Goal: Task Accomplishment & Management: Manage account settings

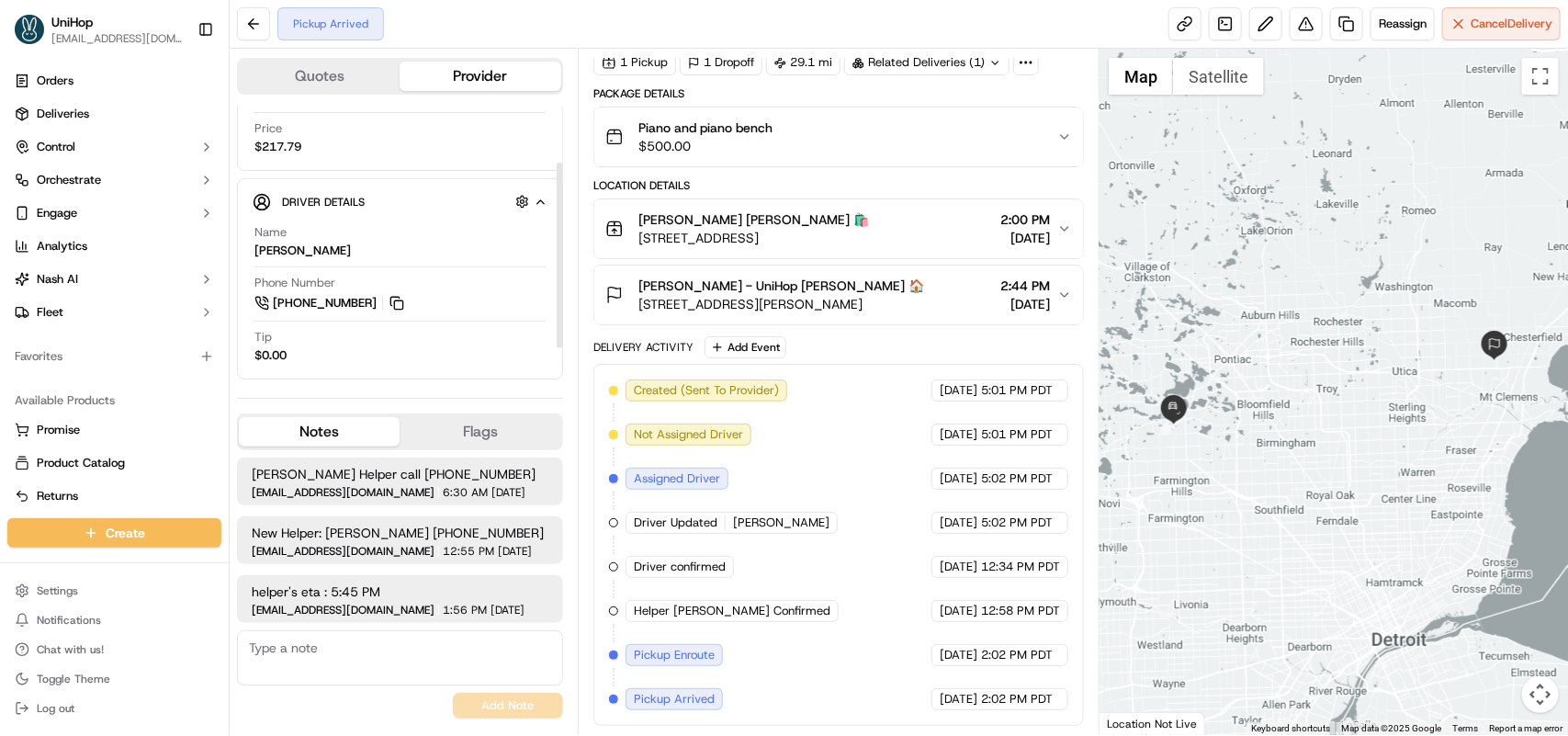
scroll to position [139, 0]
click at [400, 305] on button at bounding box center [397, 303] width 21 height 21
click at [398, 301] on button at bounding box center [397, 303] width 21 height 21
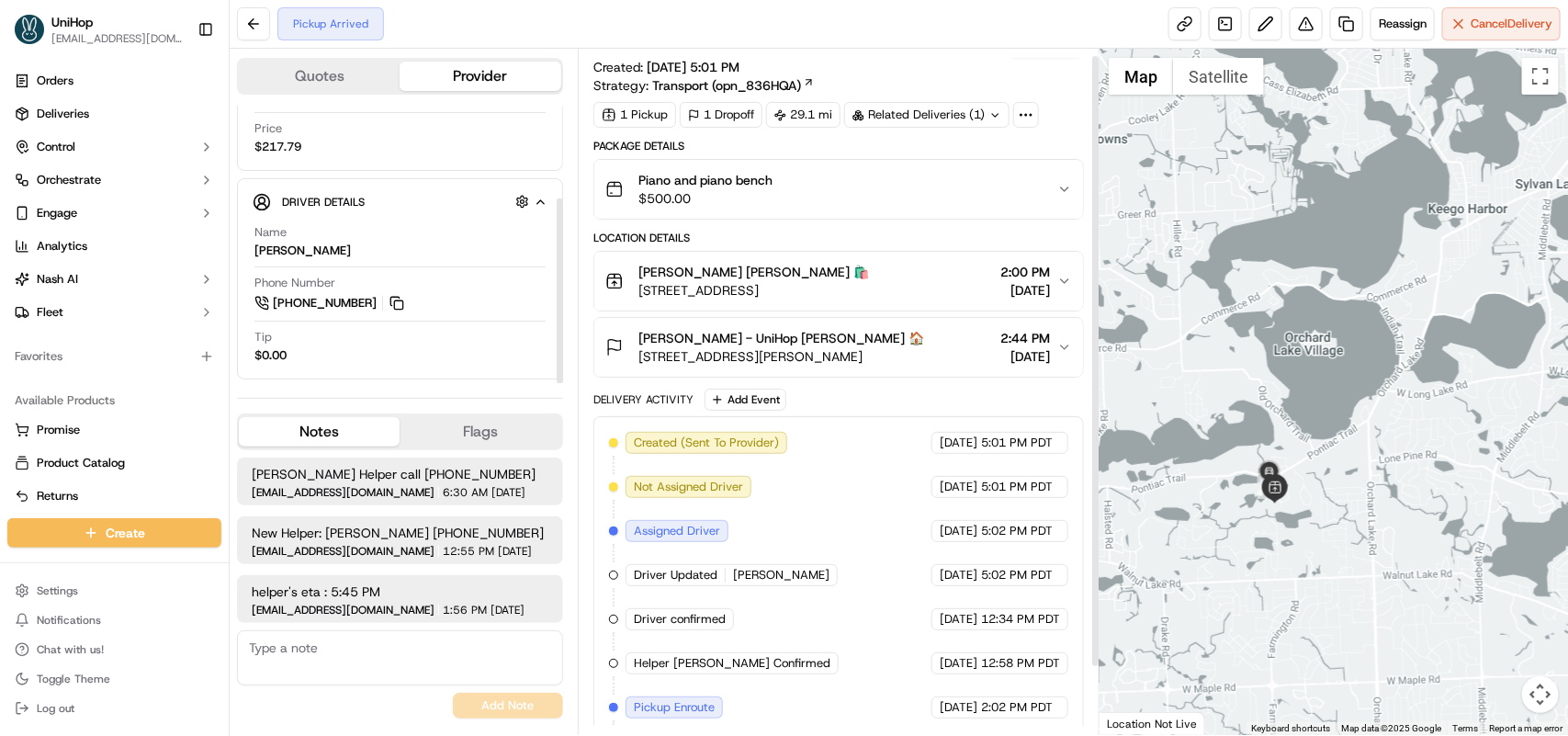
scroll to position [0, 0]
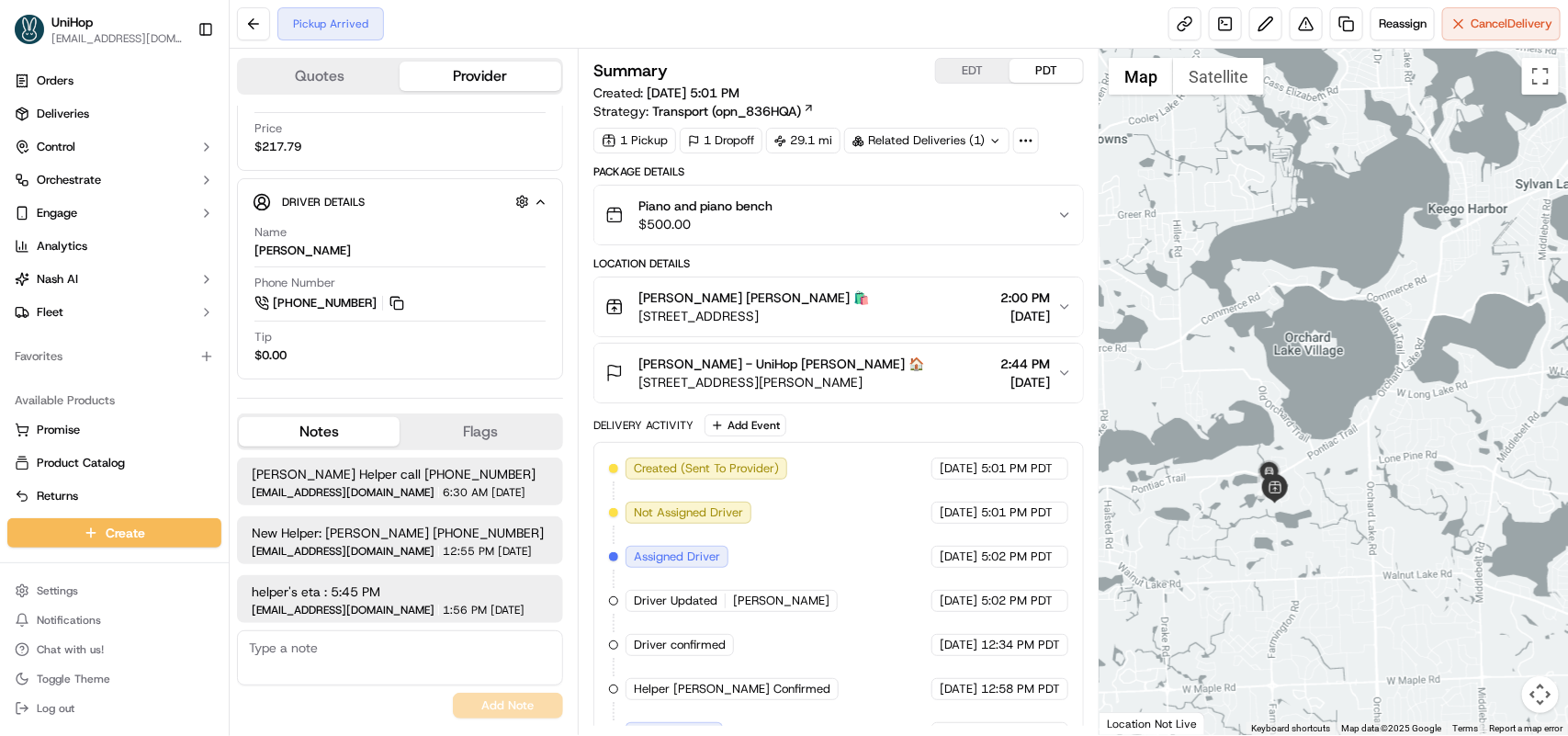
click at [1072, 374] on button "Jude Rodriguez - UniHop Jude Rodriguez 🏠 21595 Dupont Dr, Macomb, MI 48044, USA…" at bounding box center [838, 373] width 489 height 59
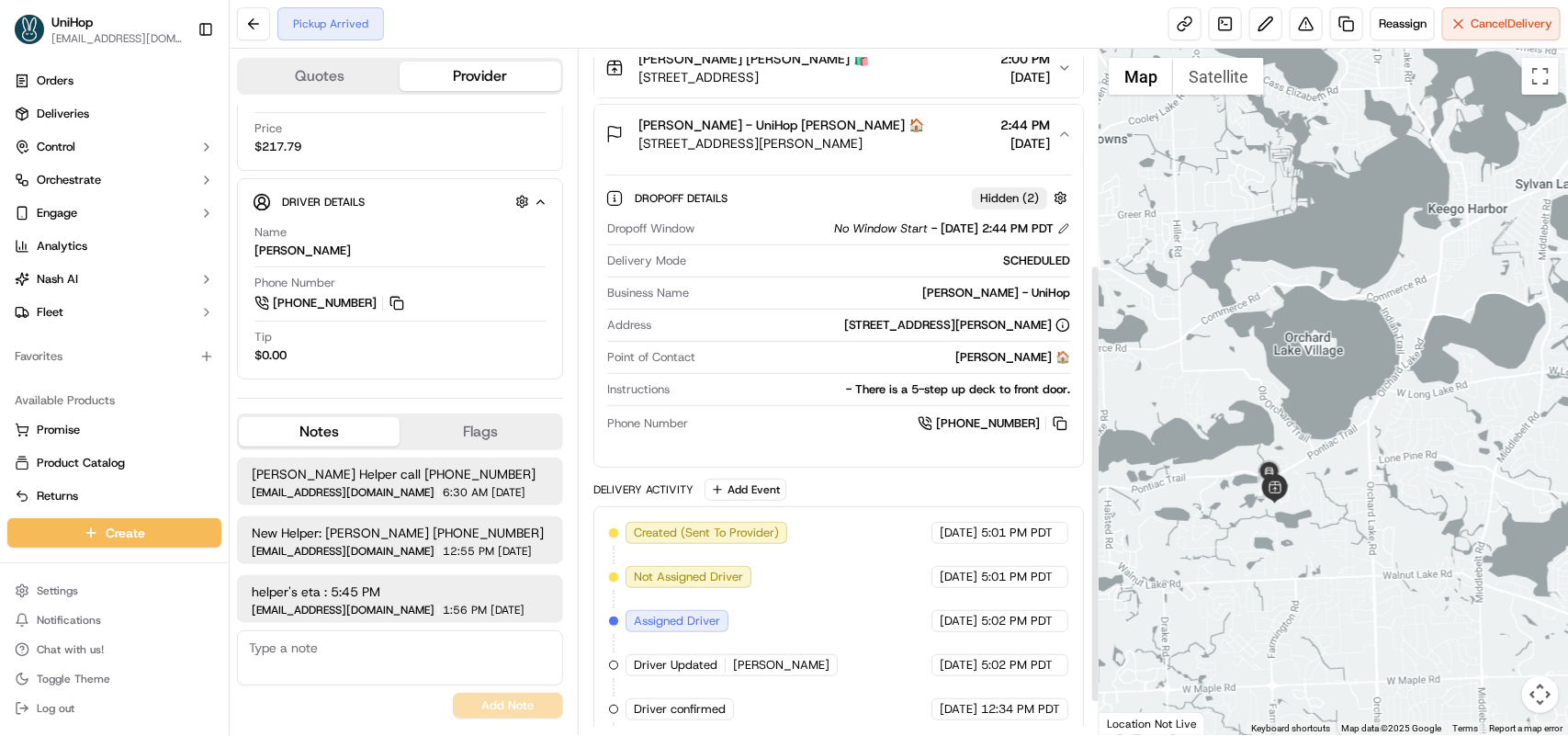
scroll to position [345, 0]
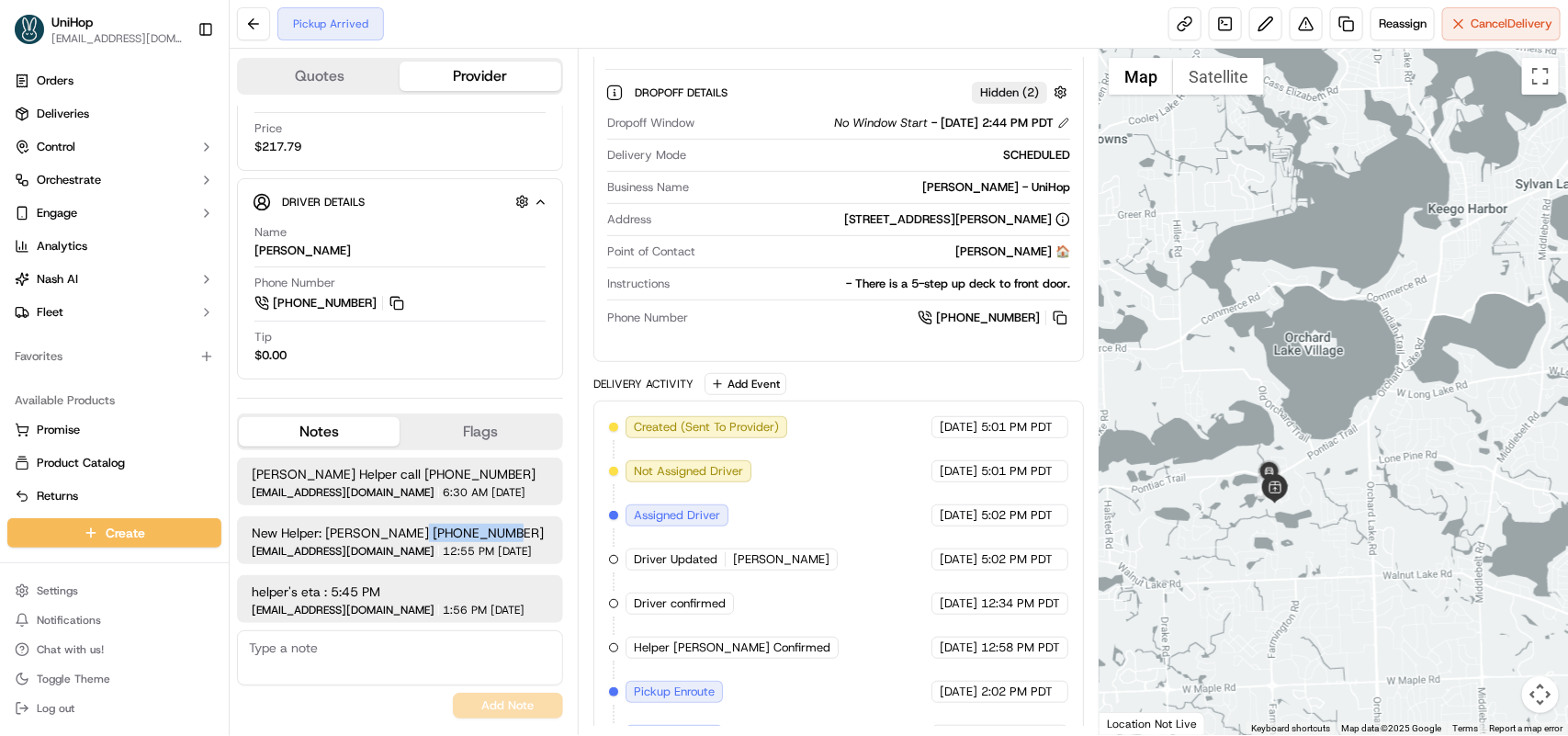
drag, startPoint x: 403, startPoint y: 530, endPoint x: 517, endPoint y: 520, distance: 114.4
click at [517, 520] on div "New Helper: Deon Brown (313) 433-1094 dispatch@unihop.app 12:55 PM Sep 15 2025" at bounding box center [401, 540] width 327 height 48
copy span "(313) 433-1094"
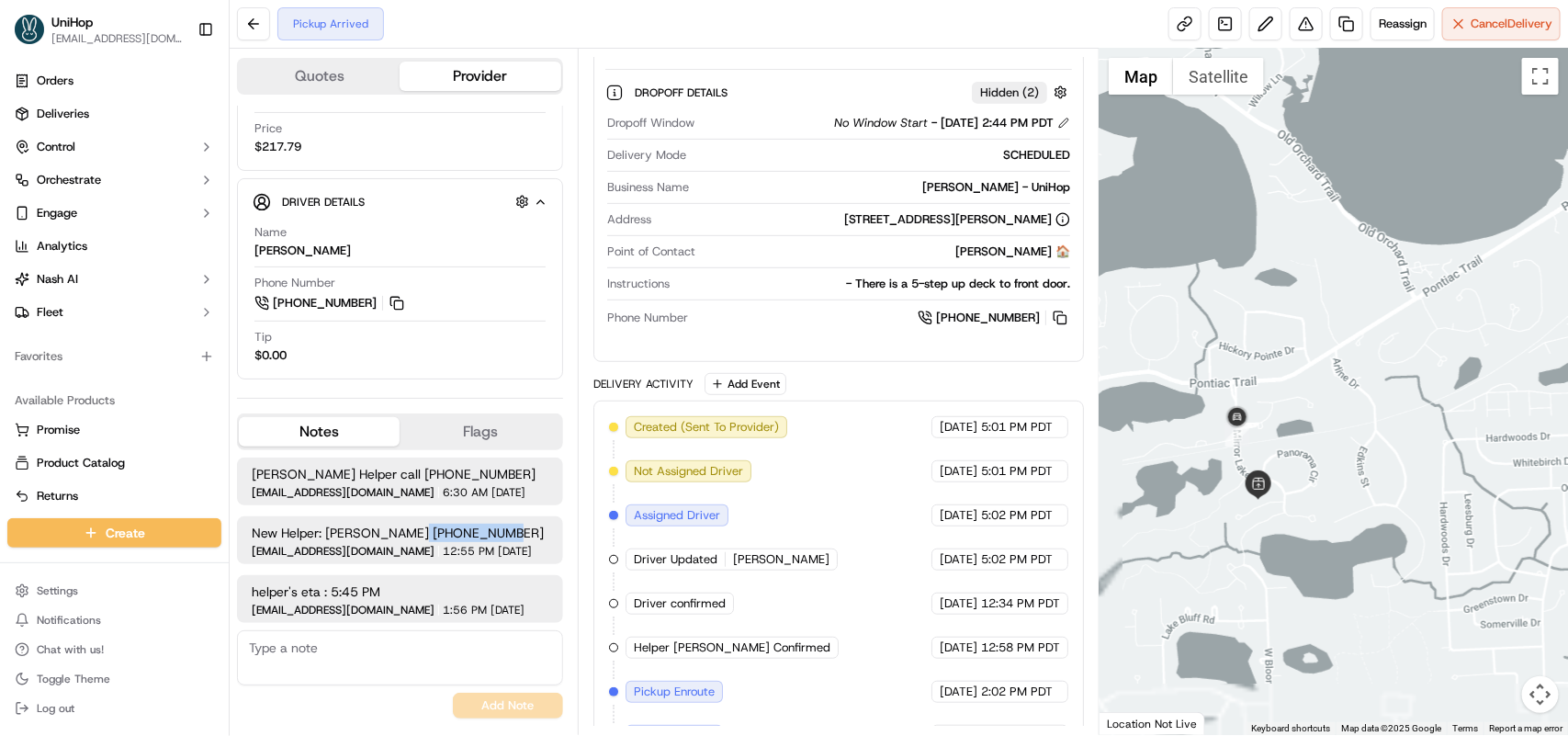
drag, startPoint x: 1291, startPoint y: 548, endPoint x: 1258, endPoint y: 455, distance: 98.7
click at [1258, 455] on div at bounding box center [1333, 391] width 468 height 686
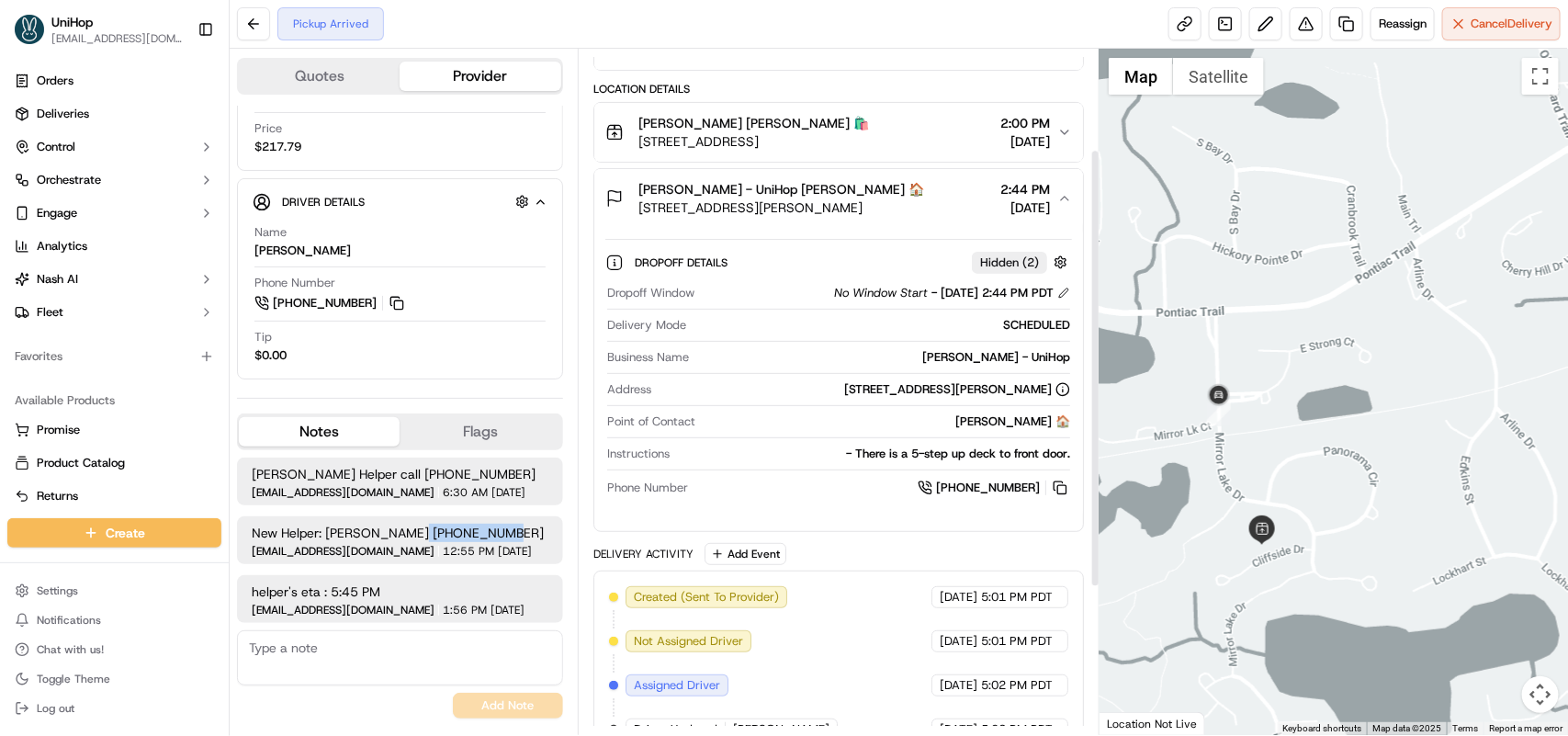
scroll to position [157, 0]
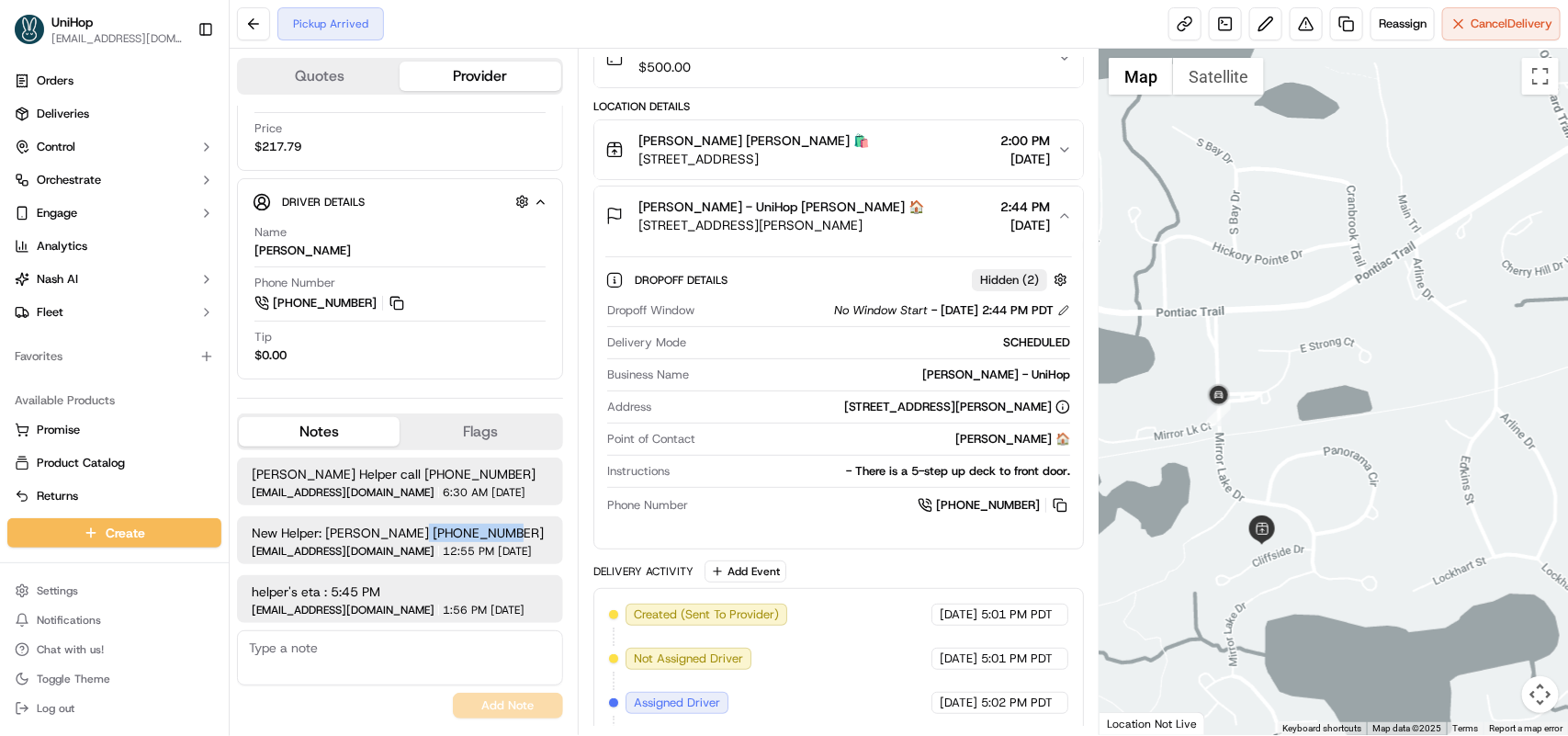
click at [1066, 152] on icon "button" at bounding box center [1065, 150] width 15 height 15
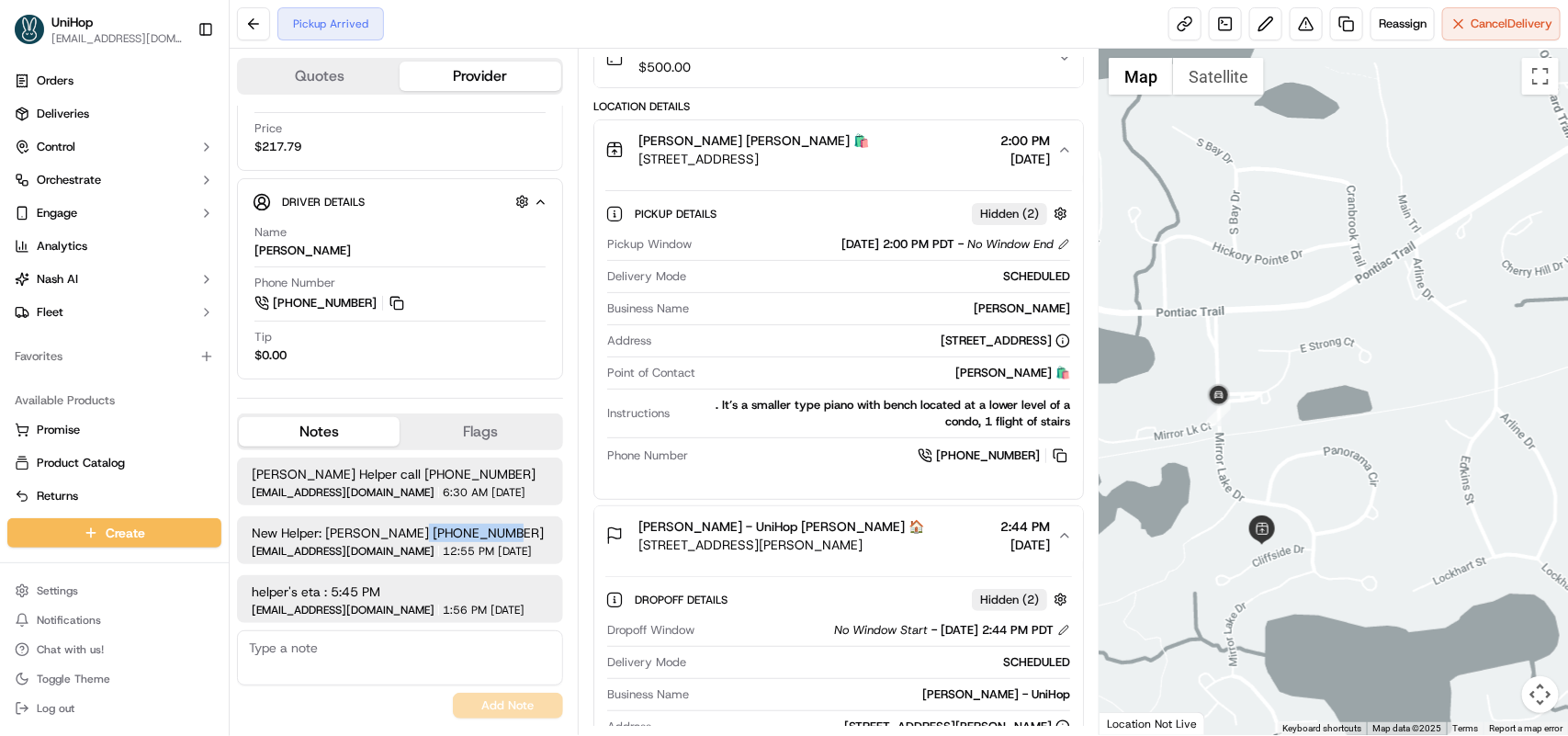
click at [852, 272] on div "SCHEDULED" at bounding box center [881, 277] width 376 height 17
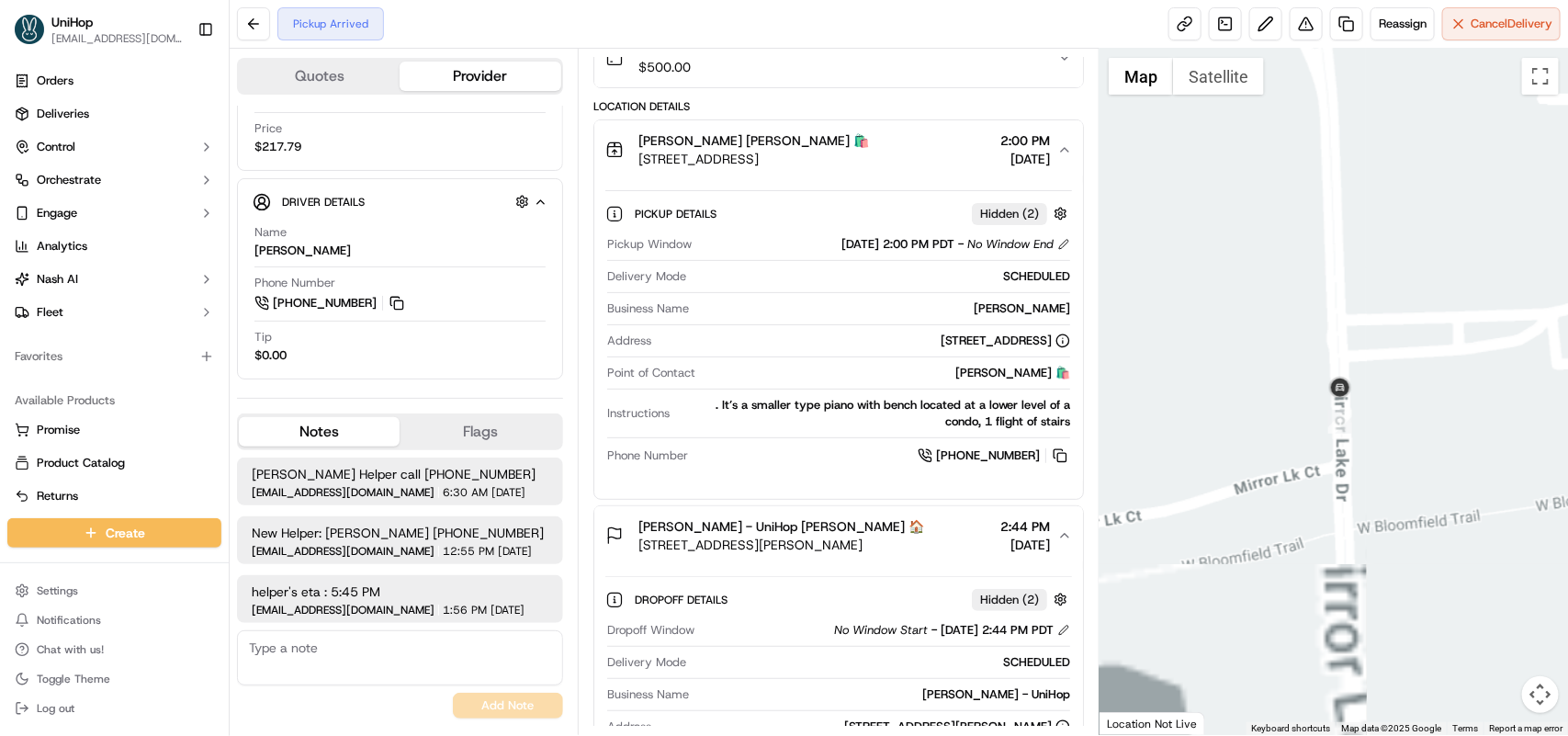
drag, startPoint x: 1146, startPoint y: 397, endPoint x: 1290, endPoint y: 396, distance: 144.0
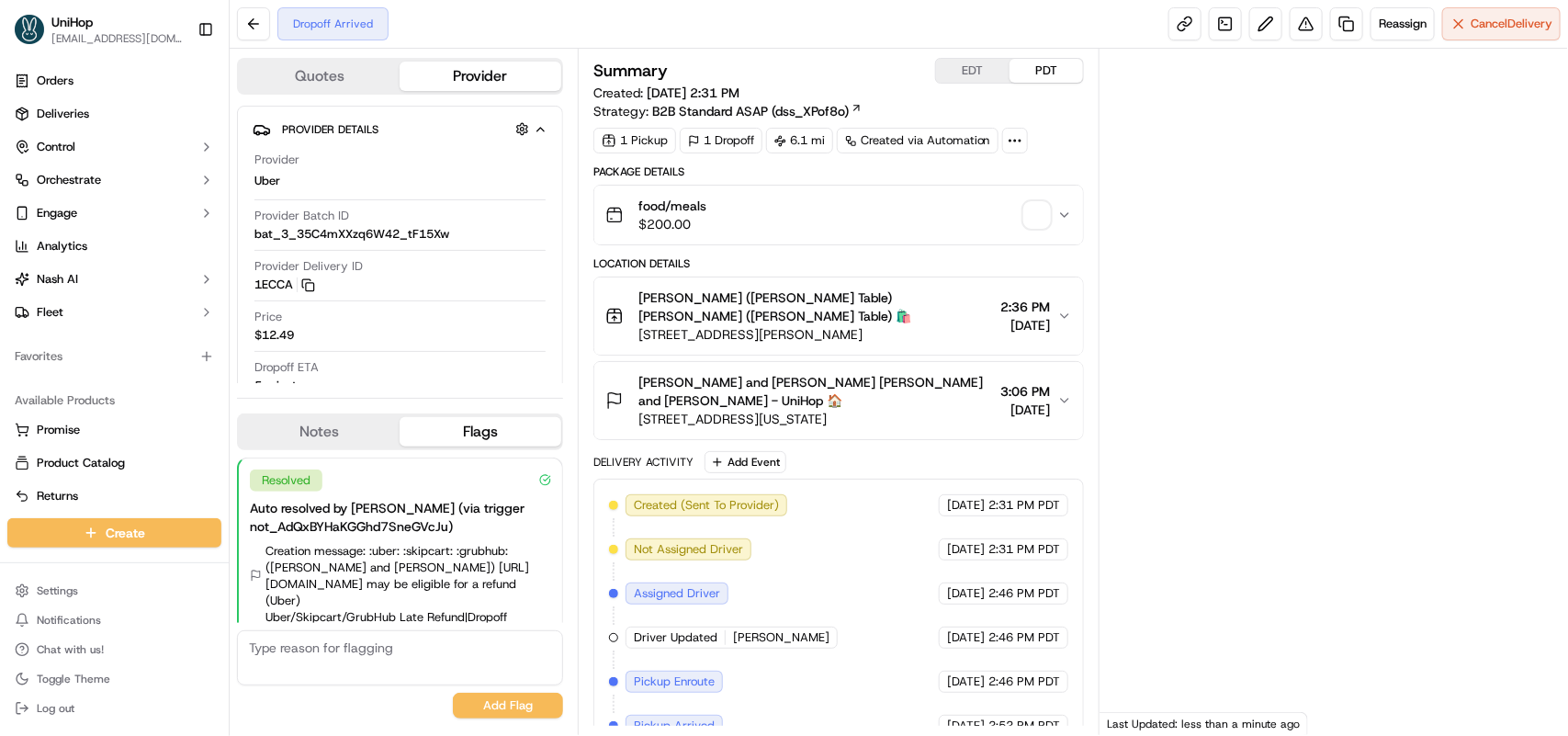
scroll to position [207, 0]
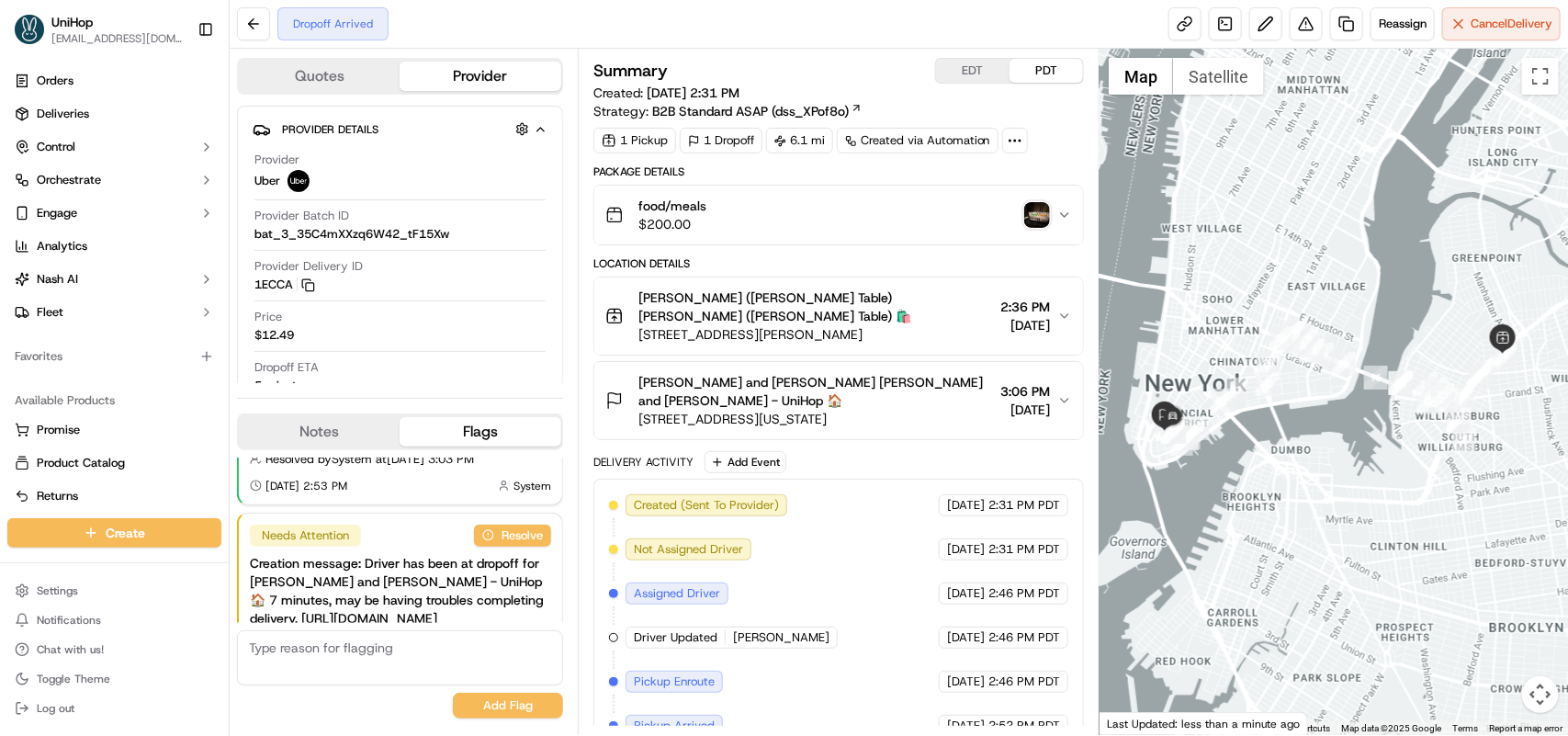
click at [1058, 400] on icon "button" at bounding box center [1065, 401] width 15 height 15
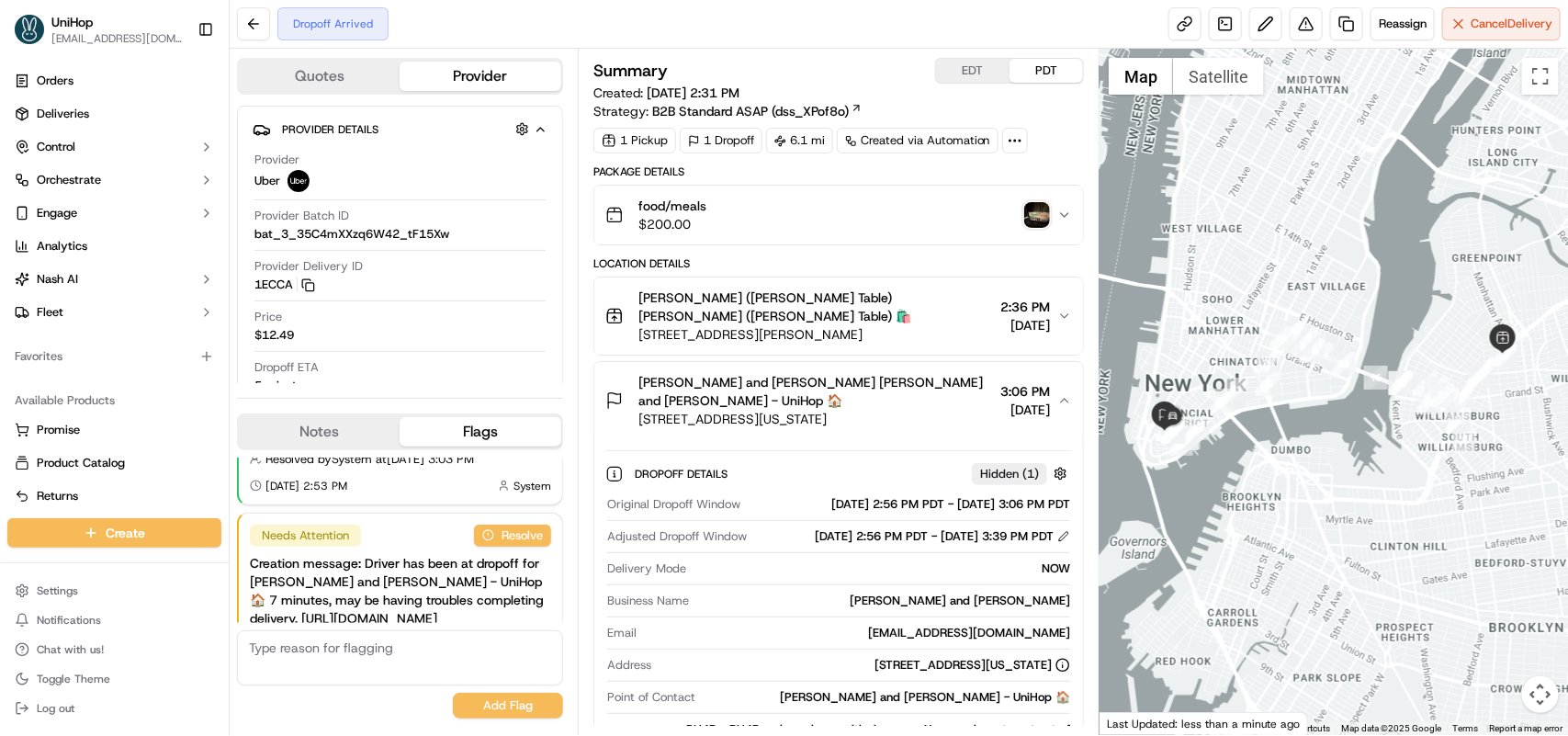
scroll to position [0, 0]
click at [1040, 213] on img "button" at bounding box center [1036, 214] width 25 height 25
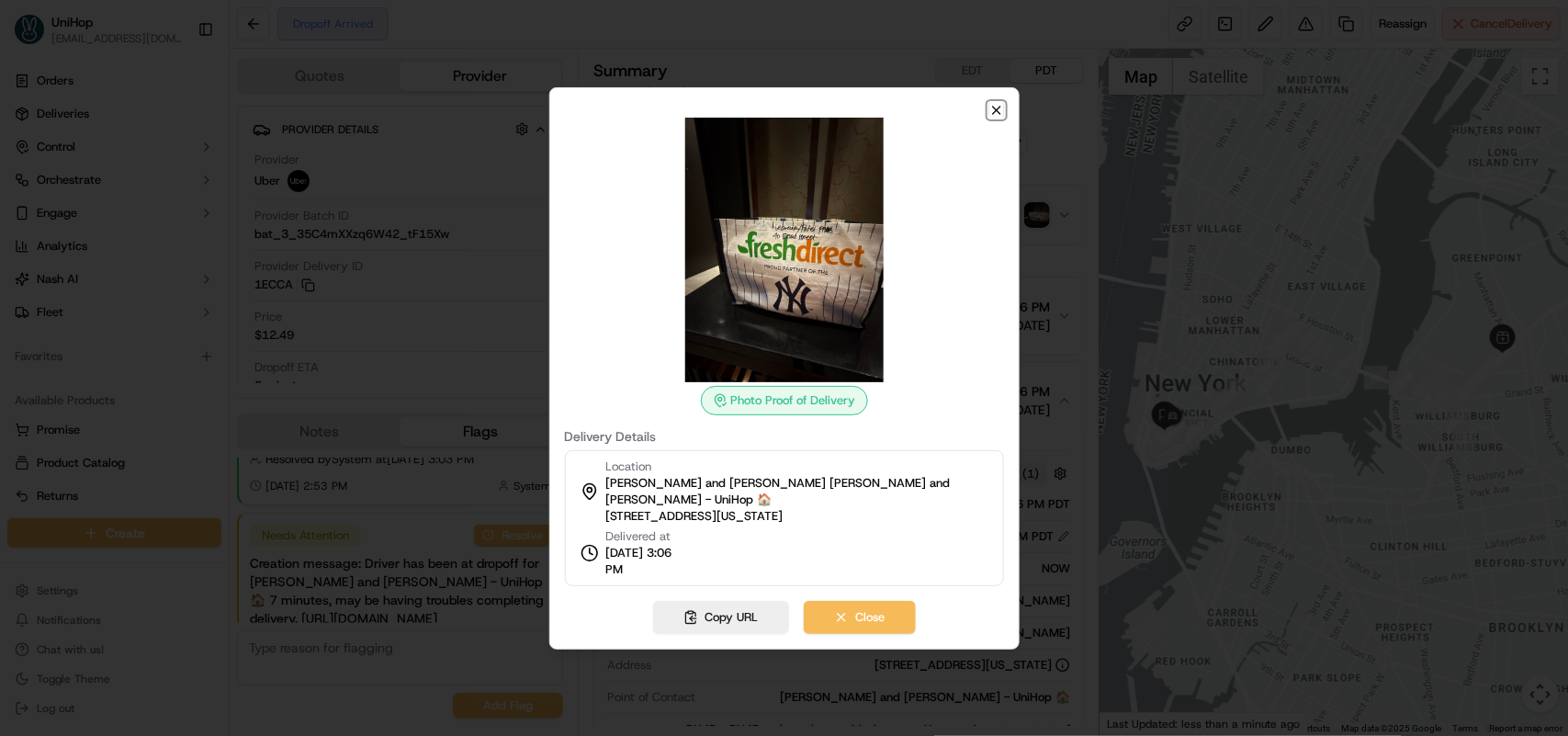
click at [995, 106] on icon "button" at bounding box center [997, 111] width 15 height 15
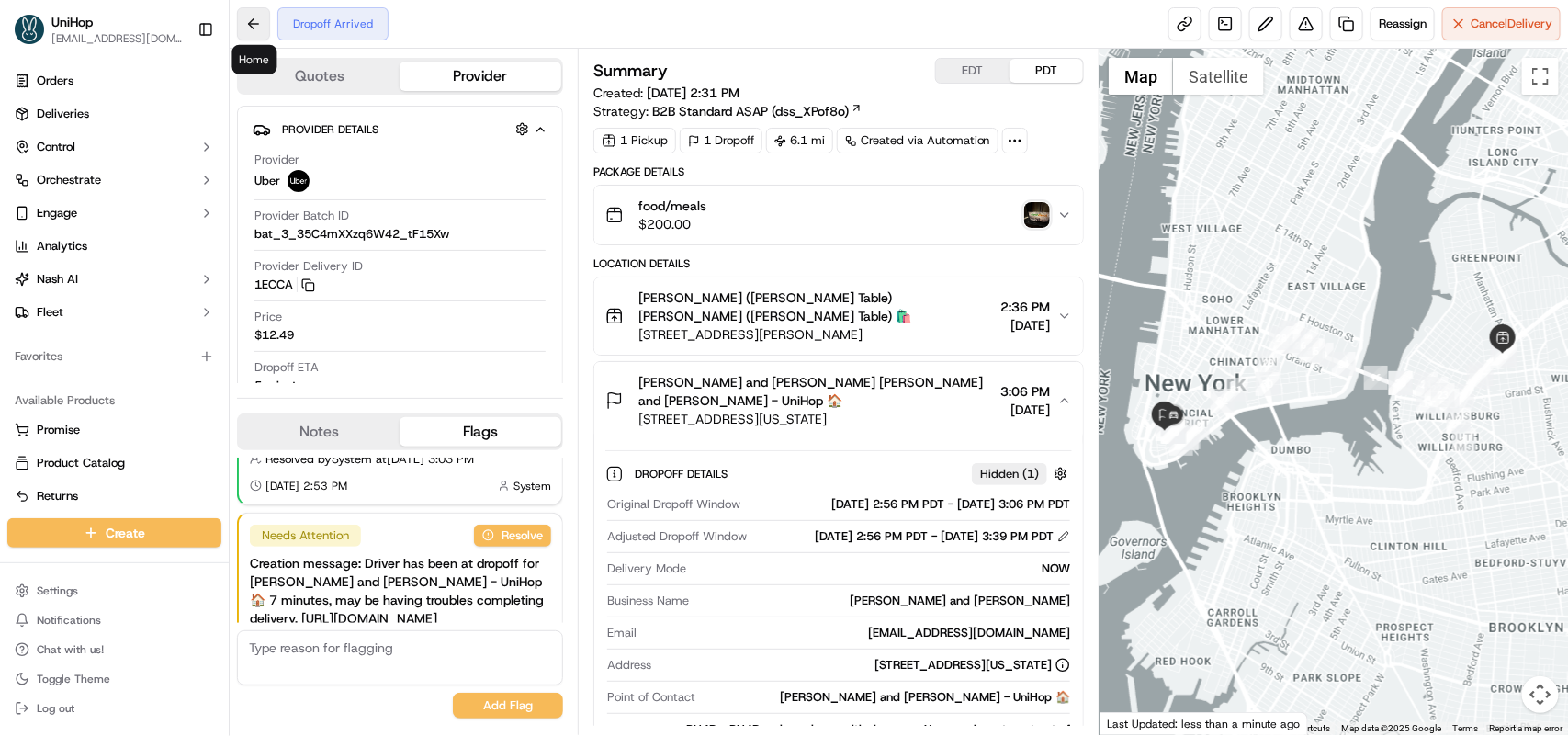
click at [248, 17] on button at bounding box center [253, 23] width 33 height 33
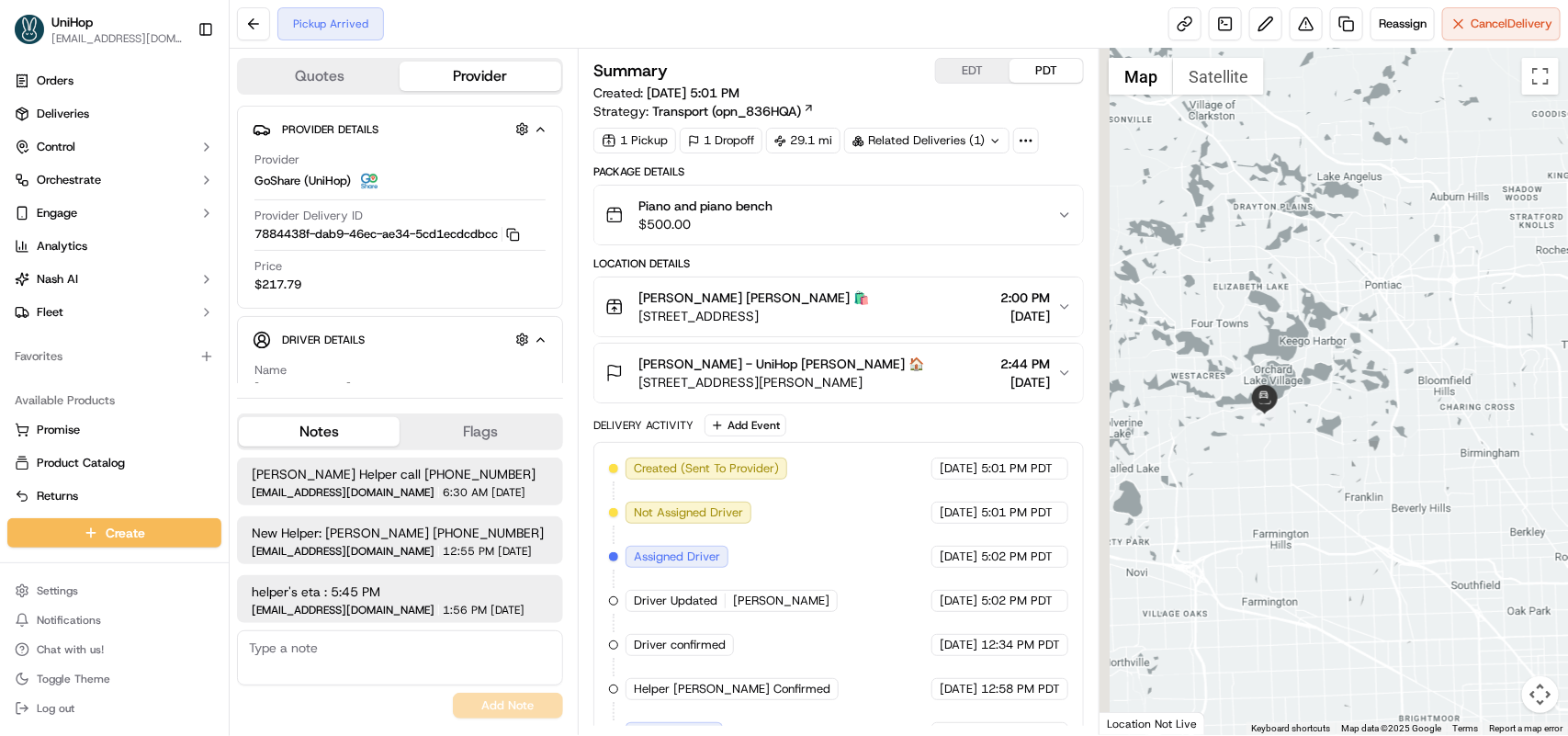
drag, startPoint x: 1134, startPoint y: 433, endPoint x: 1353, endPoint y: 487, distance: 225.6
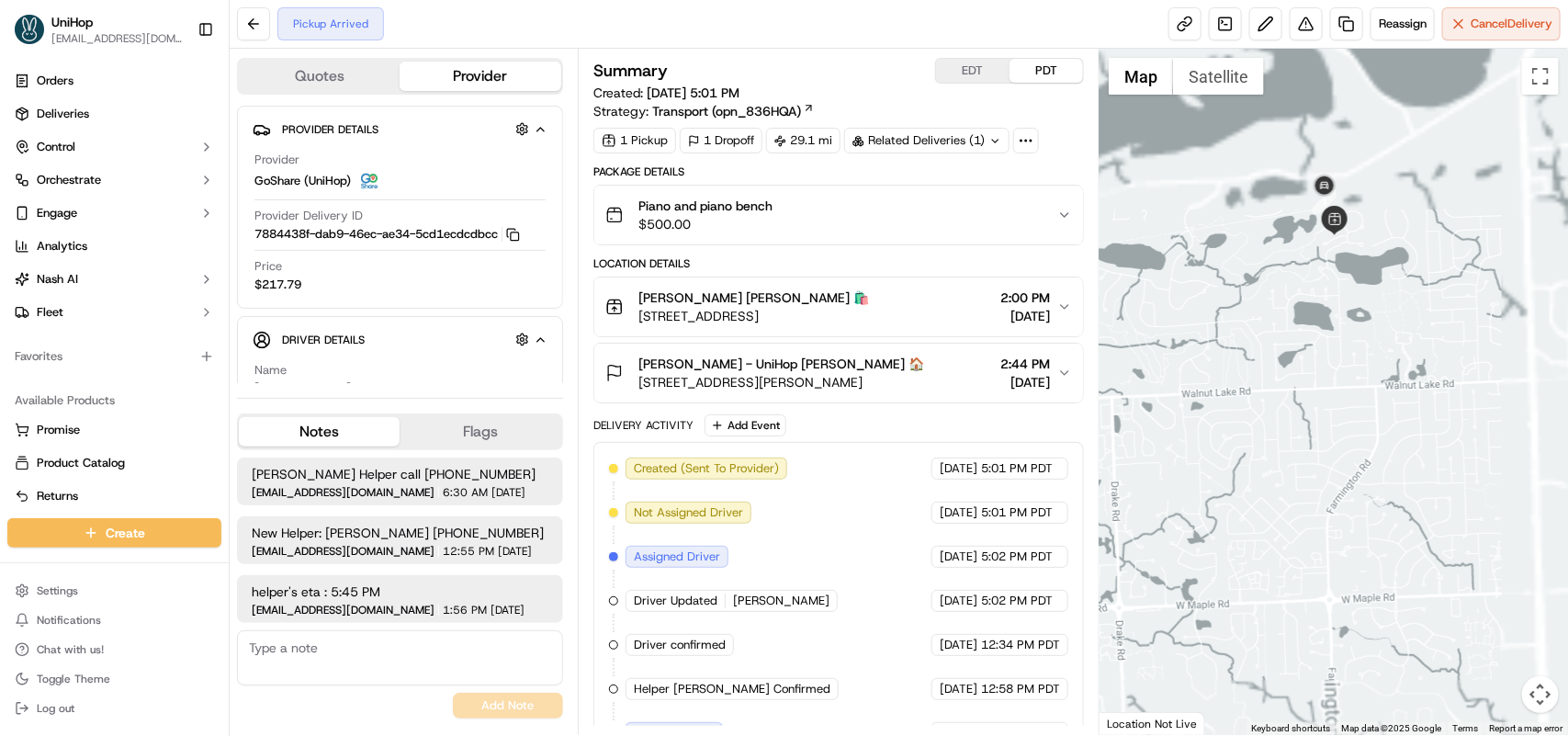
drag, startPoint x: 1323, startPoint y: 207, endPoint x: 1328, endPoint y: 285, distance: 78.2
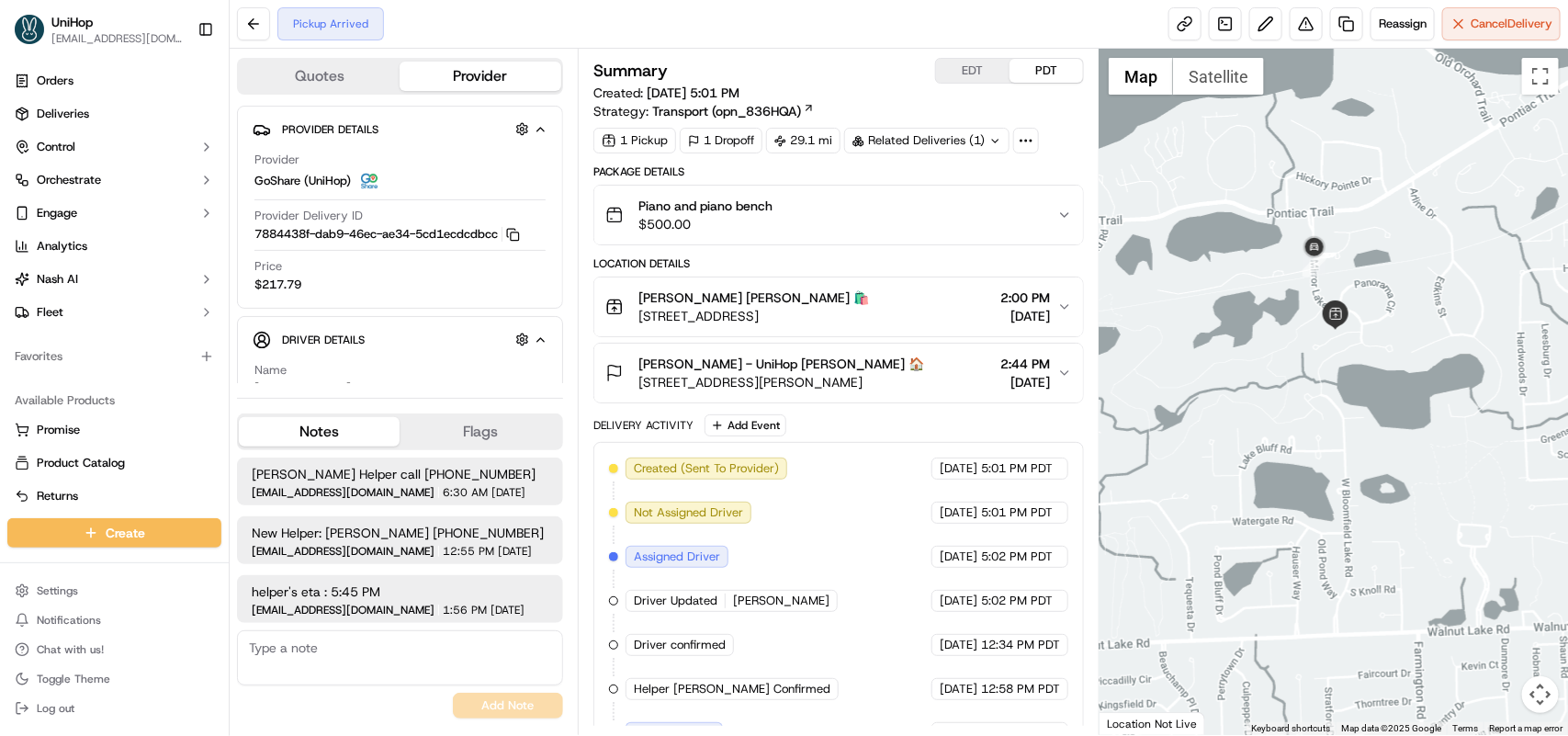
drag, startPoint x: 1315, startPoint y: 285, endPoint x: 1315, endPoint y: 329, distance: 44.0
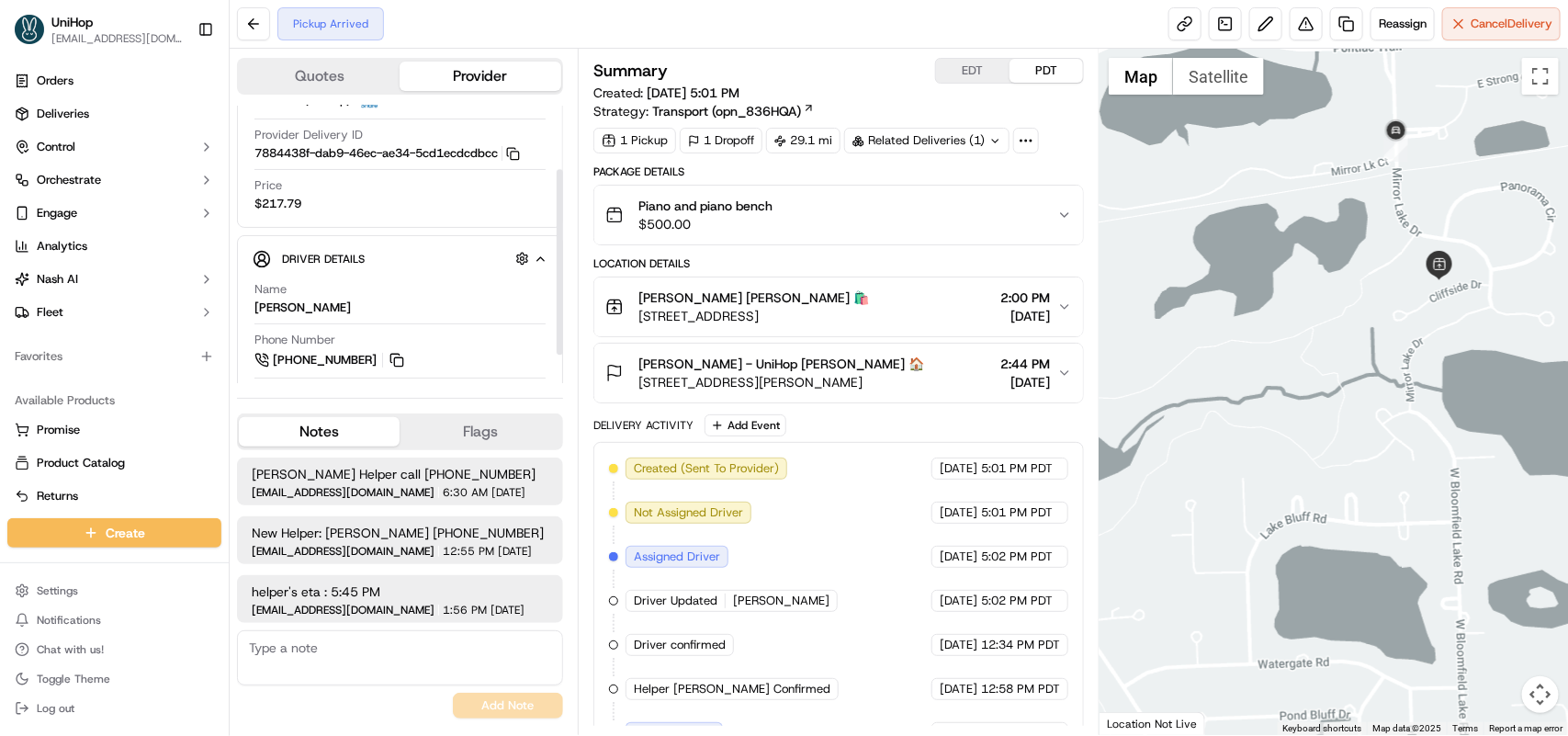
scroll to position [115, 0]
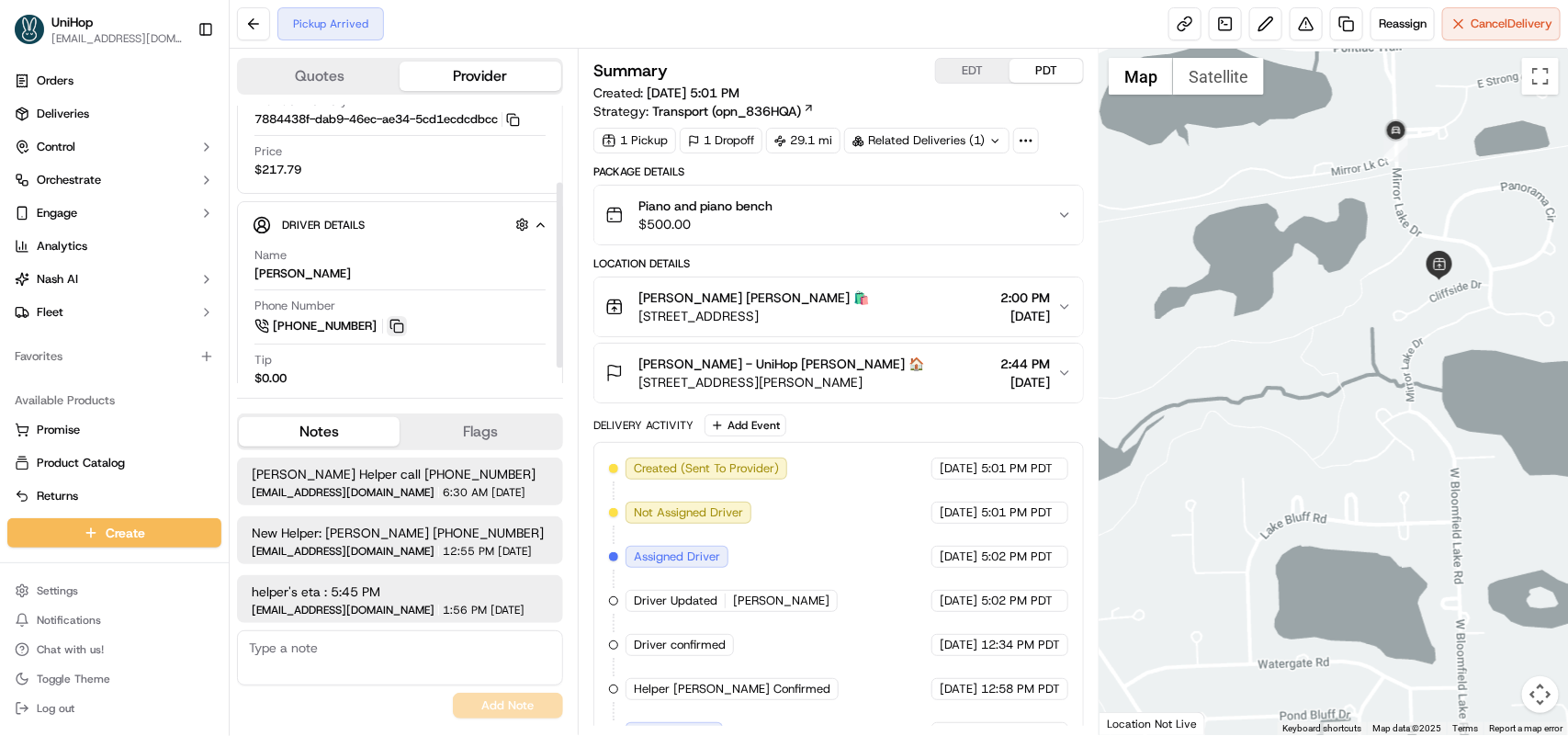
click at [395, 329] on button at bounding box center [397, 327] width 21 height 21
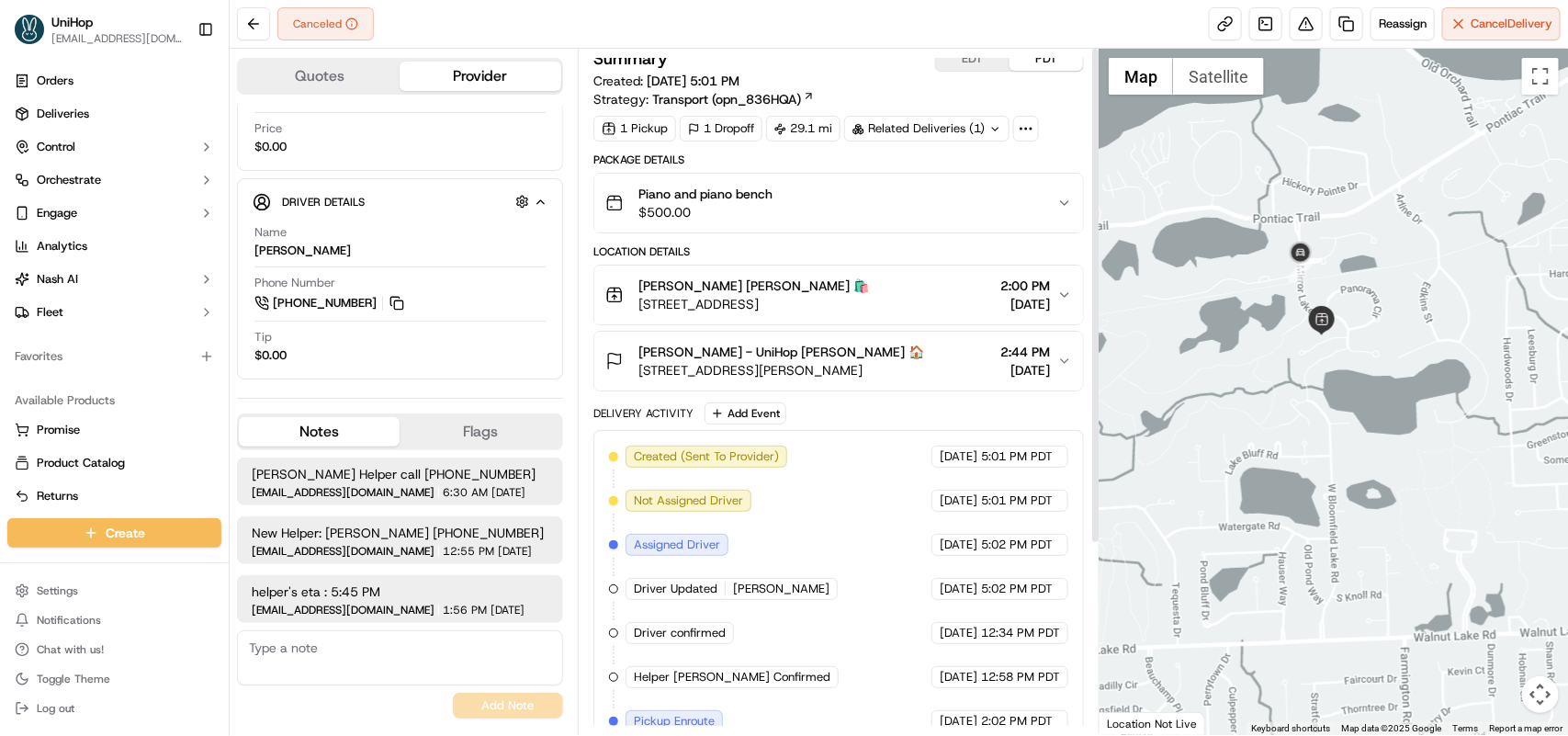
scroll to position [0, 0]
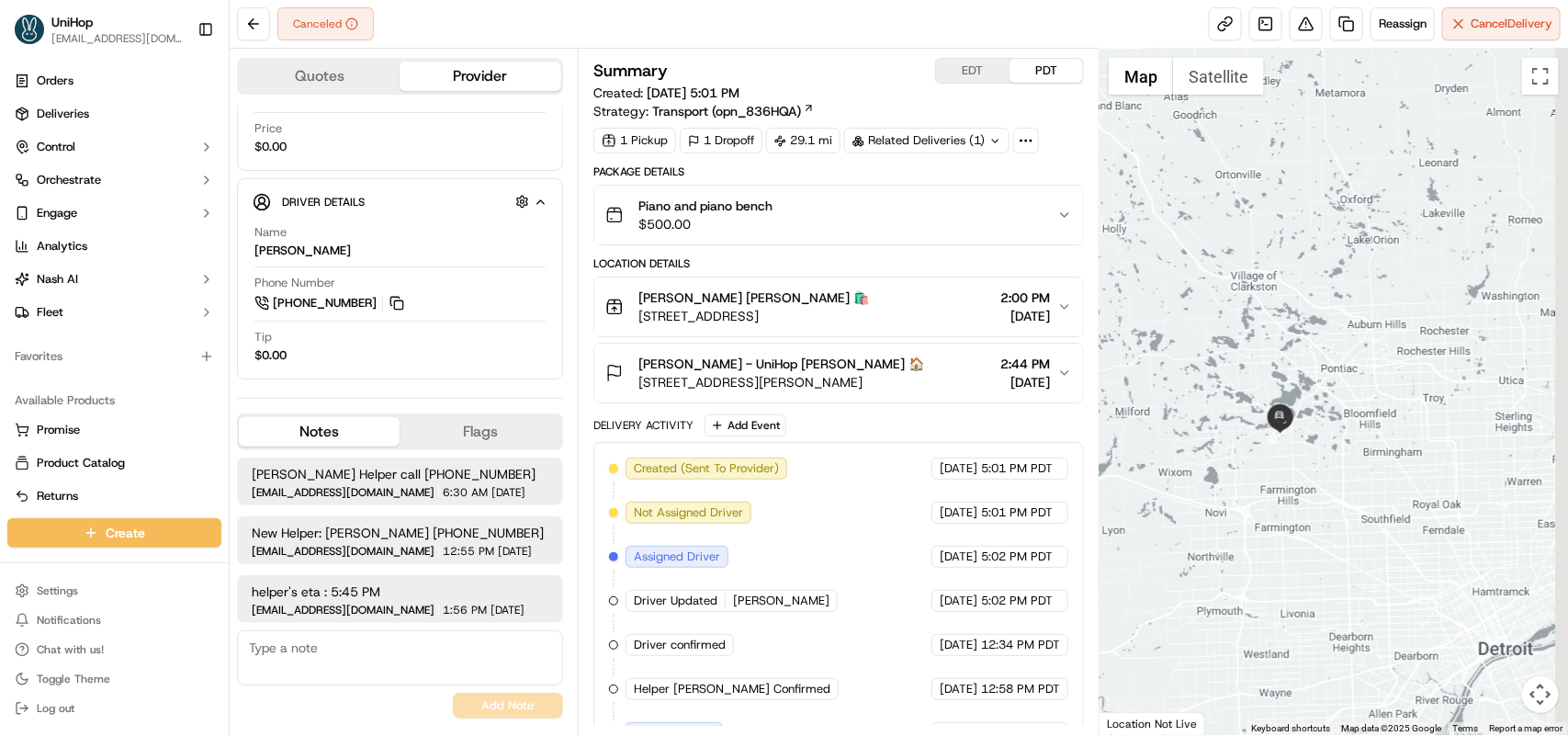
drag, startPoint x: 1444, startPoint y: 349, endPoint x: 1341, endPoint y: 455, distance: 147.8
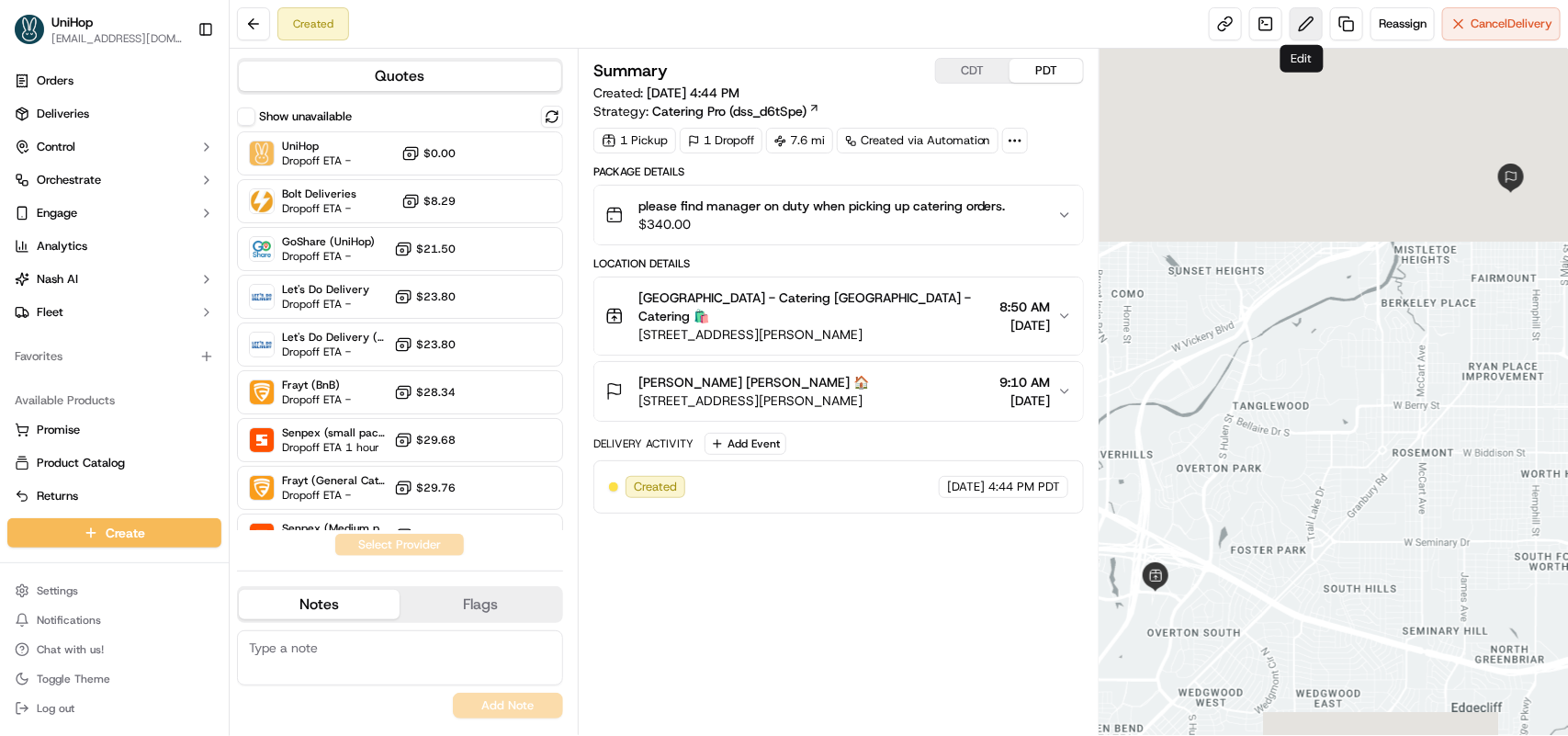
click at [1302, 25] on button at bounding box center [1305, 23] width 33 height 33
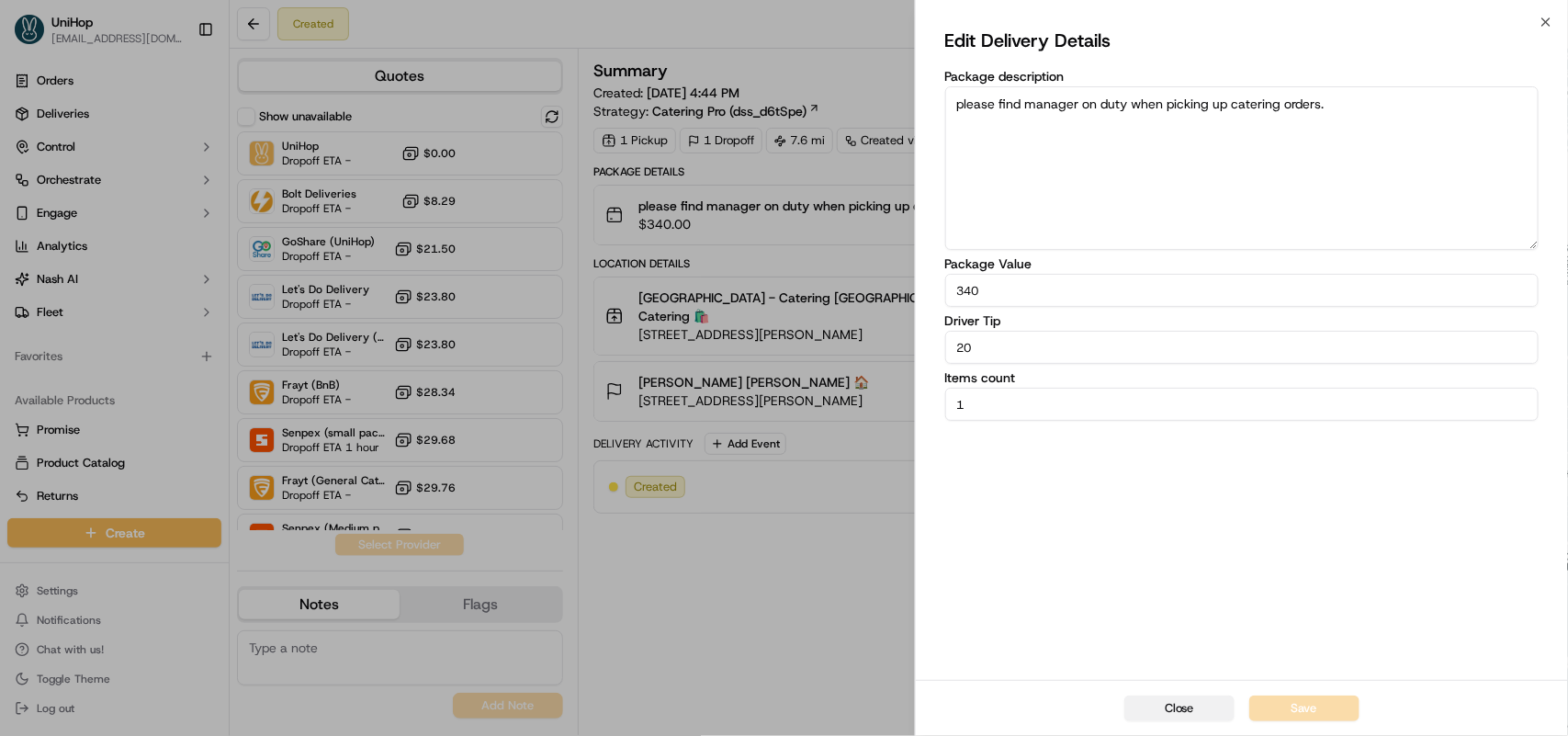
click at [1171, 708] on button "Close" at bounding box center [1179, 708] width 110 height 25
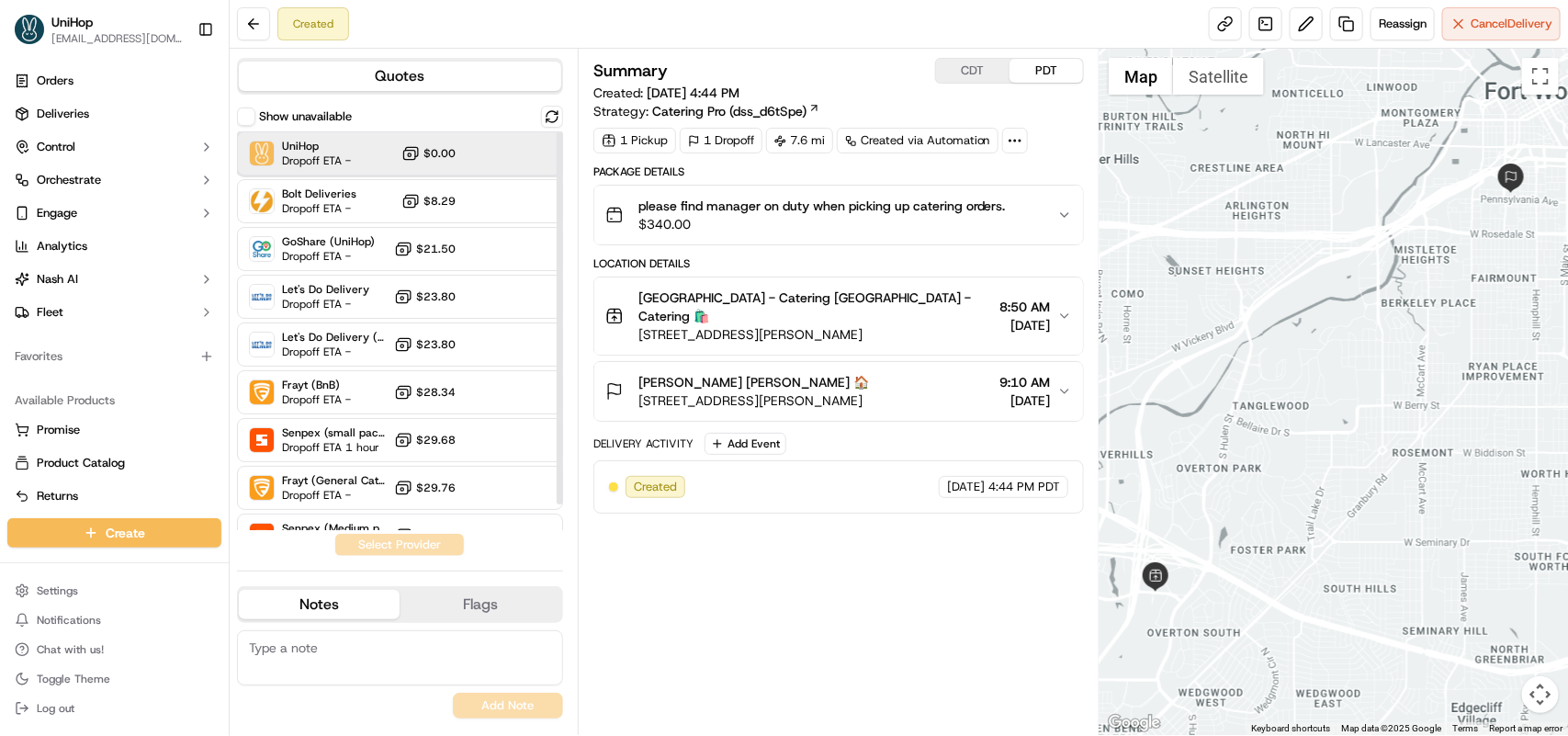
click at [328, 152] on span "UniHop" at bounding box center [316, 146] width 69 height 15
click at [416, 554] on button "Assign Provider" at bounding box center [399, 544] width 130 height 22
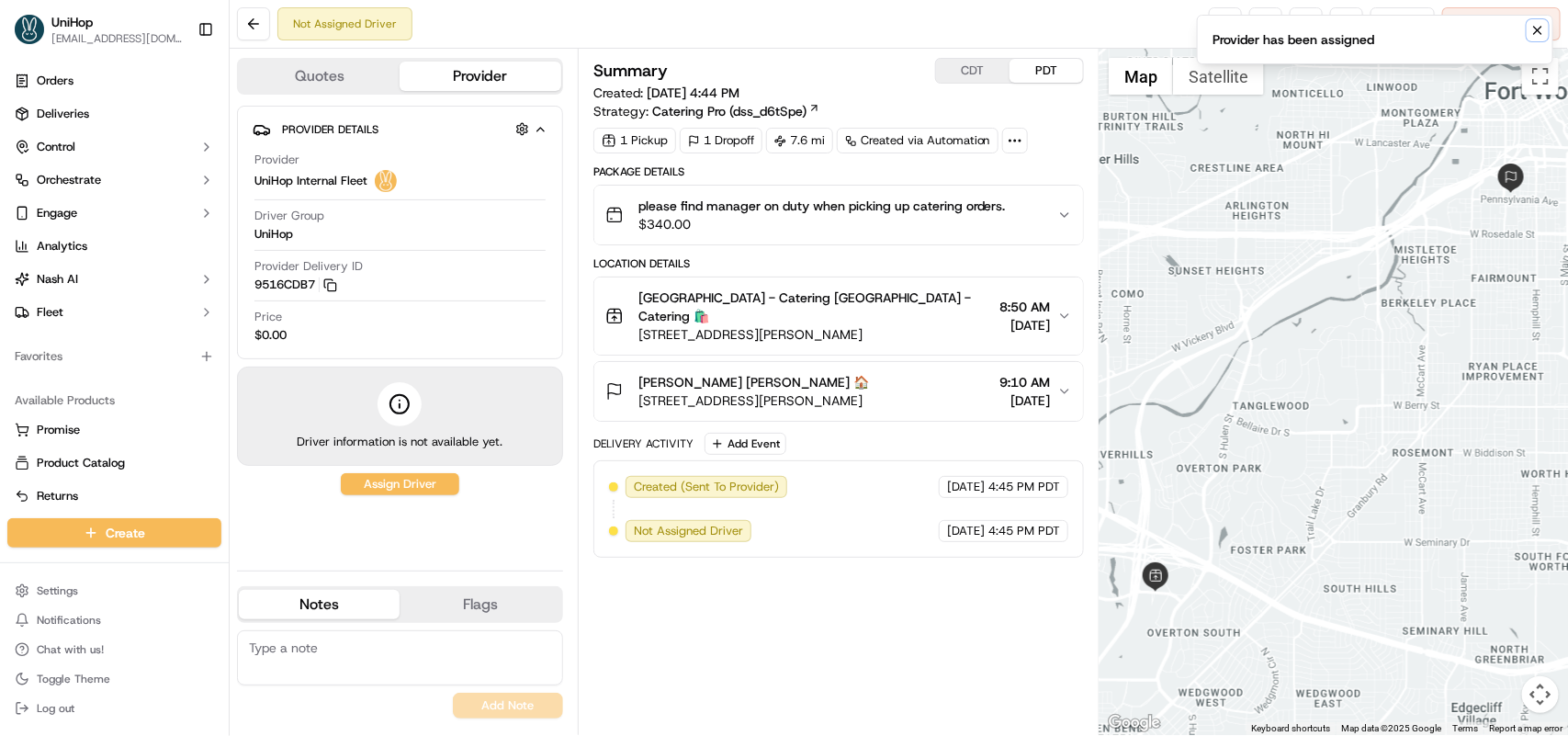
click at [1530, 33] on icon "Notifications (F8)" at bounding box center [1538, 30] width 15 height 15
click at [1383, 22] on span "Reassign" at bounding box center [1402, 24] width 48 height 17
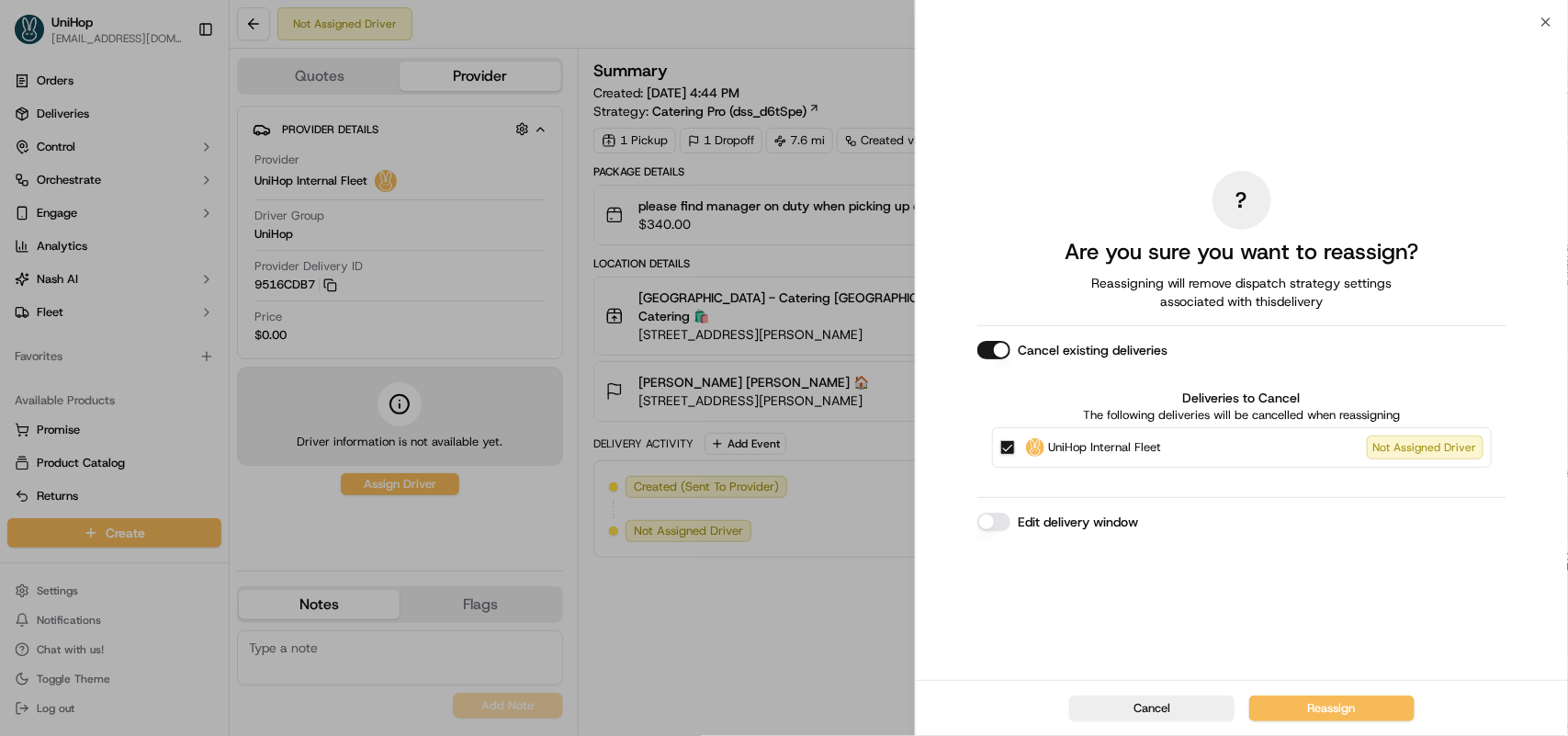
click at [998, 337] on div "? Are you sure you want to reassign? Reassigning will remove dispatch strategy …" at bounding box center [1242, 350] width 529 height 651
click at [1001, 361] on div "Cancel existing deliveries Deliveries to Cancel The following deliveries will b…" at bounding box center [1242, 411] width 529 height 142
click at [1001, 352] on button "Cancel existing deliveries" at bounding box center [994, 350] width 33 height 19
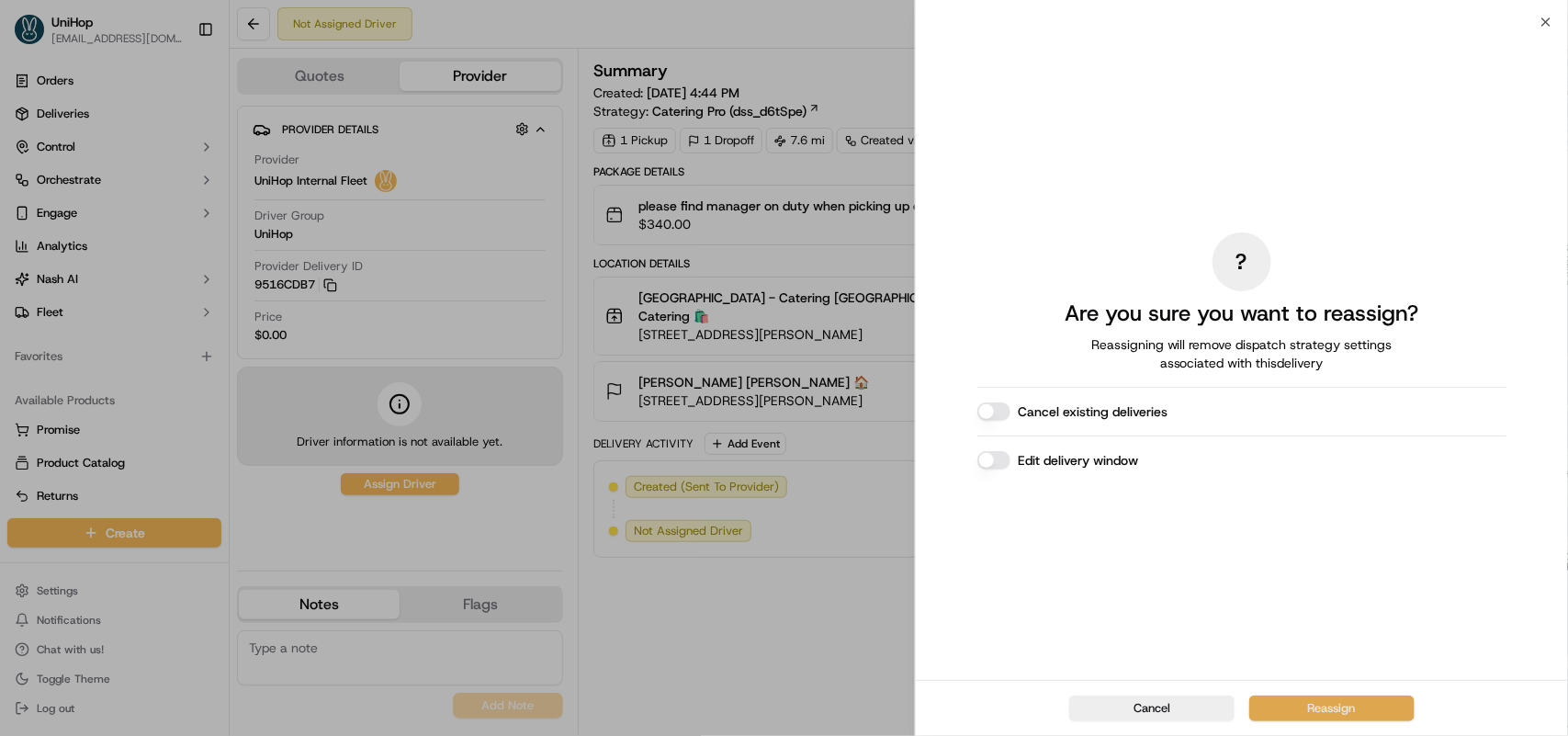
click at [1324, 701] on button "Reassign" at bounding box center [1332, 708] width 165 height 25
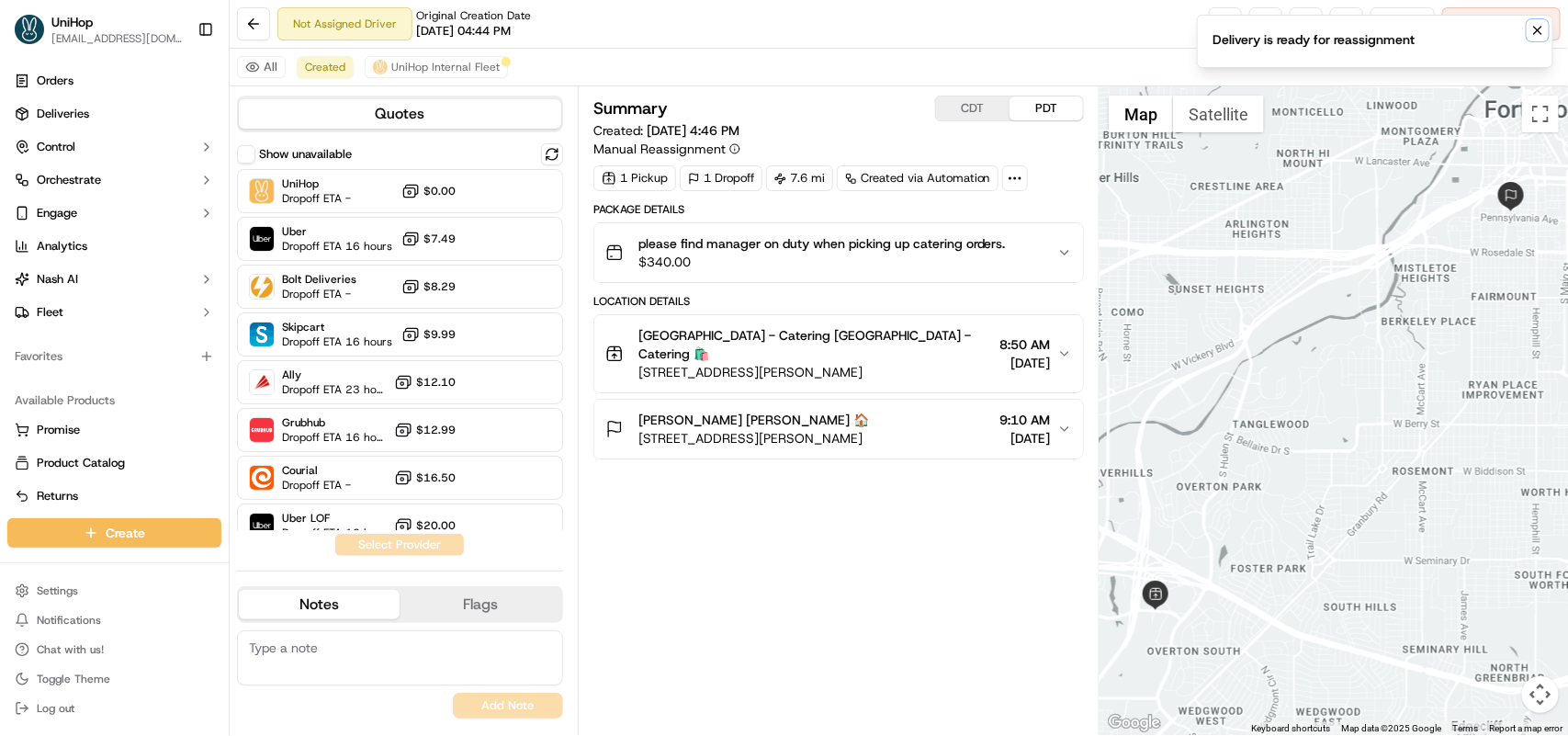
click at [1534, 35] on icon "Notifications (F8)" at bounding box center [1538, 30] width 15 height 15
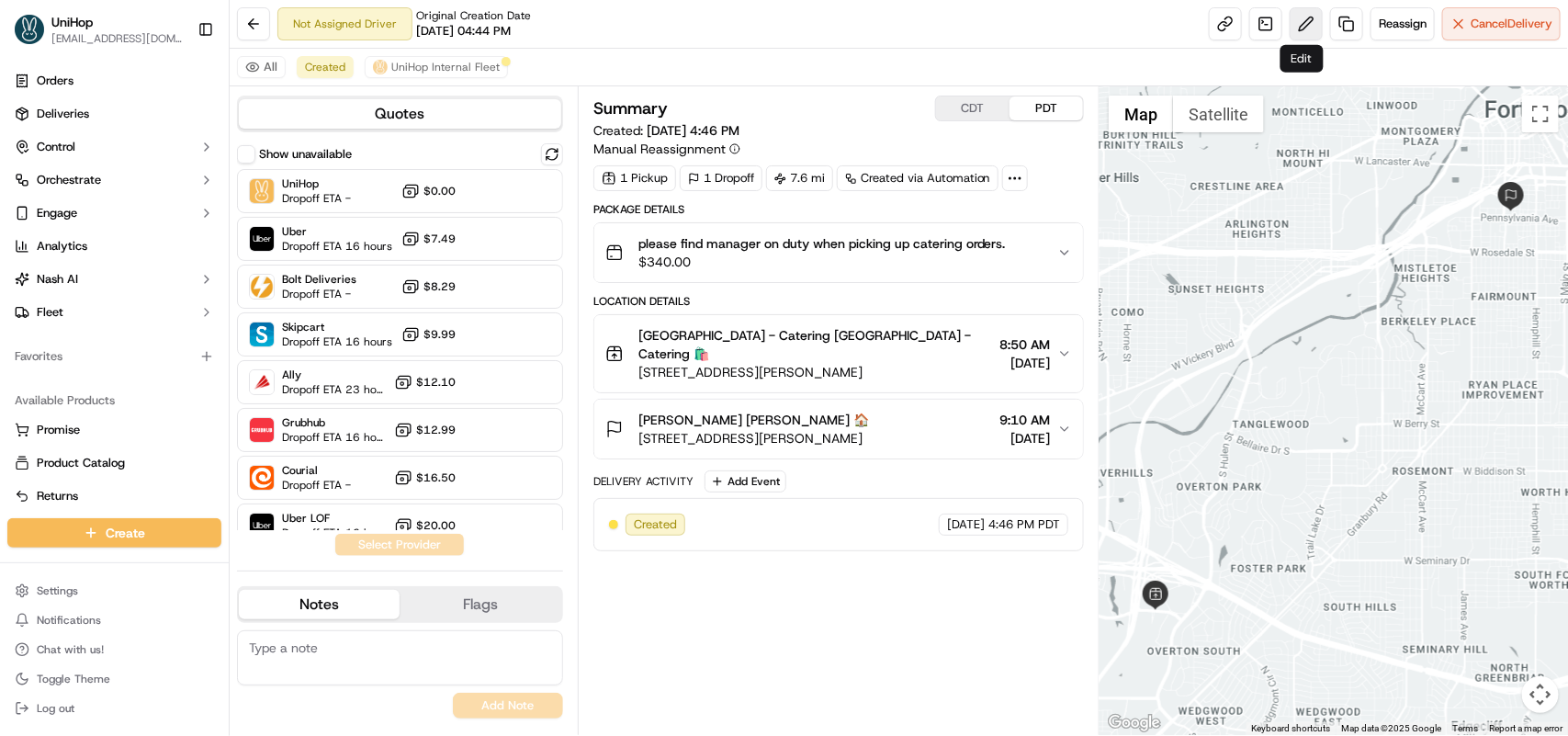
click at [1296, 25] on button at bounding box center [1305, 23] width 33 height 33
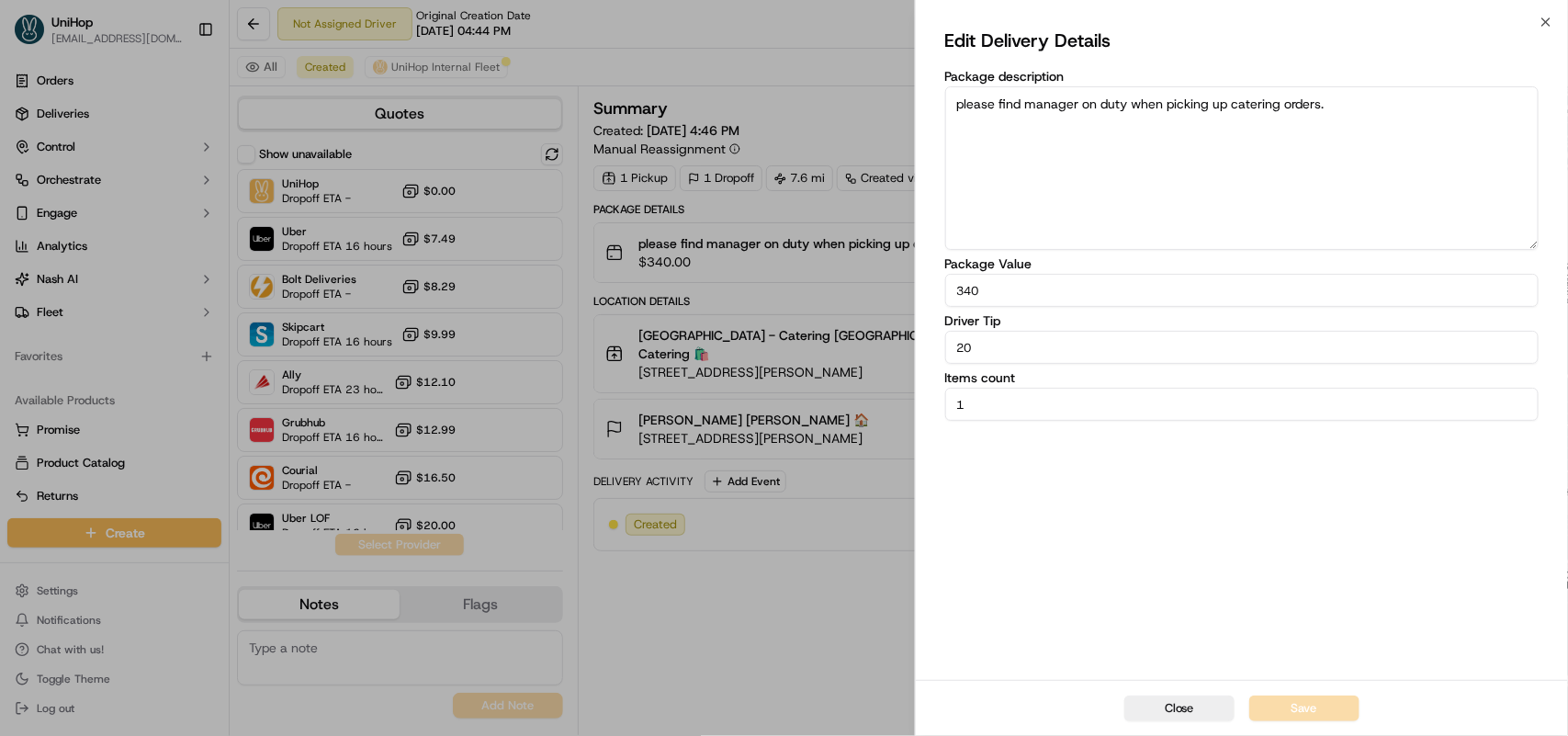
drag, startPoint x: 976, startPoint y: 346, endPoint x: 960, endPoint y: 347, distance: 16.0
click at [960, 347] on input "20" at bounding box center [1241, 346] width 593 height 33
type input "17"
click at [1298, 714] on button "Save" at bounding box center [1303, 708] width 110 height 25
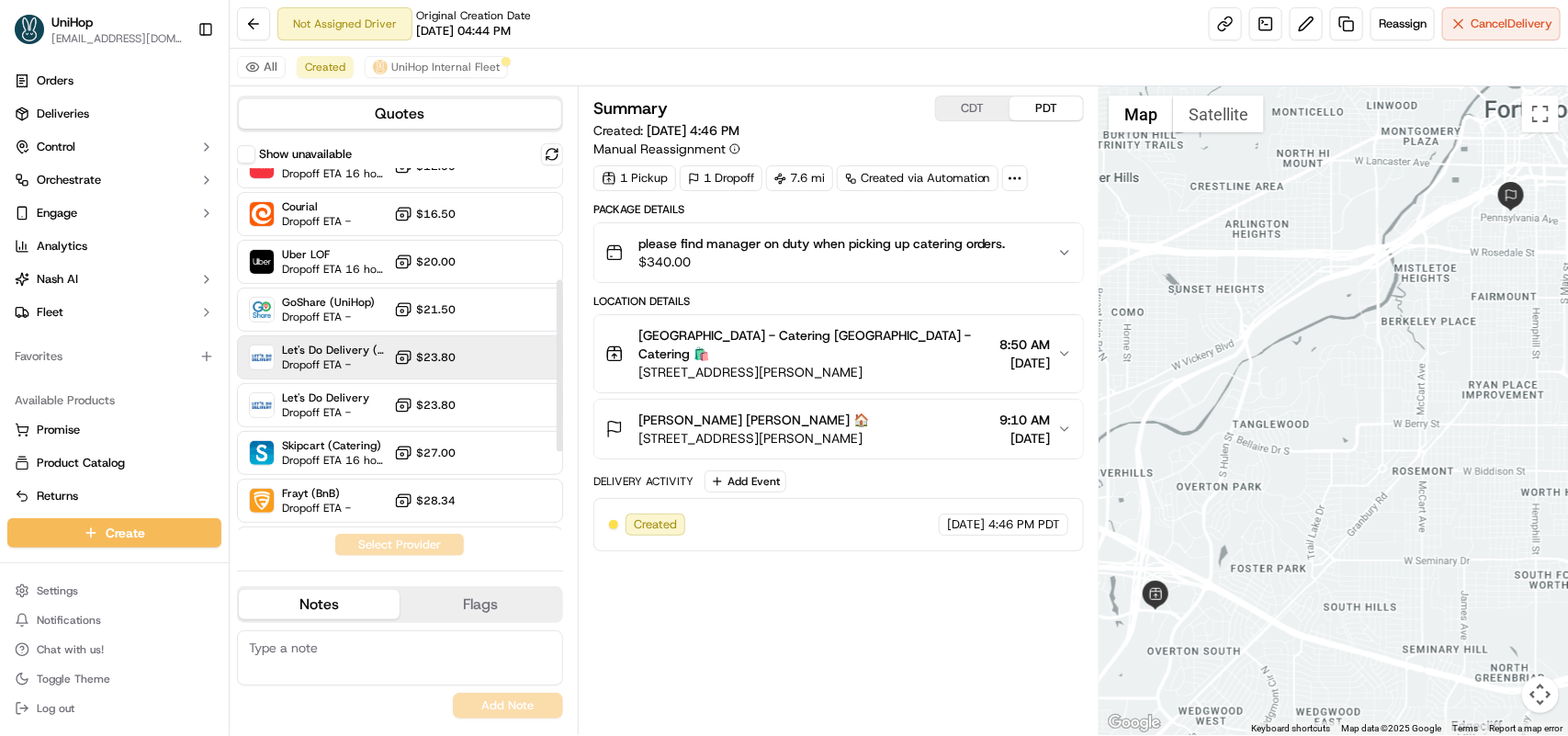
scroll to position [230, 0]
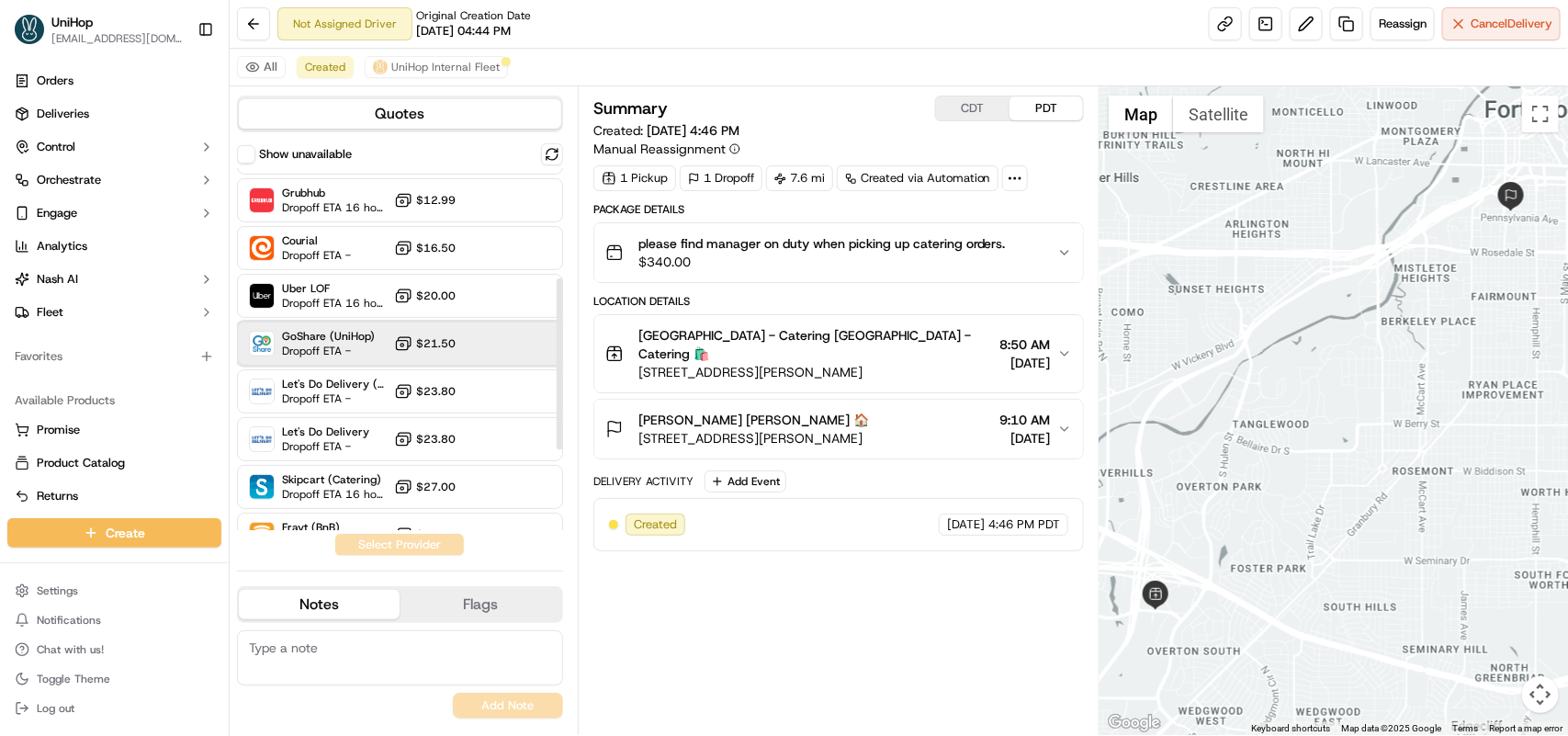
click at [364, 341] on span "GoShare (UniHop)" at bounding box center [328, 336] width 93 height 15
click at [414, 540] on button "Assign Provider" at bounding box center [399, 544] width 130 height 22
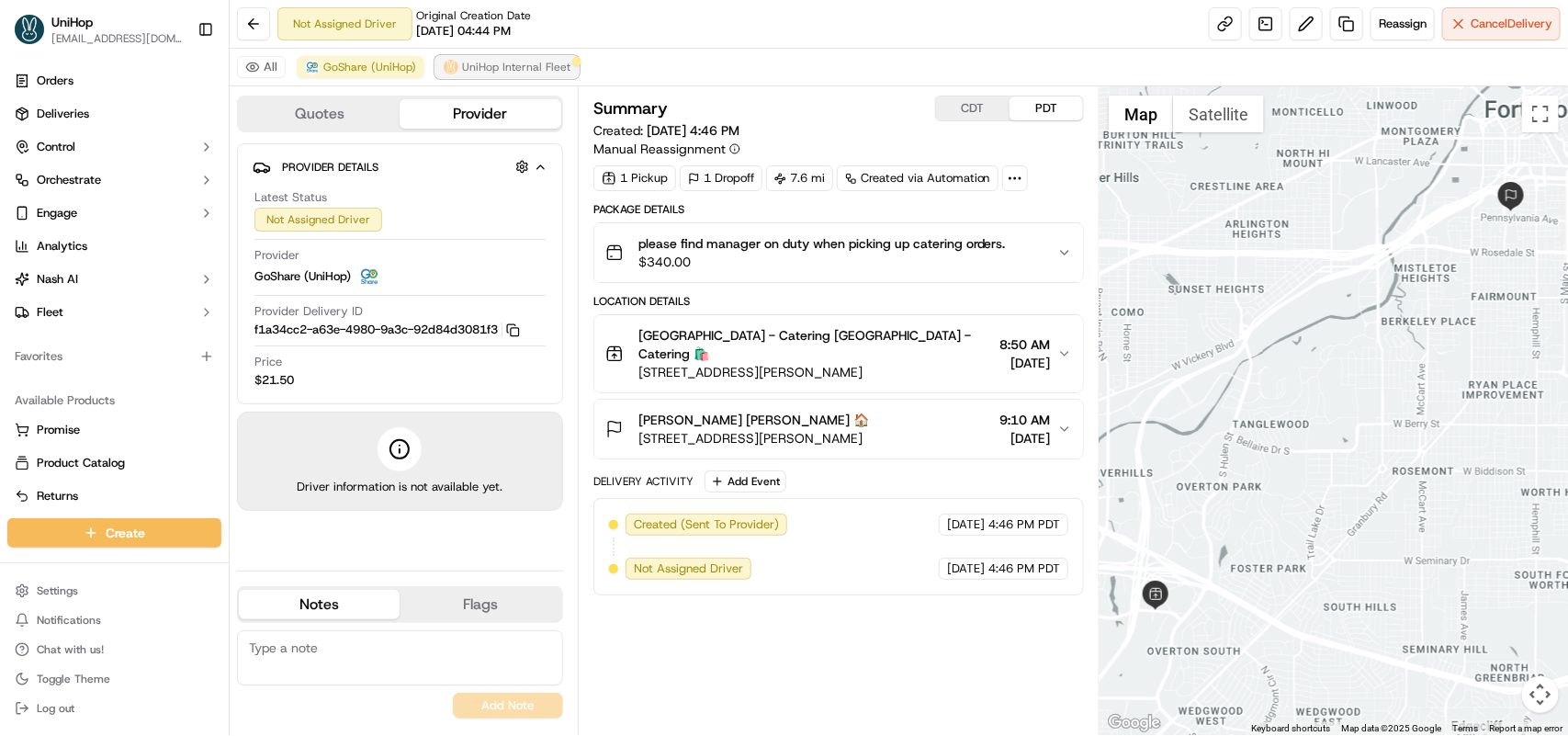
click at [464, 66] on span "UniHop Internal Fleet" at bounding box center [516, 68] width 109 height 15
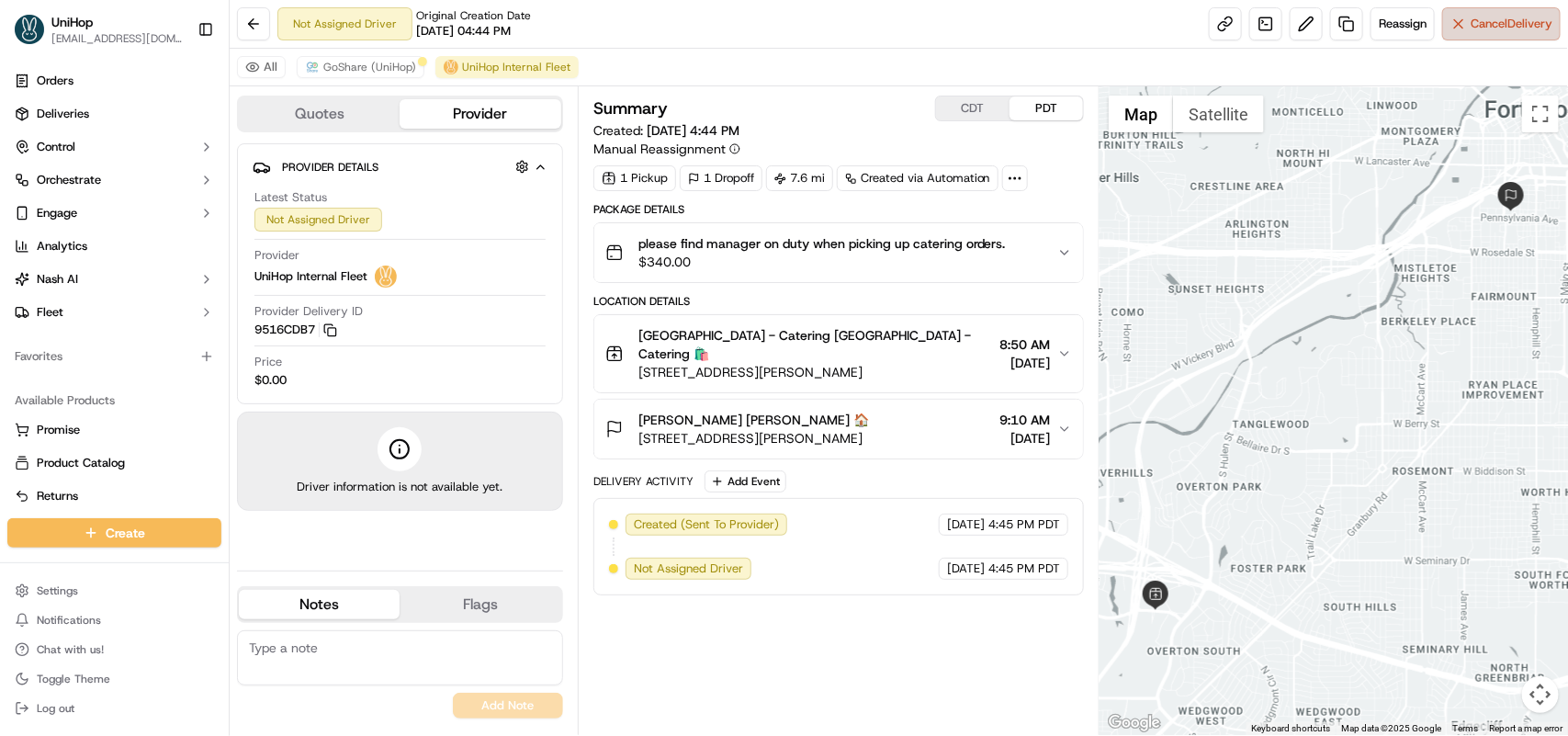
click at [1472, 22] on span "Cancel Delivery" at bounding box center [1511, 24] width 82 height 17
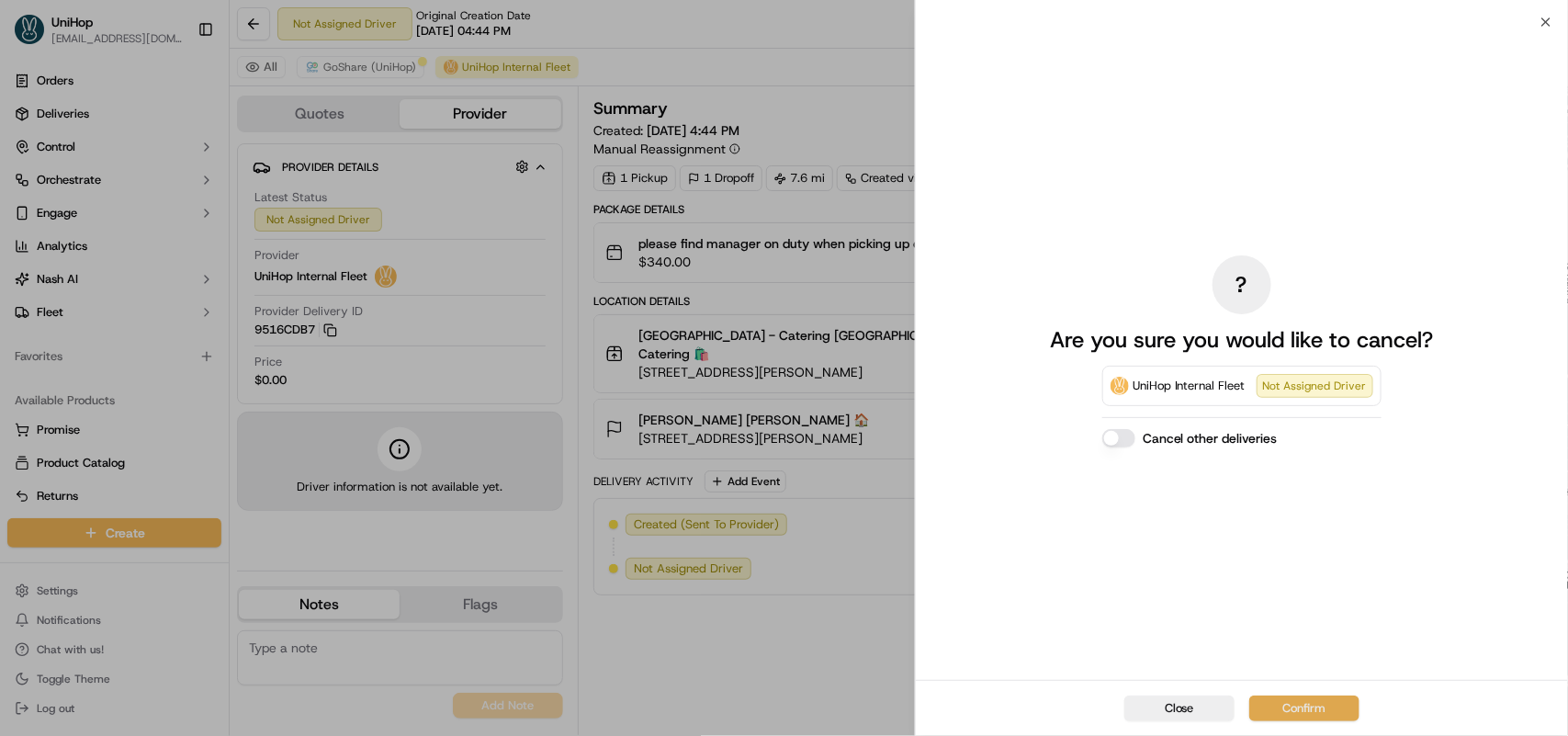
click at [1311, 696] on button "Confirm" at bounding box center [1303, 708] width 110 height 25
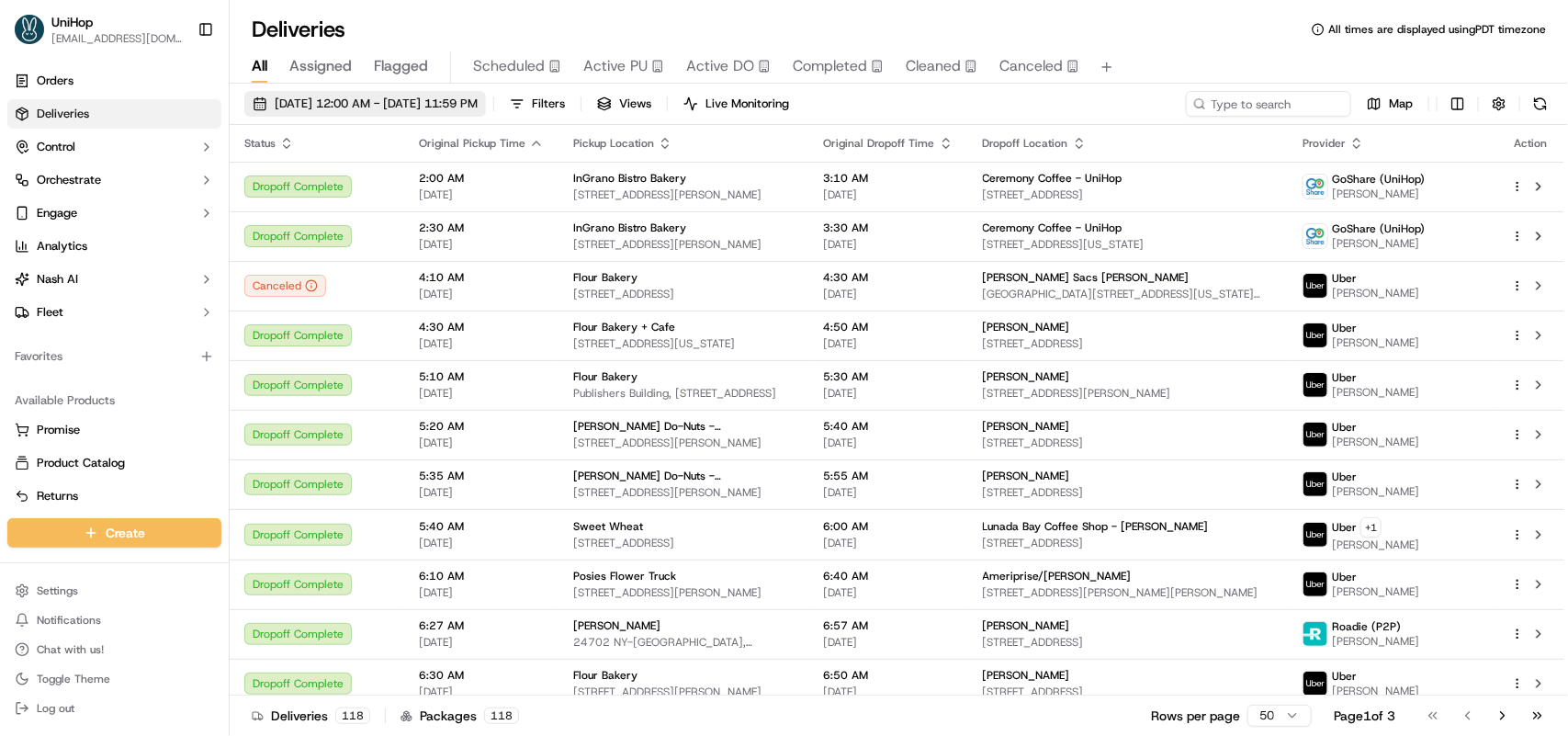
click at [301, 106] on span "[DATE] 12:00 AM - [DATE] 11:59 PM" at bounding box center [376, 104] width 203 height 17
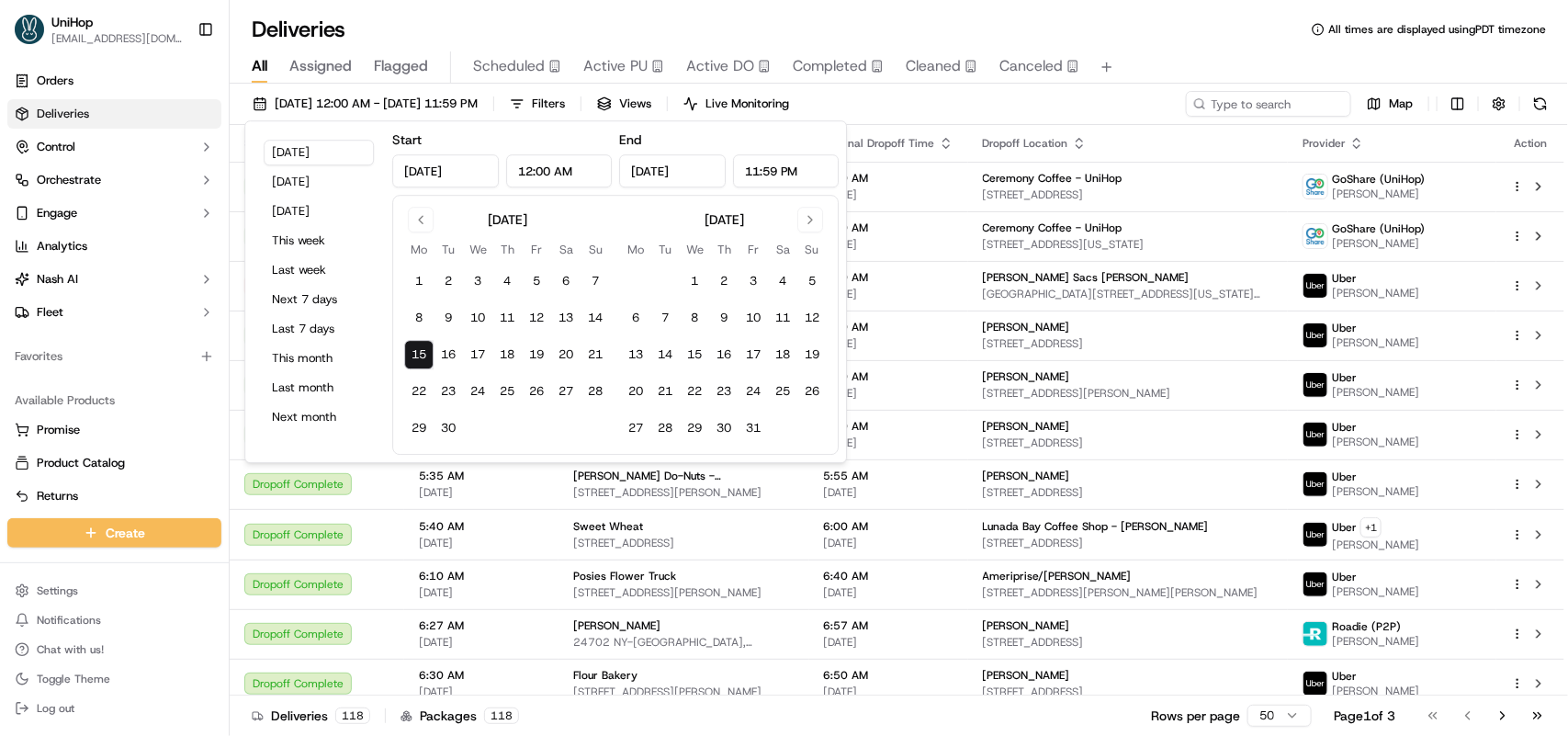
click at [429, 165] on input "[DATE]" at bounding box center [446, 170] width 107 height 33
click at [453, 165] on input "[DATE]" at bounding box center [446, 170] width 107 height 33
click at [419, 216] on button "Go to previous month" at bounding box center [420, 219] width 25 height 25
click at [530, 278] on button "1" at bounding box center [536, 281] width 29 height 29
type input "Aug 1, 2025"
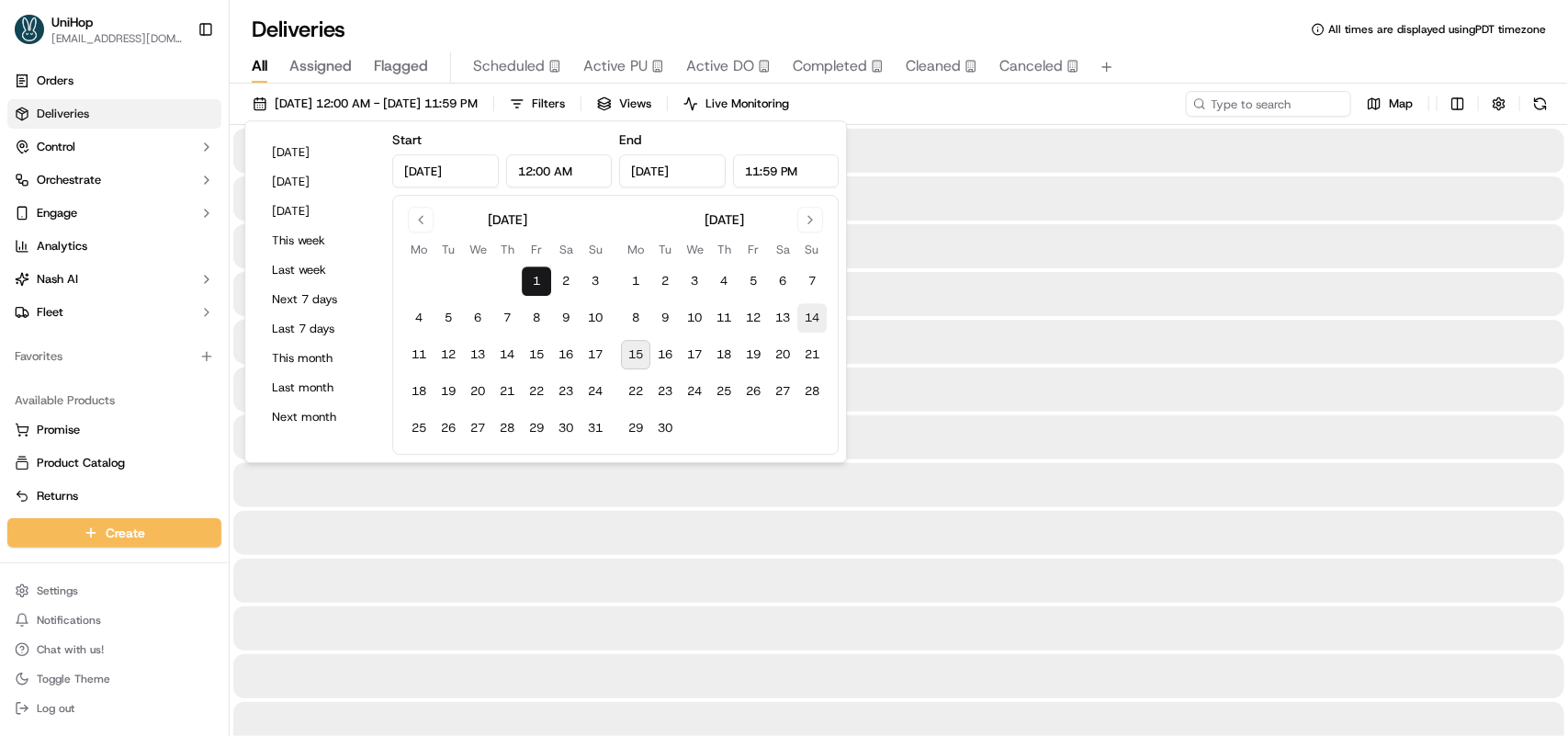
click at [806, 317] on button "14" at bounding box center [812, 317] width 29 height 29
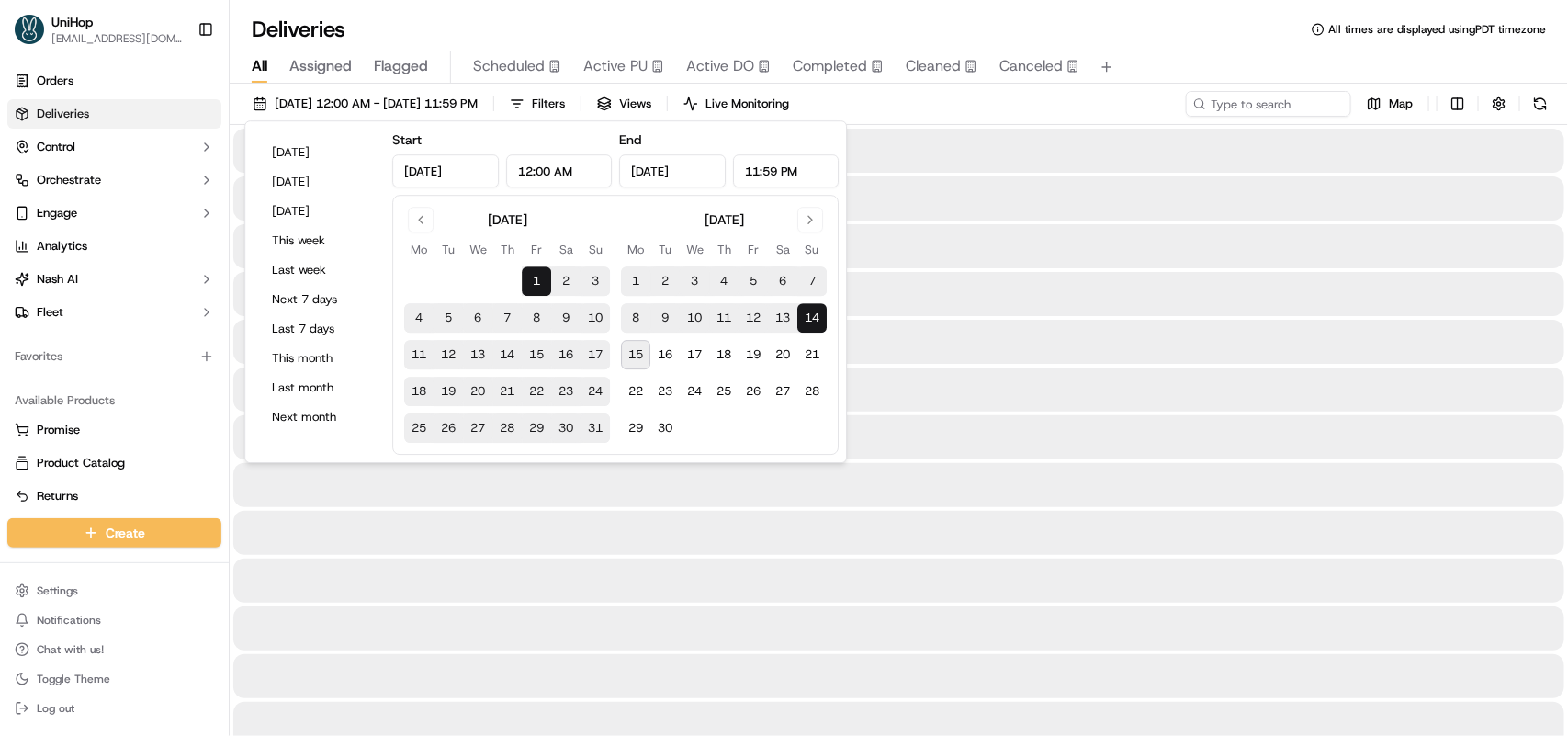
type input "Sep 14, 2025"
click at [1006, 239] on div at bounding box center [899, 246] width 1331 height 44
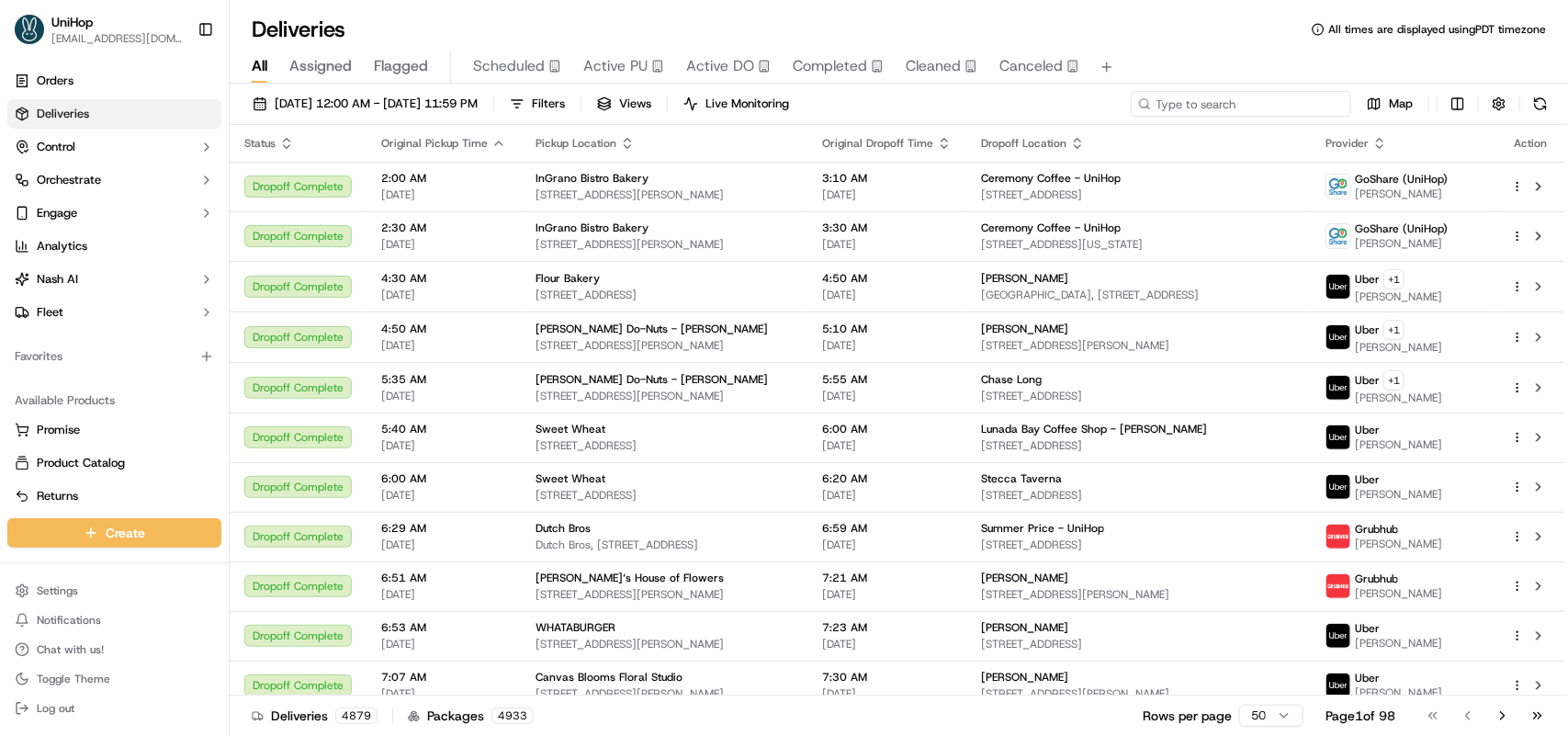
click at [1224, 107] on input at bounding box center [1241, 103] width 221 height 25
click at [1203, 93] on input at bounding box center [1241, 103] width 221 height 25
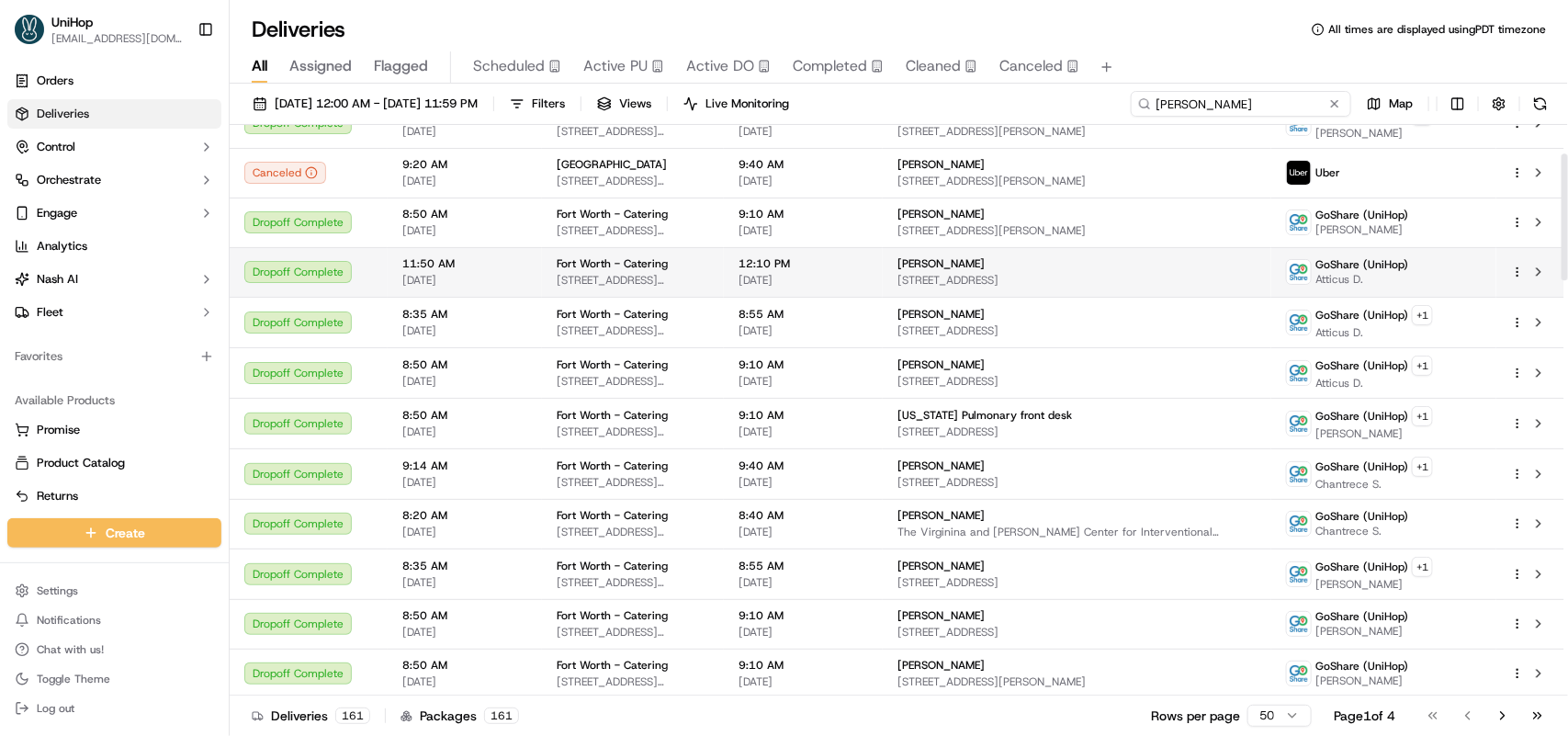
scroll to position [230, 0]
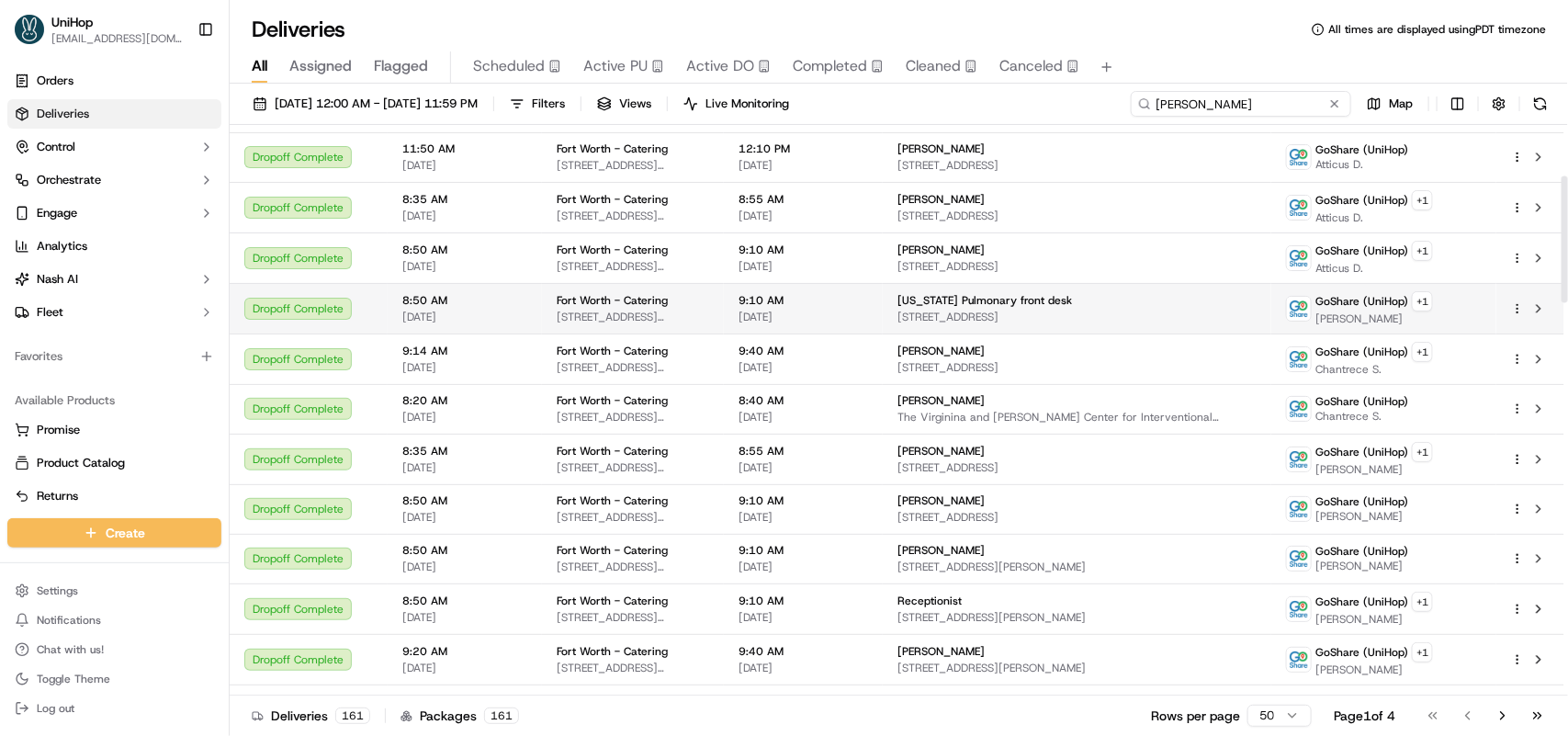
type input "overton"
click at [1392, 303] on span "GoShare (UniHop)" at bounding box center [1362, 301] width 93 height 15
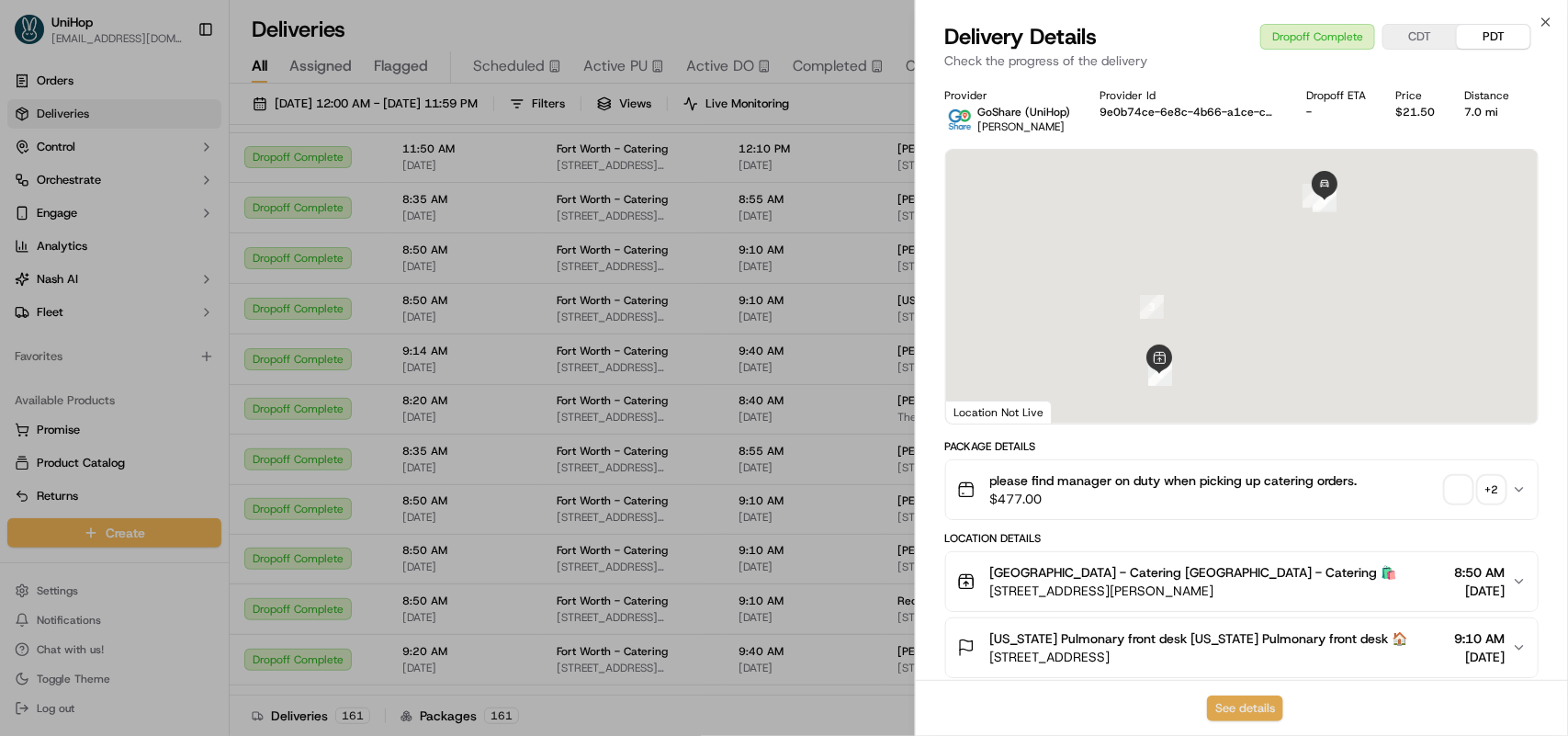
click at [1233, 708] on button "See details" at bounding box center [1244, 708] width 76 height 25
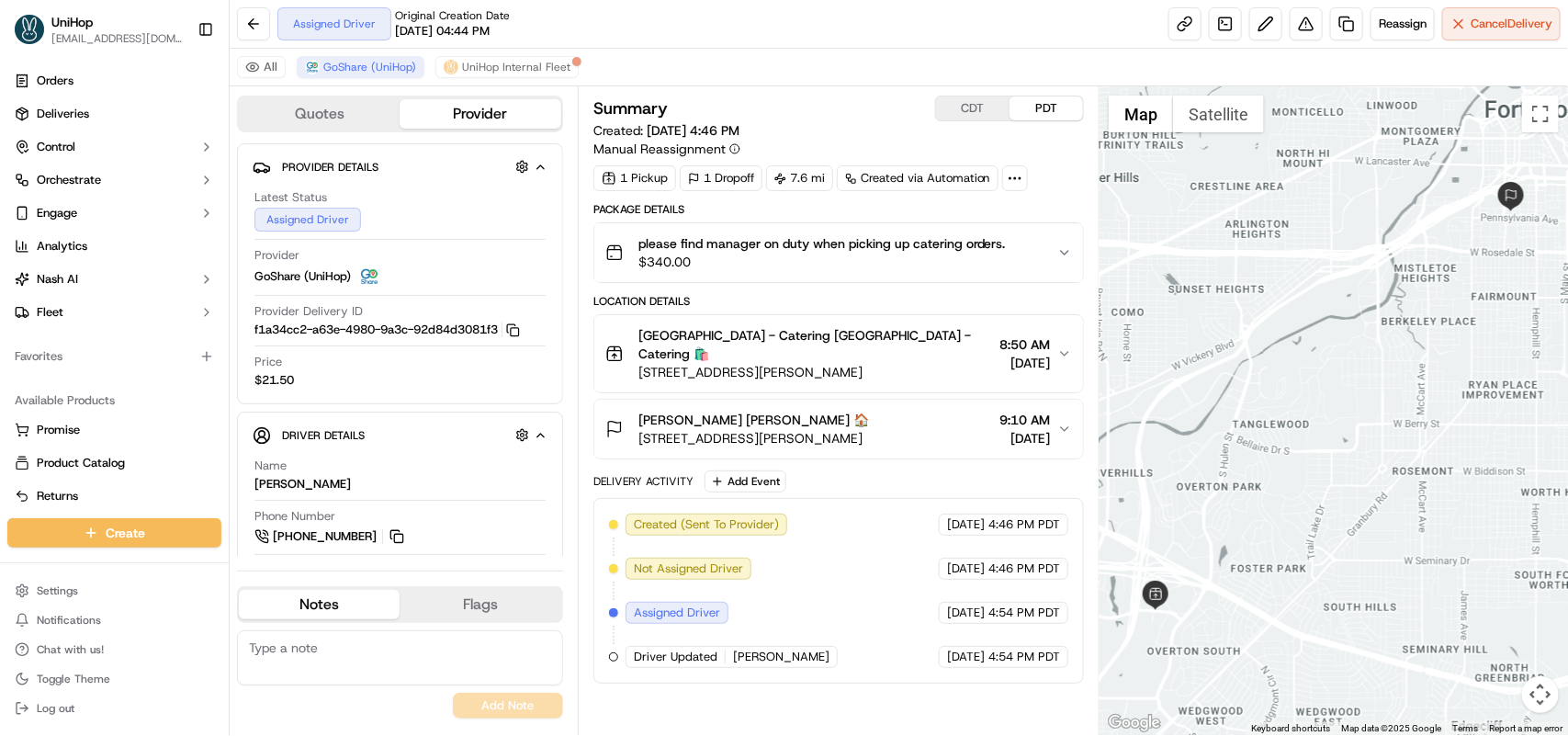
click at [765, 340] on span "Fort Worth - Catering Fort Worth - Catering 🛍️" at bounding box center [814, 345] width 354 height 37
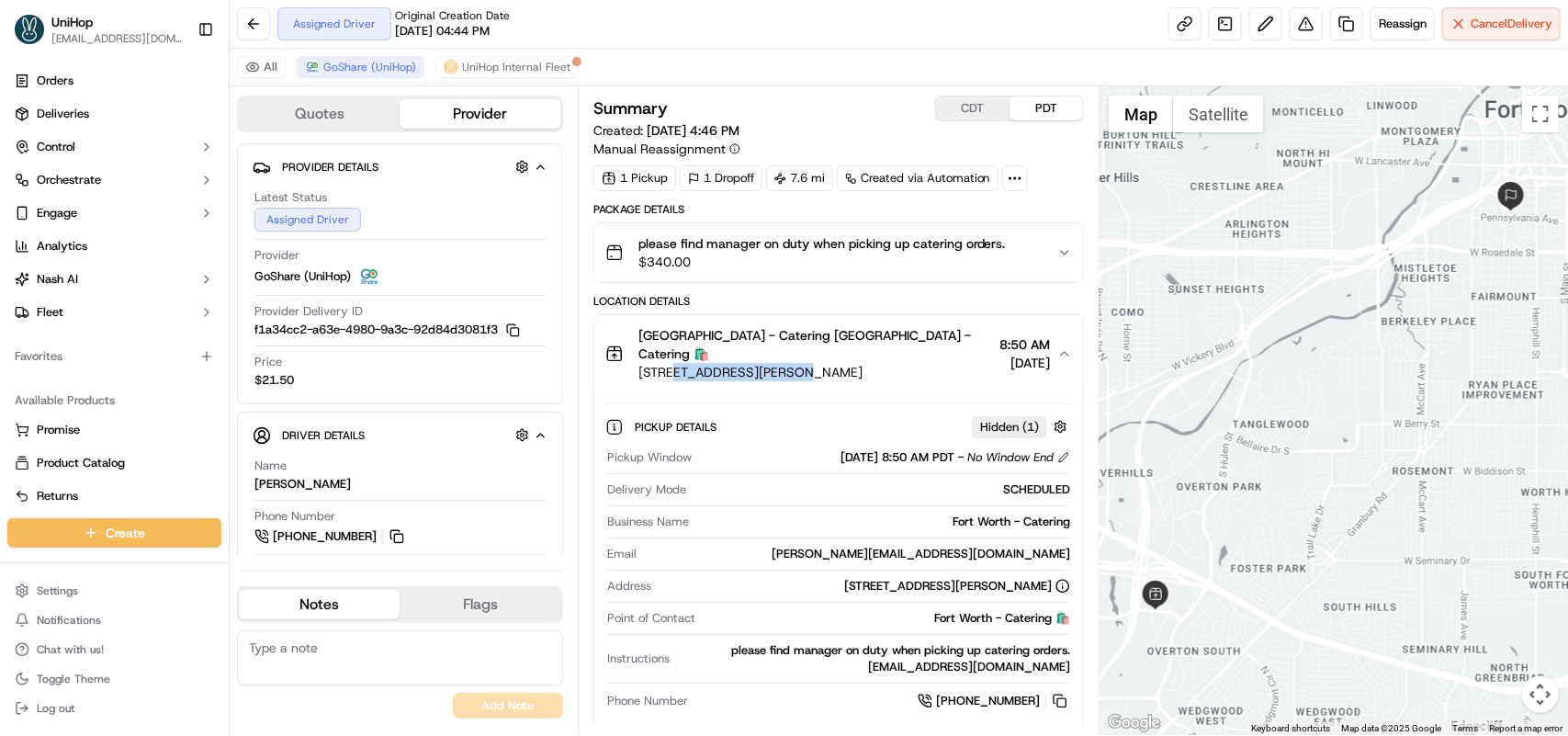
drag, startPoint x: 677, startPoint y: 359, endPoint x: 786, endPoint y: 355, distance: 109.1
click at [786, 363] on span "[STREET_ADDRESS][PERSON_NAME]" at bounding box center [814, 373] width 354 height 19
copy span "Overton Ridge Blvd"
click at [953, 112] on button "CDT" at bounding box center [972, 108] width 73 height 23
click at [704, 364] on span "4972 Overton Ridge Blvd, Fort Worth, TX 76132, USA" at bounding box center [811, 373] width 345 height 19
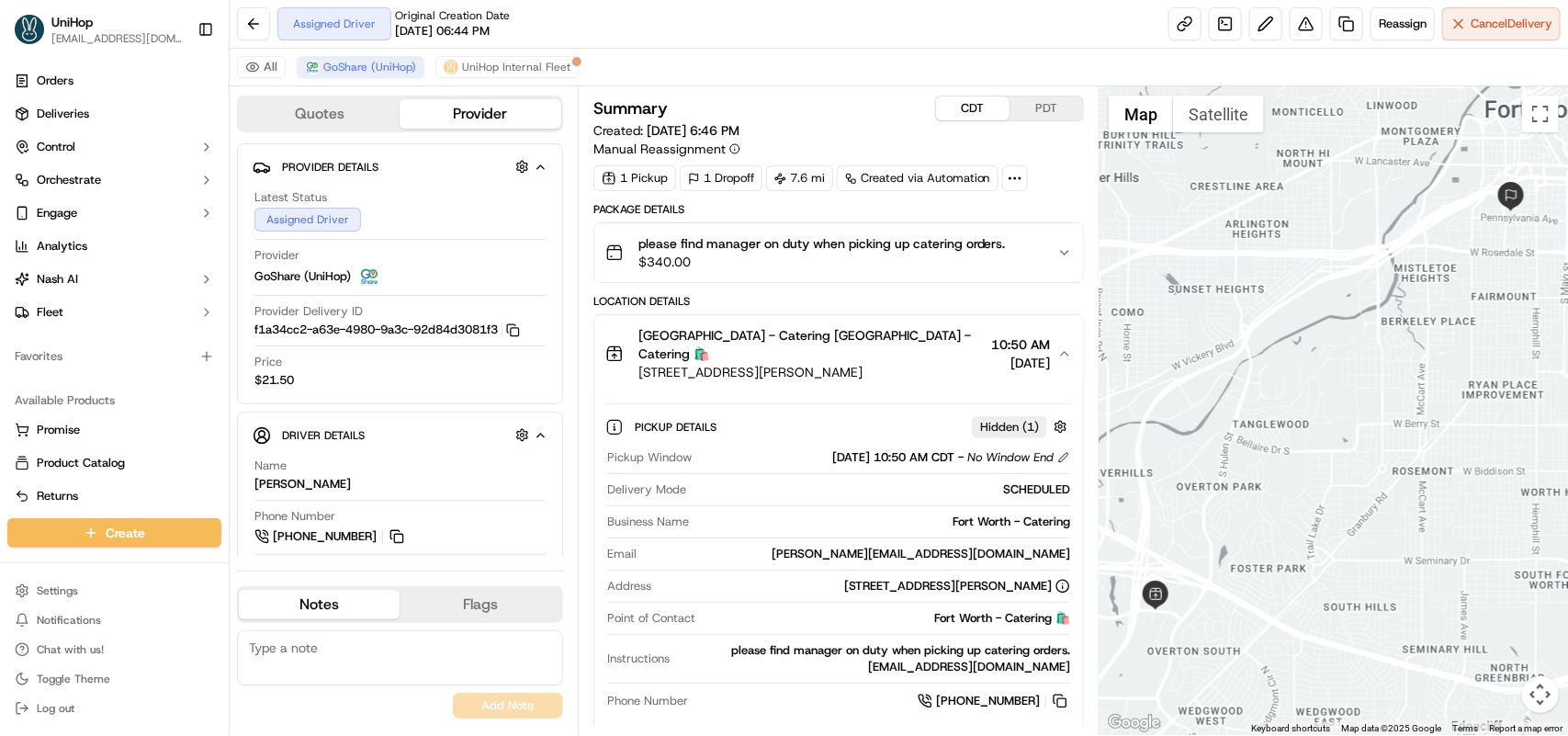
drag, startPoint x: 679, startPoint y: 355, endPoint x: 928, endPoint y: 345, distance: 249.2
click at [928, 363] on span "4972 Overton Ridge Blvd, Fort Worth, TX 76132, USA" at bounding box center [811, 373] width 345 height 19
copy span "Overton Ridge Blvd, Fort Worth, TX 76132"
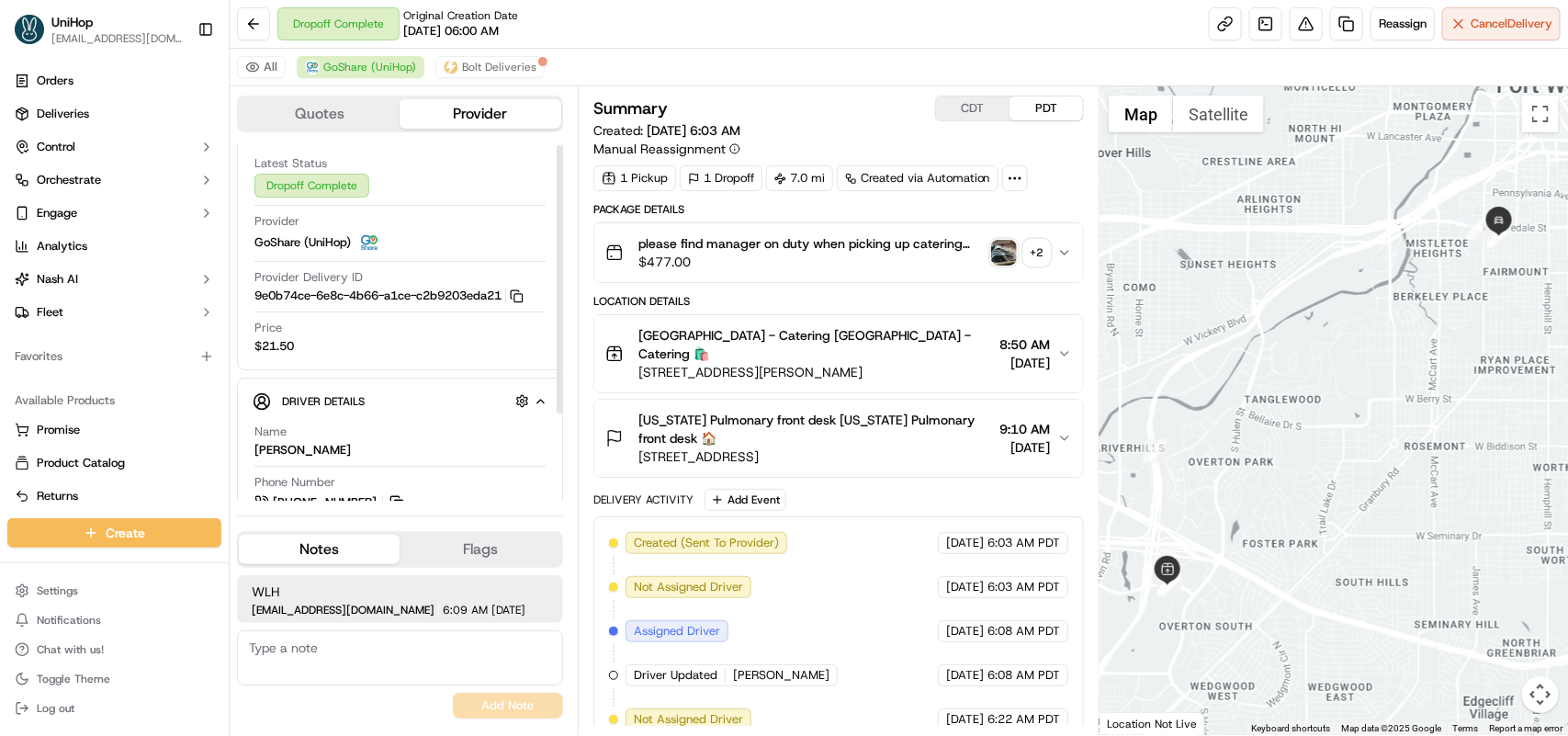
scroll to position [115, 0]
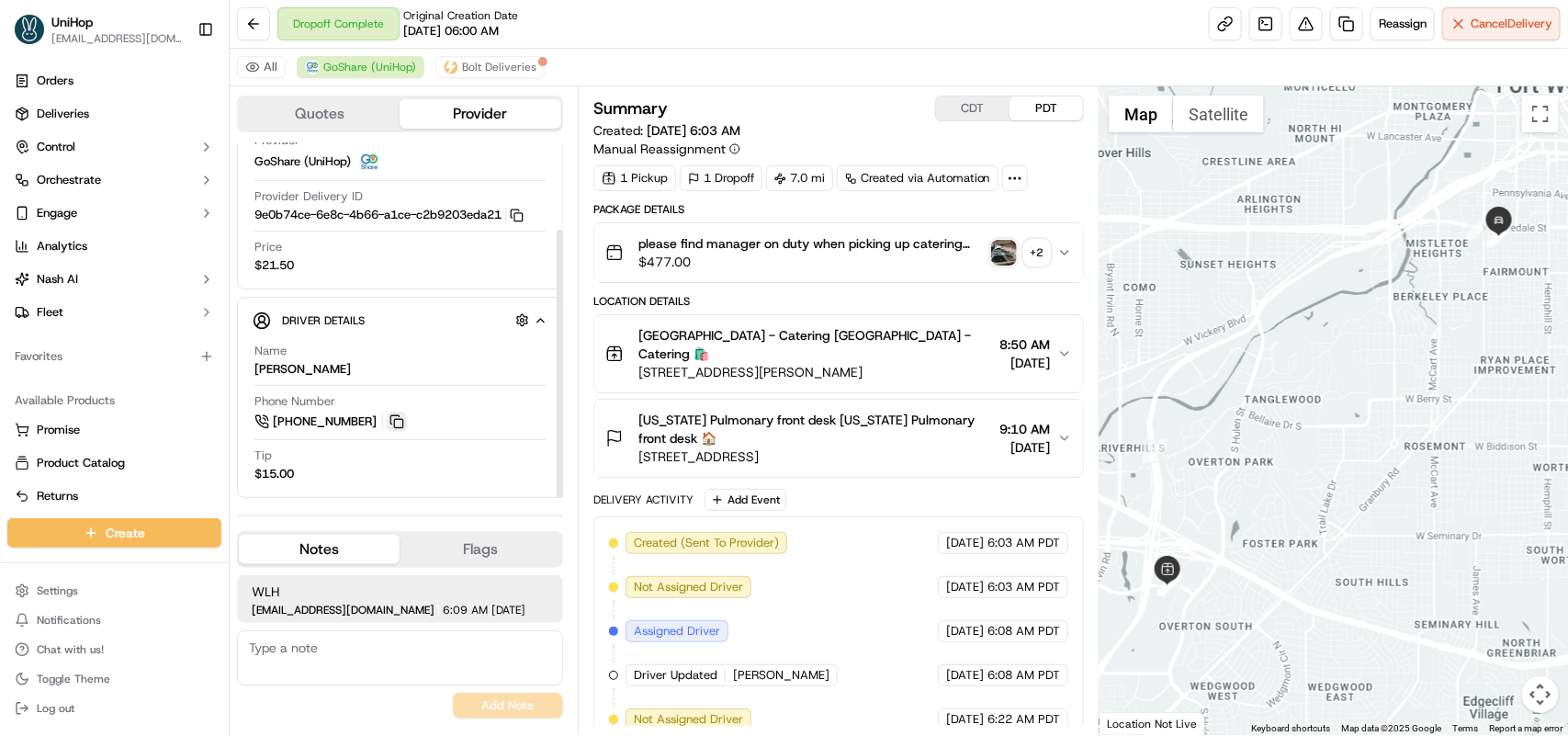
click at [390, 420] on button at bounding box center [397, 422] width 21 height 21
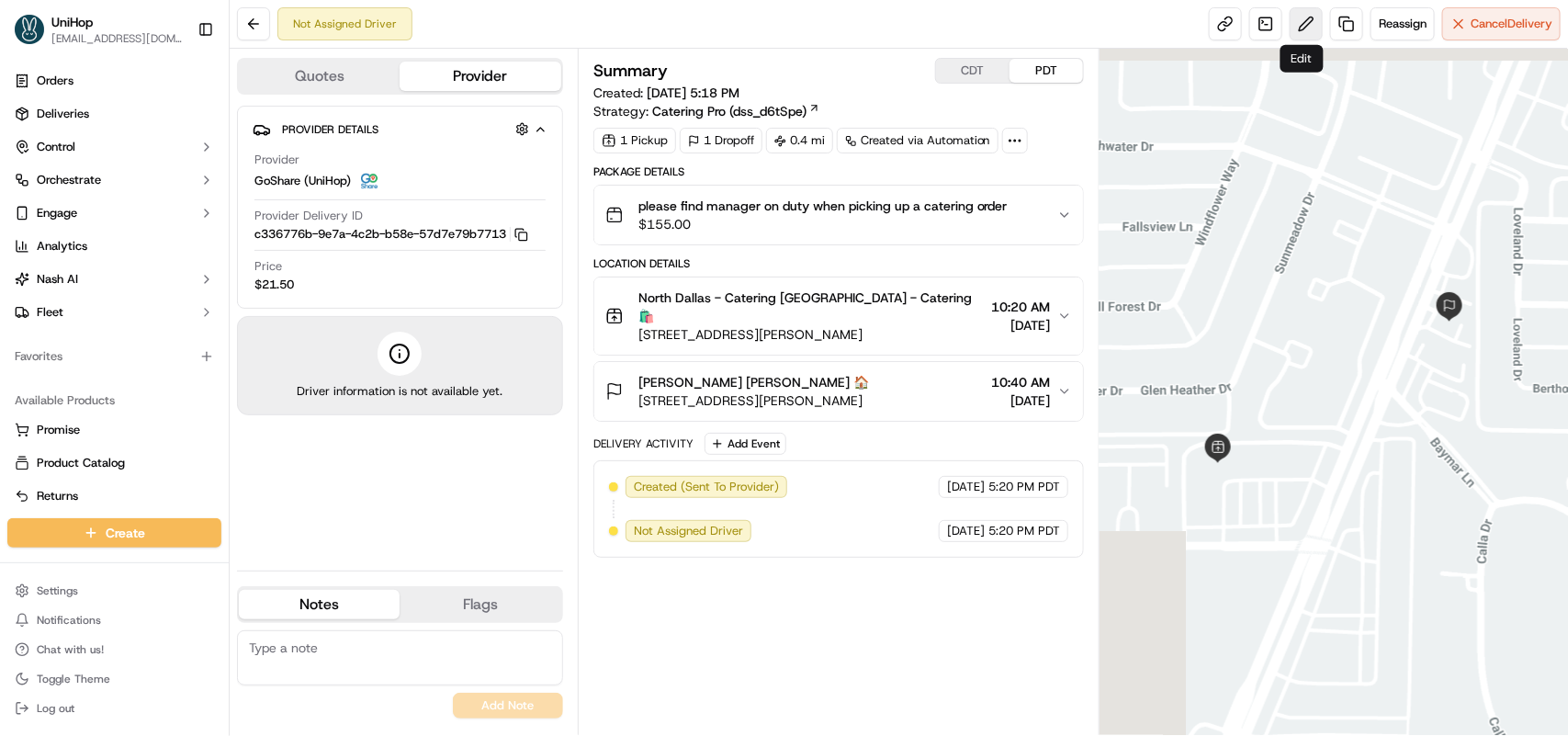
click at [1293, 25] on button at bounding box center [1305, 23] width 33 height 33
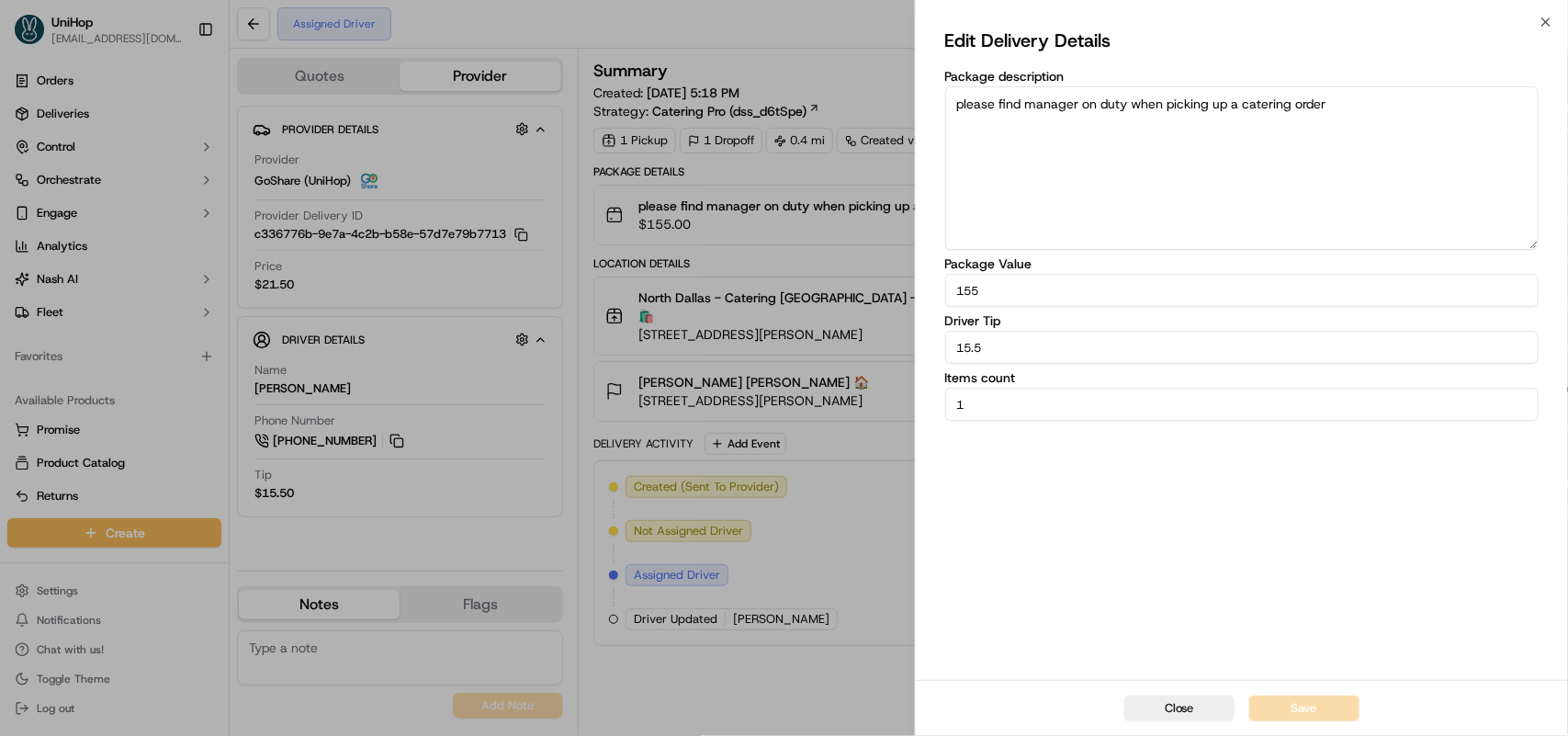
click at [1549, 27] on div "Edit Delivery Details Package description please find manager on duty when pick…" at bounding box center [1241, 350] width 652 height 658
click at [1173, 708] on button "Close" at bounding box center [1179, 708] width 110 height 25
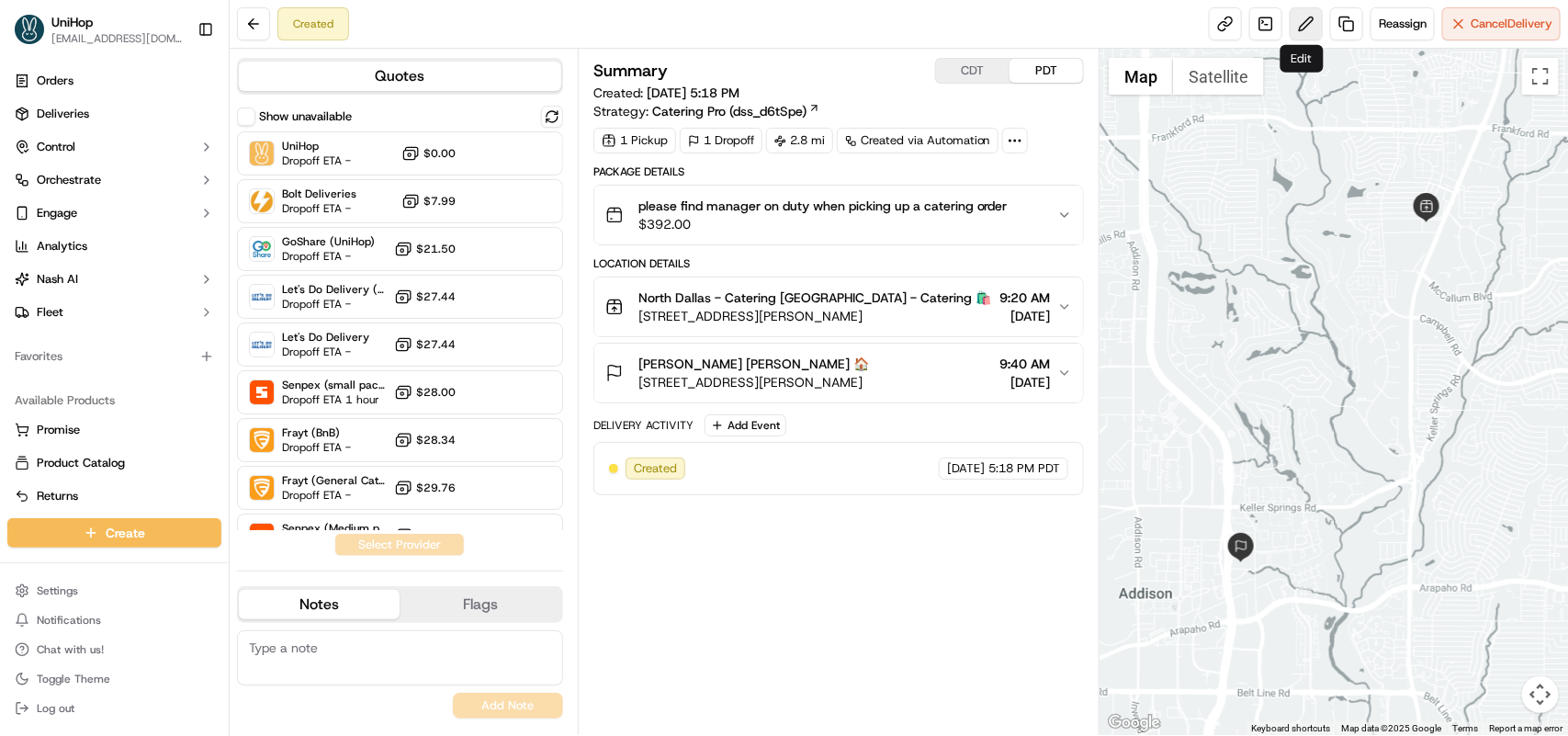
click at [1295, 14] on button at bounding box center [1305, 23] width 33 height 33
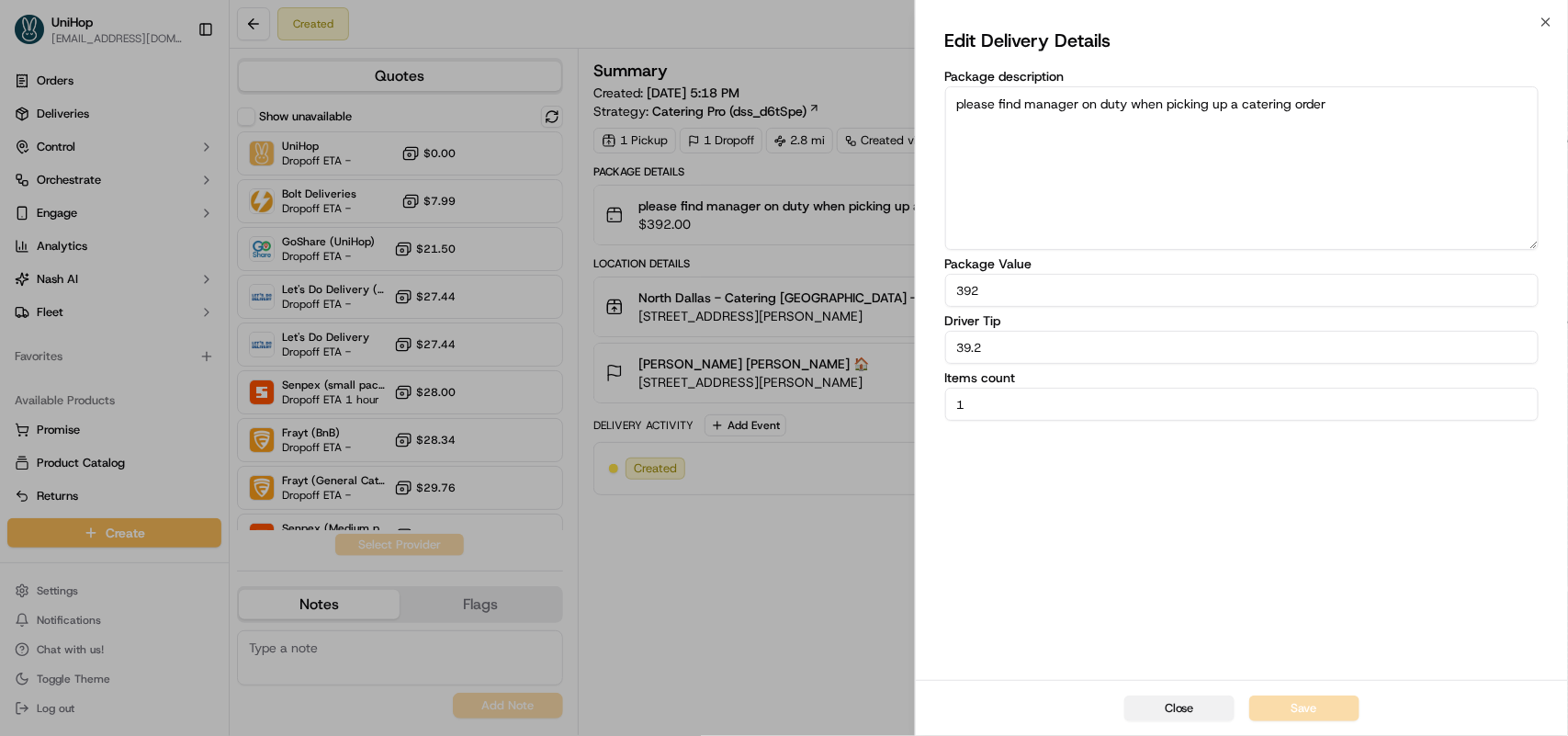
click at [1196, 714] on button "Close" at bounding box center [1179, 708] width 110 height 25
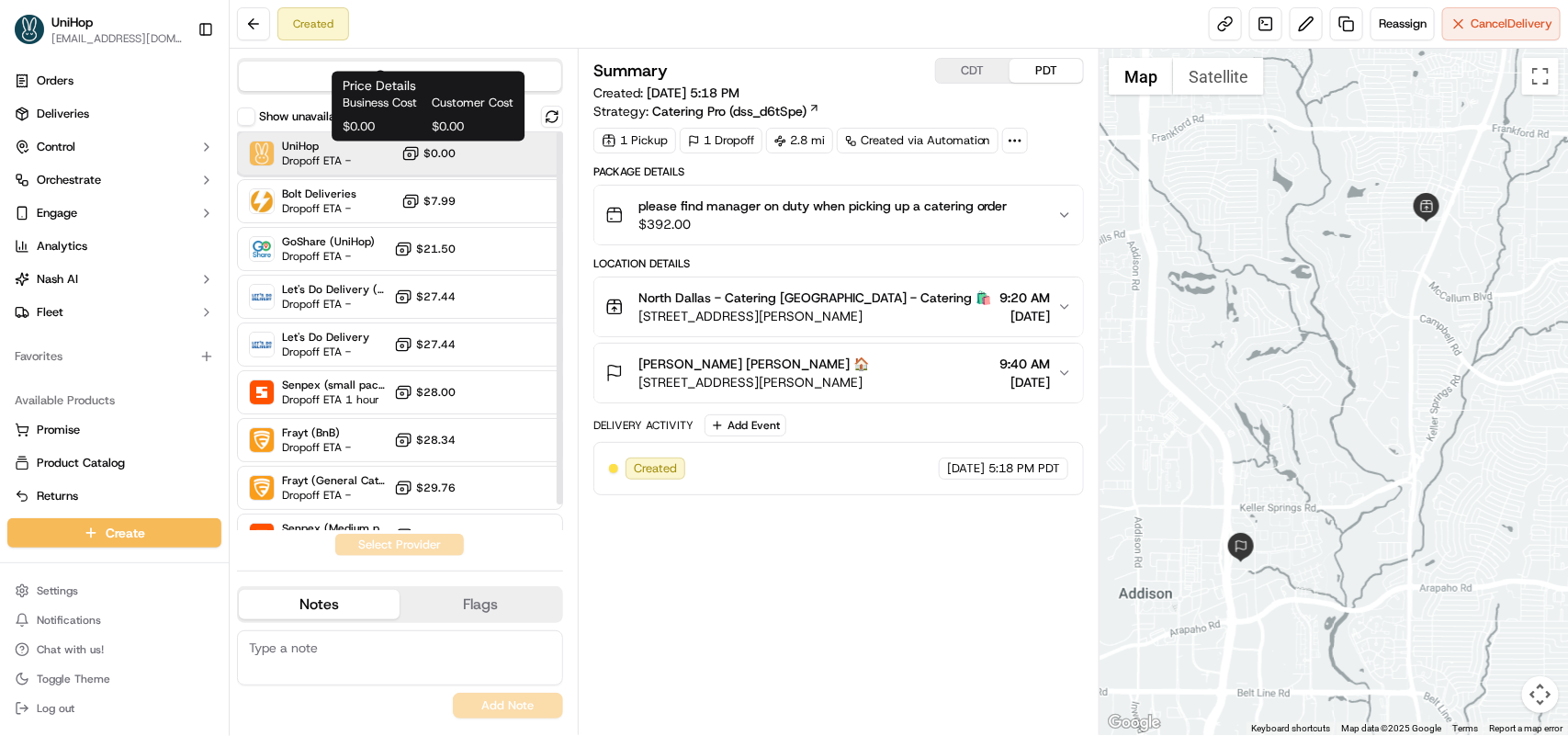
click at [392, 157] on div "UniHop Dropoff ETA - $0.00" at bounding box center [401, 153] width 327 height 44
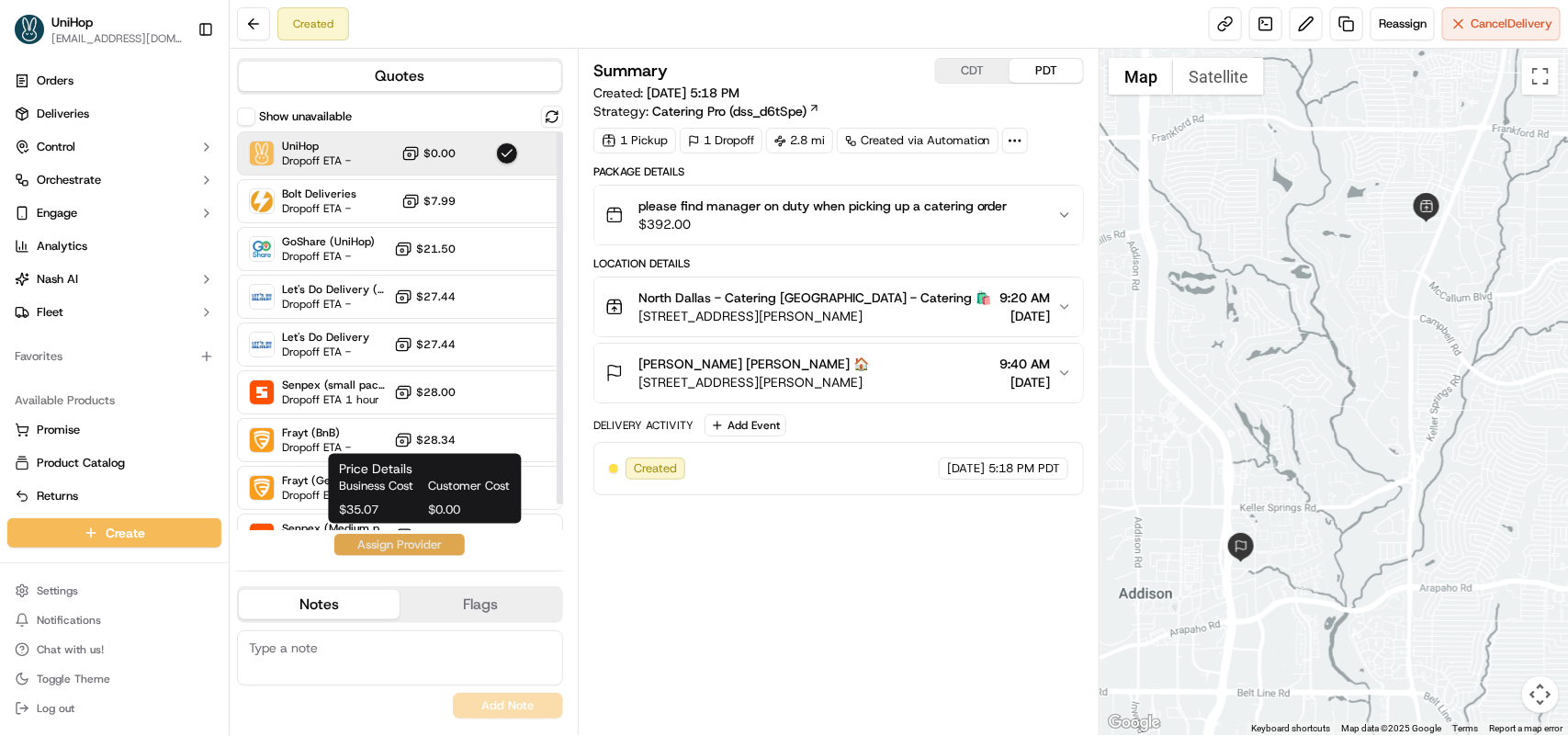
click at [403, 547] on button "Assign Provider" at bounding box center [399, 544] width 130 height 22
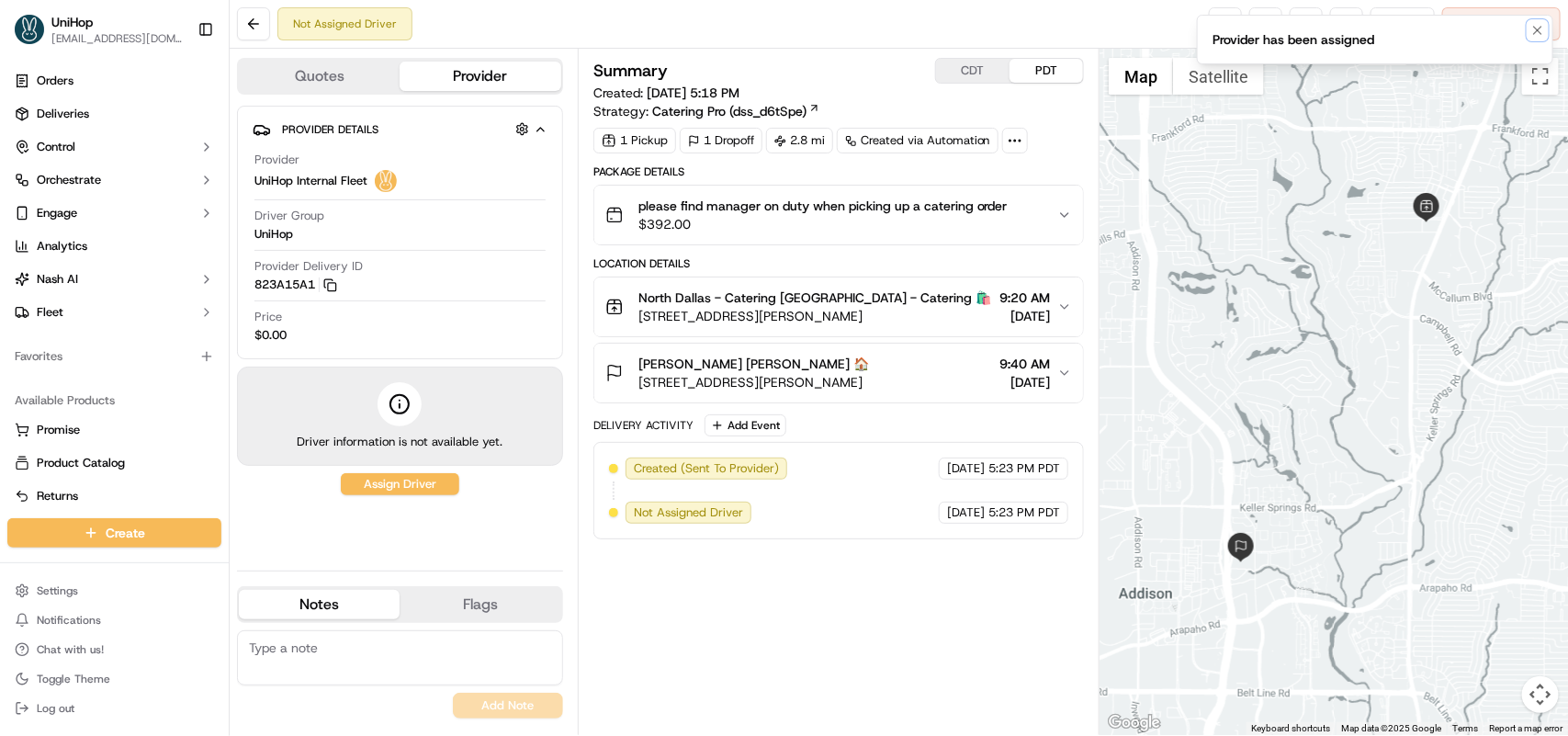
drag, startPoint x: 1539, startPoint y: 24, endPoint x: 1512, endPoint y: 42, distance: 32.4
click at [1539, 25] on icon "Notifications (F8)" at bounding box center [1538, 30] width 15 height 15
click at [1399, 38] on button "Reassign" at bounding box center [1403, 23] width 65 height 33
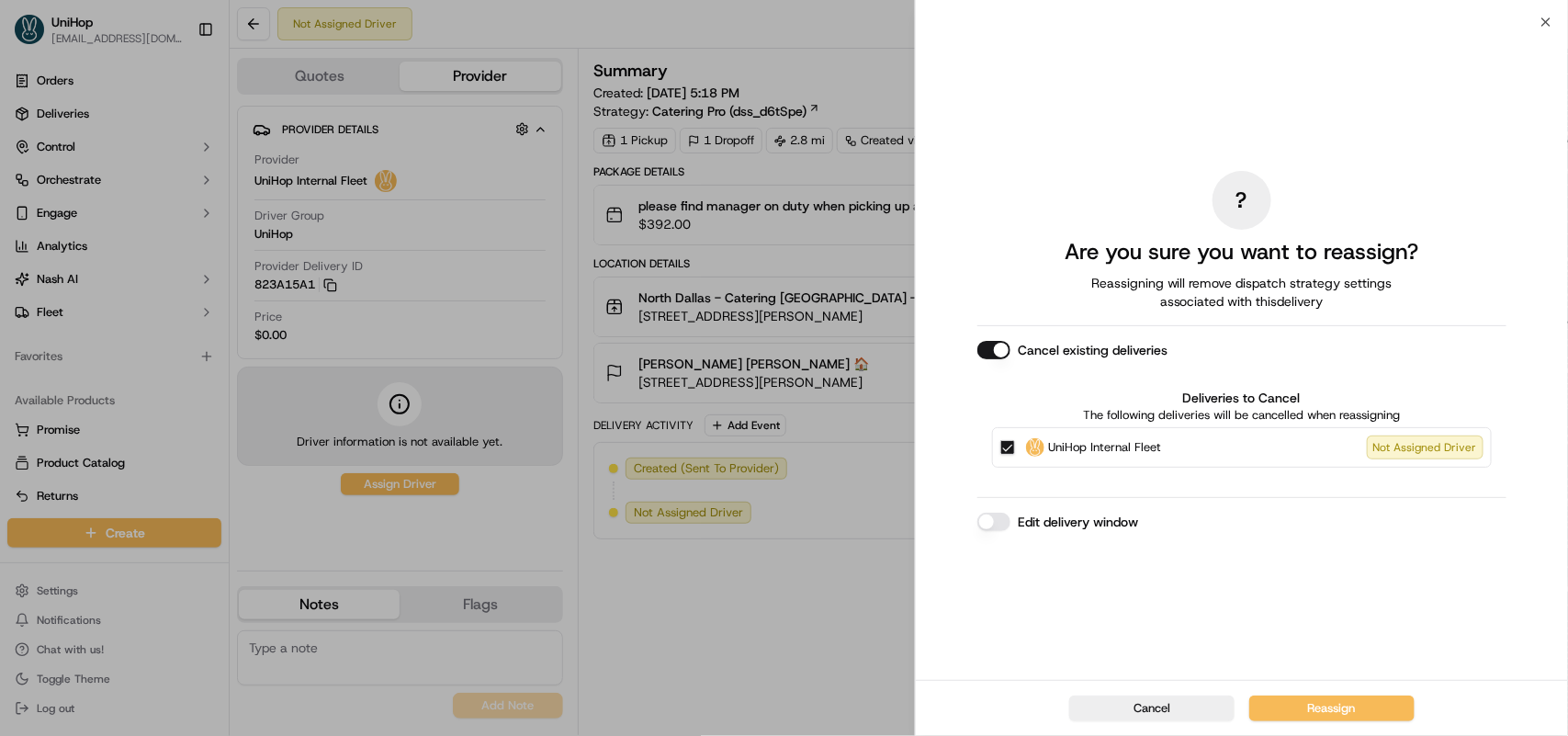
click at [985, 349] on button "Cancel existing deliveries" at bounding box center [994, 350] width 33 height 19
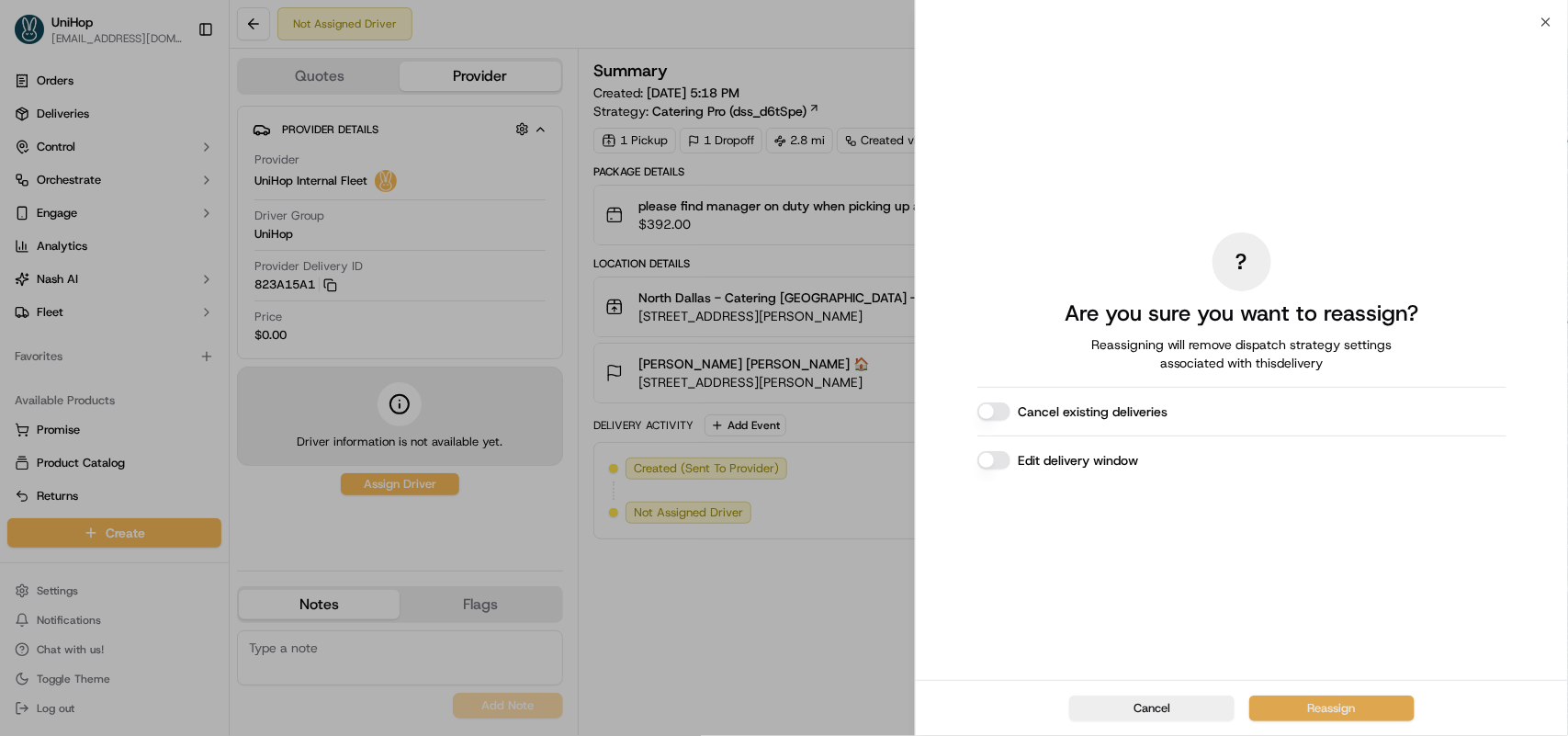
click at [1286, 713] on button "Reassign" at bounding box center [1332, 708] width 165 height 25
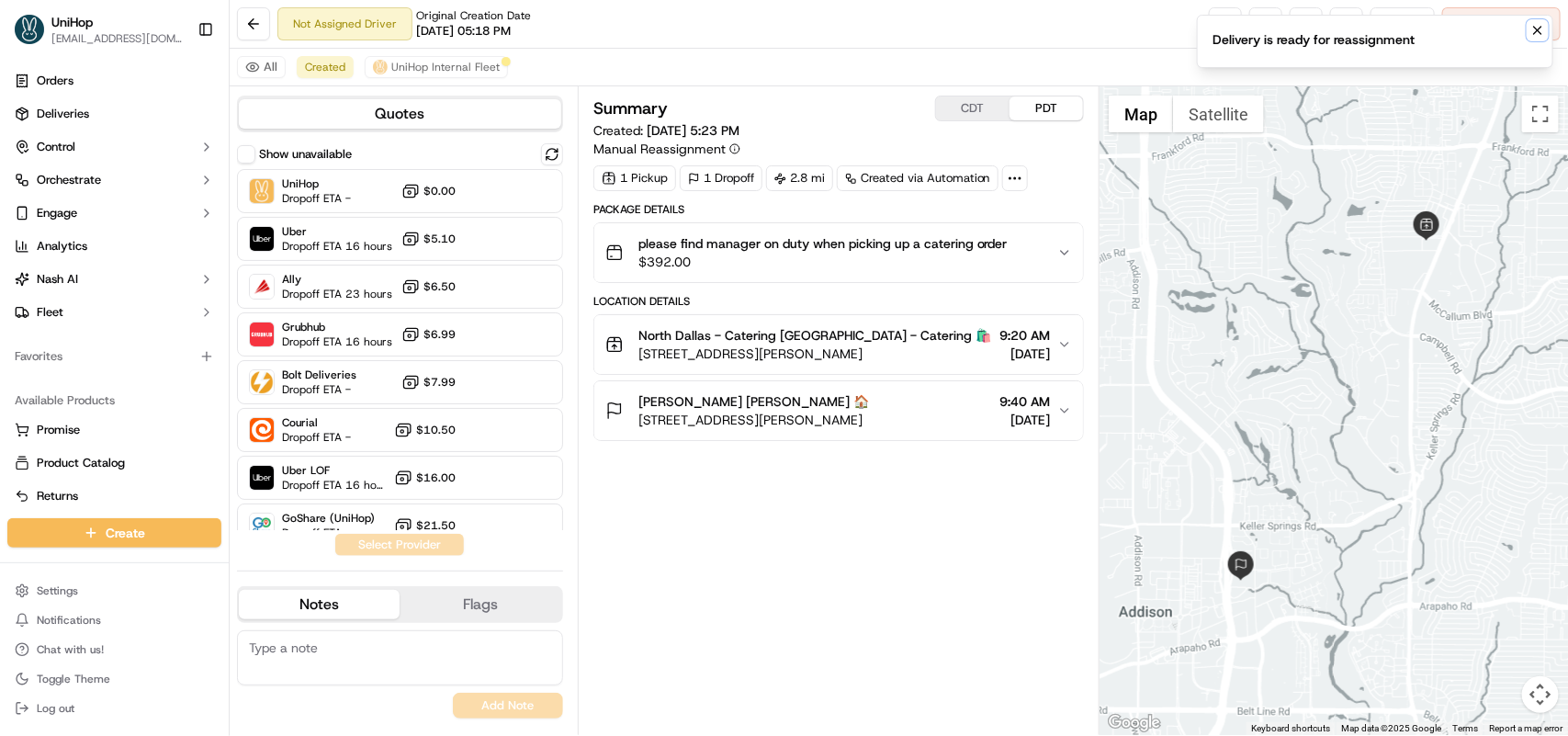
click at [1528, 29] on button "Notifications (F8)" at bounding box center [1537, 30] width 22 height 22
click at [1305, 28] on button at bounding box center [1305, 23] width 33 height 33
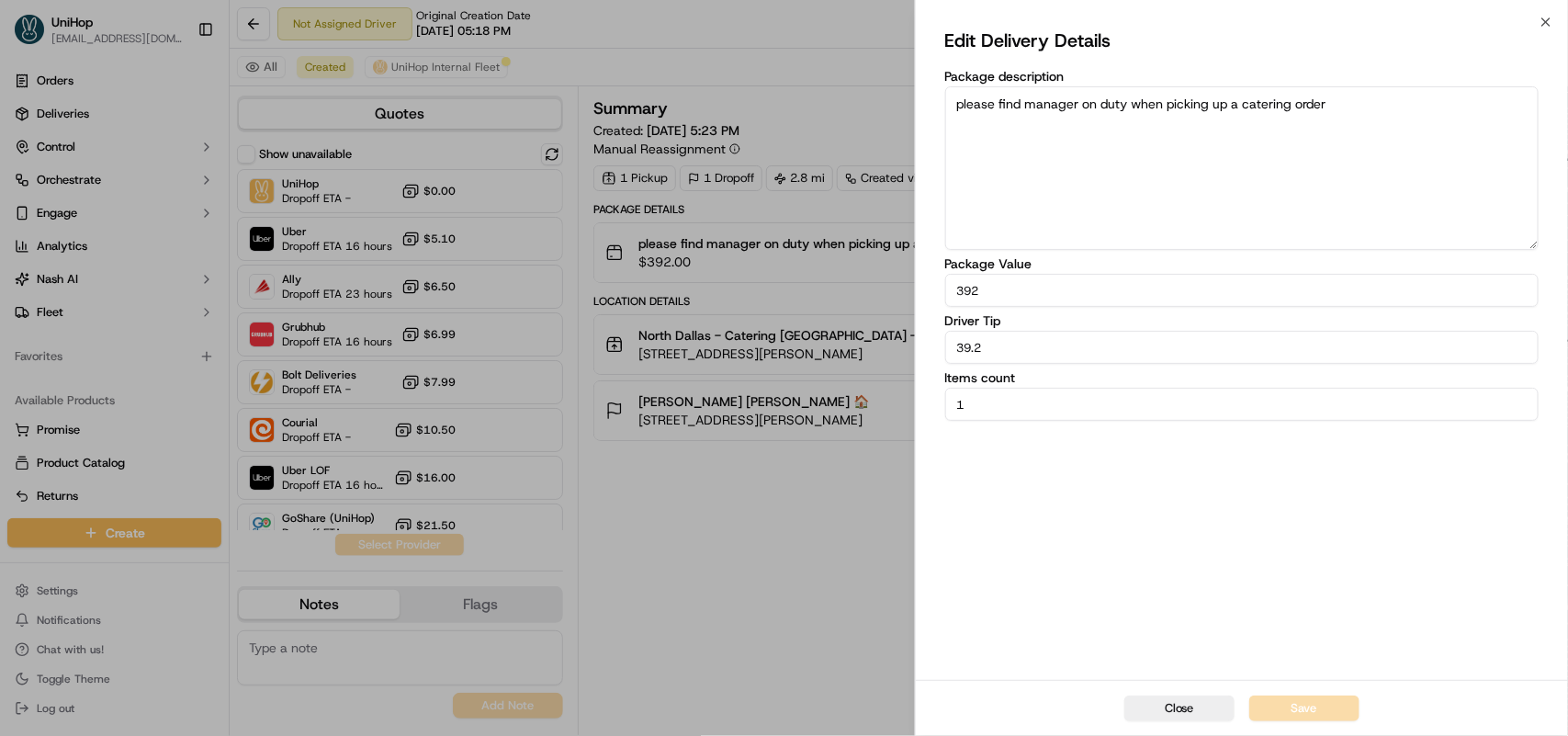
drag, startPoint x: 1030, startPoint y: 342, endPoint x: 888, endPoint y: 360, distance: 143.1
click at [888, 360] on body "UniHop dispatch+e@unihop.app Toggle Sidebar Orders Deliveries Control Orchestra…" at bounding box center [784, 368] width 1568 height 736
type input "27.2"
click at [1291, 696] on button "Save" at bounding box center [1303, 708] width 110 height 25
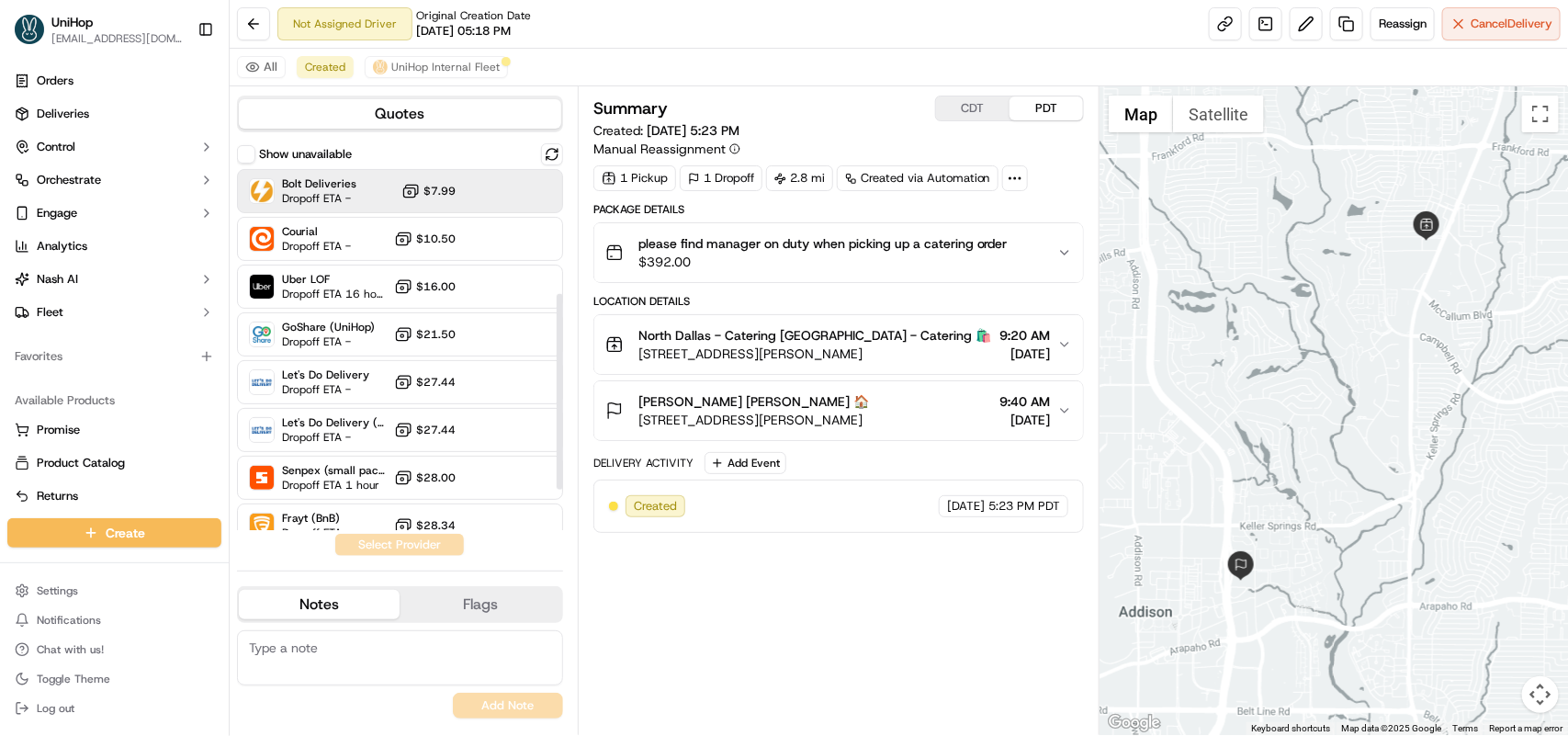
scroll to position [230, 0]
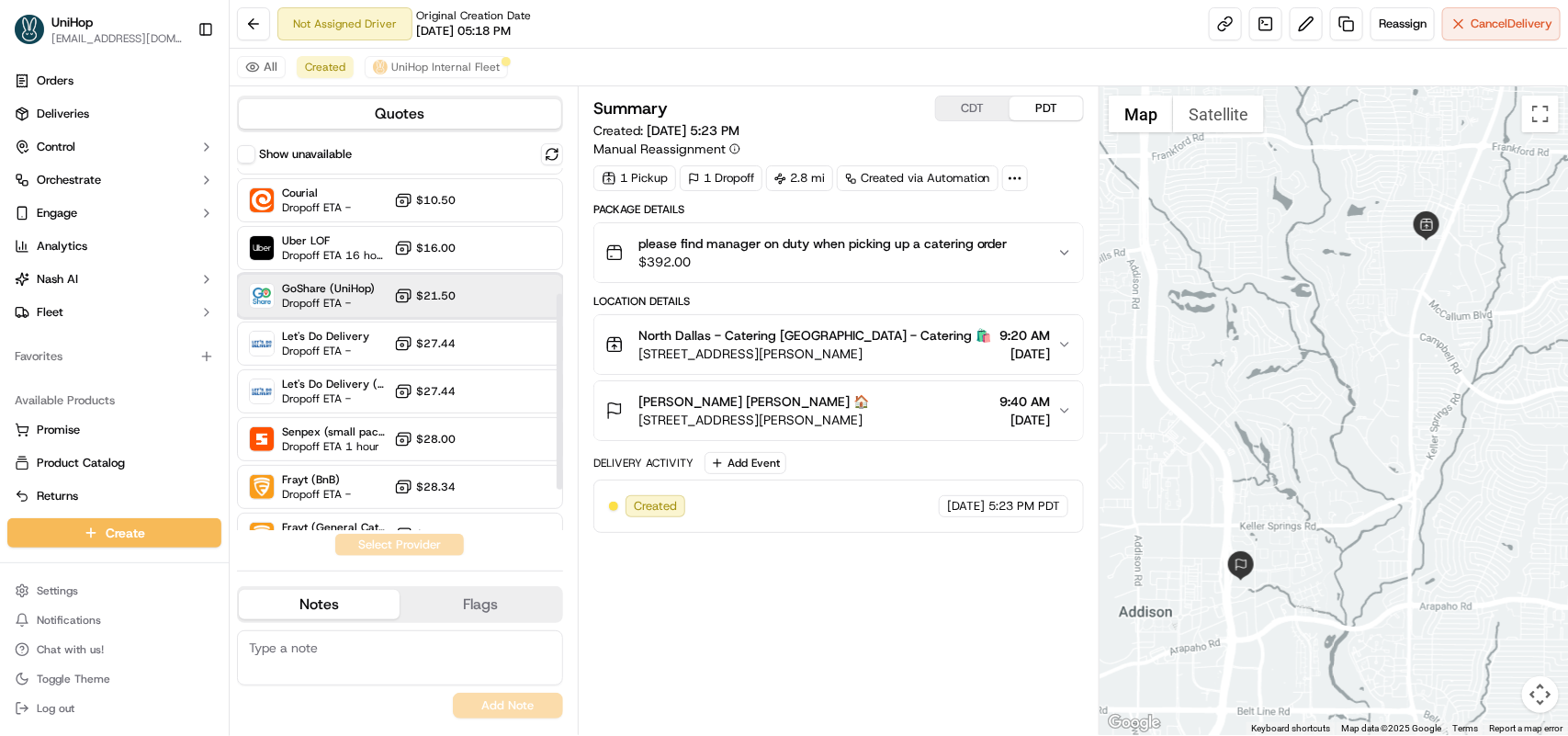
click at [346, 299] on span "Dropoff ETA -" at bounding box center [328, 303] width 93 height 15
click at [391, 547] on button "Assign Provider" at bounding box center [399, 544] width 130 height 22
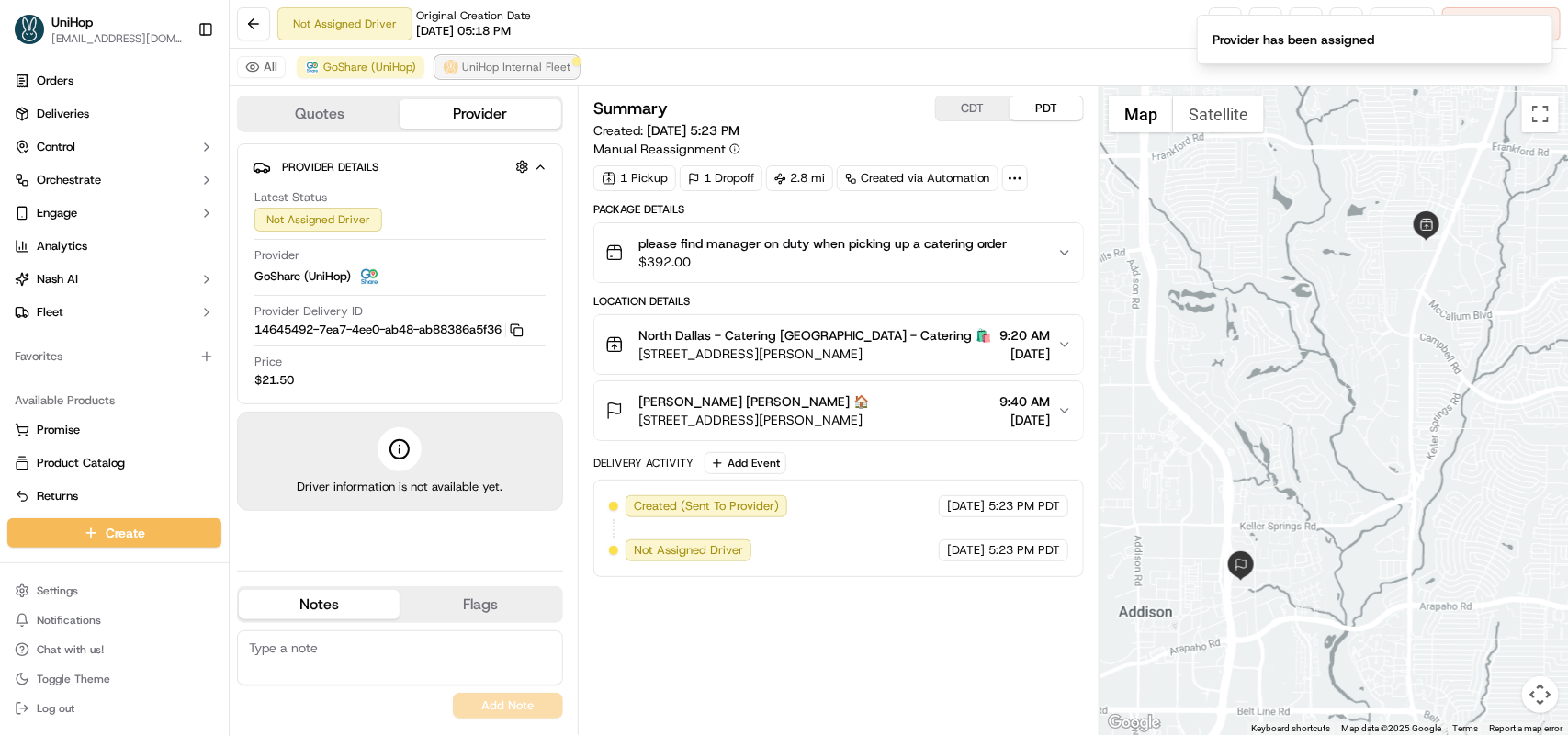
click at [487, 73] on span "UniHop Internal Fleet" at bounding box center [516, 68] width 109 height 15
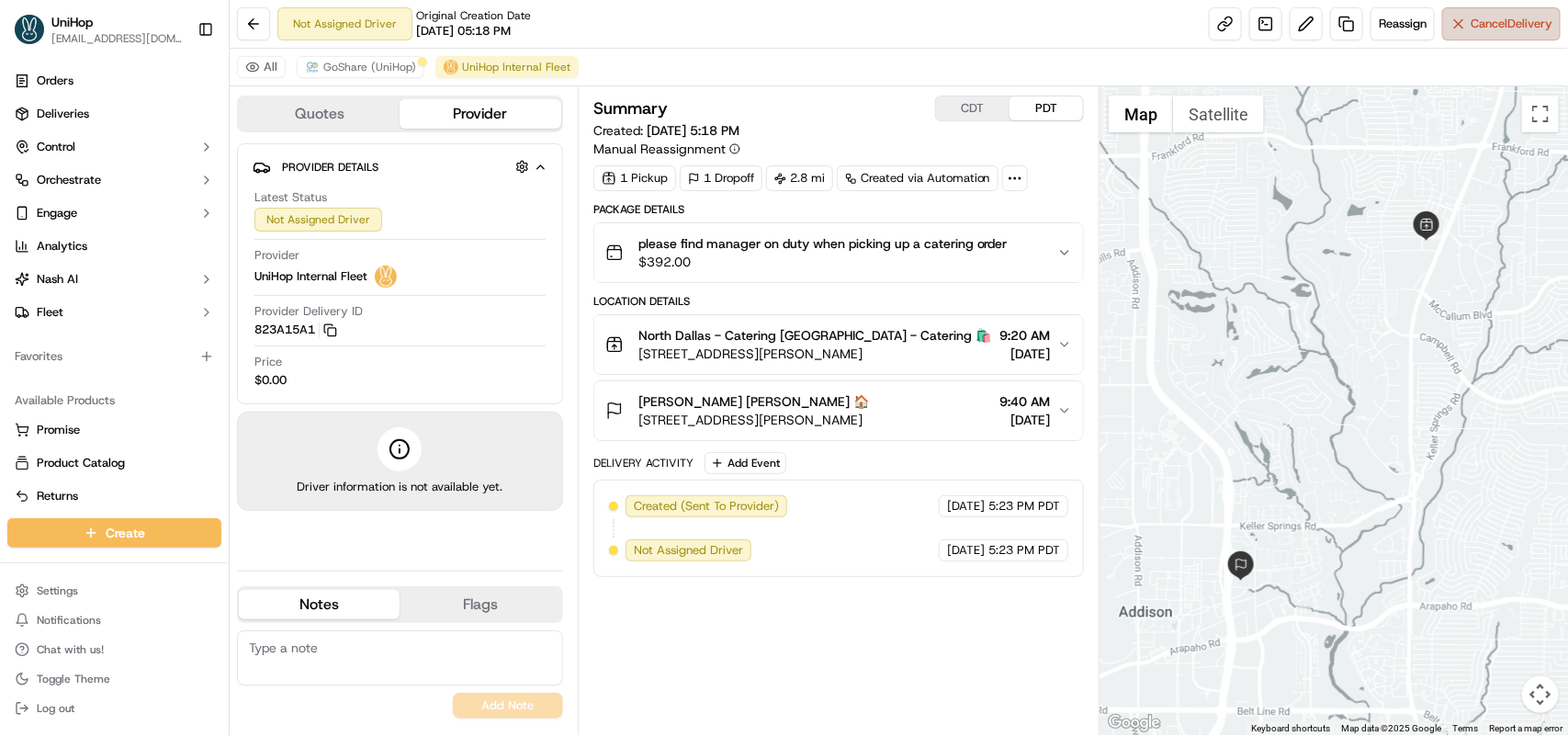
click at [1500, 25] on span "Cancel Delivery" at bounding box center [1511, 24] width 82 height 17
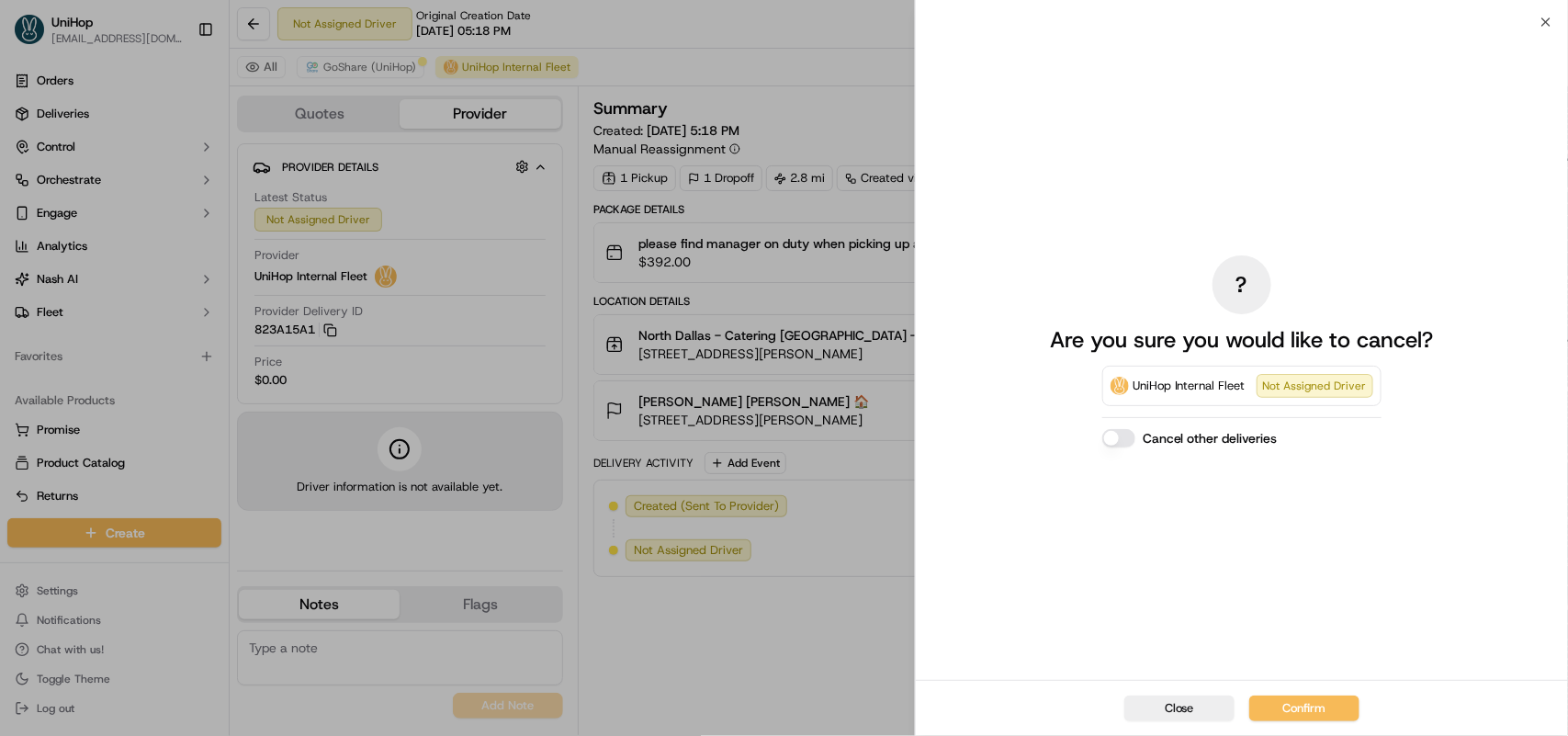
drag, startPoint x: 1287, startPoint y: 704, endPoint x: 1283, endPoint y: 676, distance: 28.3
click at [1288, 704] on button "Confirm" at bounding box center [1303, 708] width 110 height 25
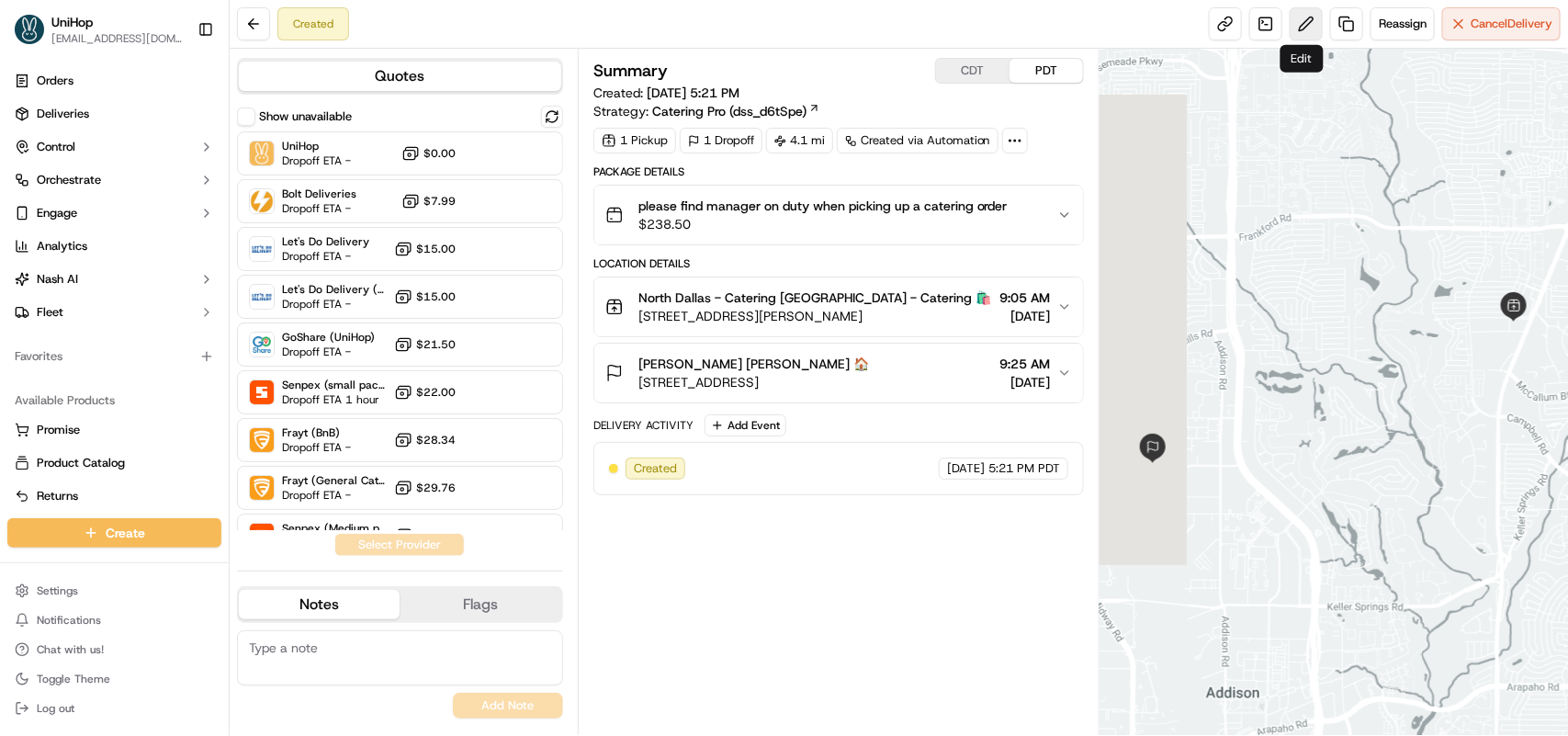
click at [1296, 19] on button at bounding box center [1305, 23] width 33 height 33
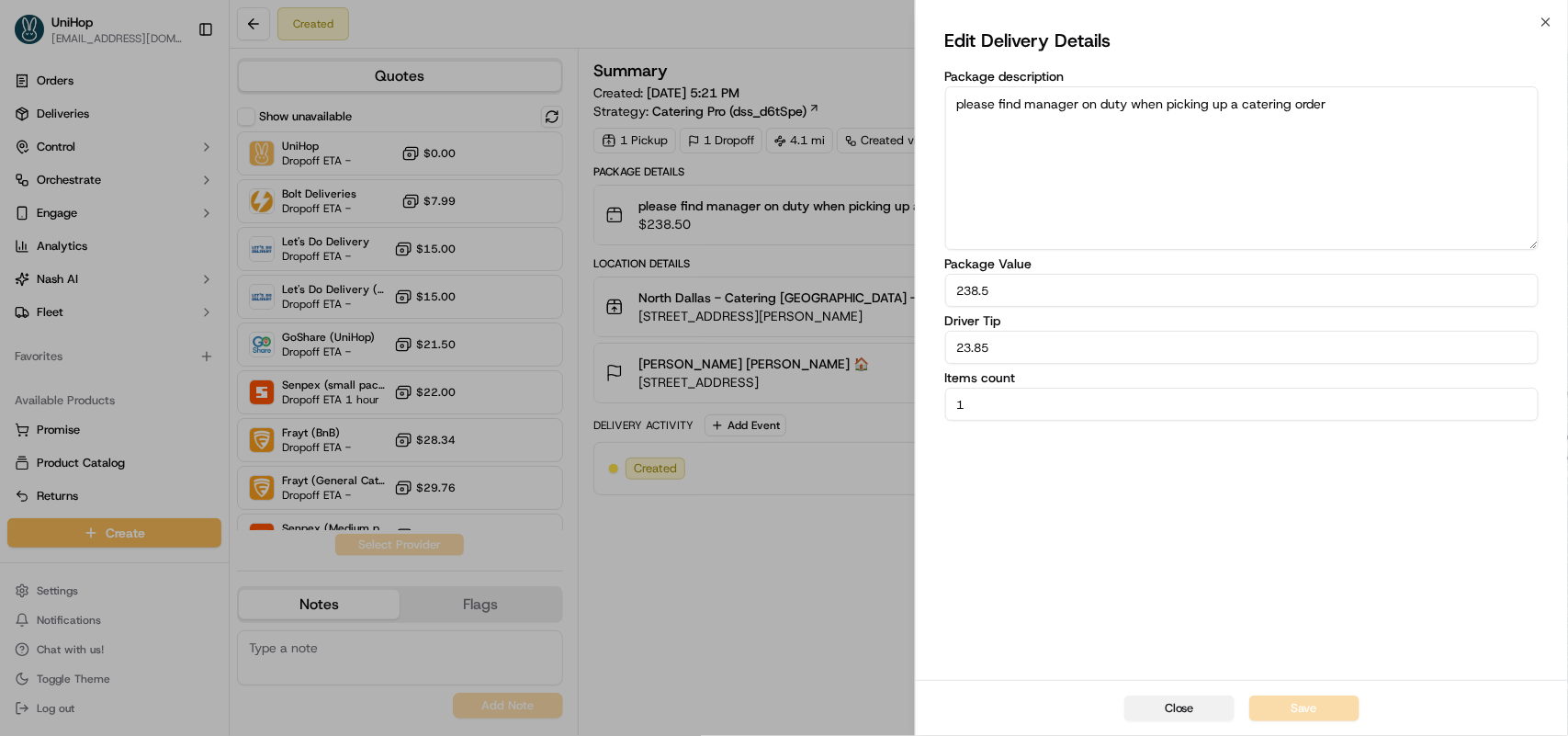
click at [1151, 706] on button "Close" at bounding box center [1179, 708] width 110 height 25
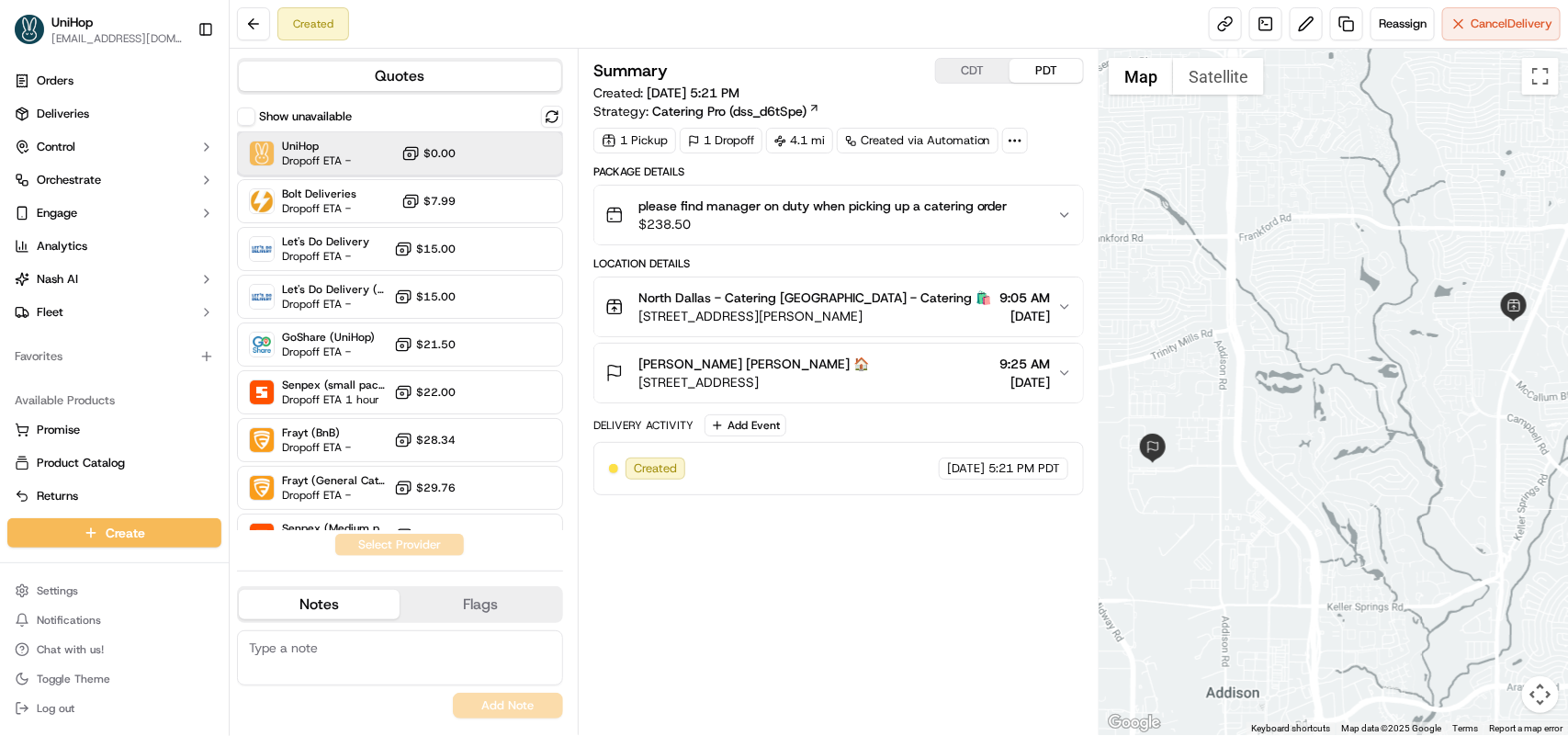
click at [400, 140] on div "UniHop Dropoff ETA - $0.00" at bounding box center [401, 153] width 327 height 44
click at [420, 541] on button "Assign Provider" at bounding box center [399, 544] width 130 height 22
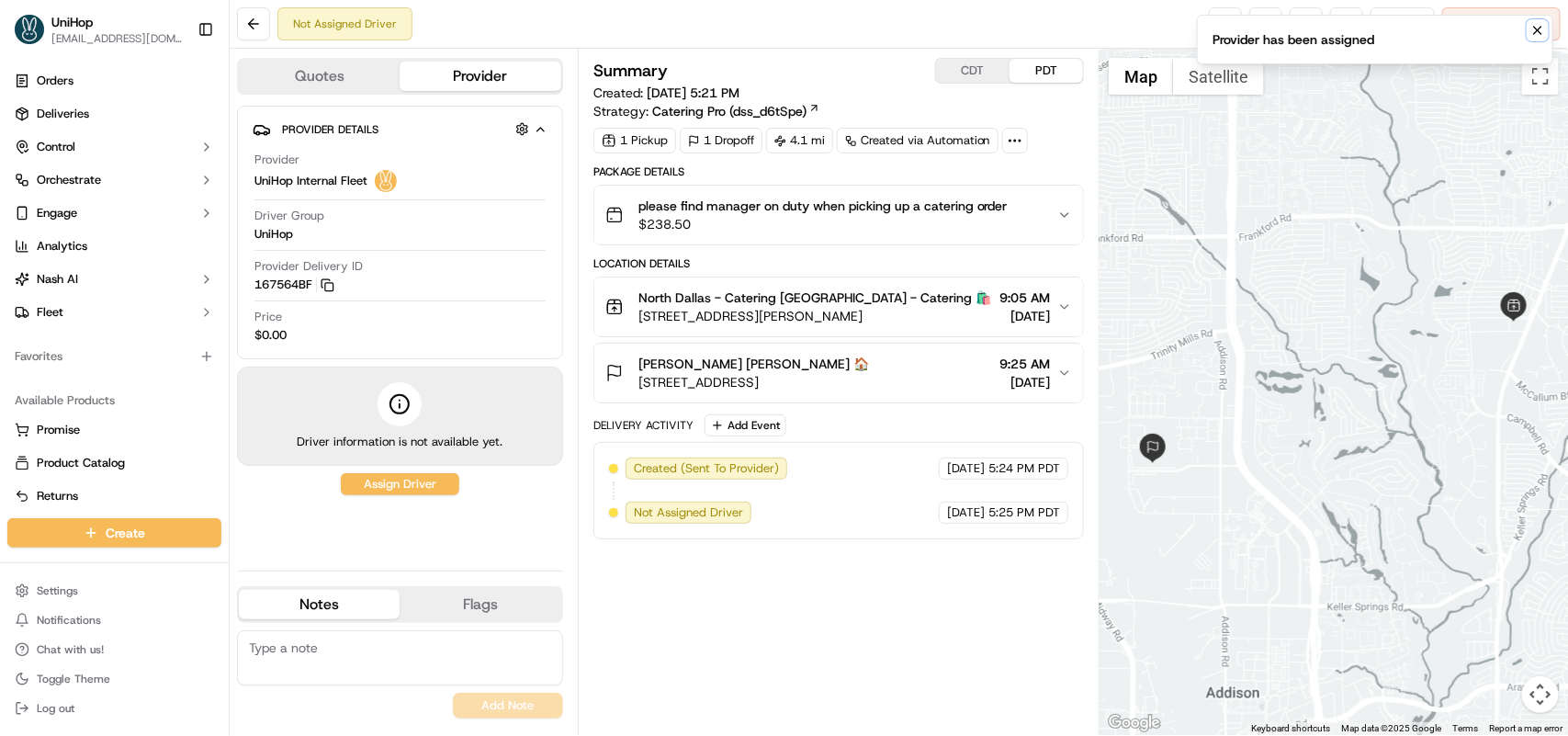
click at [1530, 30] on icon "Notifications (F8)" at bounding box center [1538, 30] width 15 height 15
click at [1398, 23] on span "Reassign" at bounding box center [1402, 24] width 48 height 17
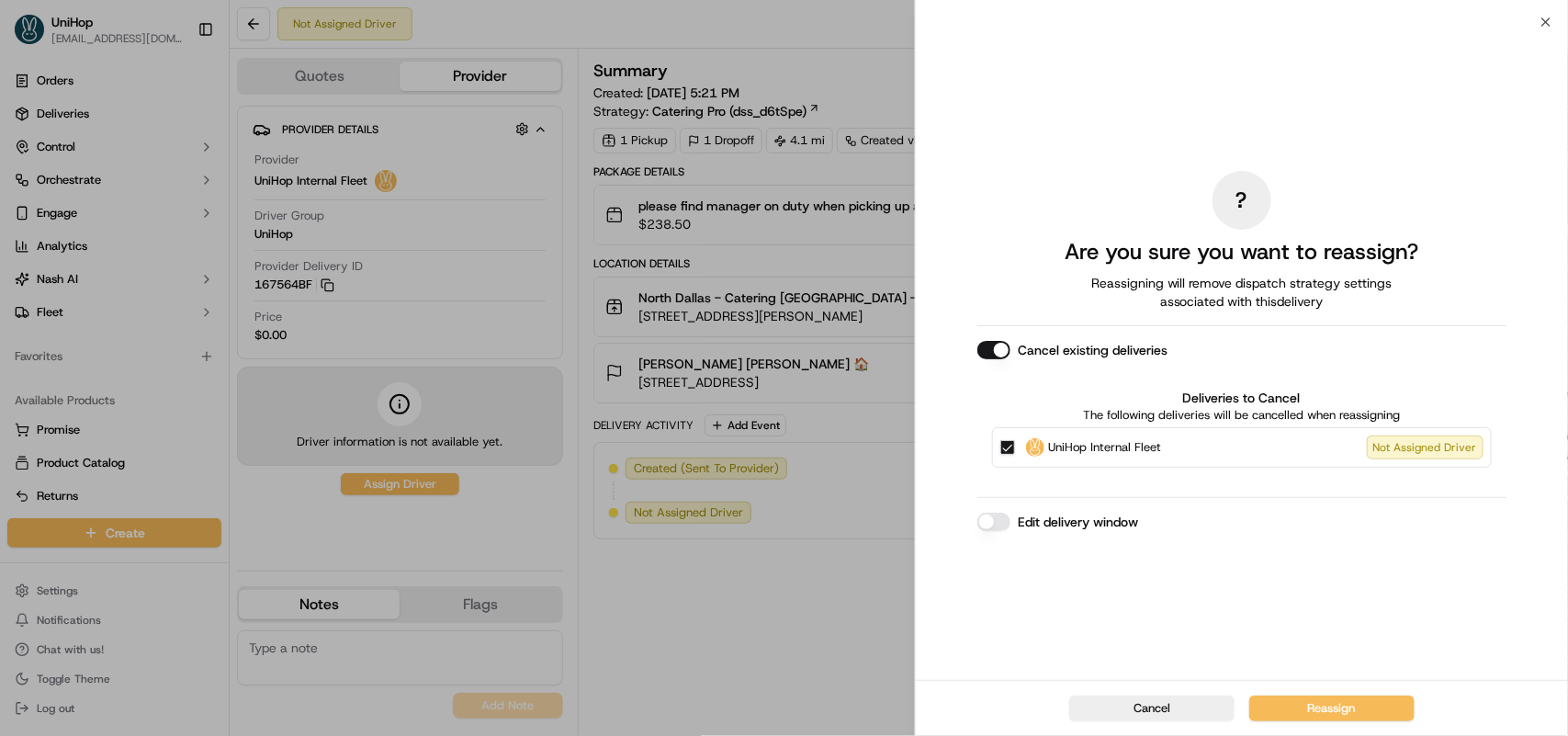
click at [999, 349] on button "Cancel existing deliveries" at bounding box center [994, 350] width 33 height 19
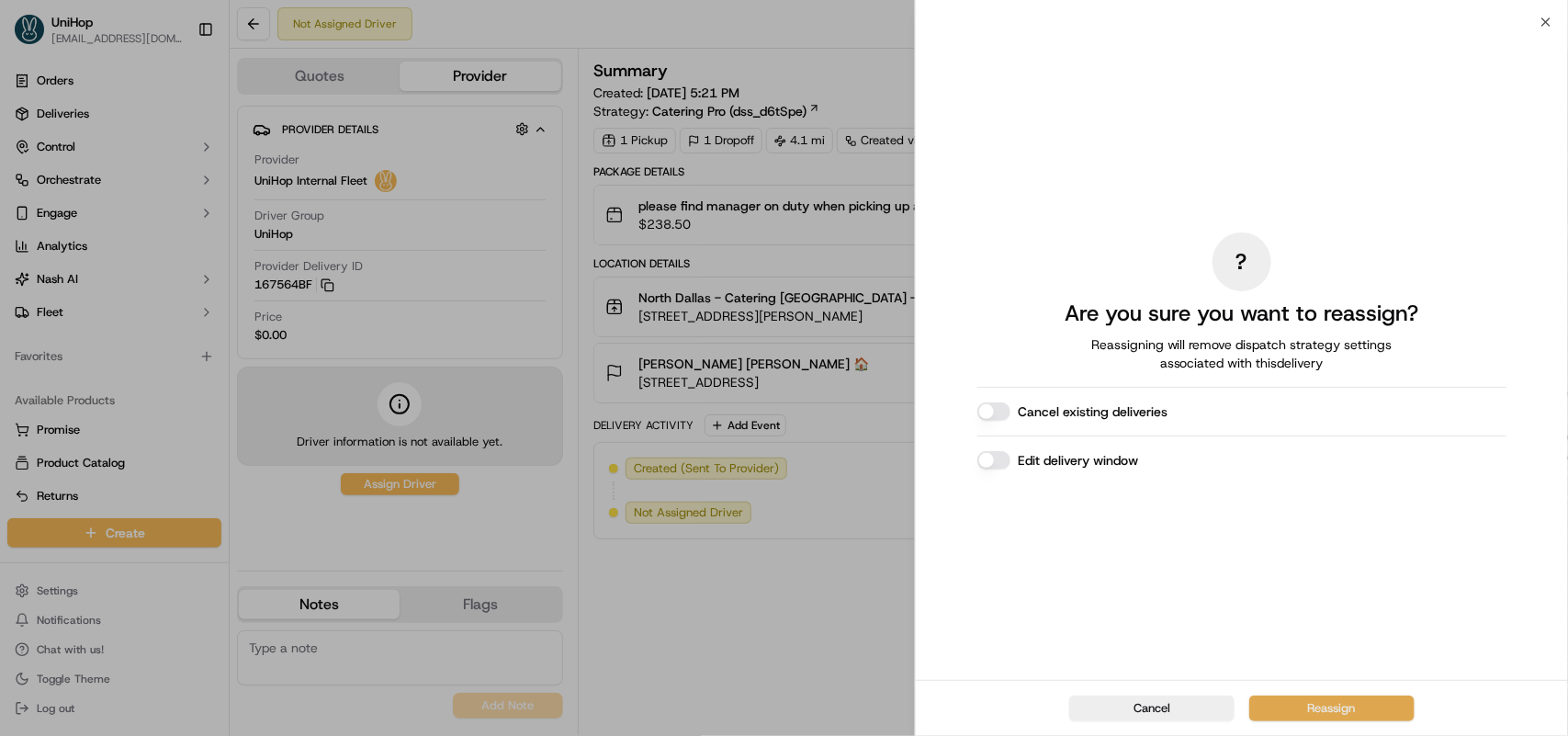
click at [1298, 700] on button "Reassign" at bounding box center [1332, 708] width 165 height 25
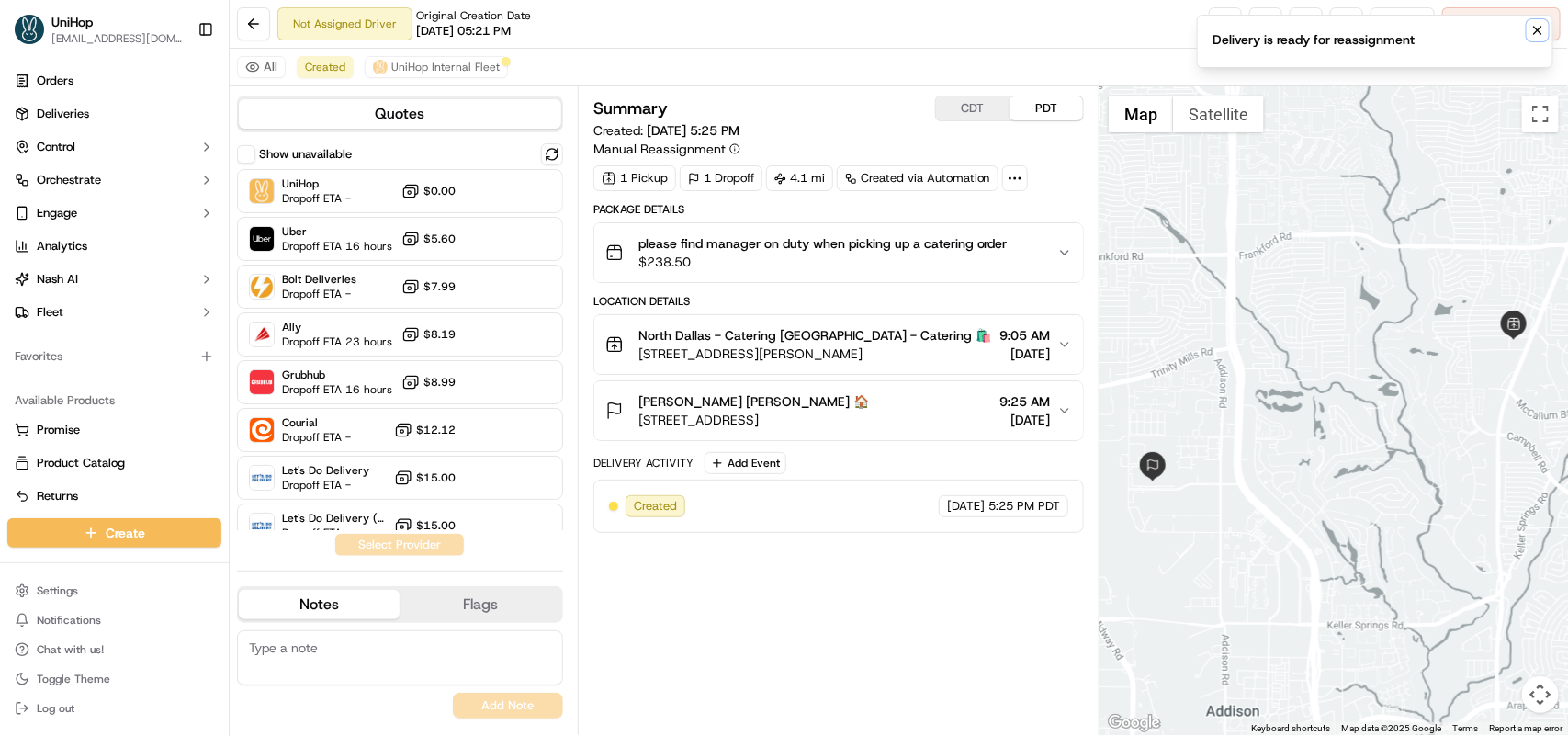
click at [1537, 30] on icon "Notifications (F8)" at bounding box center [1538, 30] width 8 height 8
click at [1306, 33] on button at bounding box center [1305, 23] width 33 height 33
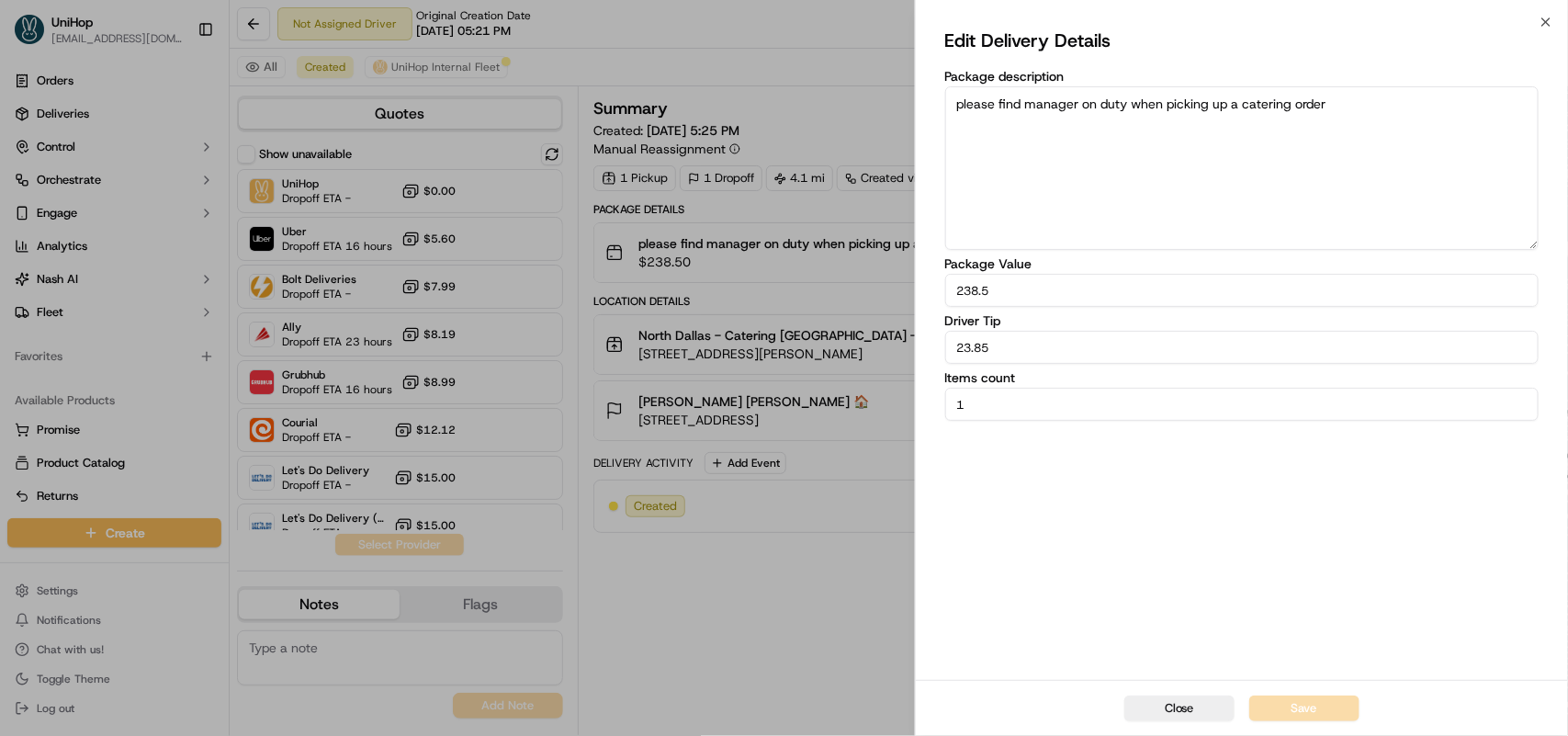
drag, startPoint x: 1018, startPoint y: 352, endPoint x: 911, endPoint y: 354, distance: 107.0
click at [911, 354] on body "UniHop dispatch+e@unihop.app Toggle Sidebar Orders Deliveries Control Orchestra…" at bounding box center [784, 368] width 1568 height 736
type input "20.85"
click at [1118, 474] on div "Edit Delivery Details Package description please find manager on duty when pick…" at bounding box center [1241, 350] width 593 height 651
click at [1317, 713] on button "Save" at bounding box center [1303, 708] width 110 height 25
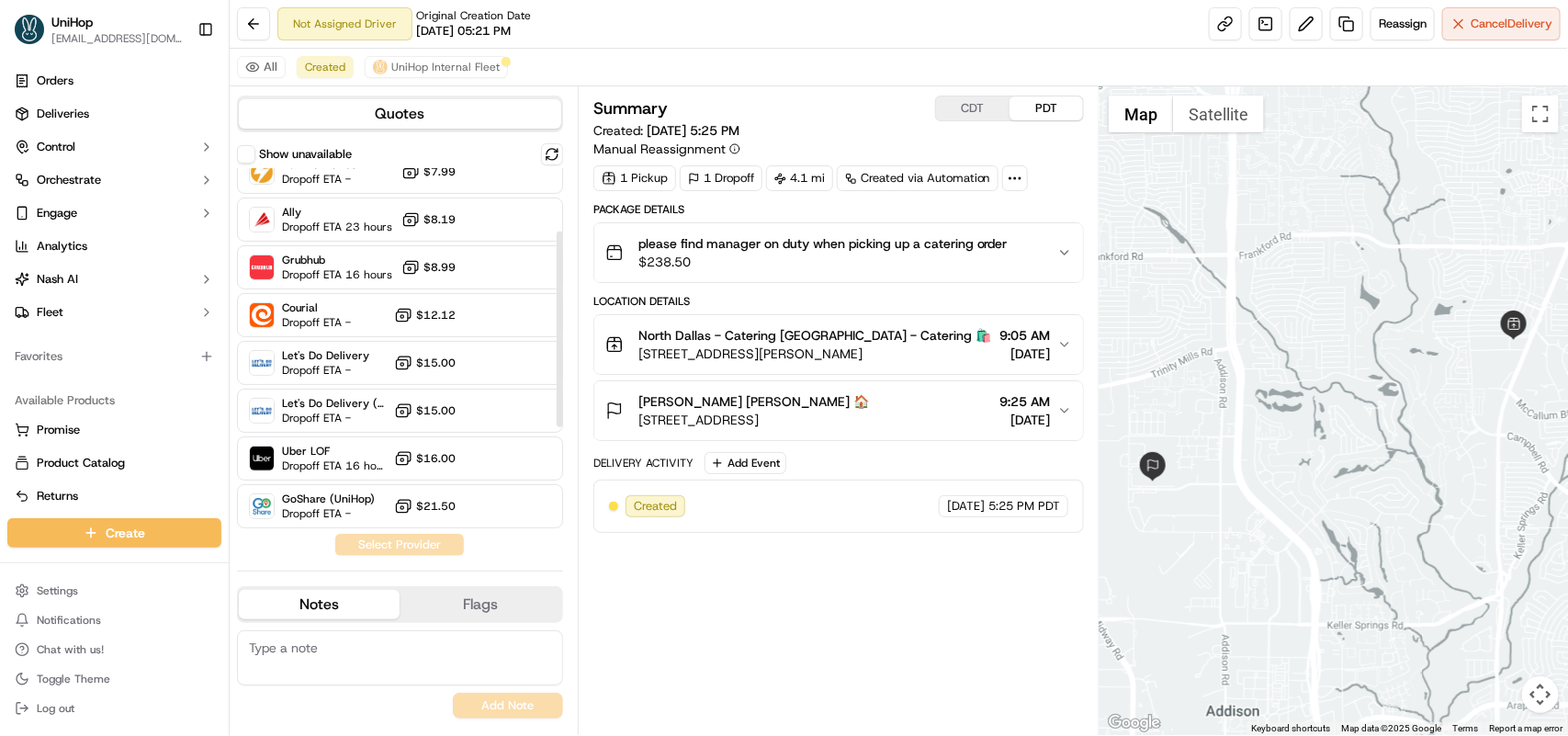
scroll to position [230, 0]
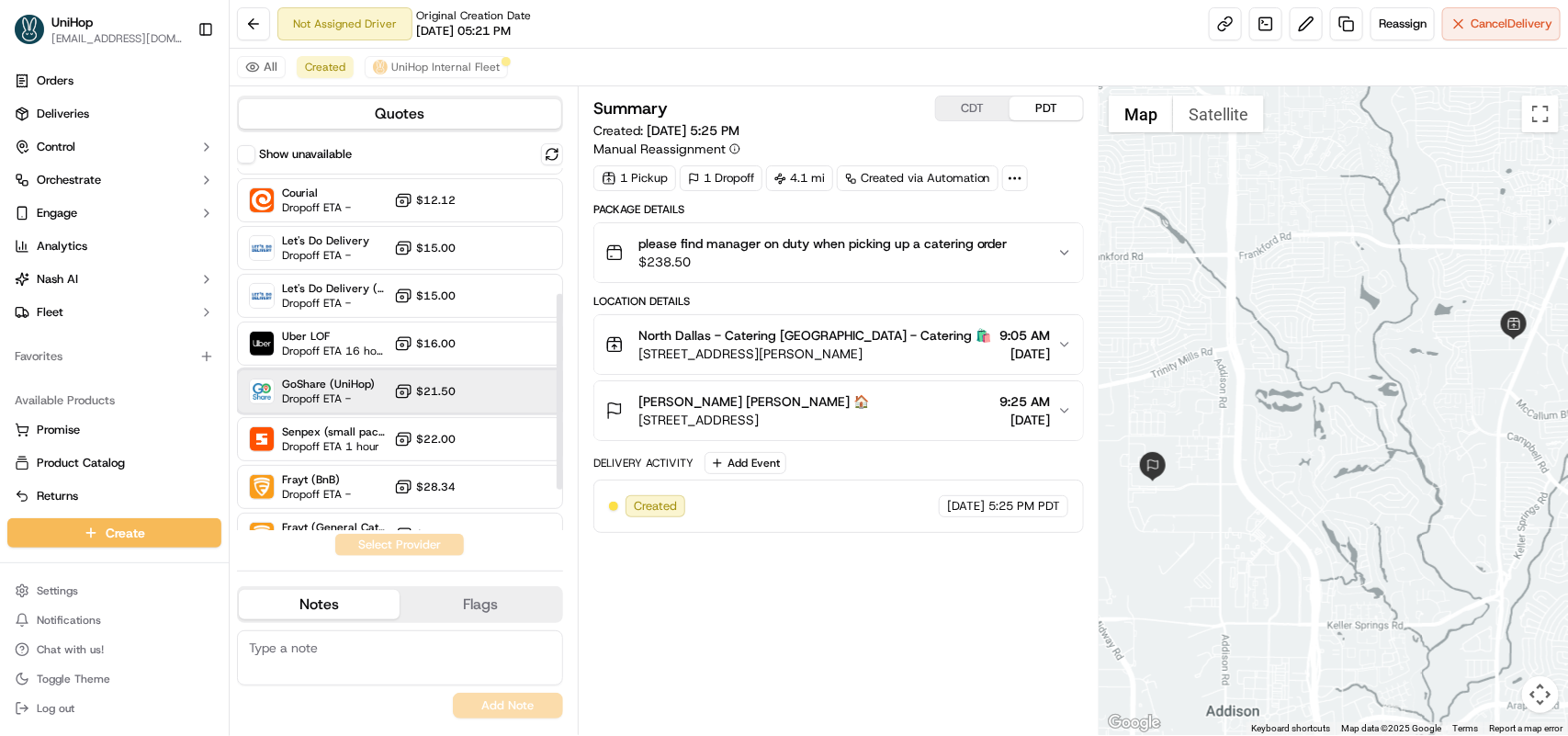
click at [358, 397] on span "Dropoff ETA -" at bounding box center [328, 399] width 93 height 15
click at [372, 535] on button "Assign Provider" at bounding box center [399, 544] width 130 height 22
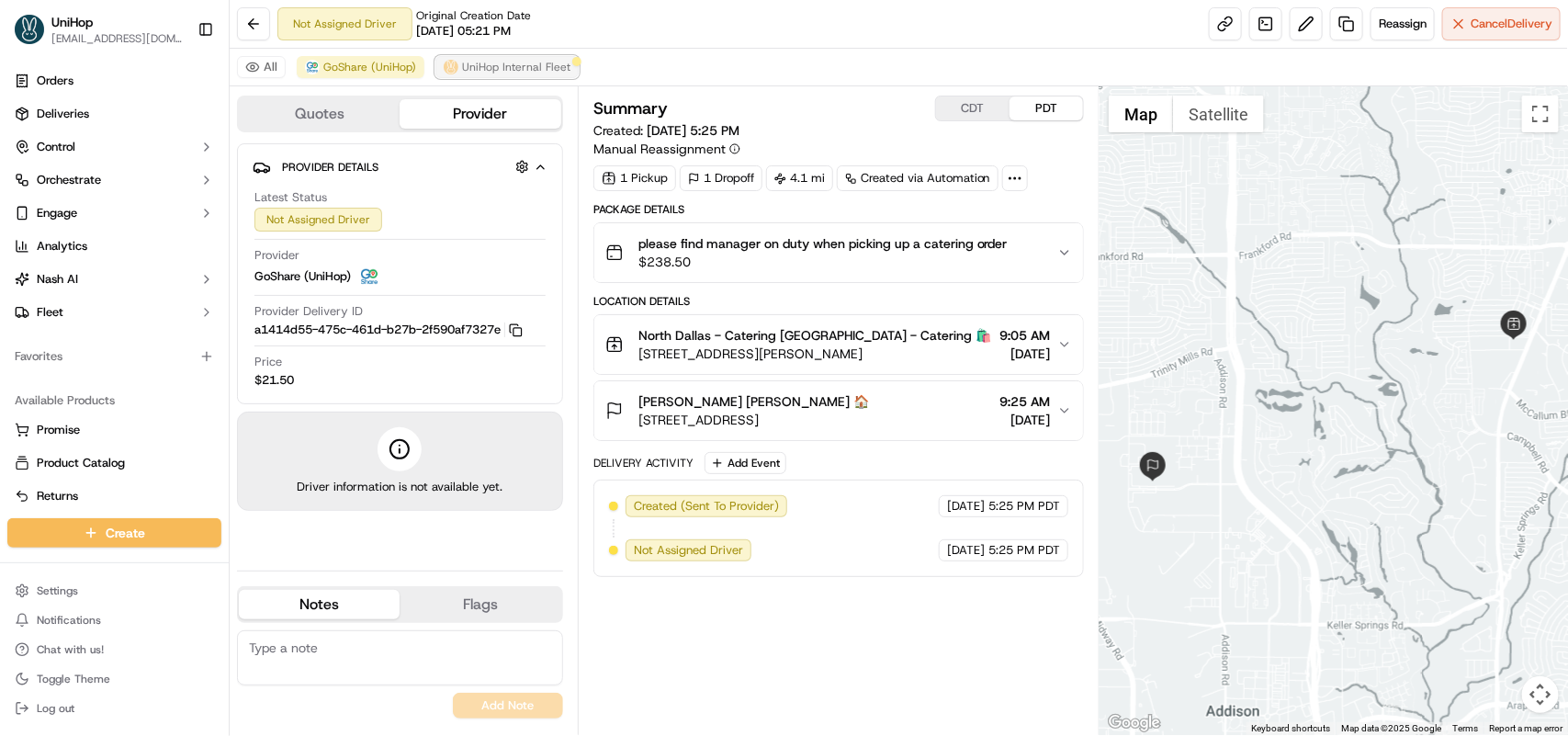
click at [503, 70] on span "UniHop Internal Fleet" at bounding box center [516, 68] width 109 height 15
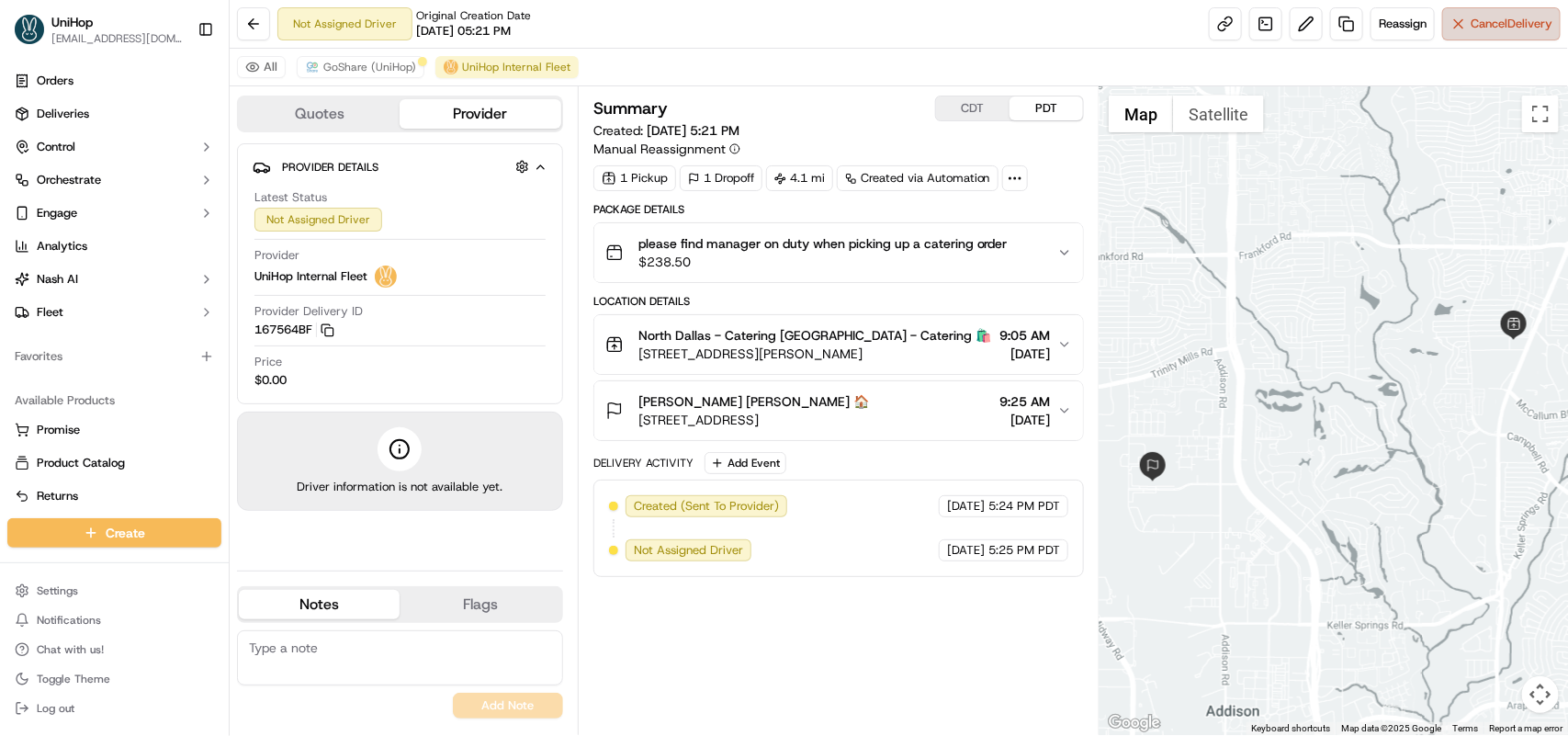
click at [1472, 23] on span "Cancel Delivery" at bounding box center [1511, 24] width 82 height 17
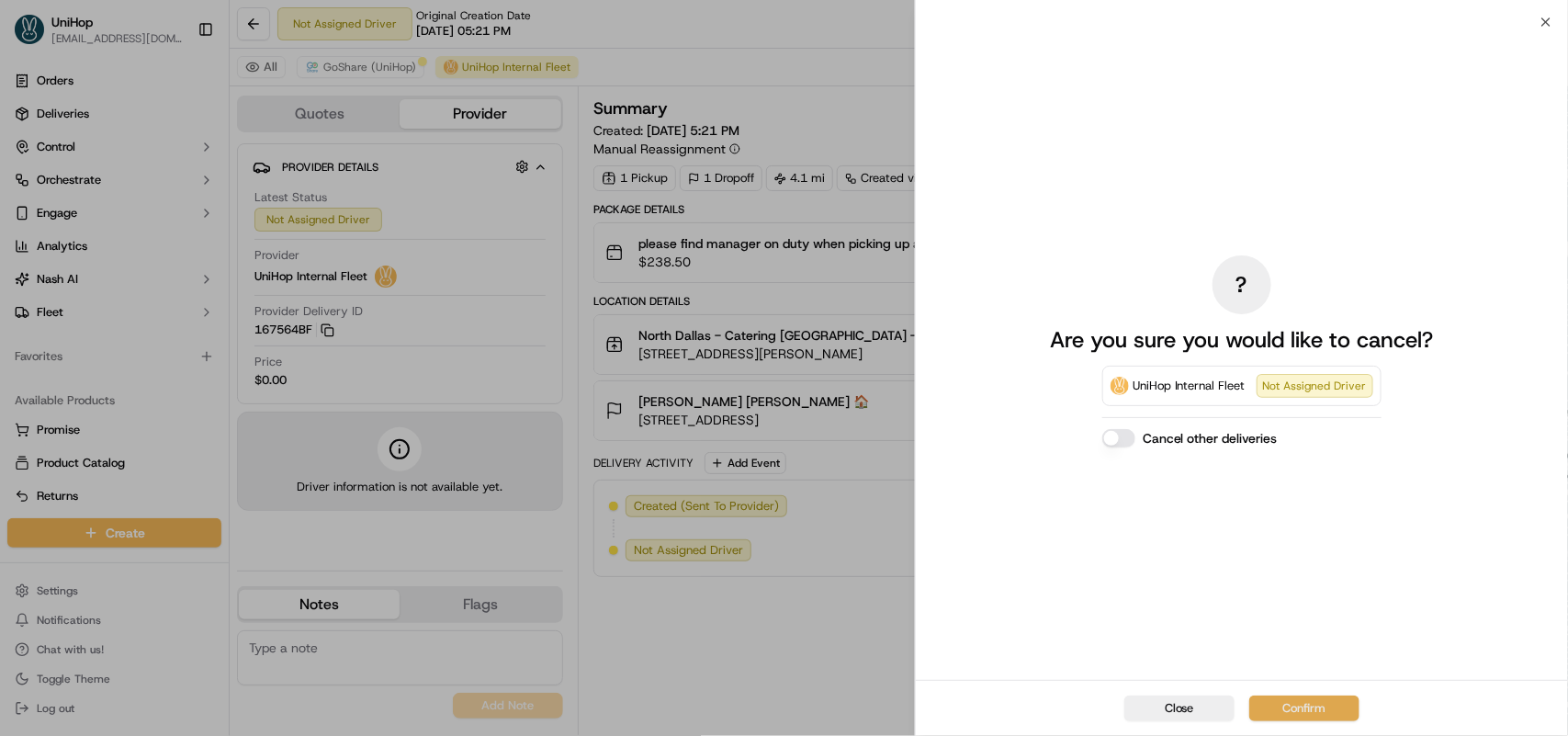
click at [1302, 711] on button "Confirm" at bounding box center [1303, 708] width 110 height 25
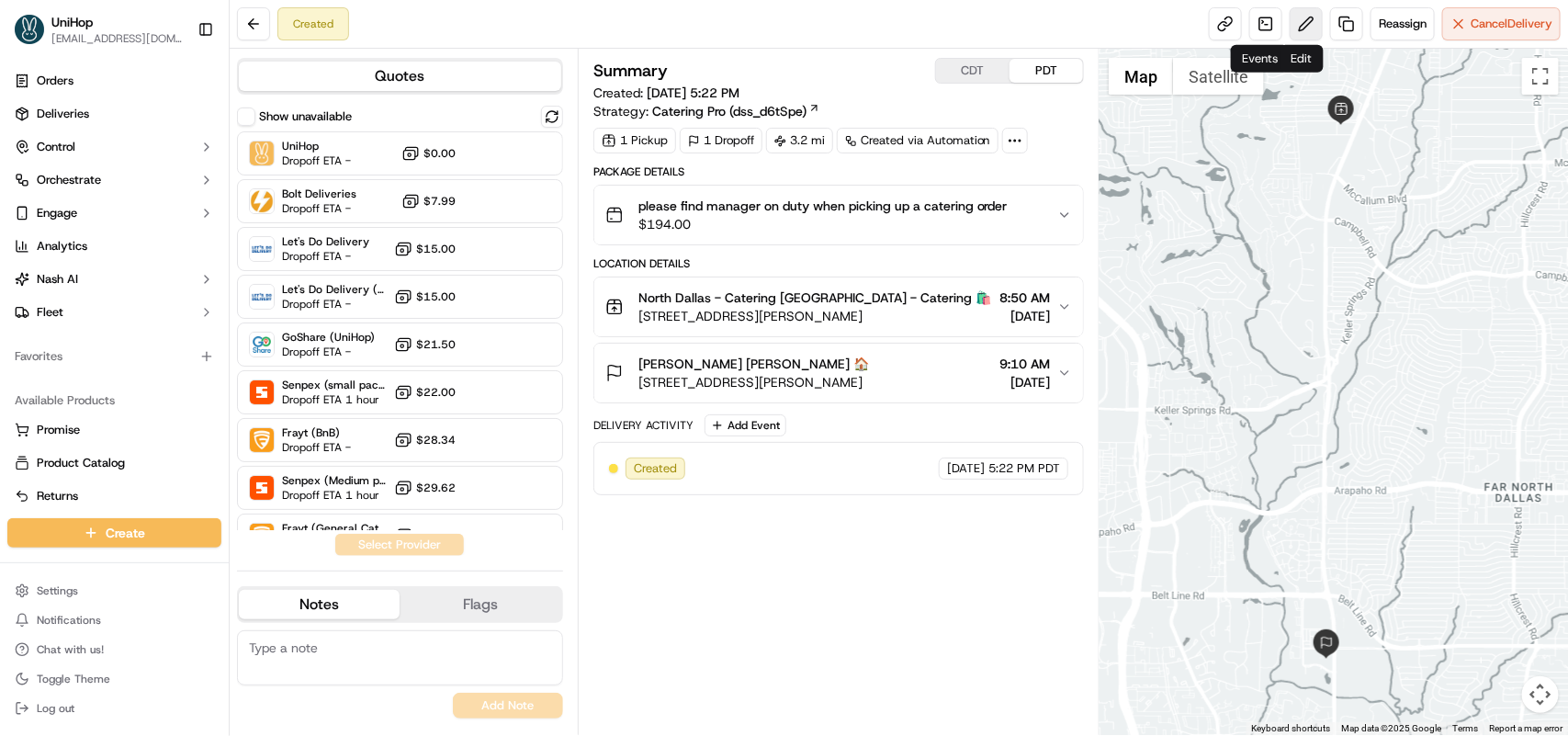
click at [1296, 23] on button at bounding box center [1305, 23] width 33 height 33
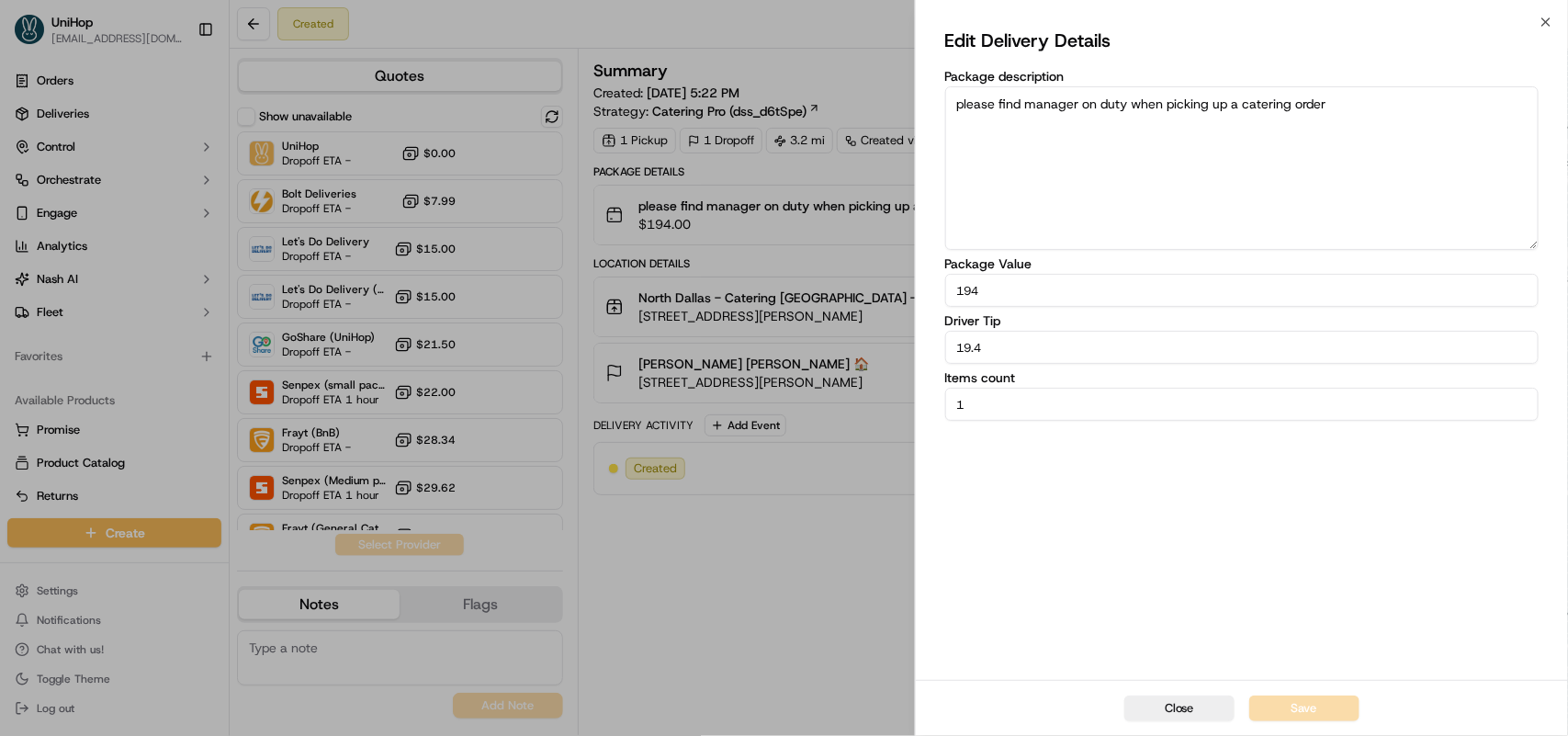
click at [1545, 28] on div "Edit Delivery Details Package description please find manager on duty when pick…" at bounding box center [1241, 350] width 652 height 658
click at [1174, 703] on button "Close" at bounding box center [1179, 708] width 110 height 25
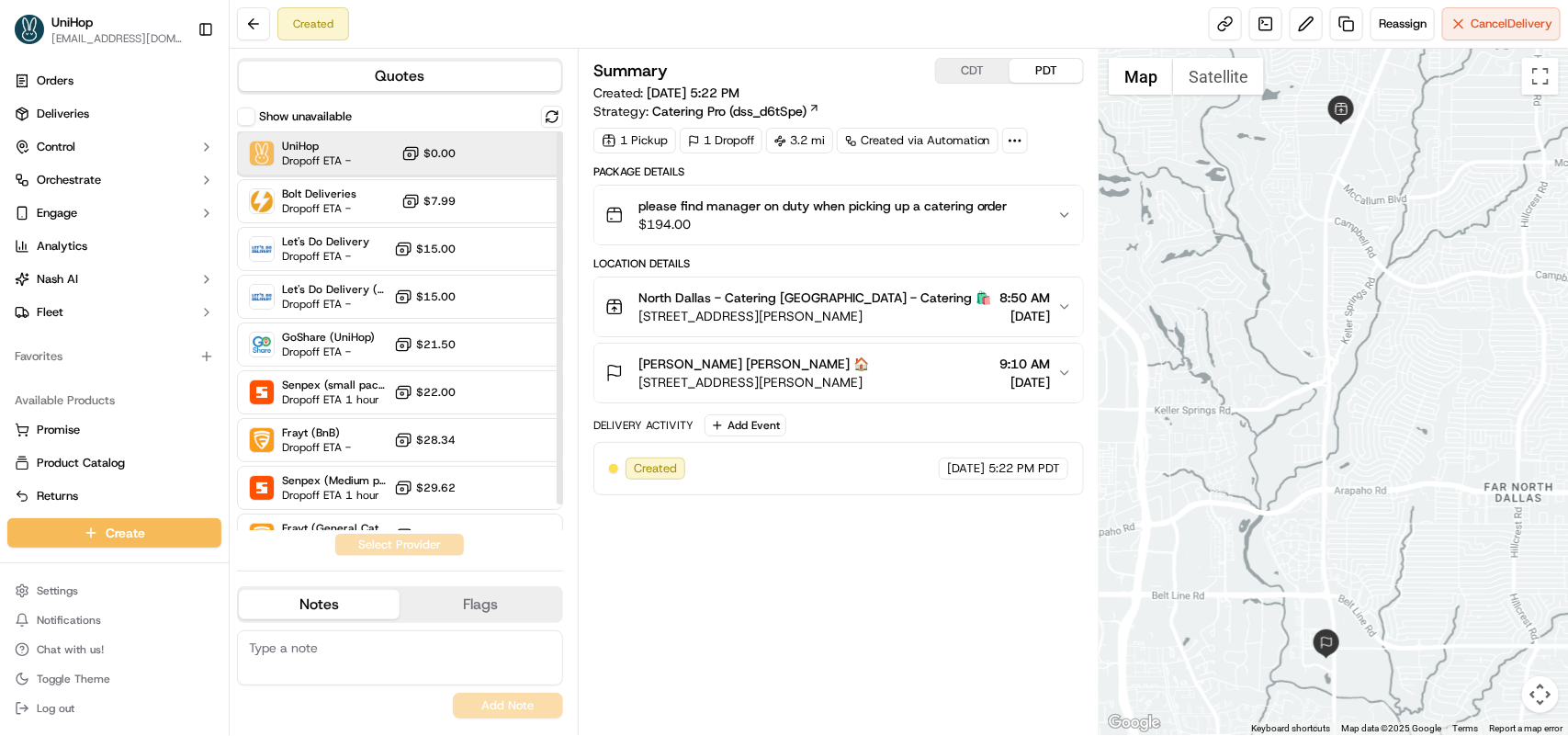
click at [312, 153] on span "Dropoff ETA -" at bounding box center [316, 161] width 69 height 15
click at [415, 547] on button "Assign Provider" at bounding box center [399, 544] width 130 height 22
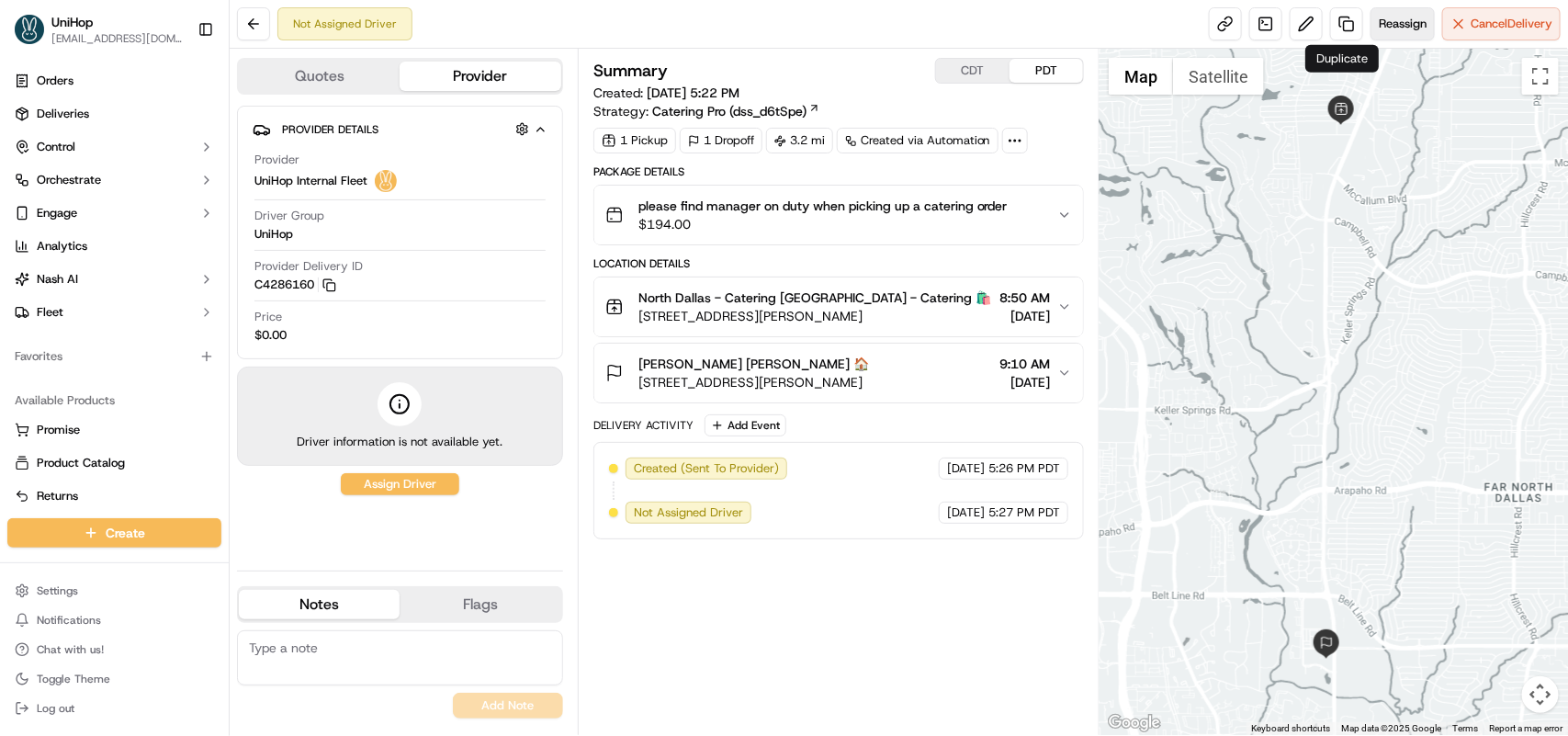
click at [1385, 20] on span "Reassign" at bounding box center [1402, 24] width 48 height 17
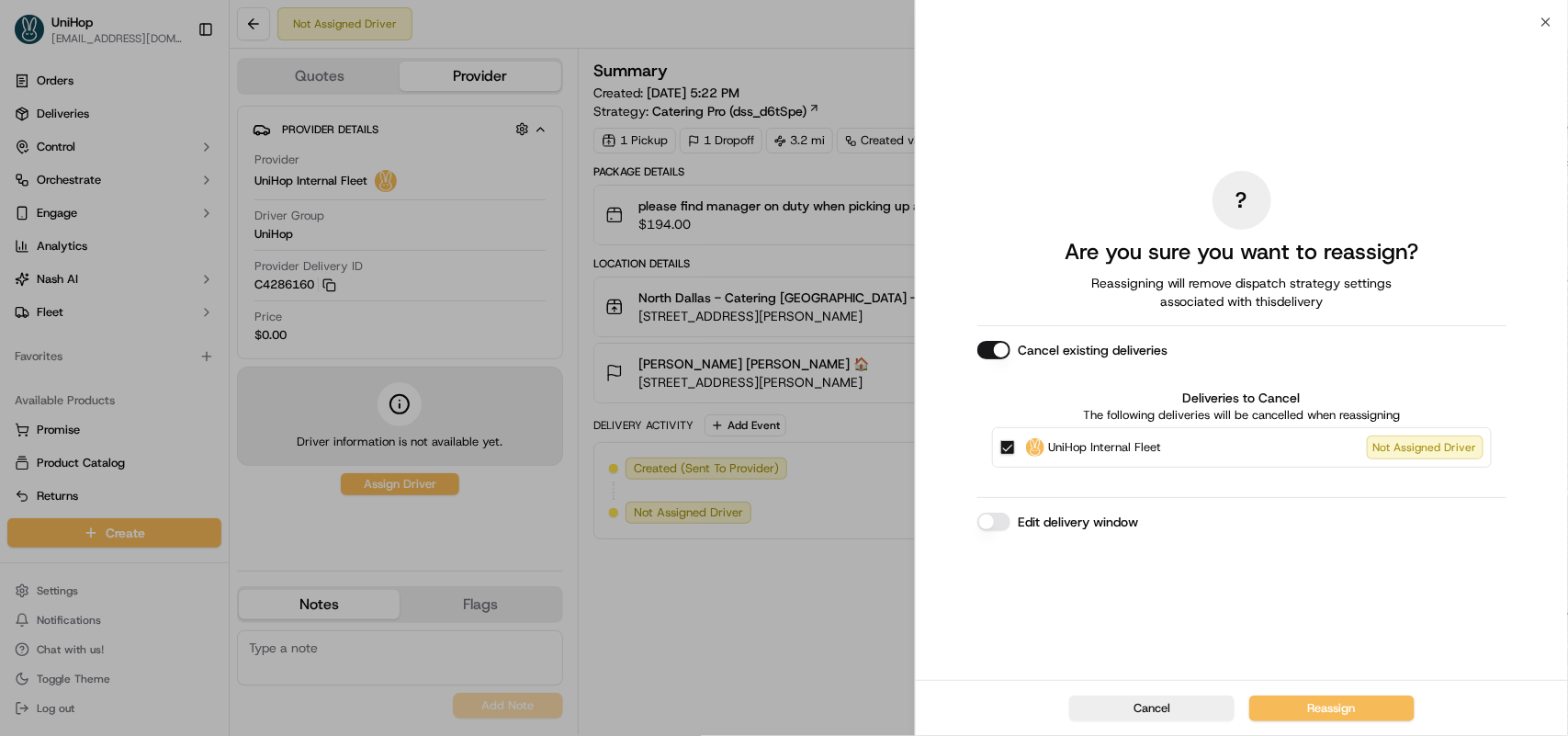
click at [994, 349] on button "Cancel existing deliveries" at bounding box center [994, 350] width 33 height 19
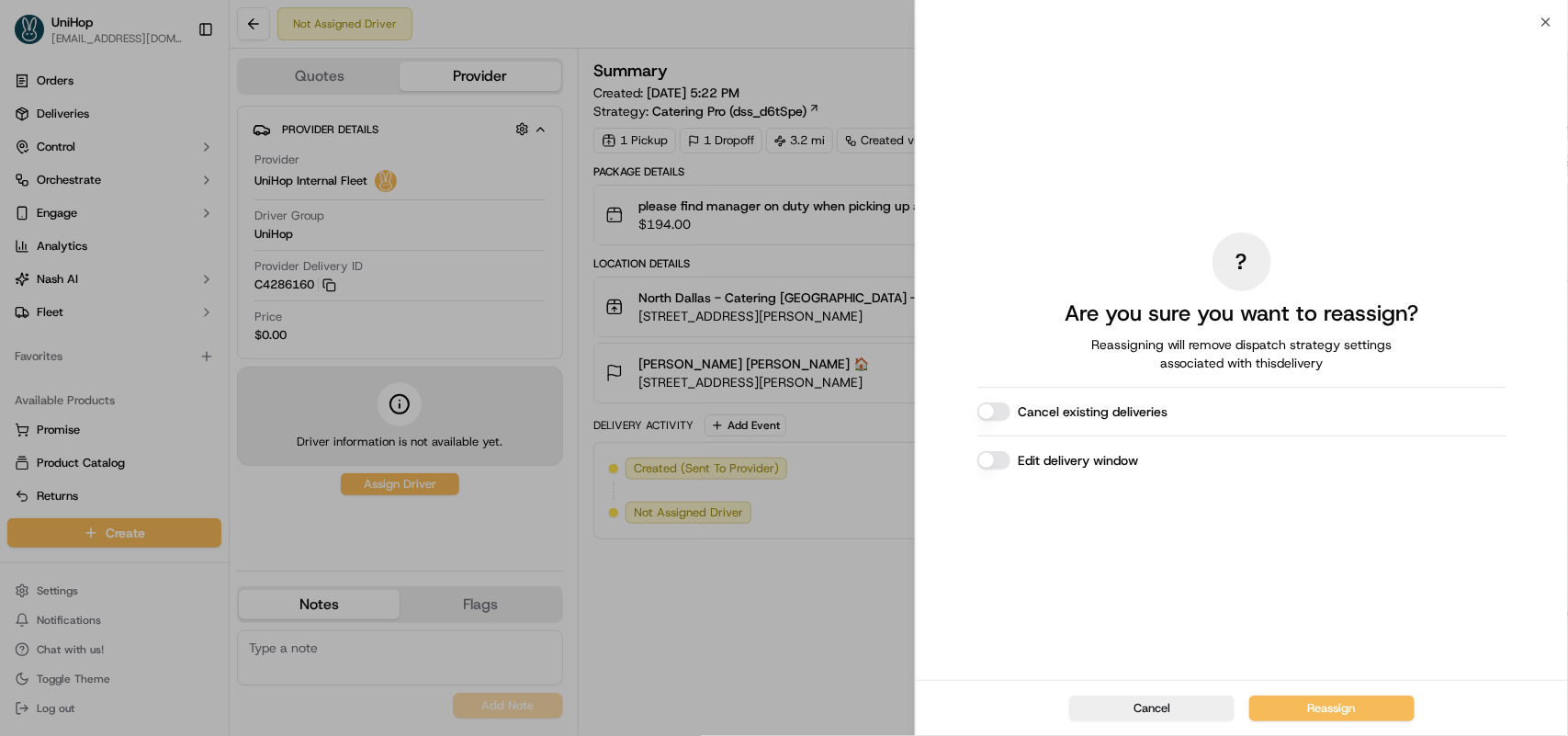
click at [1311, 708] on button "Reassign" at bounding box center [1332, 708] width 165 height 25
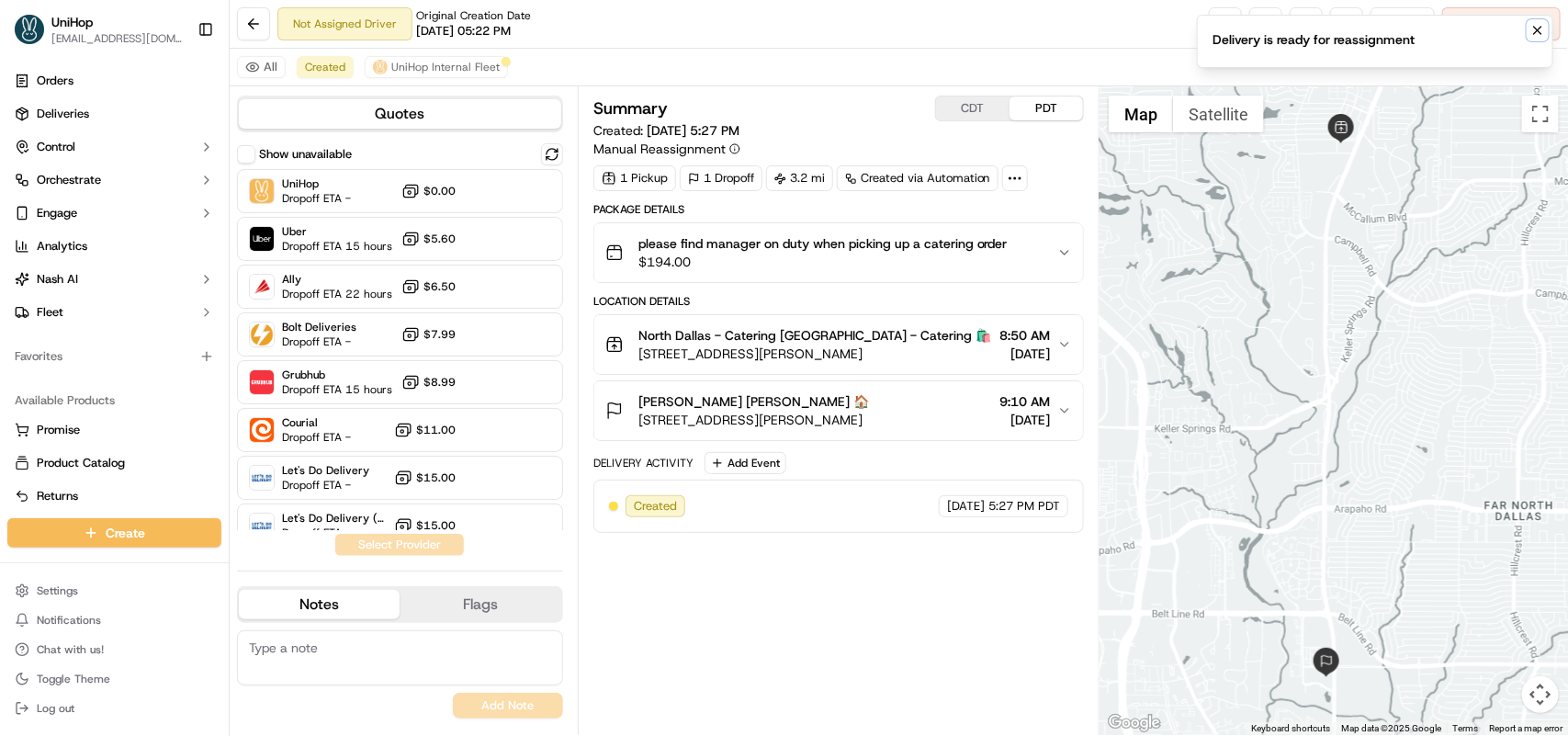
click at [1532, 33] on icon "Notifications (F8)" at bounding box center [1538, 30] width 15 height 15
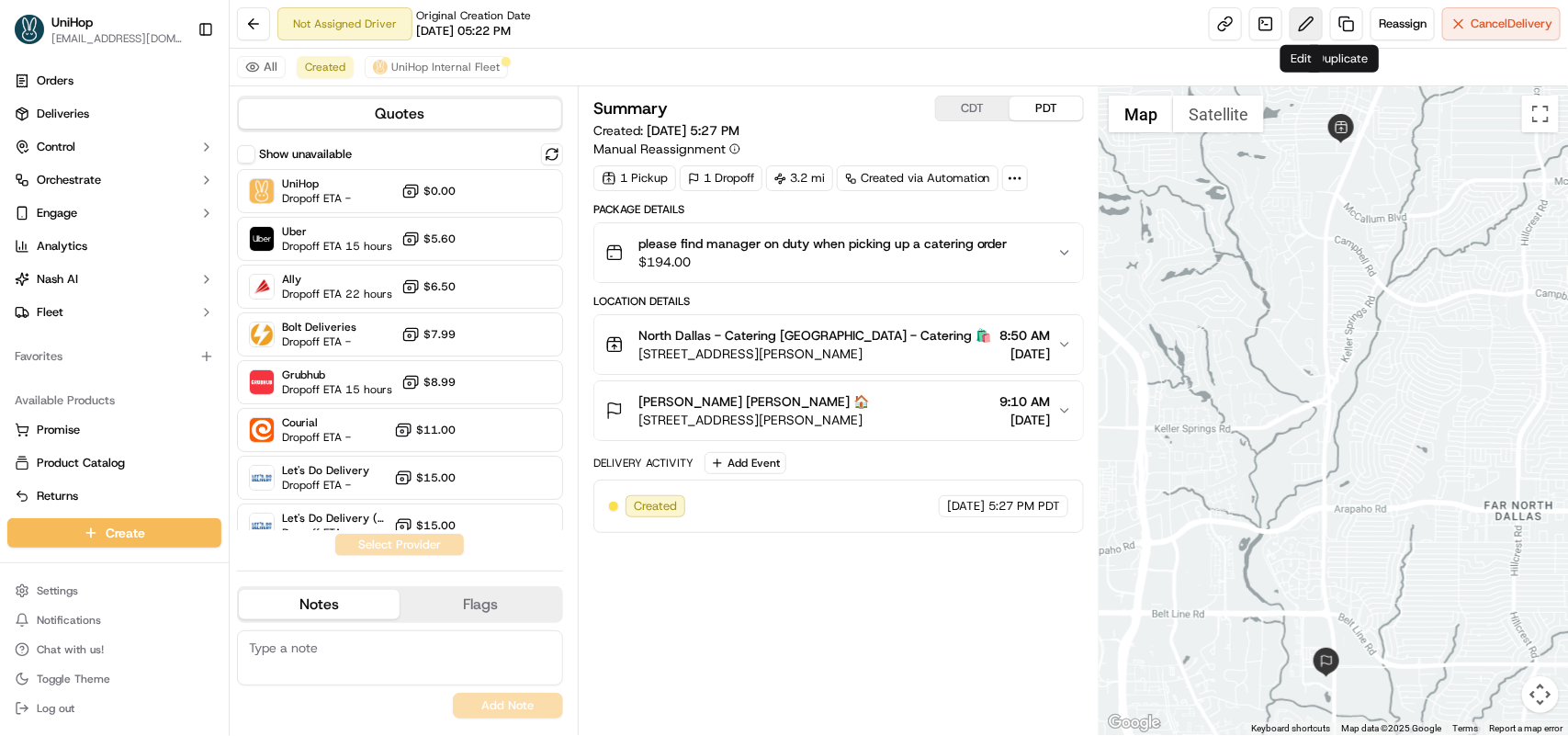
click at [1312, 24] on button at bounding box center [1305, 23] width 33 height 33
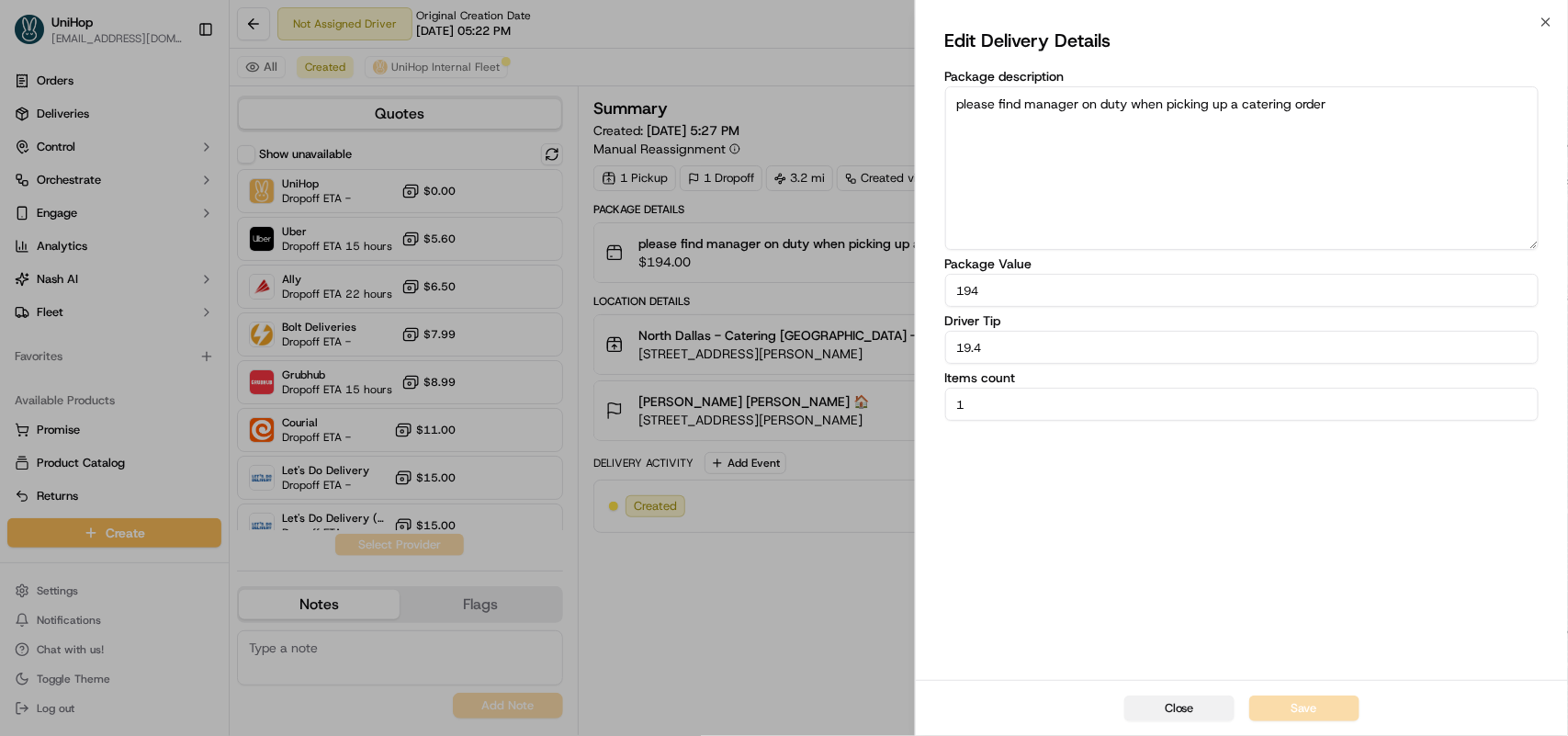
click at [1182, 713] on button "Close" at bounding box center [1179, 708] width 110 height 25
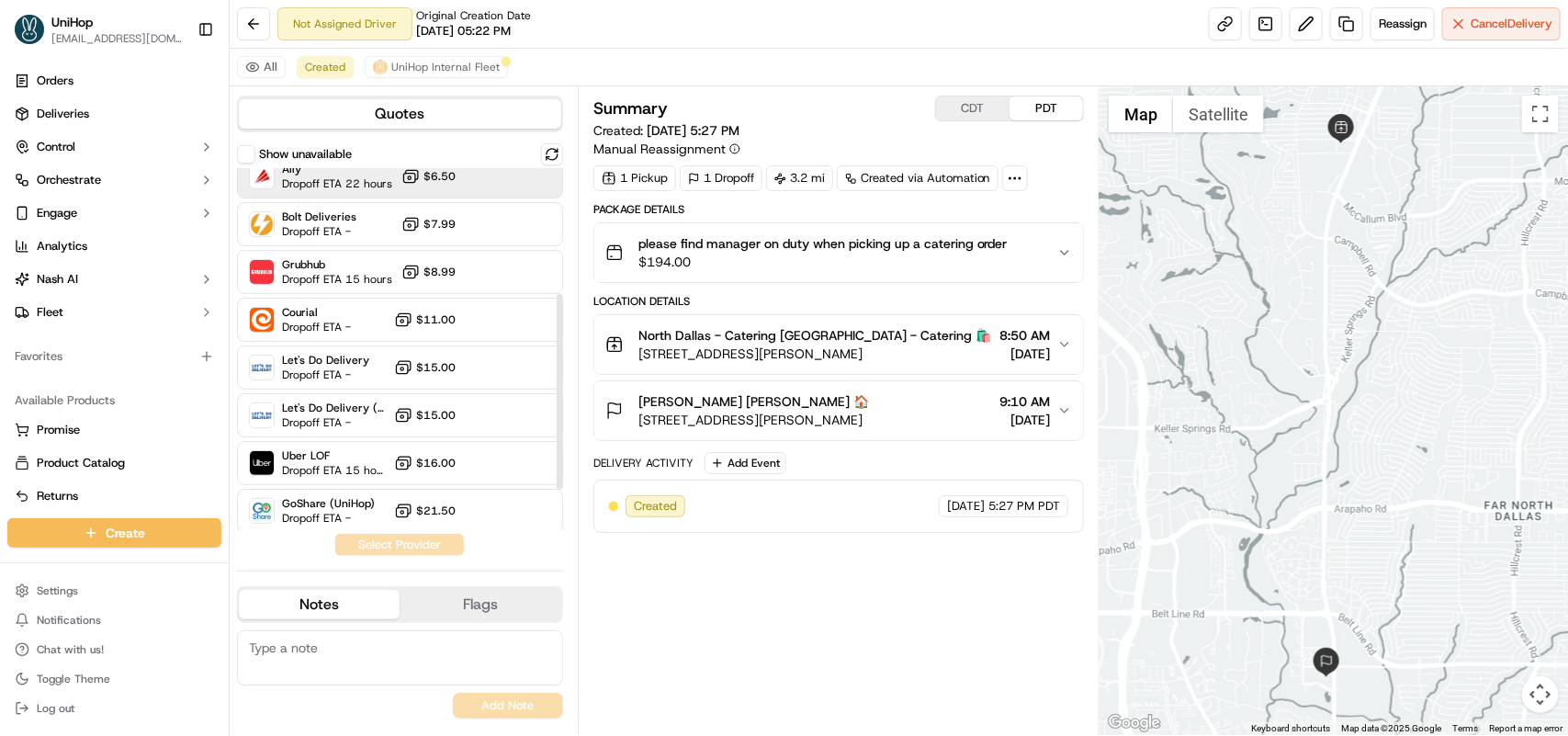
scroll to position [230, 0]
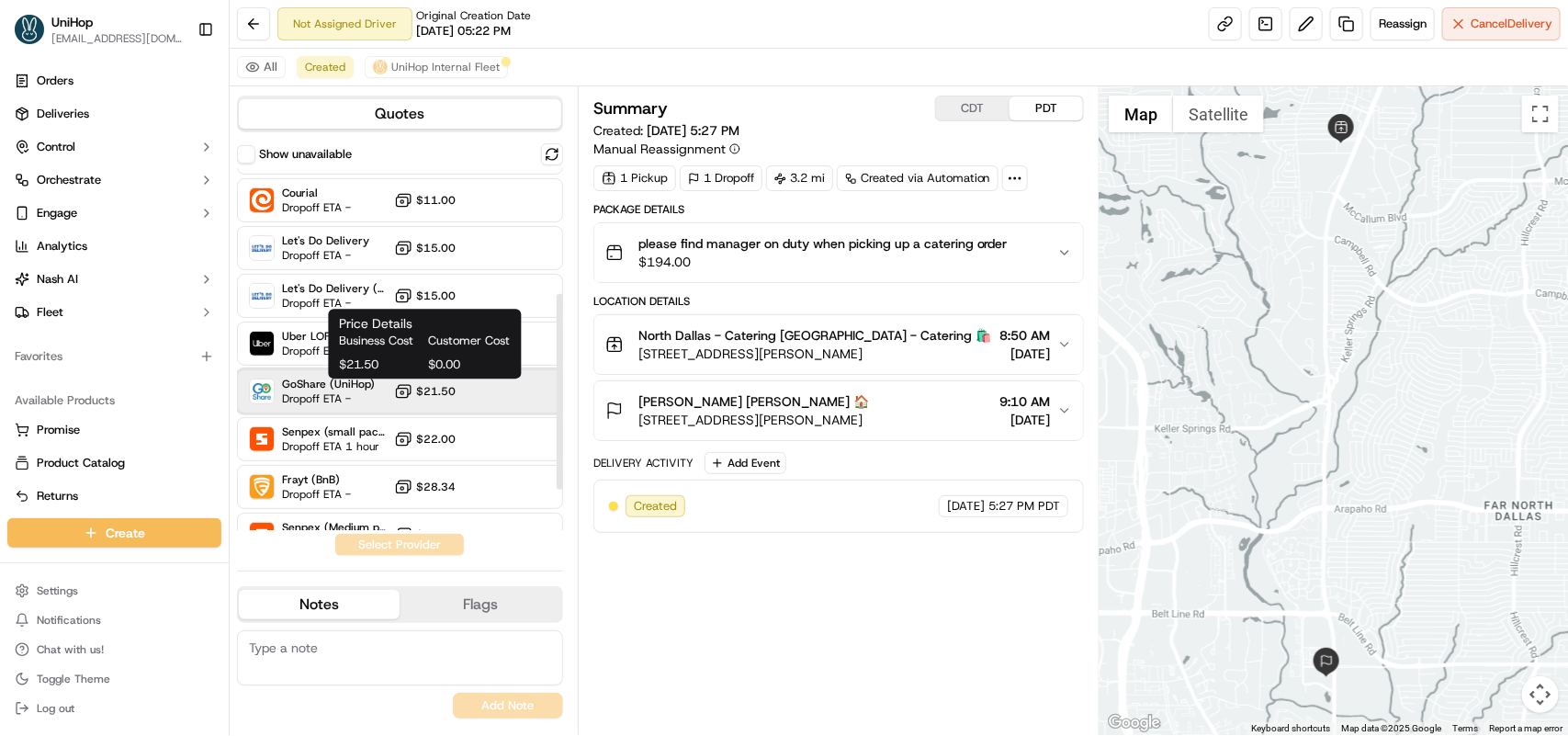
click at [387, 400] on div "GoShare (UniHop) Dropoff ETA - $21.50" at bounding box center [401, 391] width 327 height 44
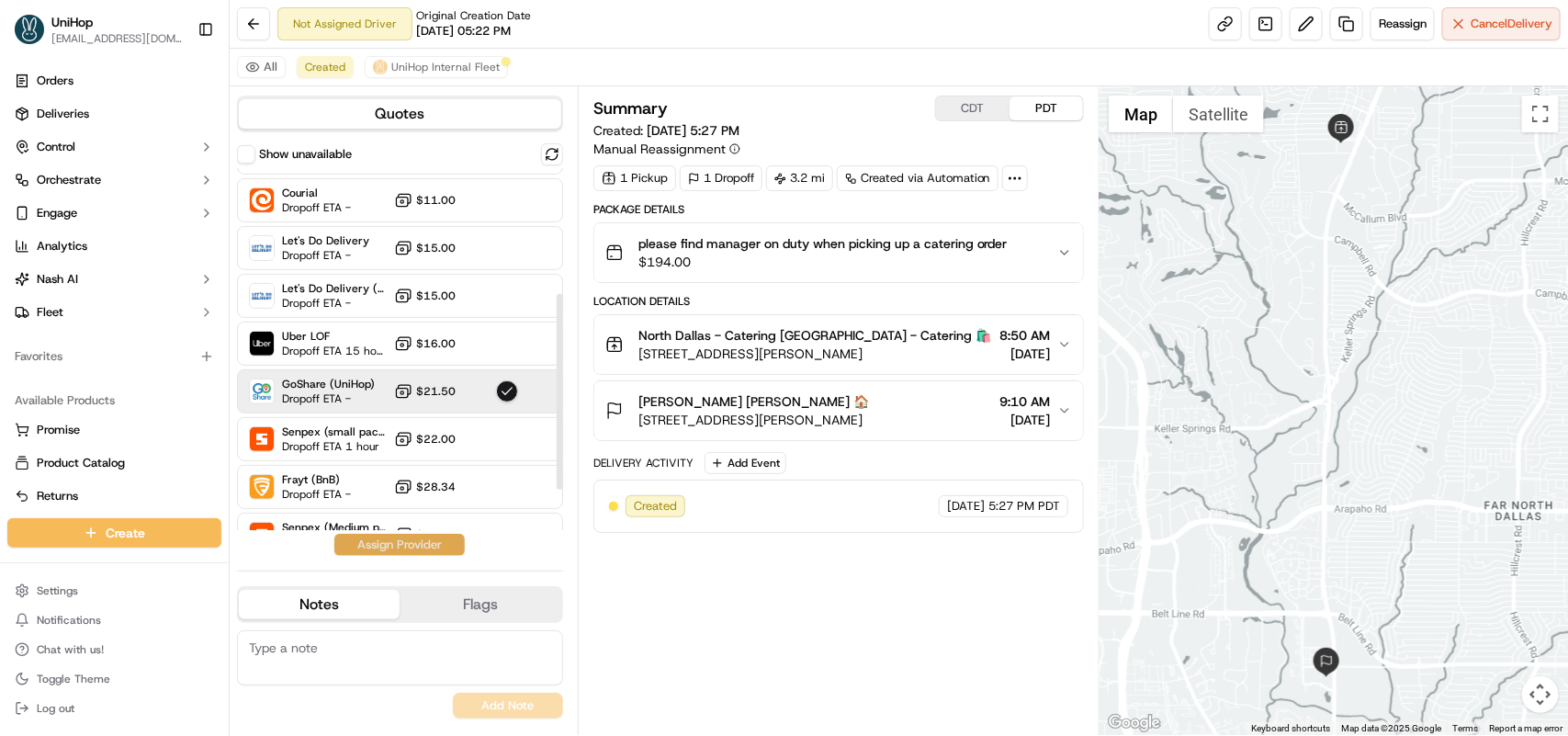
click at [416, 551] on button "Assign Provider" at bounding box center [399, 544] width 130 height 22
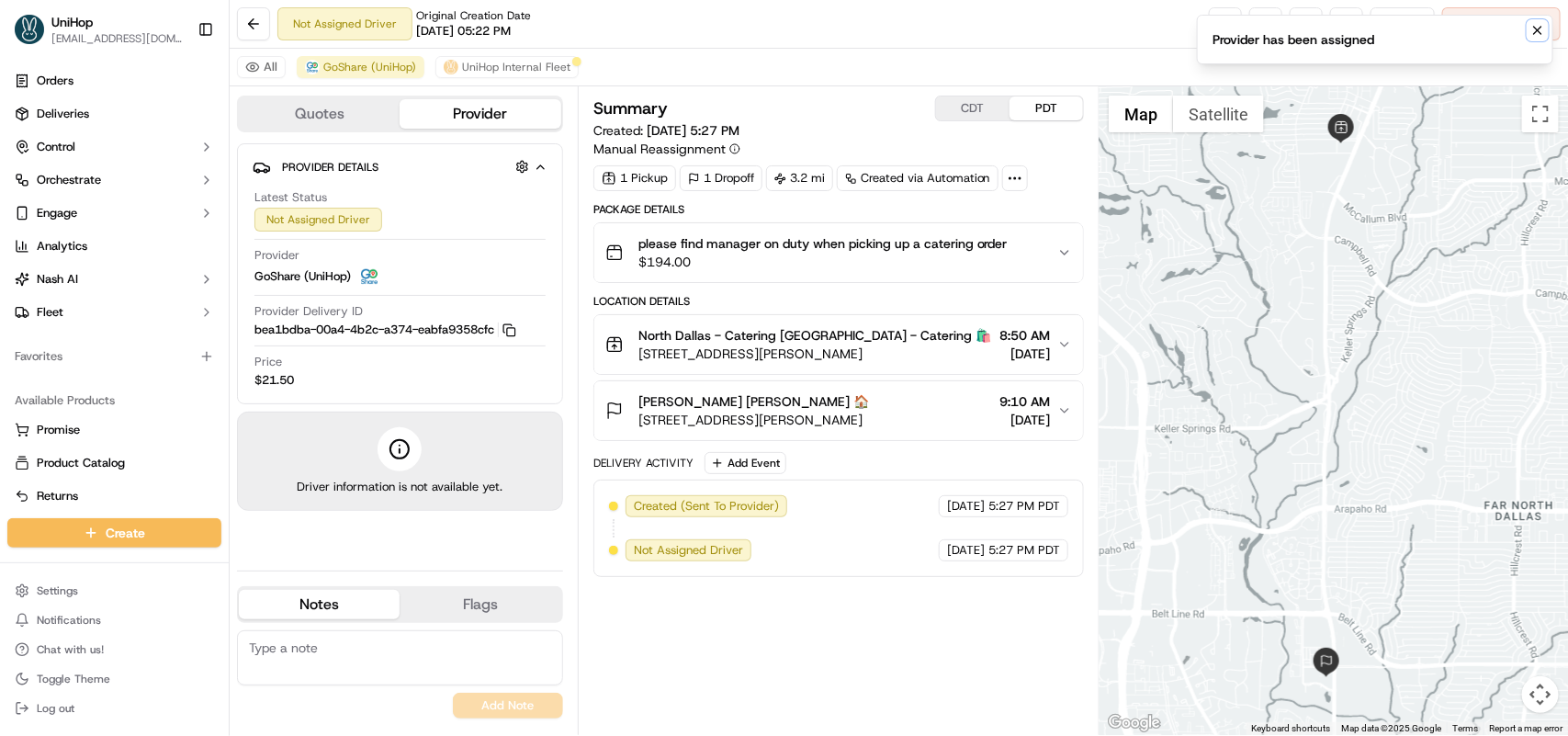
click at [1532, 25] on icon "Notifications (F8)" at bounding box center [1538, 30] width 15 height 15
click at [1306, 25] on button at bounding box center [1305, 23] width 33 height 33
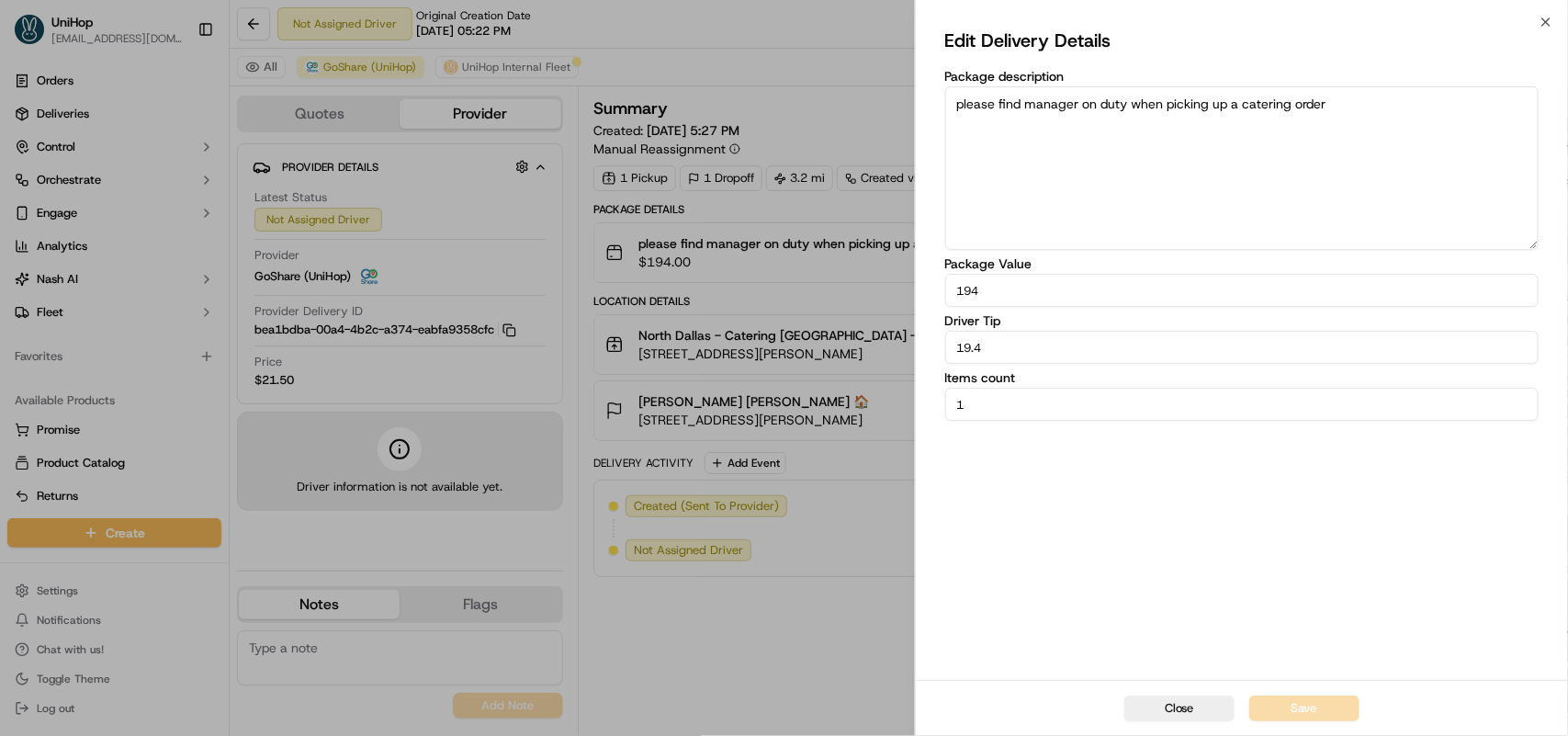
click at [1541, 28] on div "Edit Delivery Details Package description please find manager on duty when pick…" at bounding box center [1241, 350] width 652 height 658
click at [1547, 23] on div "Edit Delivery Details Package description please find manager on duty when pick…" at bounding box center [1241, 350] width 652 height 658
click at [1171, 713] on button "Close" at bounding box center [1179, 708] width 110 height 25
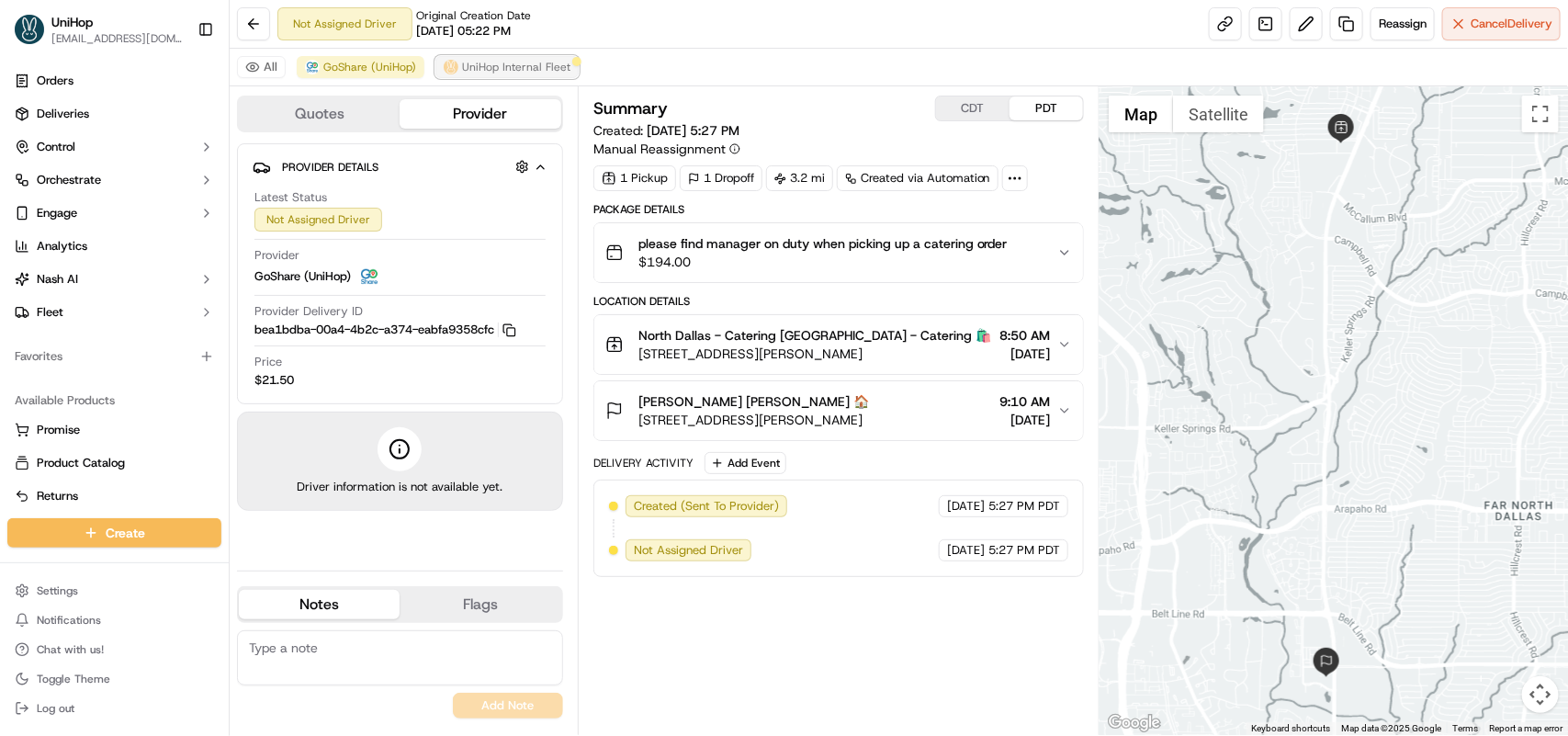
click at [482, 73] on span "UniHop Internal Fleet" at bounding box center [516, 68] width 109 height 15
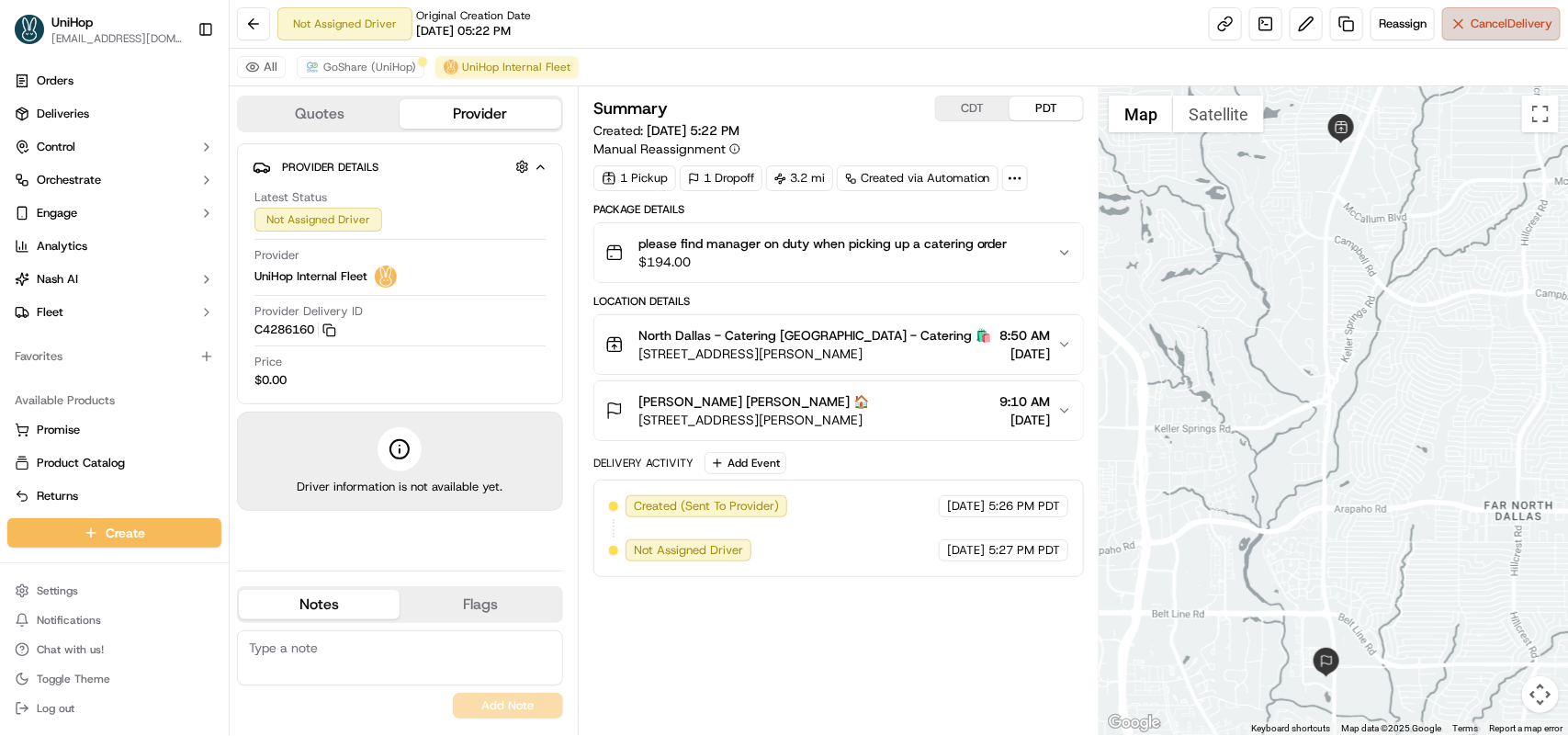
click at [1470, 17] on span "Cancel Delivery" at bounding box center [1511, 24] width 82 height 17
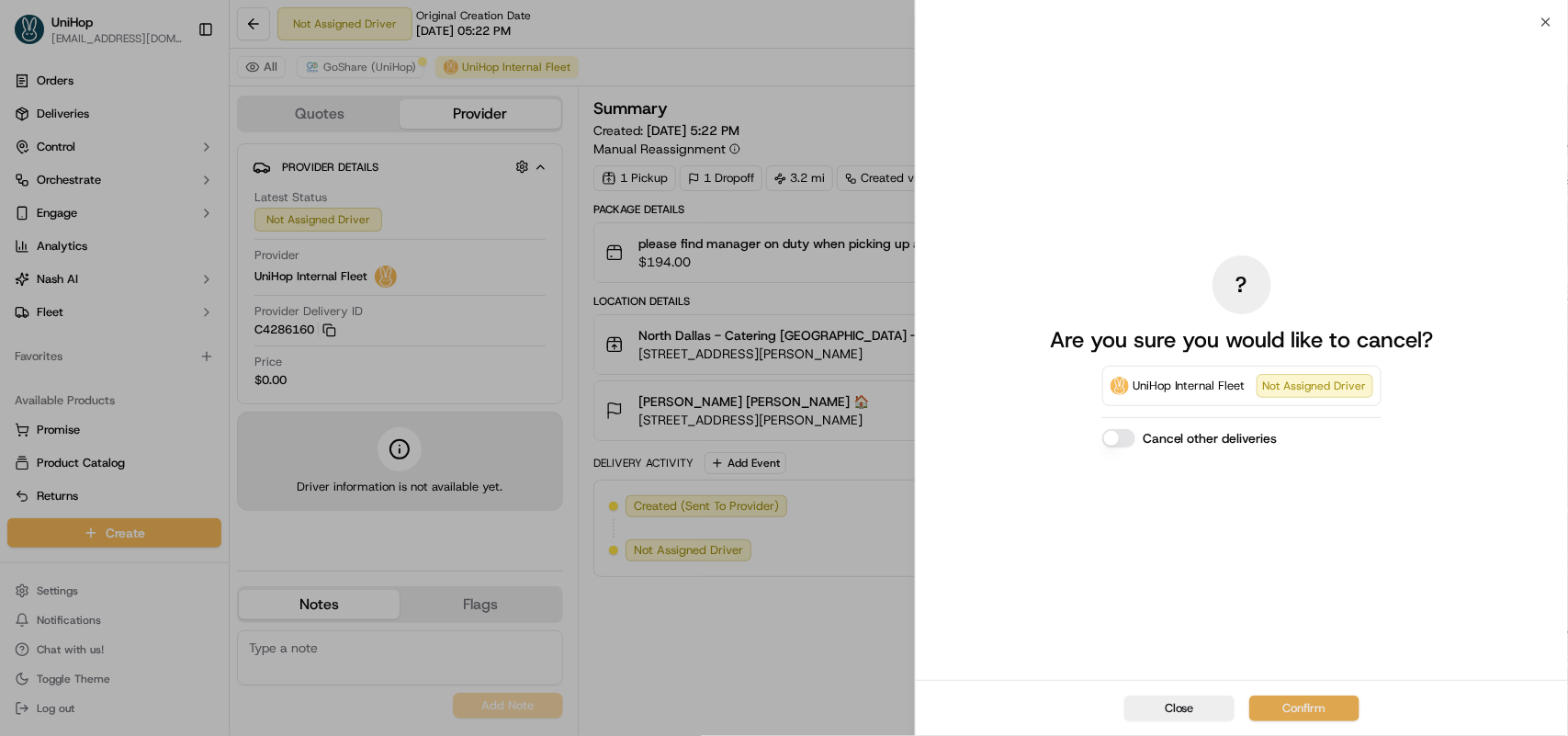
click at [1288, 696] on button "Confirm" at bounding box center [1303, 708] width 110 height 25
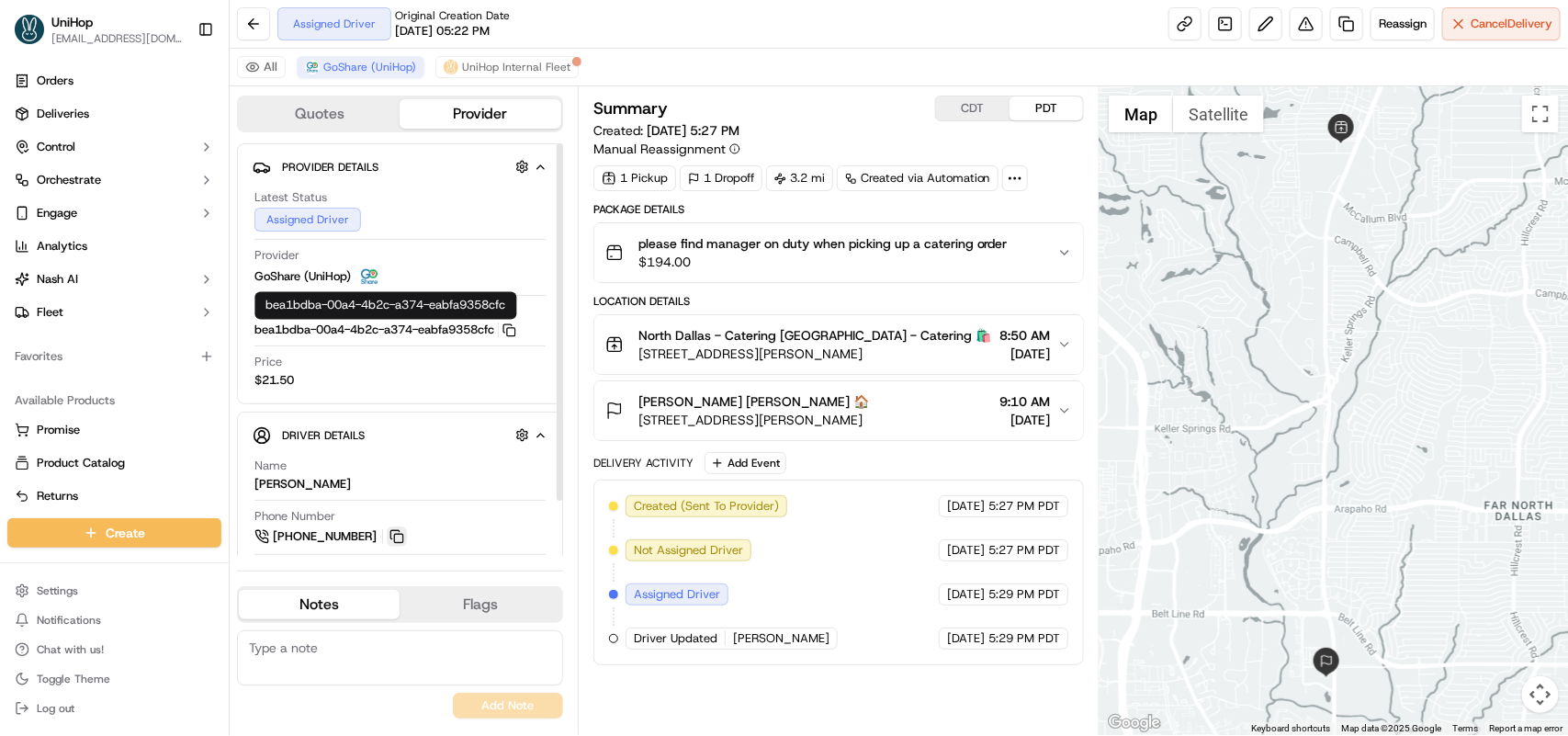
click at [395, 540] on button at bounding box center [397, 537] width 21 height 21
click at [395, 534] on button at bounding box center [397, 537] width 21 height 21
drag, startPoint x: 327, startPoint y: 485, endPoint x: 253, endPoint y: 485, distance: 74.0
click at [254, 485] on div "[PERSON_NAME]" at bounding box center [302, 484] width 97 height 17
copy div "[PERSON_NAME]"
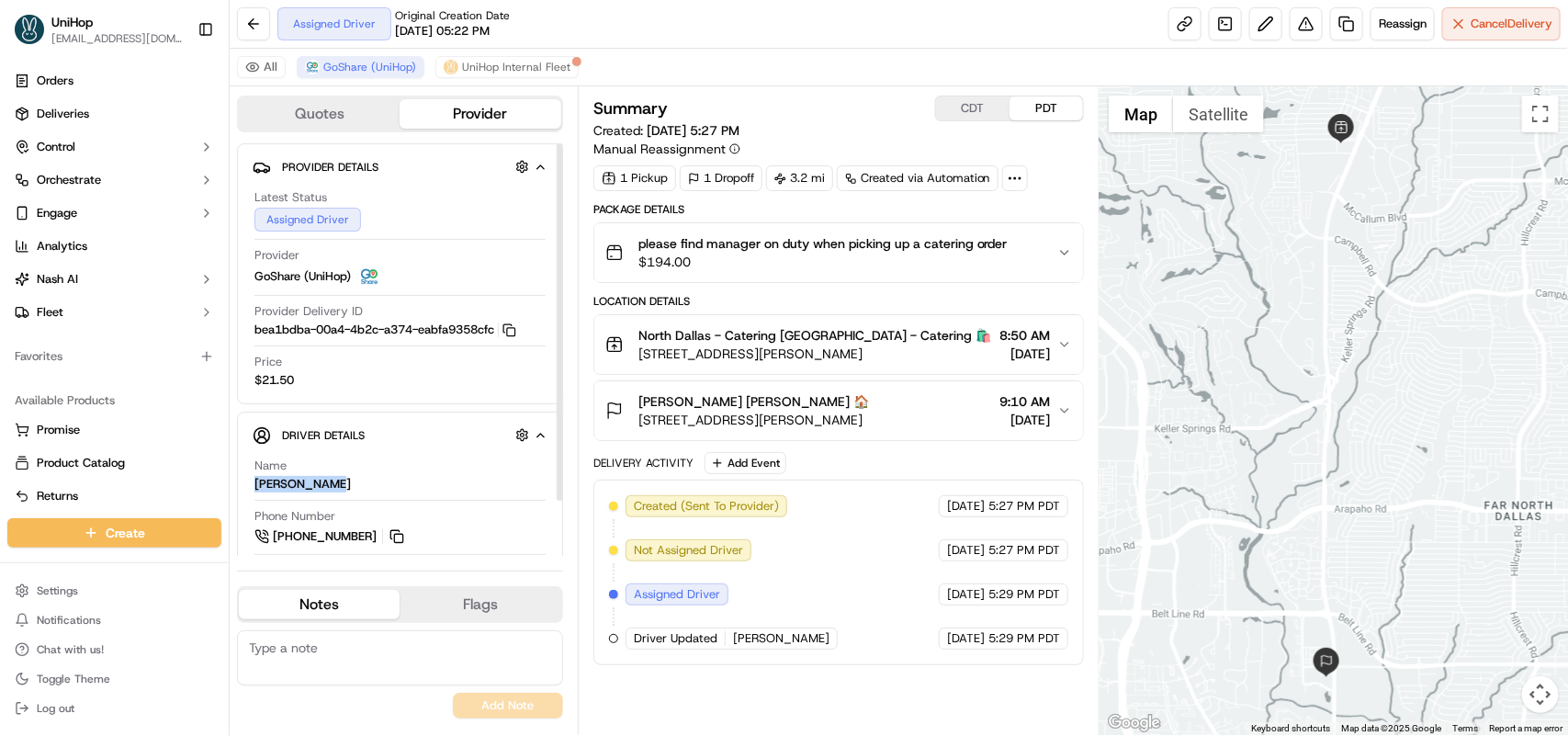
scroll to position [62, 0]
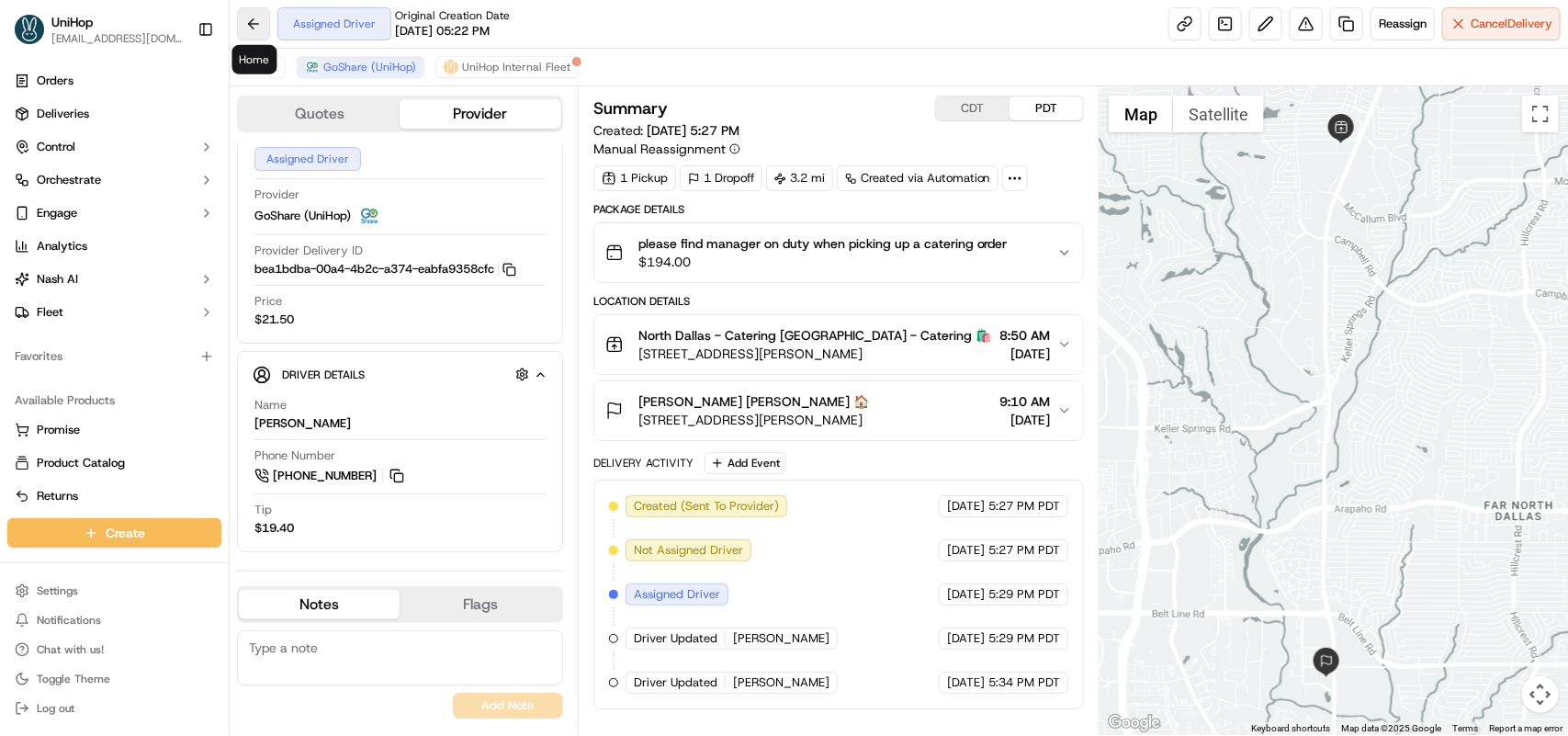
click at [246, 19] on button at bounding box center [253, 23] width 33 height 33
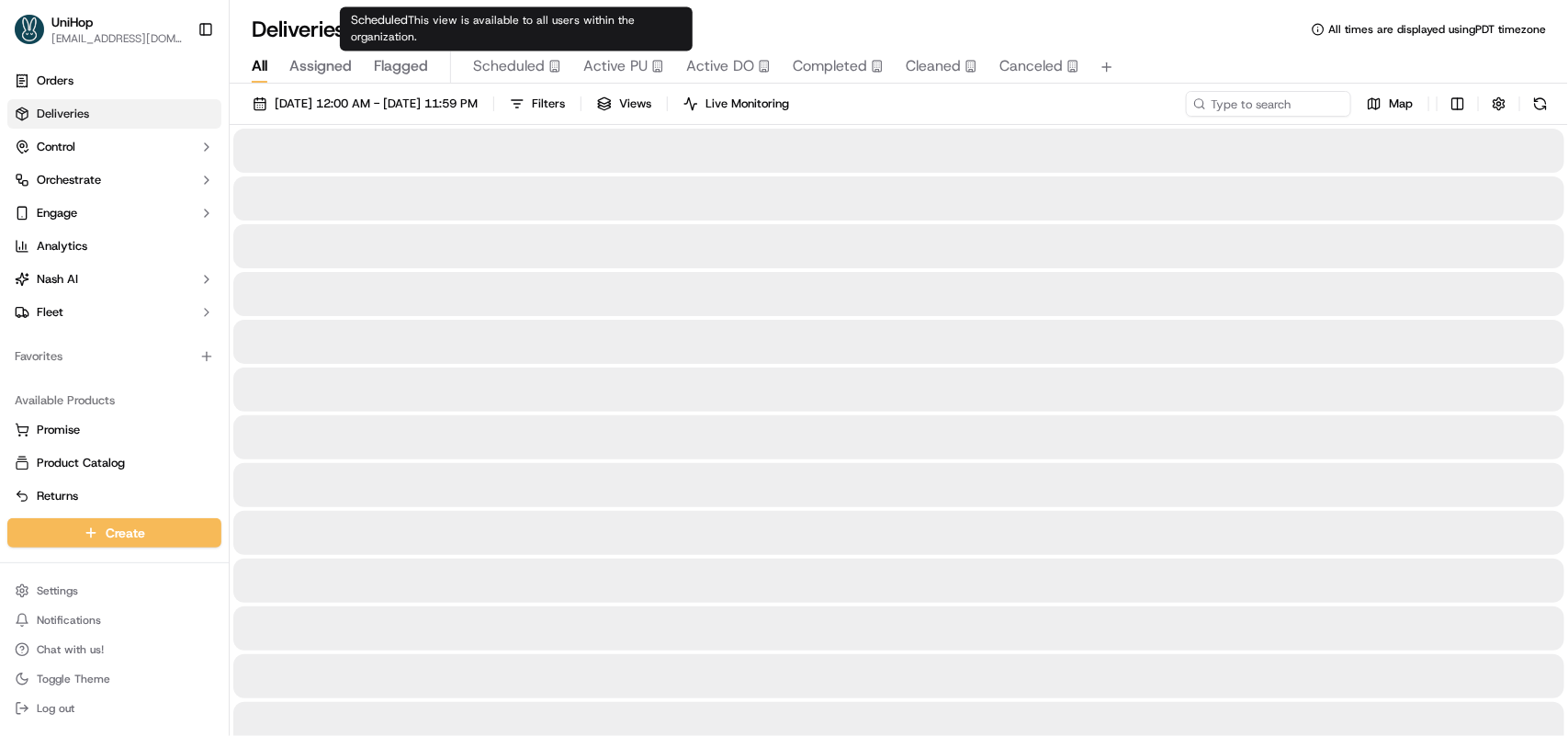
click at [519, 67] on span "Scheduled" at bounding box center [509, 66] width 71 height 22
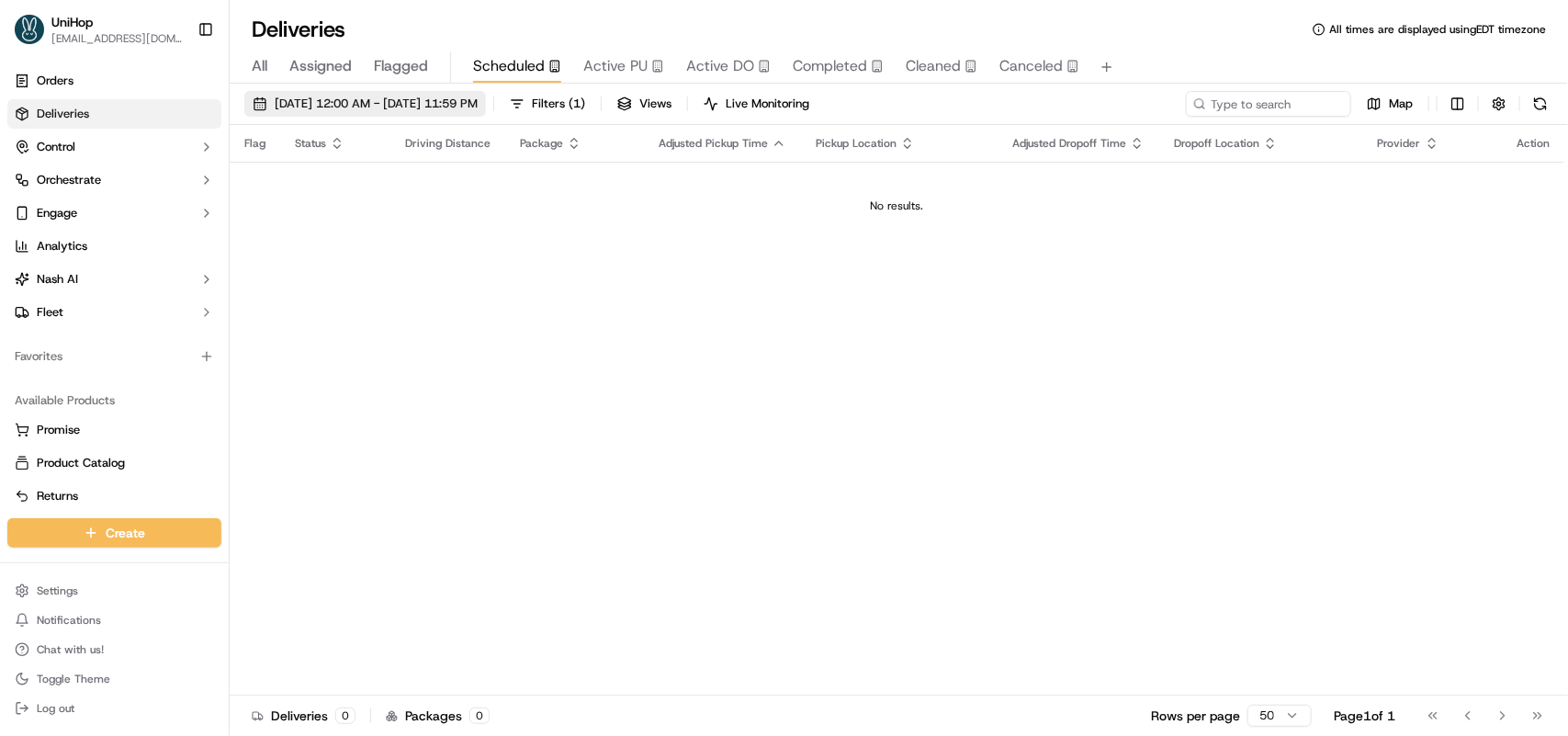
click at [360, 103] on span "[DATE] 12:00 AM - [DATE] 11:59 PM" at bounding box center [376, 104] width 203 height 17
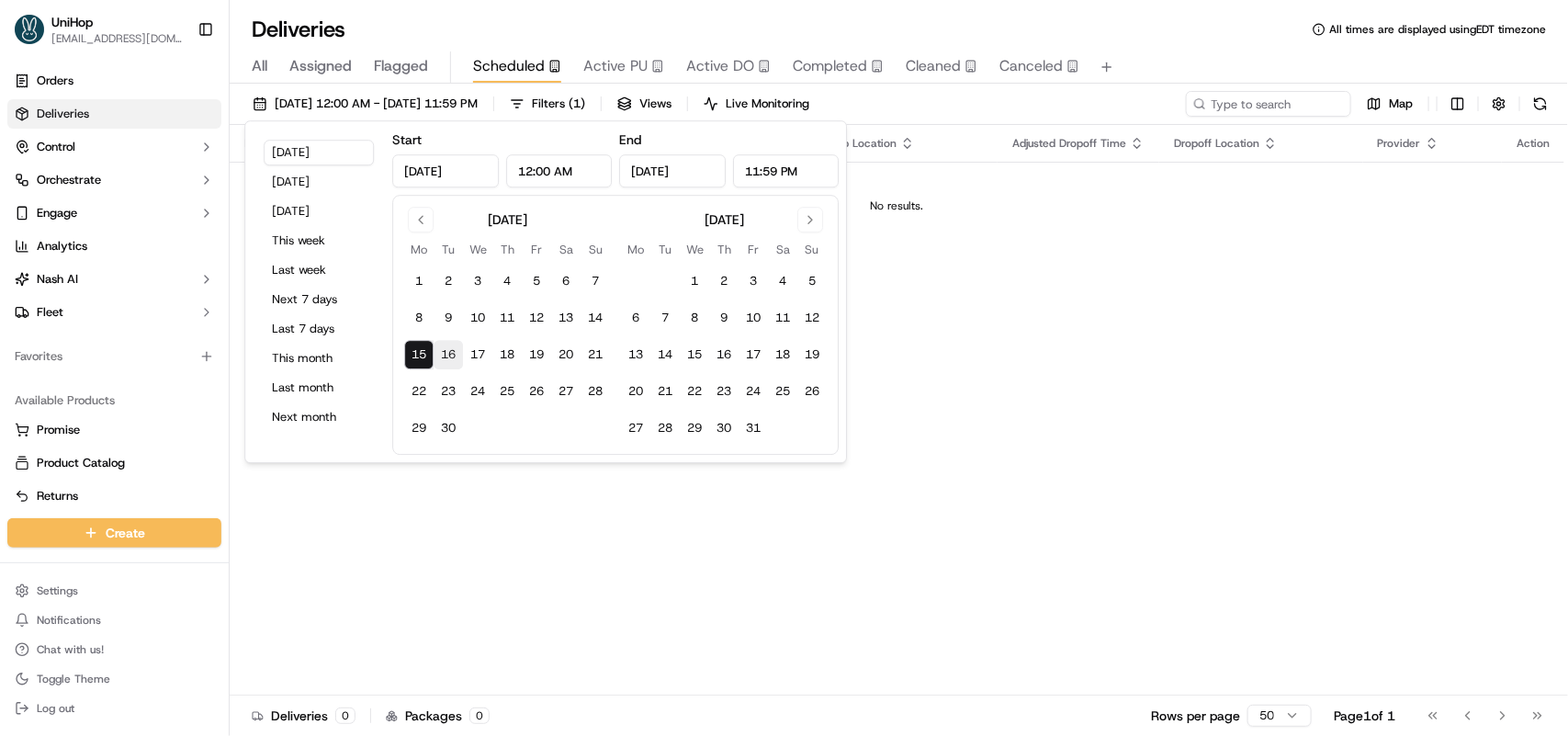
click at [446, 351] on button "16" at bounding box center [448, 354] width 29 height 29
type input "[DATE]"
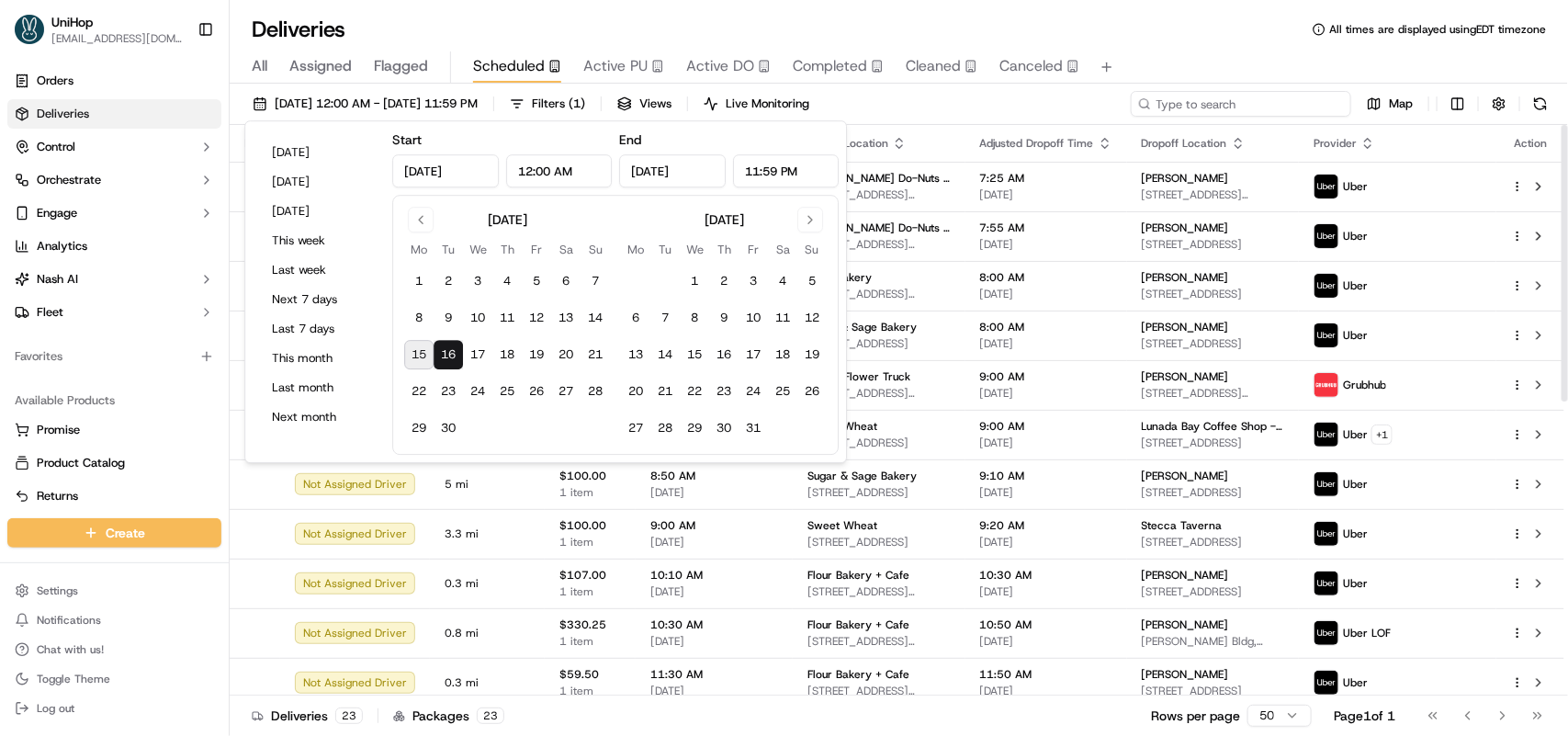
click at [1286, 112] on input at bounding box center [1241, 103] width 221 height 25
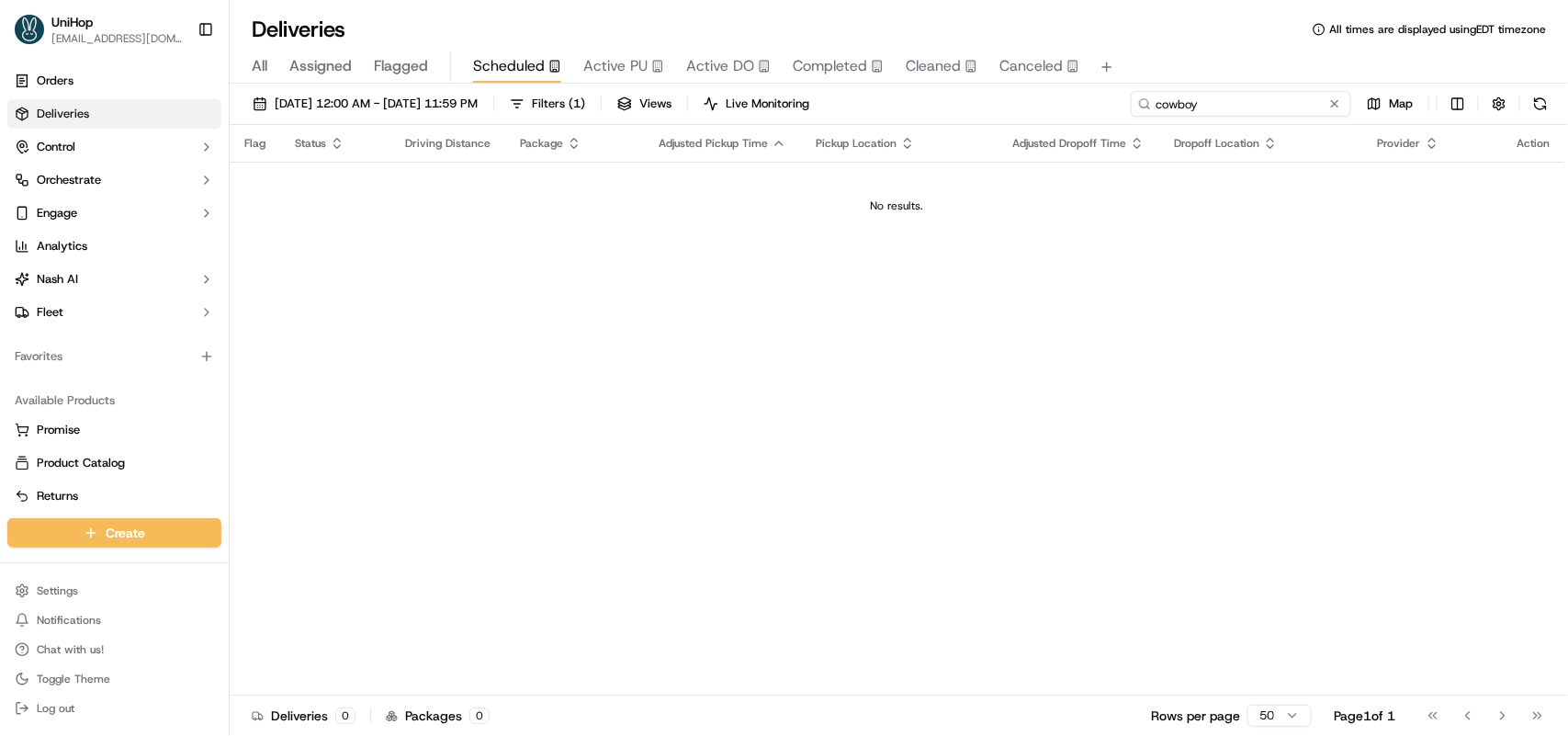
drag, startPoint x: 1204, startPoint y: 103, endPoint x: 1084, endPoint y: 119, distance: 121.1
click at [1084, 119] on div "[DATE] 12:00 AM - [DATE] 11:59 PM Filters ( 1 ) Views Live Monitoring cowboy Map" at bounding box center [899, 108] width 1338 height 34
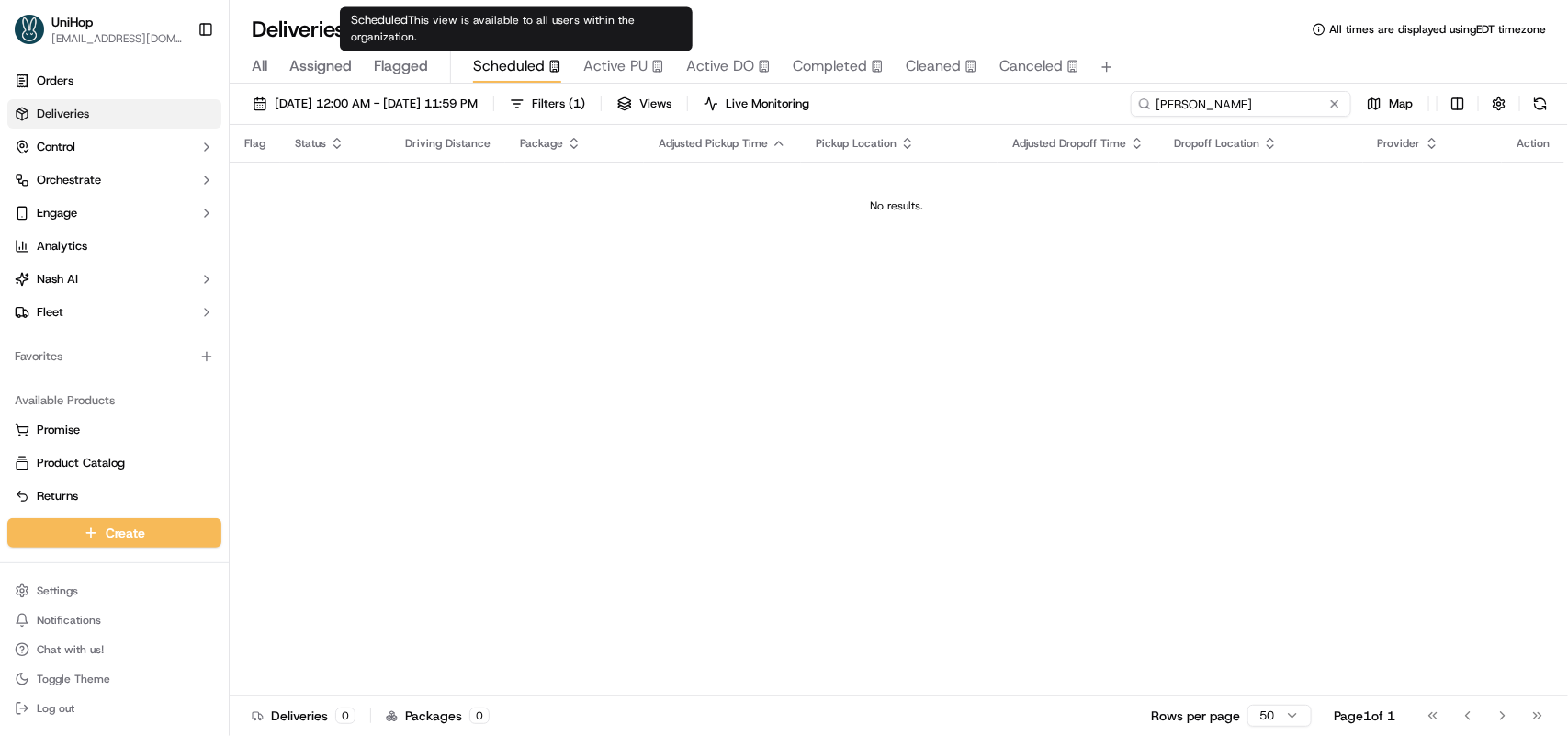
type input "[PERSON_NAME]"
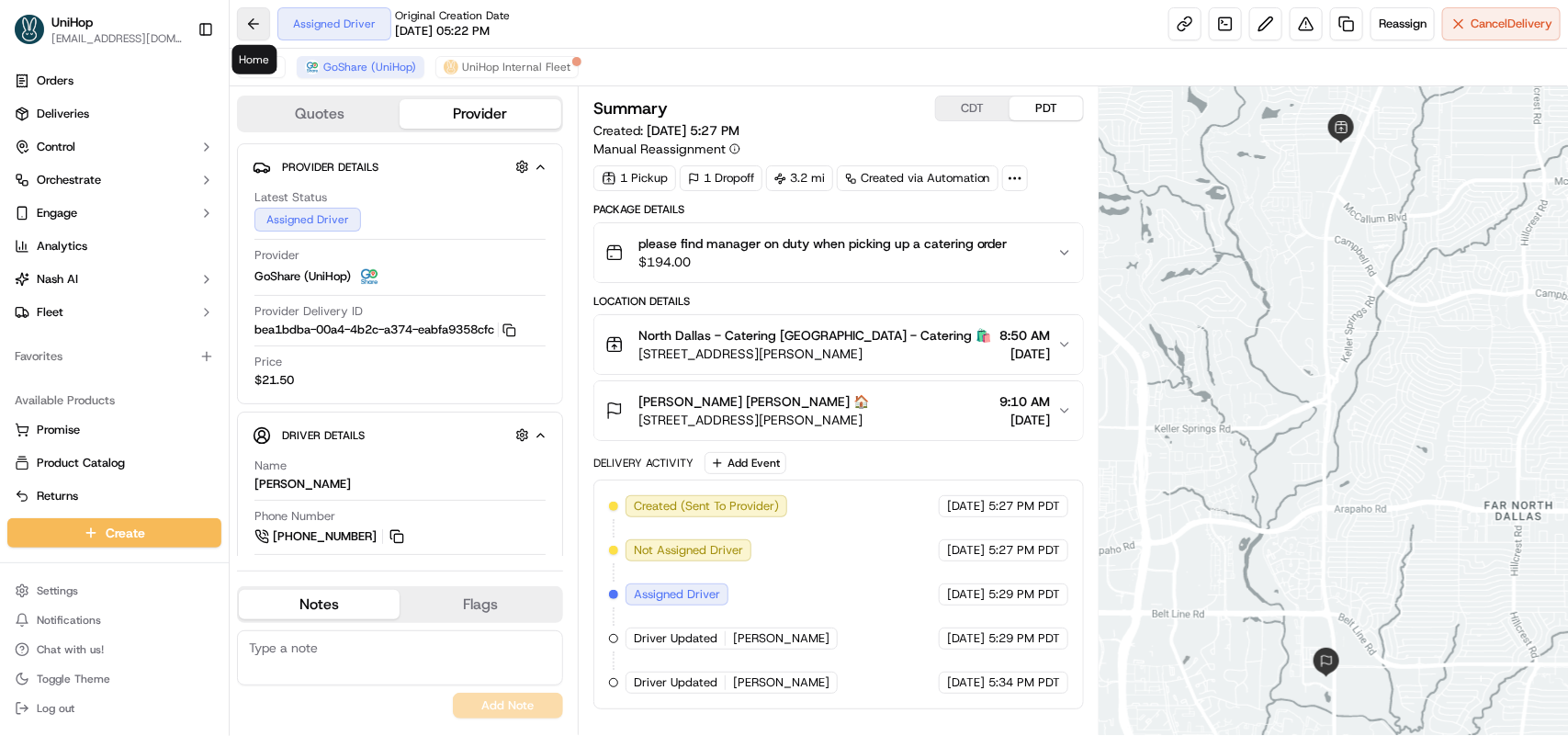
click at [265, 22] on button at bounding box center [253, 23] width 33 height 33
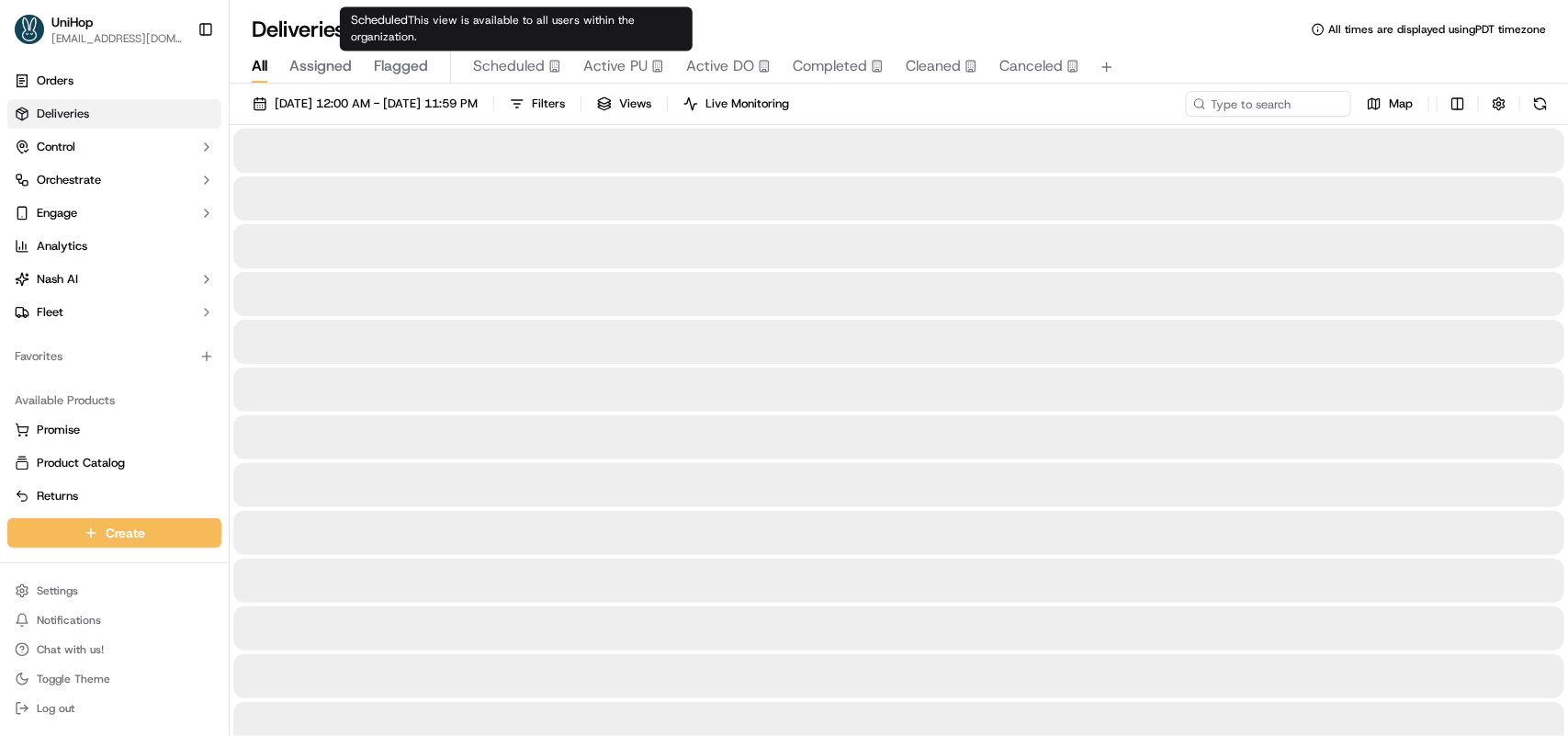
click at [508, 66] on span "Scheduled" at bounding box center [509, 66] width 71 height 22
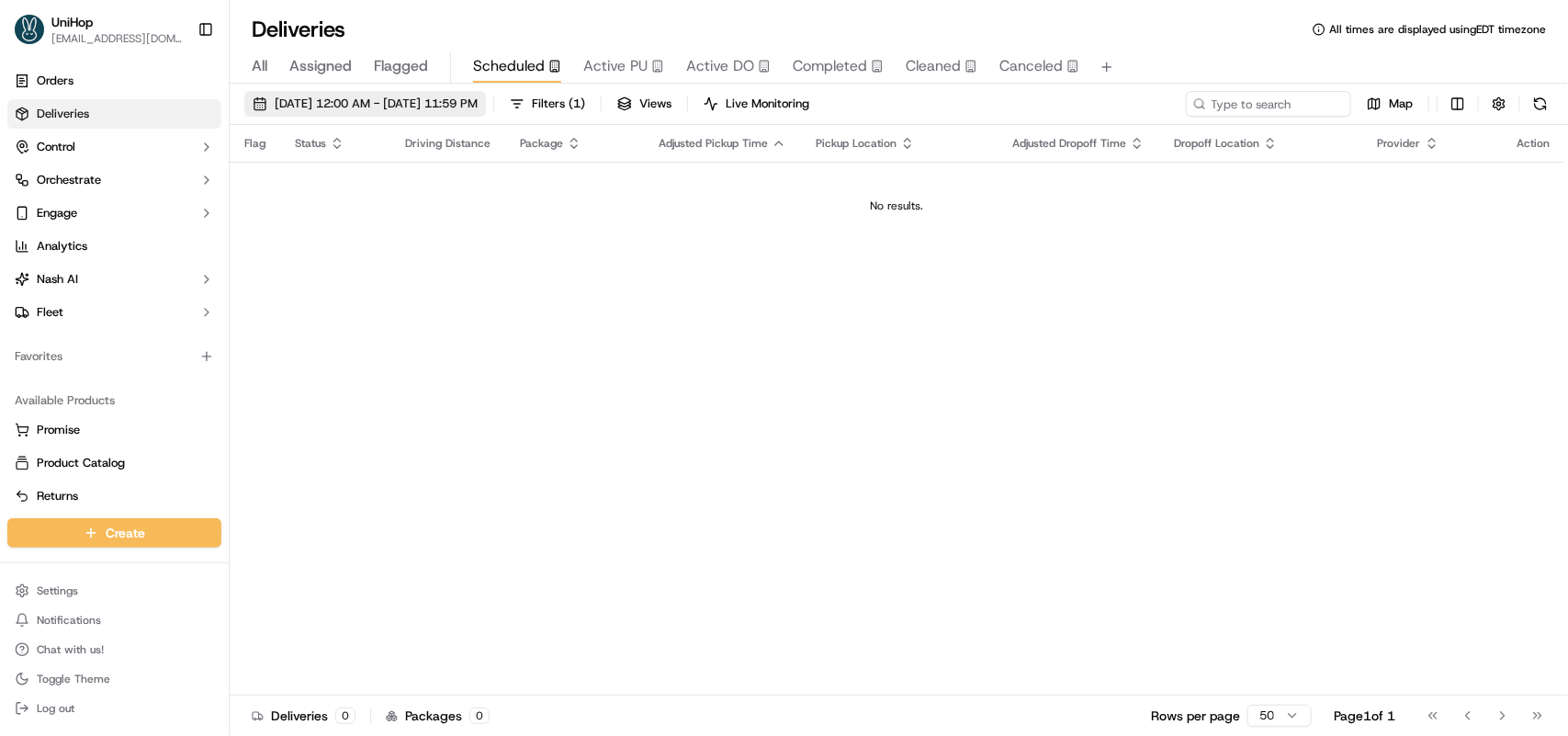
click at [358, 103] on span "[DATE] 12:00 AM - [DATE] 11:59 PM" at bounding box center [376, 104] width 203 height 17
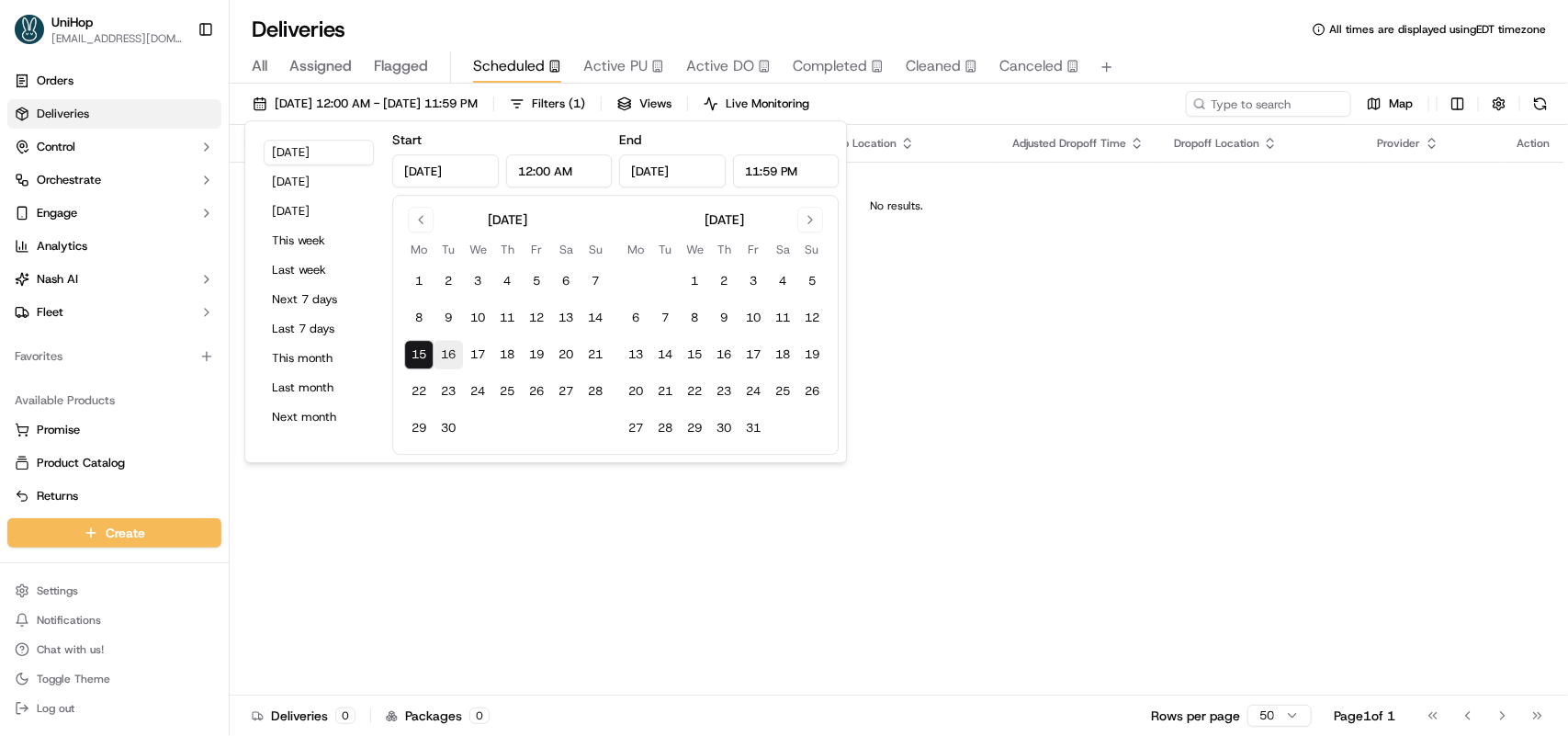
click at [446, 350] on button "16" at bounding box center [448, 354] width 29 height 29
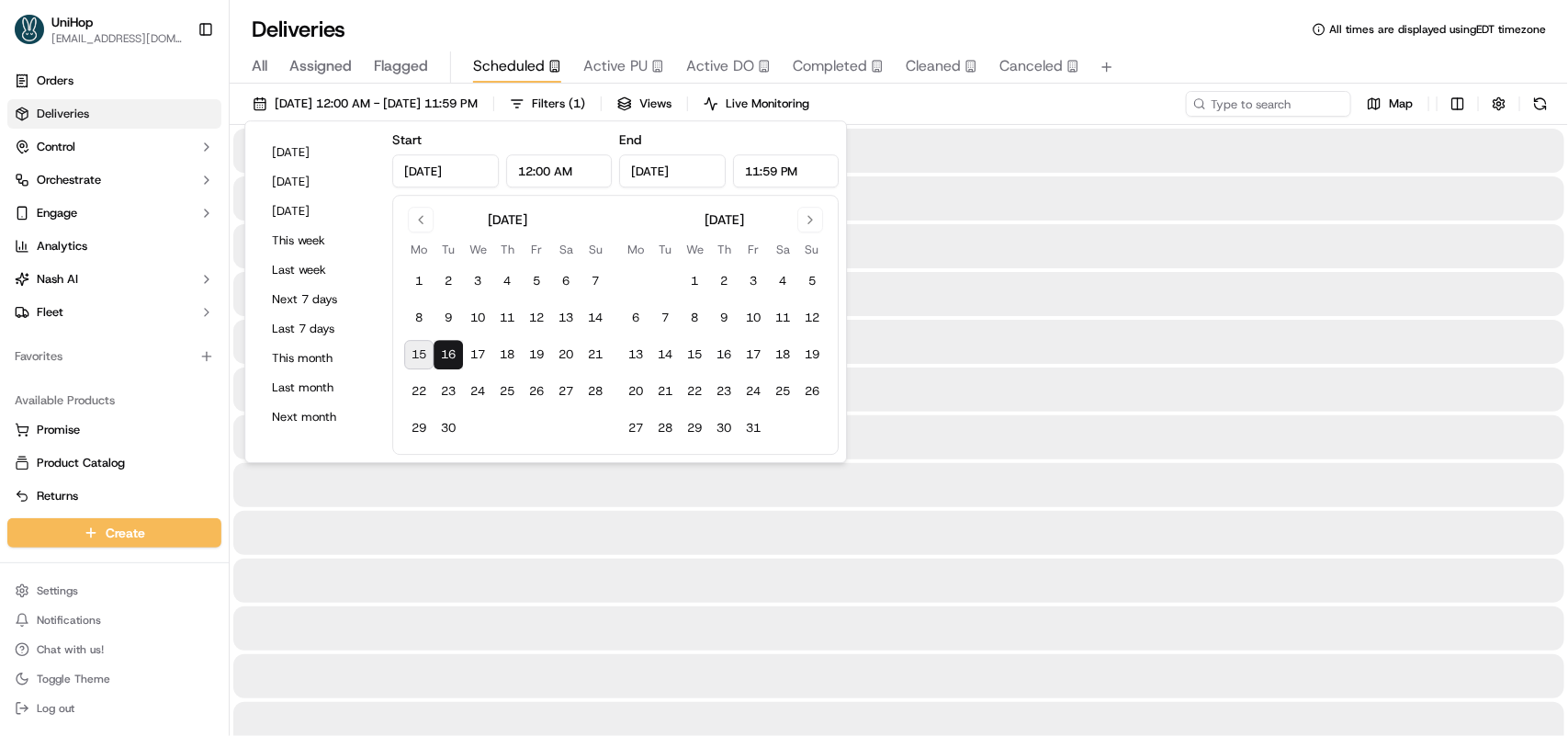
type input "[DATE]"
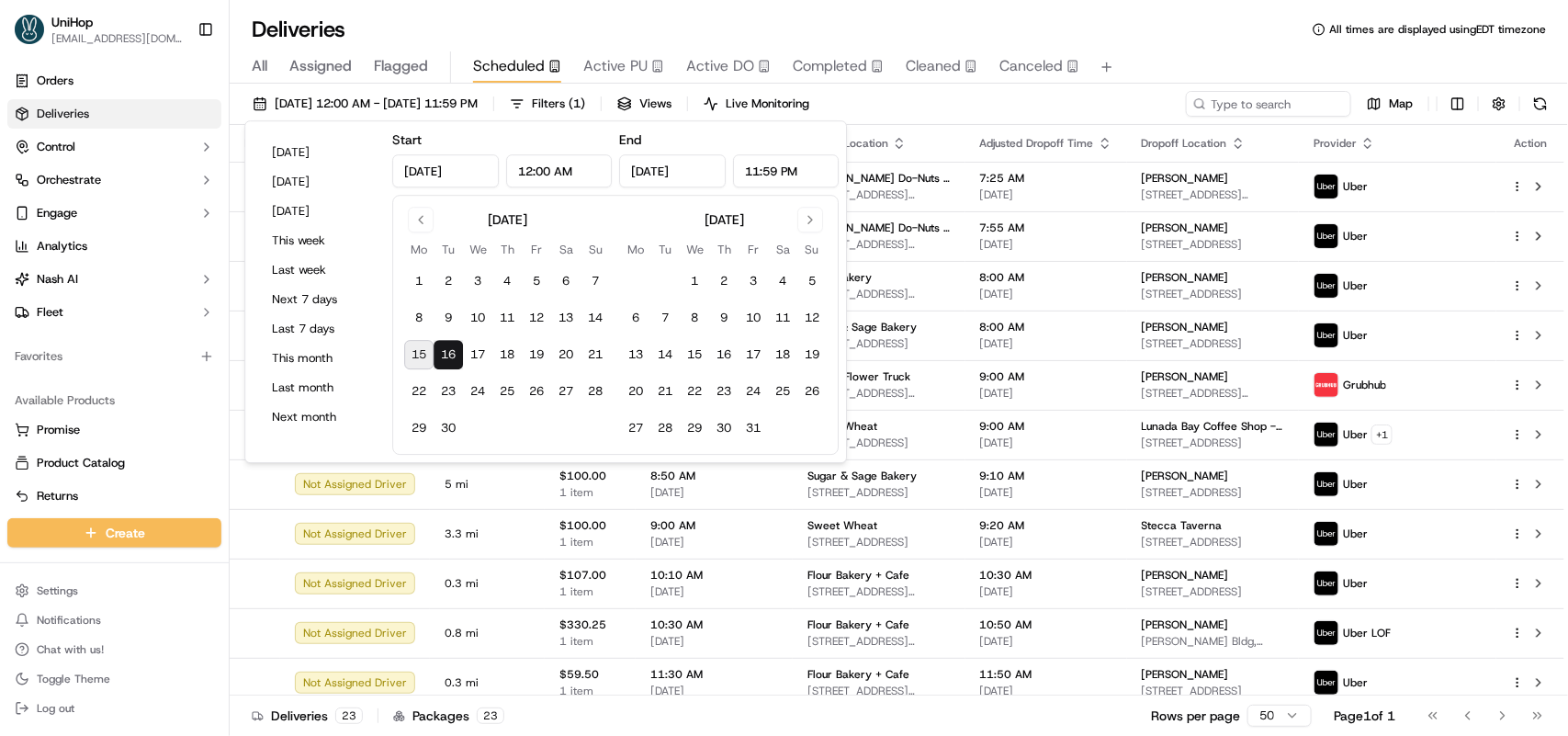
click at [994, 120] on div "[DATE] 12:00 AM - [DATE] 11:59 PM Filters ( 1 ) Views Live Monitoring Map" at bounding box center [899, 108] width 1338 height 34
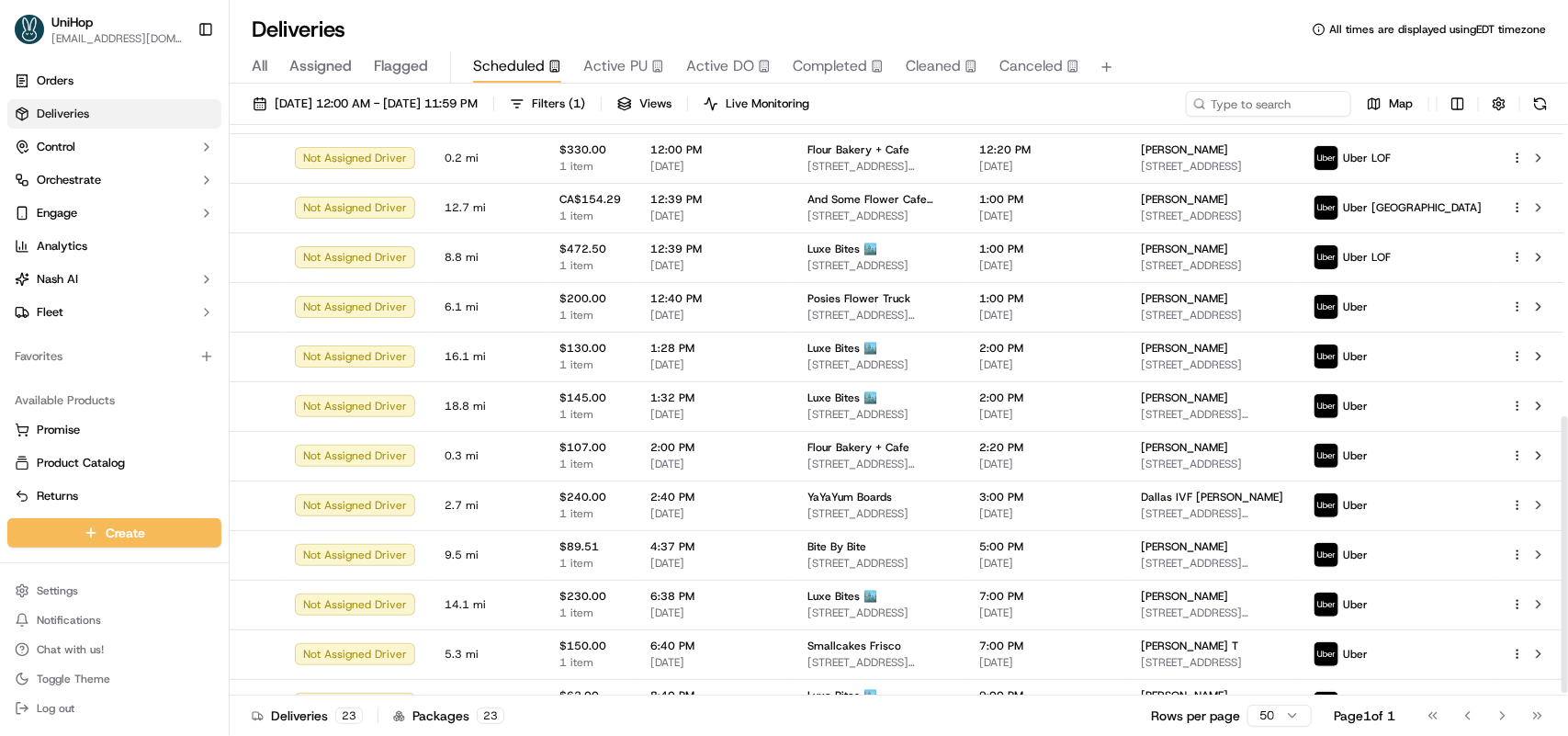
scroll to position [606, 0]
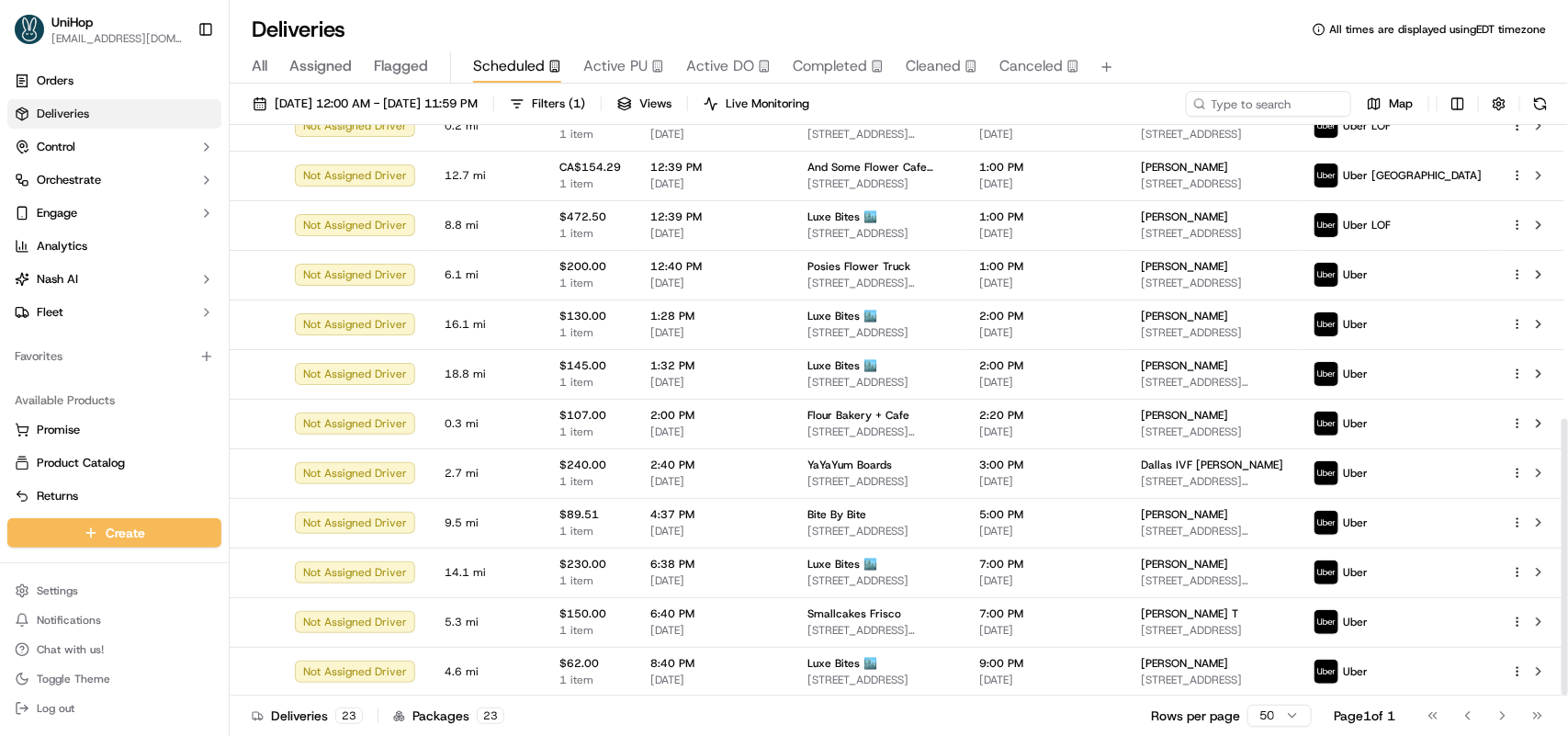
click at [251, 67] on span "All" at bounding box center [259, 66] width 16 height 22
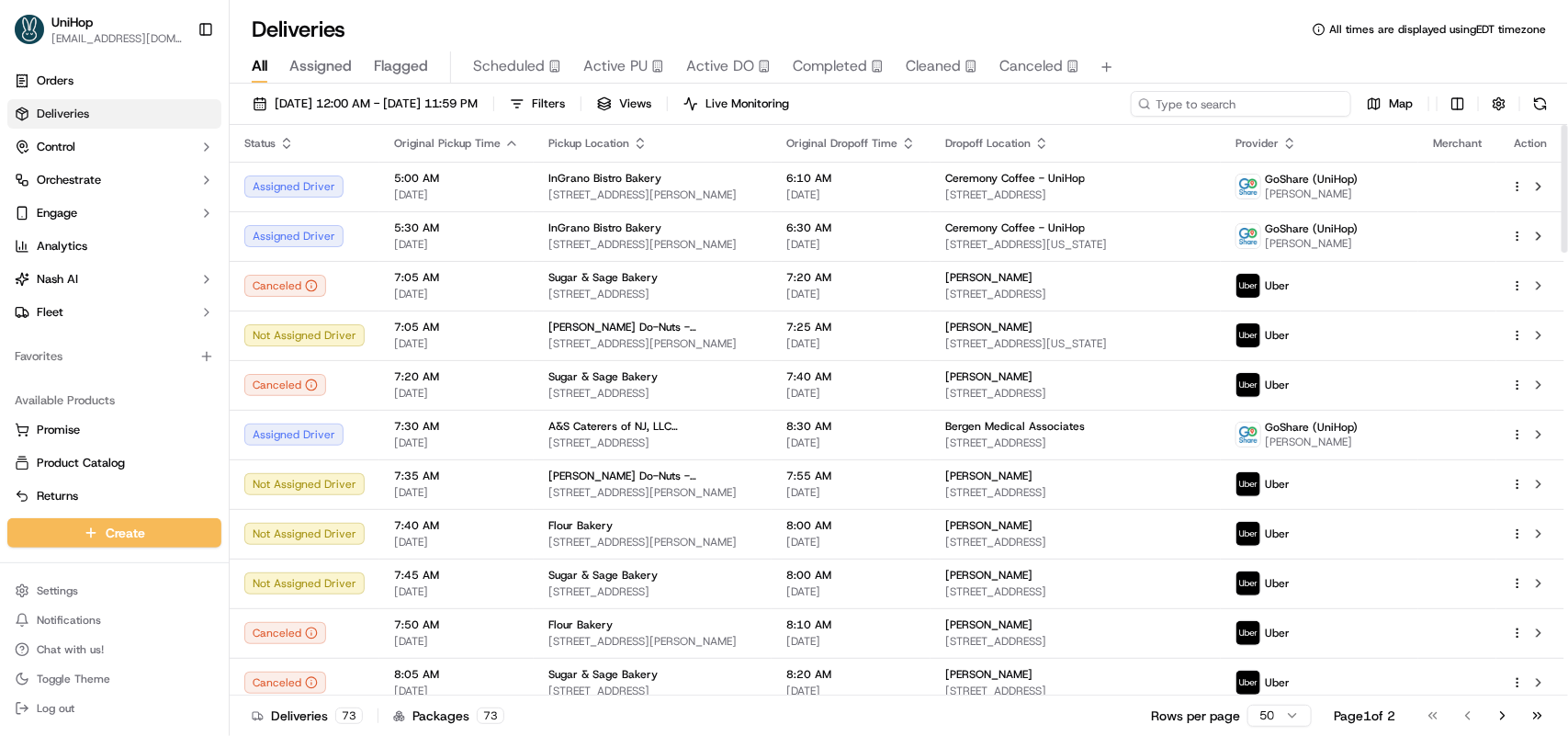
click at [1222, 100] on input at bounding box center [1241, 103] width 221 height 25
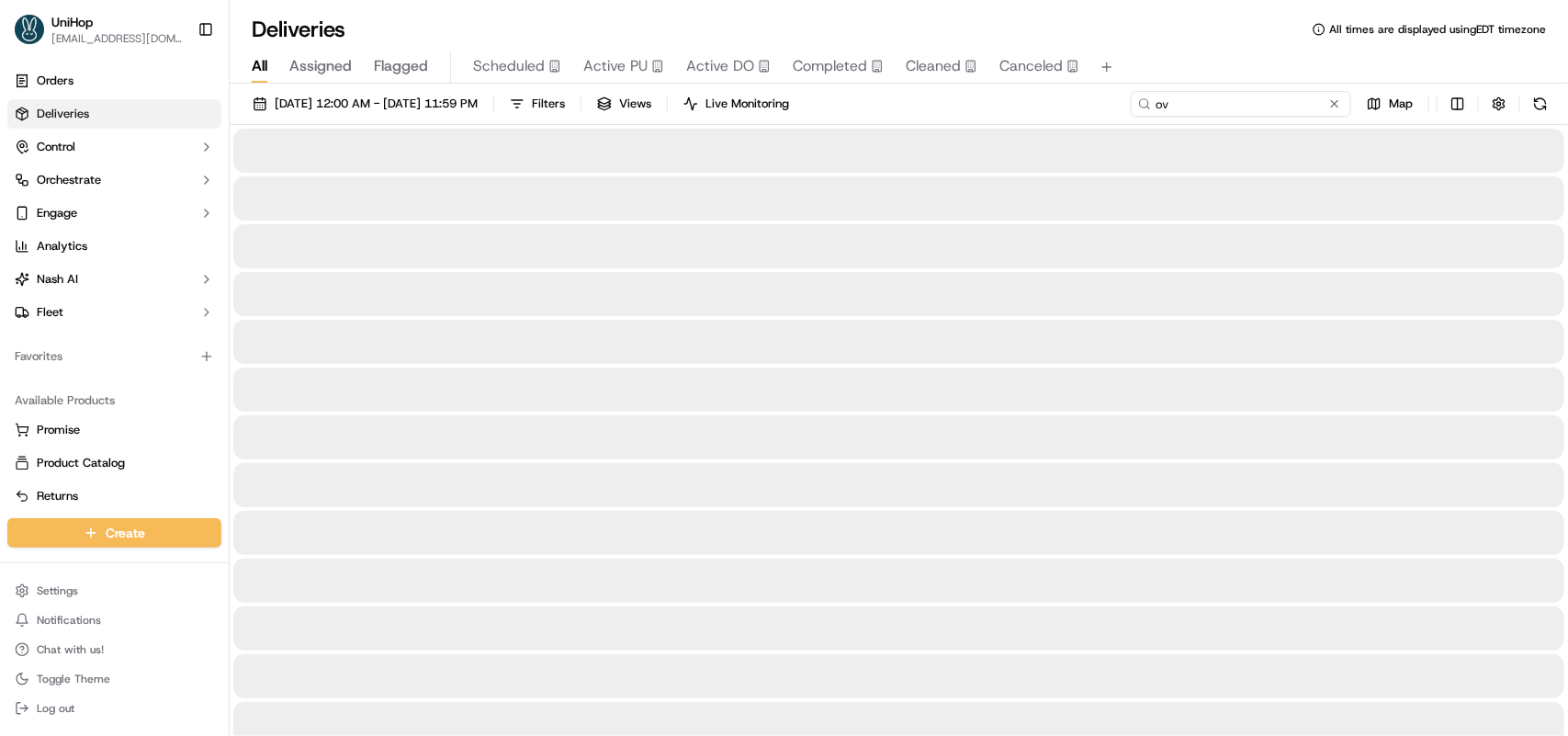
type input "o"
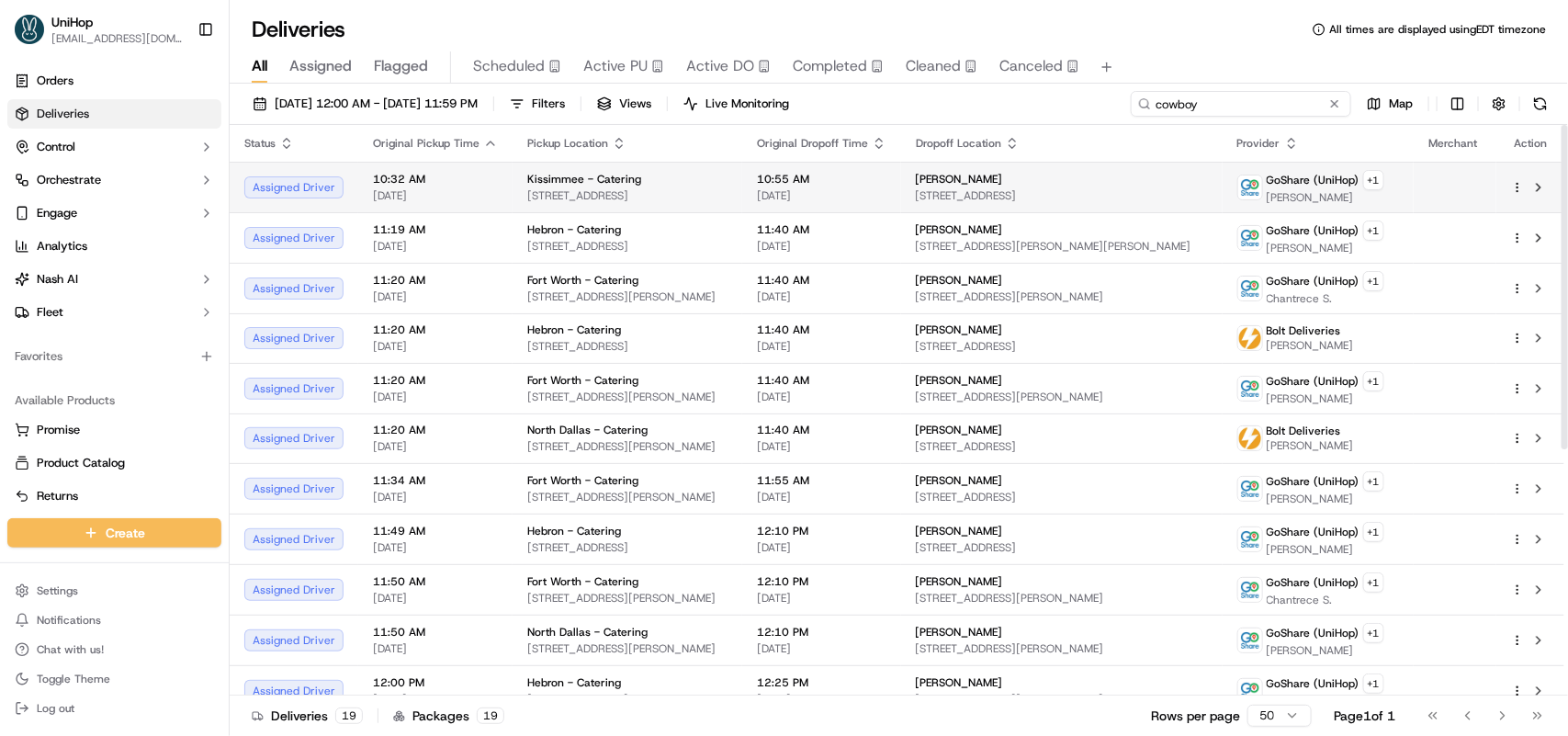
type input "cowboy"
click at [727, 196] on span "[STREET_ADDRESS]" at bounding box center [627, 196] width 200 height 15
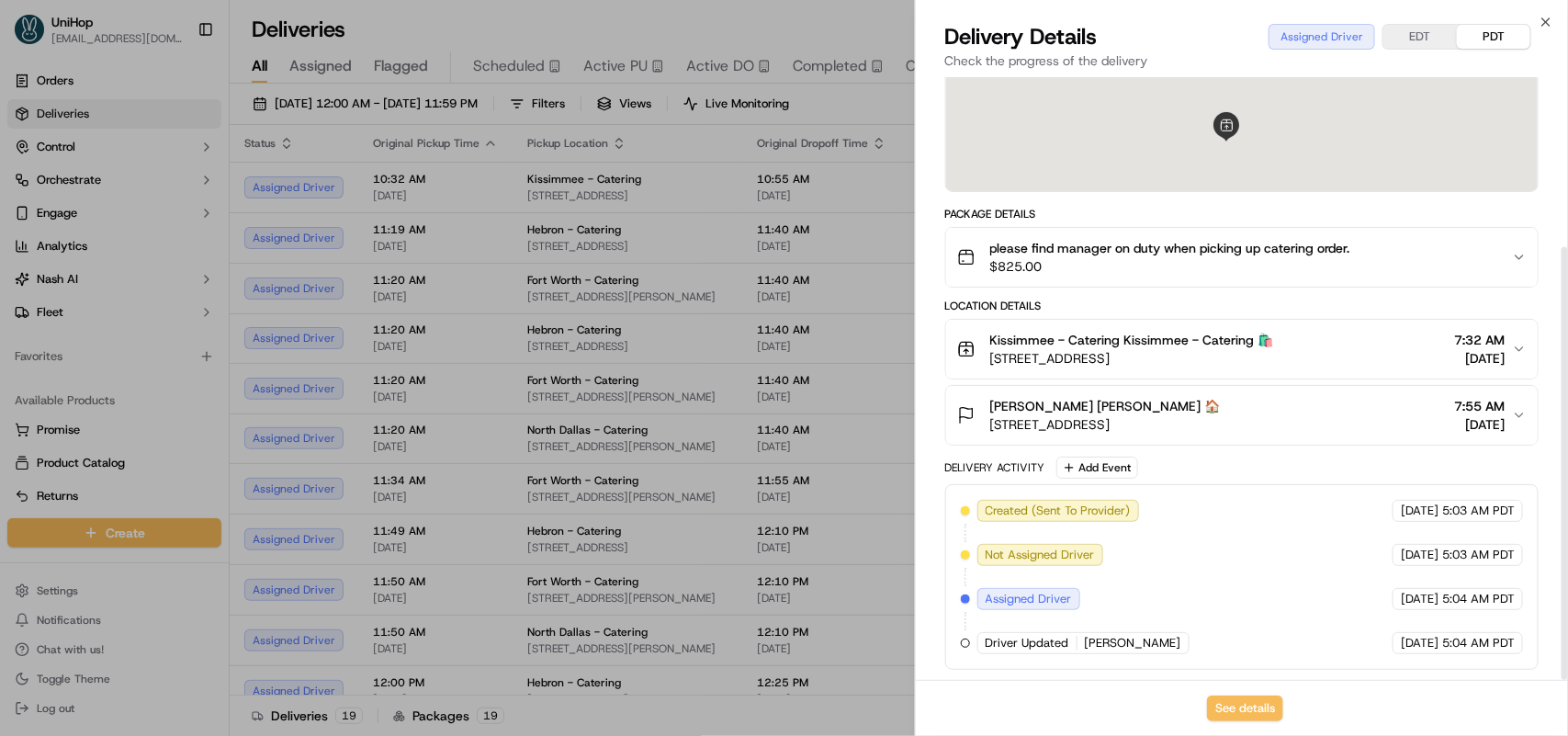
scroll to position [237, 0]
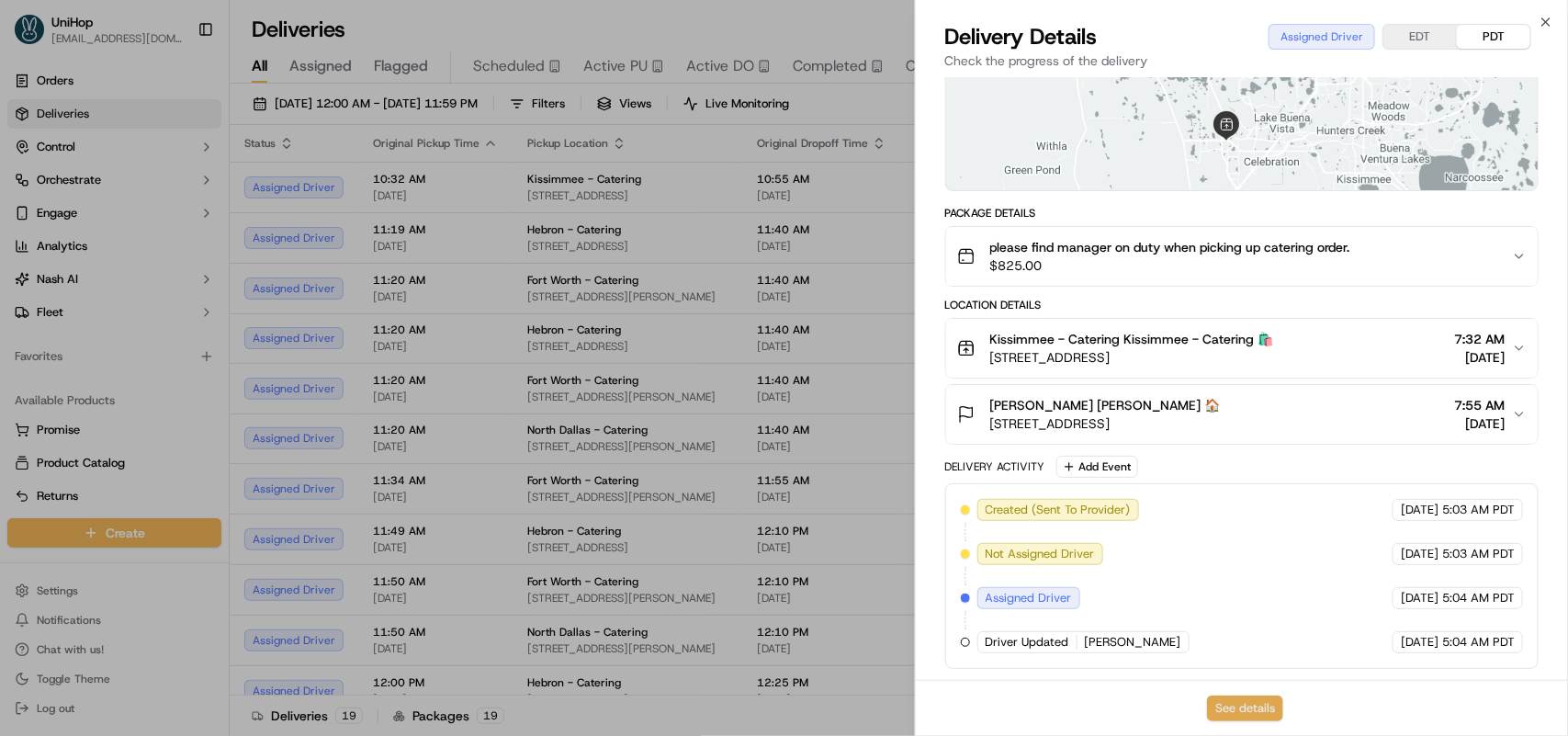
click at [1232, 704] on button "See details" at bounding box center [1244, 708] width 76 height 25
click at [1547, 23] on icon "button" at bounding box center [1546, 23] width 8 height 8
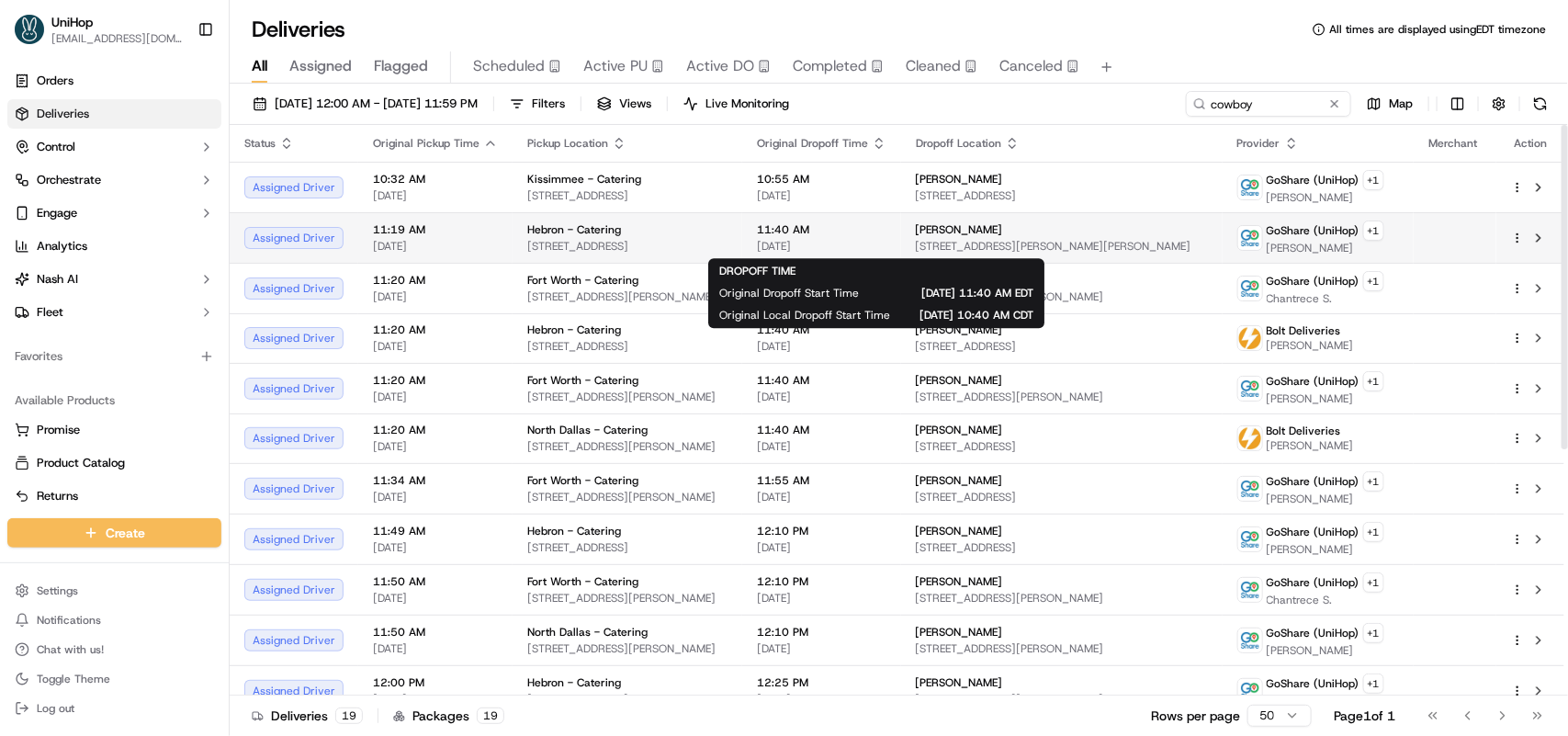
click at [832, 248] on span "[DATE]" at bounding box center [822, 247] width 129 height 15
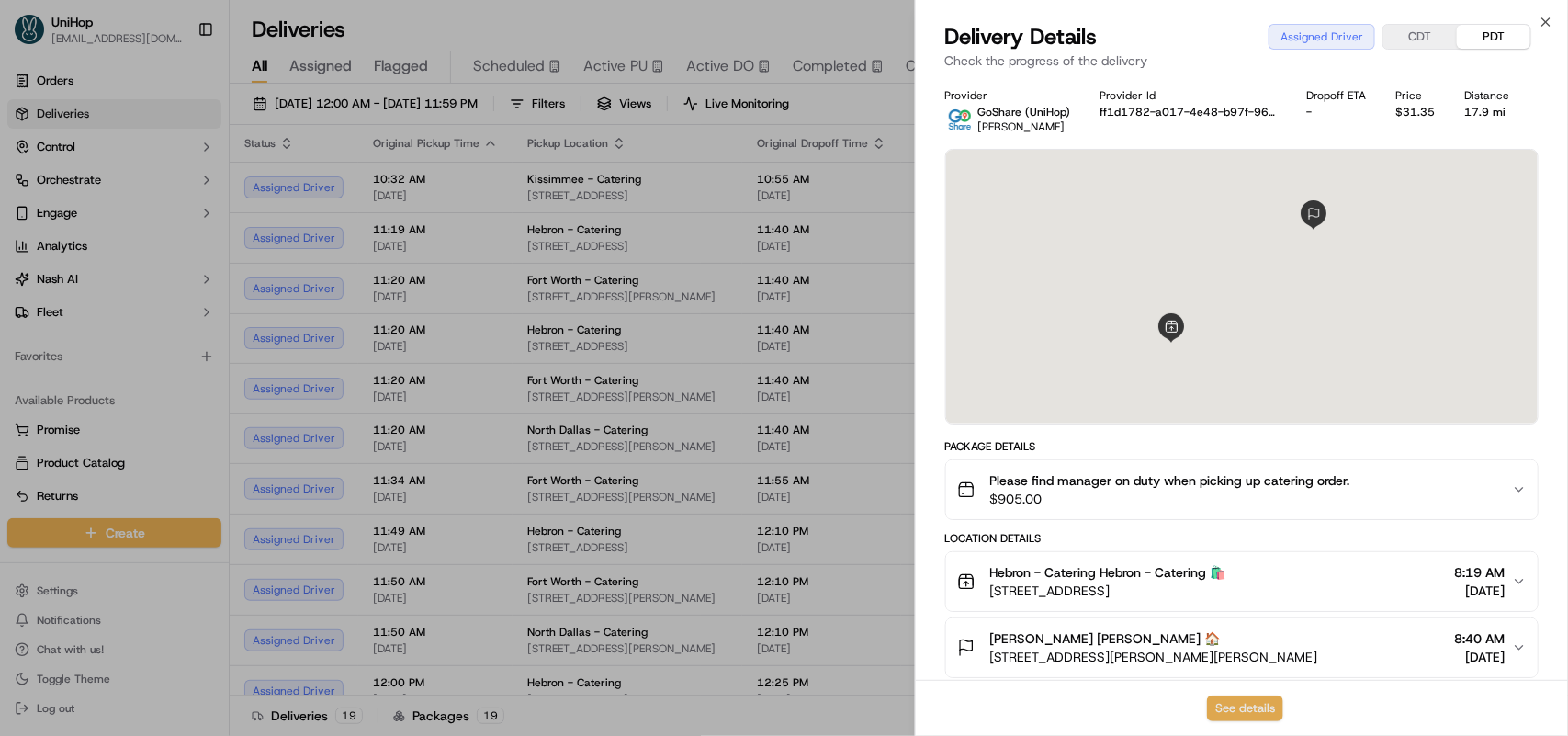
click at [1260, 714] on button "See details" at bounding box center [1244, 708] width 76 height 25
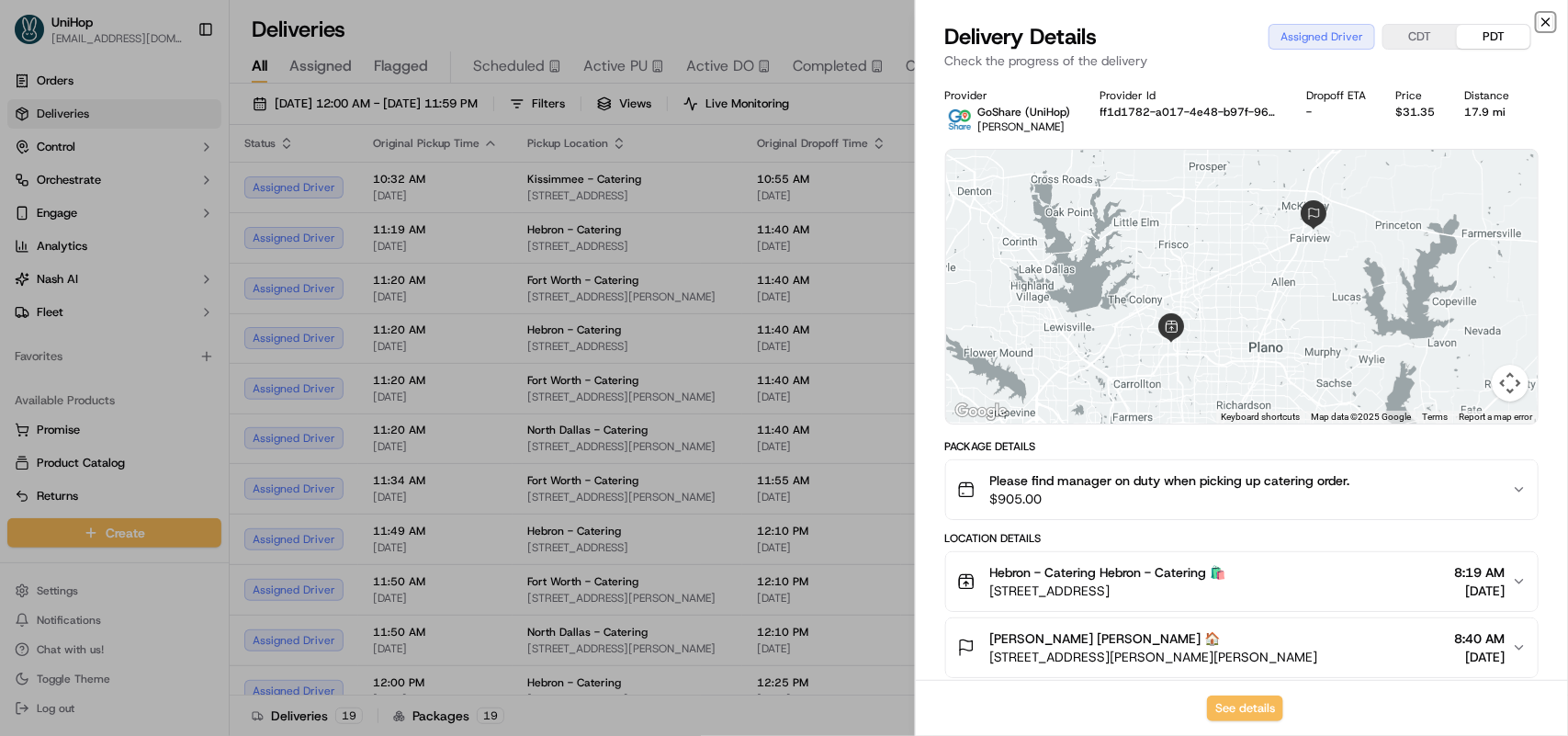
click at [1539, 20] on icon "button" at bounding box center [1546, 23] width 15 height 15
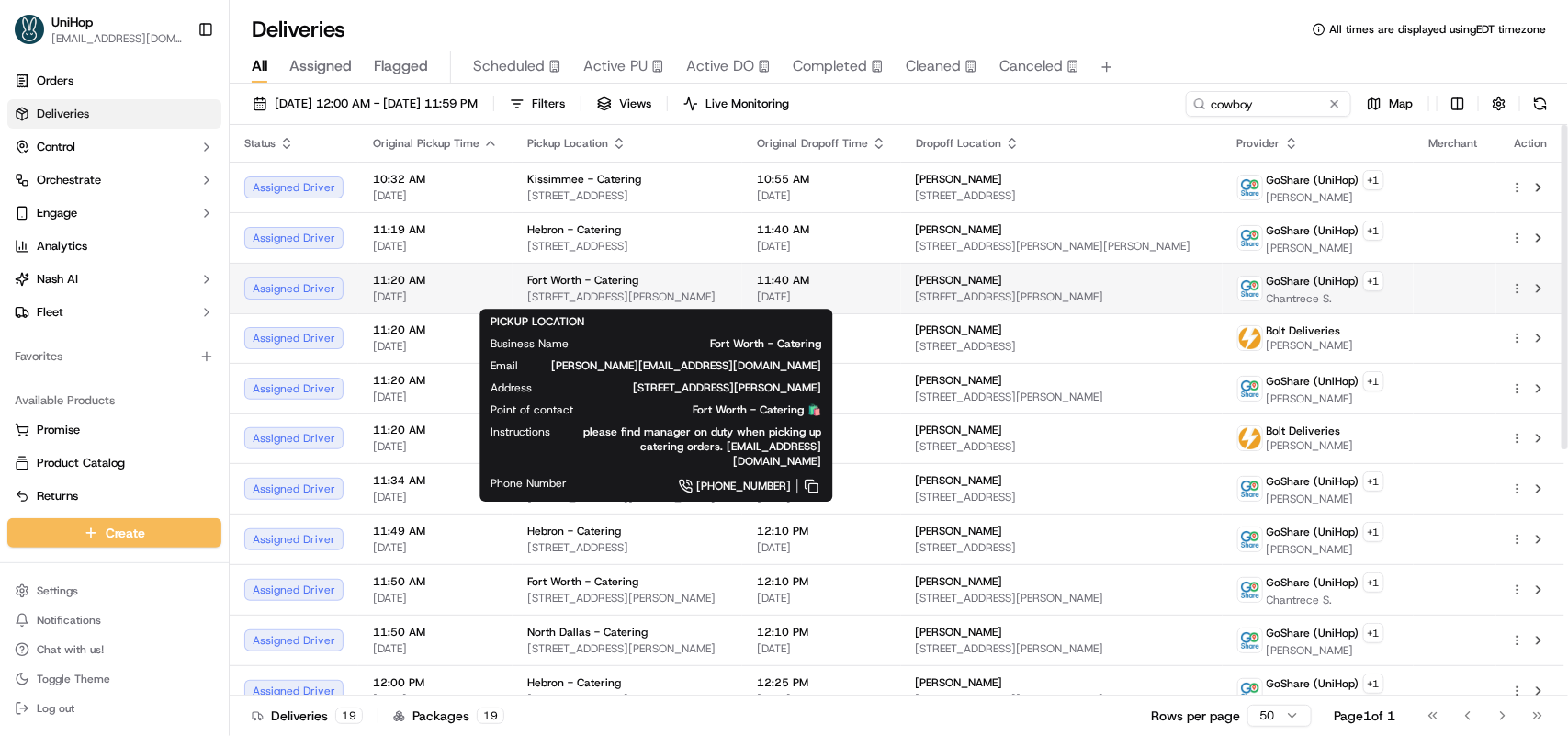
click at [611, 283] on span "Fort Worth - Catering" at bounding box center [583, 281] width 111 height 15
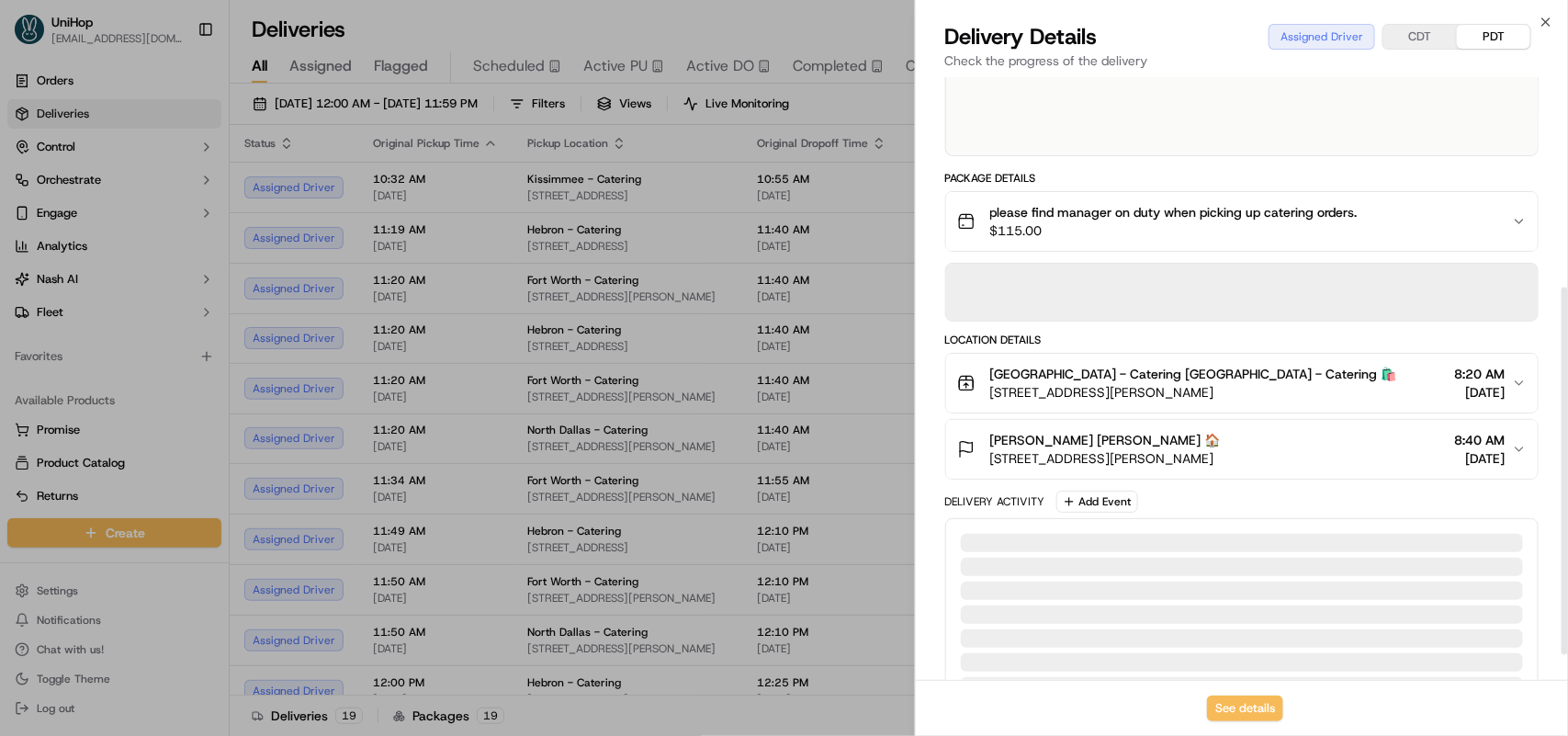
scroll to position [345, 0]
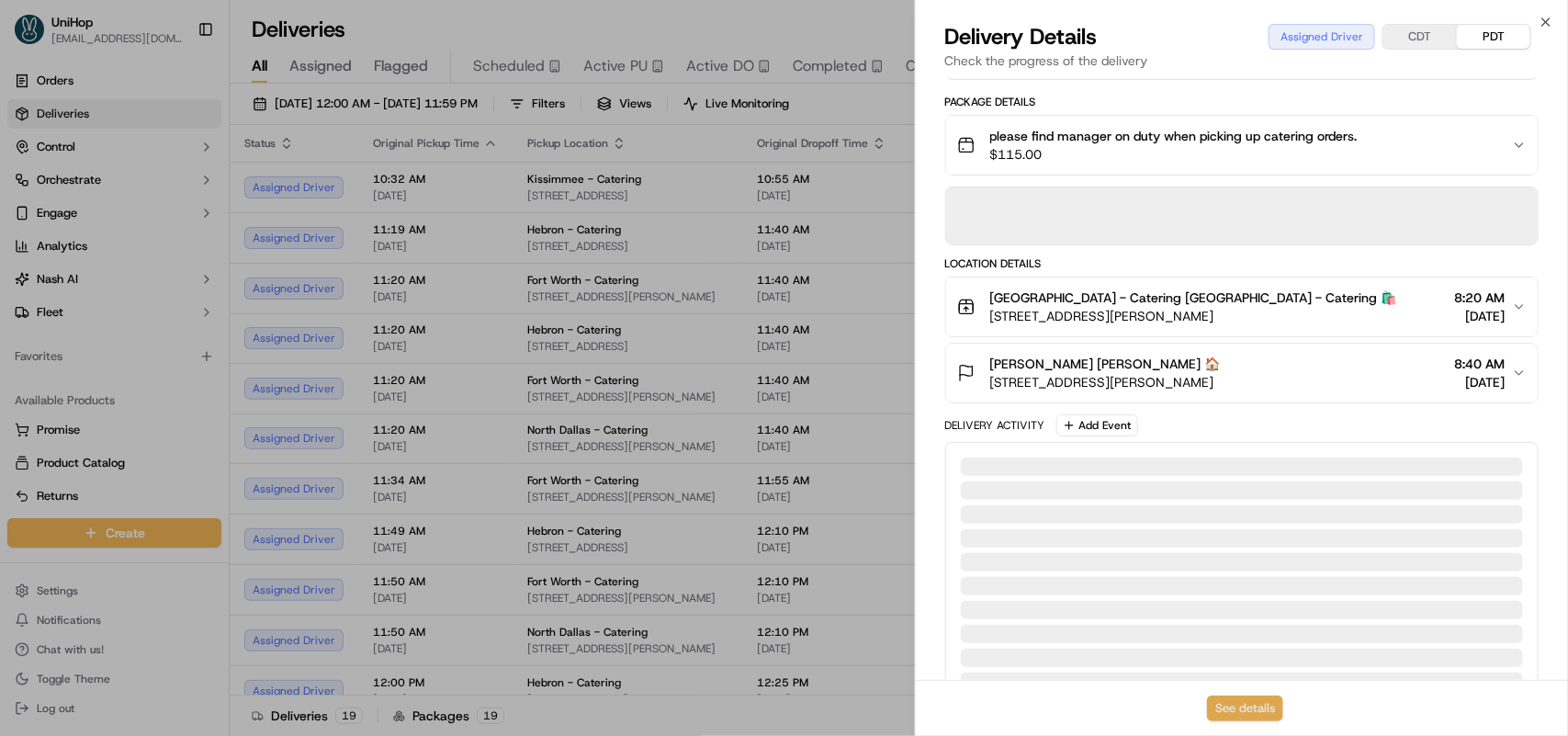
click at [1244, 711] on button "See details" at bounding box center [1244, 708] width 76 height 25
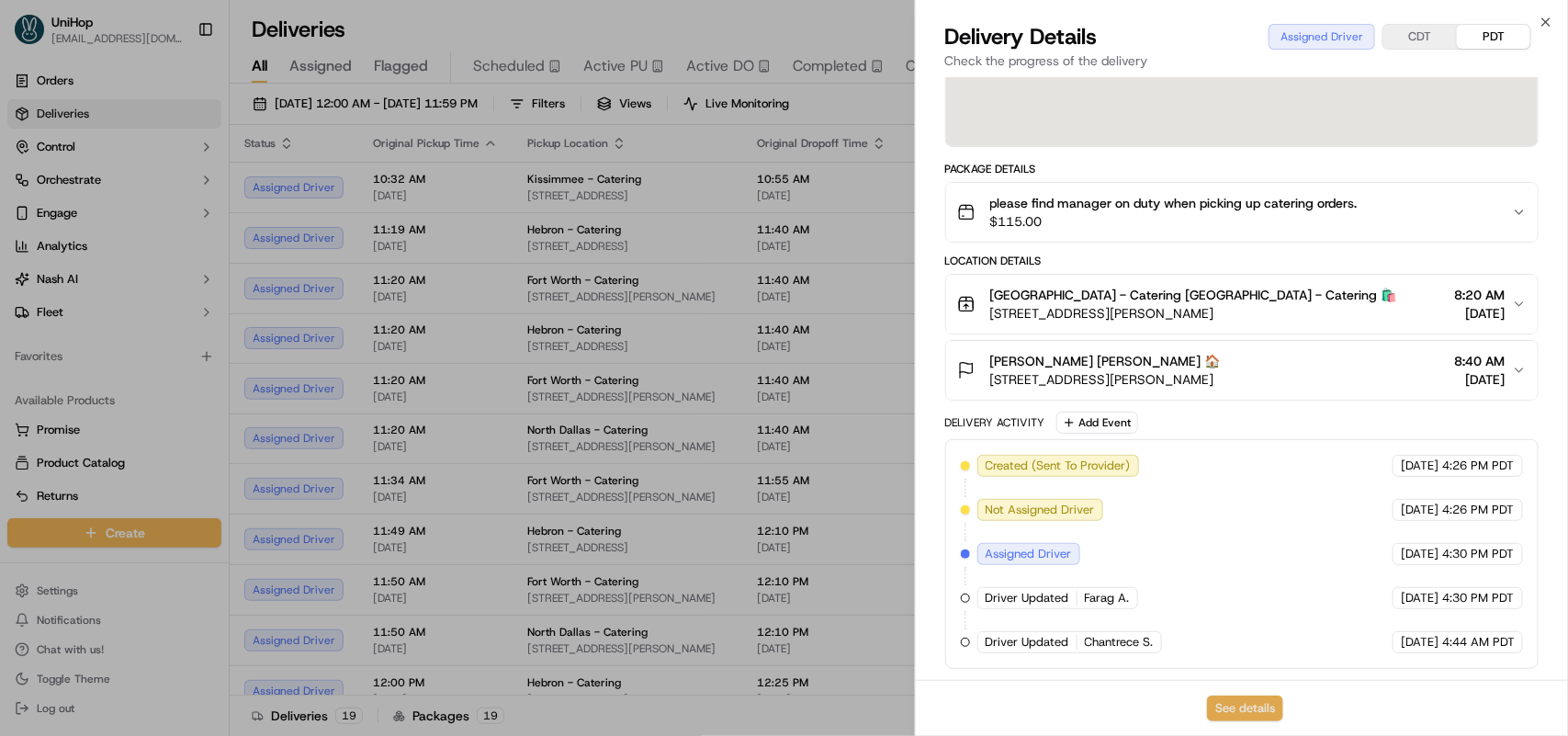
scroll to position [282, 0]
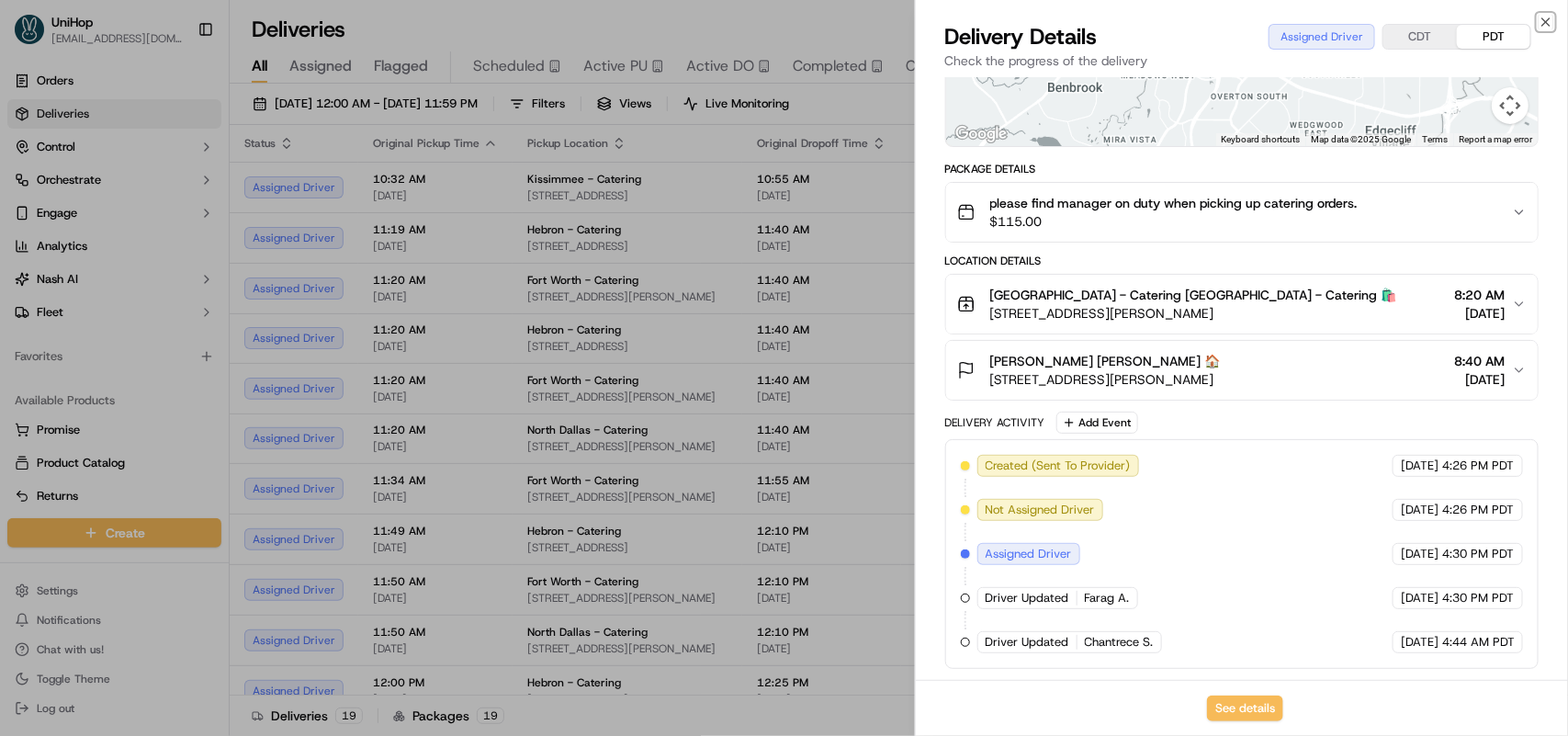
click at [1545, 23] on icon "button" at bounding box center [1546, 23] width 15 height 15
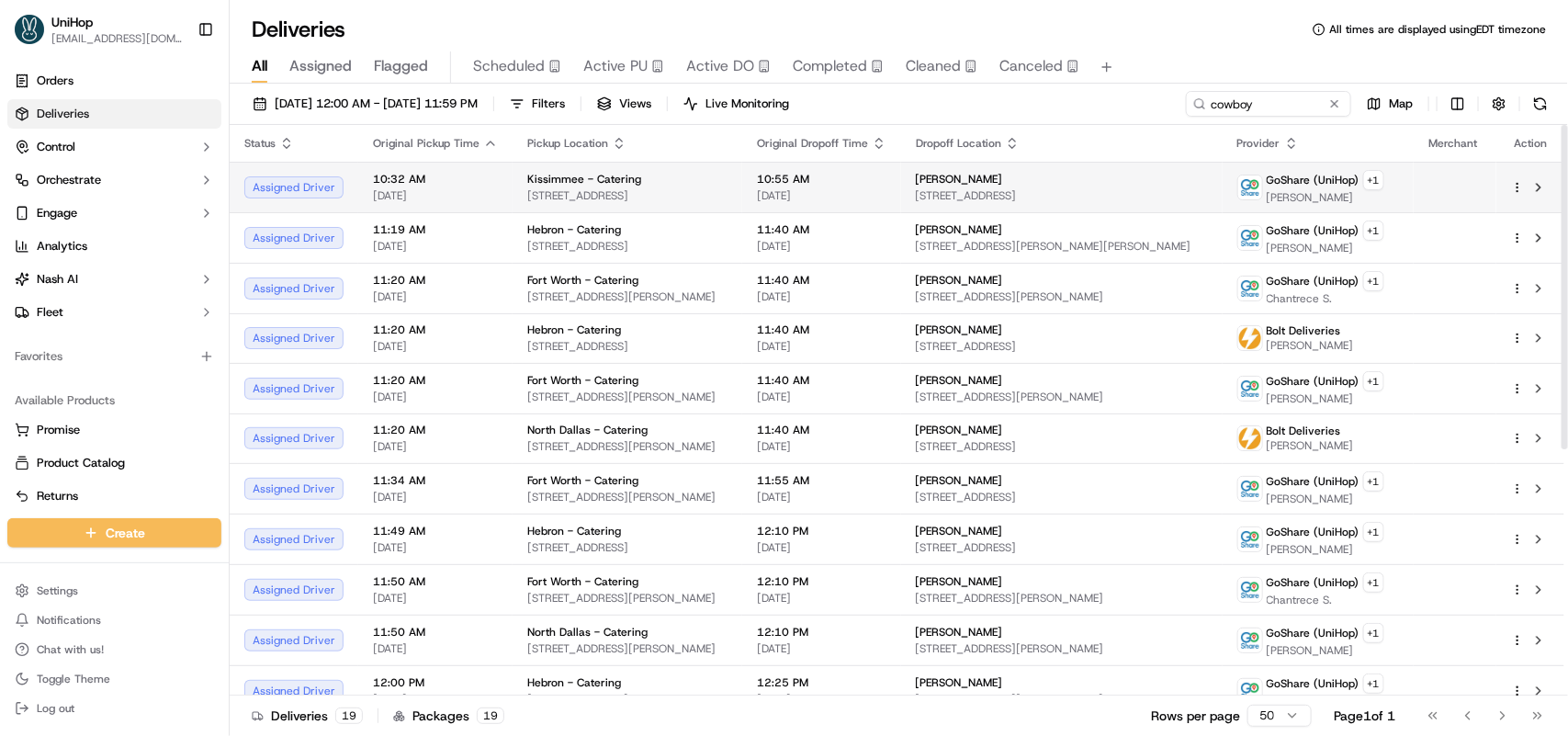
click at [855, 172] on span "10:55 AM" at bounding box center [822, 179] width 129 height 15
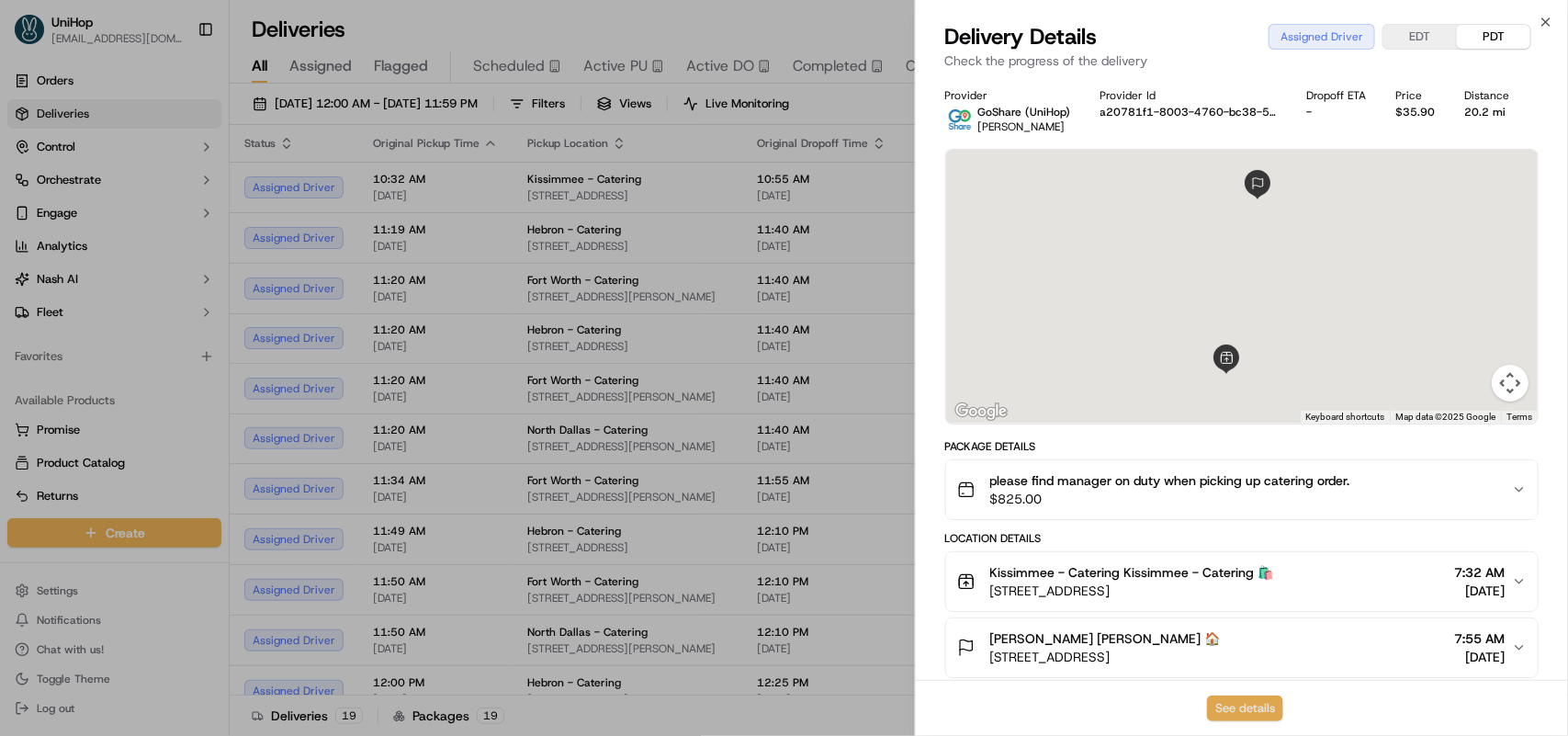
click at [1238, 708] on button "See details" at bounding box center [1244, 708] width 76 height 25
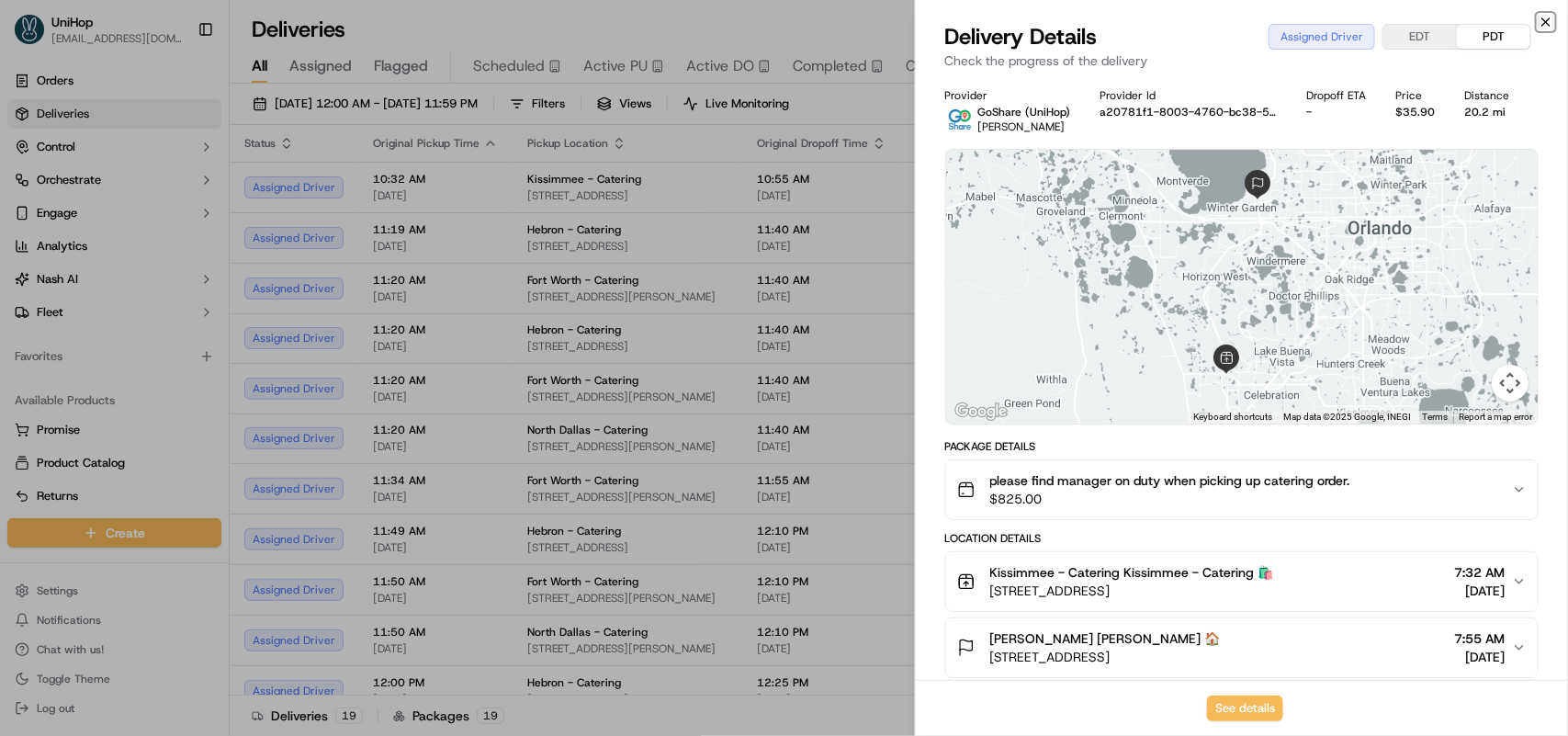
click at [1541, 23] on icon "button" at bounding box center [1546, 23] width 15 height 15
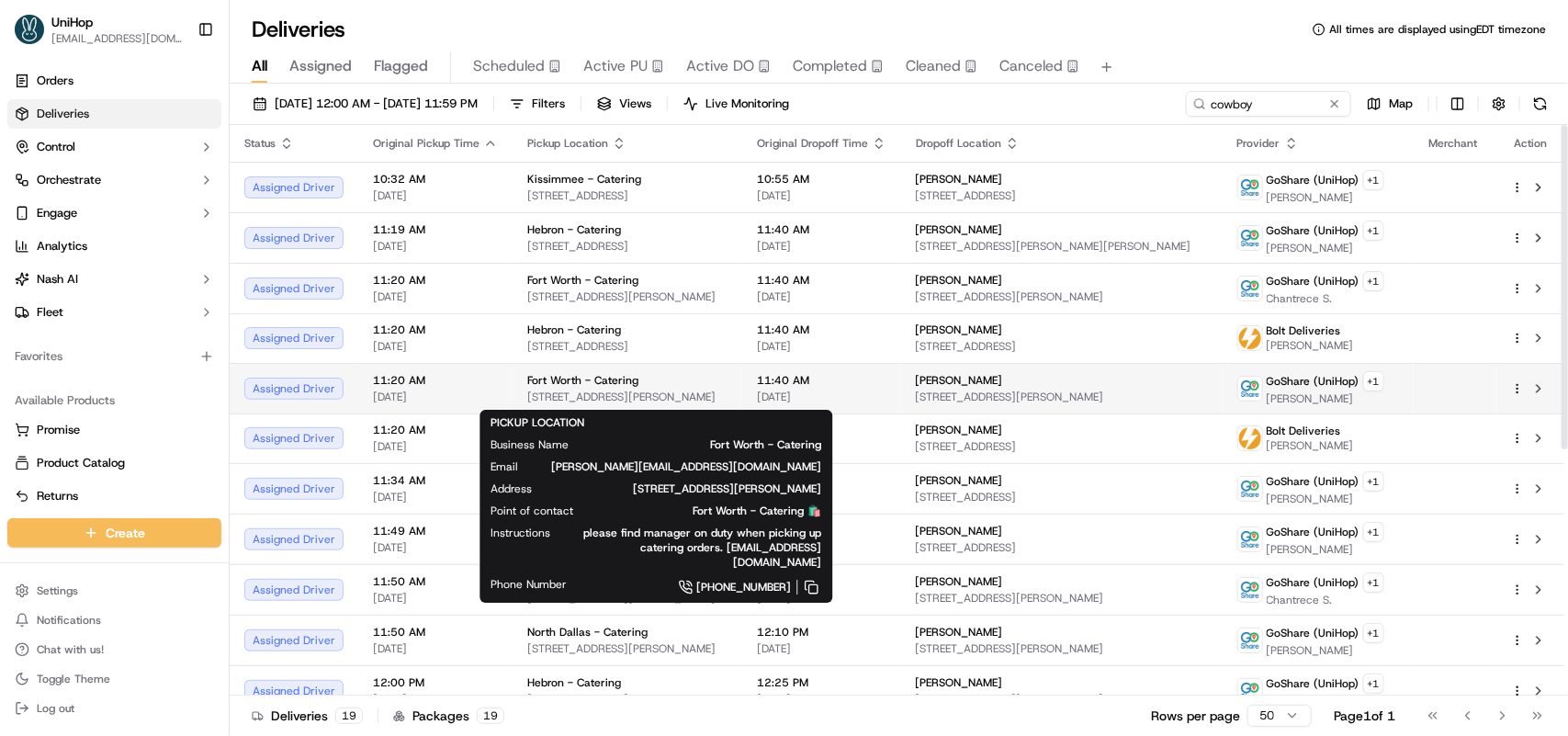
click at [638, 384] on div "Fort Worth - Catering" at bounding box center [627, 380] width 200 height 15
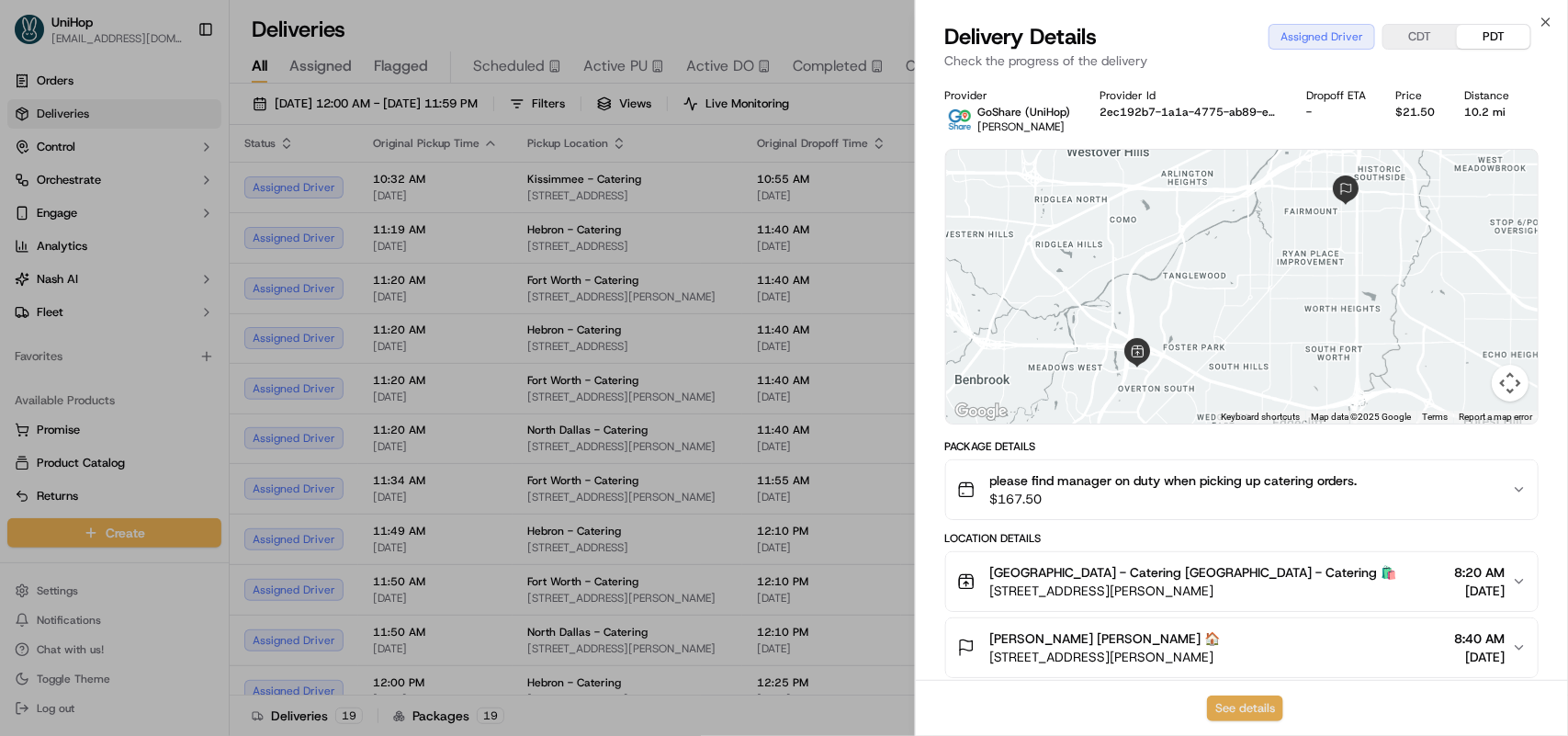
click at [1236, 709] on button "See details" at bounding box center [1244, 708] width 76 height 25
click at [1540, 15] on icon "button" at bounding box center [1546, 23] width 15 height 15
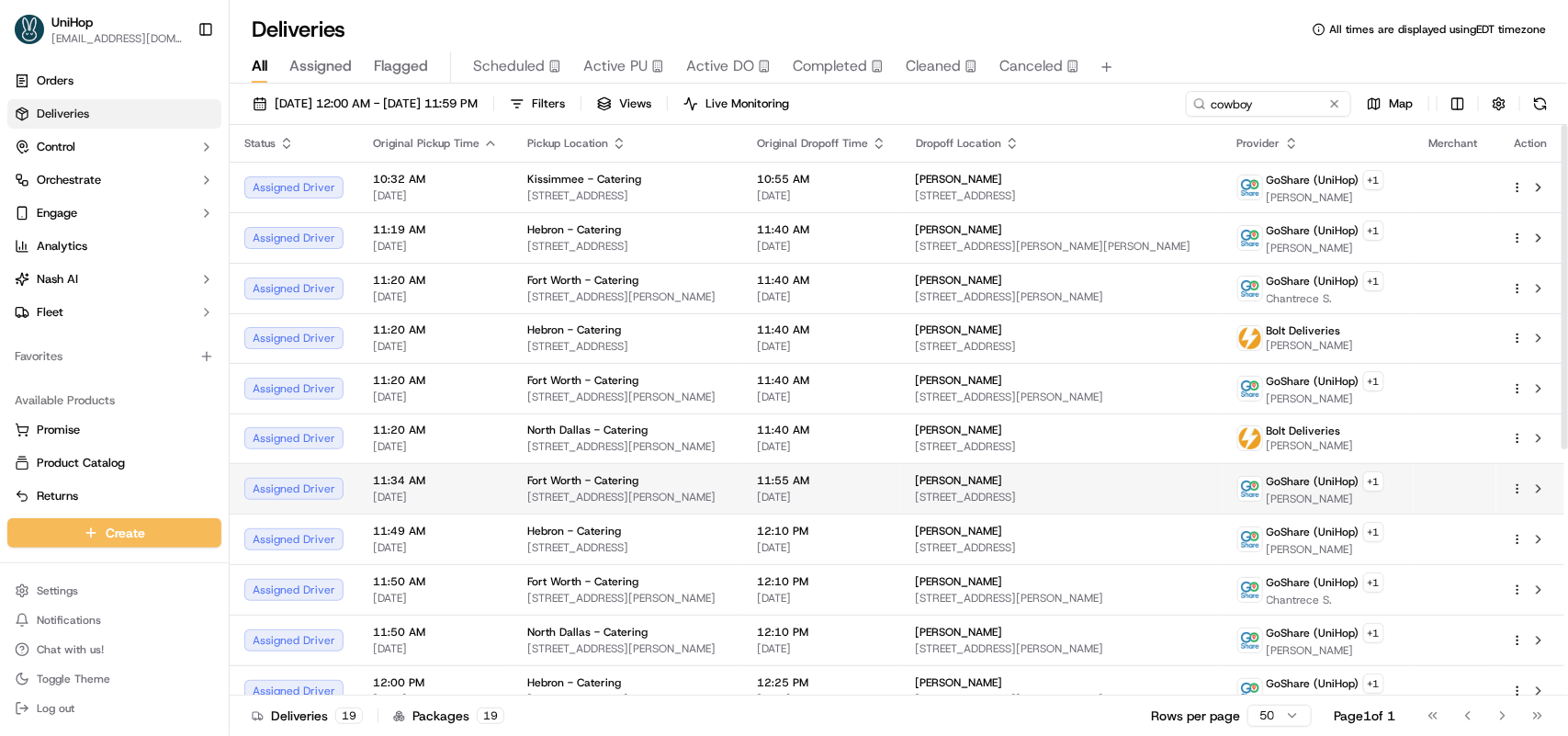
click at [699, 500] on span "4972 Overton Ridge Blvd, Fort Worth, TX 76132, USA" at bounding box center [627, 498] width 200 height 15
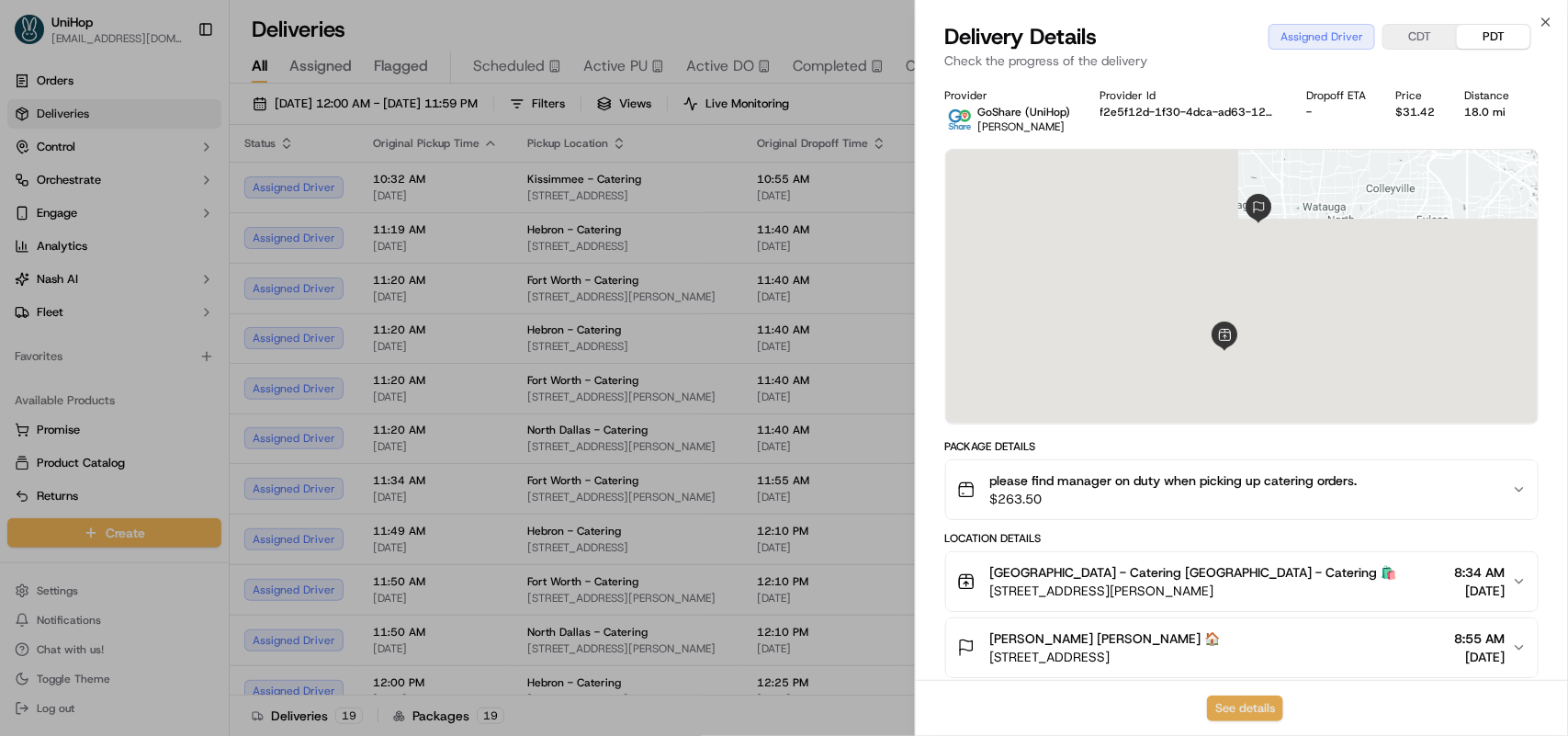
click at [1239, 713] on button "See details" at bounding box center [1244, 708] width 76 height 25
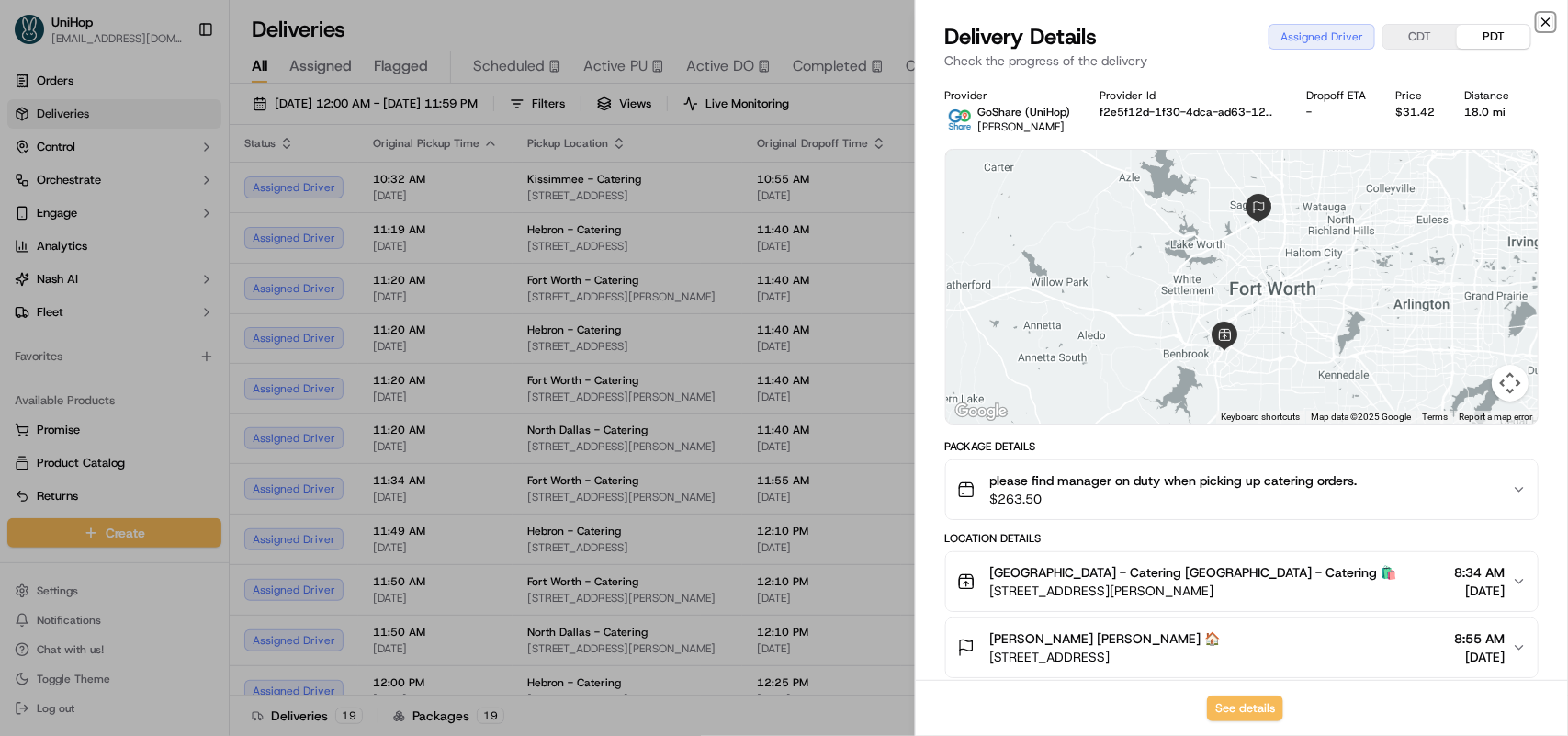
click at [1542, 21] on icon "button" at bounding box center [1546, 23] width 15 height 15
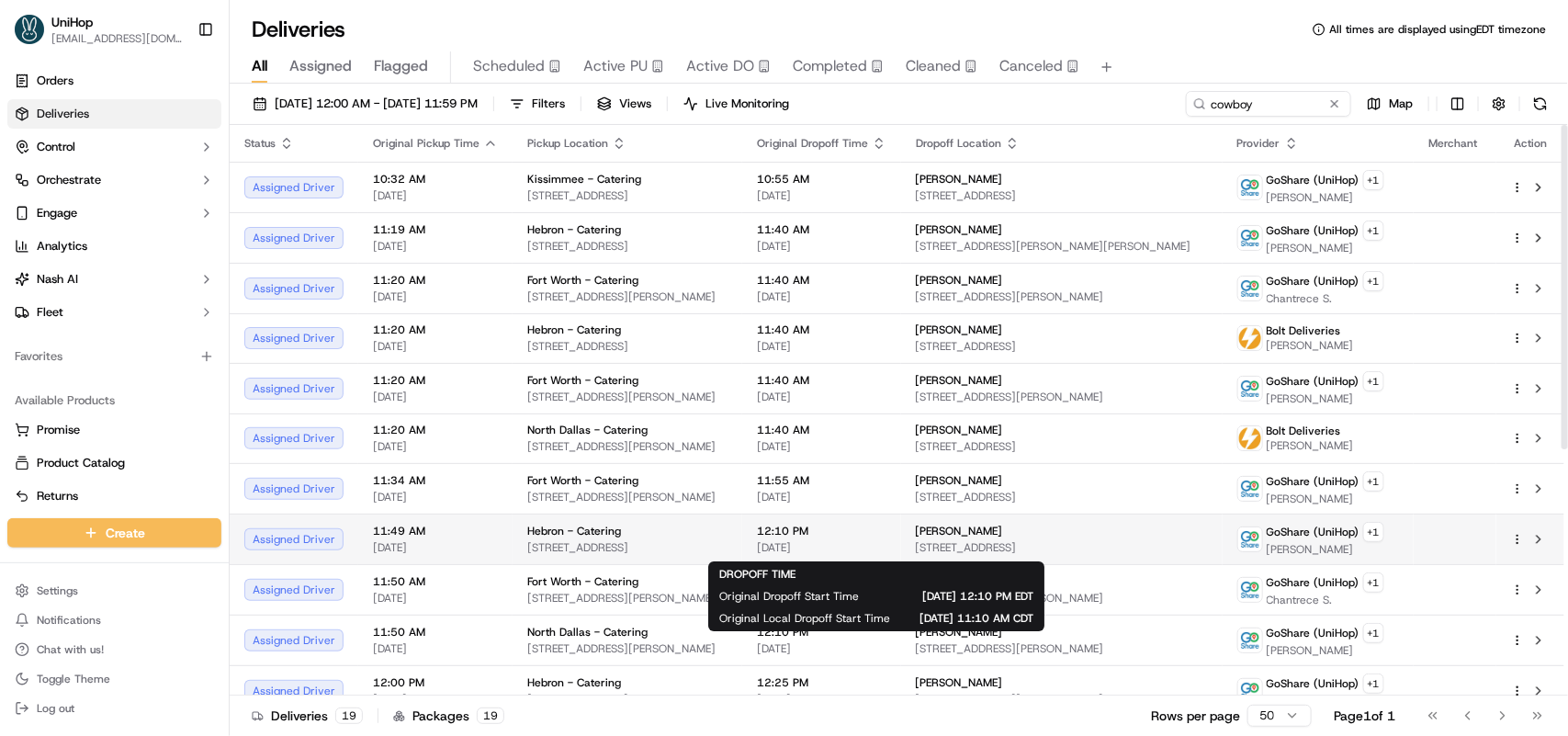
click at [887, 534] on span "12:10 PM" at bounding box center [822, 531] width 129 height 15
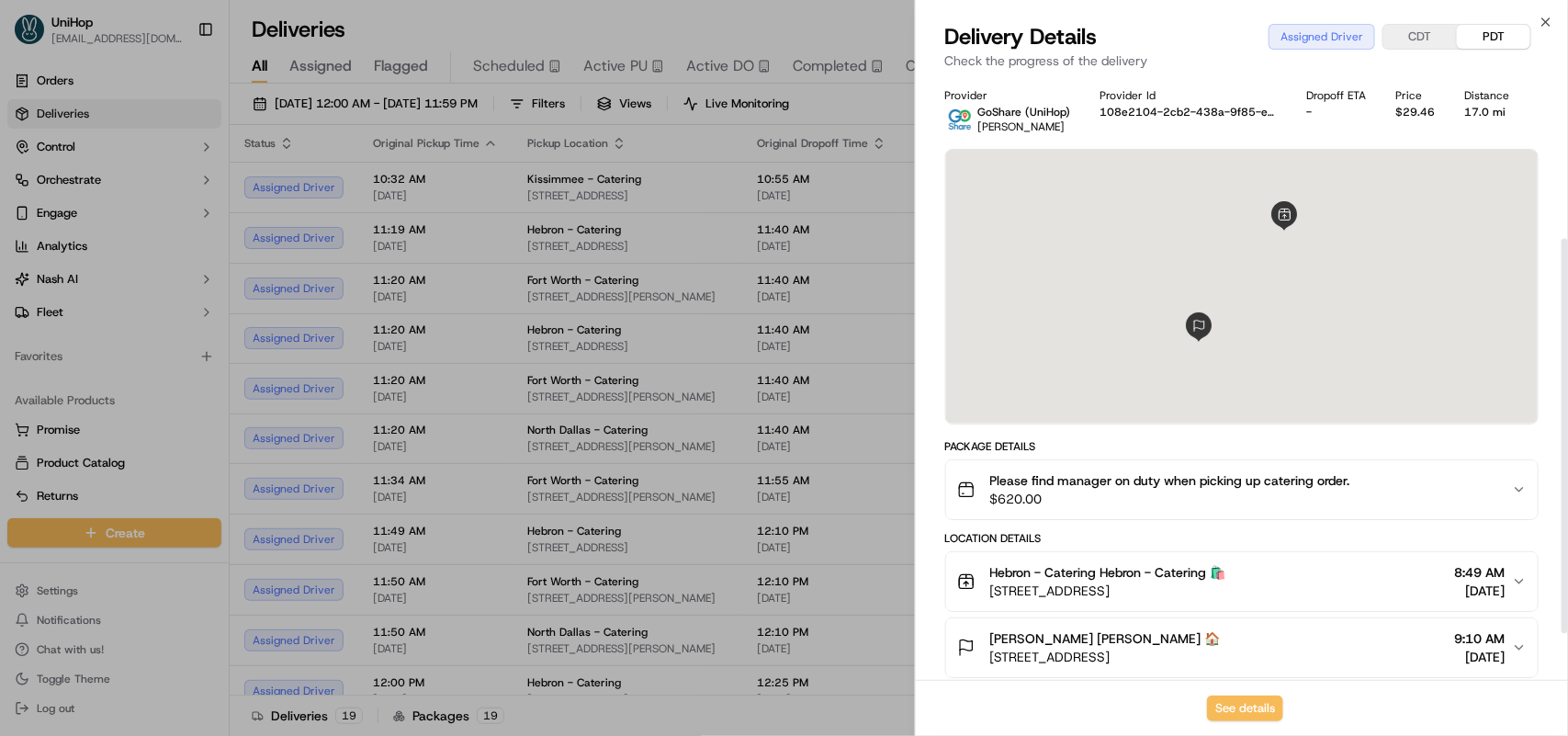
scroll to position [315, 0]
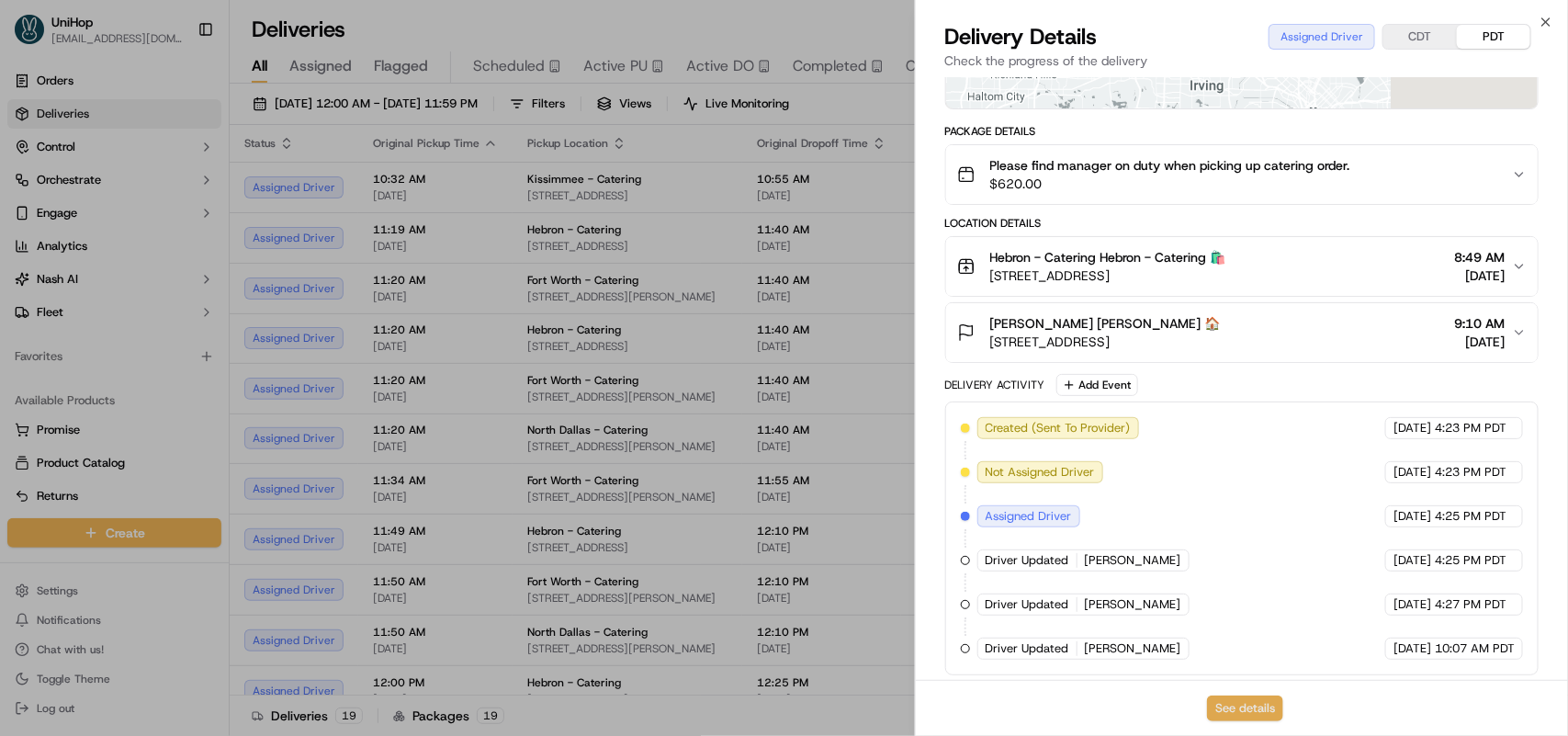
click at [1237, 706] on button "See details" at bounding box center [1244, 708] width 76 height 25
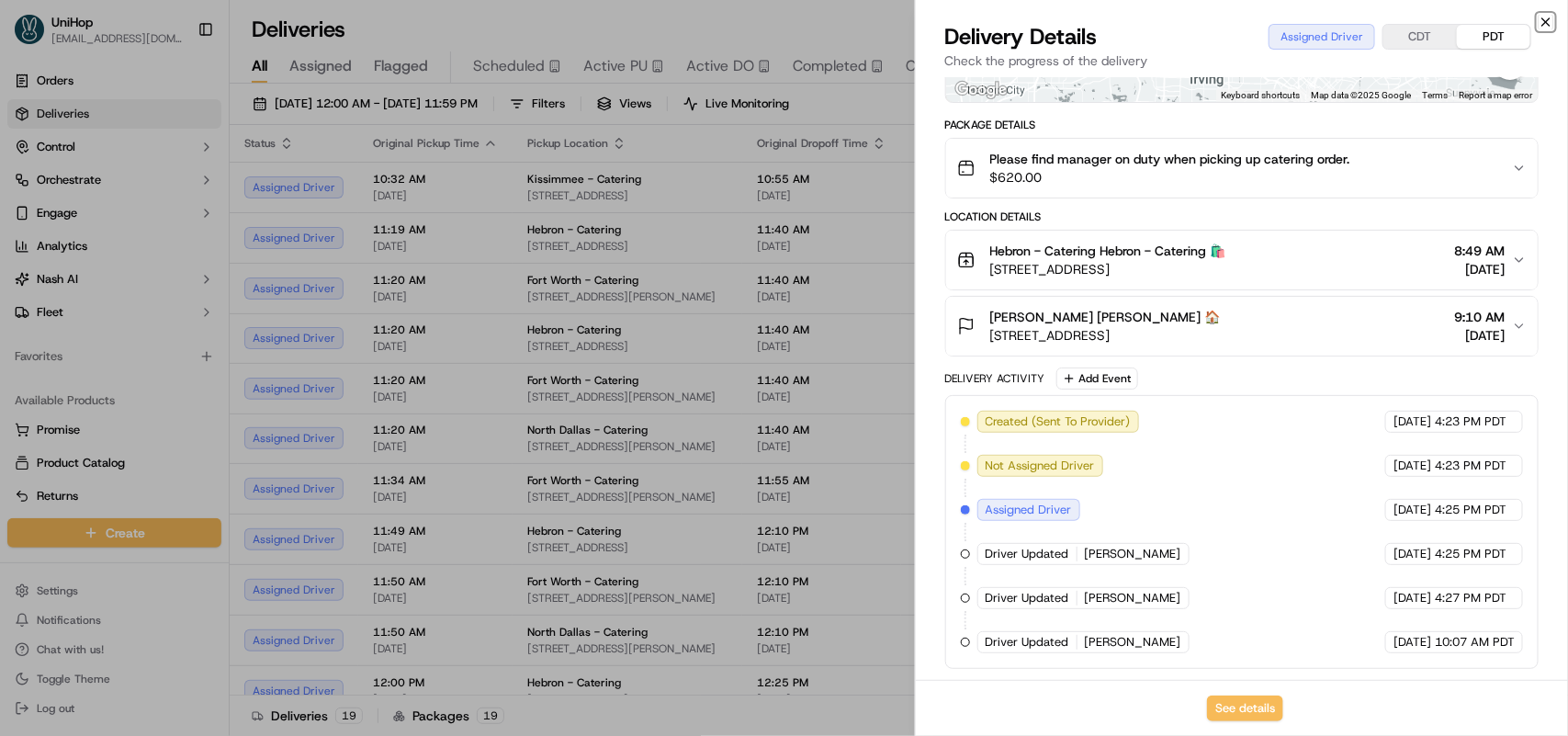
click at [1545, 19] on icon "button" at bounding box center [1546, 23] width 15 height 15
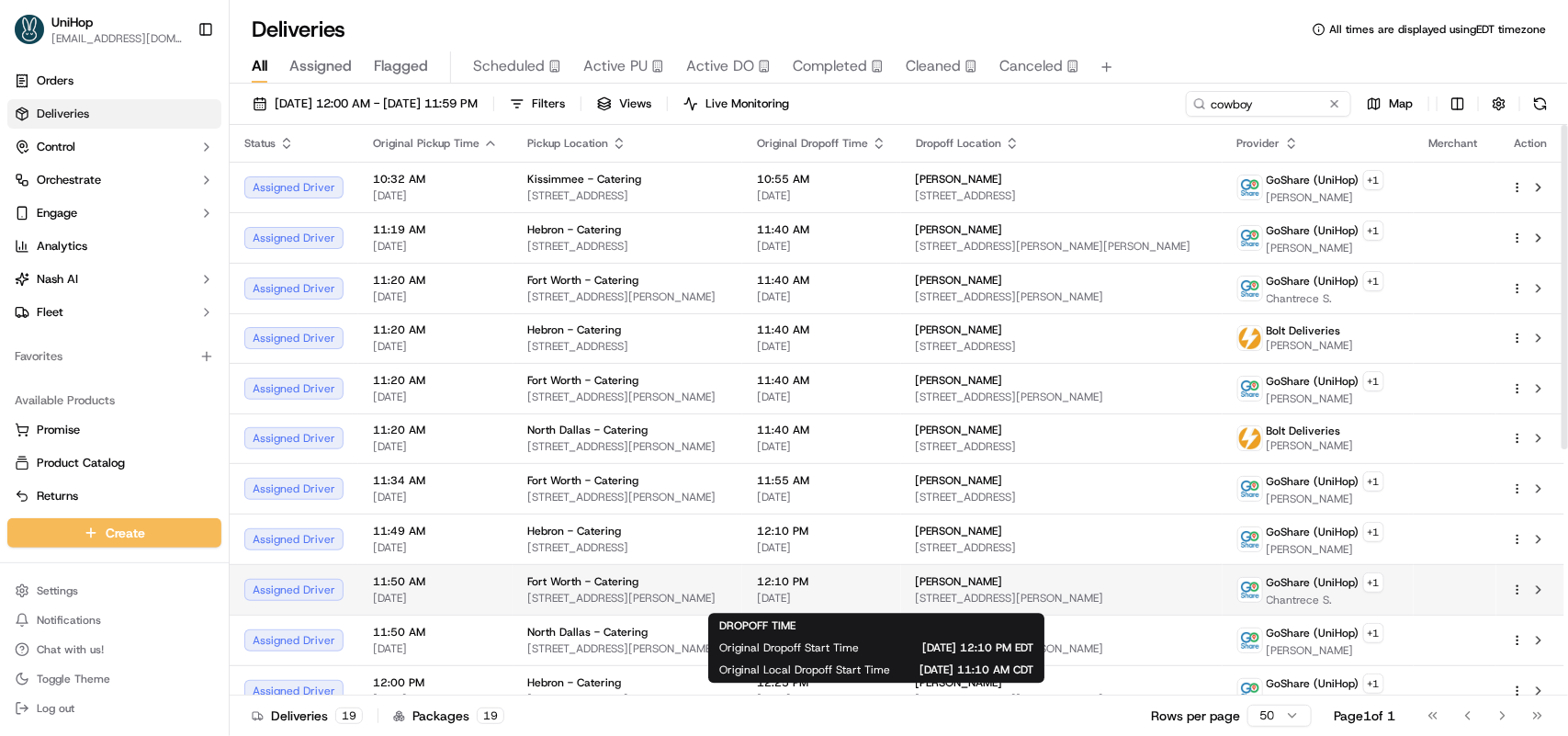
click at [871, 581] on span "12:10 PM" at bounding box center [822, 582] width 129 height 15
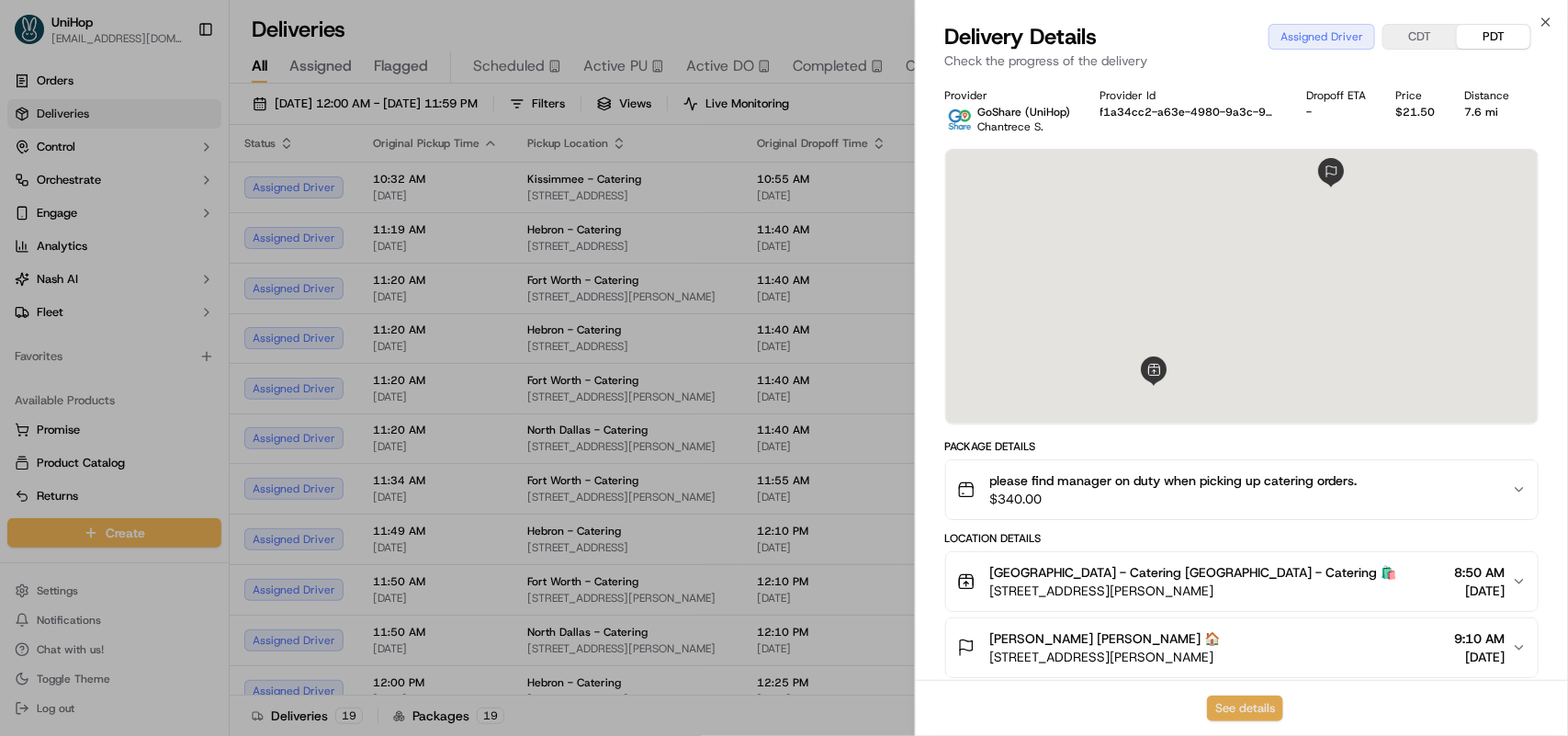
click at [1238, 709] on button "See details" at bounding box center [1244, 708] width 76 height 25
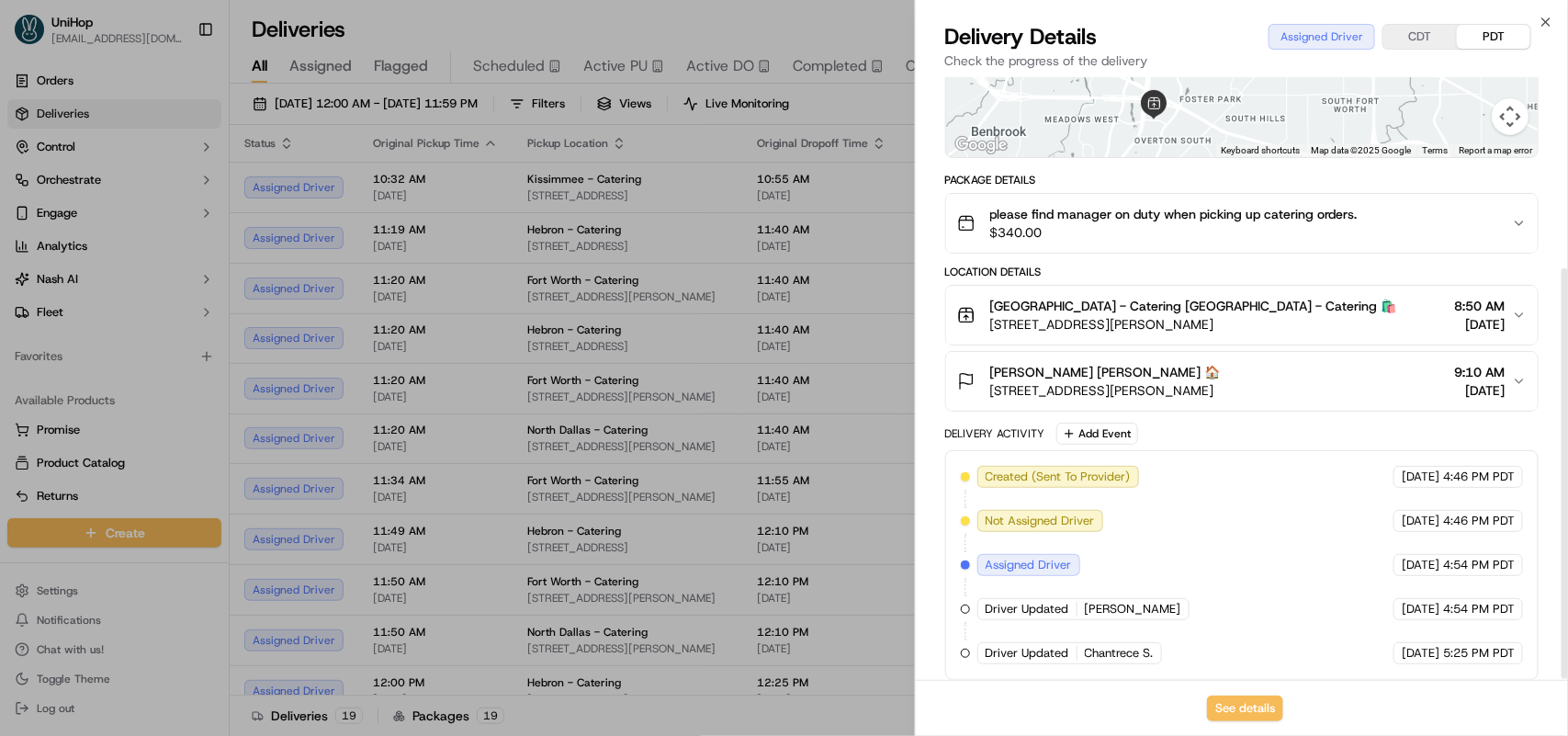
scroll to position [282, 0]
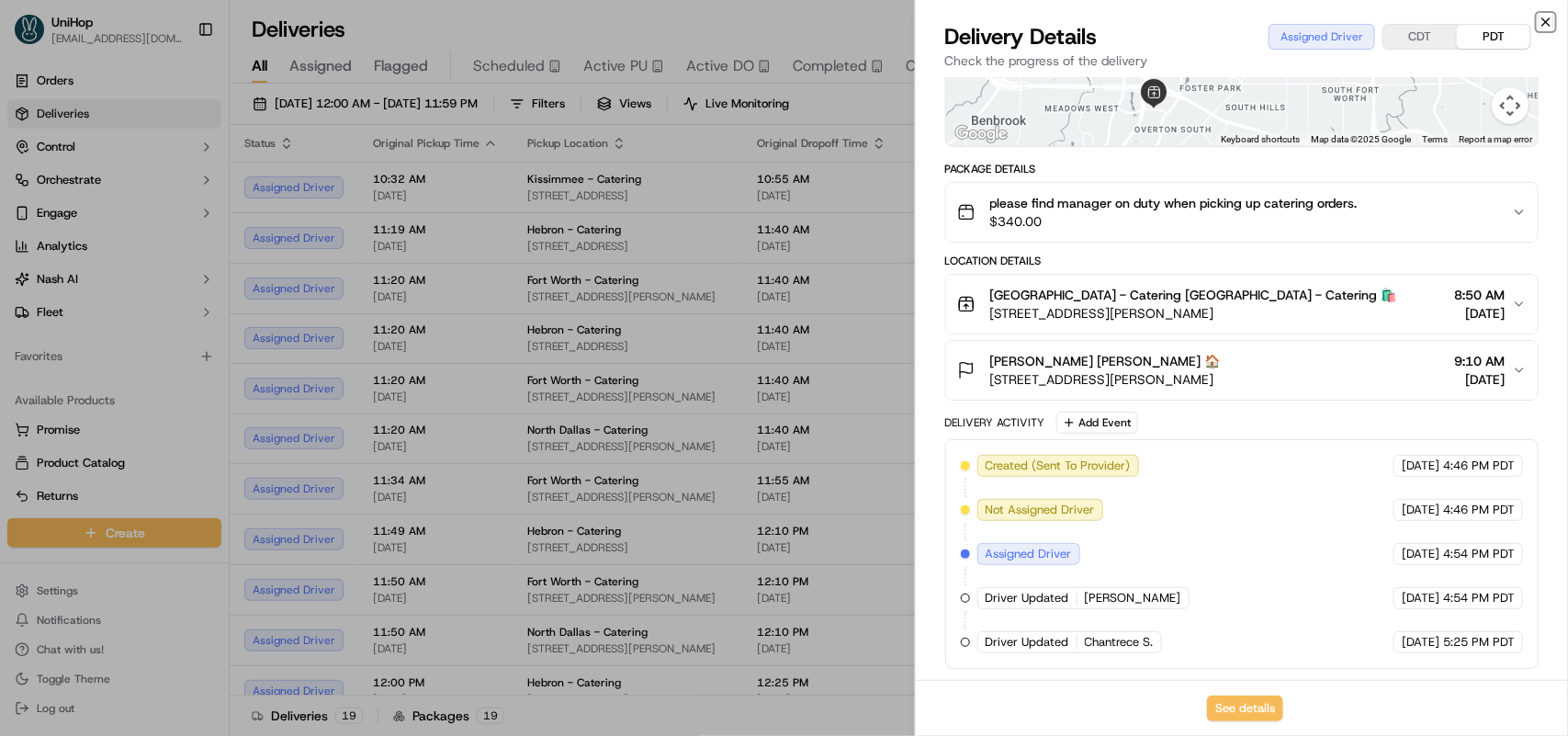
click at [1539, 21] on icon "button" at bounding box center [1546, 23] width 15 height 15
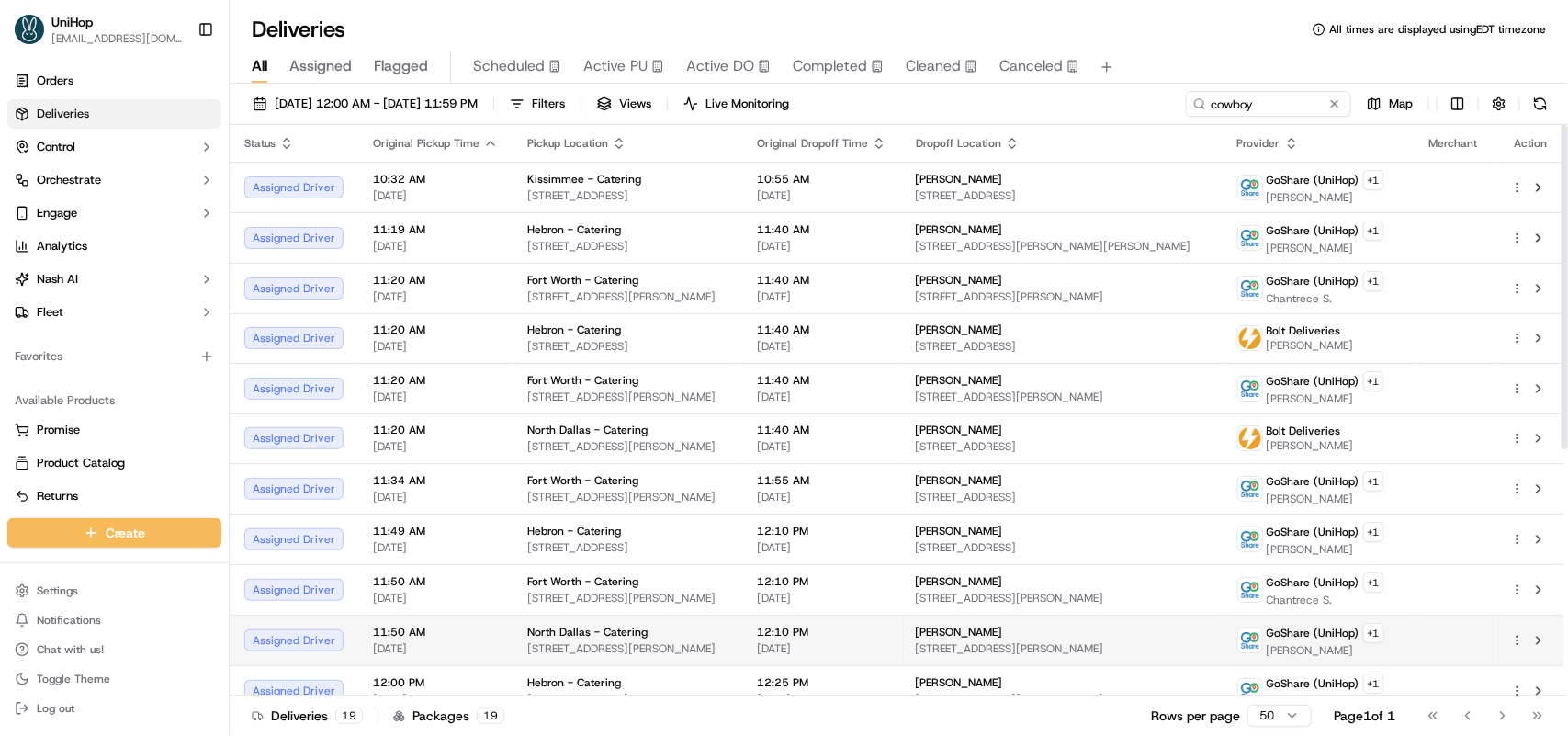
click at [852, 639] on span "12:10 PM" at bounding box center [822, 633] width 129 height 15
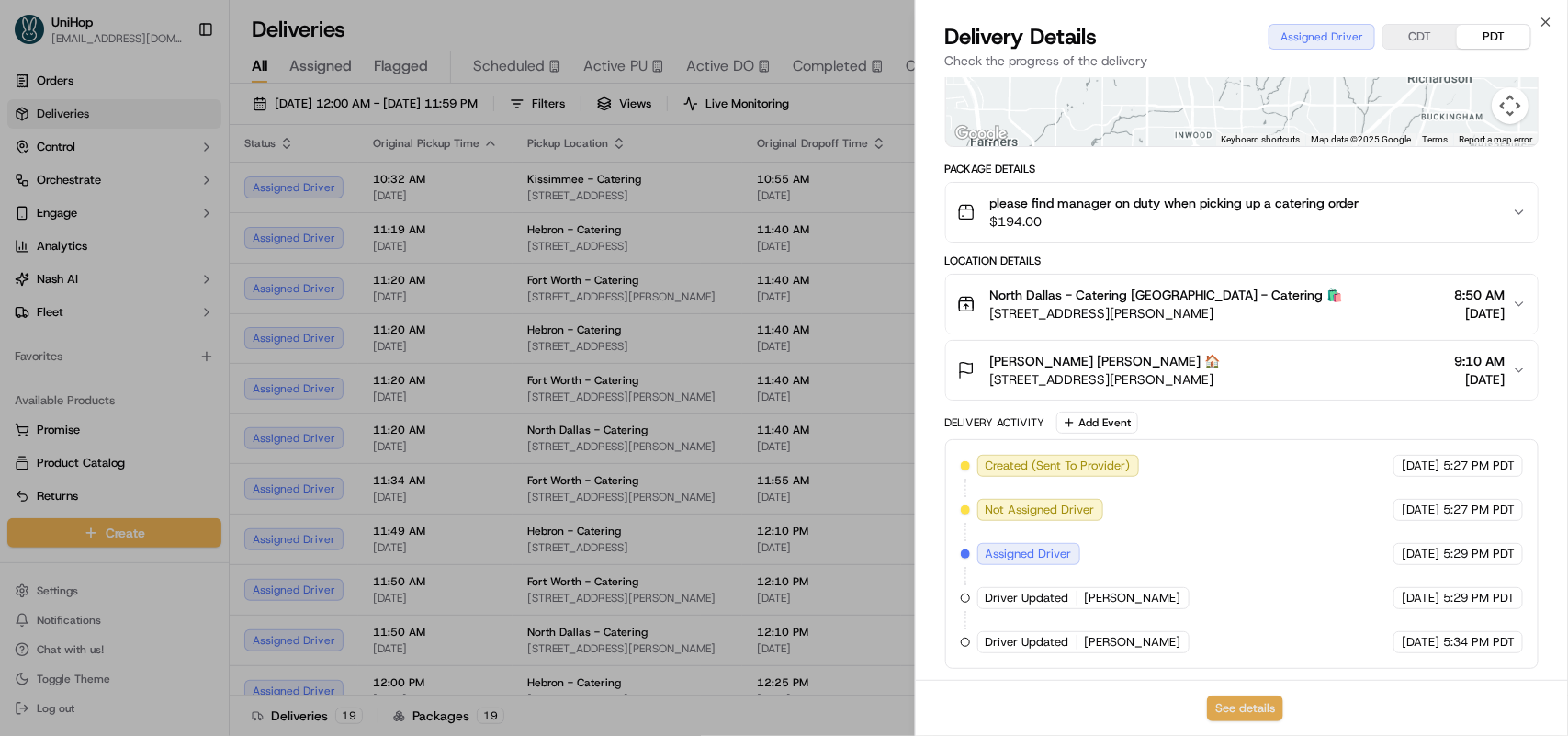
click at [1247, 708] on button "See details" at bounding box center [1244, 708] width 76 height 25
click at [1539, 25] on icon "button" at bounding box center [1546, 23] width 15 height 15
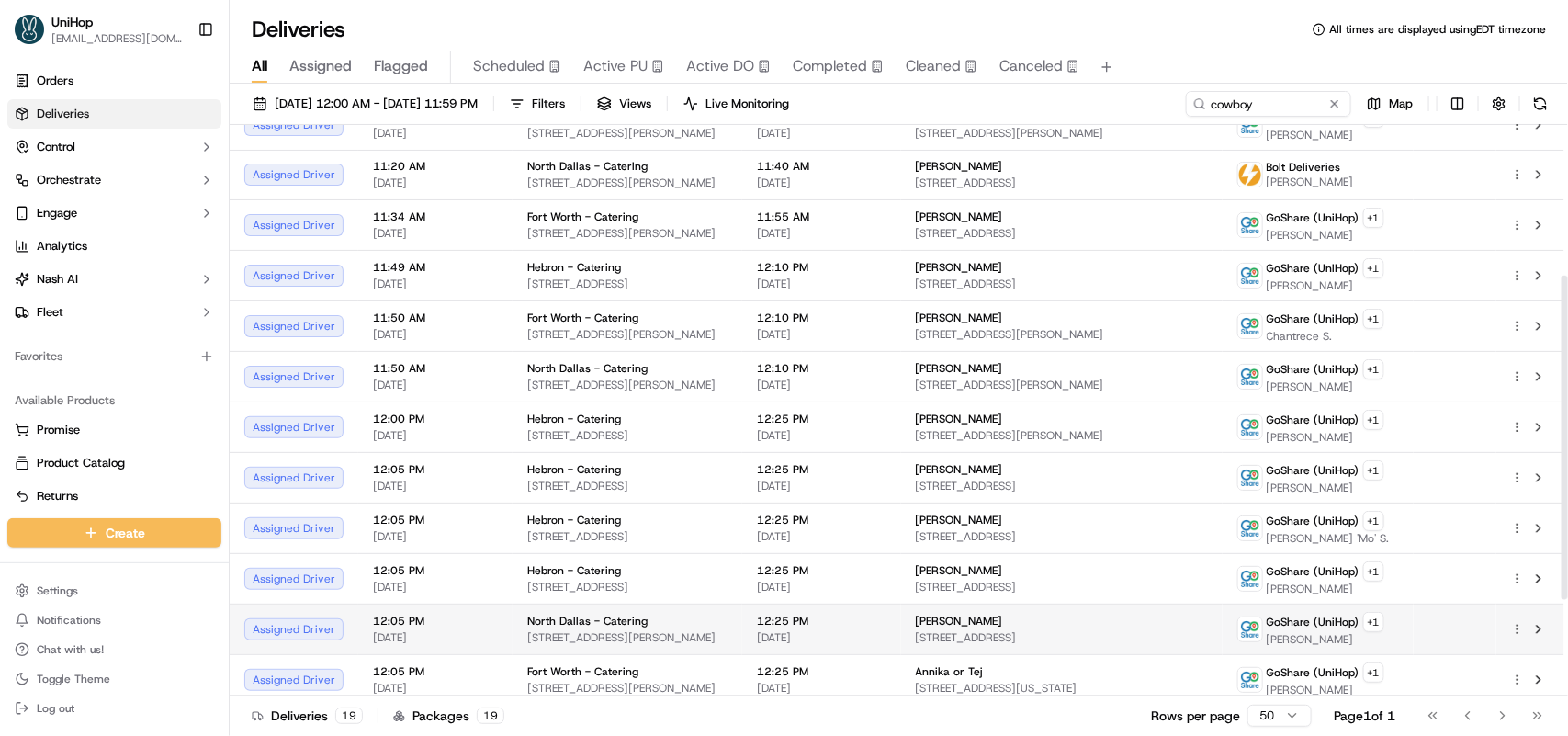
scroll to position [432, 0]
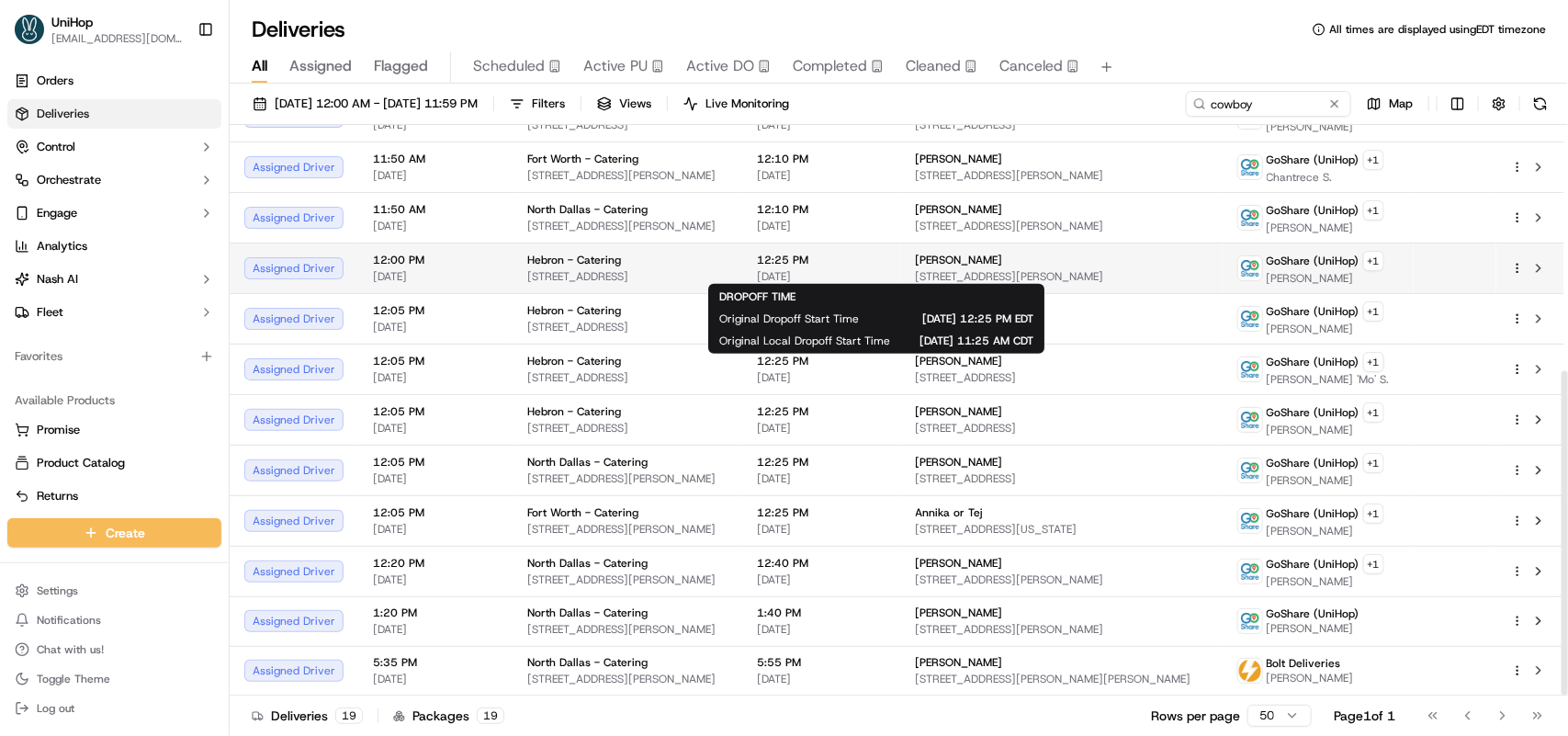
click at [887, 253] on span "12:25 PM" at bounding box center [822, 260] width 129 height 15
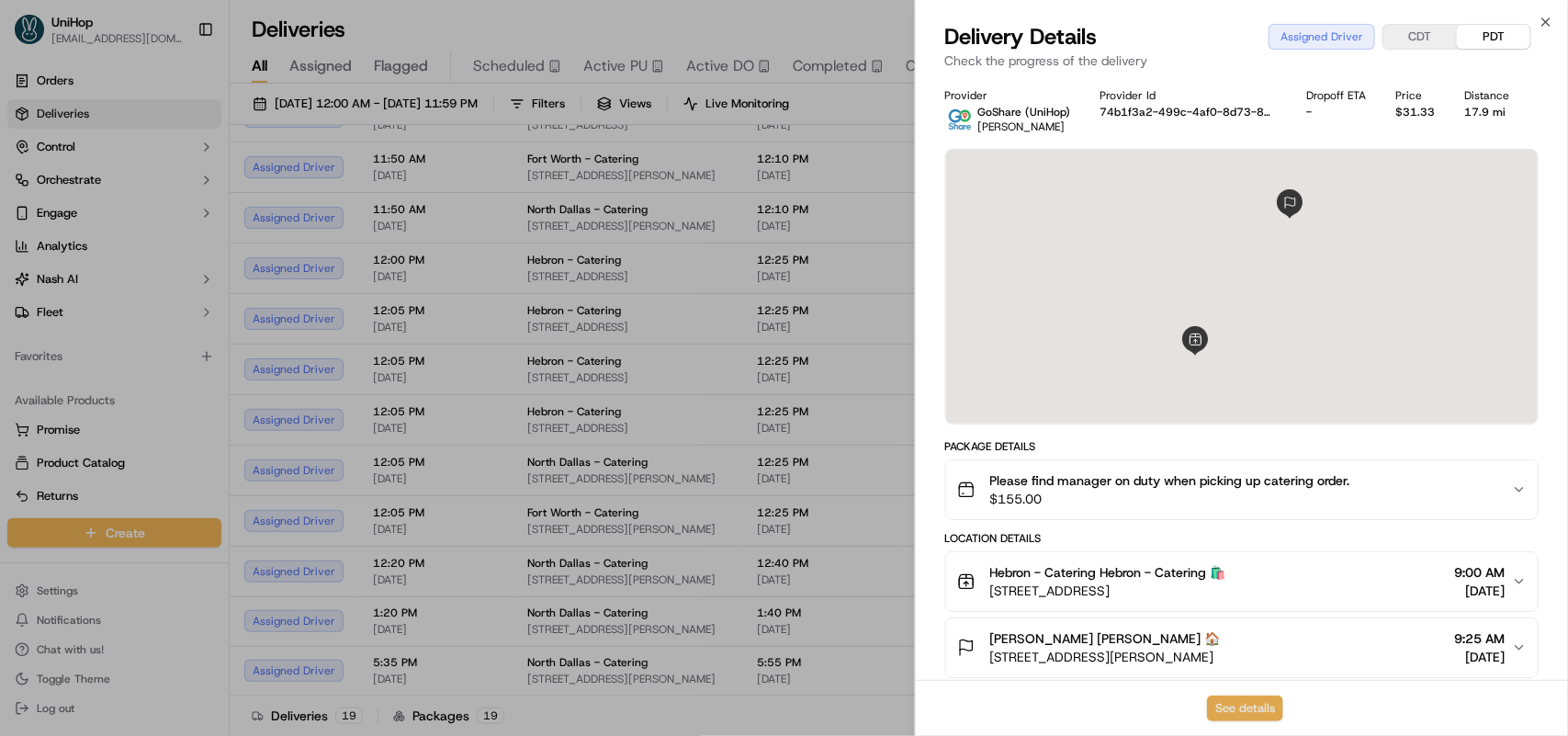
click at [1229, 704] on button "See details" at bounding box center [1244, 708] width 76 height 25
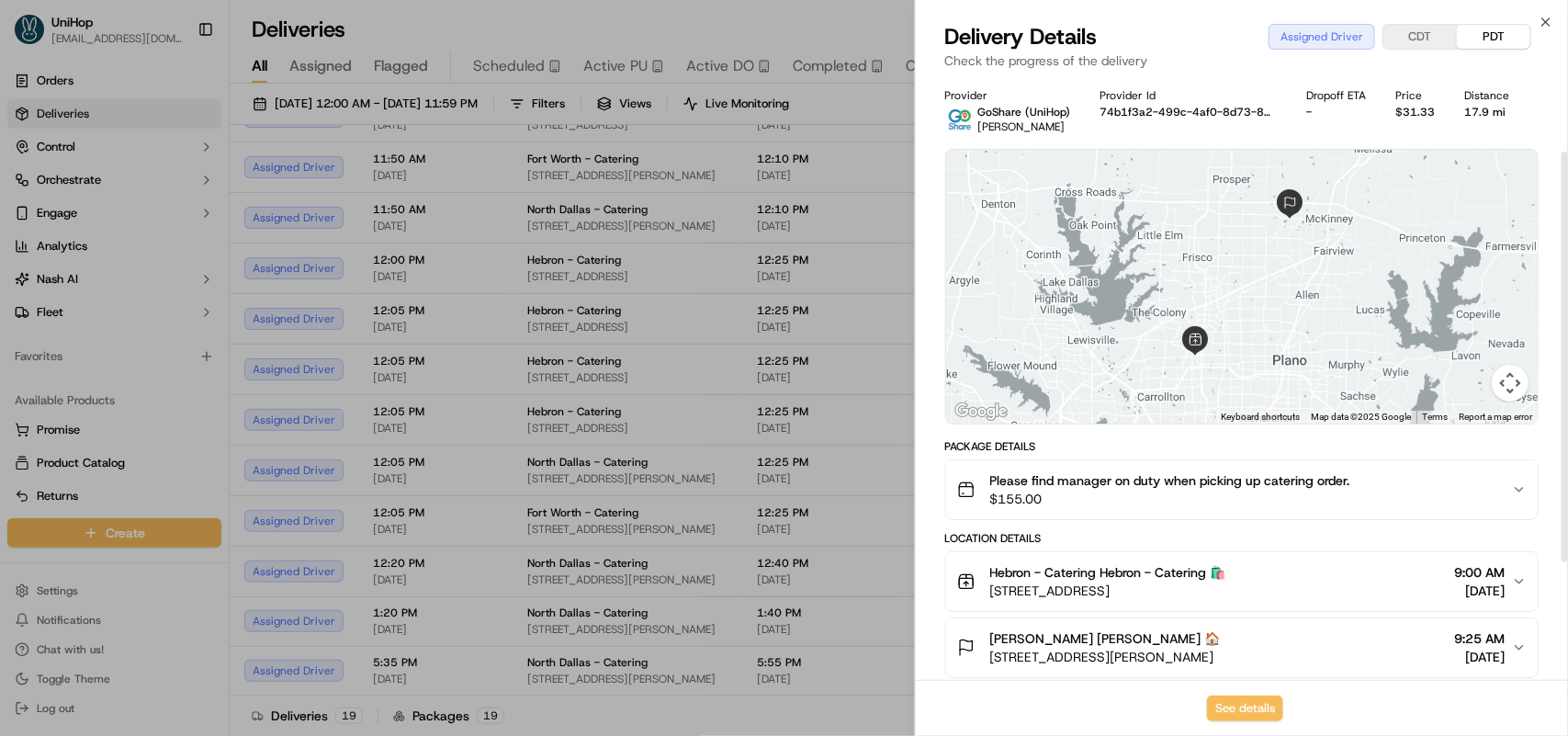
scroll to position [282, 0]
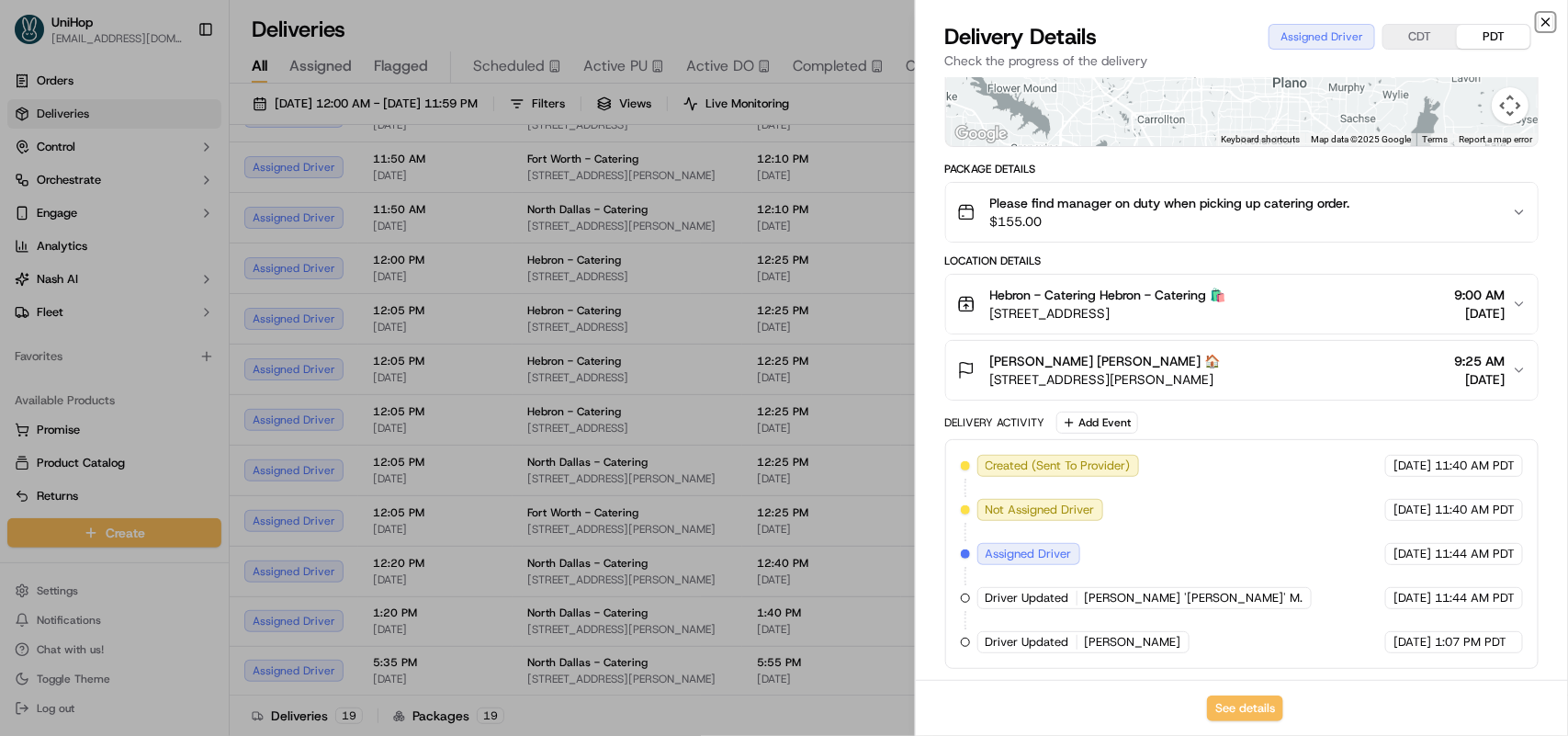
click at [1539, 19] on icon "button" at bounding box center [1546, 23] width 15 height 15
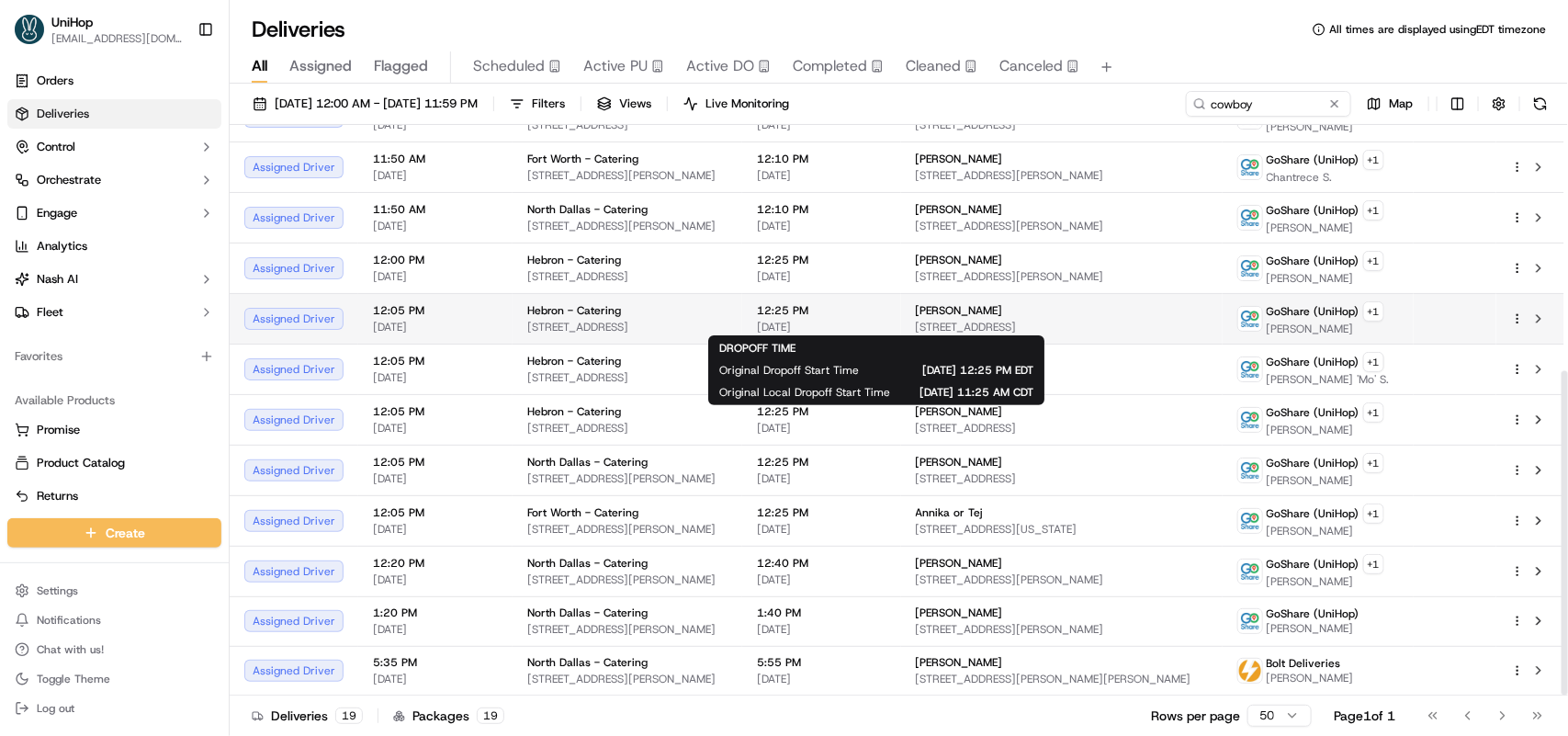
click at [878, 311] on span "12:25 PM" at bounding box center [822, 311] width 129 height 15
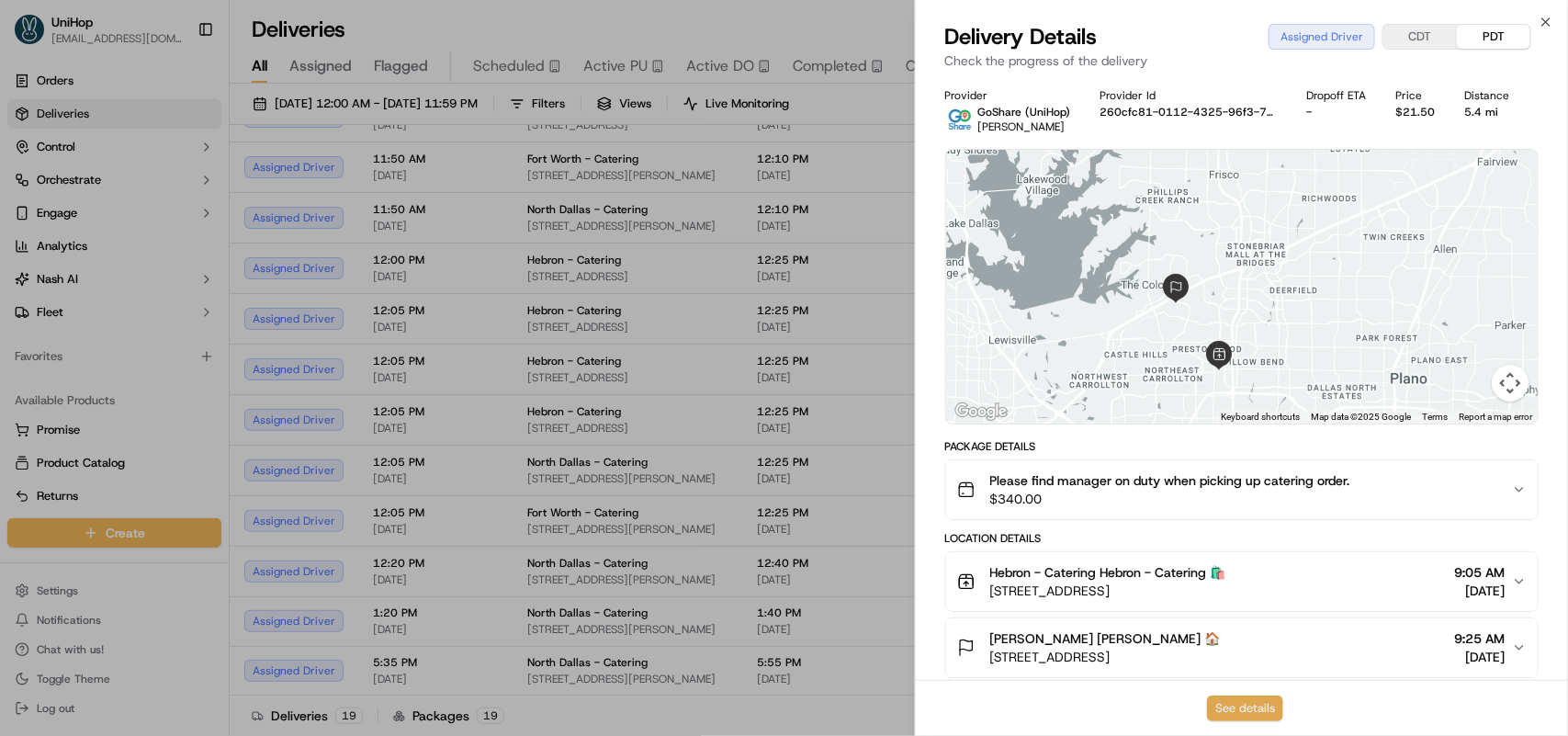
click at [1238, 708] on button "See details" at bounding box center [1244, 708] width 76 height 25
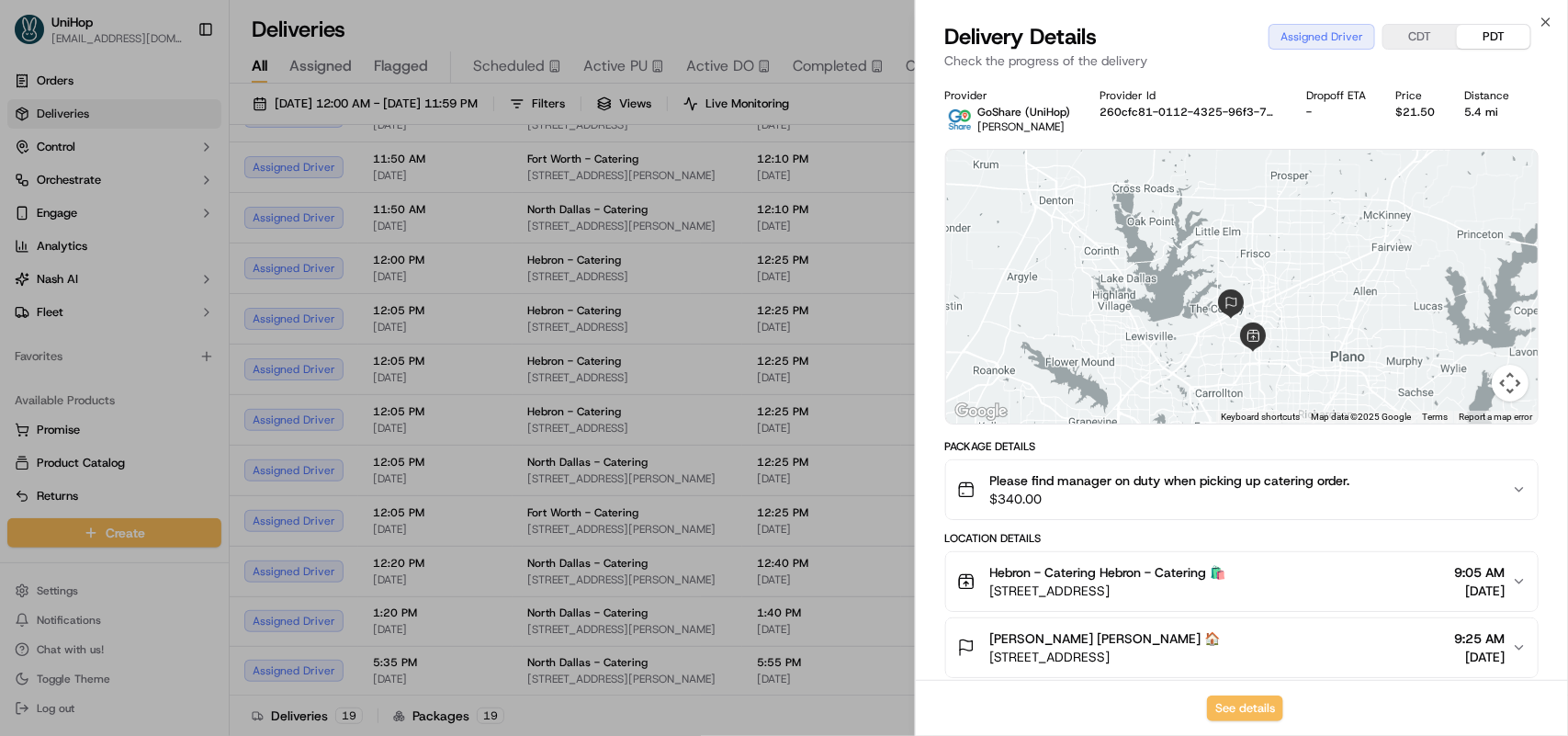
click at [1537, 20] on div "Close Delivery Details Assigned Driver CDT PDT Check the progress of the delive…" at bounding box center [1241, 368] width 653 height 736
click at [1542, 17] on icon "button" at bounding box center [1546, 23] width 15 height 15
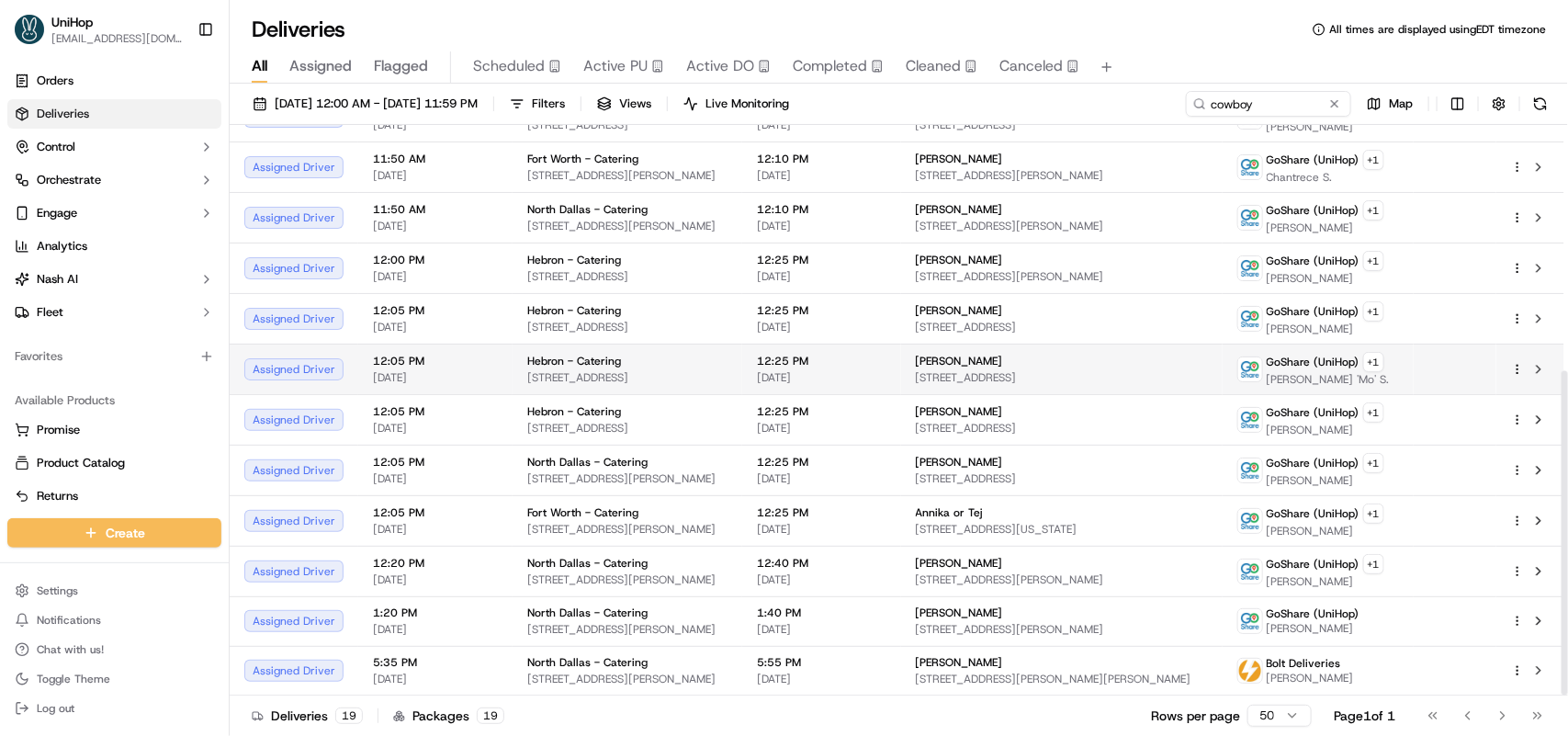
click at [887, 360] on span "12:25 PM" at bounding box center [822, 361] width 129 height 15
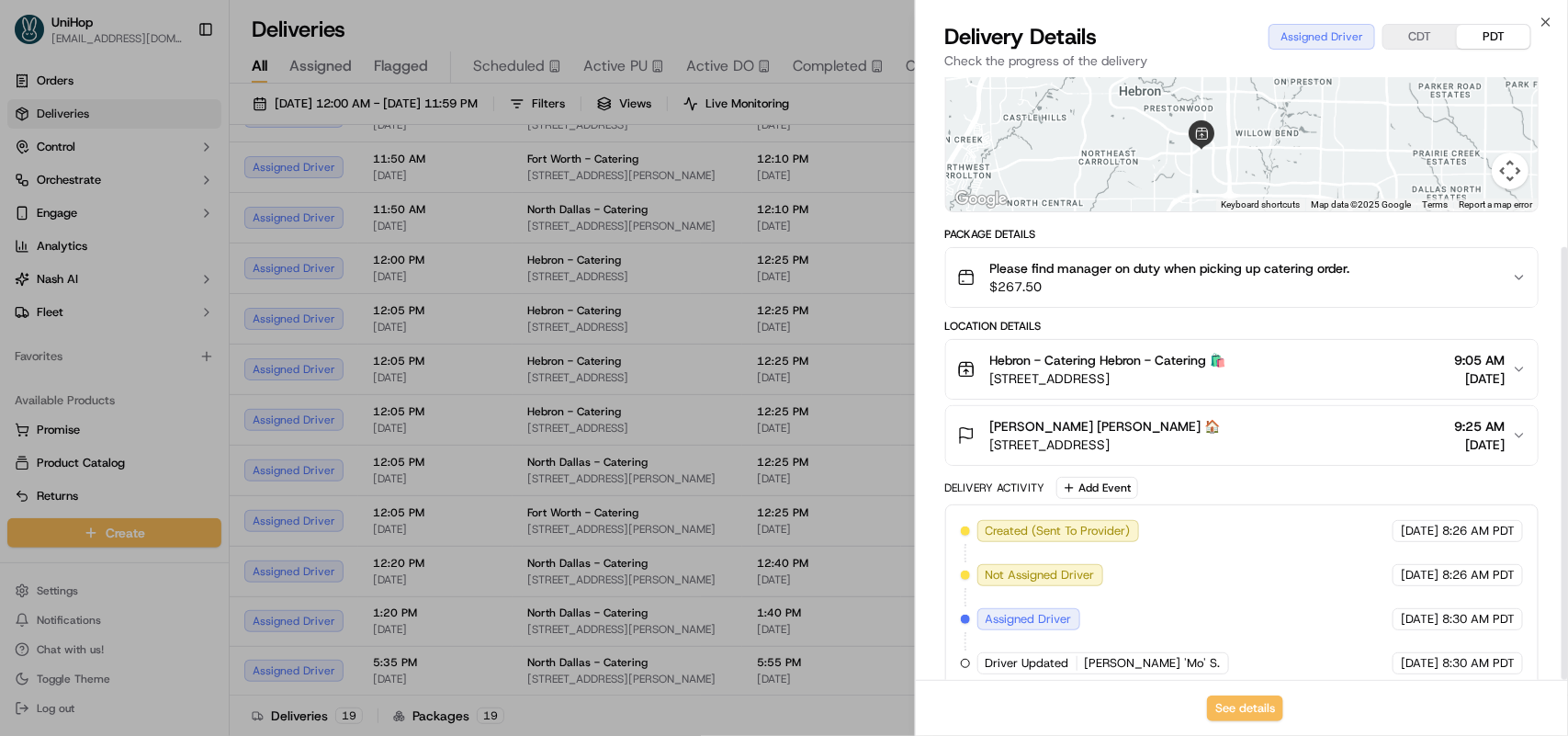
scroll to position [237, 0]
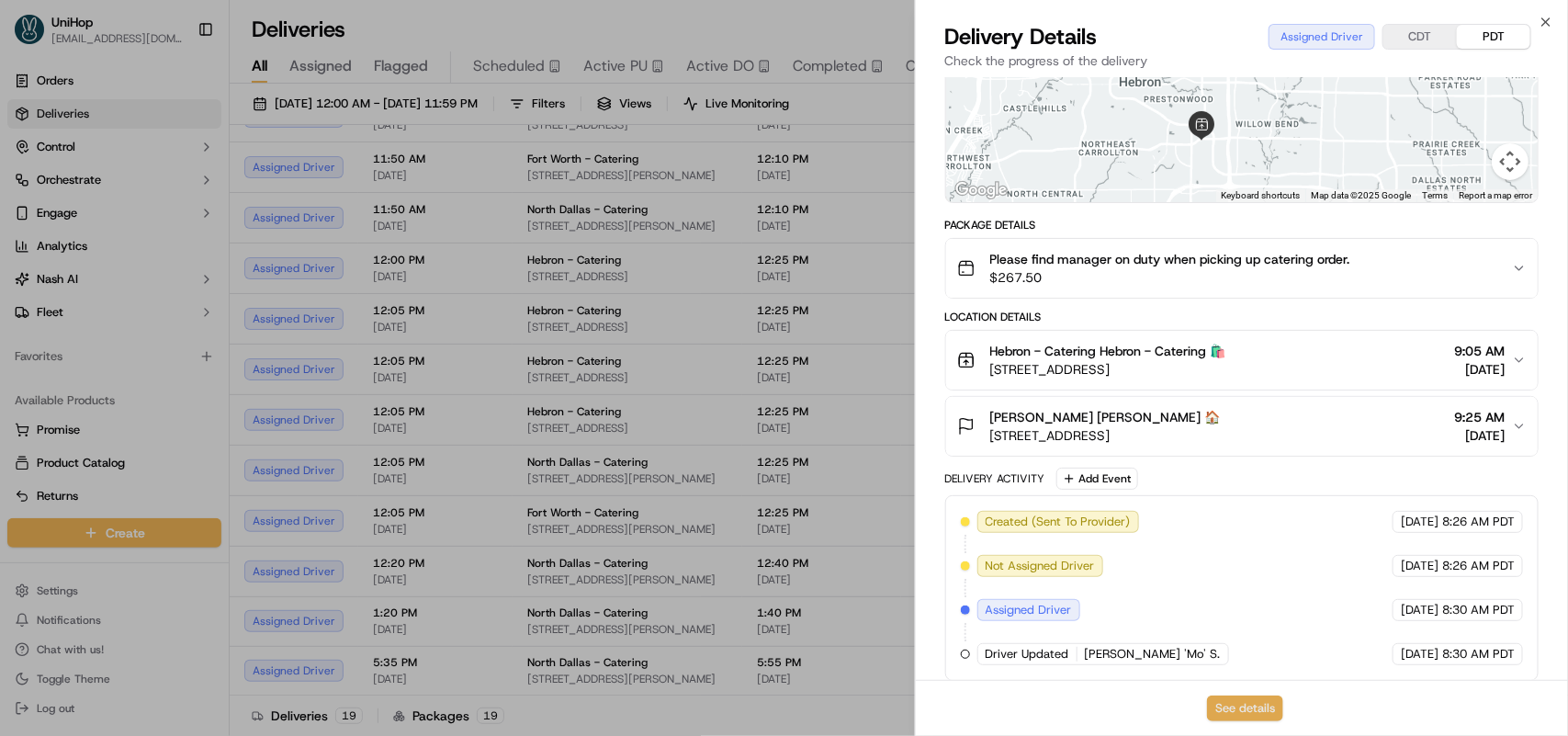
click at [1236, 703] on button "See details" at bounding box center [1244, 708] width 76 height 25
click at [1545, 24] on icon "button" at bounding box center [1546, 23] width 15 height 15
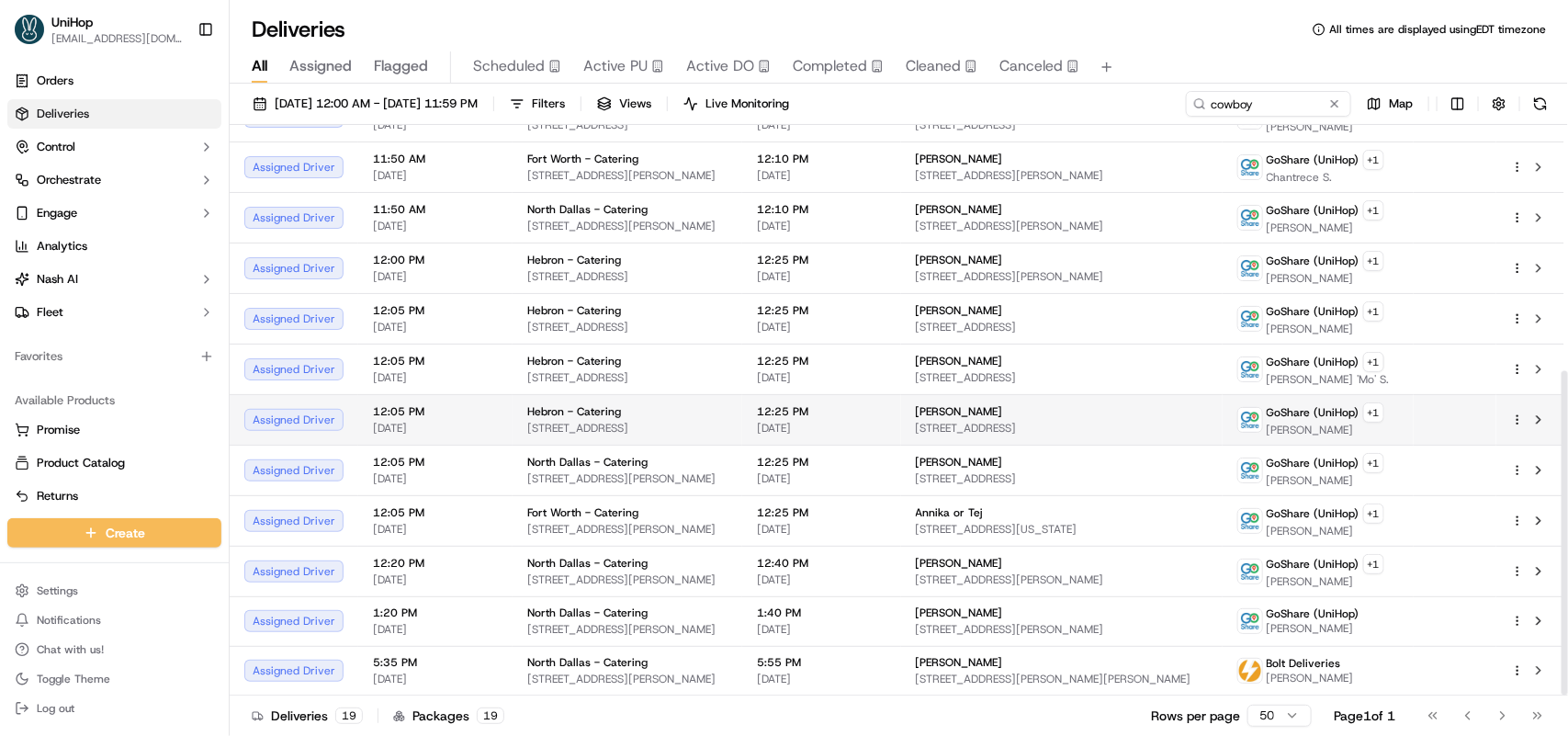
click at [971, 416] on td "Doug Schaumburg 5300 W Plano Pkwy, Plano, TX 75093, USA" at bounding box center [1061, 420] width 322 height 51
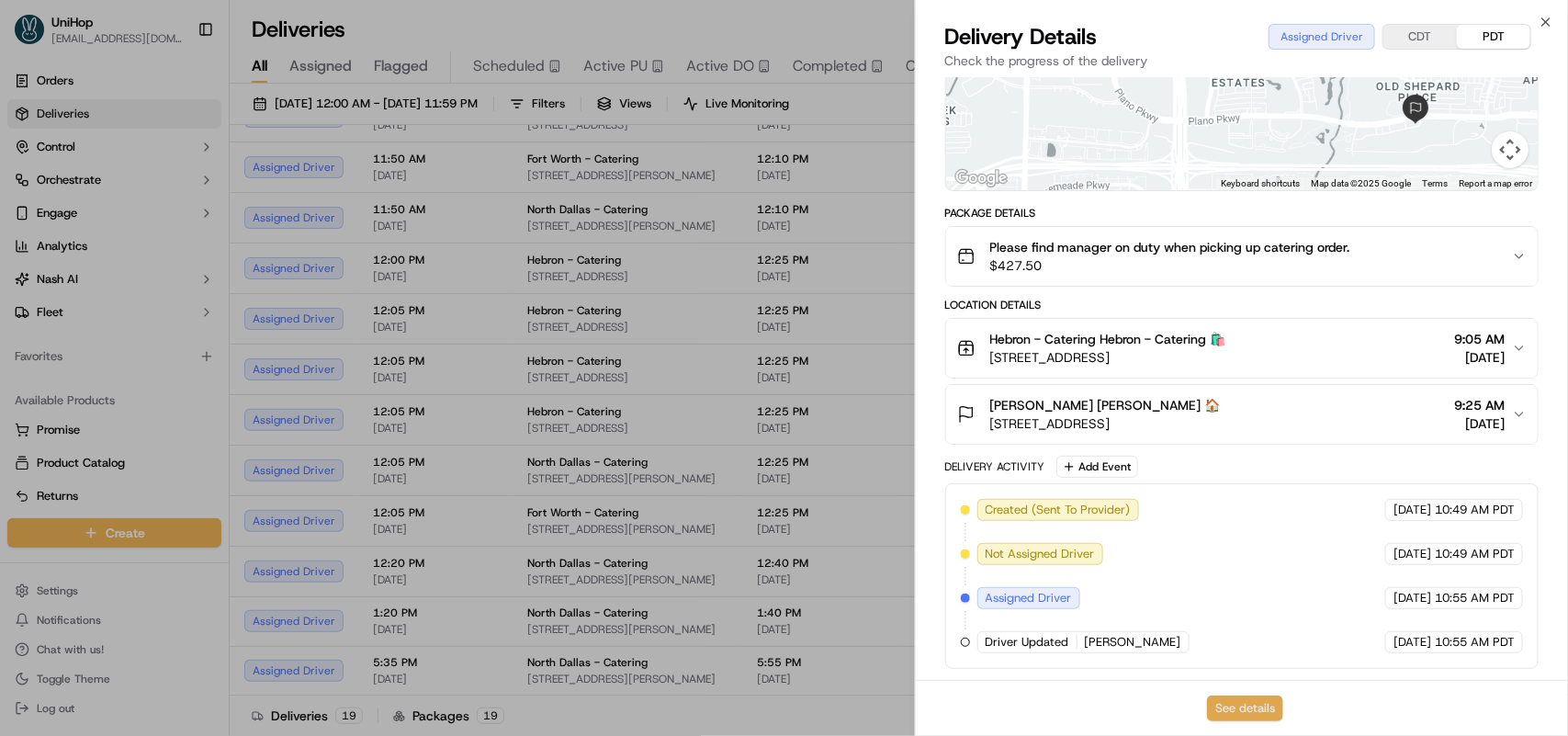
click at [1241, 701] on button "See details" at bounding box center [1244, 708] width 76 height 25
click at [1545, 25] on icon "button" at bounding box center [1546, 23] width 15 height 15
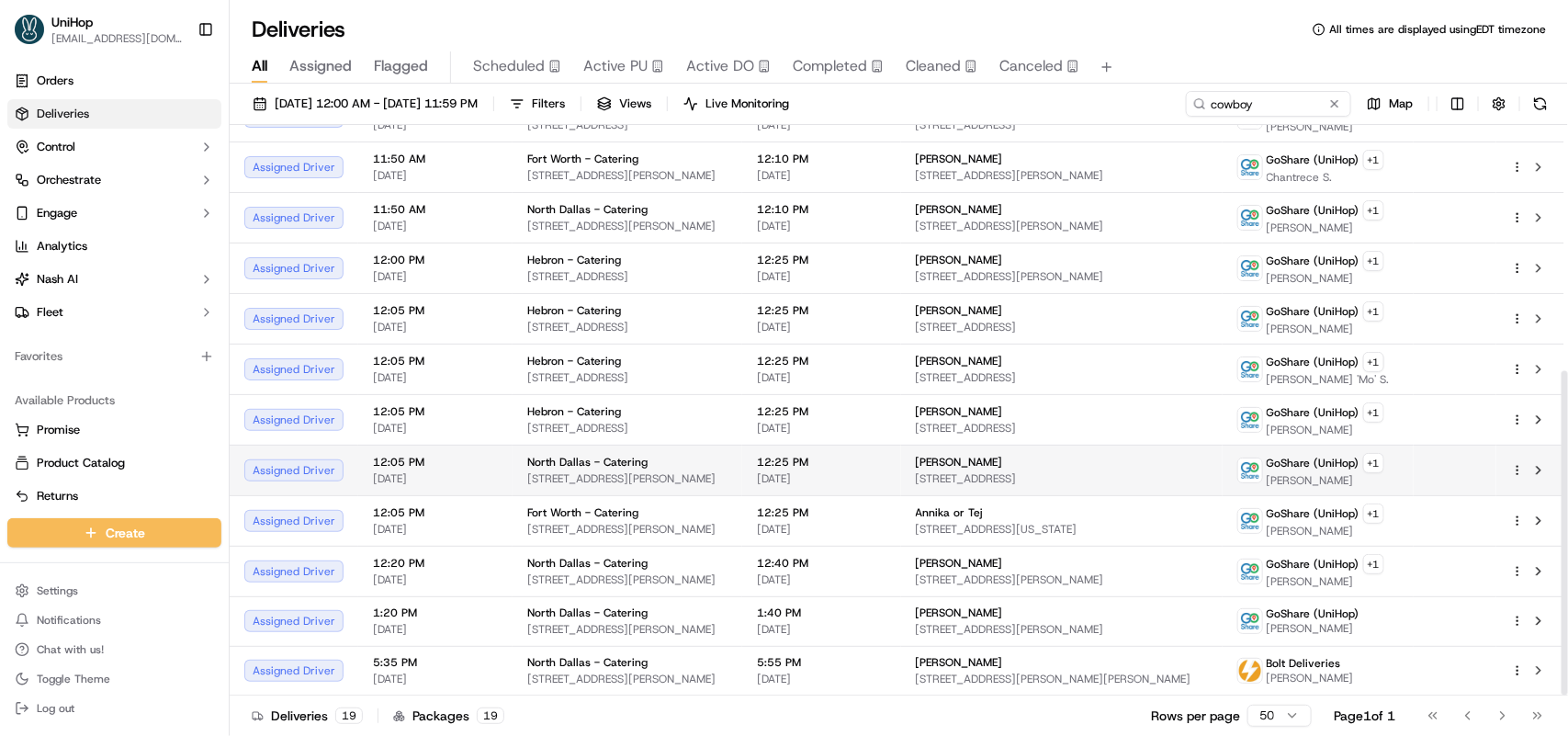
click at [966, 459] on td "Chad 4355 Excel Pkwy, Addison, TX 75001, USA" at bounding box center [1061, 470] width 322 height 51
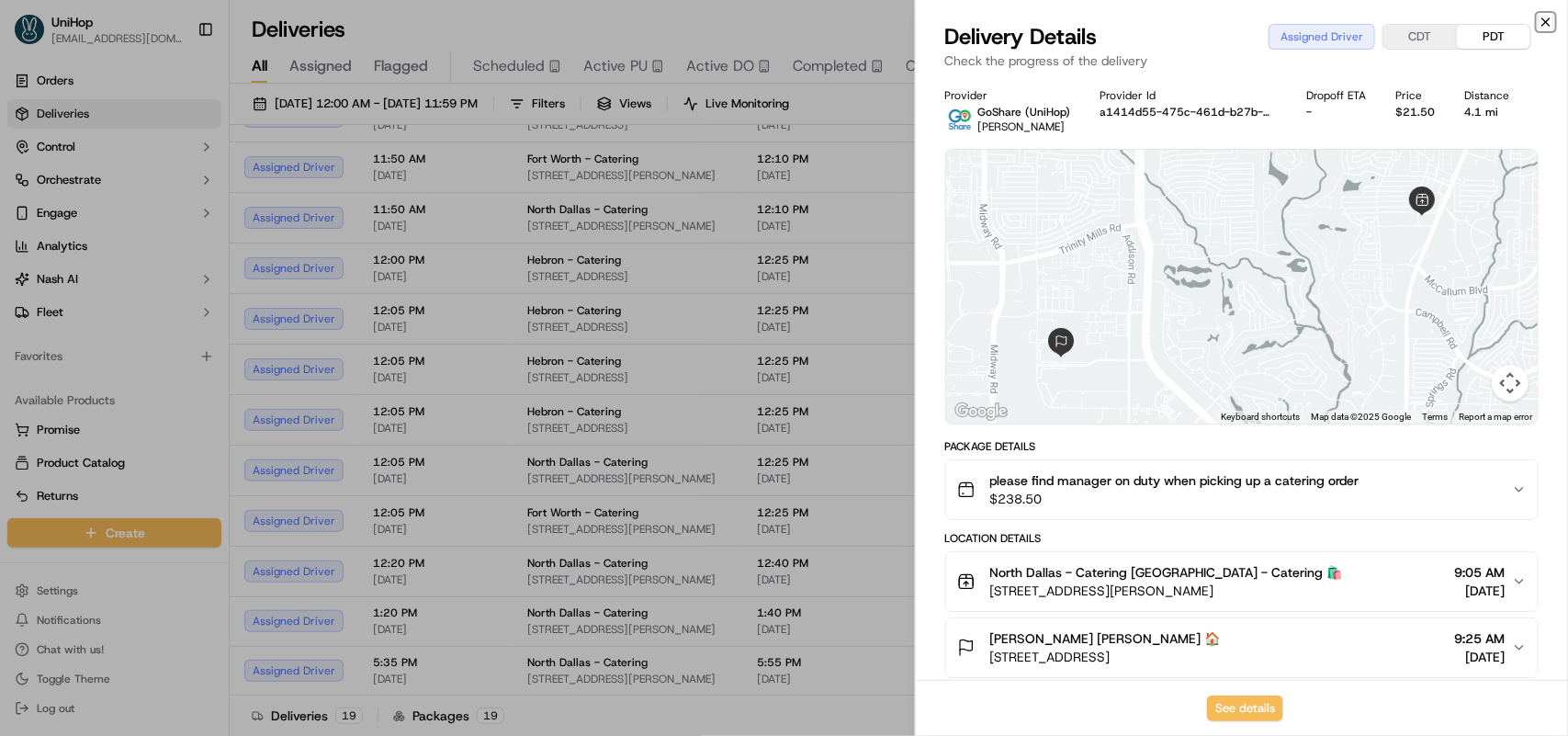
click at [1539, 16] on icon "button" at bounding box center [1546, 23] width 15 height 15
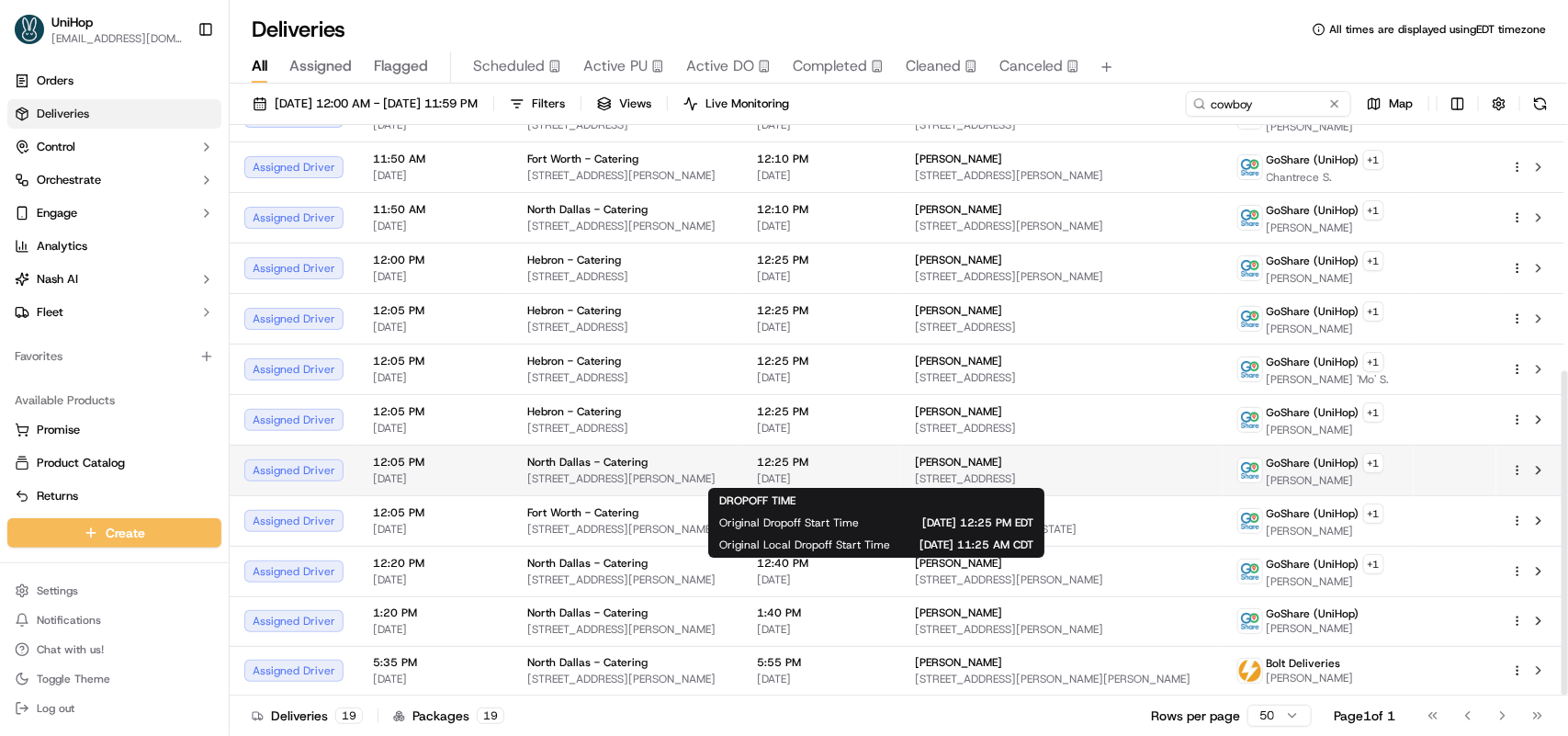
click at [873, 467] on span "12:25 PM" at bounding box center [822, 463] width 129 height 15
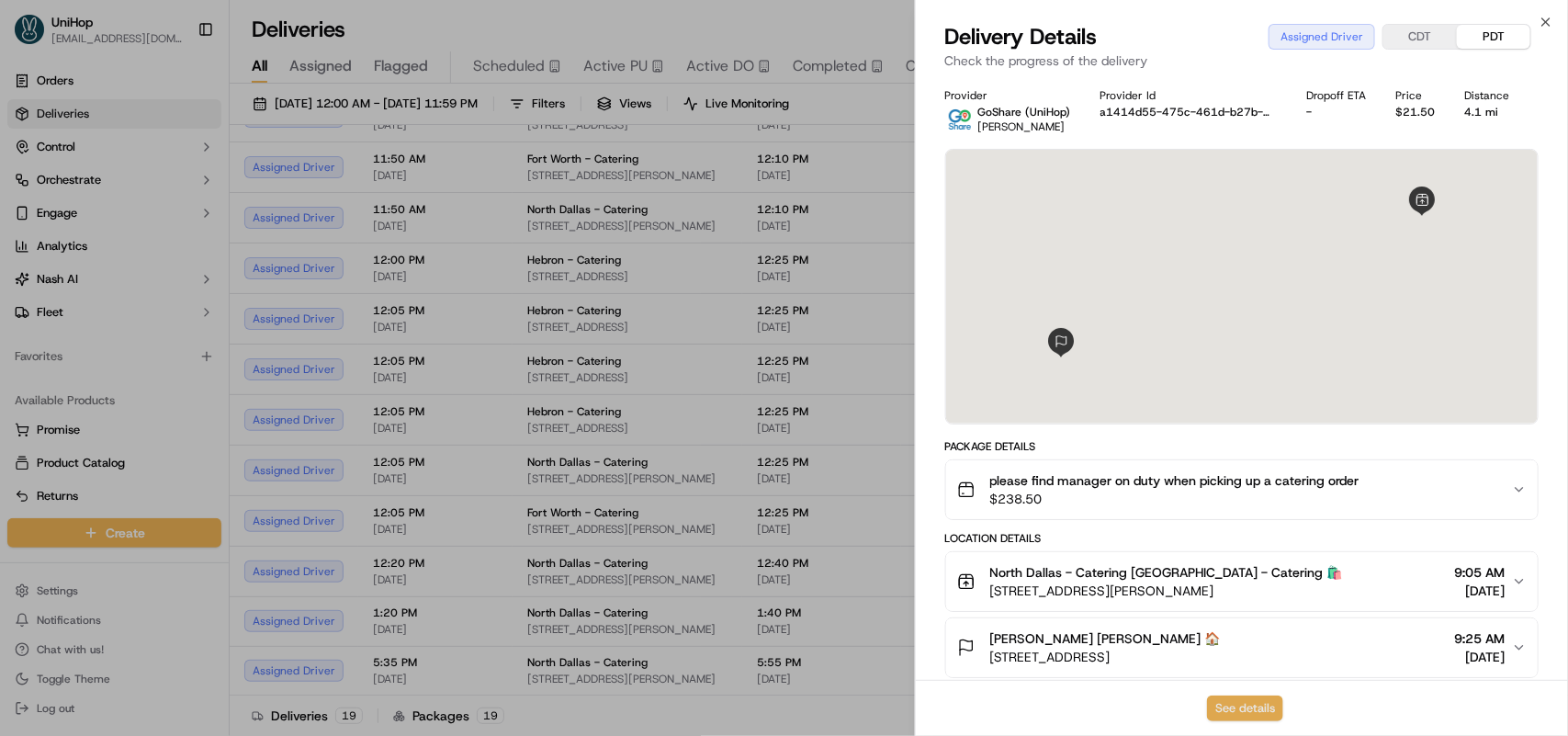
click at [1225, 701] on button "See details" at bounding box center [1244, 708] width 76 height 25
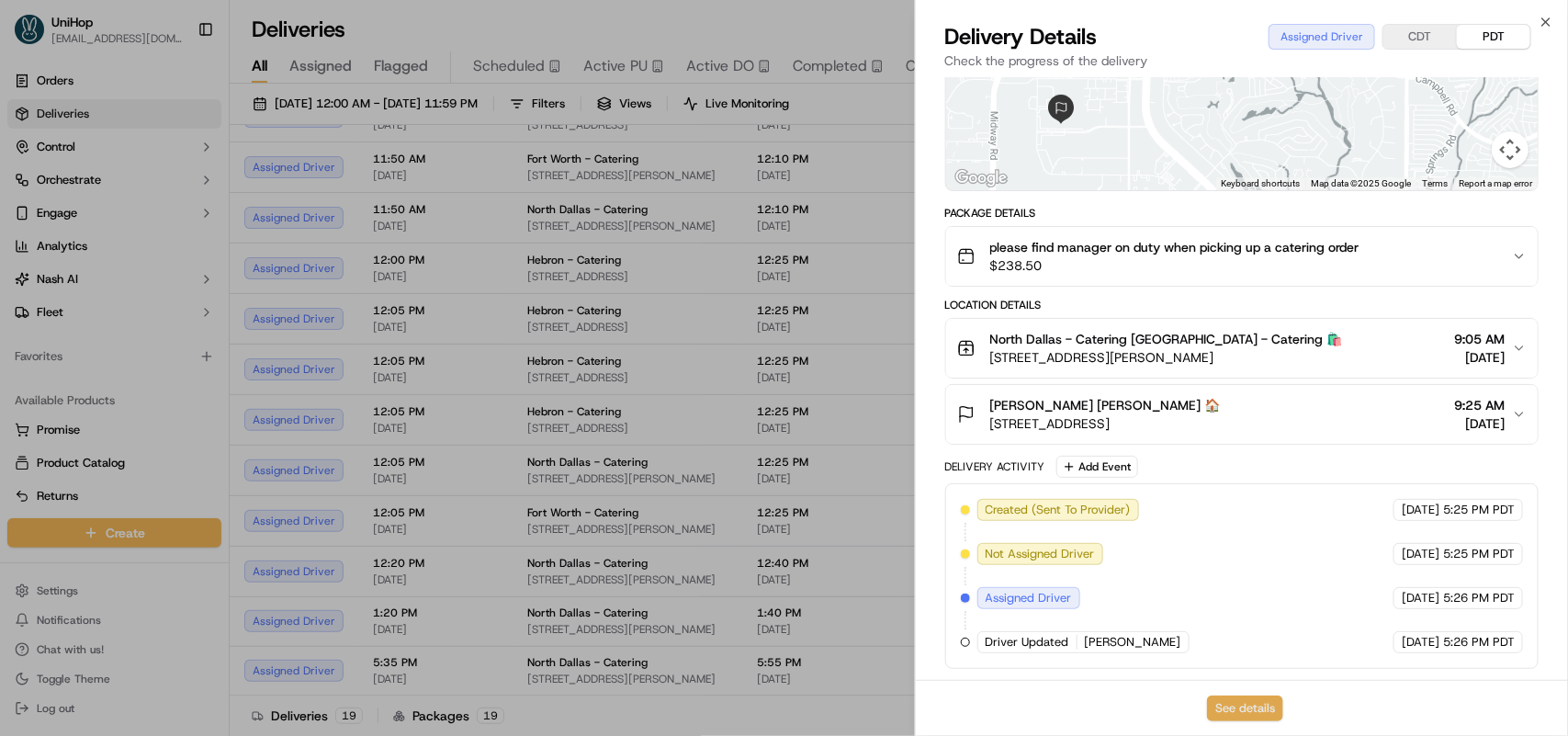
click at [1228, 704] on button "See details" at bounding box center [1244, 708] width 76 height 25
click at [1536, 21] on div "Close Delivery Details Assigned Driver CDT PDT Check the progress of the delive…" at bounding box center [1241, 368] width 653 height 736
click at [1541, 22] on icon "button" at bounding box center [1546, 23] width 15 height 15
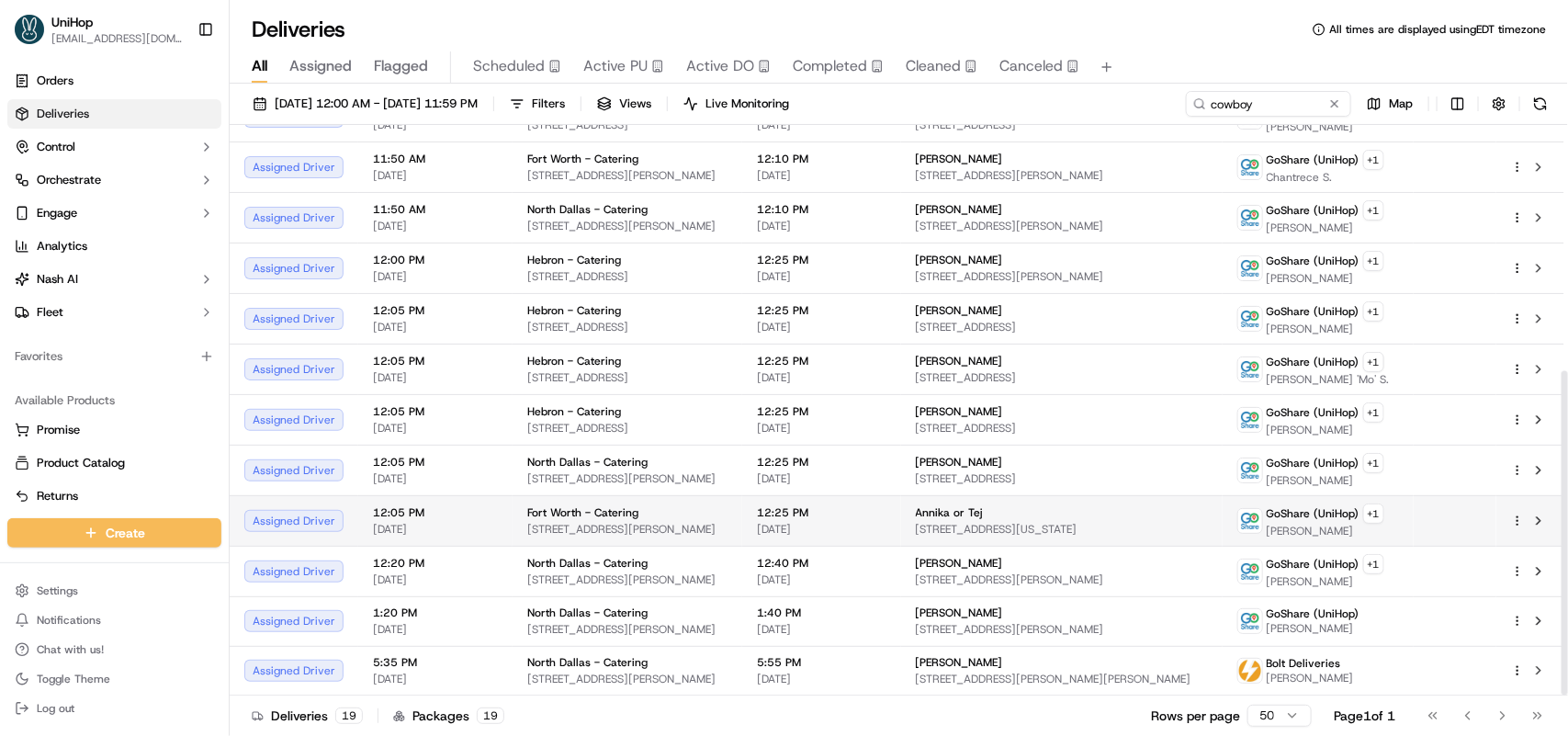
click at [901, 514] on td "12:25 PM Sep 16 2025" at bounding box center [821, 521] width 159 height 51
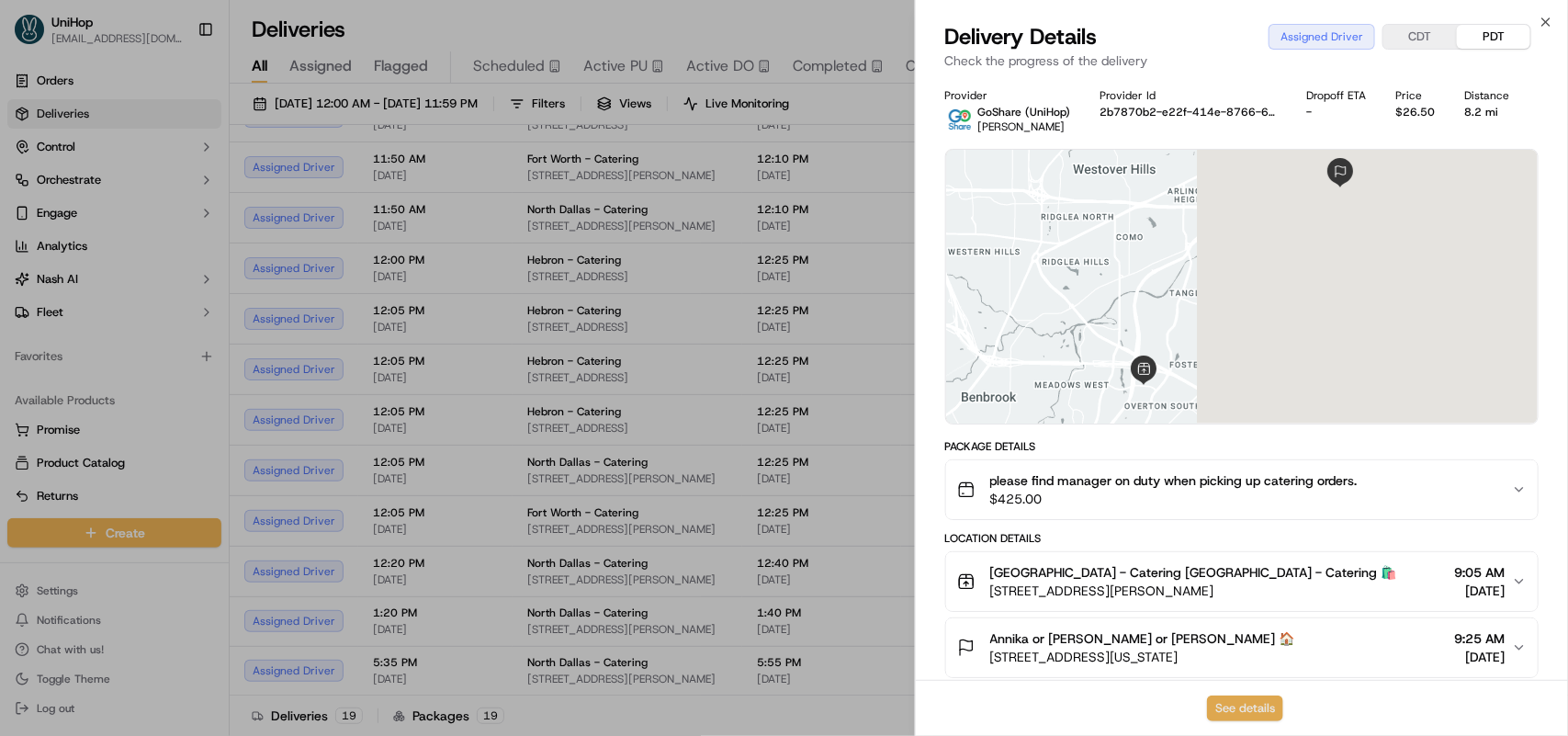
click at [1252, 703] on button "See details" at bounding box center [1244, 708] width 76 height 25
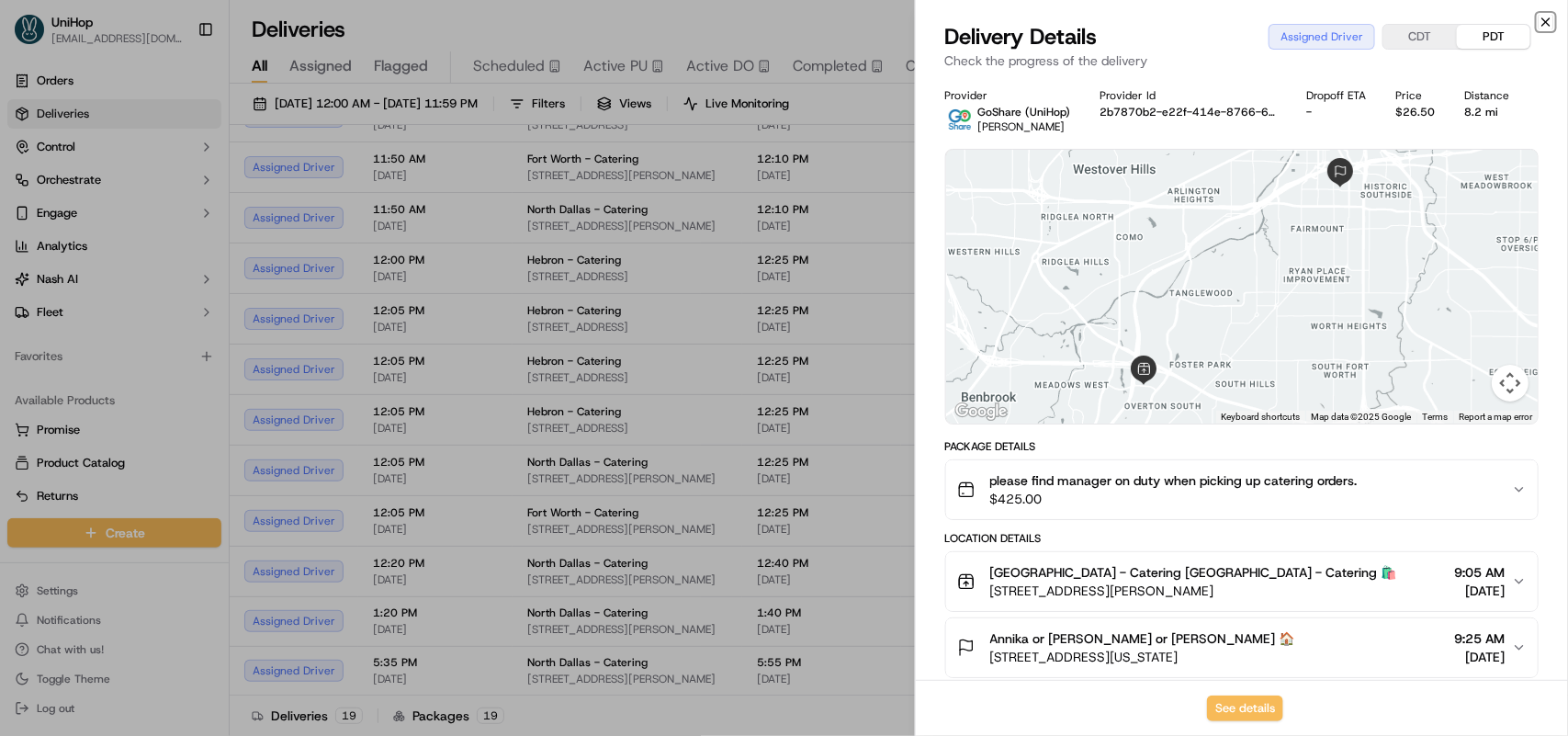
click at [1539, 19] on icon "button" at bounding box center [1546, 23] width 15 height 15
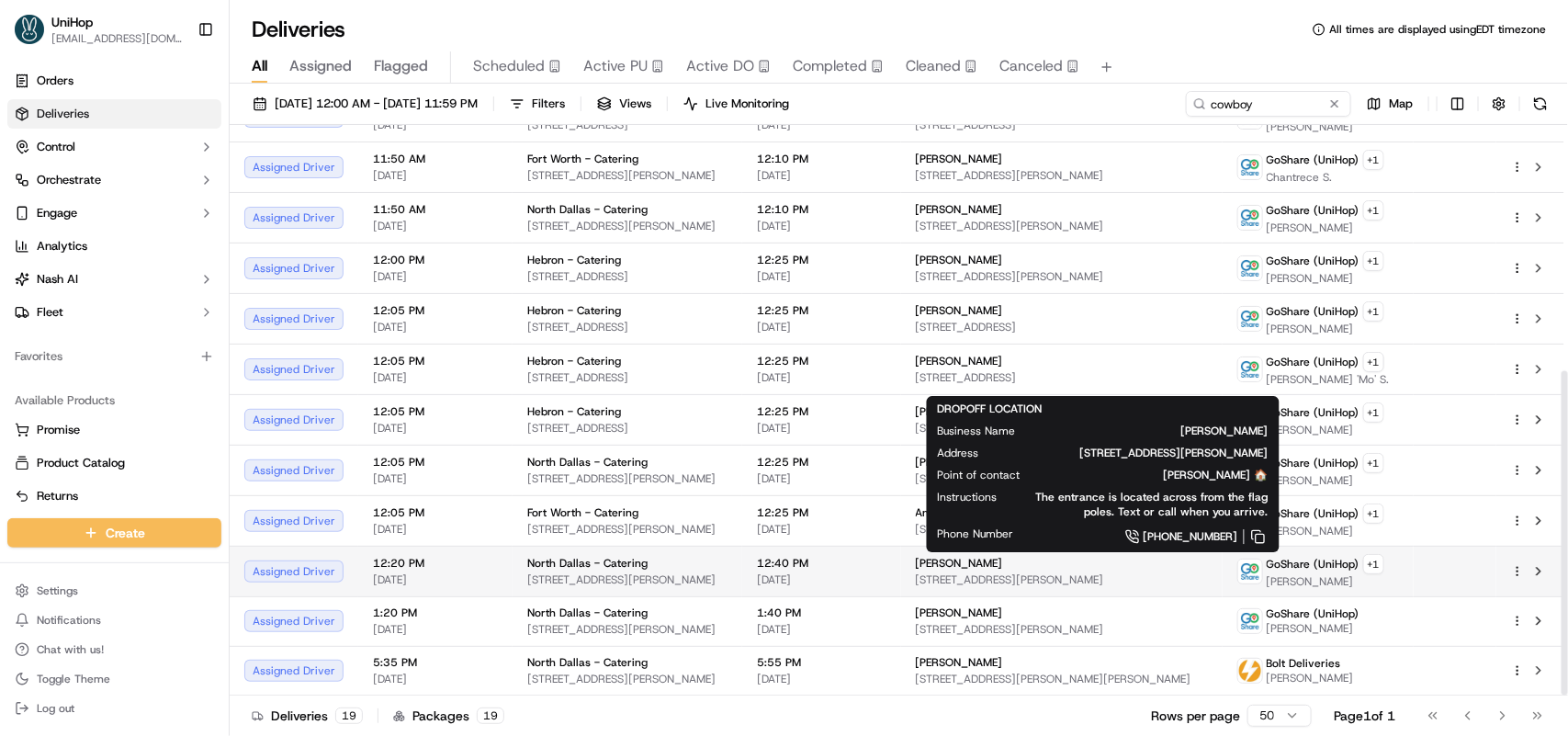
click at [987, 565] on span "Rob Zell" at bounding box center [959, 563] width 87 height 15
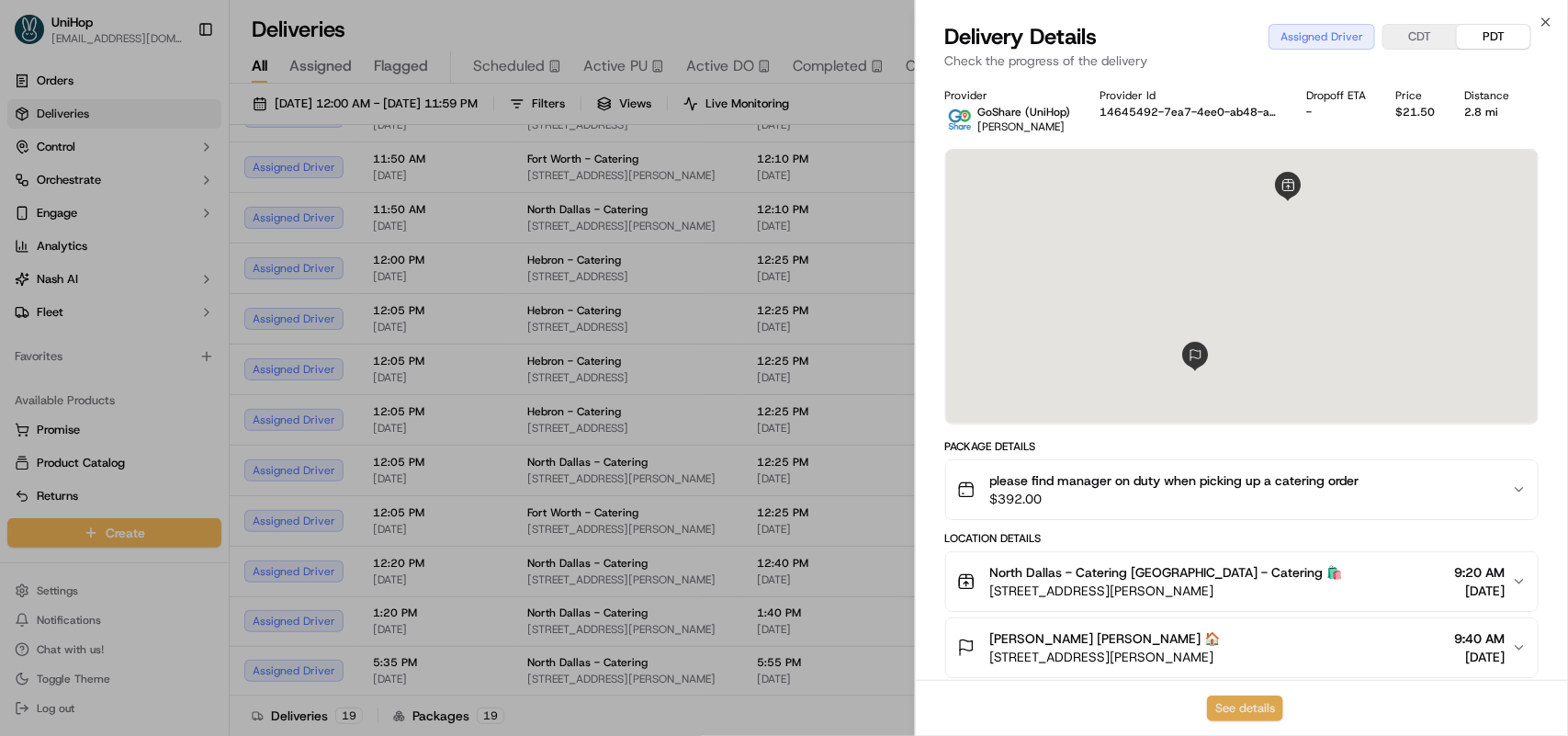
click at [1266, 705] on button "See details" at bounding box center [1244, 708] width 76 height 25
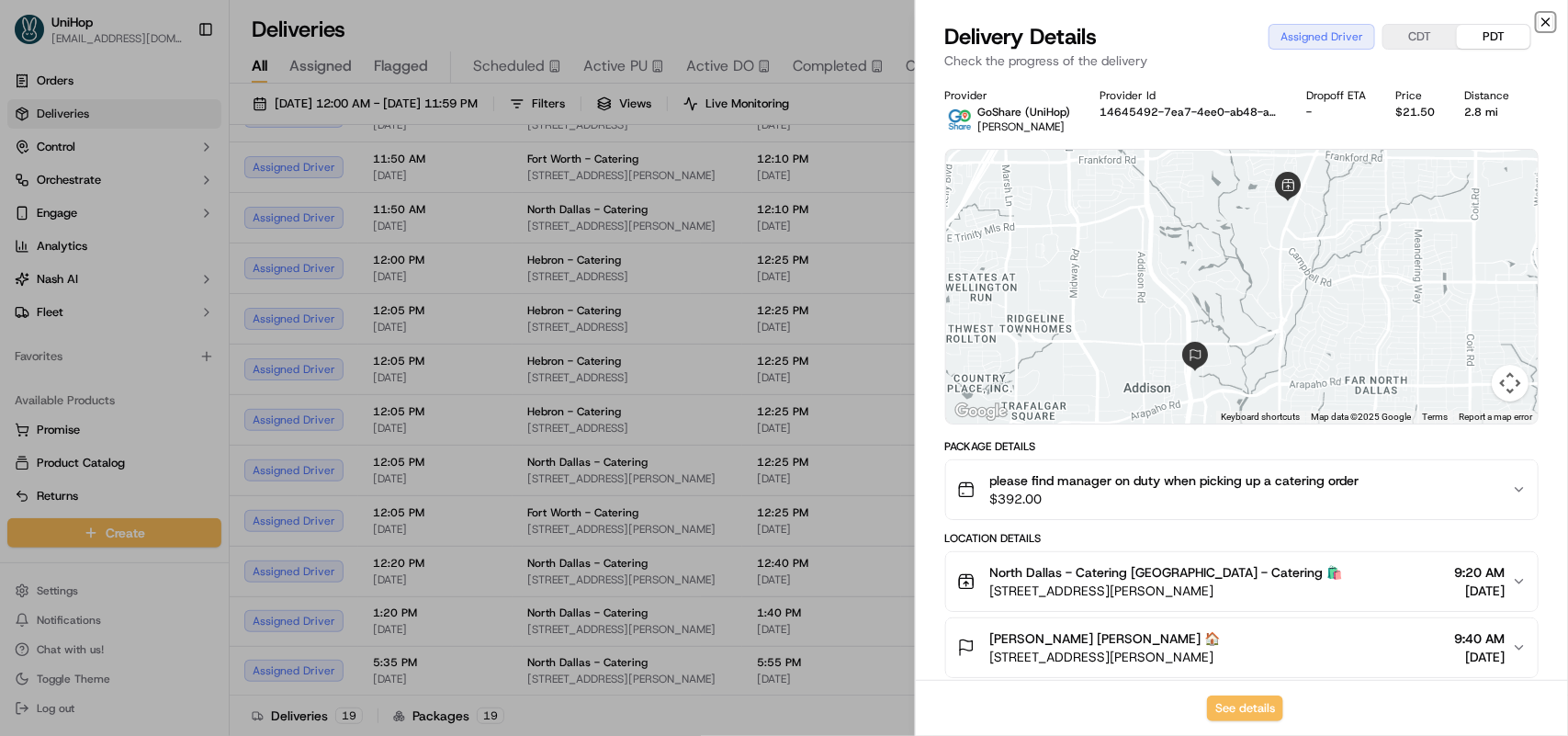
click at [1542, 21] on icon "button" at bounding box center [1546, 23] width 15 height 15
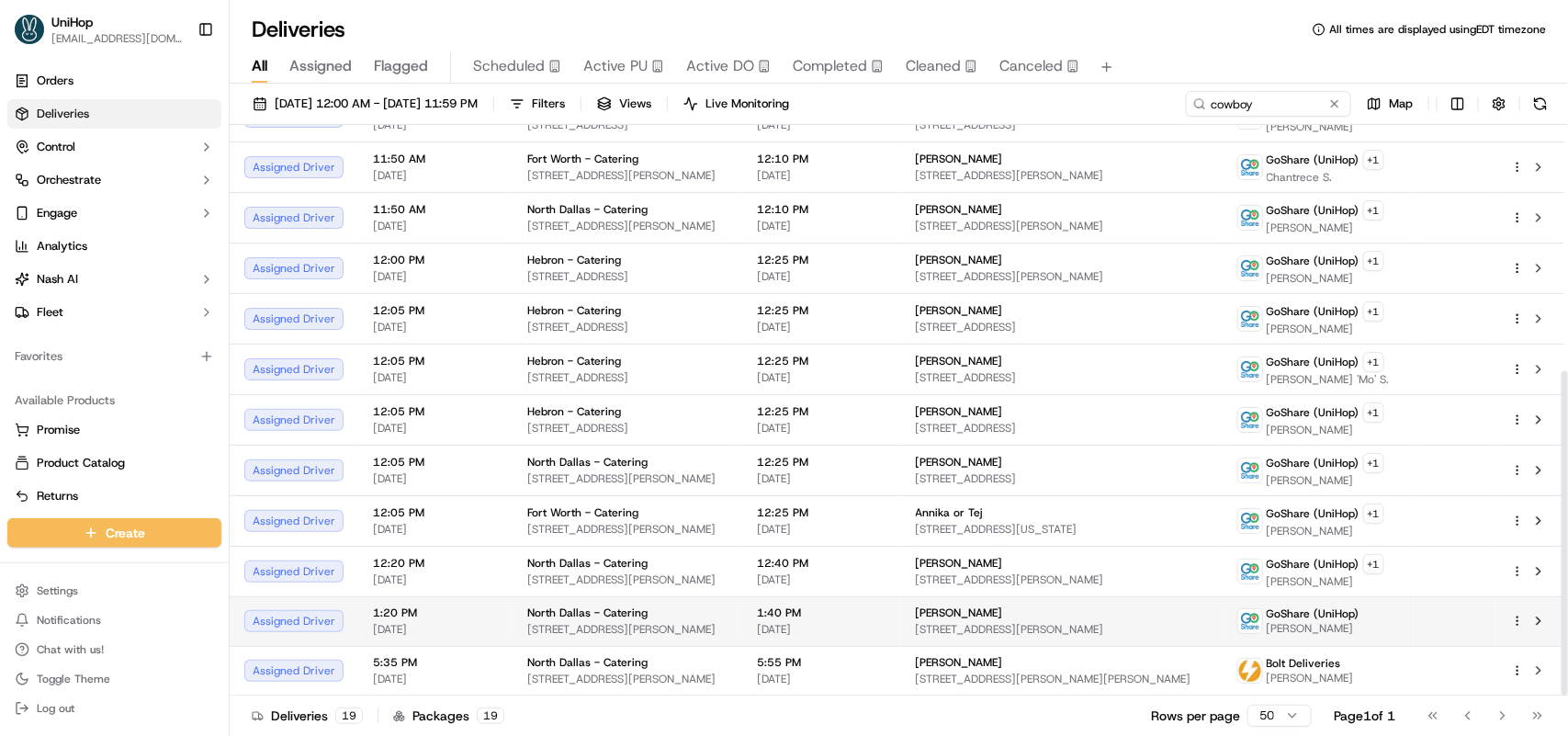
click at [967, 614] on td "David Long 17610 Preston Rd, Dallas, TX 75252, USA" at bounding box center [1061, 621] width 322 height 50
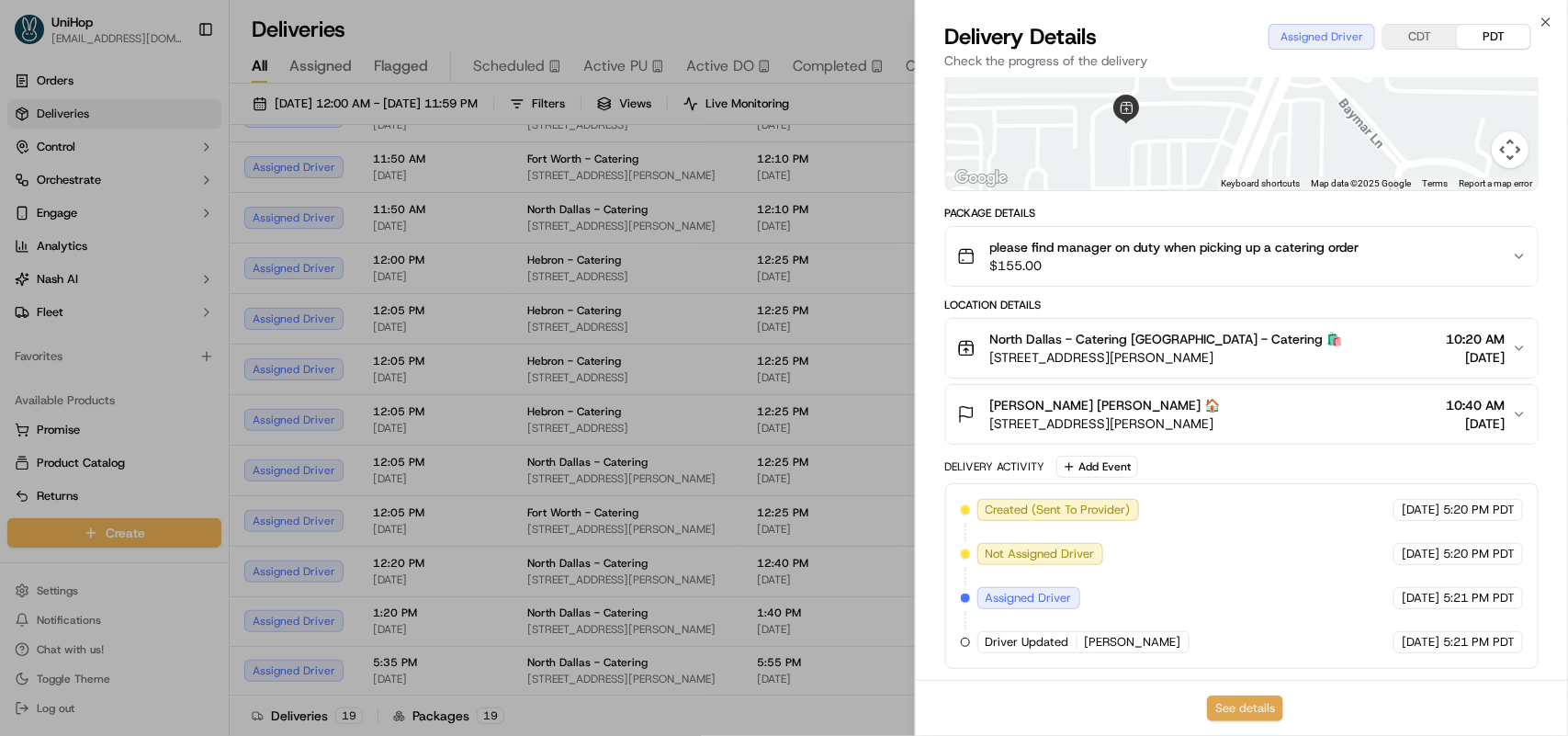
click at [1232, 700] on button "See details" at bounding box center [1244, 708] width 76 height 25
click at [1269, 709] on button "See details" at bounding box center [1244, 708] width 76 height 25
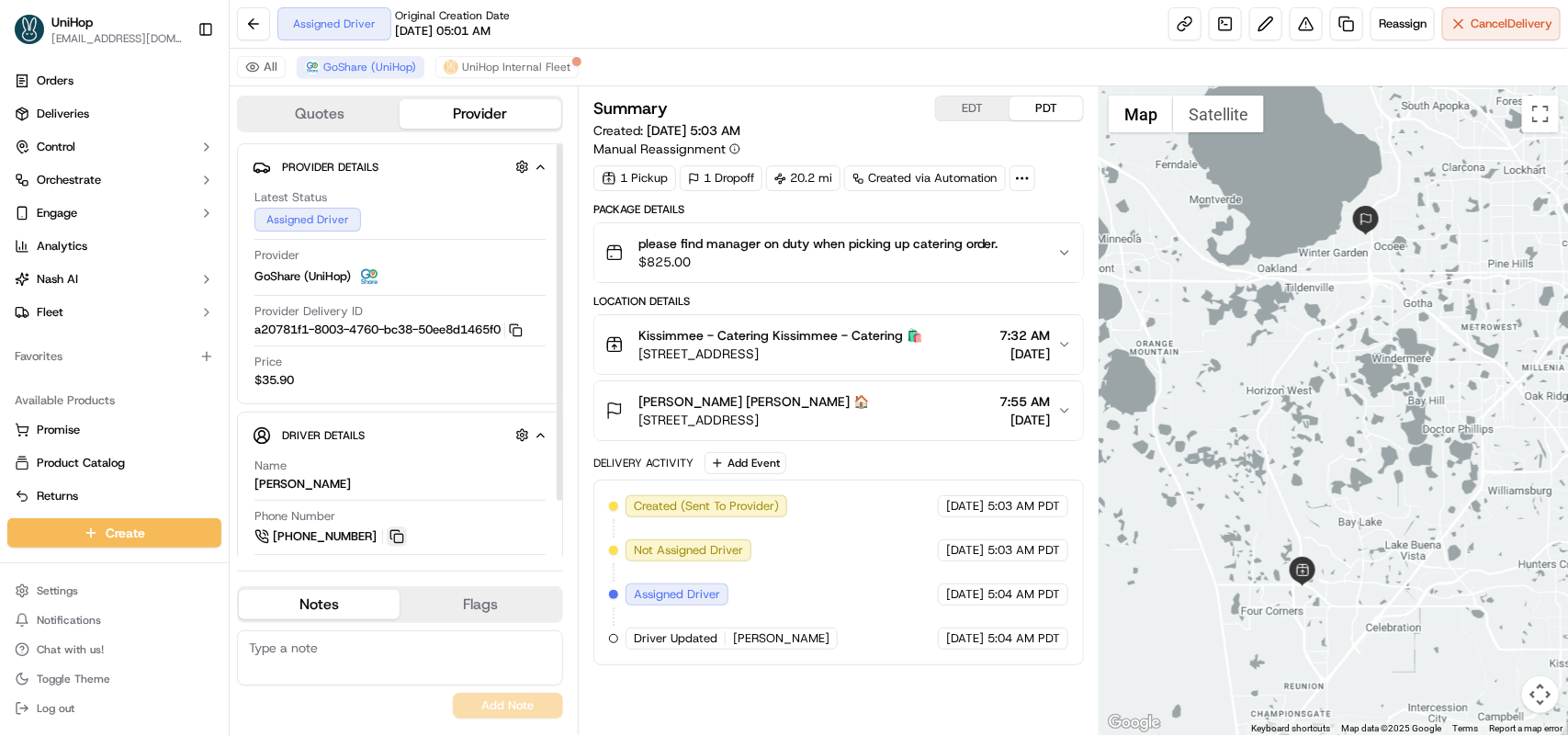
click at [396, 535] on button at bounding box center [397, 537] width 21 height 21
click at [396, 544] on button at bounding box center [397, 537] width 21 height 21
click at [630, 398] on div "Naomy Cruz Naomy Cruz 🏠 402 E Crown Point Rd, Winter Garden, FL 34787, USA" at bounding box center [737, 410] width 264 height 37
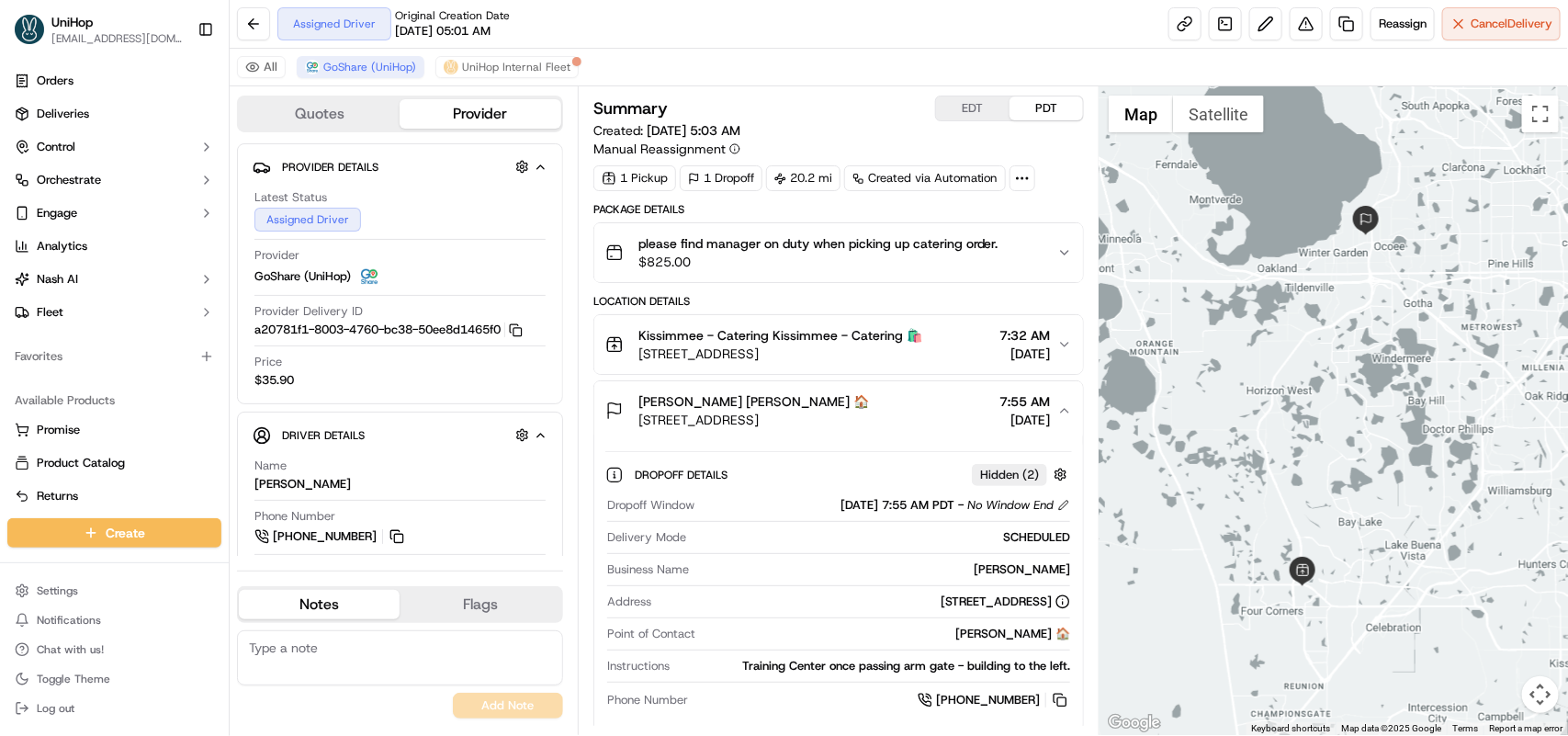
click at [692, 335] on span "Kissimmee - Catering Kissimmee - Catering 🛍️" at bounding box center [780, 336] width 283 height 19
click at [1062, 340] on icon "button" at bounding box center [1065, 345] width 15 height 15
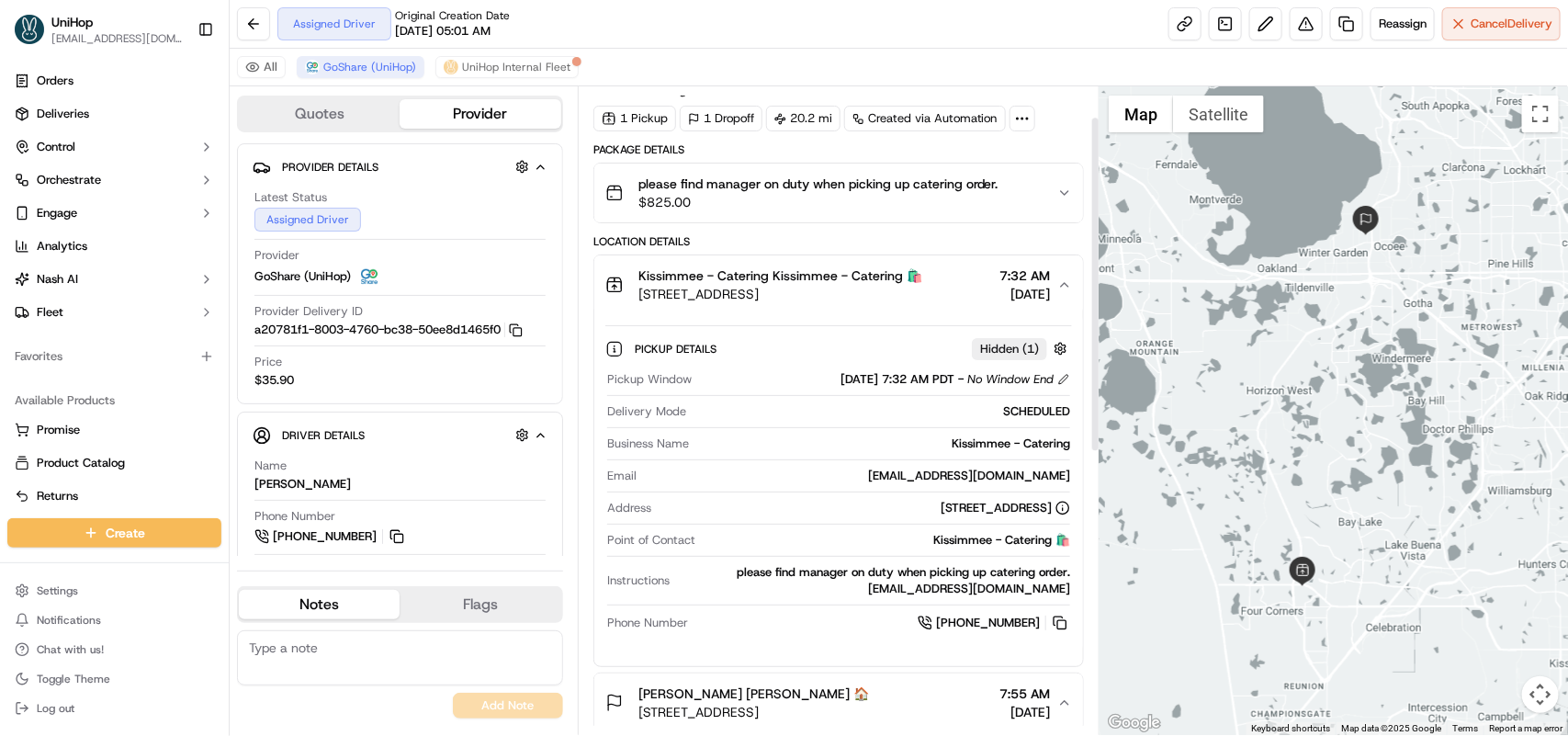
scroll to position [230, 0]
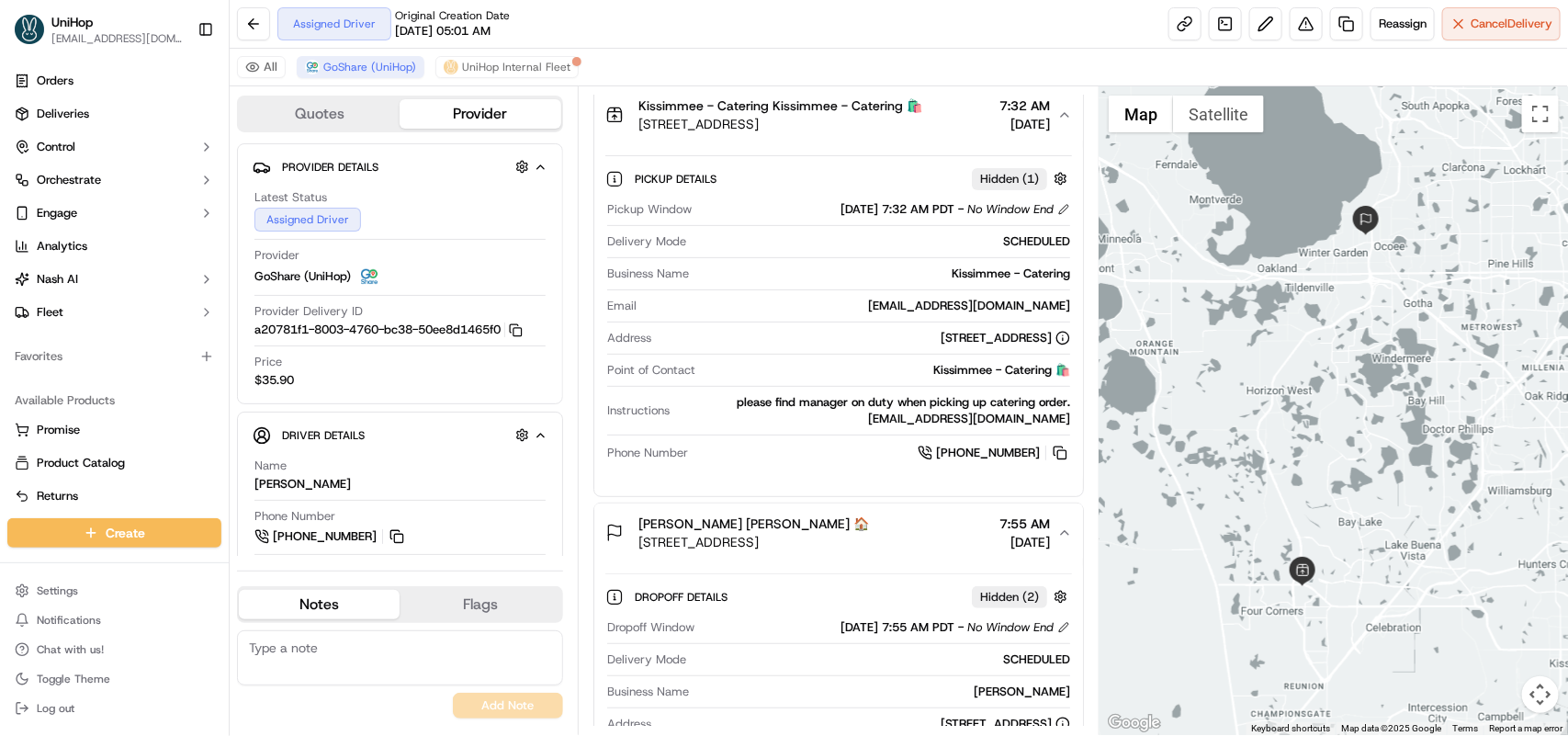
drag, startPoint x: 877, startPoint y: 422, endPoint x: 1070, endPoint y: 428, distance: 193.1
click at [1070, 428] on div "Pickup Window Sep 16 2025 7:32 AM PDT - No Window End Delivery Mode SCHEDULED B…" at bounding box center [838, 332] width 466 height 277
copy div "*&kissimmee@cowboychicken.com"
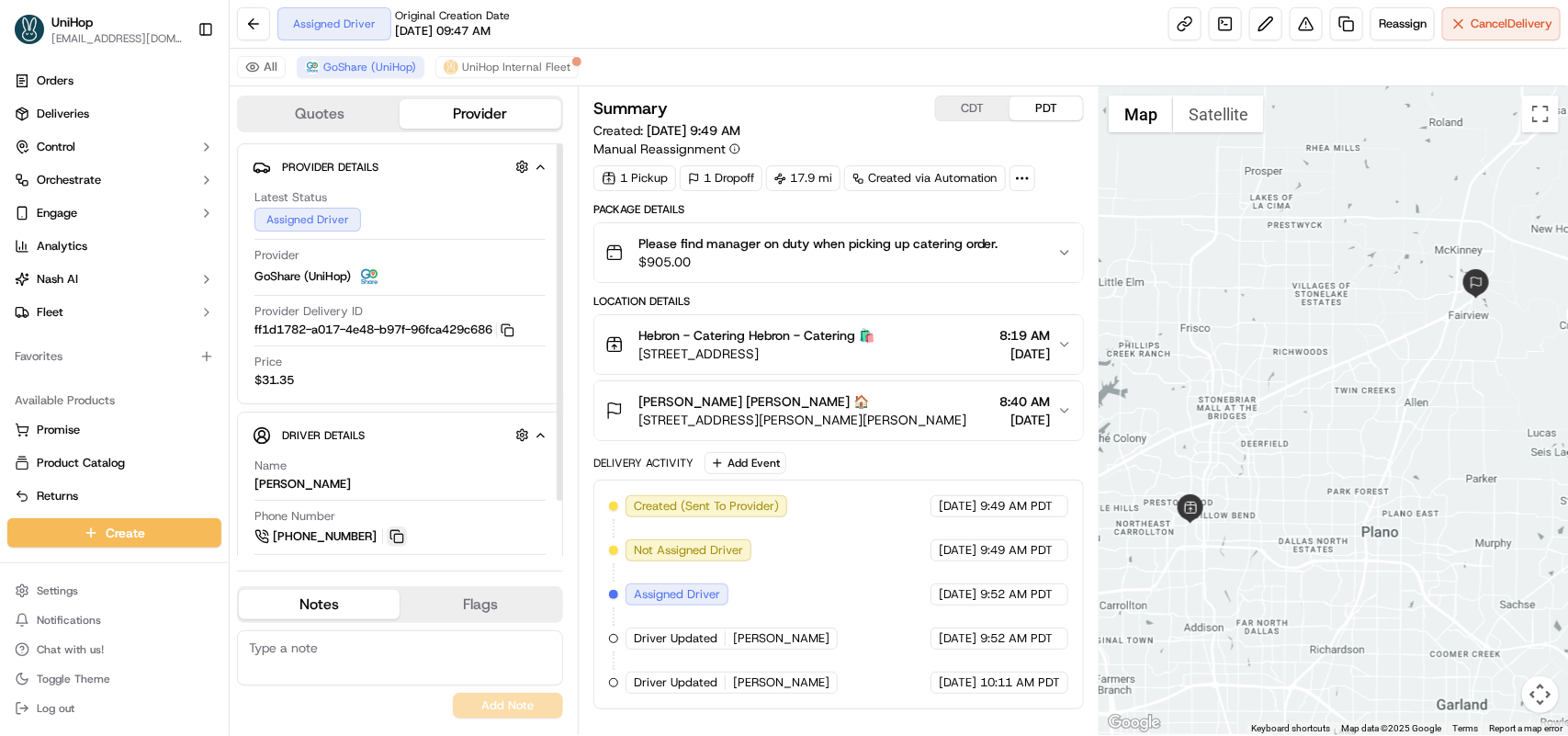
click at [402, 544] on button at bounding box center [397, 537] width 21 height 21
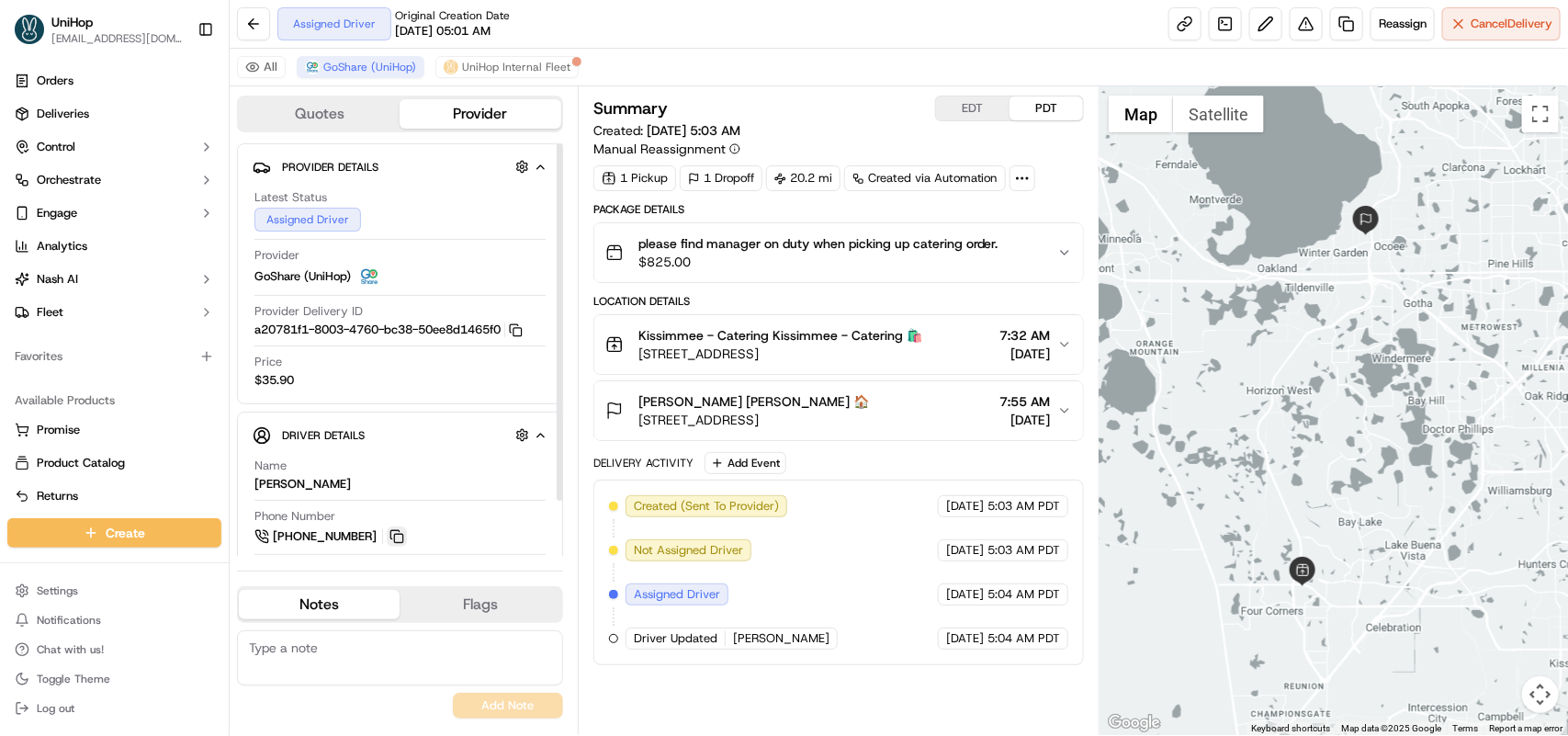
click at [395, 531] on button at bounding box center [397, 537] width 21 height 21
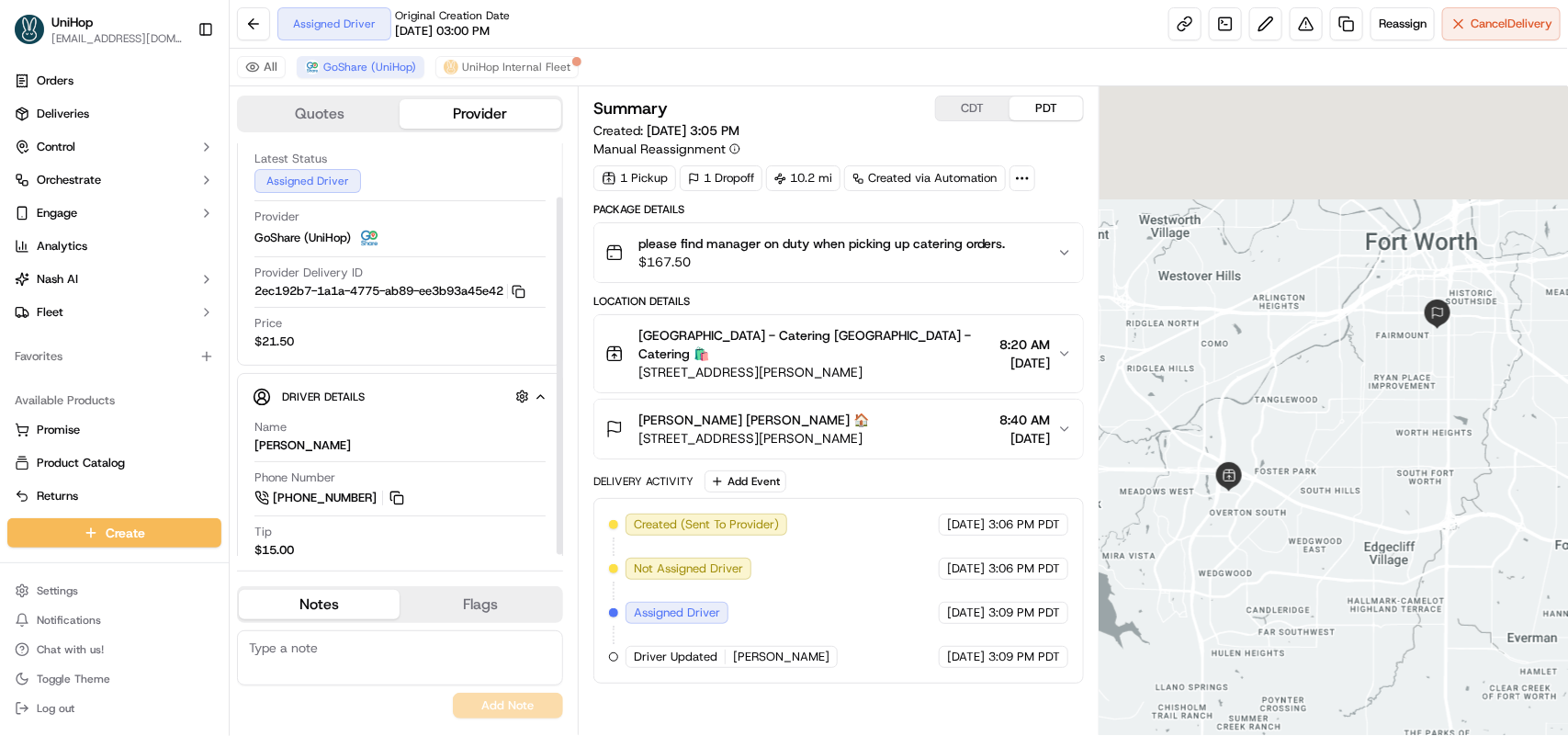
scroll to position [62, 0]
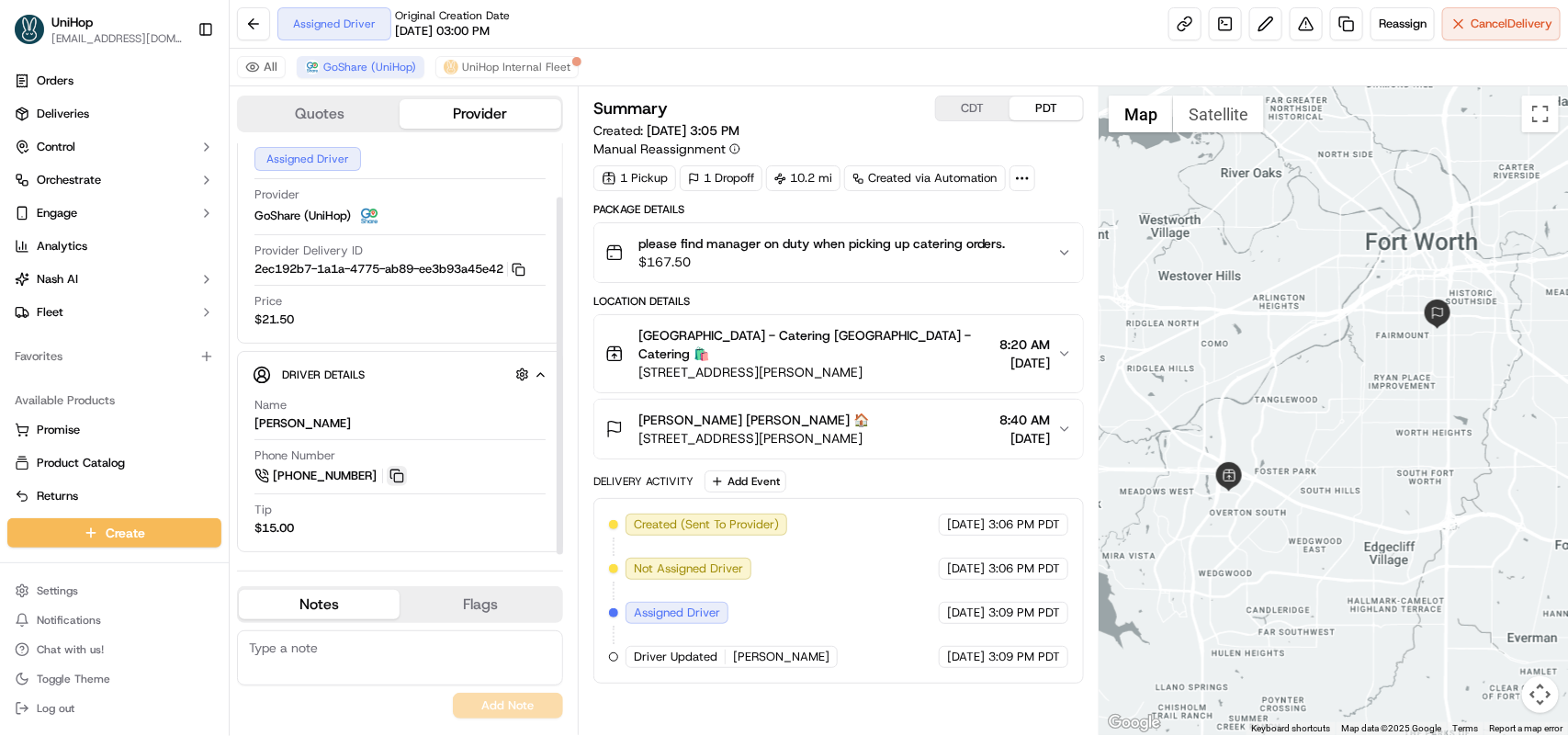
click at [401, 479] on button at bounding box center [397, 476] width 21 height 21
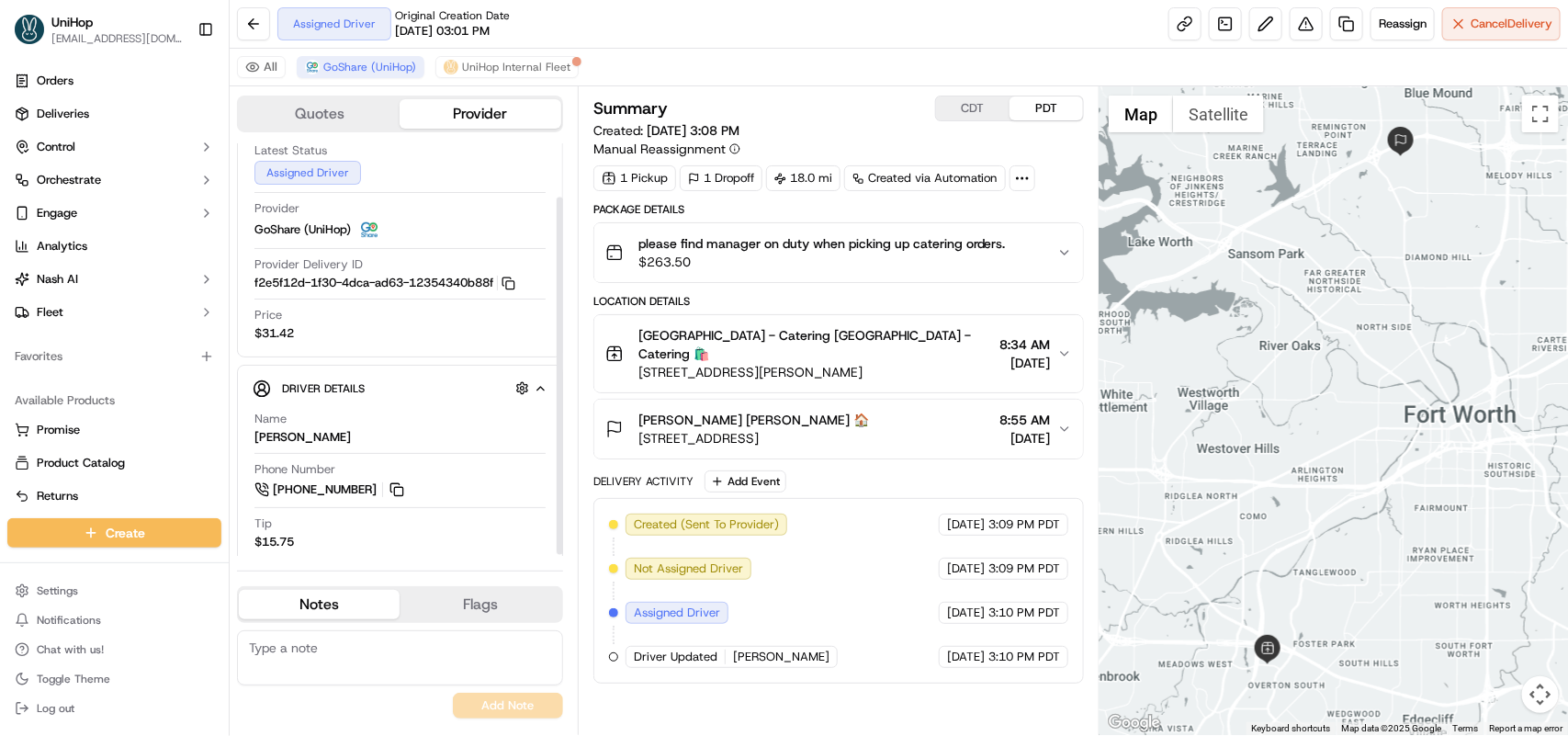
scroll to position [62, 0]
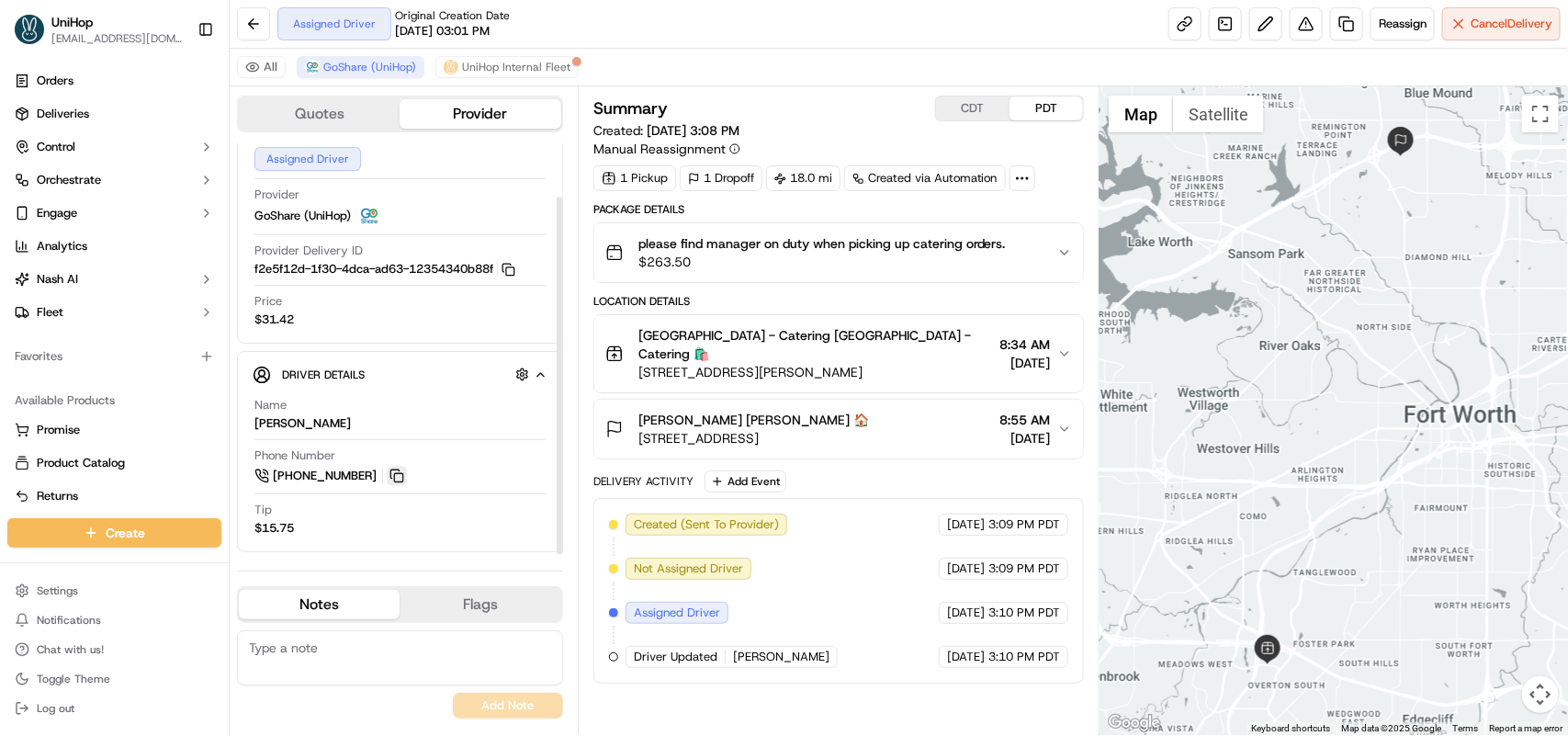
click at [402, 476] on button at bounding box center [397, 476] width 21 height 21
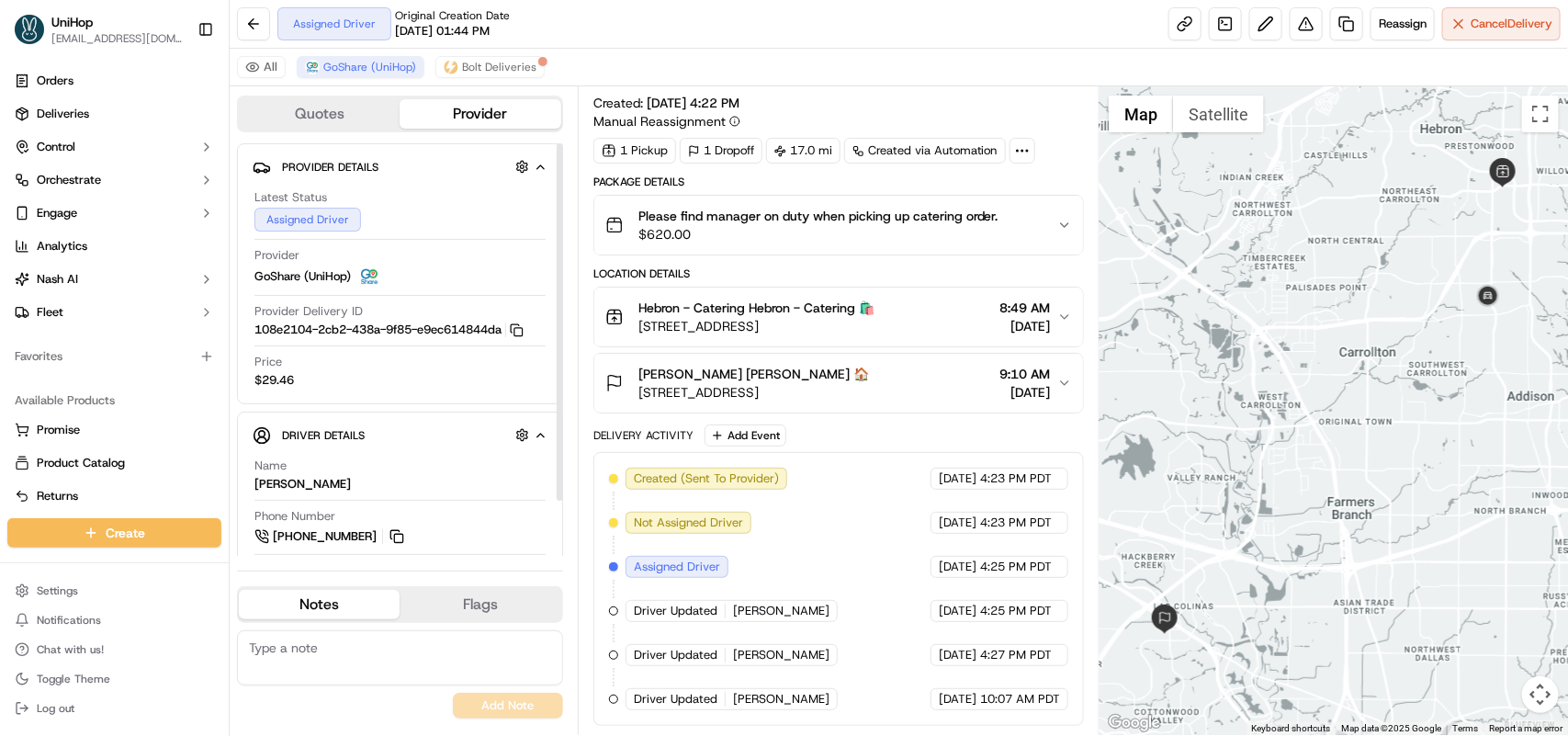
drag, startPoint x: 388, startPoint y: 544, endPoint x: 409, endPoint y: 522, distance: 30.4
click at [390, 544] on button at bounding box center [397, 537] width 21 height 21
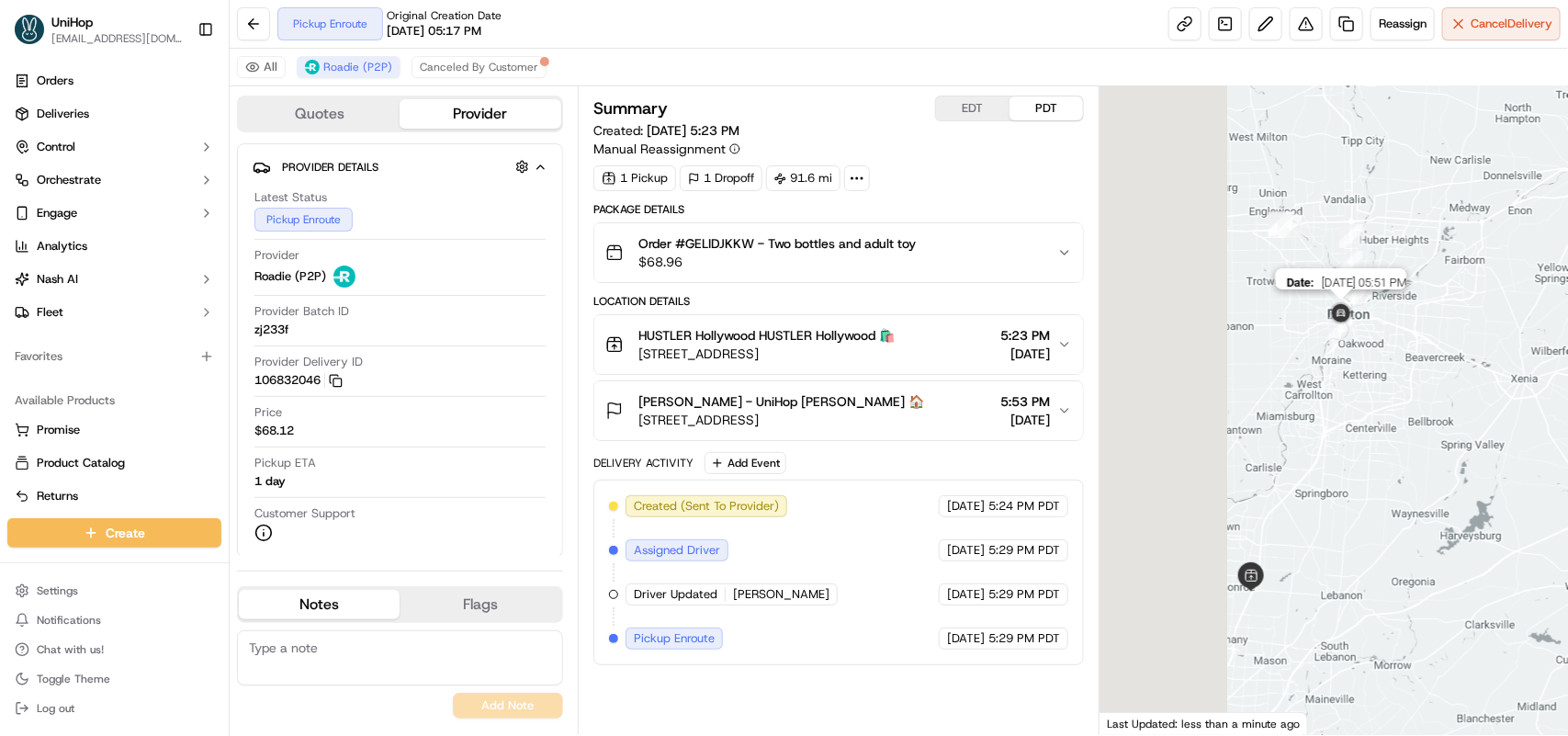
drag, startPoint x: 1187, startPoint y: 401, endPoint x: 1338, endPoint y: 328, distance: 167.7
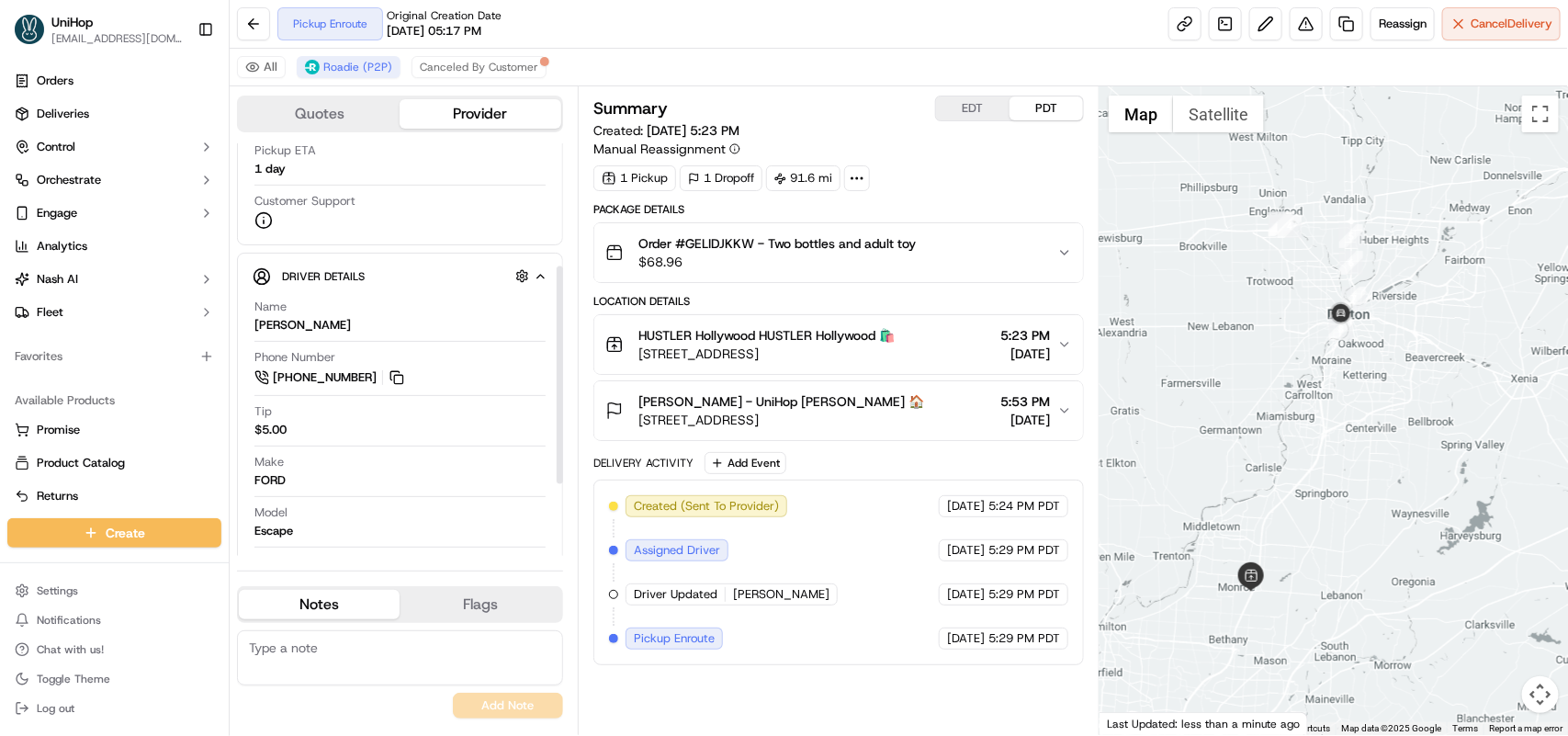
scroll to position [345, 0]
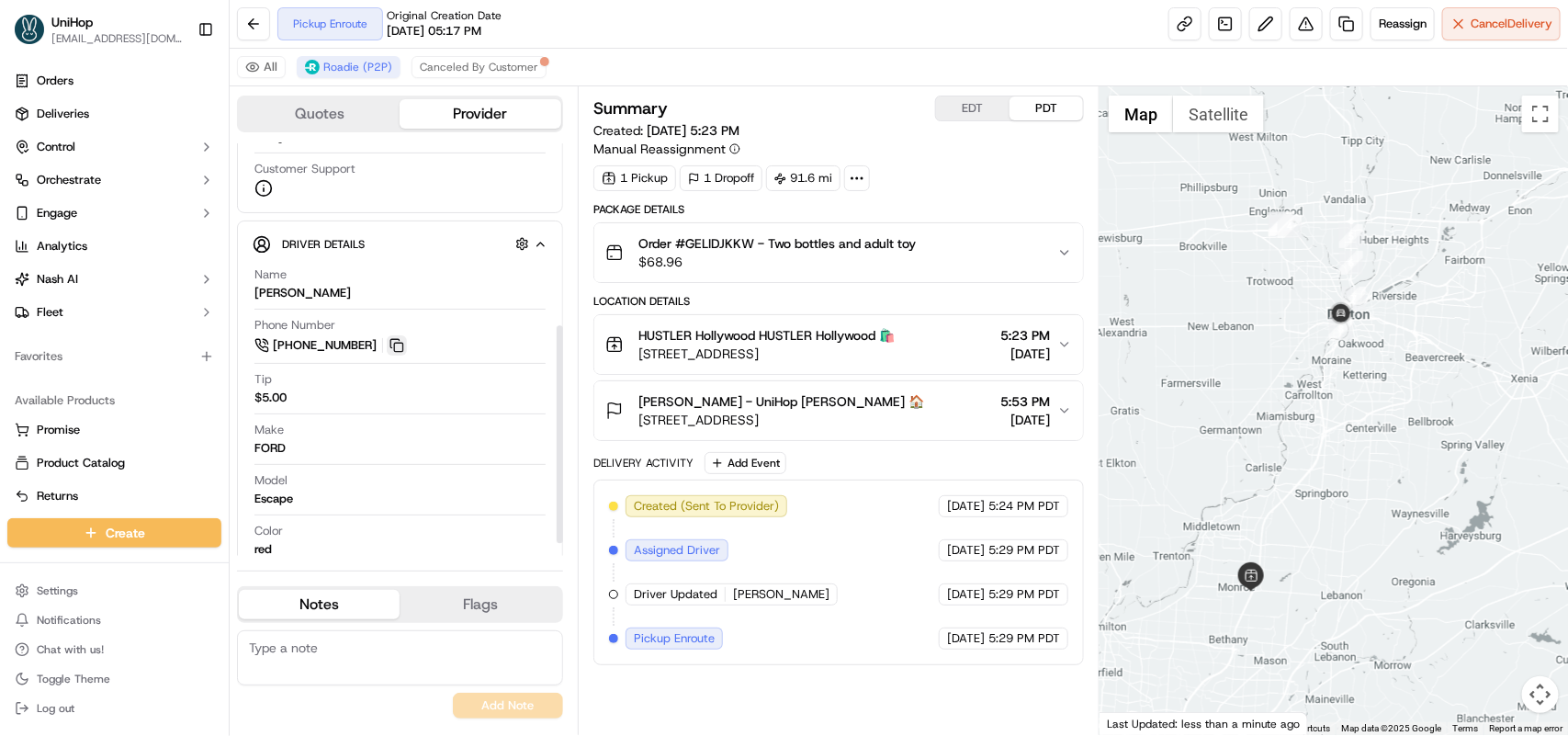
click at [398, 349] on button at bounding box center [397, 345] width 21 height 21
drag, startPoint x: 632, startPoint y: 398, endPoint x: 725, endPoint y: 398, distance: 93.0
click at [725, 398] on div "Elijah Mendoza - UniHop Elijah Mendoza 🏠 4029 Cracker Cove Ln, Canal Winchester…" at bounding box center [765, 410] width 319 height 37
copy span "Elijah Mendoza"
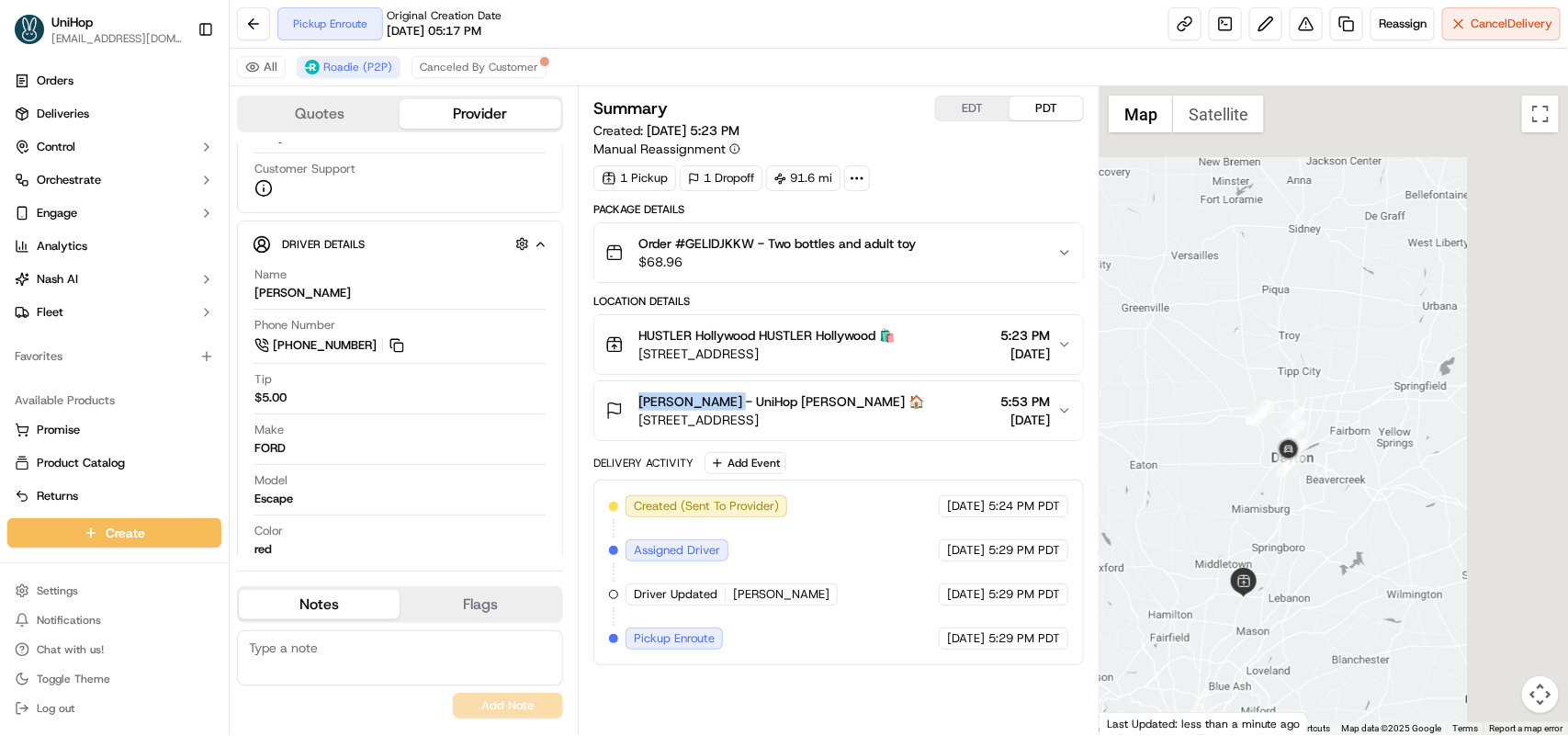
drag, startPoint x: 1410, startPoint y: 246, endPoint x: 1302, endPoint y: 484, distance: 261.4
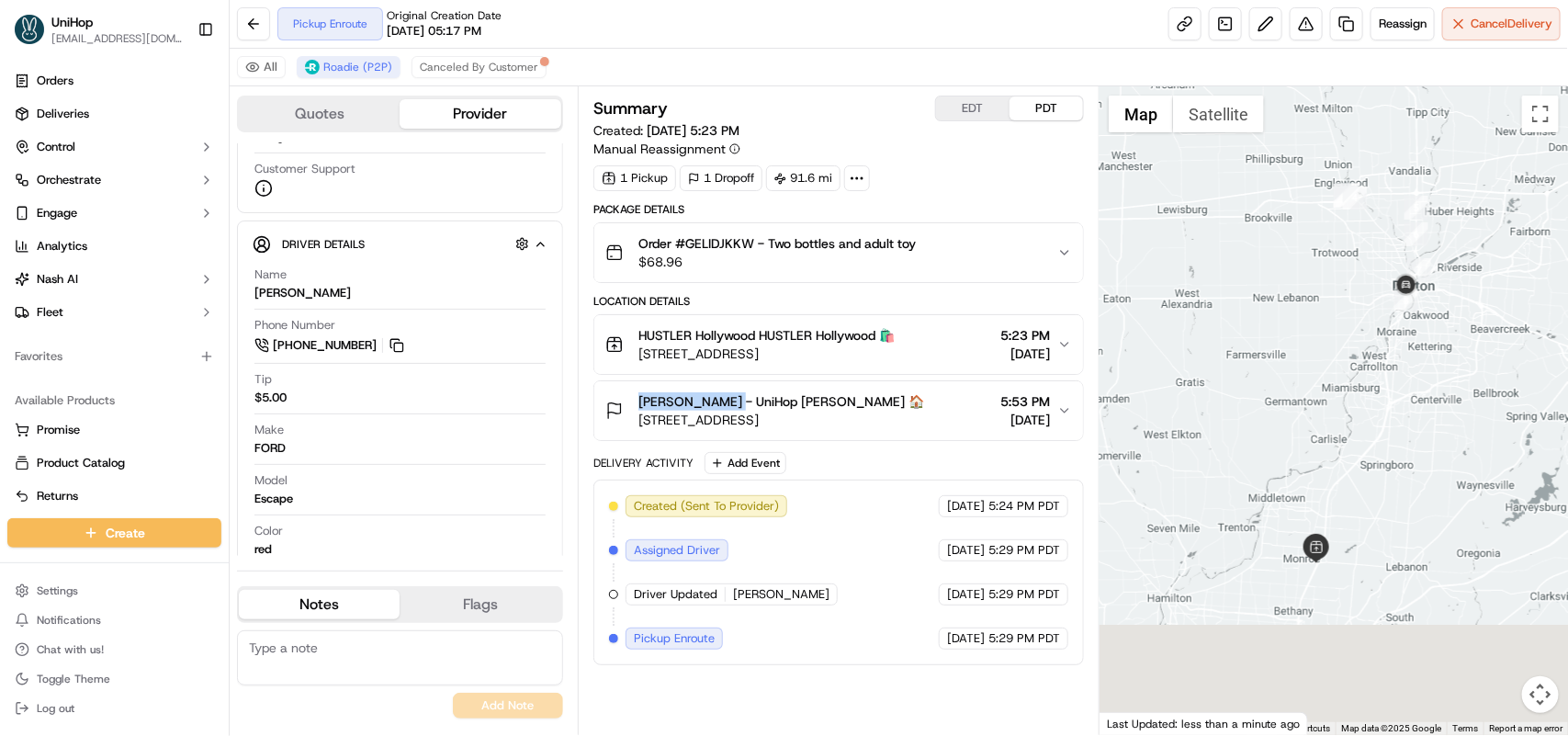
drag, startPoint x: 1304, startPoint y: 507, endPoint x: 1406, endPoint y: 382, distance: 161.3
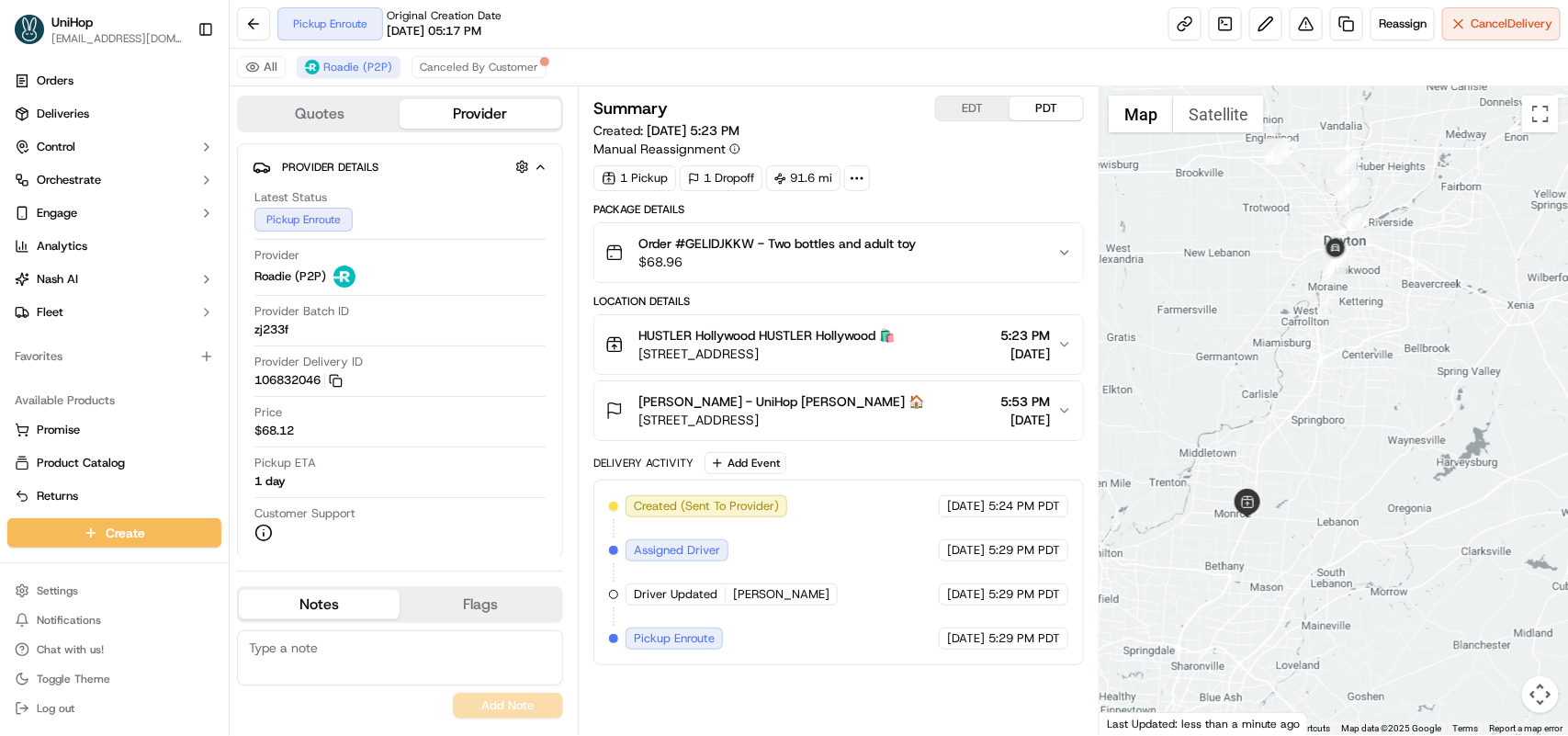
drag, startPoint x: 1232, startPoint y: 416, endPoint x: 1353, endPoint y: 338, distance: 144.0
click at [262, 28] on button at bounding box center [253, 23] width 33 height 33
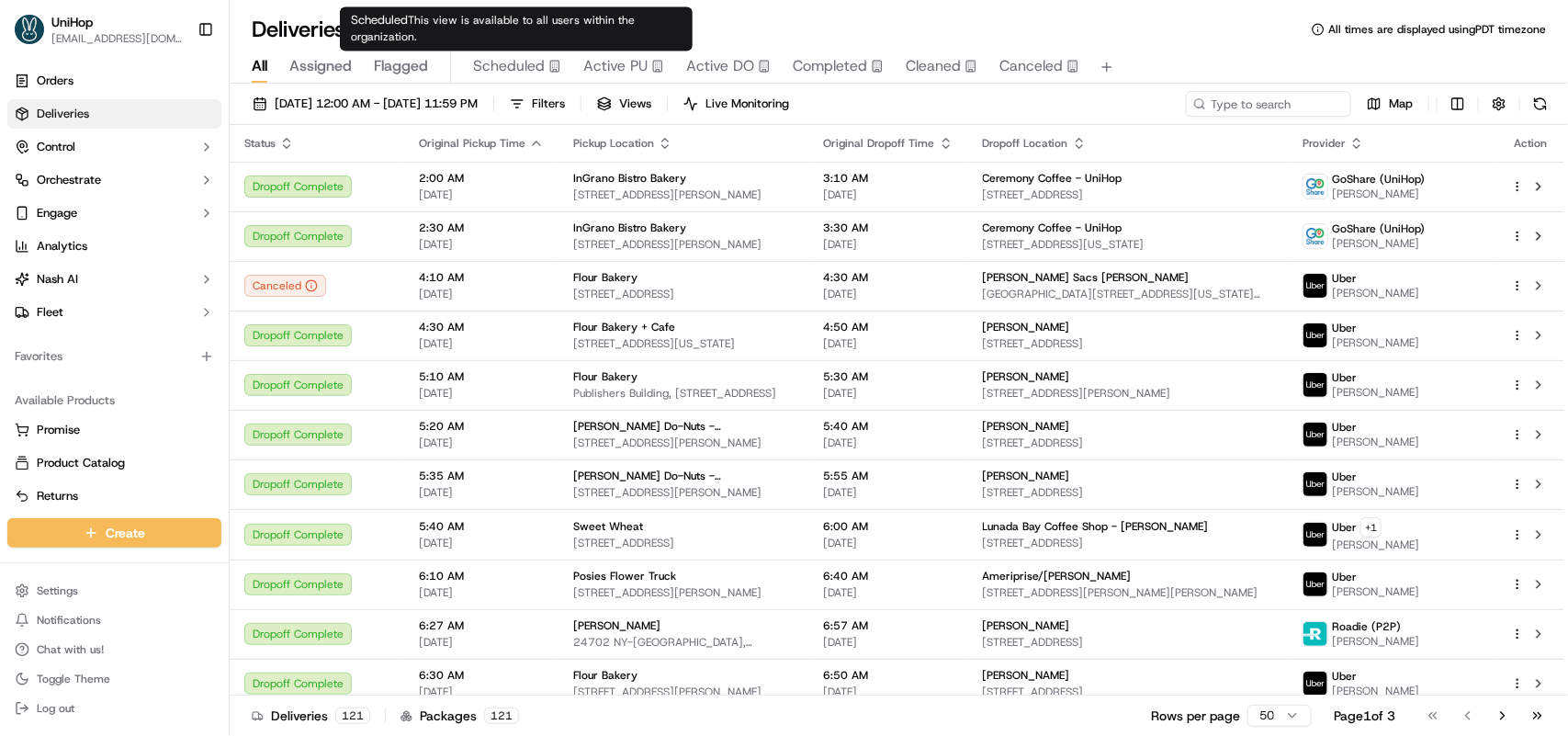
click at [493, 61] on span "Scheduled" at bounding box center [509, 66] width 71 height 22
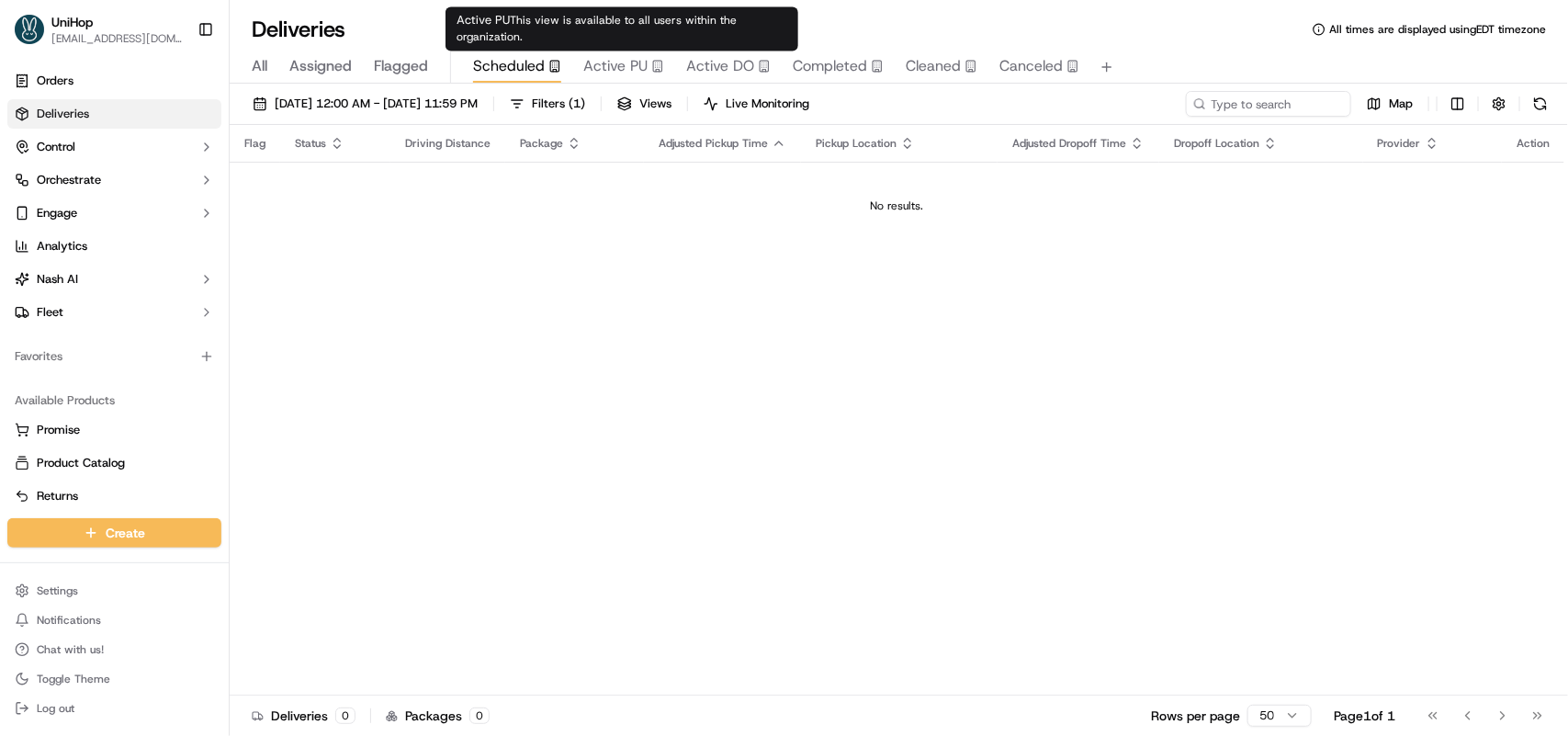
click at [606, 71] on span "Active PU" at bounding box center [616, 66] width 65 height 22
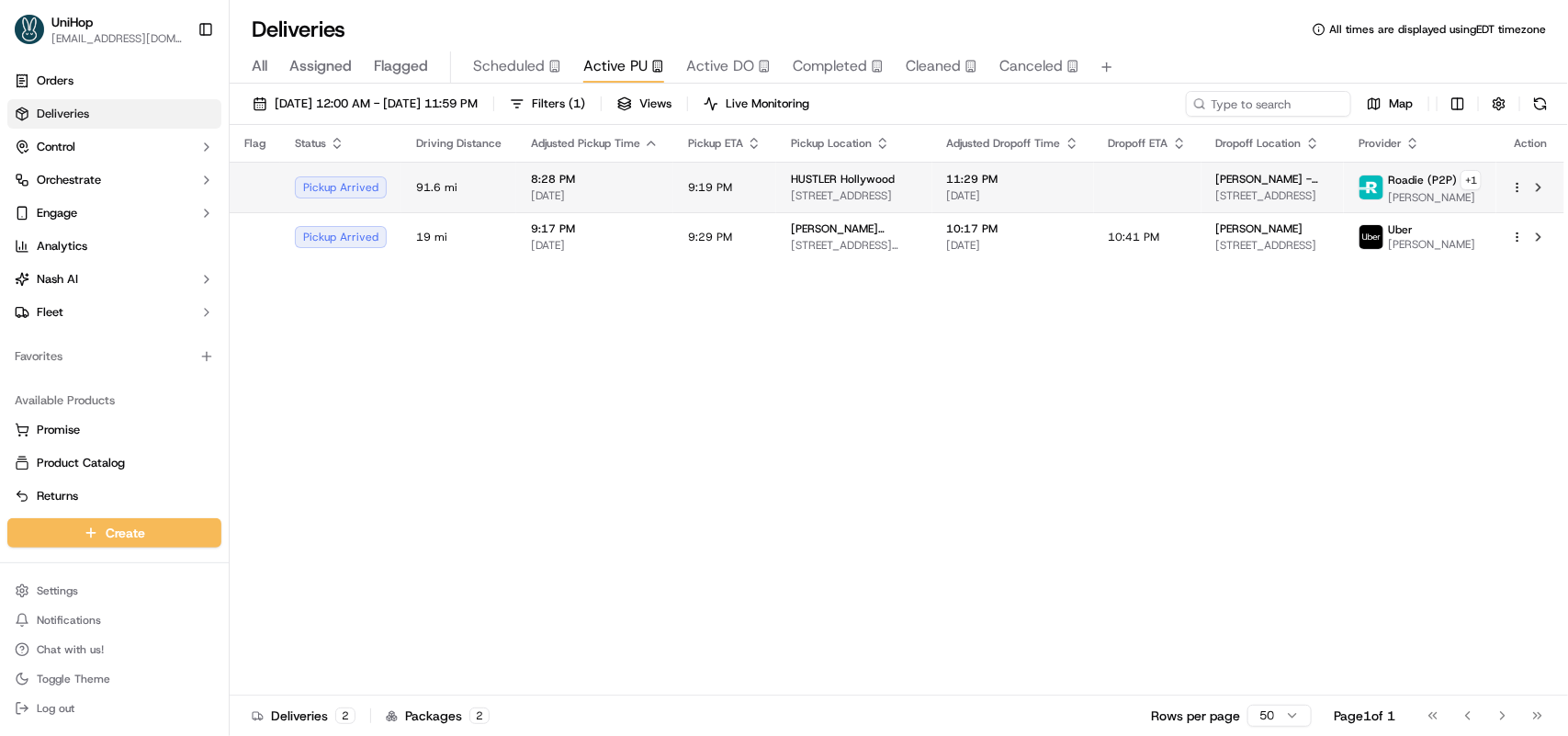
click at [723, 187] on span "9:19 PM" at bounding box center [709, 188] width 44 height 15
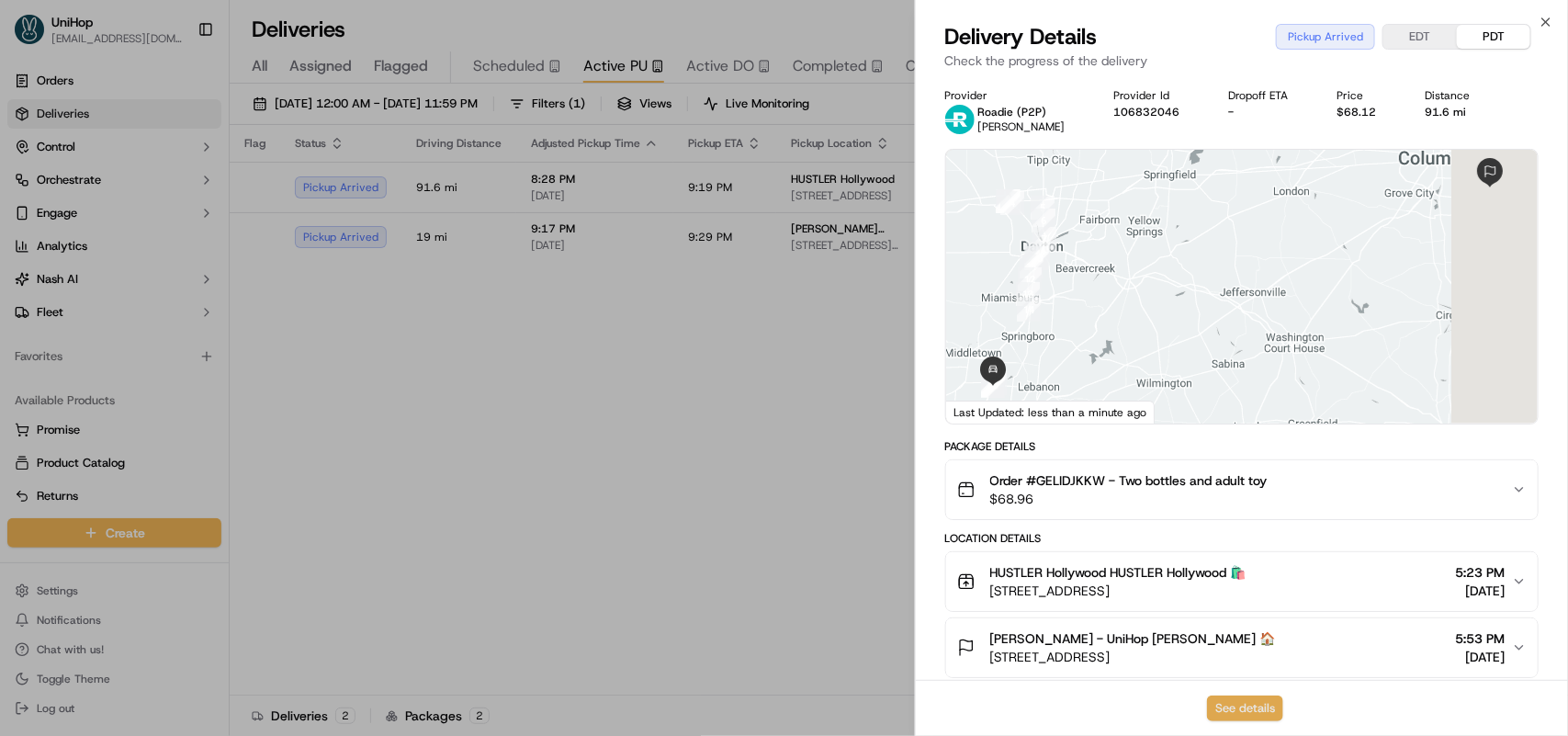
click at [1256, 711] on button "See details" at bounding box center [1244, 708] width 76 height 25
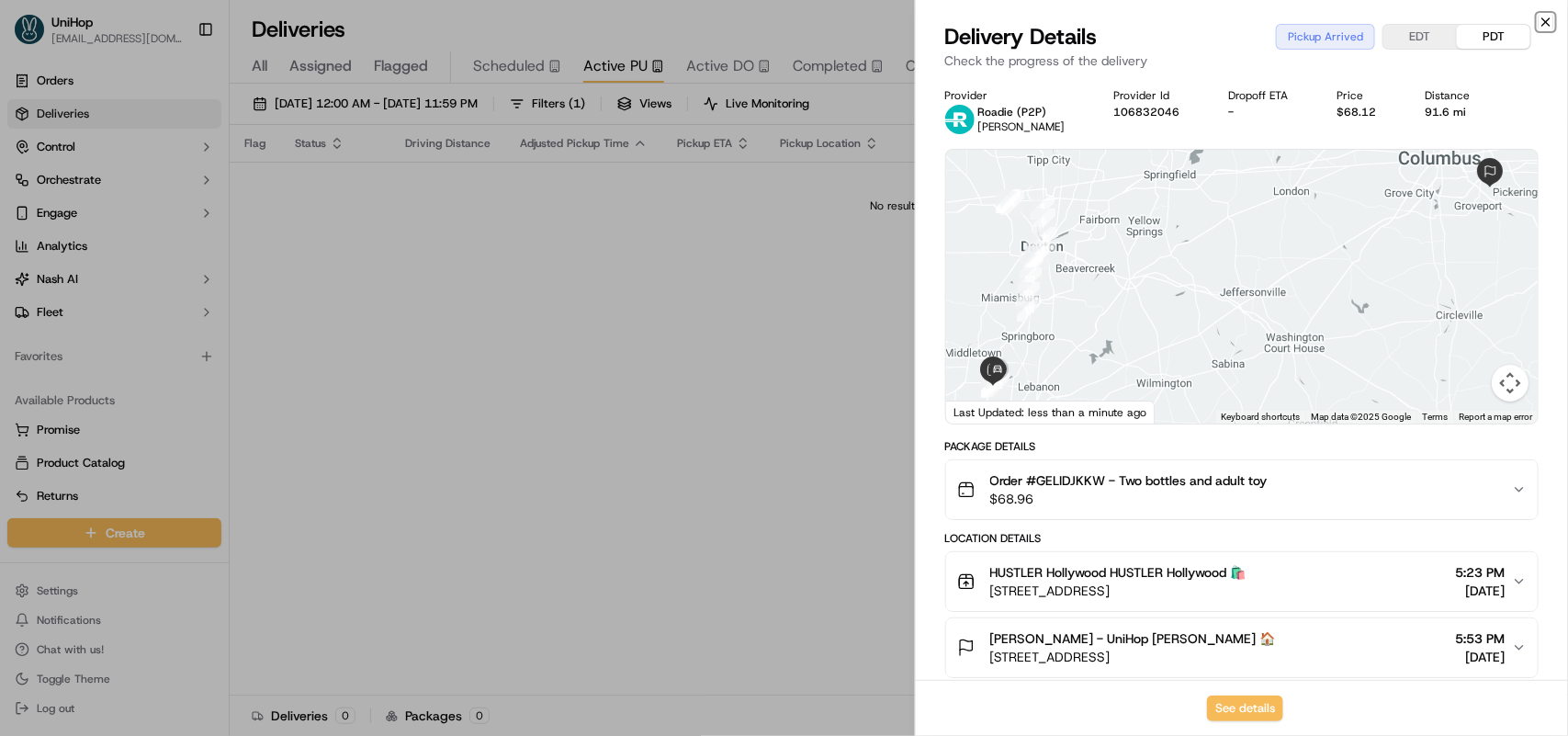
click at [1548, 22] on icon "button" at bounding box center [1546, 23] width 15 height 15
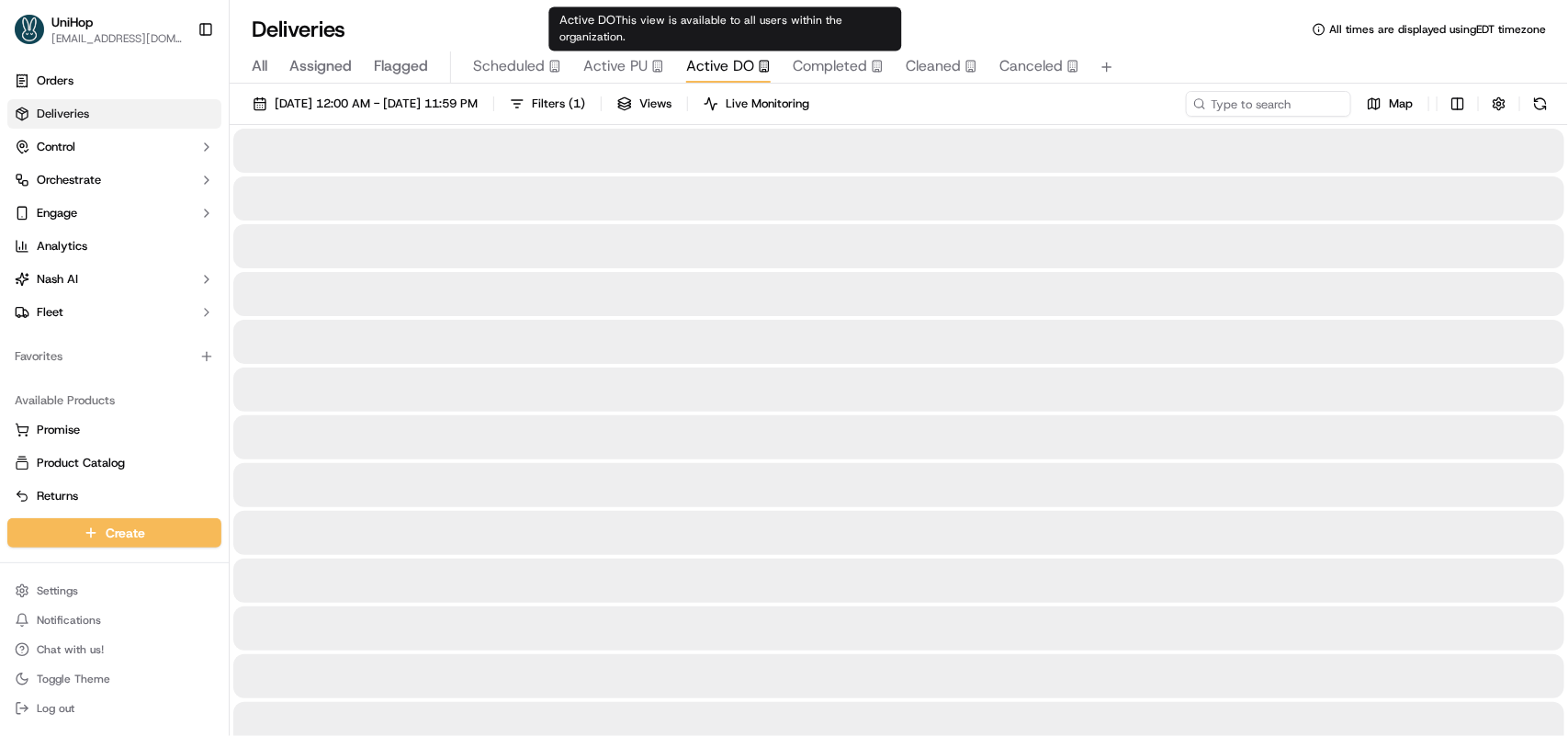
click at [718, 69] on span "Active DO" at bounding box center [720, 66] width 68 height 22
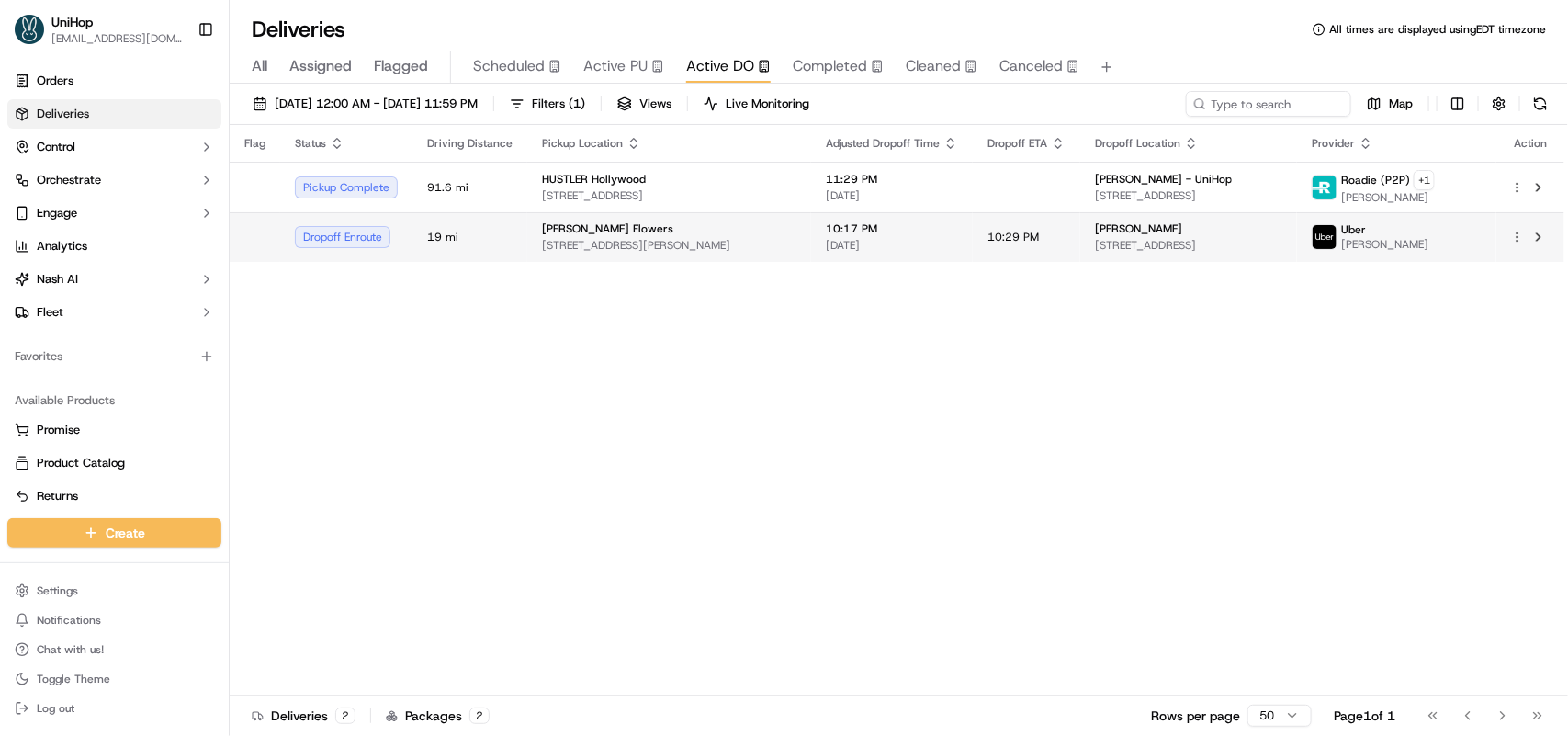
click at [752, 233] on div "Sada's Flowers" at bounding box center [669, 229] width 254 height 15
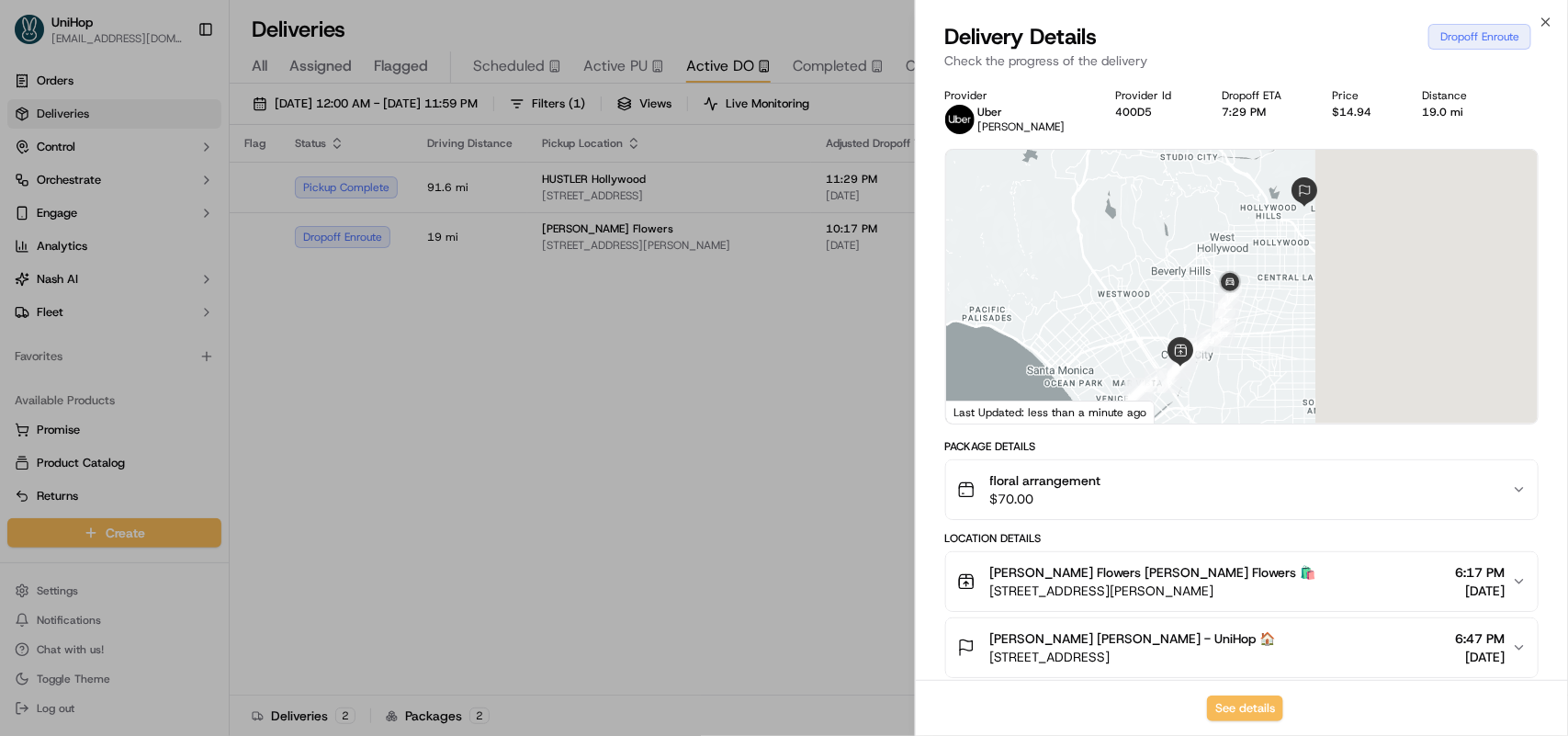
click at [1241, 694] on div "See details" at bounding box center [1241, 708] width 652 height 56
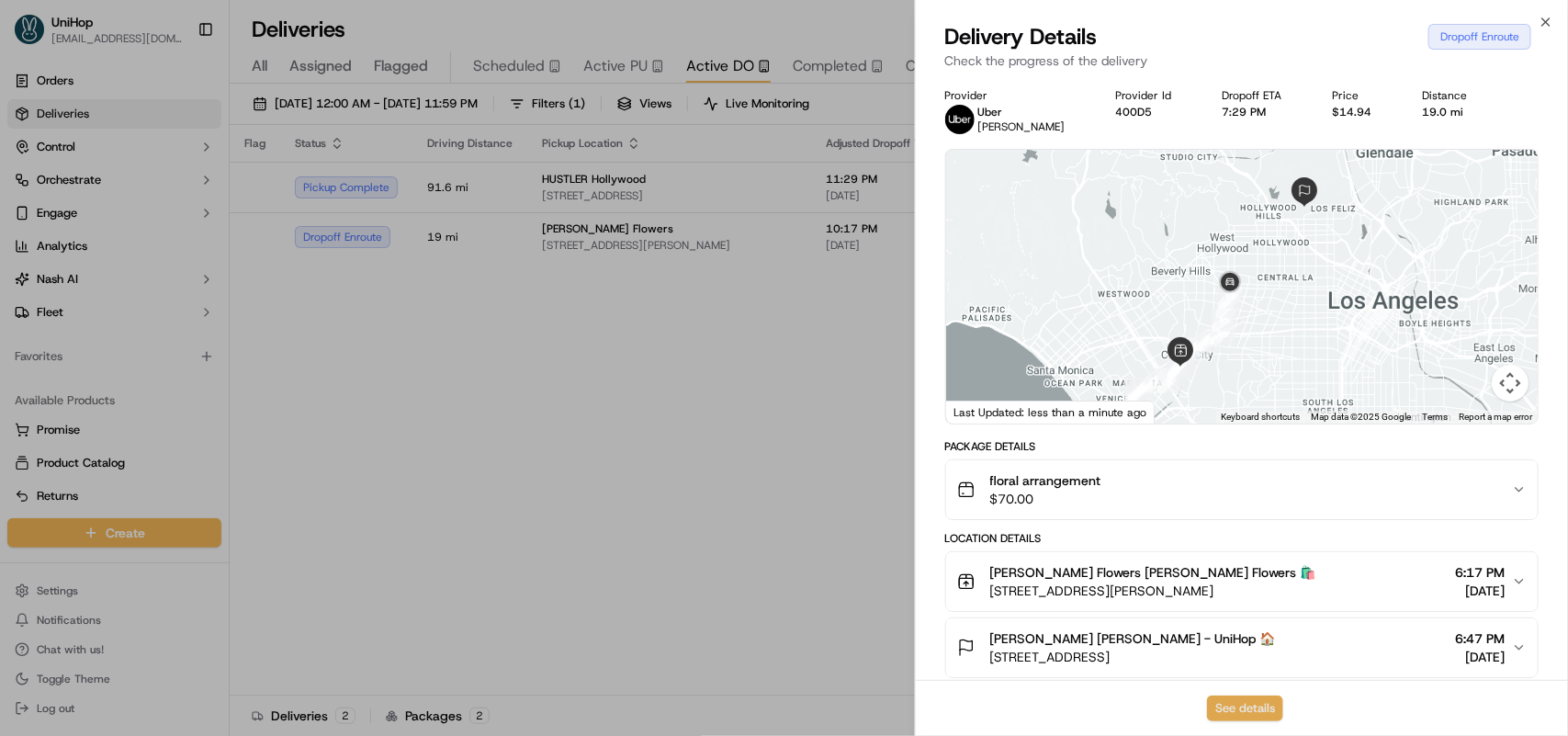
click at [1242, 699] on button "See details" at bounding box center [1244, 708] width 76 height 25
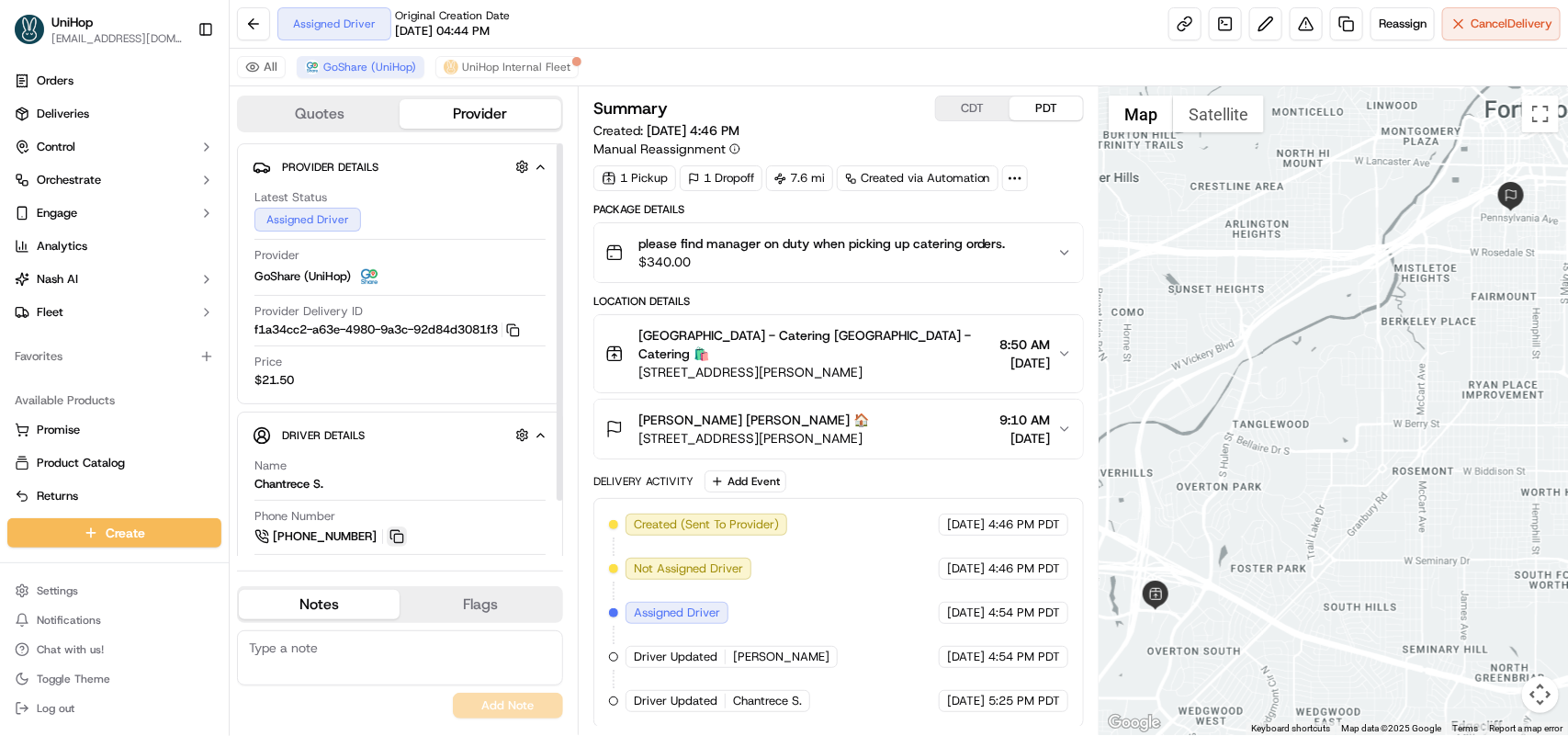
click at [397, 541] on button at bounding box center [397, 537] width 21 height 21
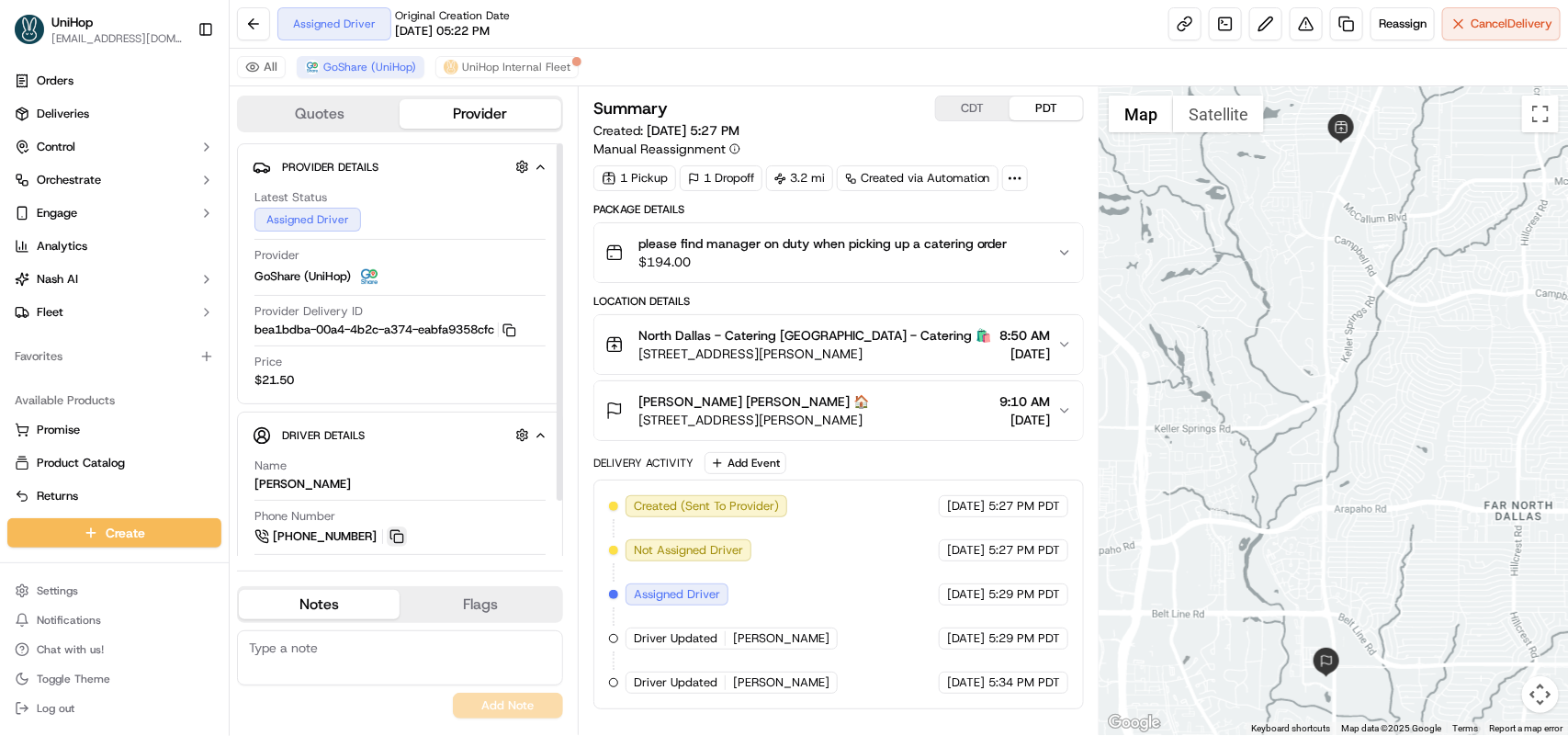
click at [397, 544] on button at bounding box center [397, 537] width 21 height 21
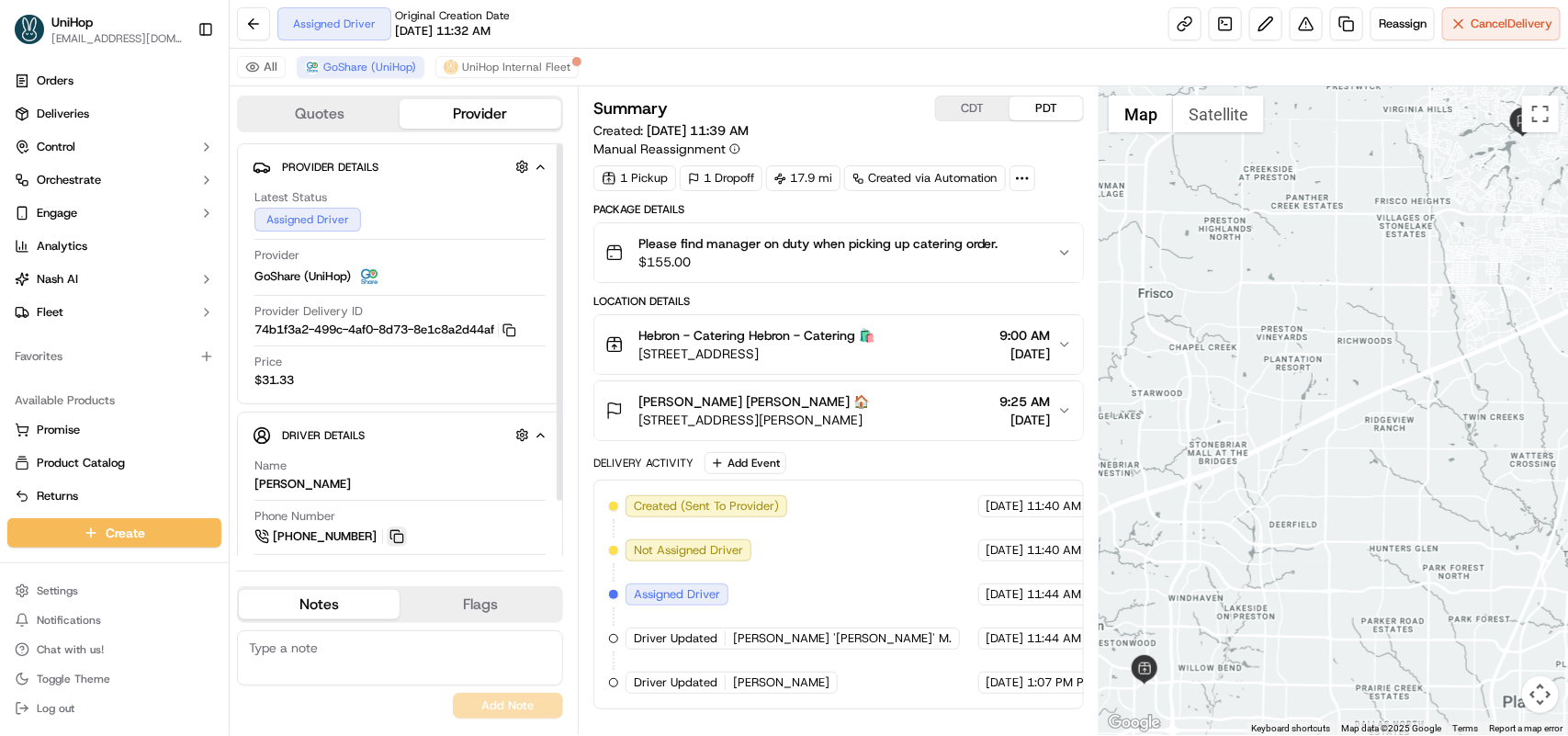
click at [398, 533] on button at bounding box center [397, 537] width 21 height 21
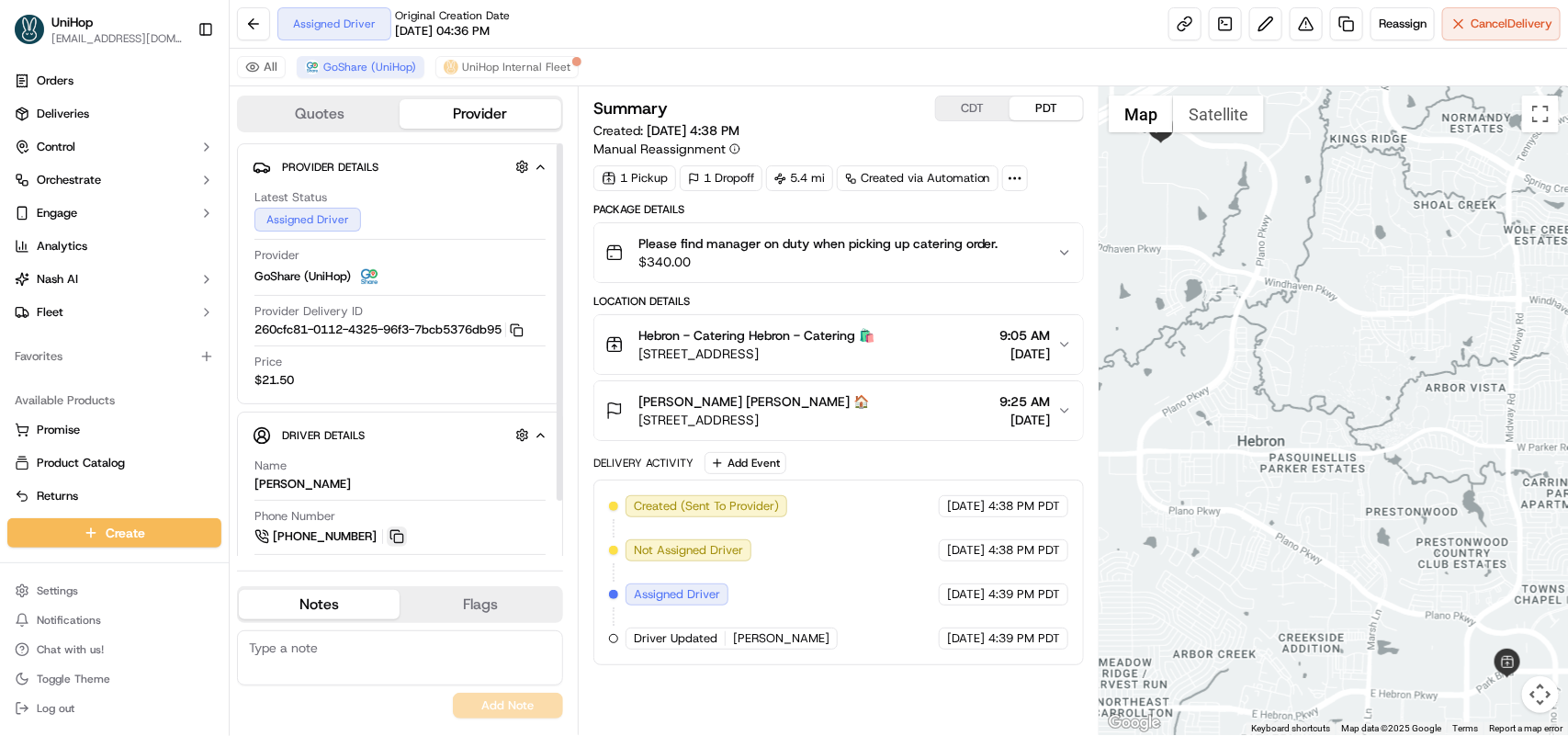
click at [392, 544] on button at bounding box center [397, 537] width 21 height 21
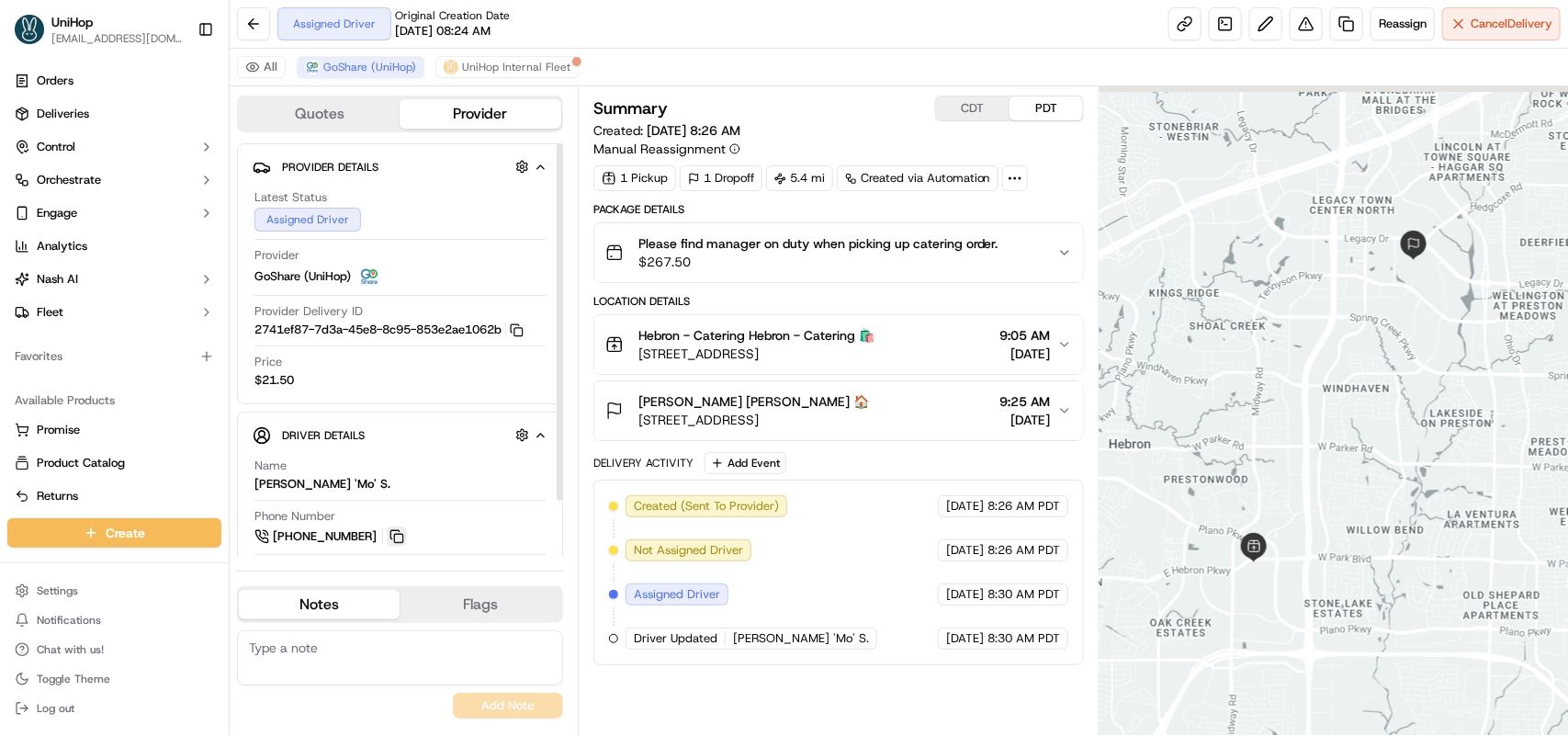
click at [396, 531] on button at bounding box center [397, 537] width 21 height 21
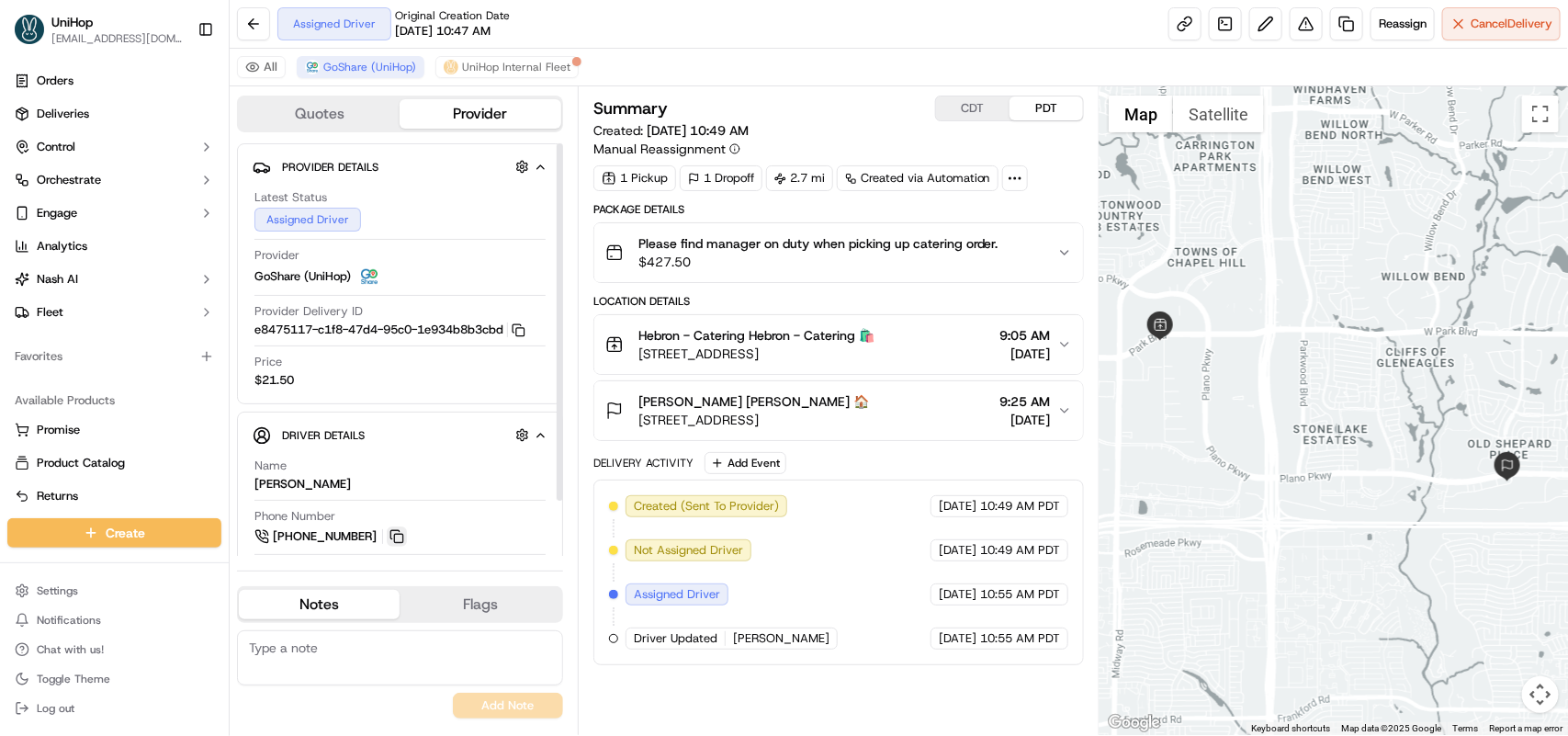
drag, startPoint x: 390, startPoint y: 539, endPoint x: 512, endPoint y: 409, distance: 178.3
click at [391, 539] on button at bounding box center [397, 537] width 21 height 21
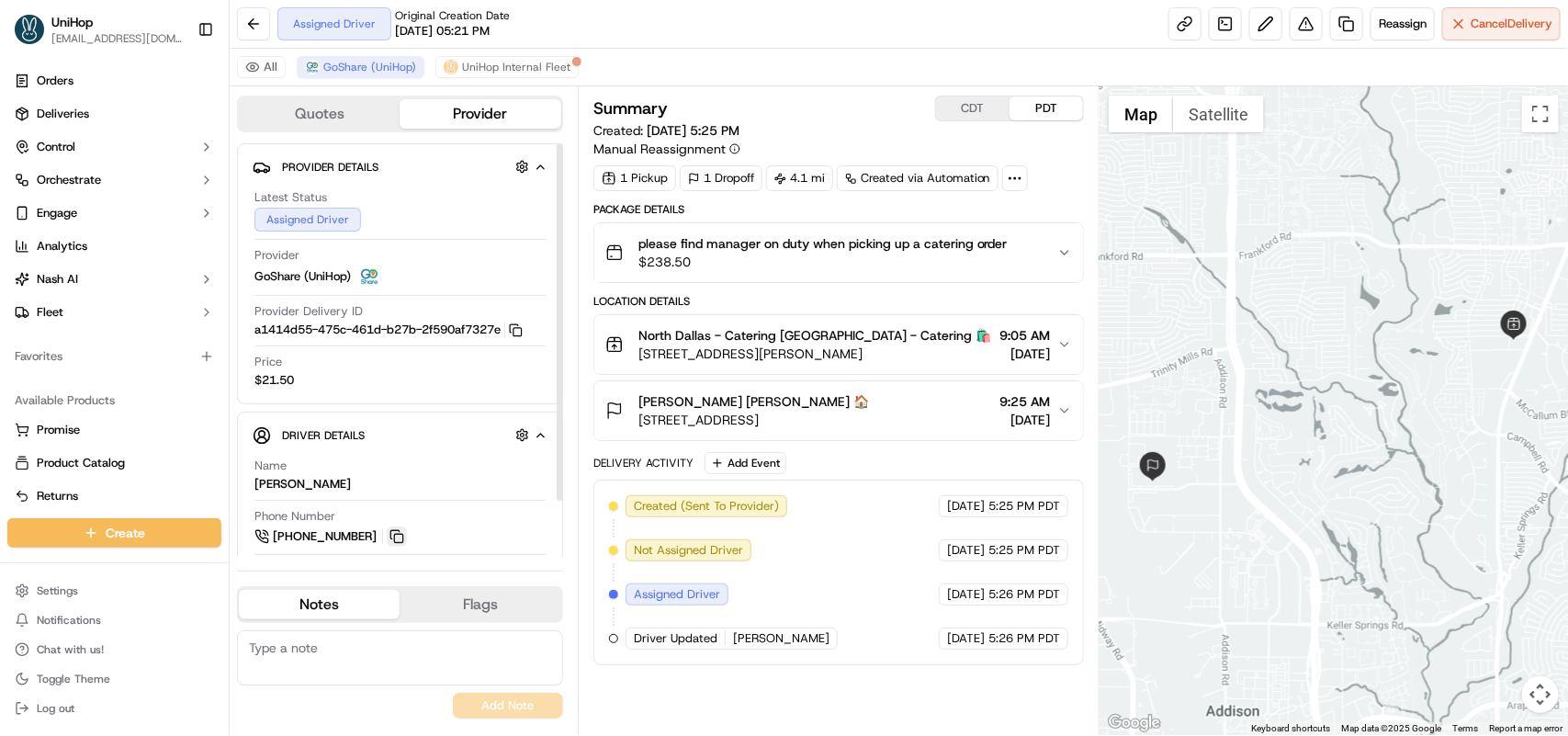
click at [398, 538] on button at bounding box center [397, 537] width 21 height 21
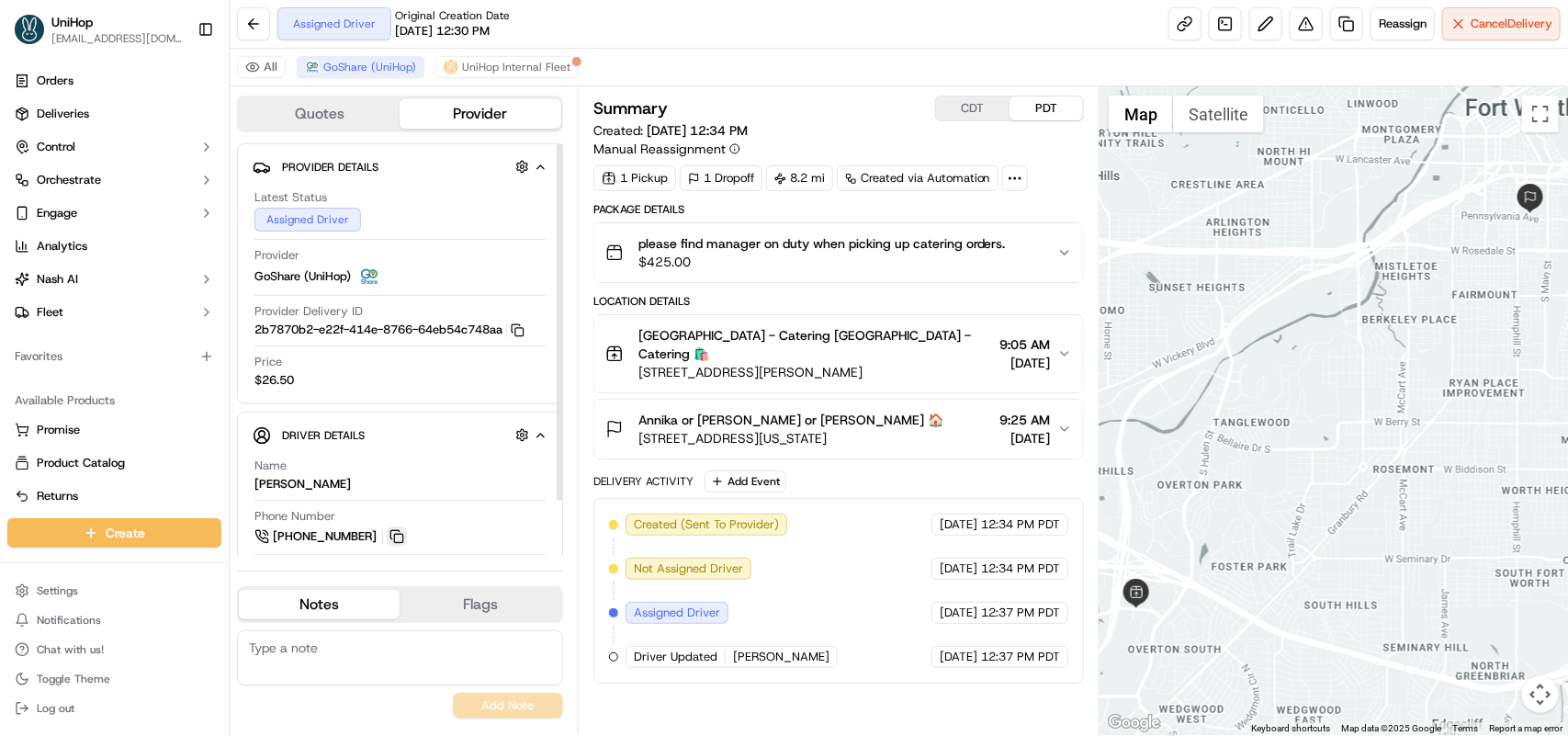
click at [397, 534] on button at bounding box center [397, 537] width 21 height 21
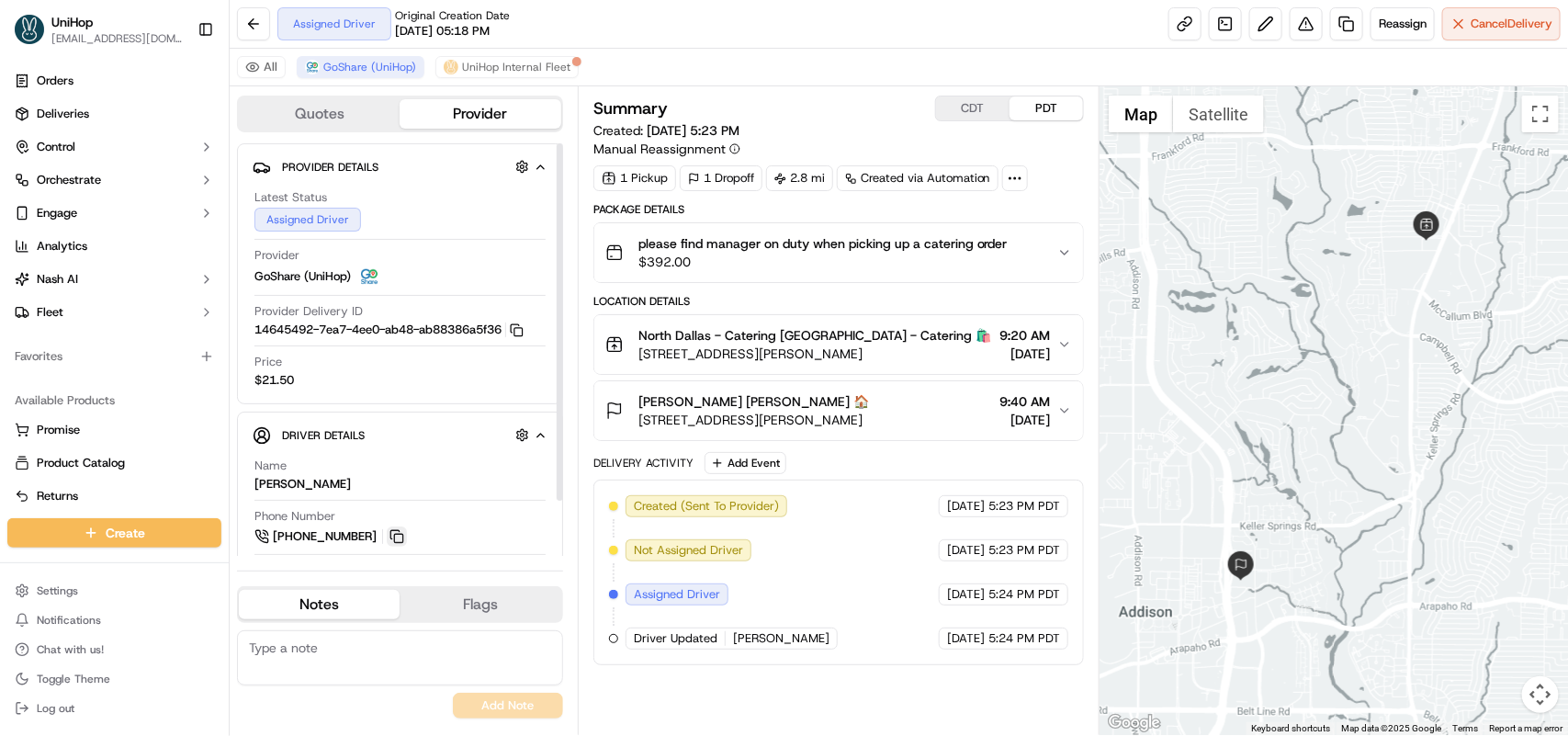
click at [393, 531] on button at bounding box center [397, 537] width 21 height 21
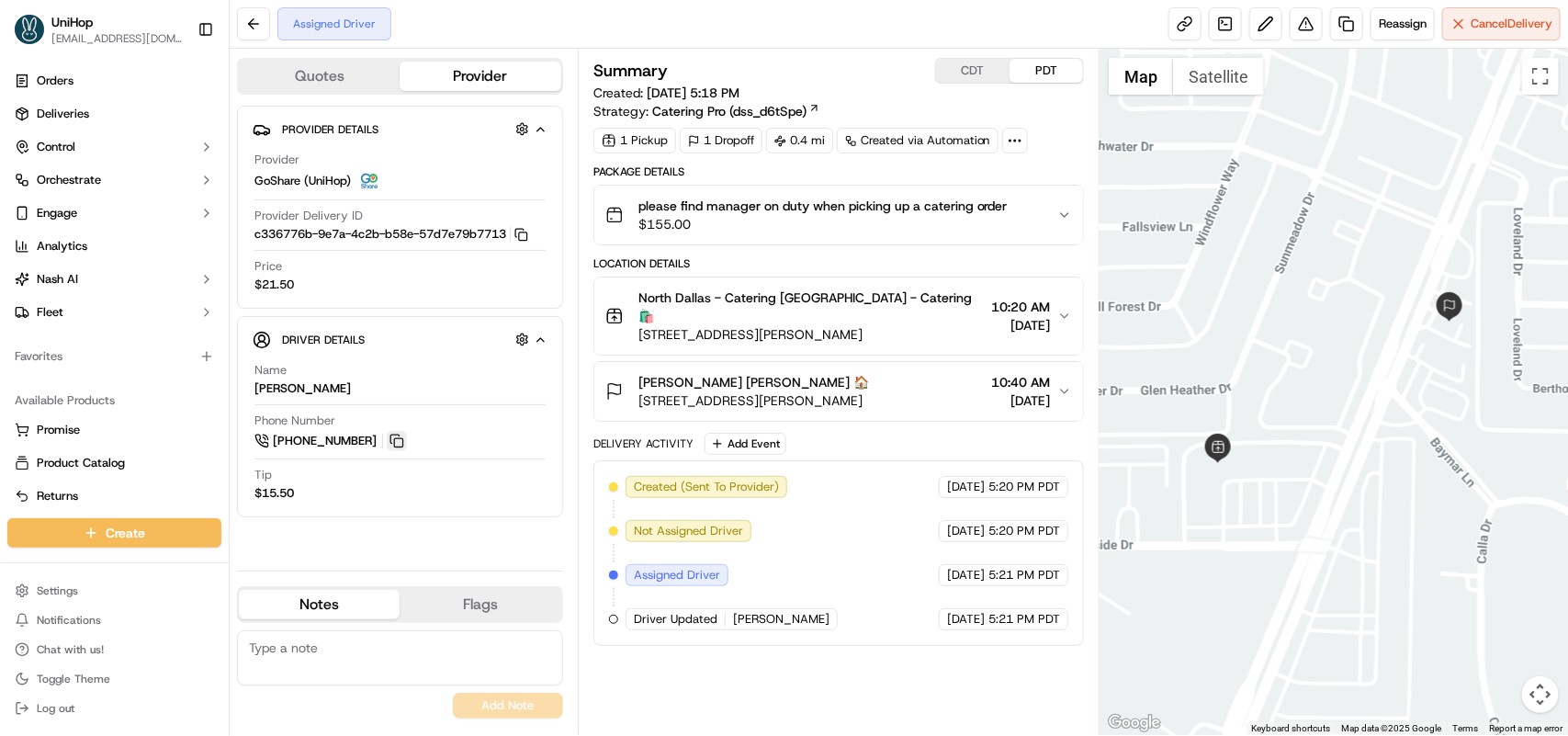
click at [396, 444] on button at bounding box center [397, 441] width 21 height 21
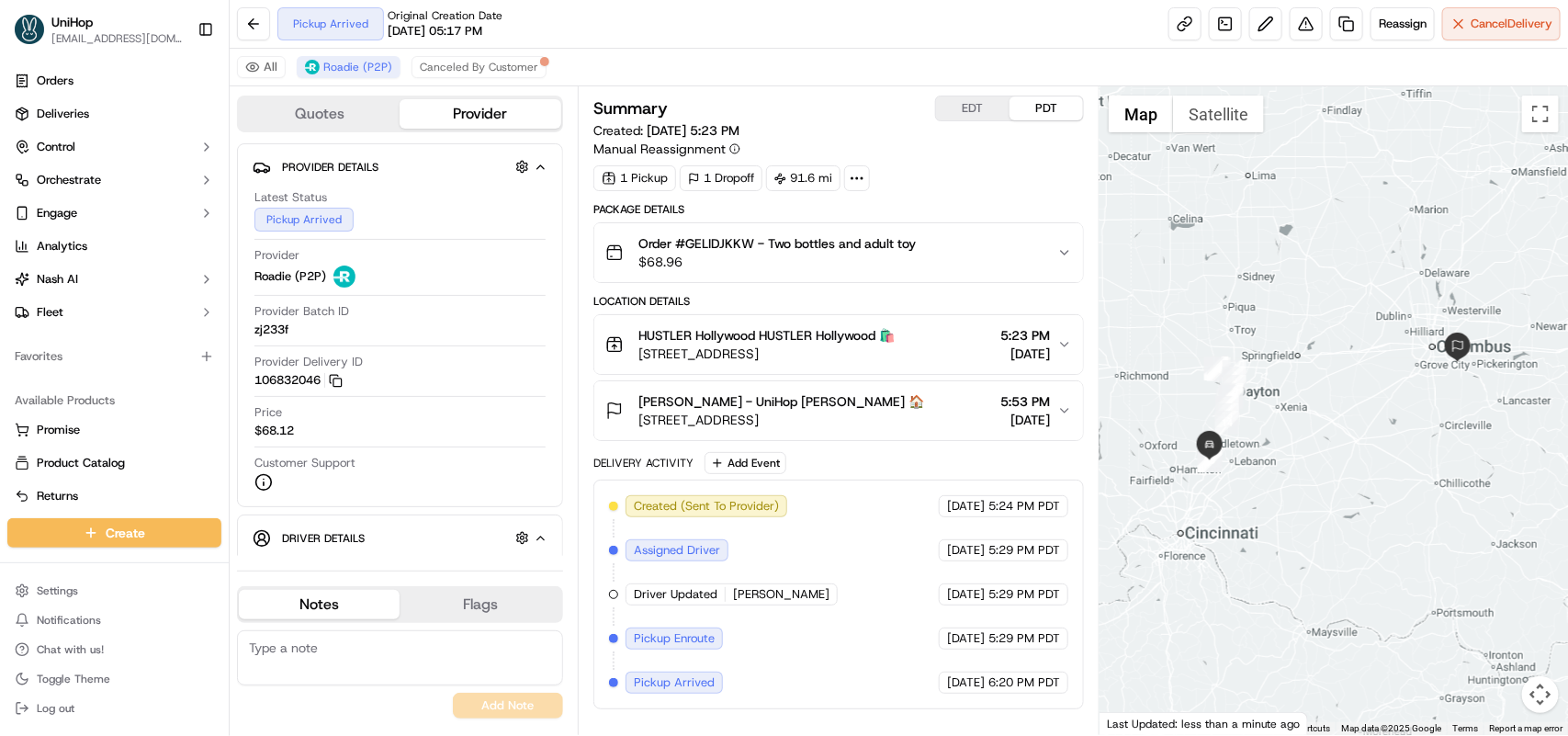
click at [1058, 345] on icon "button" at bounding box center [1065, 345] width 15 height 15
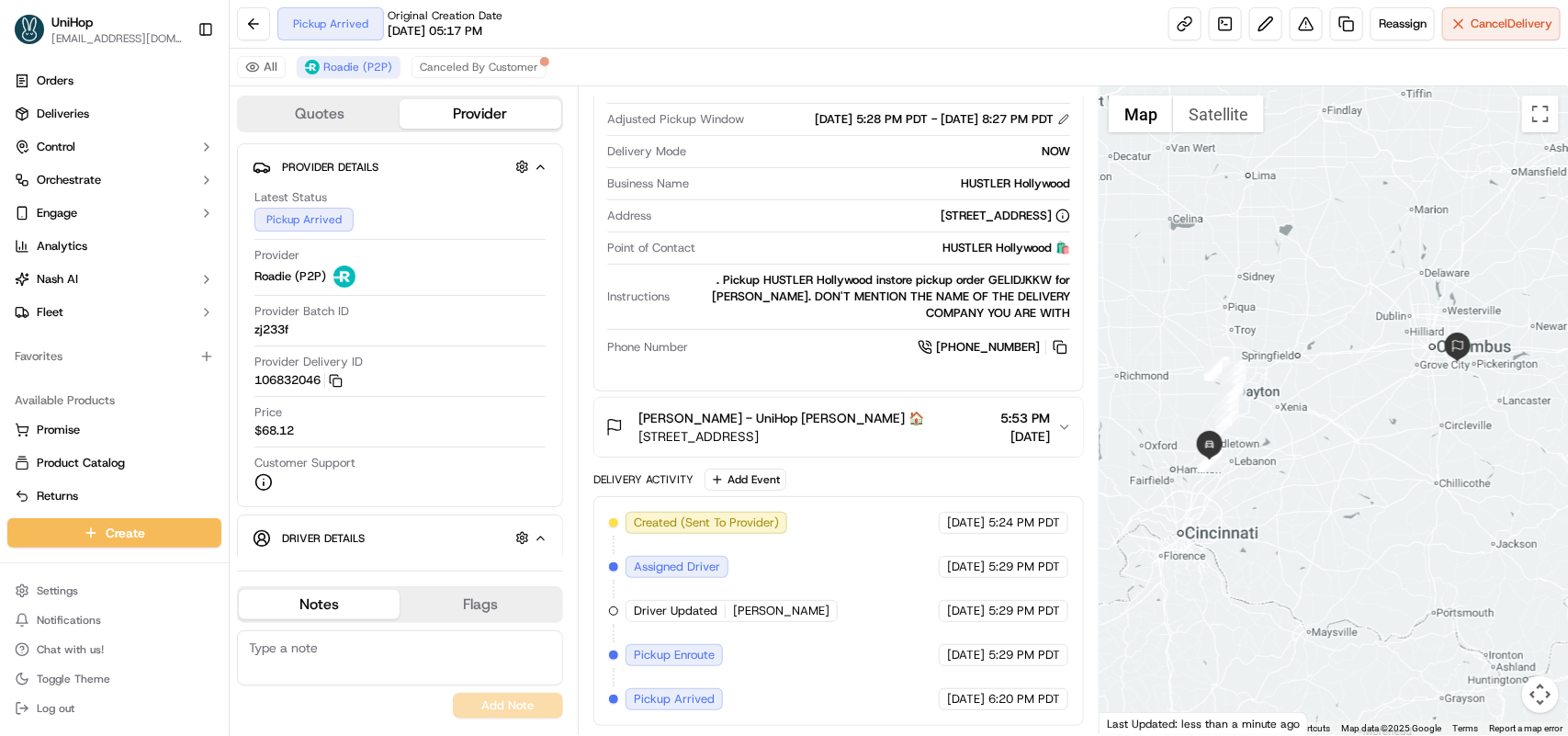
scroll to position [373, 0]
click at [1035, 420] on span "5:53 PM" at bounding box center [1025, 419] width 50 height 19
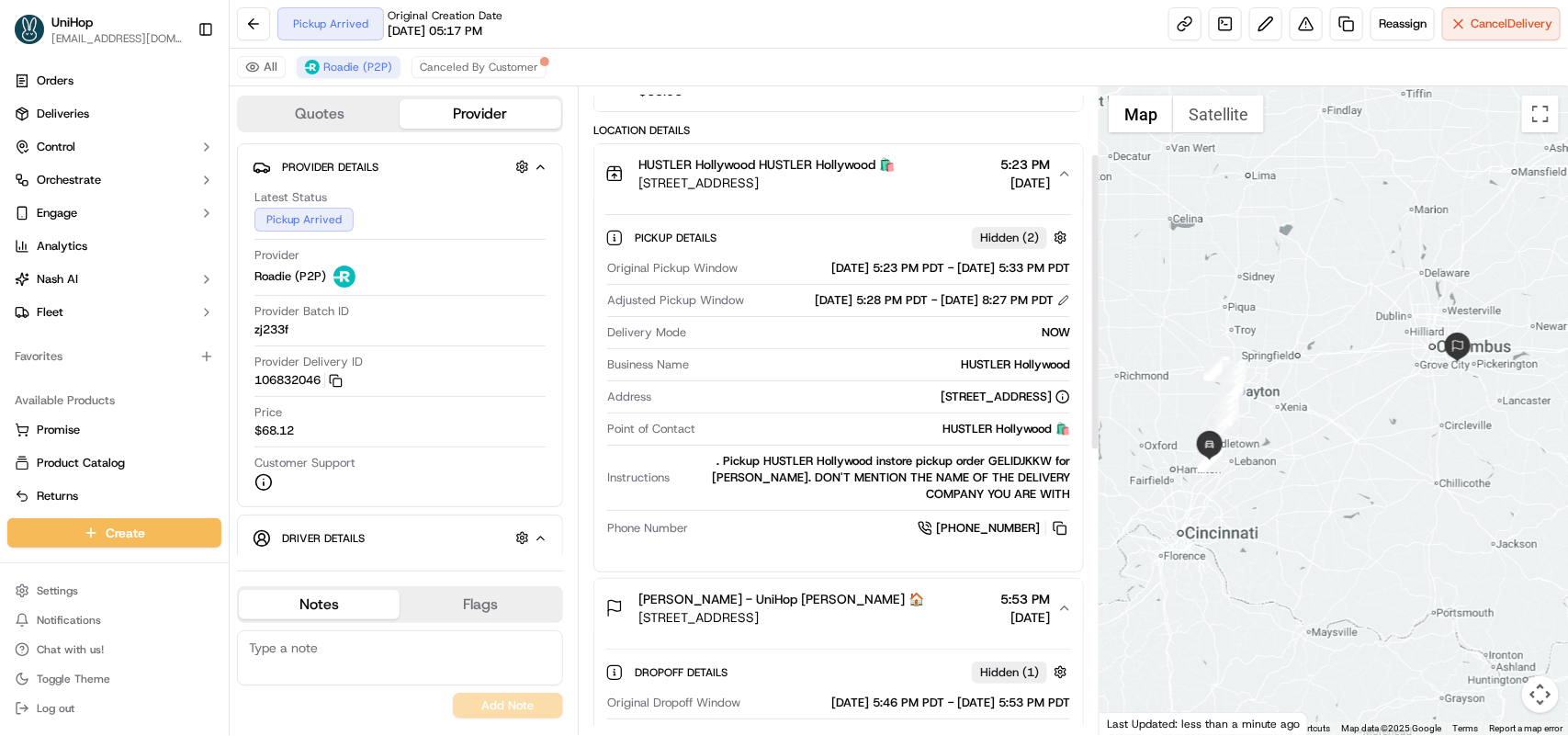
scroll to position [144, 0]
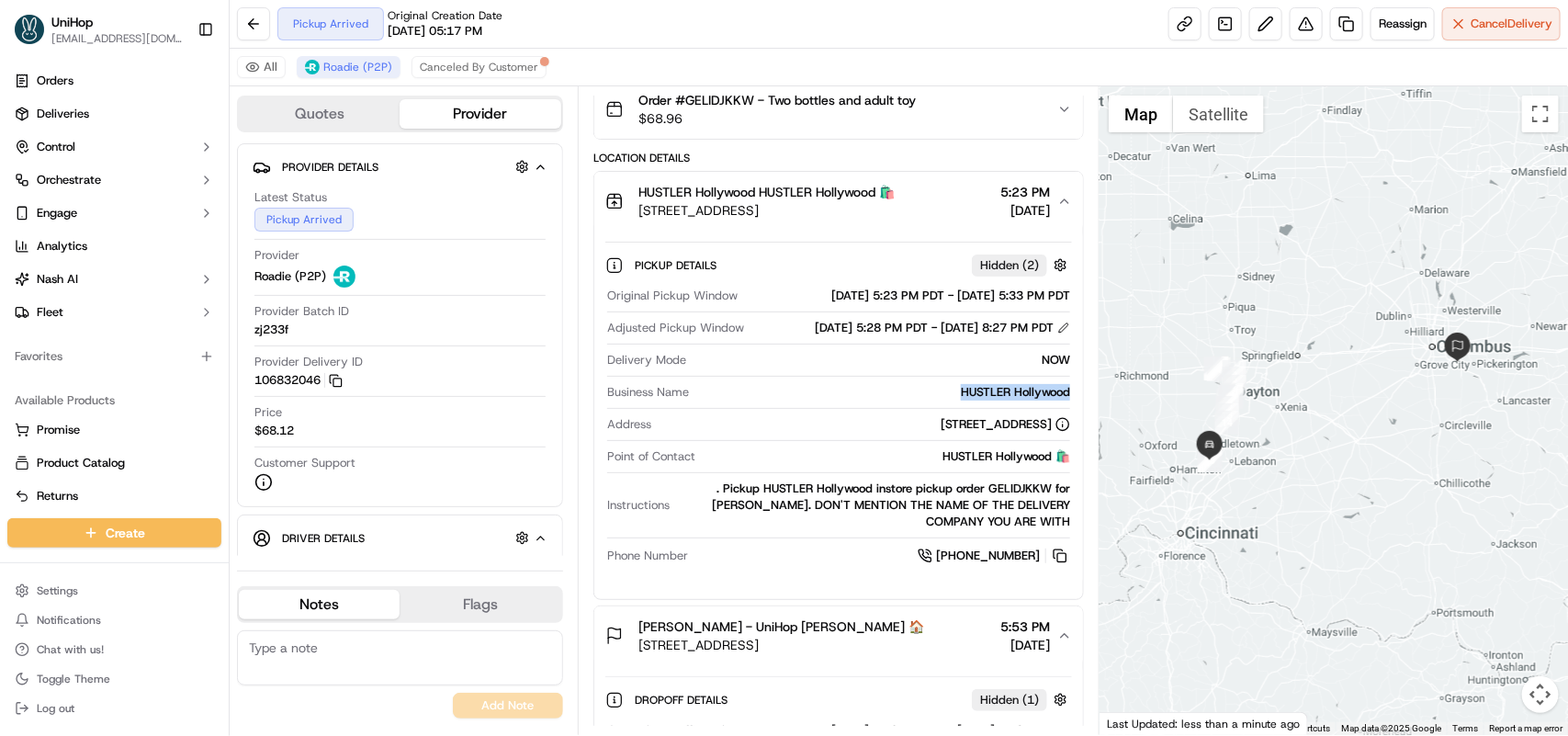
drag, startPoint x: 957, startPoint y: 414, endPoint x: 1068, endPoint y: 411, distance: 111.0
click at [1068, 401] on div "HUSTLER Hollywood" at bounding box center [883, 392] width 373 height 17
copy div "HUSTLER Hollywood"
drag, startPoint x: 813, startPoint y: 439, endPoint x: 1021, endPoint y: 447, distance: 208.2
click at [1021, 433] on div "[STREET_ADDRESS]" at bounding box center [1005, 424] width 129 height 17
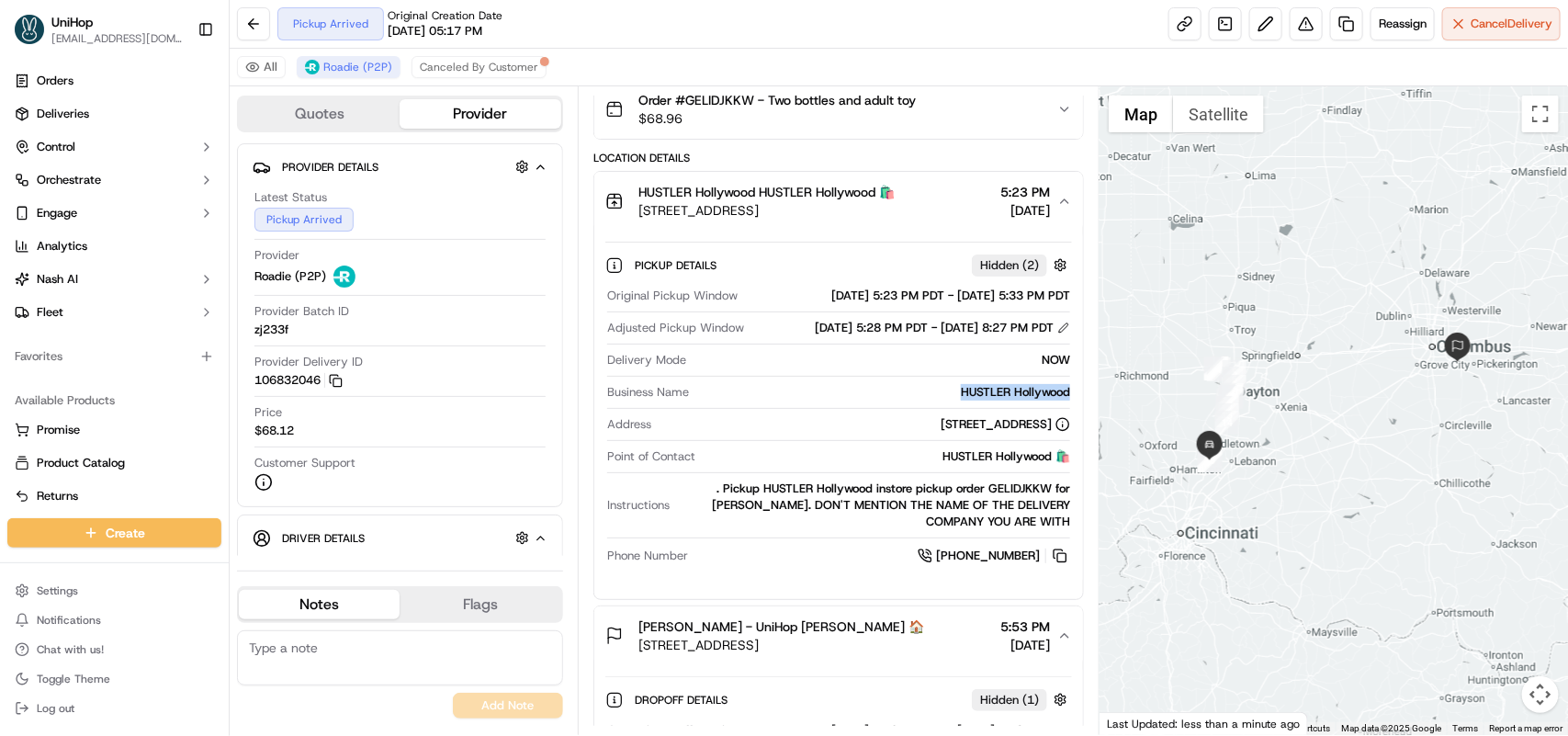
copy div "1038 Lebanon St, Monroe, OH 45050"
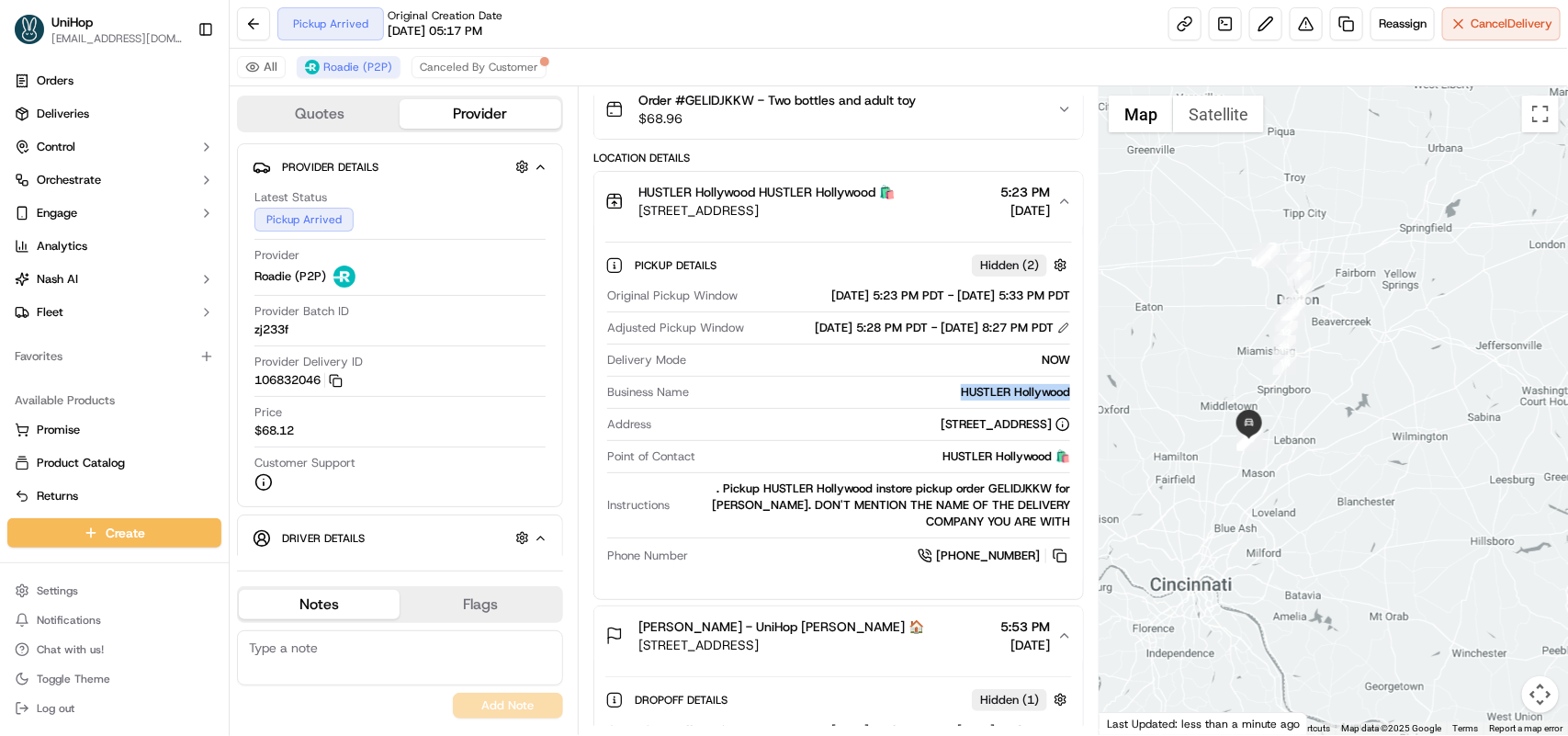
drag, startPoint x: 1171, startPoint y: 429, endPoint x: 1284, endPoint y: 416, distance: 113.7
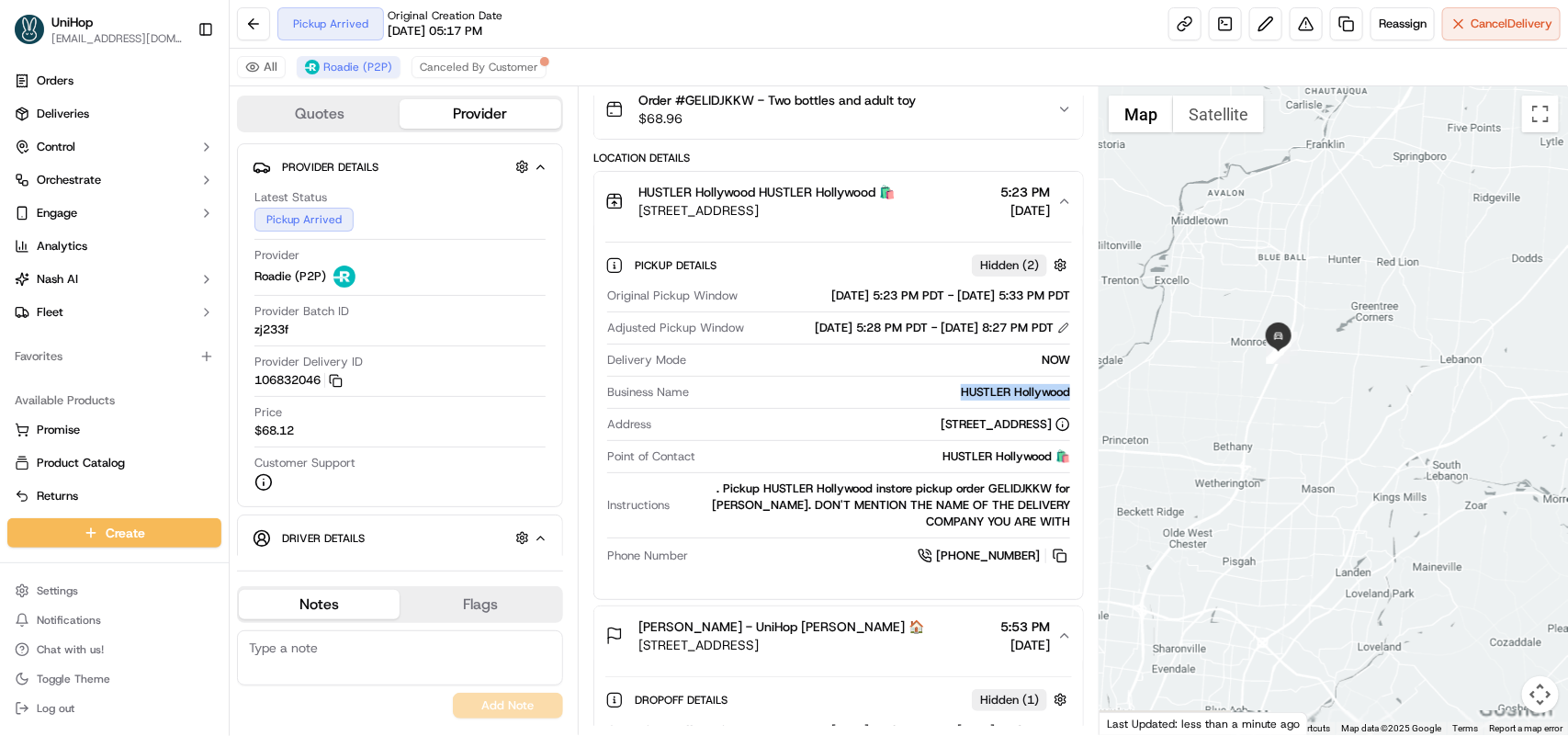
drag, startPoint x: 1266, startPoint y: 470, endPoint x: 1291, endPoint y: 287, distance: 184.7
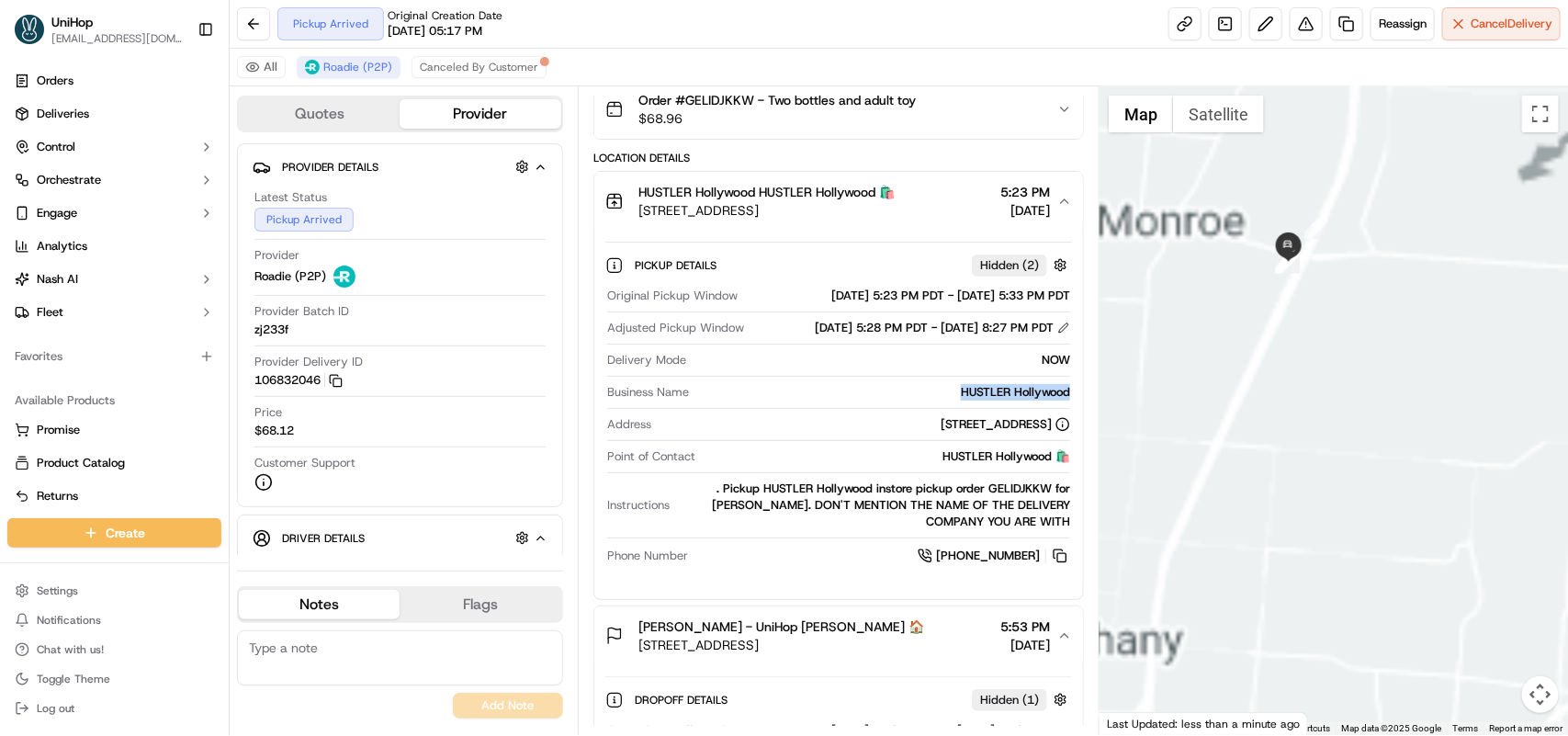
drag, startPoint x: 1337, startPoint y: 240, endPoint x: 1317, endPoint y: 364, distance: 125.6
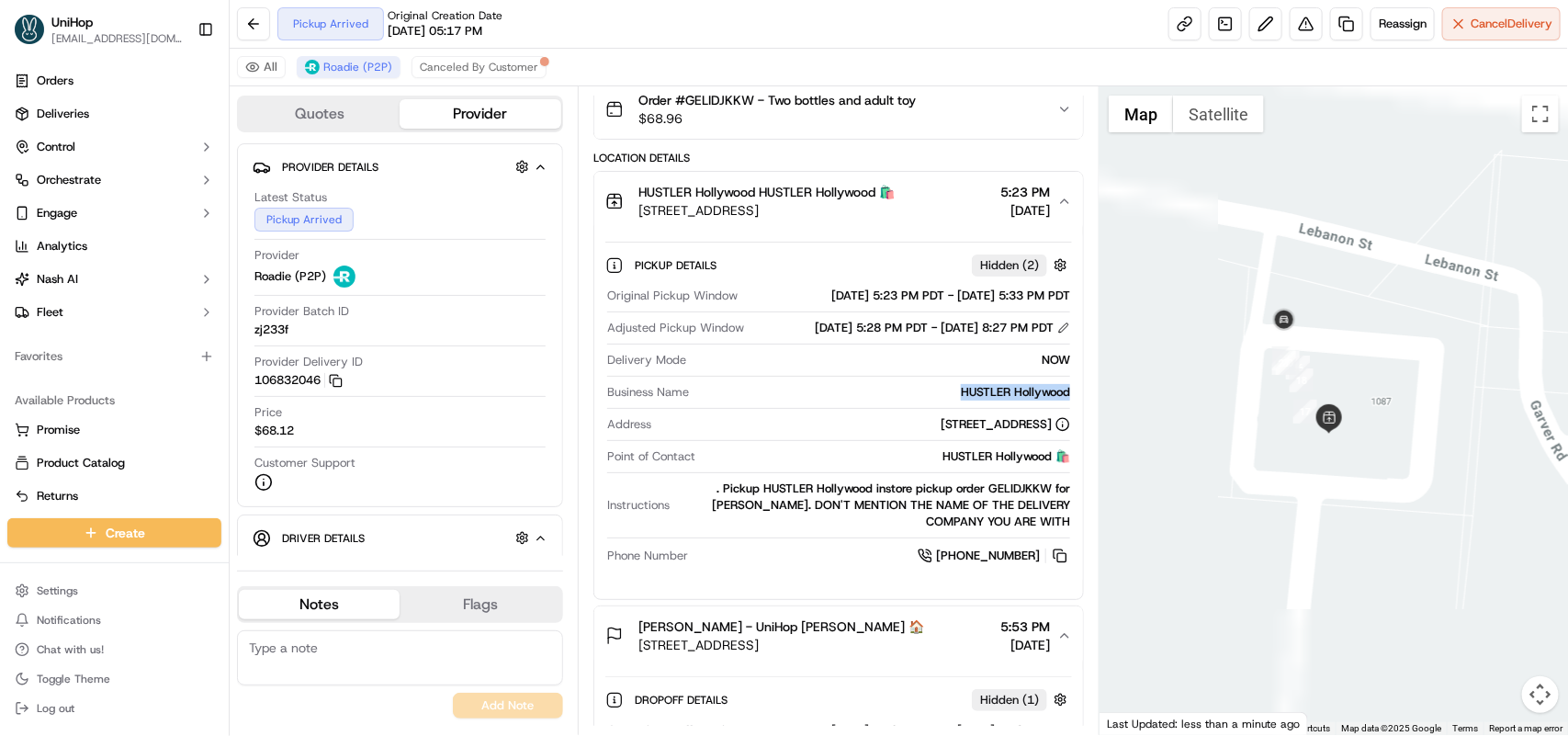
drag, startPoint x: 1256, startPoint y: 444, endPoint x: 1393, endPoint y: 328, distance: 179.5
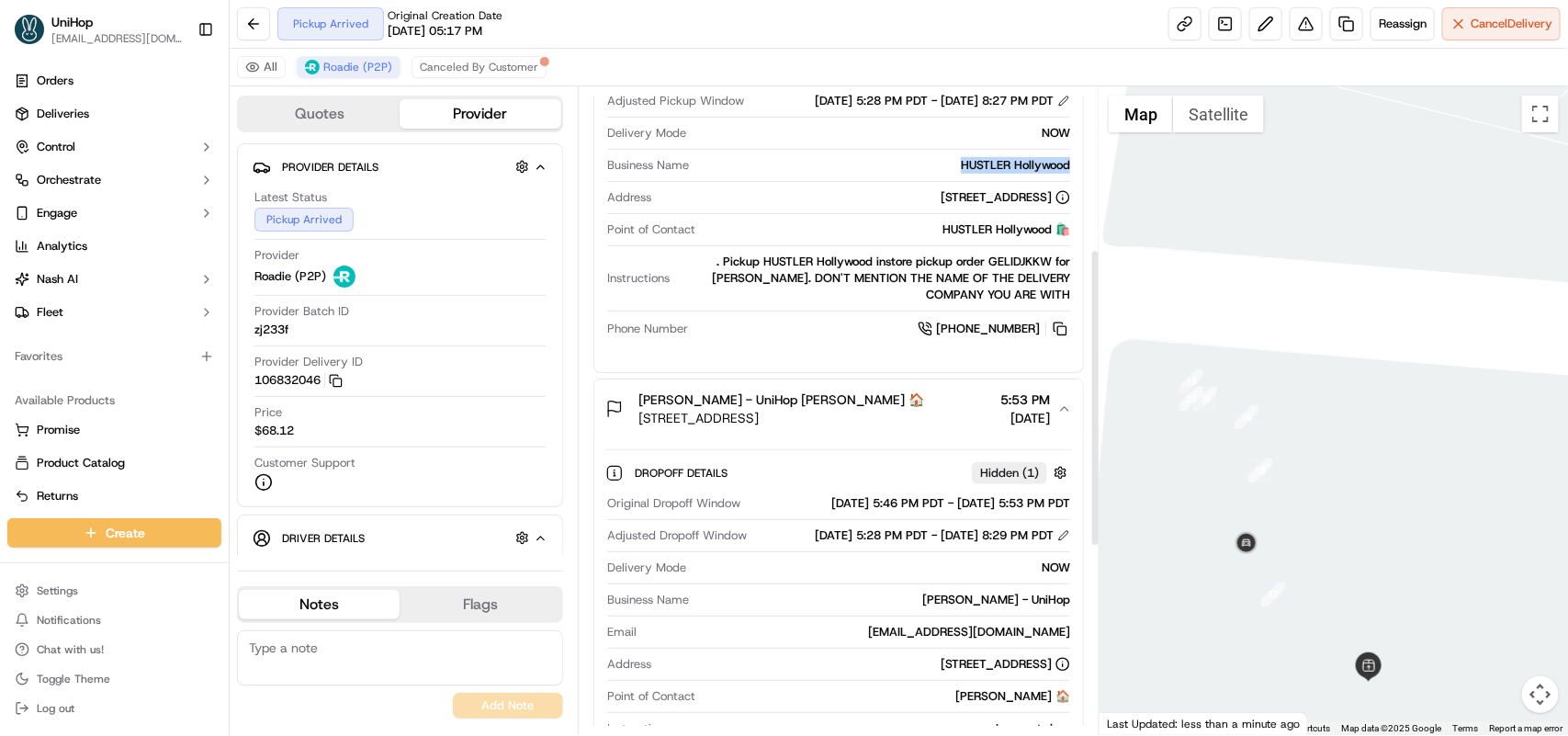
scroll to position [373, 0]
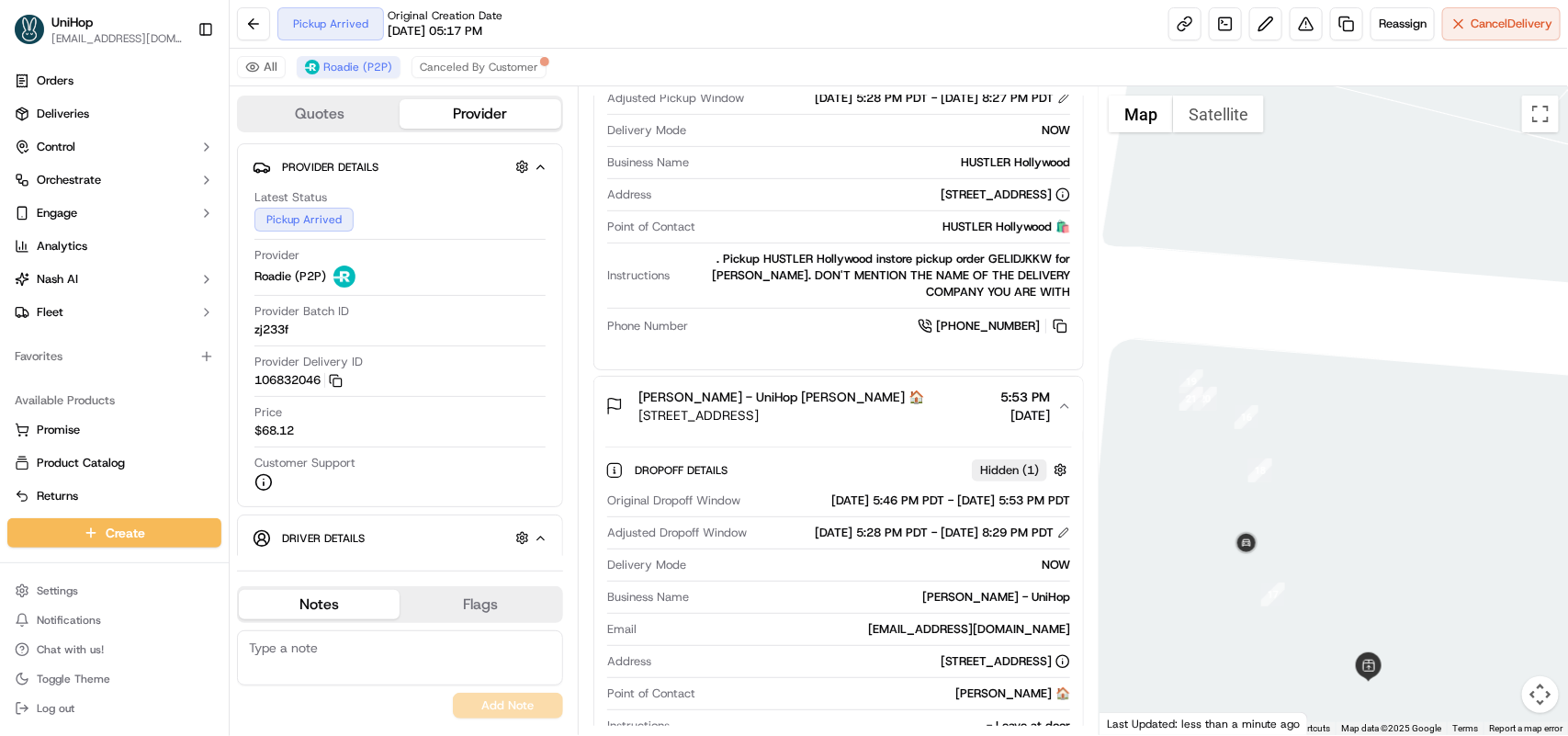
click at [1061, 414] on icon "button" at bounding box center [1065, 406] width 15 height 15
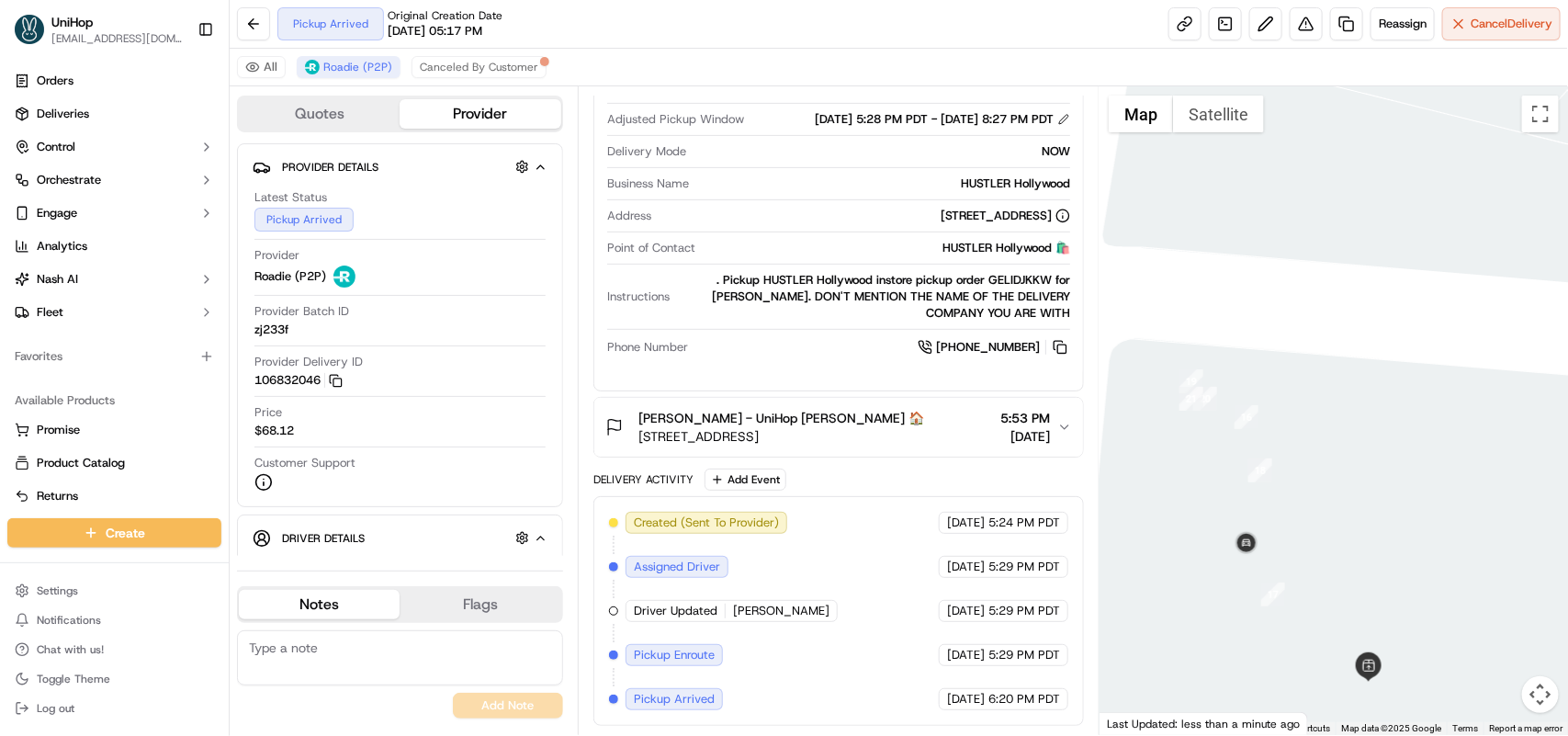
click at [1061, 420] on icon "button" at bounding box center [1065, 427] width 15 height 15
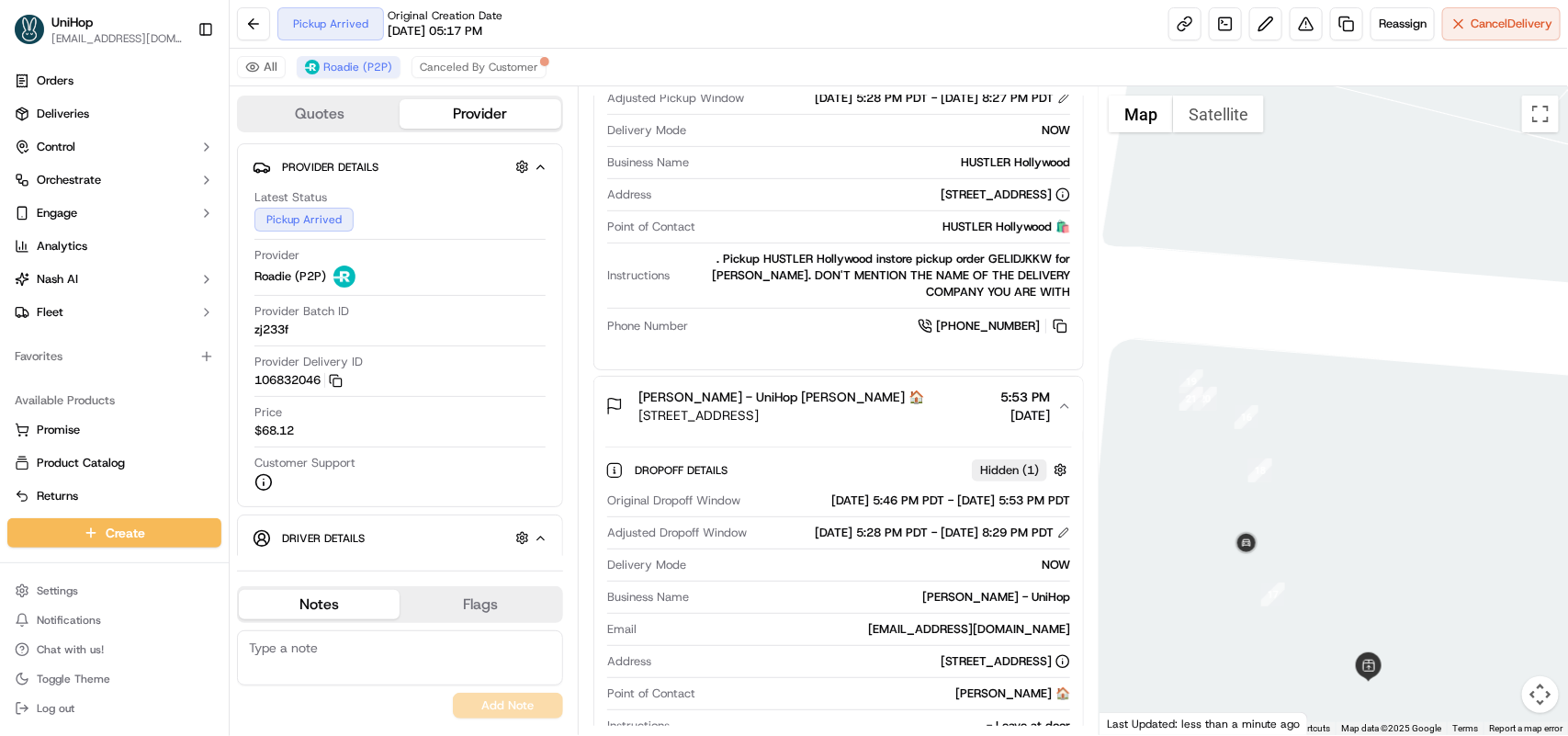
scroll to position [488, 0]
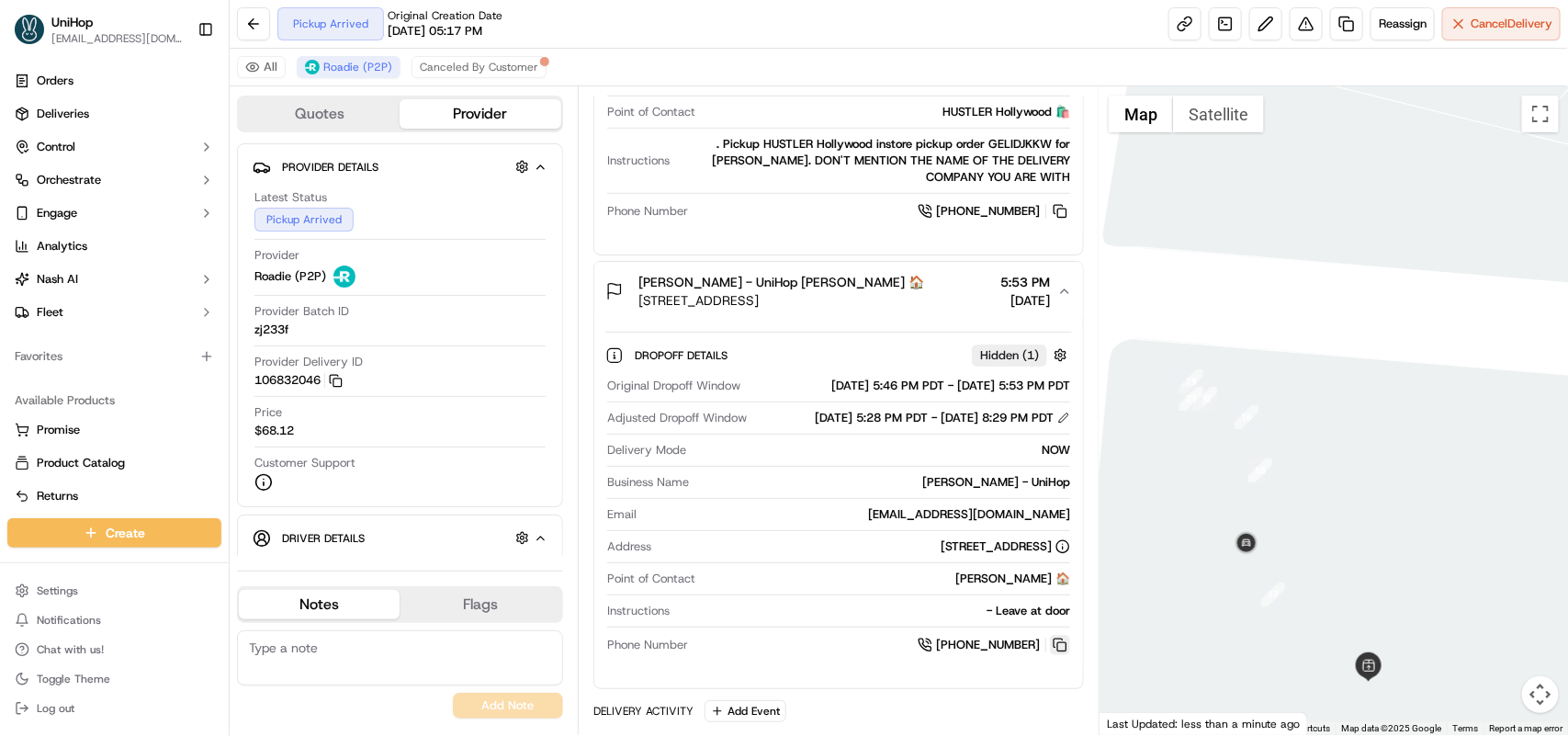
click at [1055, 655] on button at bounding box center [1060, 645] width 21 height 21
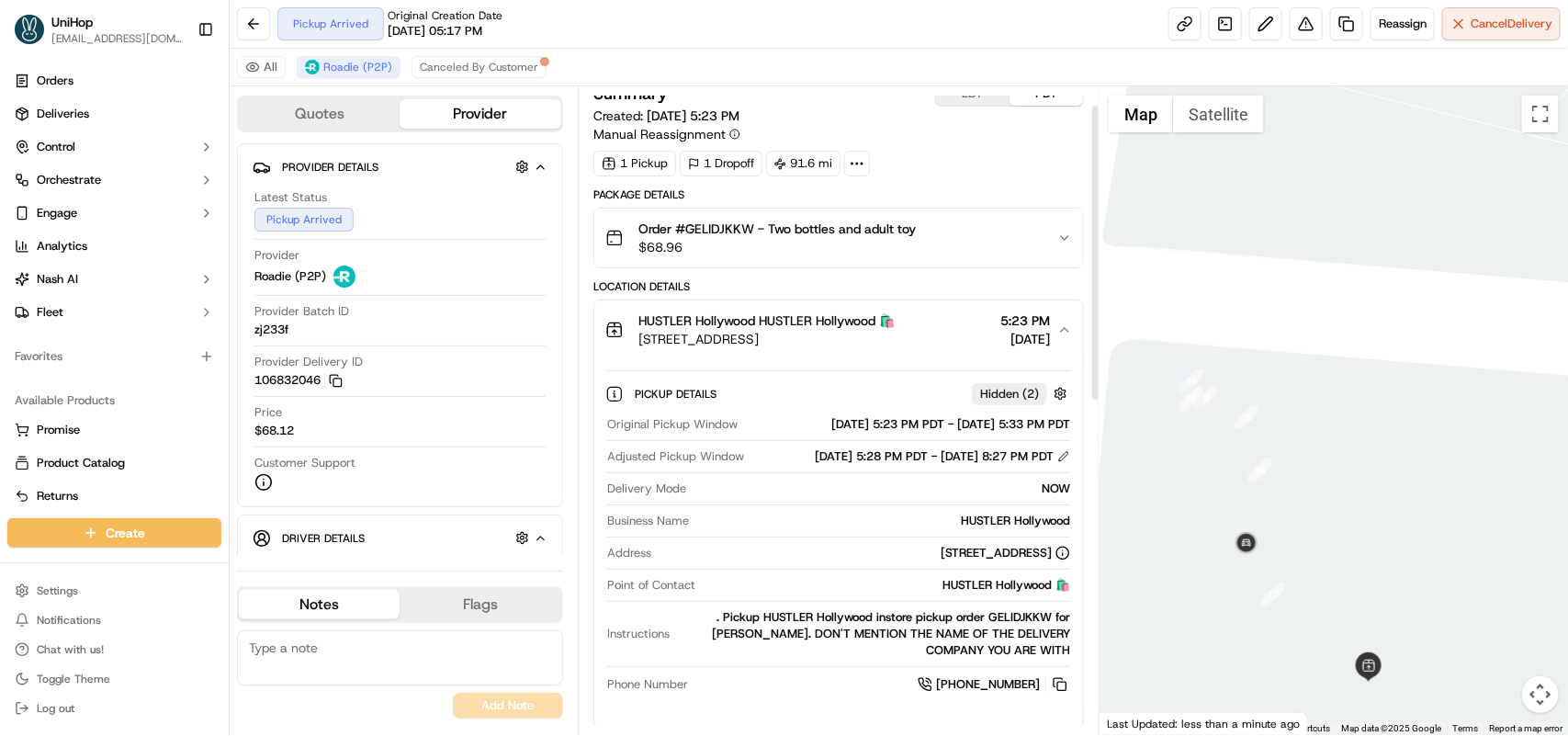
scroll to position [0, 0]
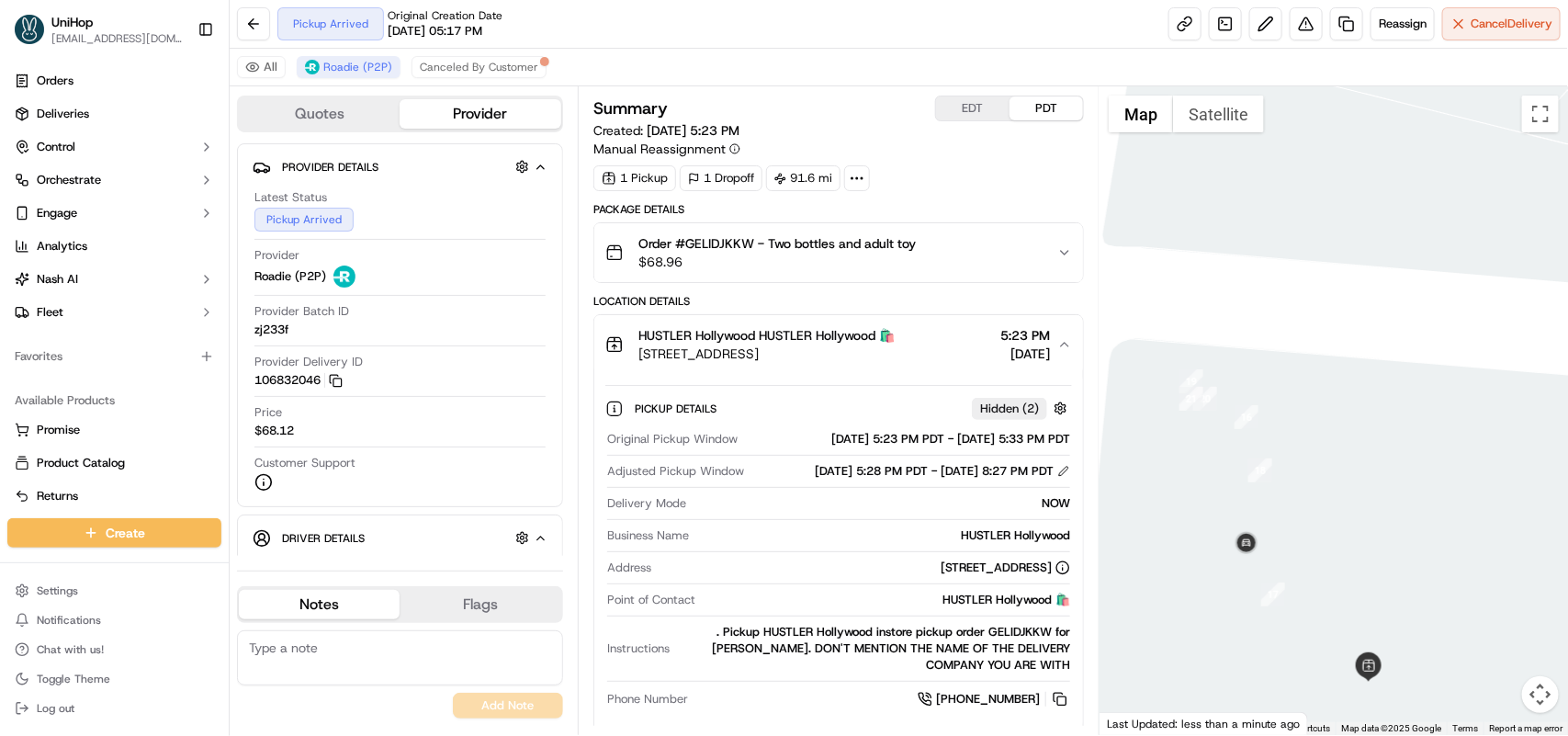
click at [1058, 251] on icon "button" at bounding box center [1065, 253] width 15 height 15
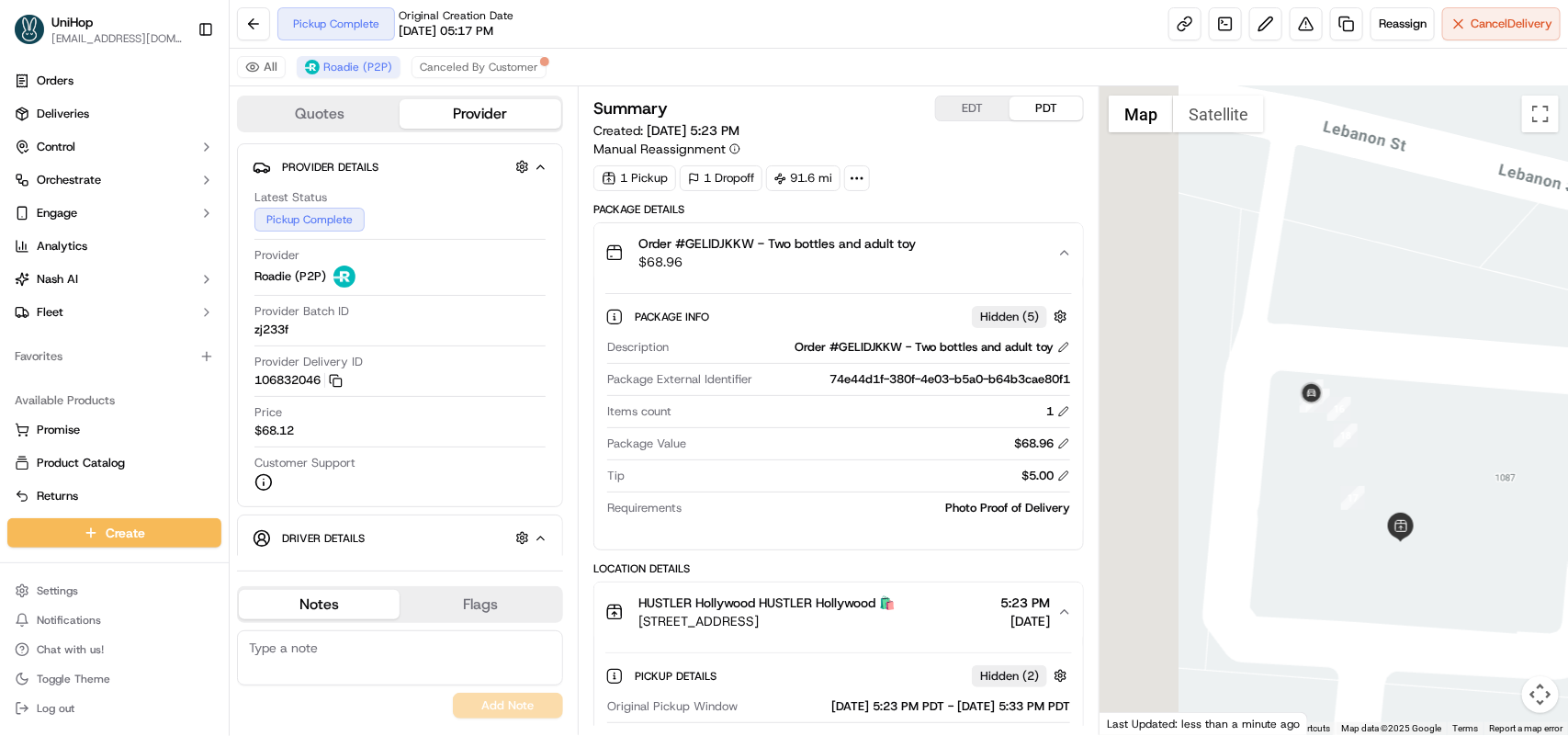
drag, startPoint x: 1169, startPoint y: 456, endPoint x: 1329, endPoint y: 391, distance: 172.7
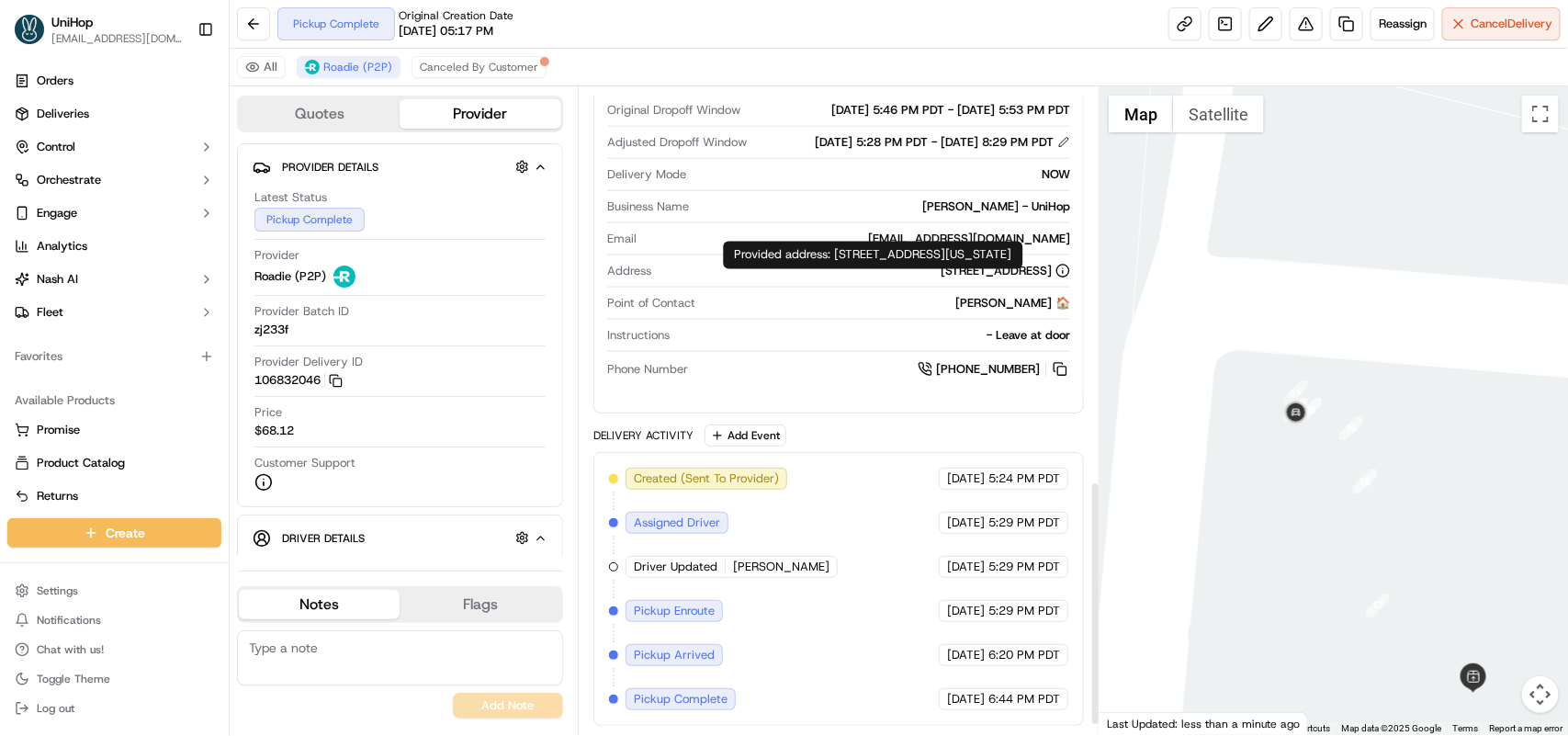
scroll to position [1070, 0]
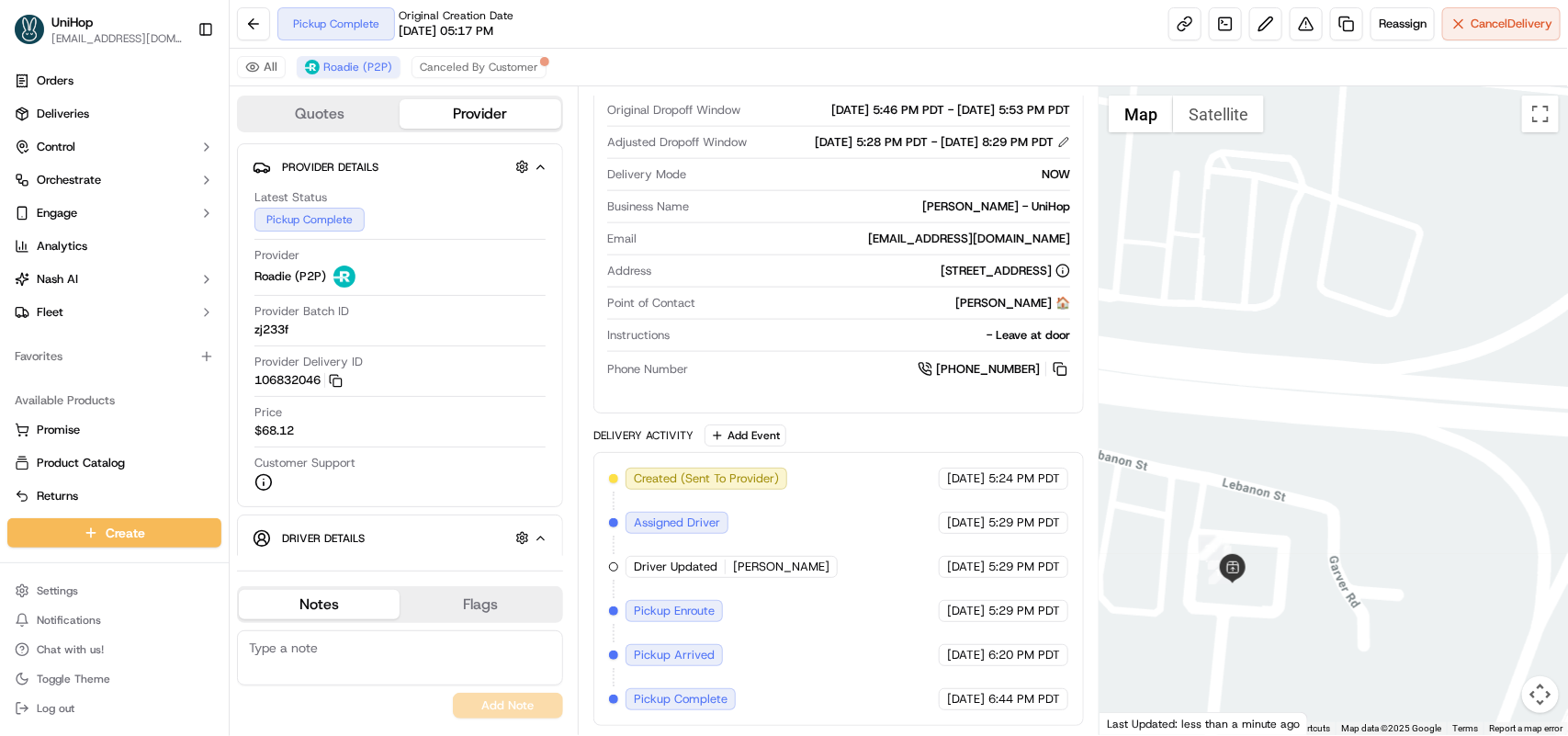
drag, startPoint x: 1406, startPoint y: 469, endPoint x: 1260, endPoint y: 558, distance: 171.0
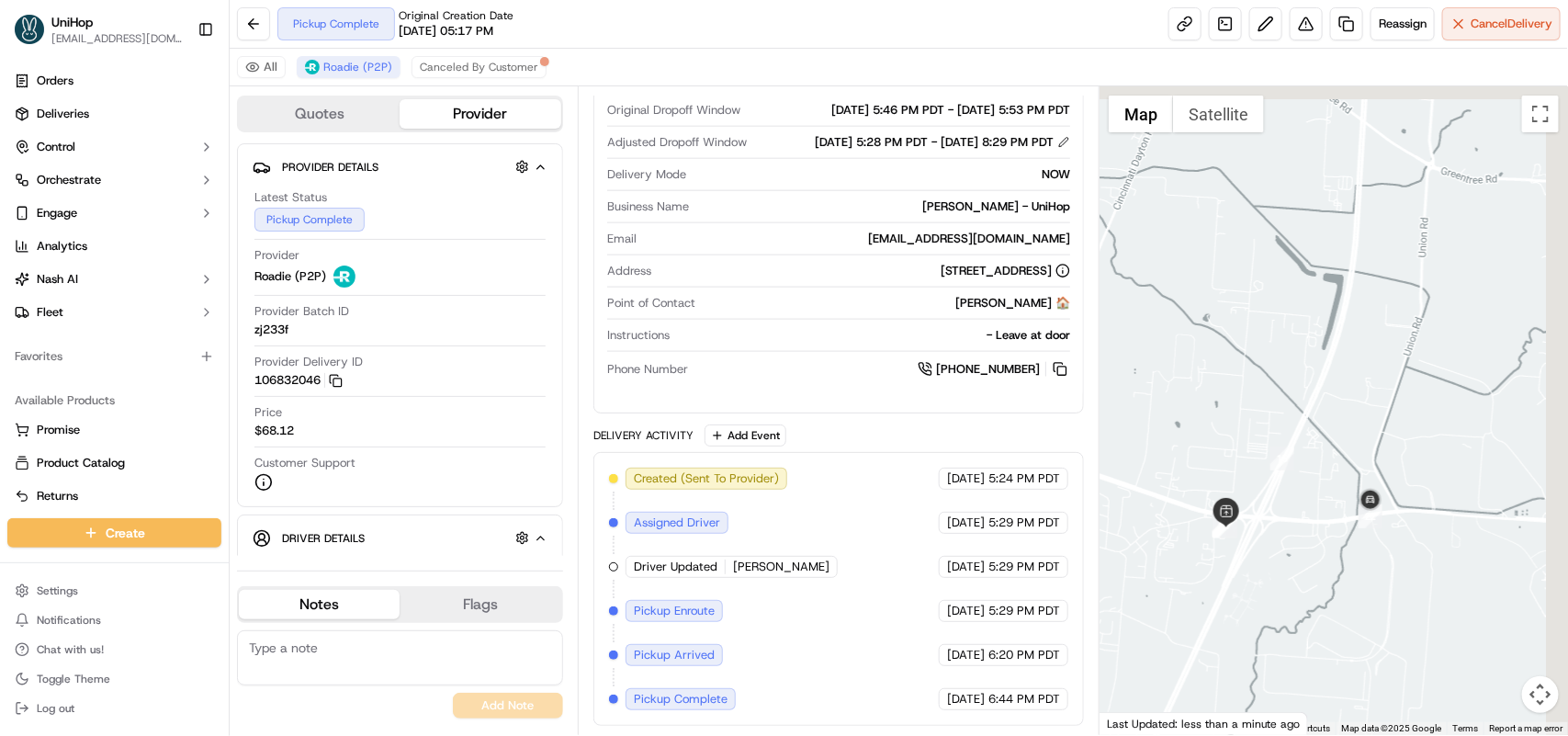
drag, startPoint x: 1480, startPoint y: 475, endPoint x: 1330, endPoint y: 515, distance: 155.2
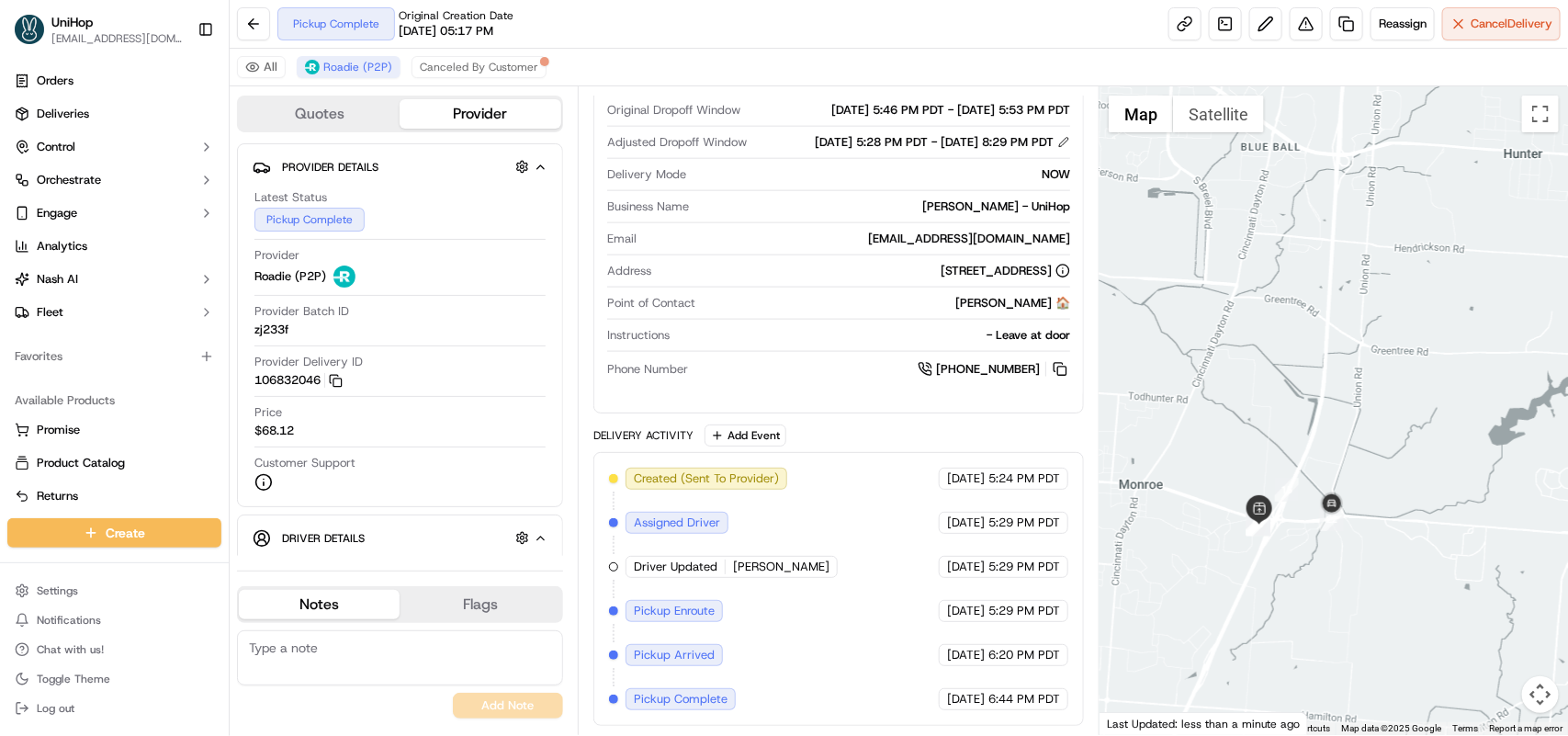
drag, startPoint x: 1417, startPoint y: 485, endPoint x: 1307, endPoint y: 516, distance: 114.3
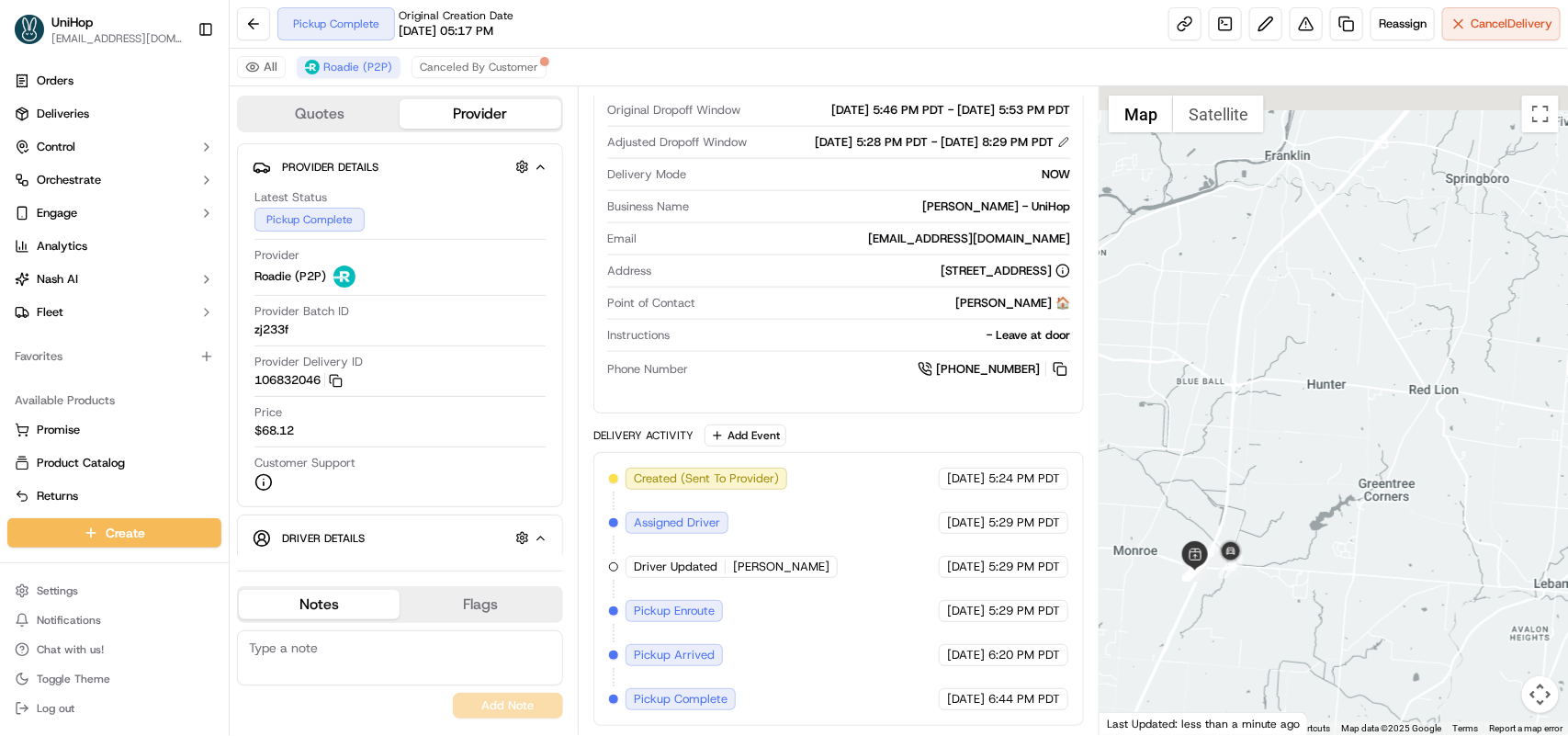
drag, startPoint x: 1430, startPoint y: 424, endPoint x: 1362, endPoint y: 475, distance: 85.0
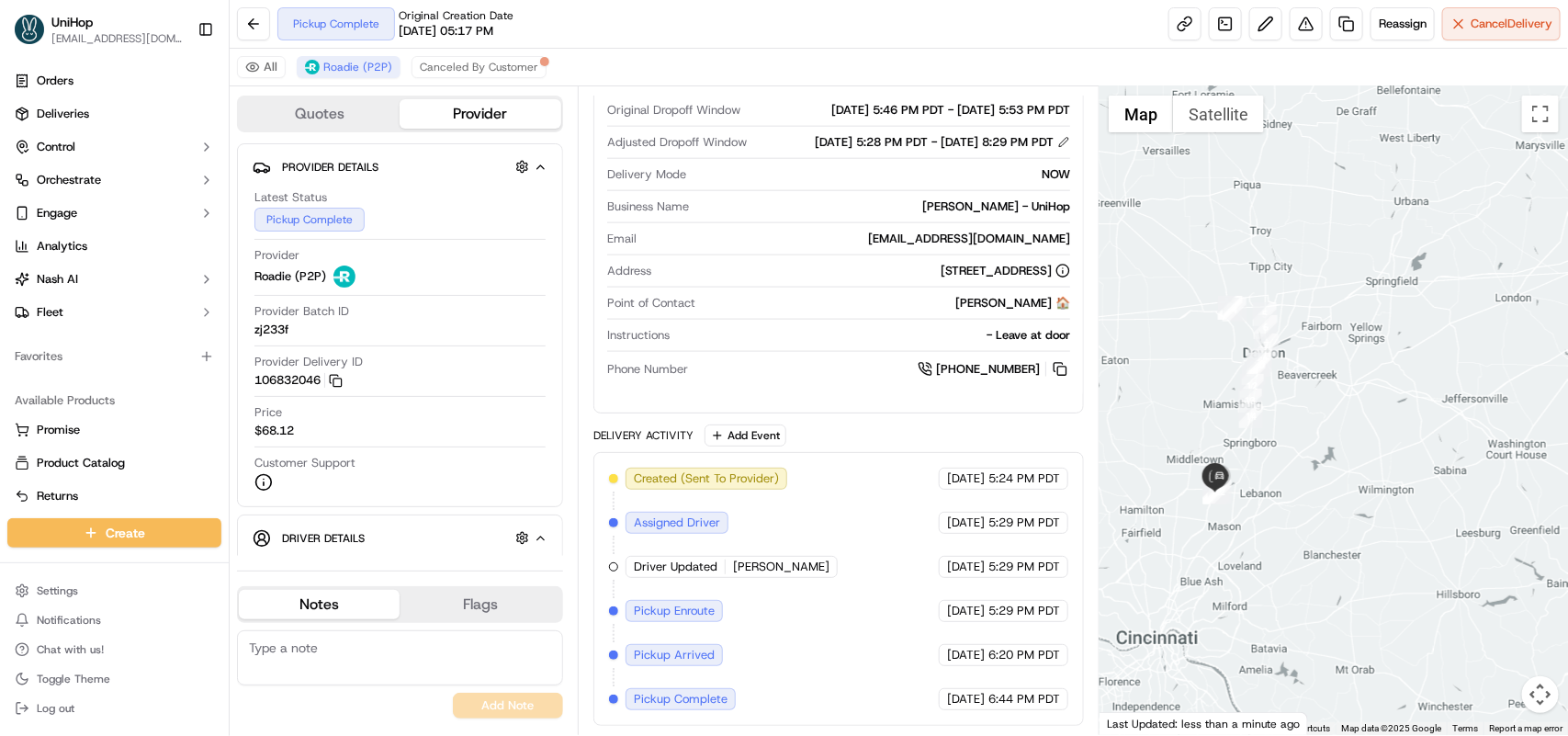
drag, startPoint x: 1434, startPoint y: 459, endPoint x: 1271, endPoint y: 478, distance: 164.1
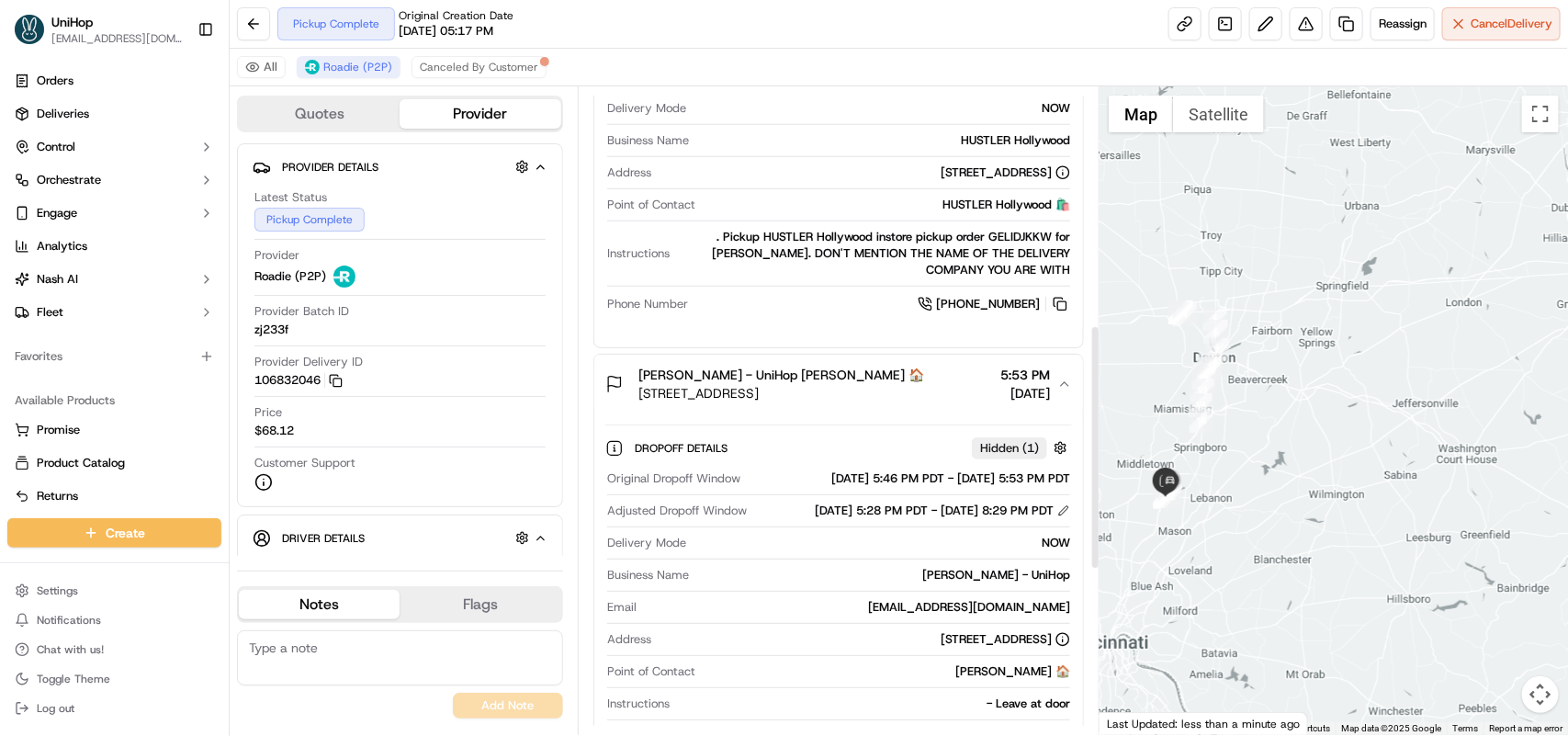
scroll to position [611, 0]
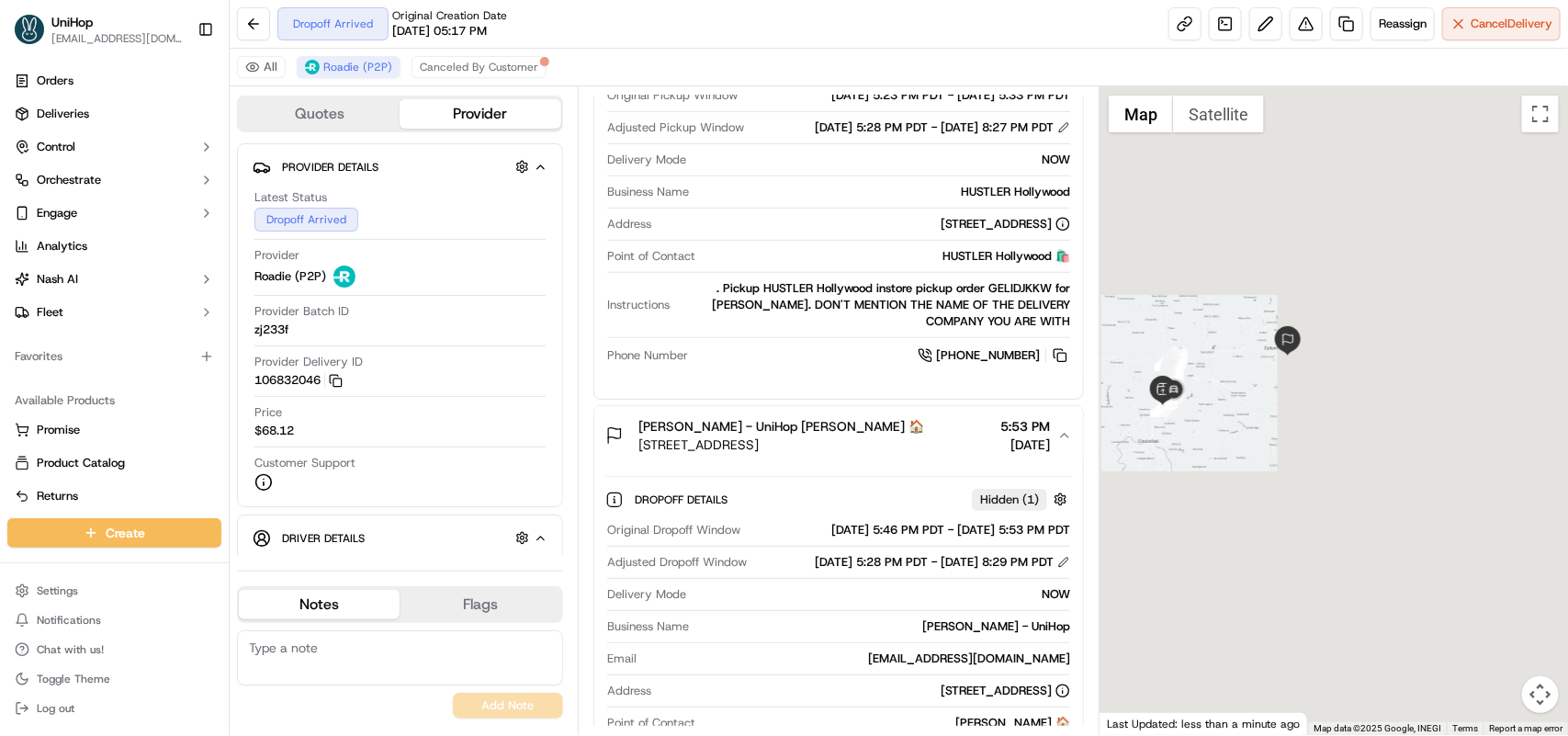
drag, startPoint x: 1310, startPoint y: 327, endPoint x: 1203, endPoint y: 356, distance: 110.9
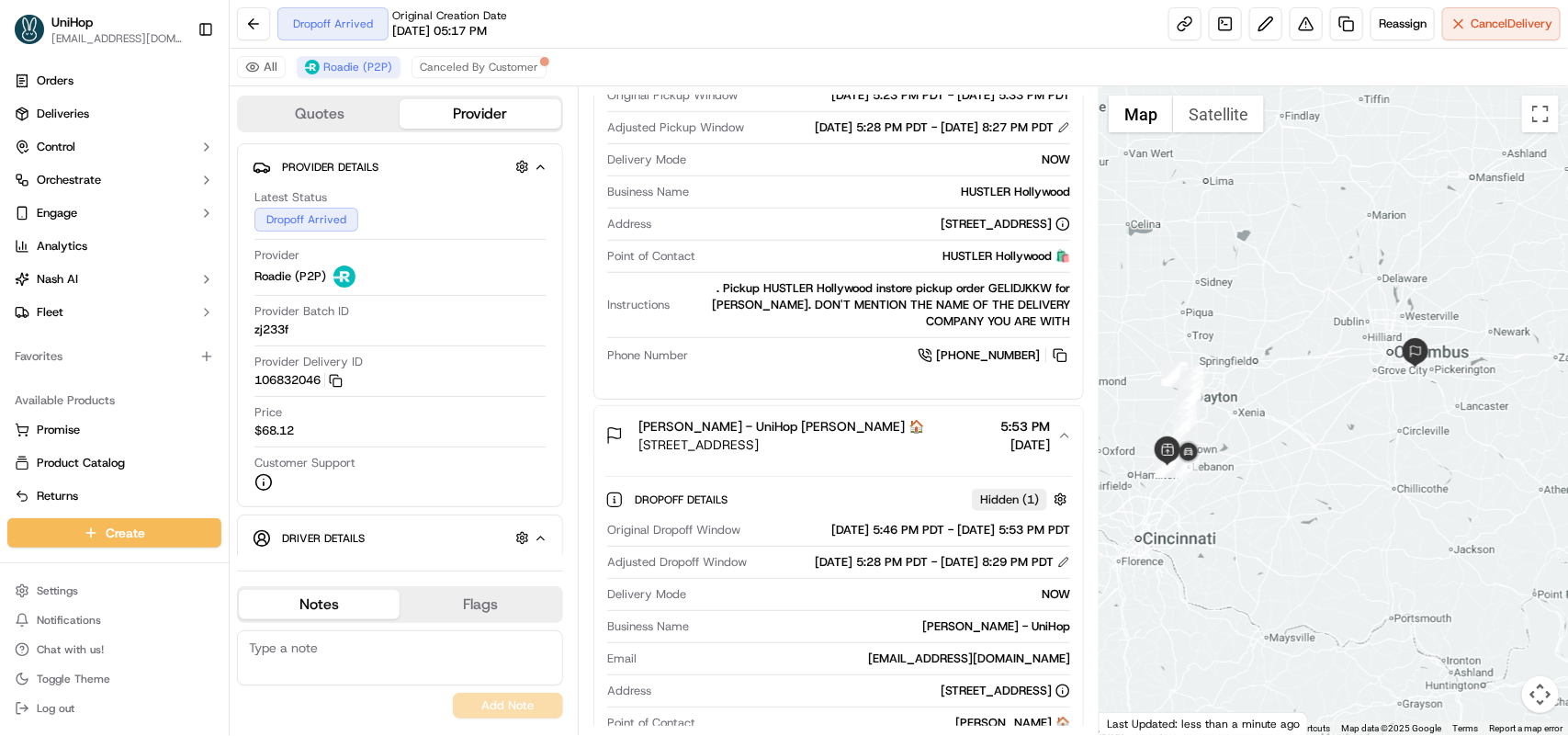
drag, startPoint x: 1233, startPoint y: 343, endPoint x: 1312, endPoint y: 341, distance: 79.0
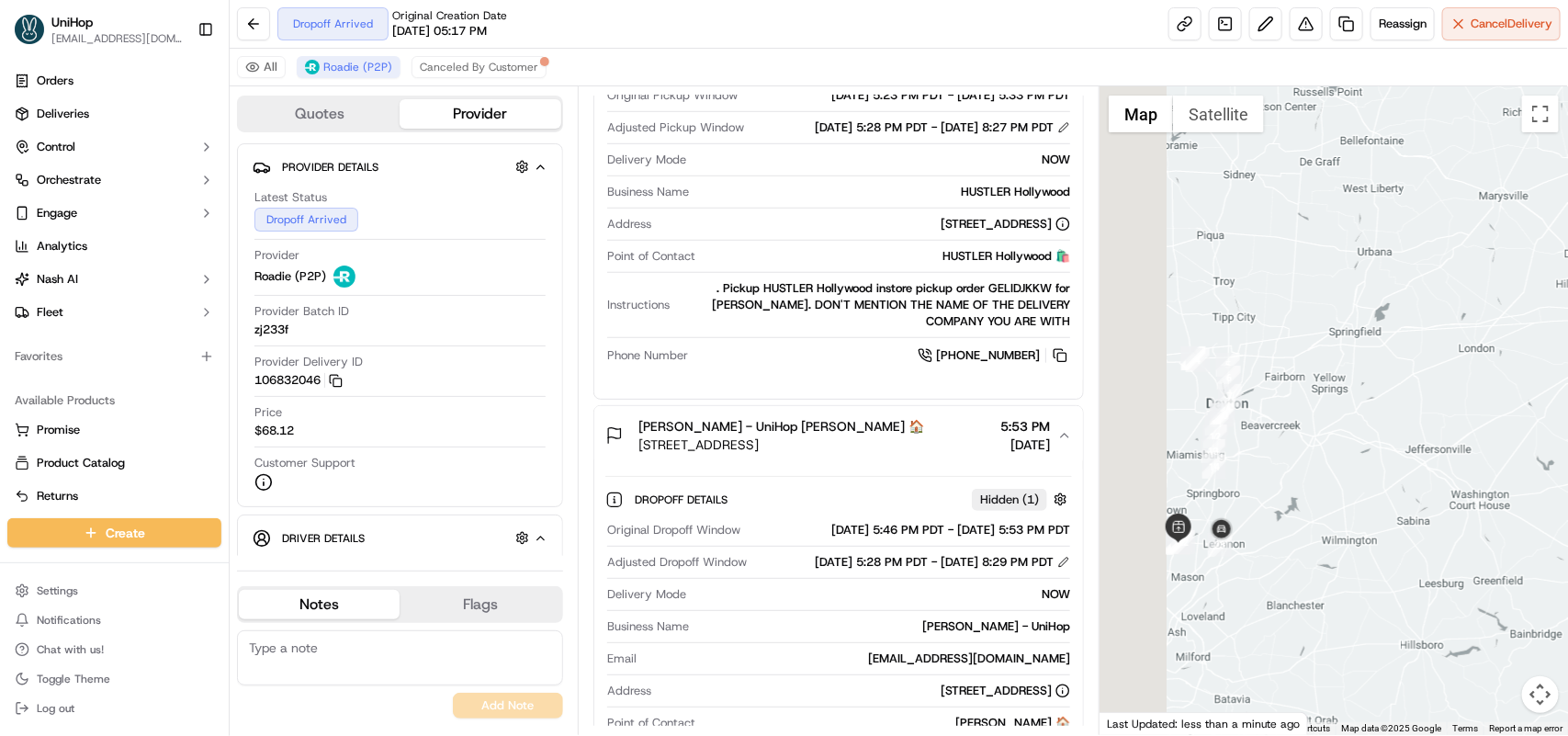
drag, startPoint x: 1252, startPoint y: 379, endPoint x: 1351, endPoint y: 369, distance: 99.5
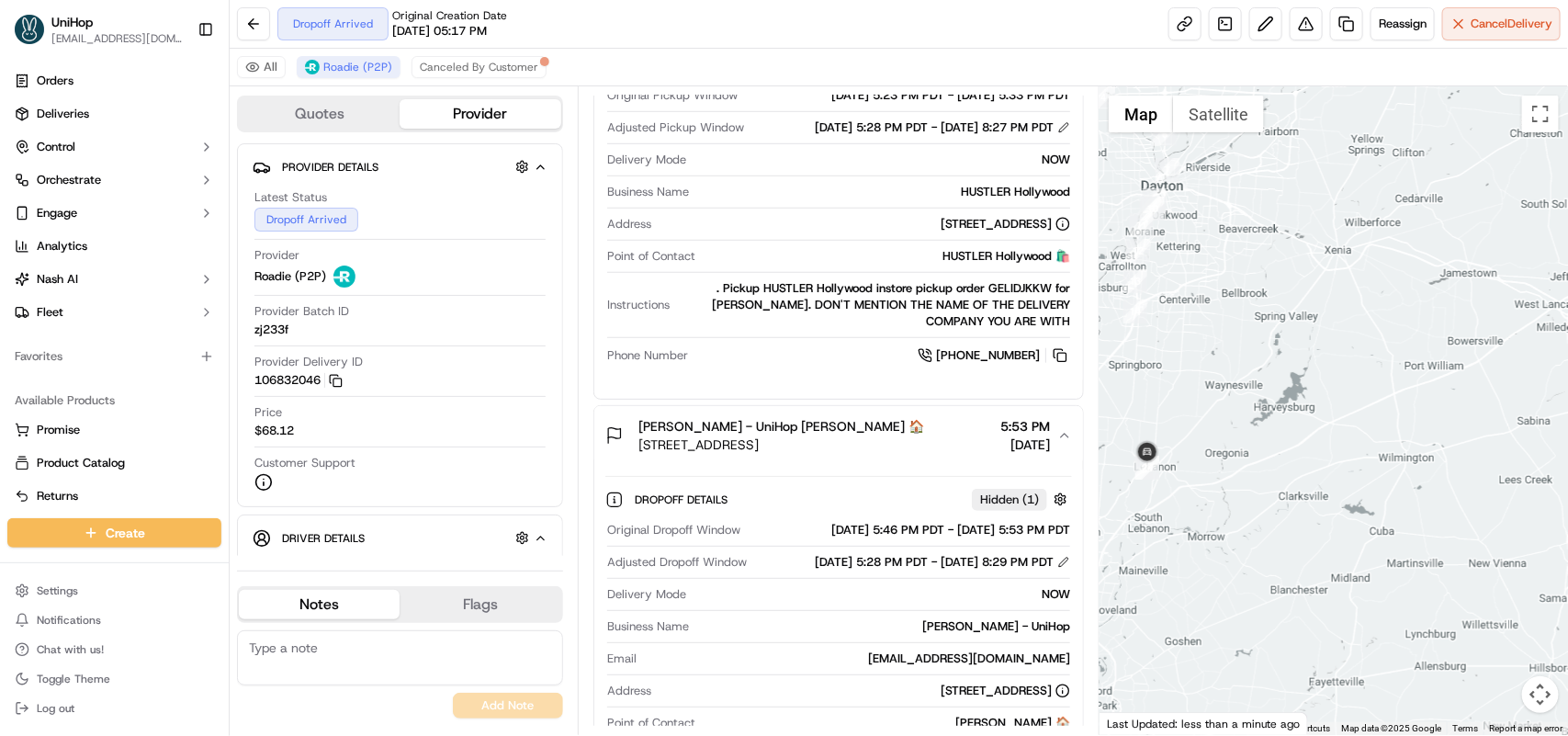
drag, startPoint x: 1273, startPoint y: 407, endPoint x: 1310, endPoint y: 301, distance: 112.3
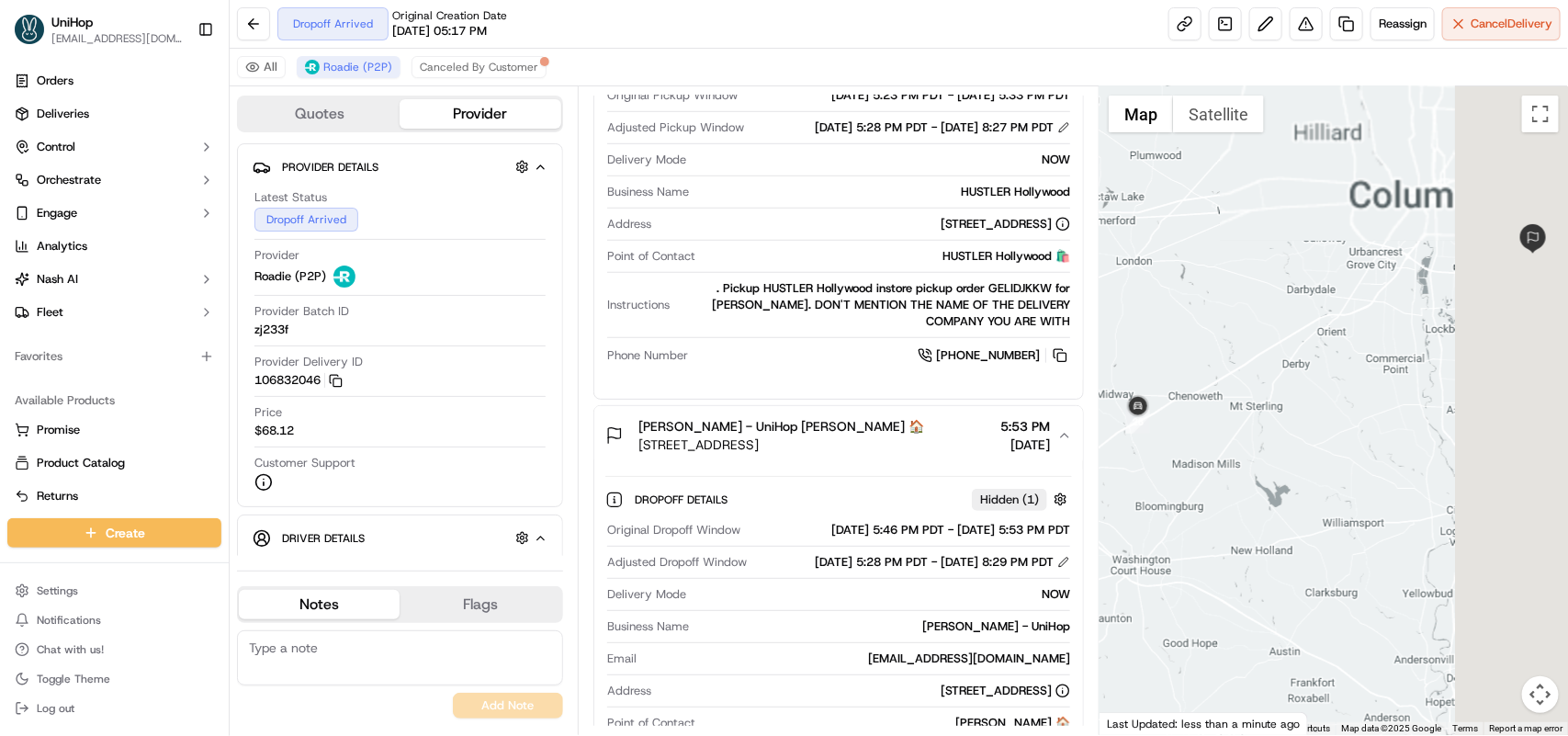
drag, startPoint x: 1433, startPoint y: 267, endPoint x: 1224, endPoint y: 357, distance: 227.6
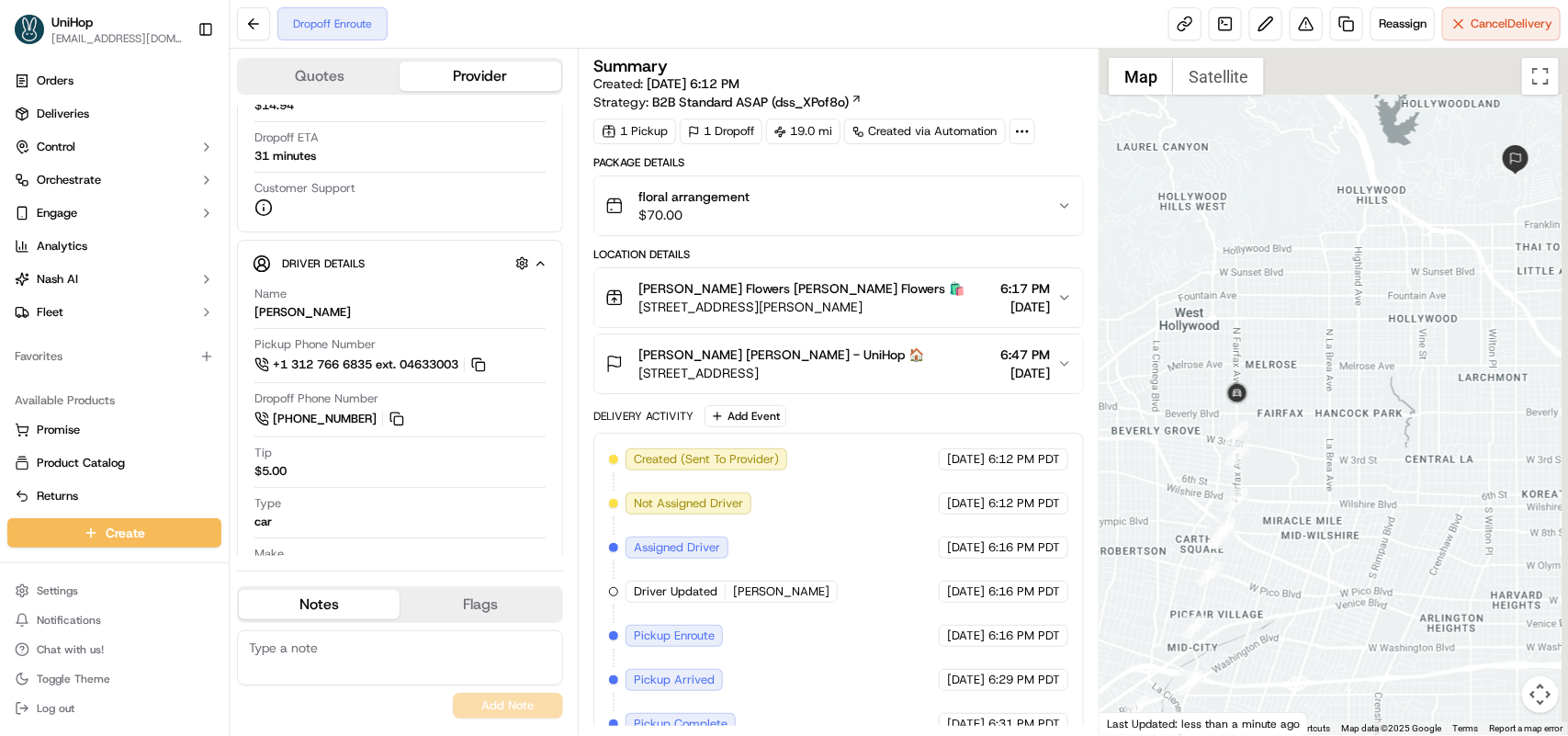
drag, startPoint x: 1389, startPoint y: 246, endPoint x: 1261, endPoint y: 336, distance: 156.5
click at [1261, 336] on div at bounding box center [1333, 391] width 468 height 686
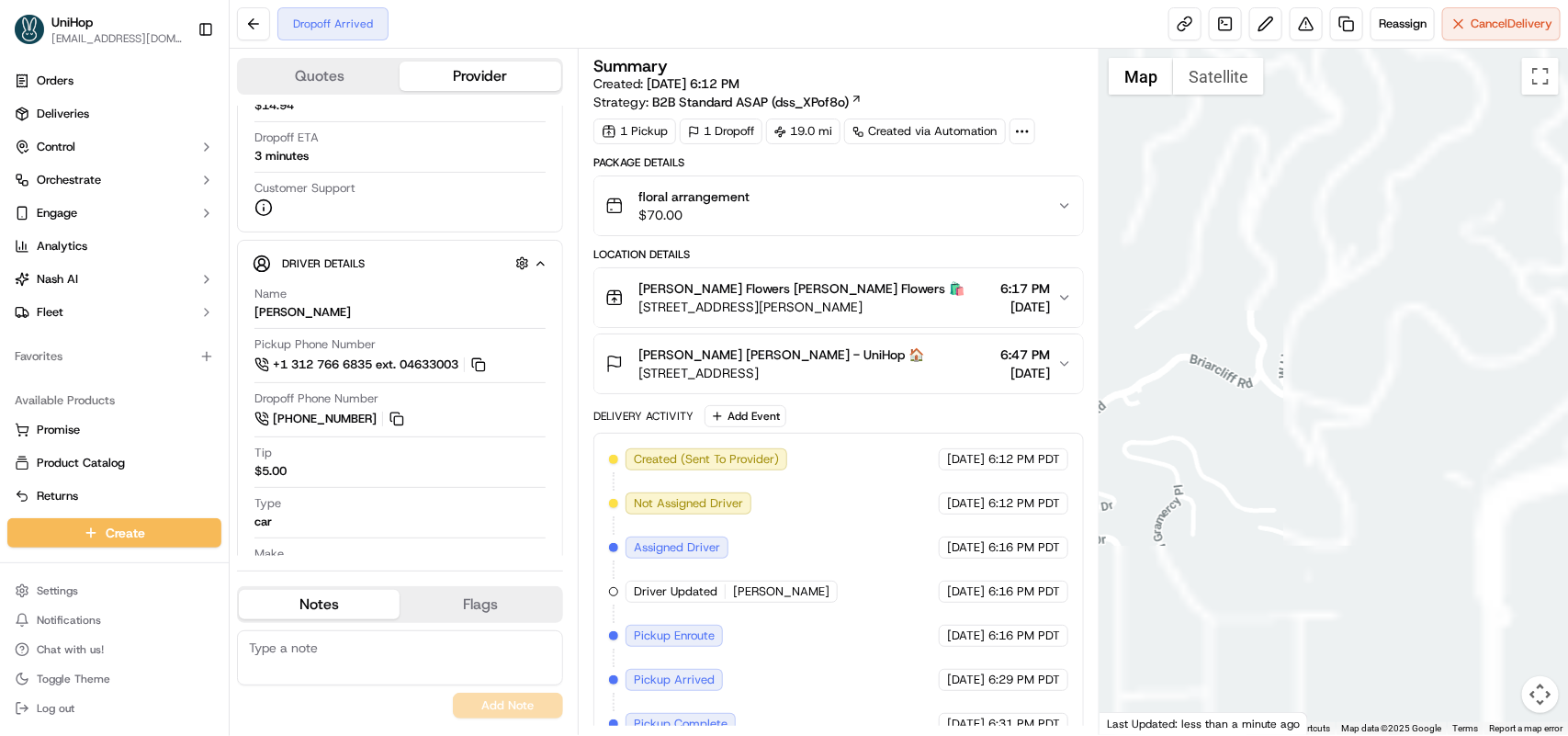
drag, startPoint x: 1499, startPoint y: 168, endPoint x: 1018, endPoint y: 314, distance: 502.7
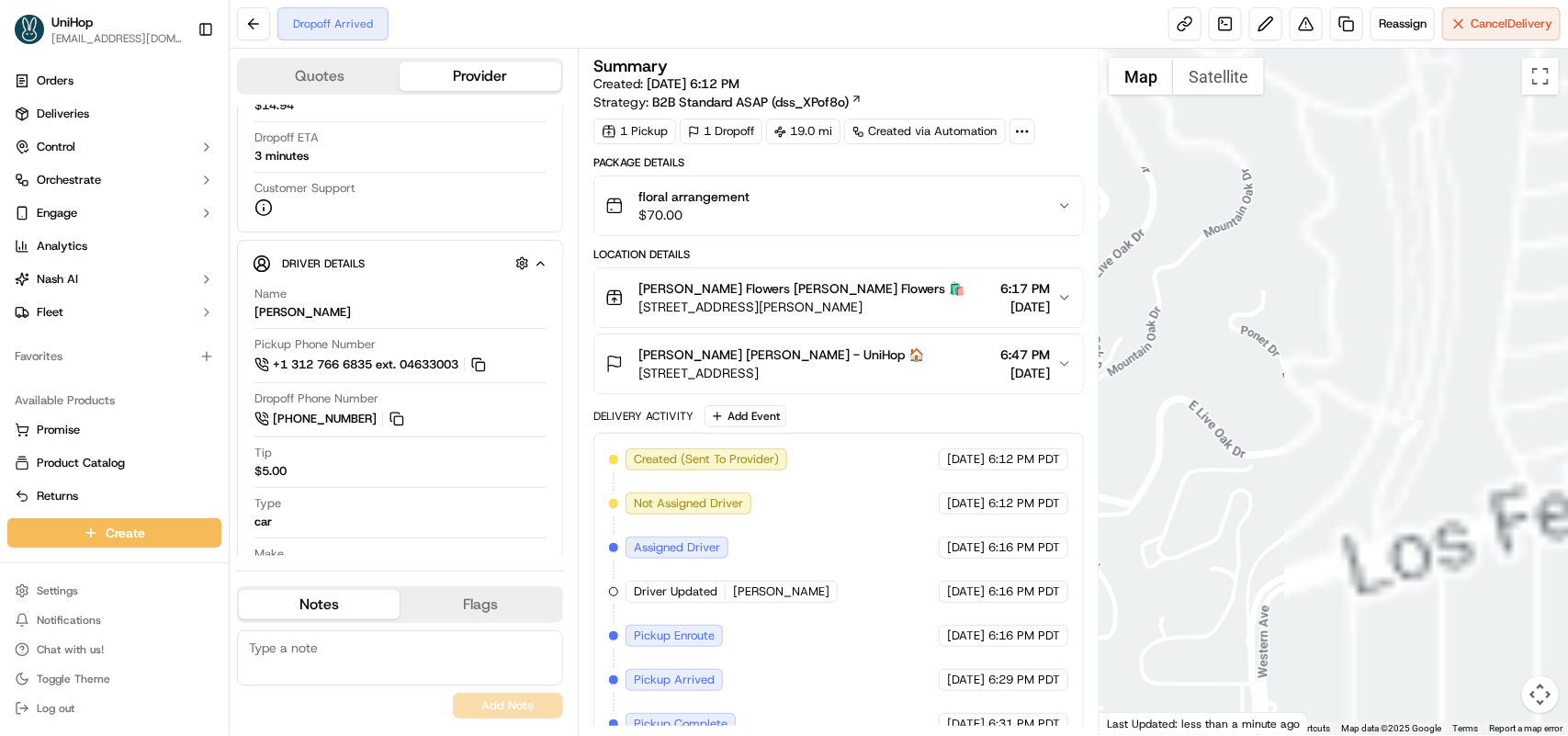
drag, startPoint x: 1493, startPoint y: 228, endPoint x: 1214, endPoint y: 338, distance: 299.9
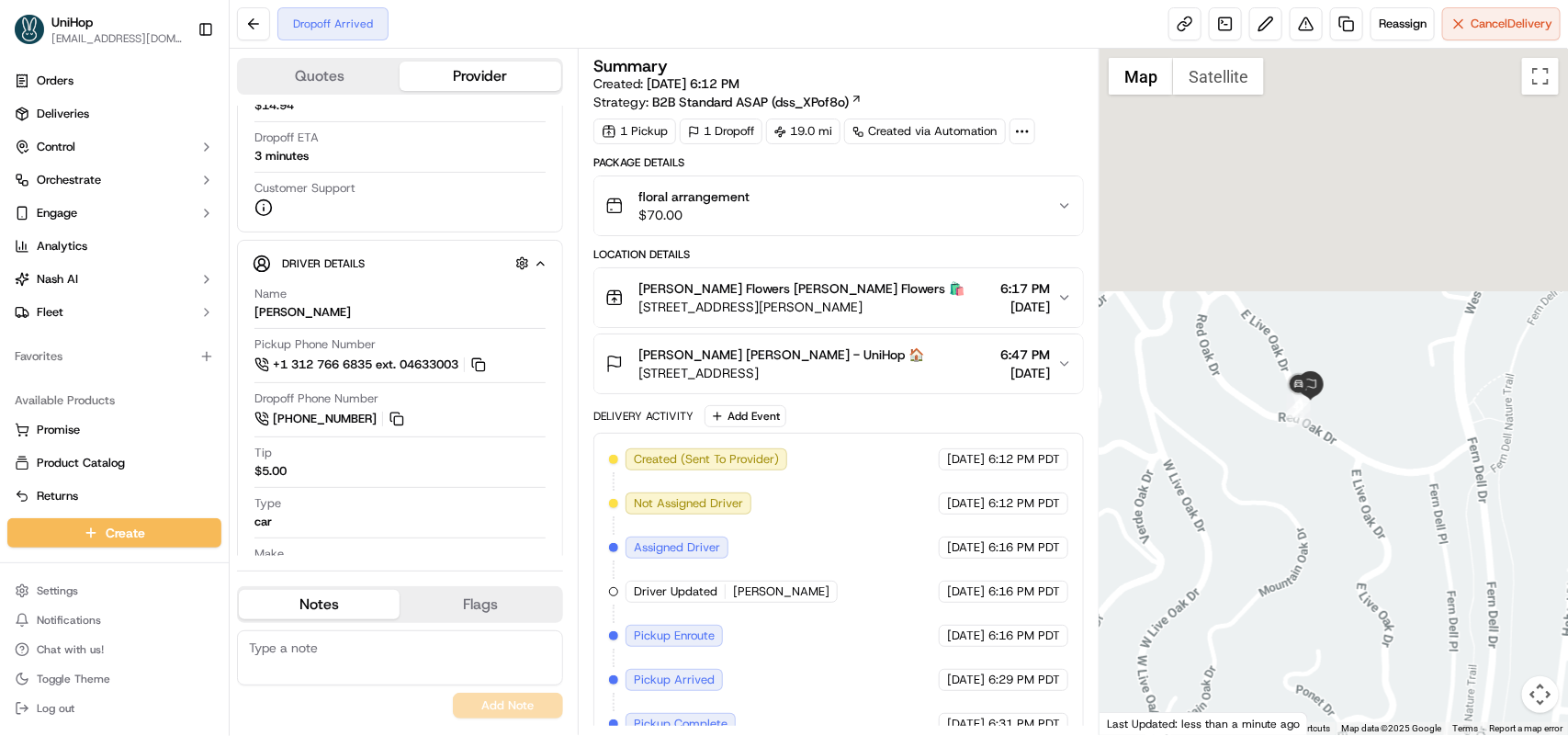
drag, startPoint x: 1280, startPoint y: 213, endPoint x: 1284, endPoint y: 474, distance: 261.0
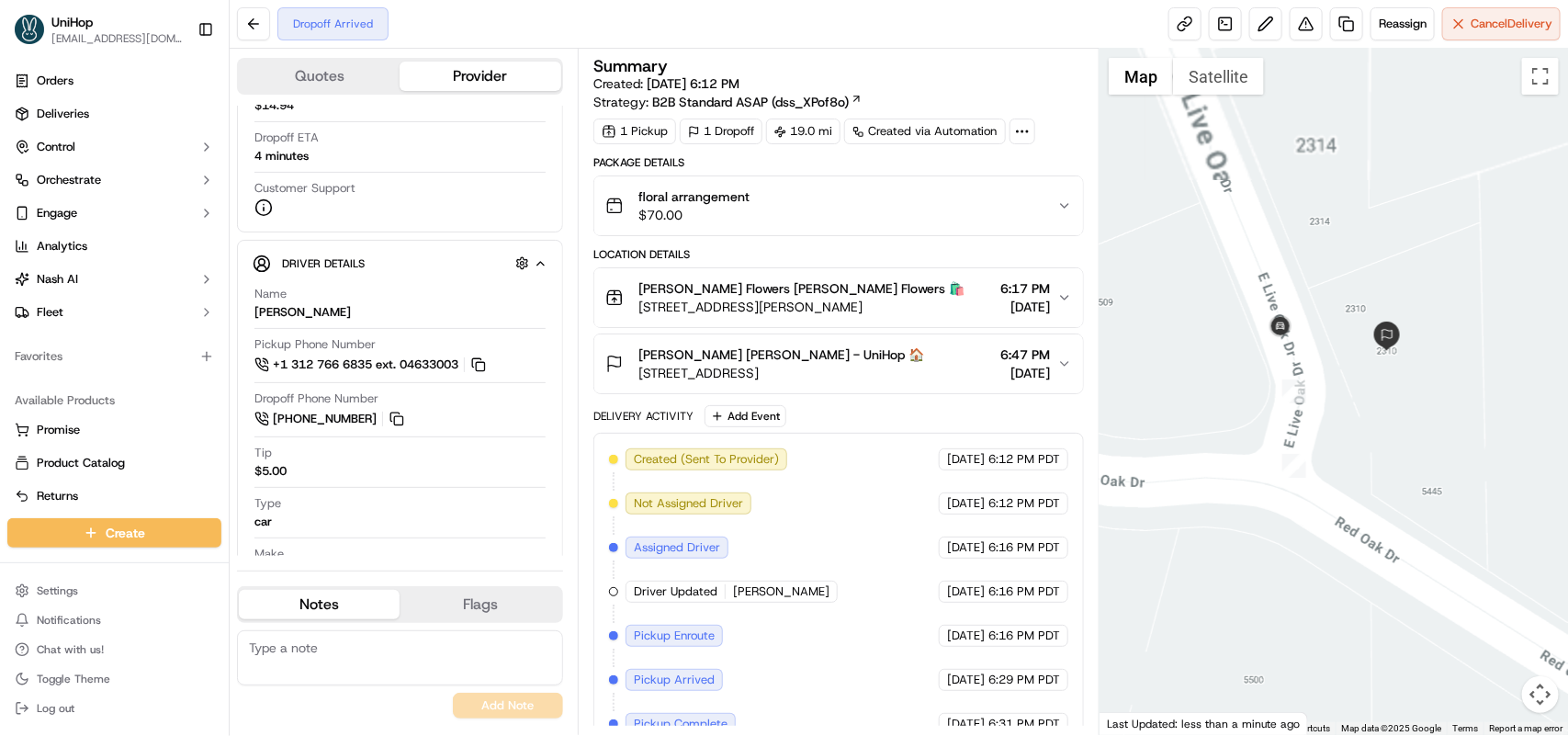
drag, startPoint x: 1353, startPoint y: 250, endPoint x: 1320, endPoint y: 483, distance: 235.3
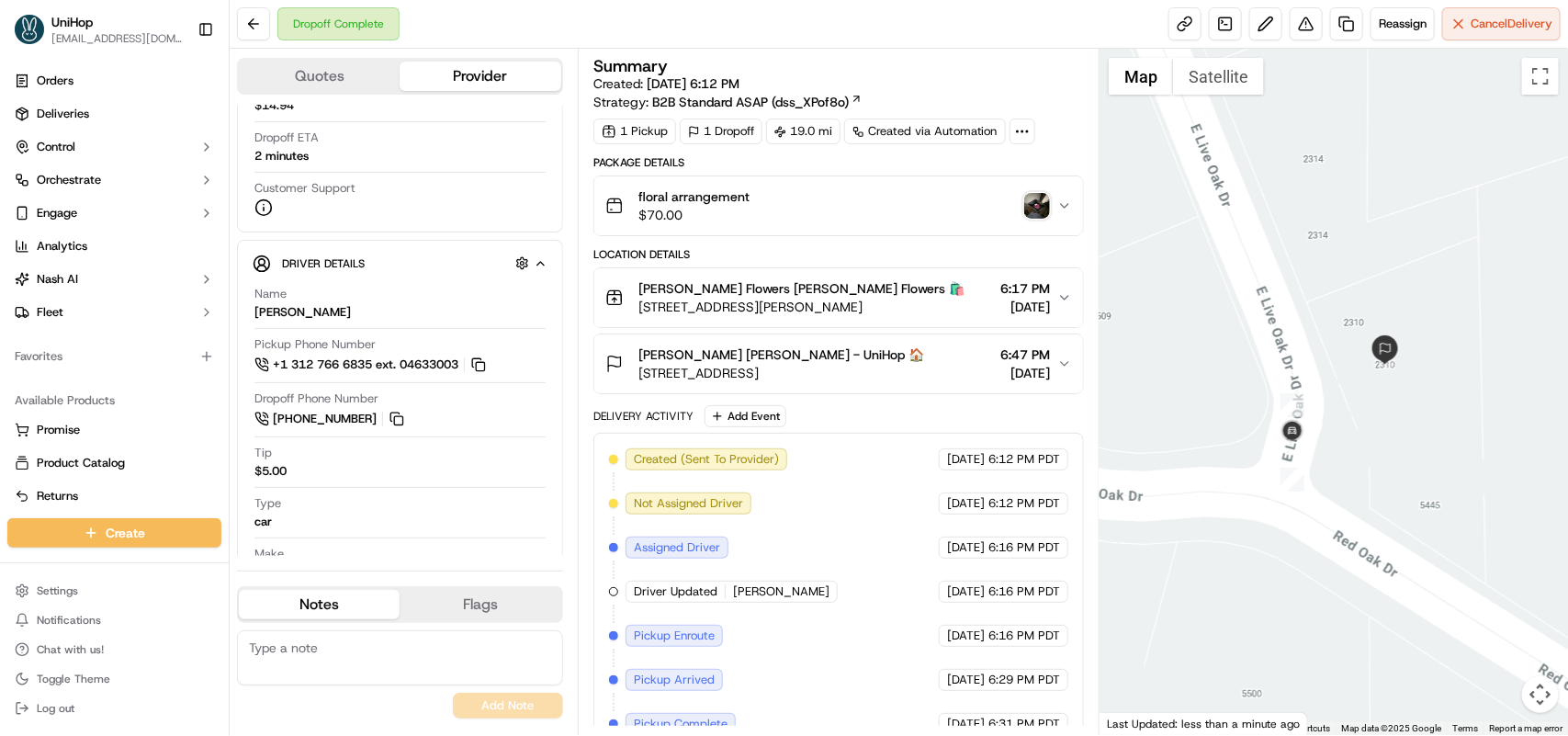
click at [1028, 196] on img "button" at bounding box center [1036, 206] width 25 height 25
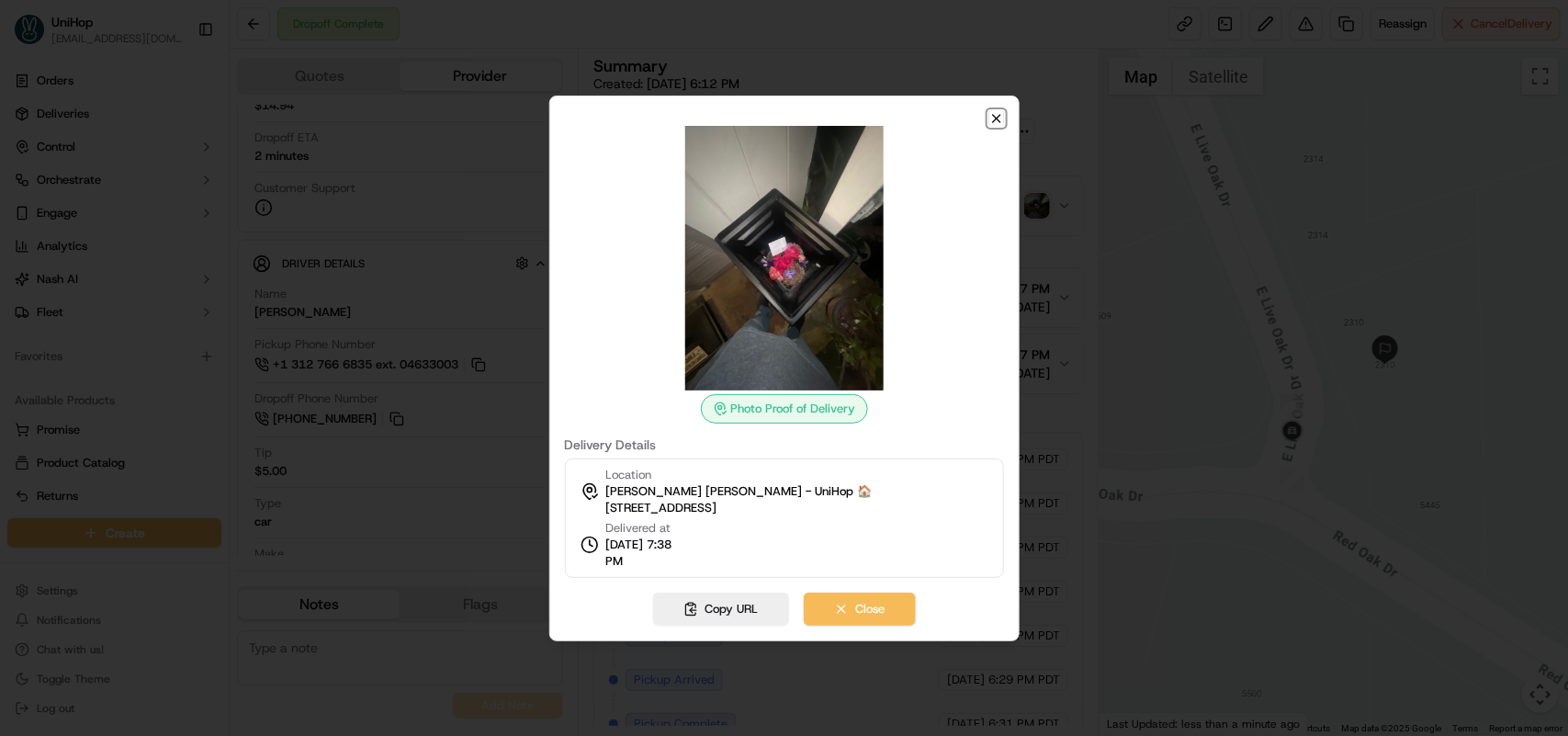
click at [994, 113] on icon "button" at bounding box center [997, 118] width 15 height 15
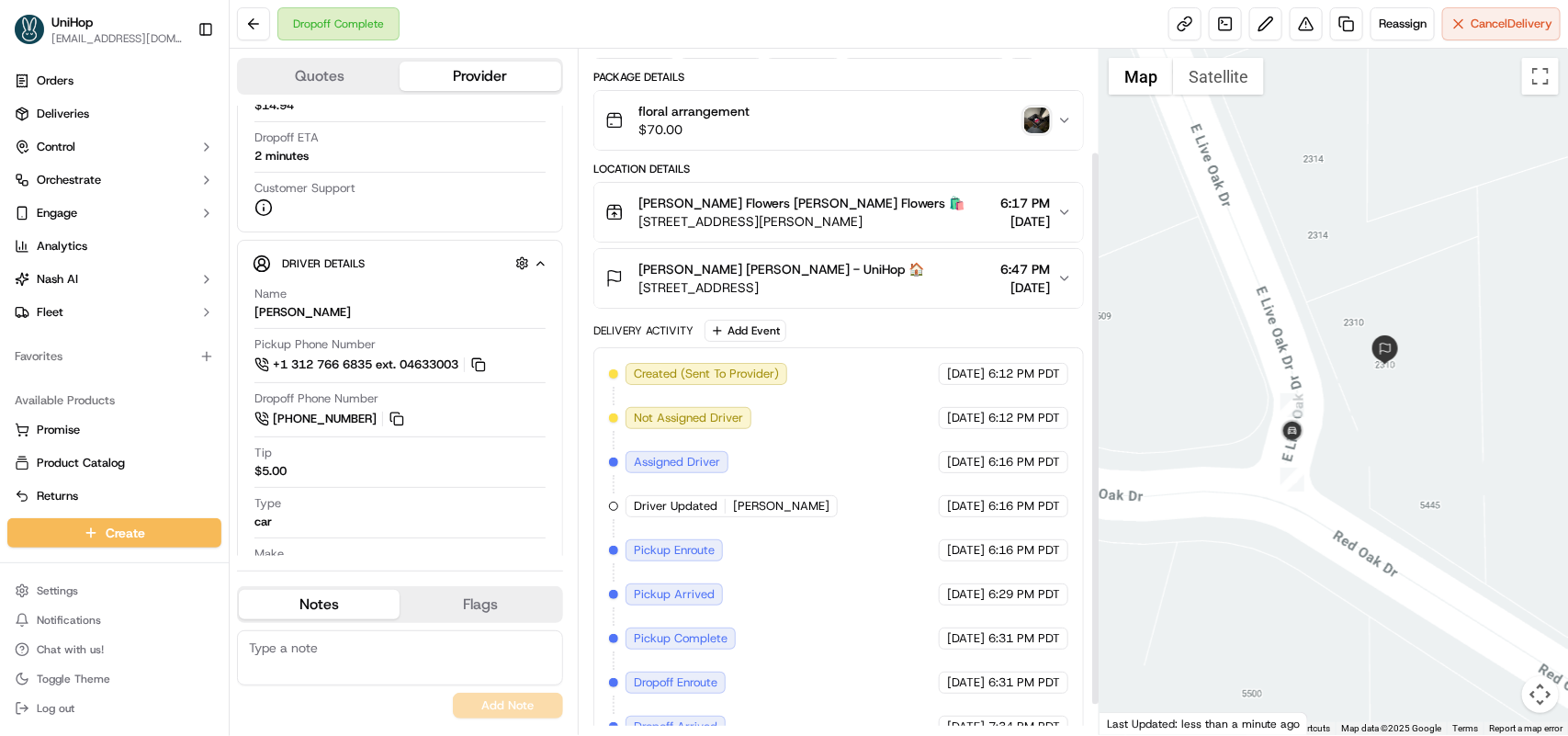
scroll to position [162, 0]
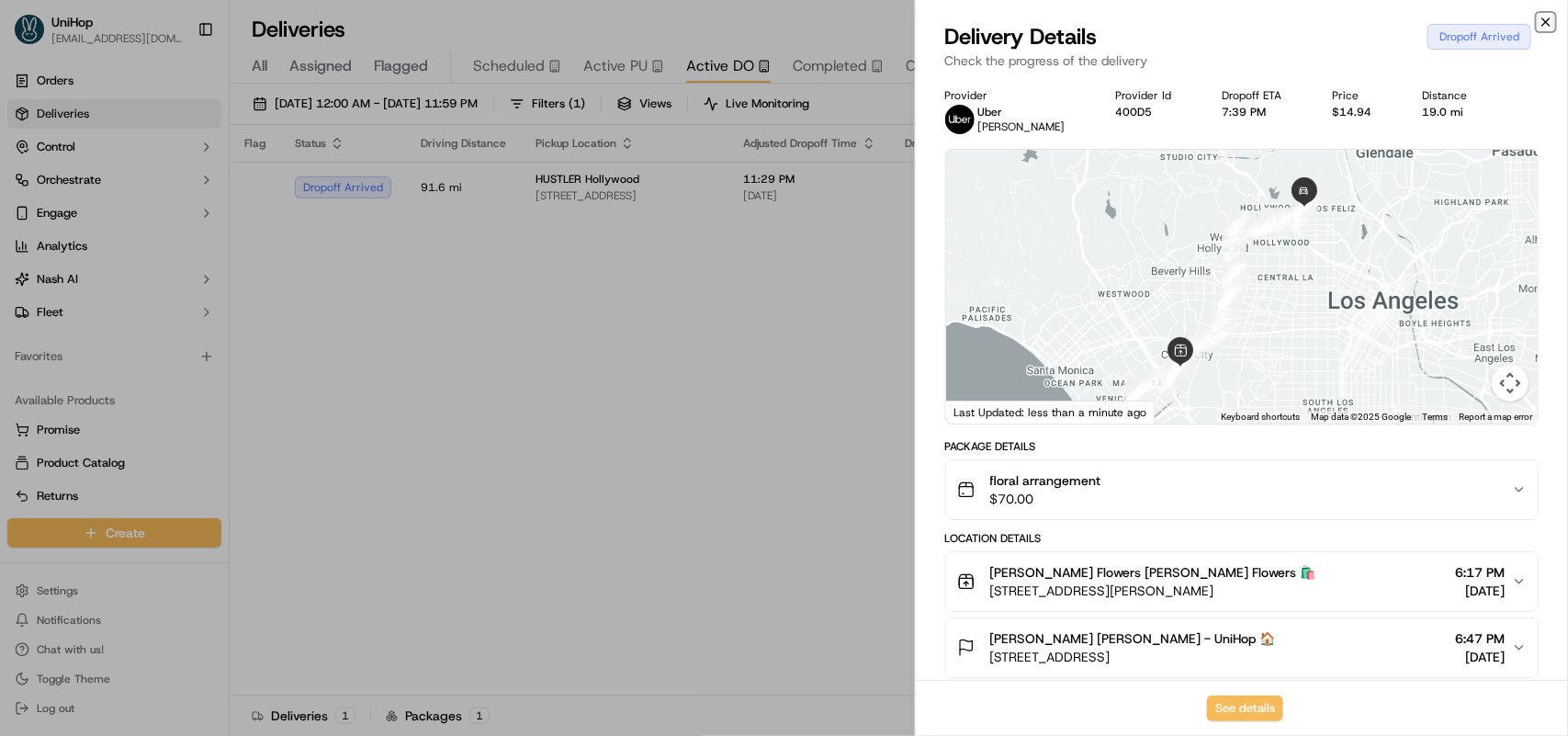
click at [1549, 27] on icon "button" at bounding box center [1546, 23] width 15 height 15
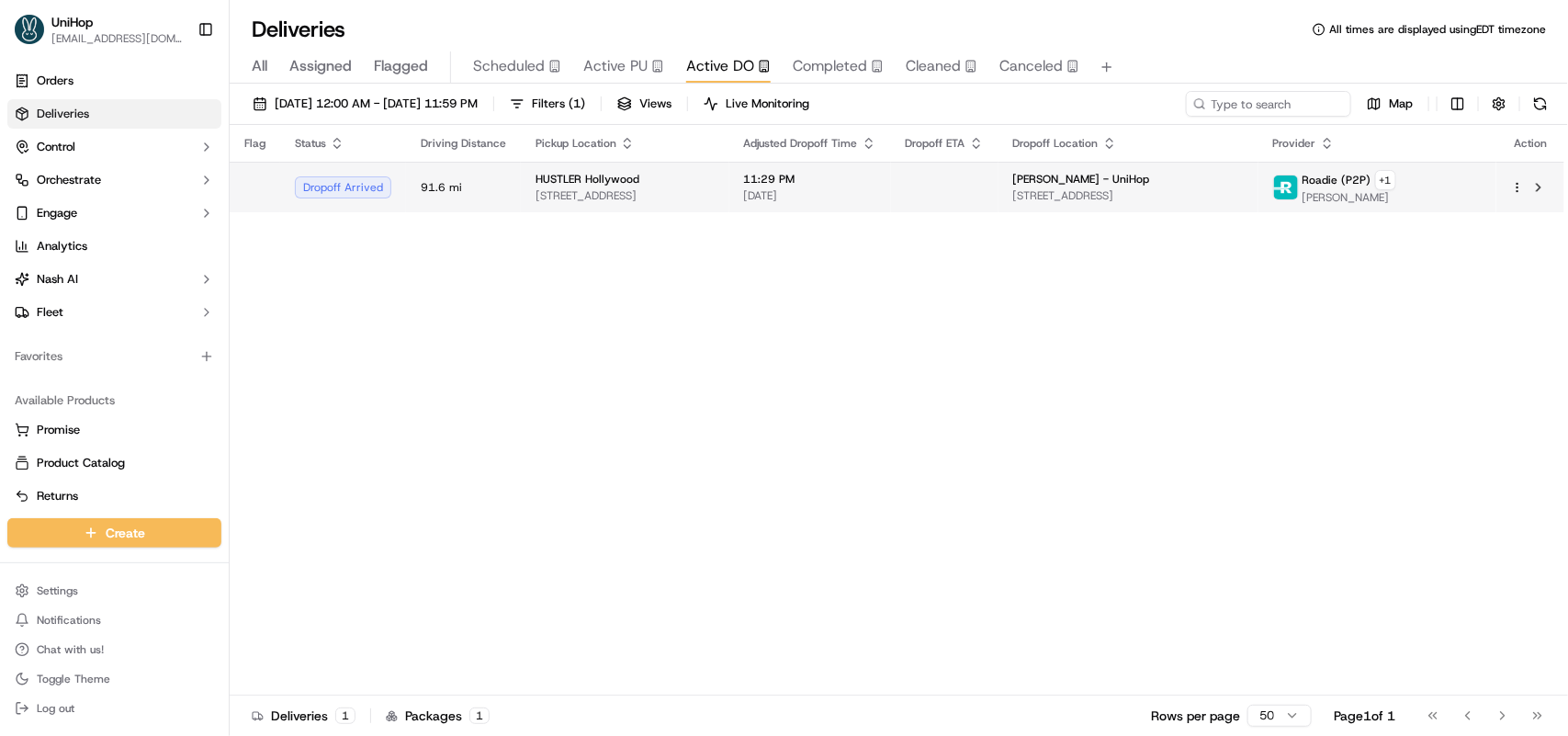
click at [601, 167] on td "HUSTLER Hollywood 1038 Lebanon St, Monroe, OH 45050, USA" at bounding box center [625, 187] width 208 height 51
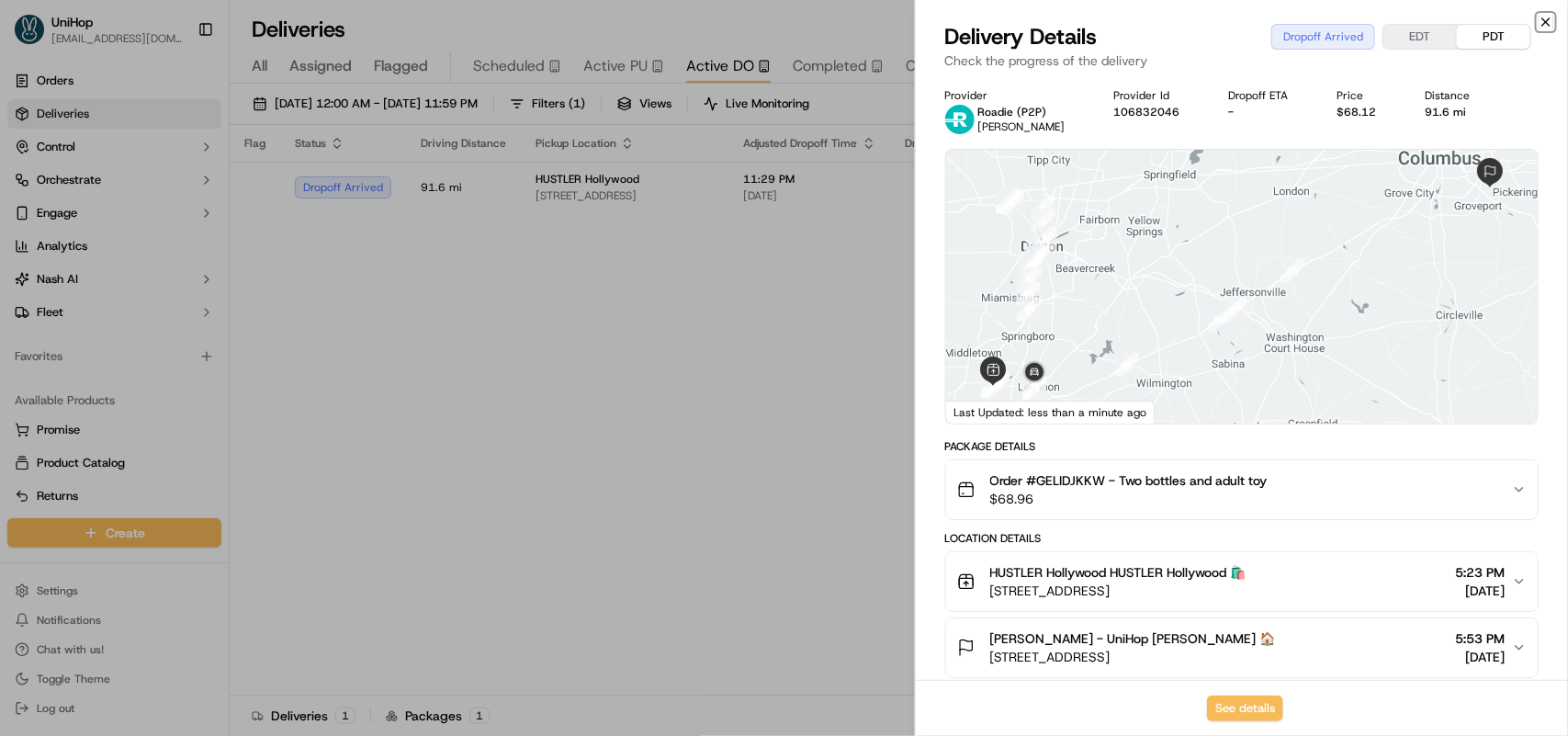
click at [1541, 21] on icon "button" at bounding box center [1546, 23] width 15 height 15
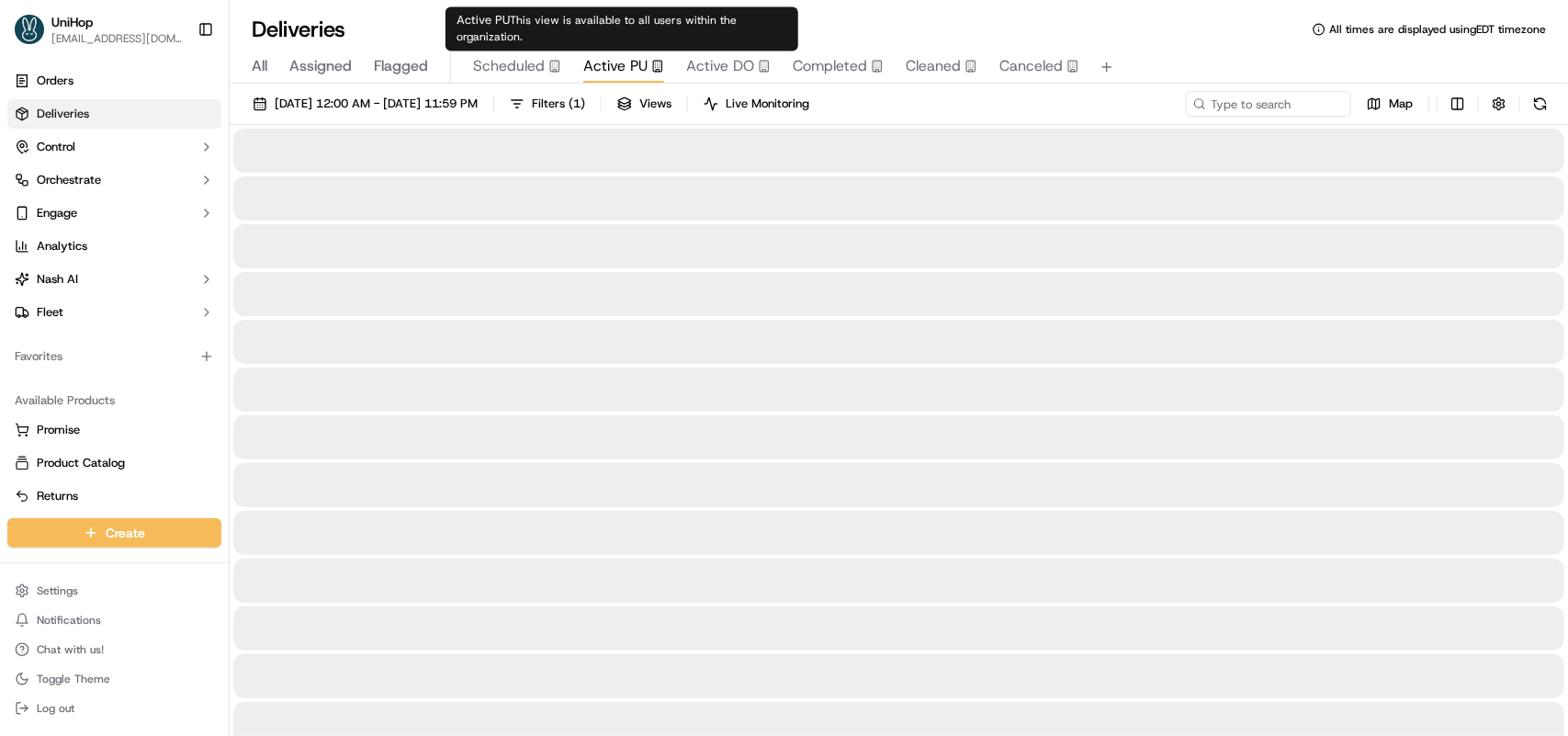
click at [611, 56] on span "Active PU" at bounding box center [616, 66] width 65 height 22
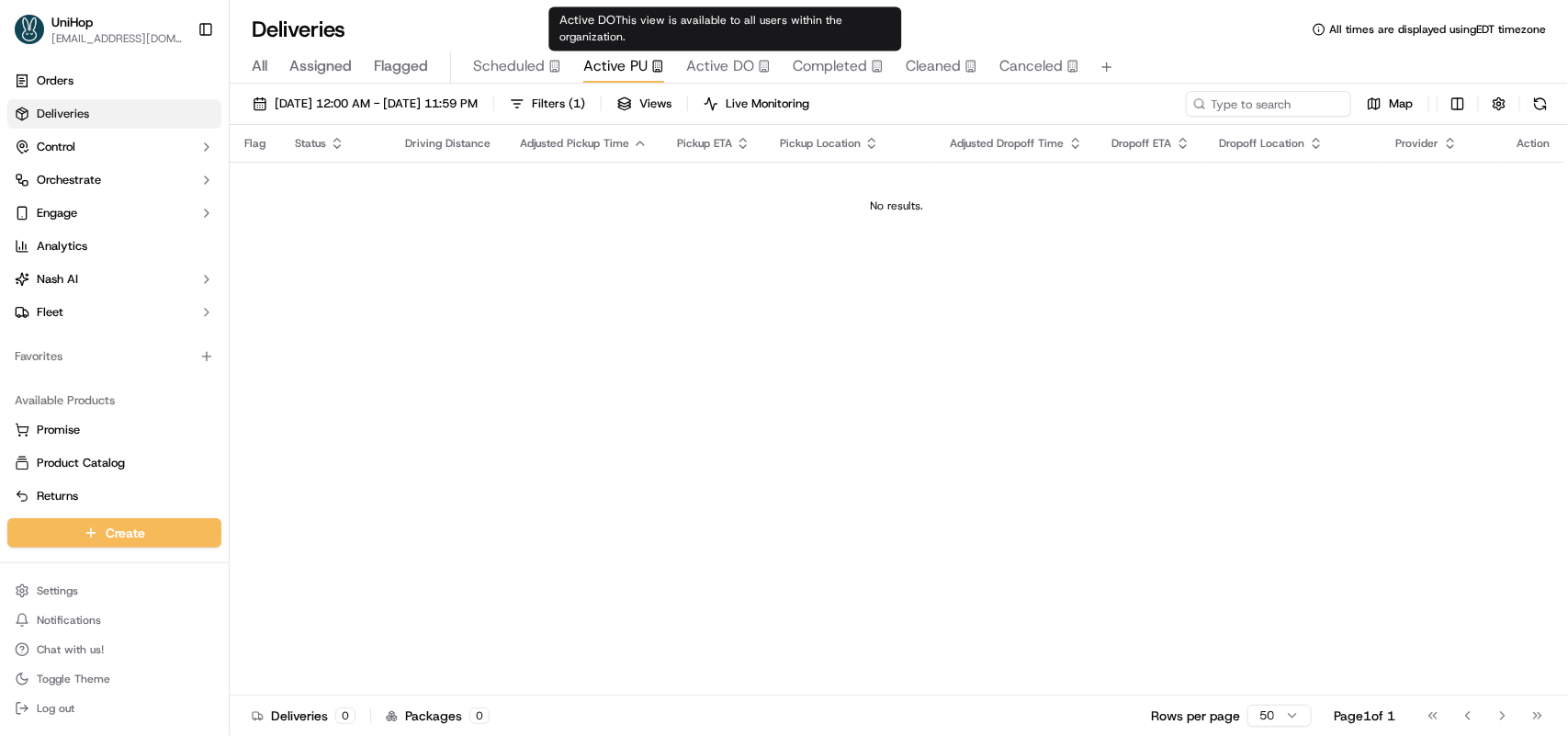
click at [723, 58] on span "Active DO" at bounding box center [720, 66] width 68 height 22
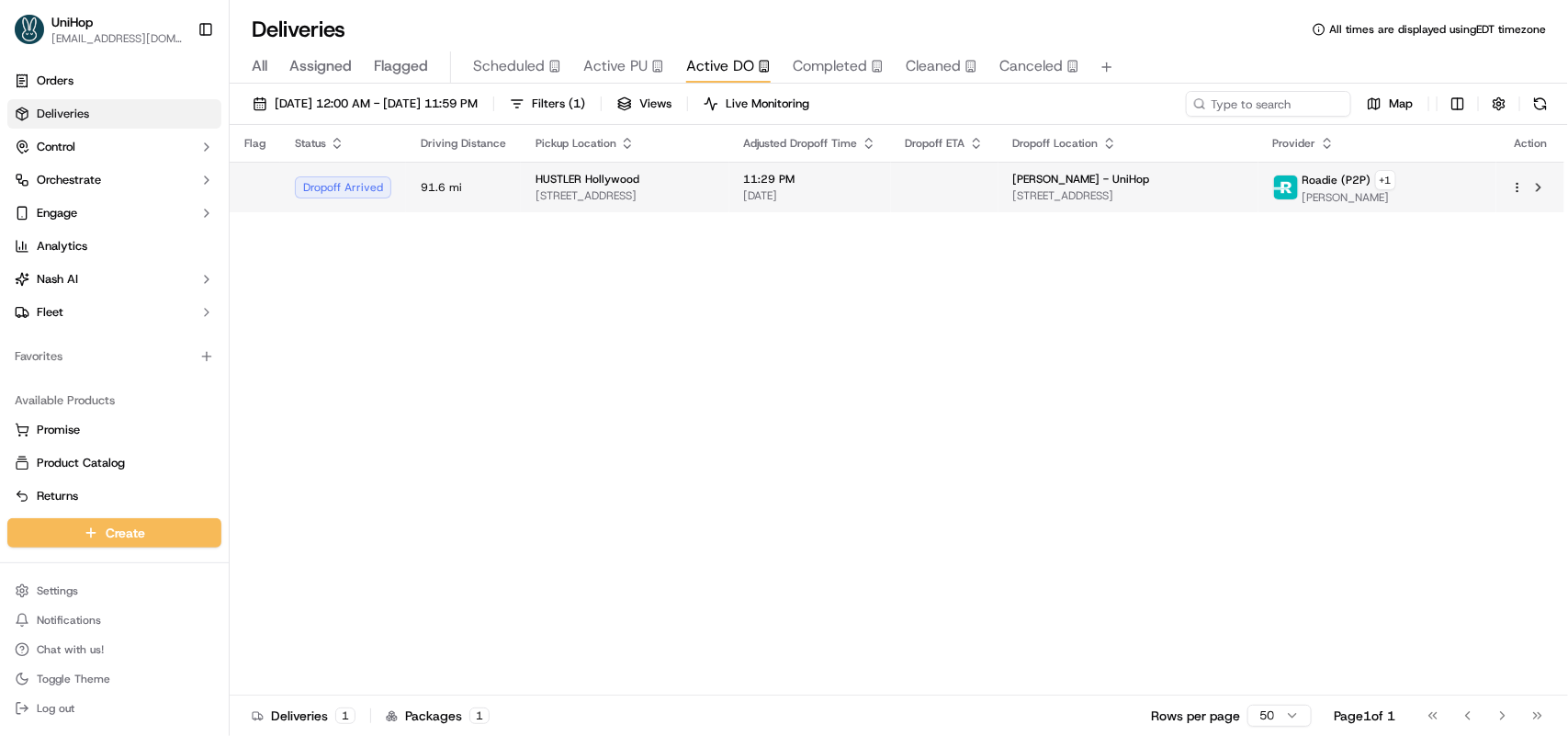
click at [876, 181] on span "11:29 PM" at bounding box center [810, 179] width 132 height 15
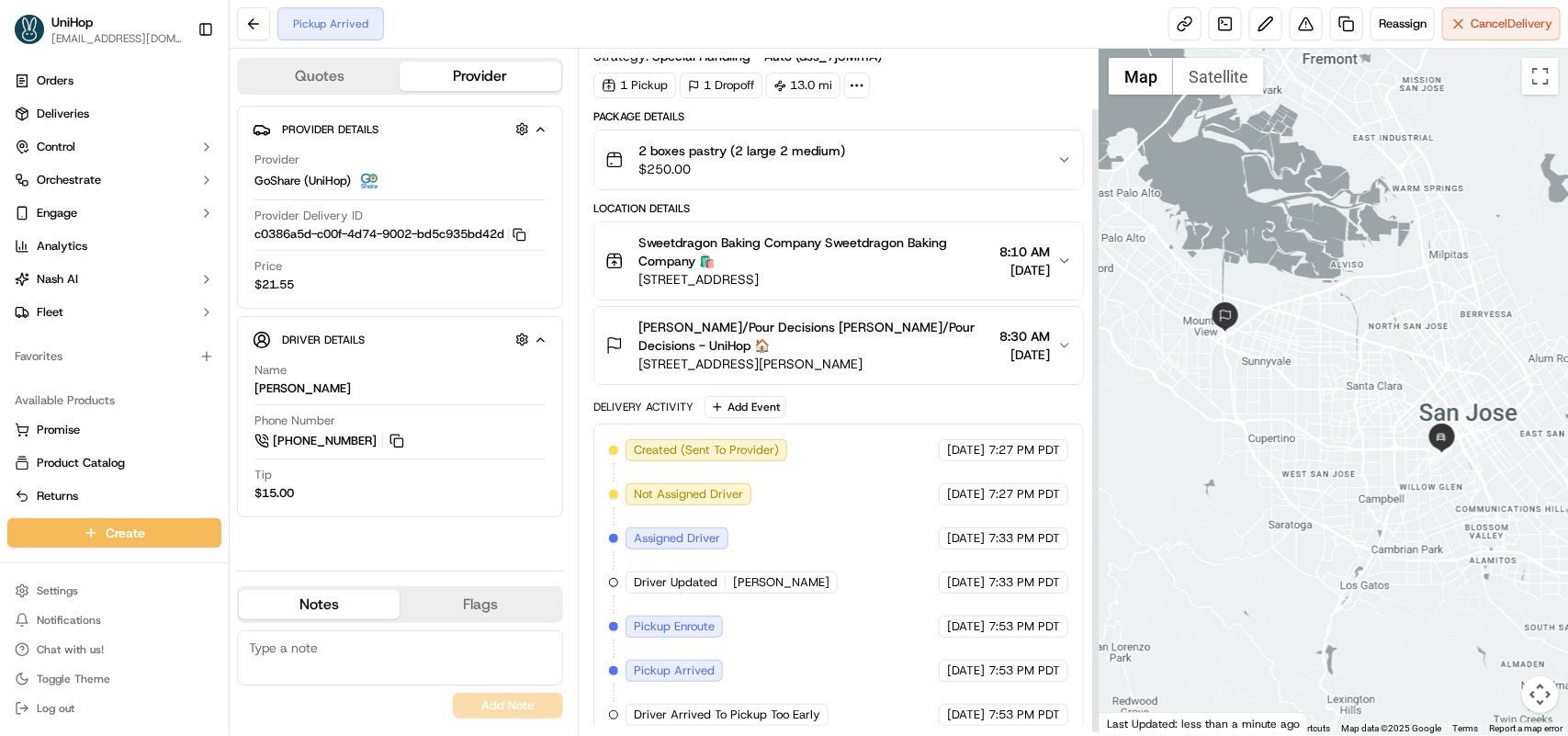
scroll to position [66, 0]
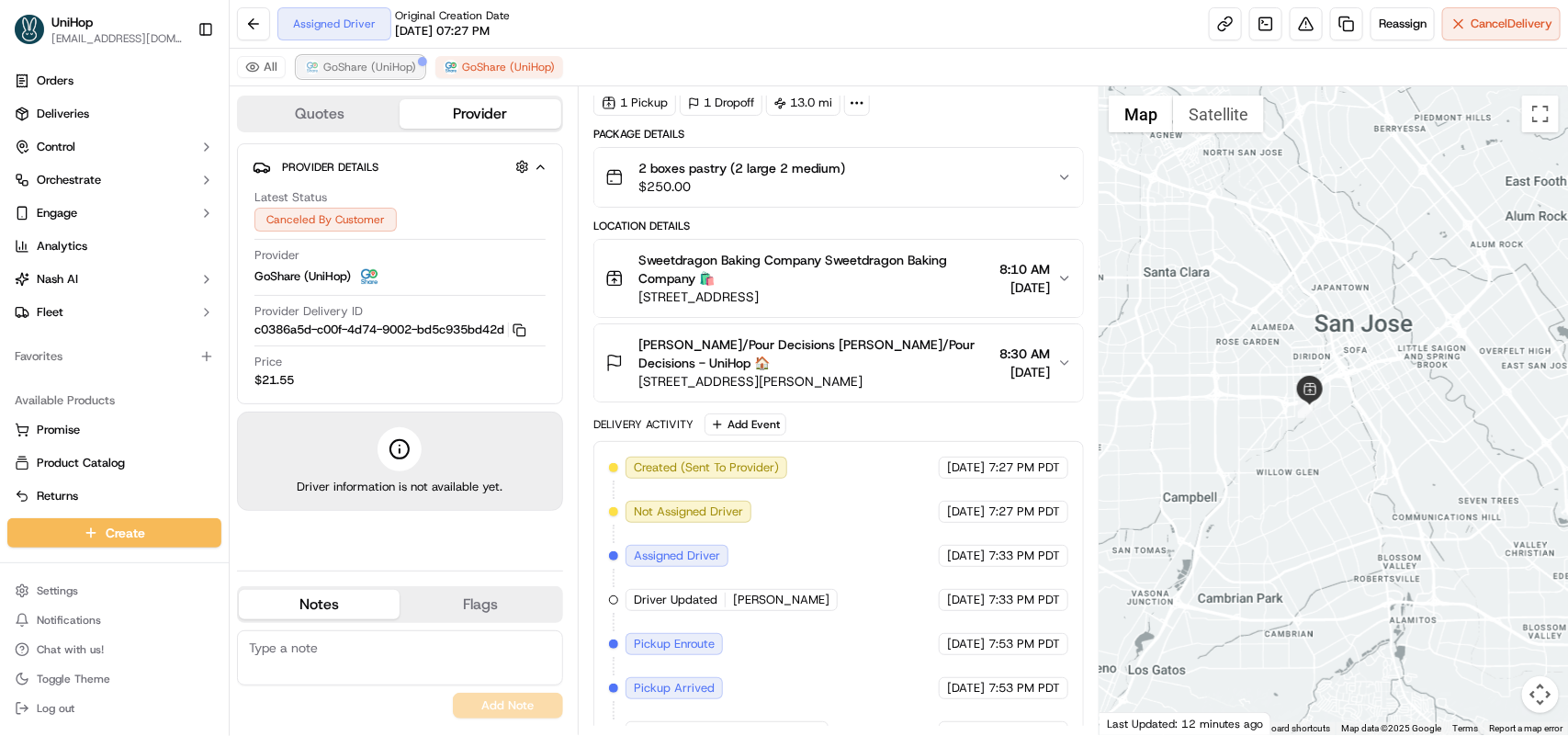
click at [386, 69] on span "GoShare (UniHop)" at bounding box center [370, 68] width 93 height 15
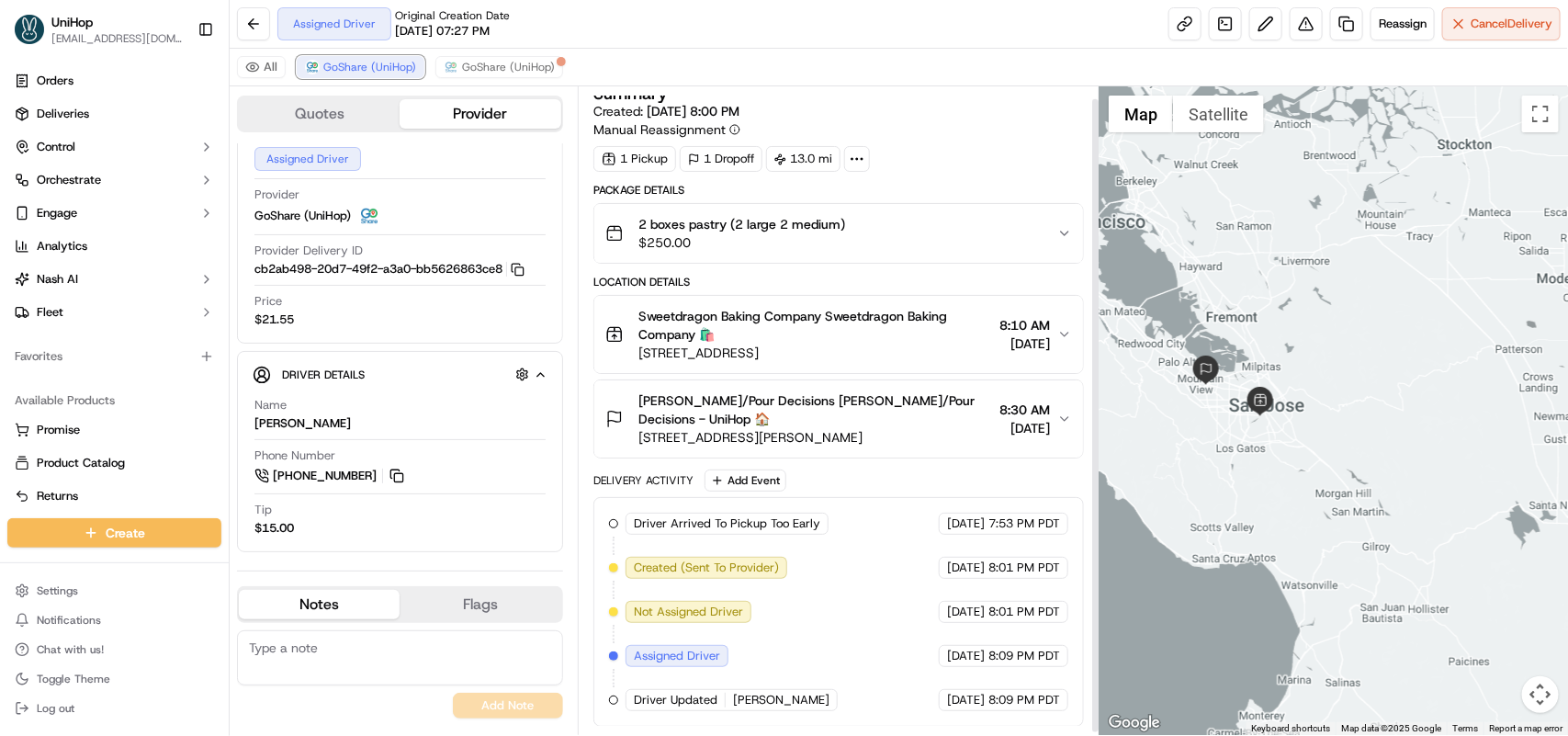
scroll to position [15, 0]
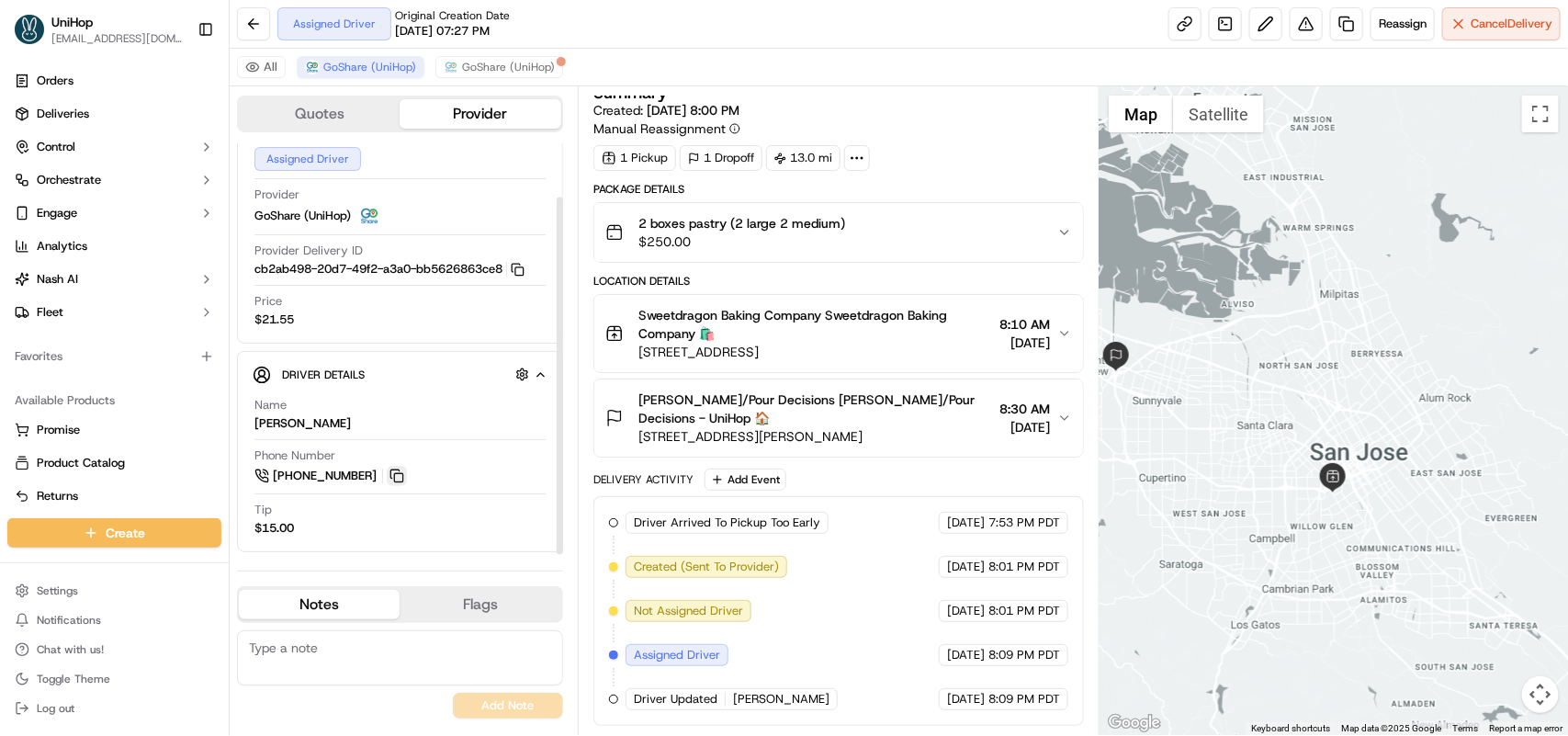
click at [395, 476] on button at bounding box center [397, 476] width 21 height 21
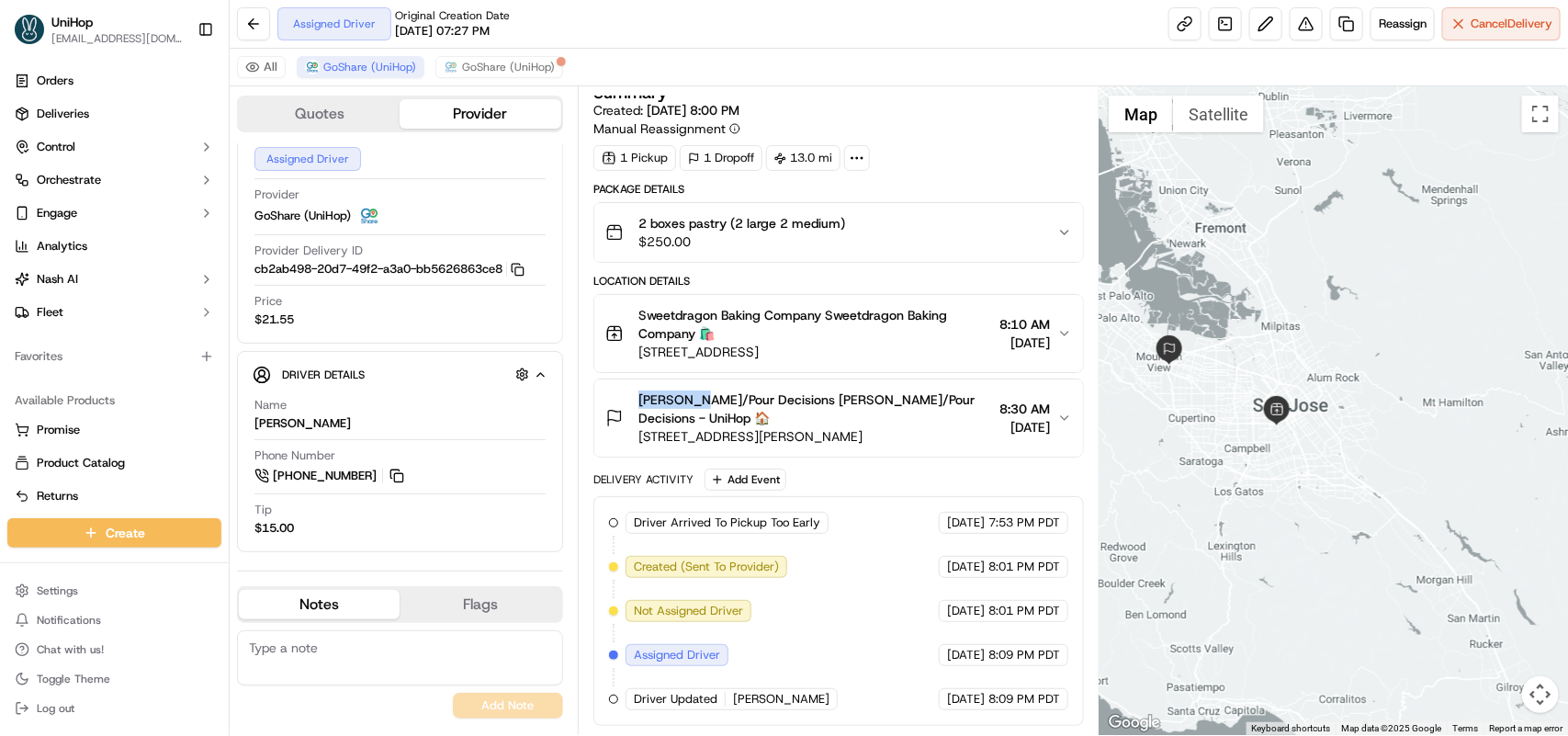
drag, startPoint x: 646, startPoint y: 398, endPoint x: 696, endPoint y: 400, distance: 50.0
click at [696, 400] on span "Vince Cao/Pour Decisions Vince Cao/Pour Decisions - UniHop 🏠" at bounding box center [814, 408] width 354 height 37
copy span "Vince Cao"
drag, startPoint x: 639, startPoint y: 314, endPoint x: 822, endPoint y: 303, distance: 183.3
click at [822, 306] on span "Sweetdragon Baking Company Sweetdragon Baking Company 🛍️" at bounding box center [814, 324] width 354 height 37
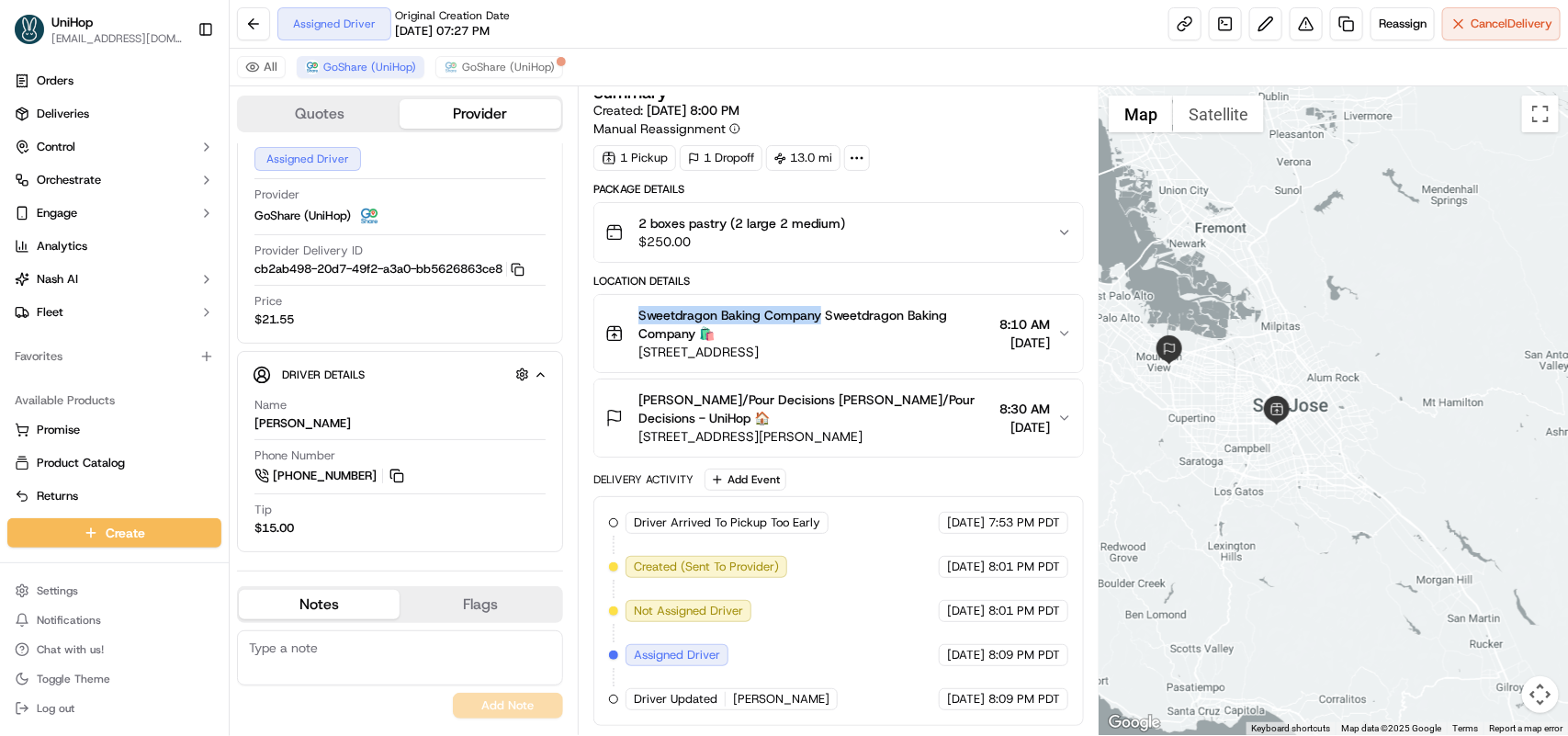
copy span "Sweetdragon Baking Company"
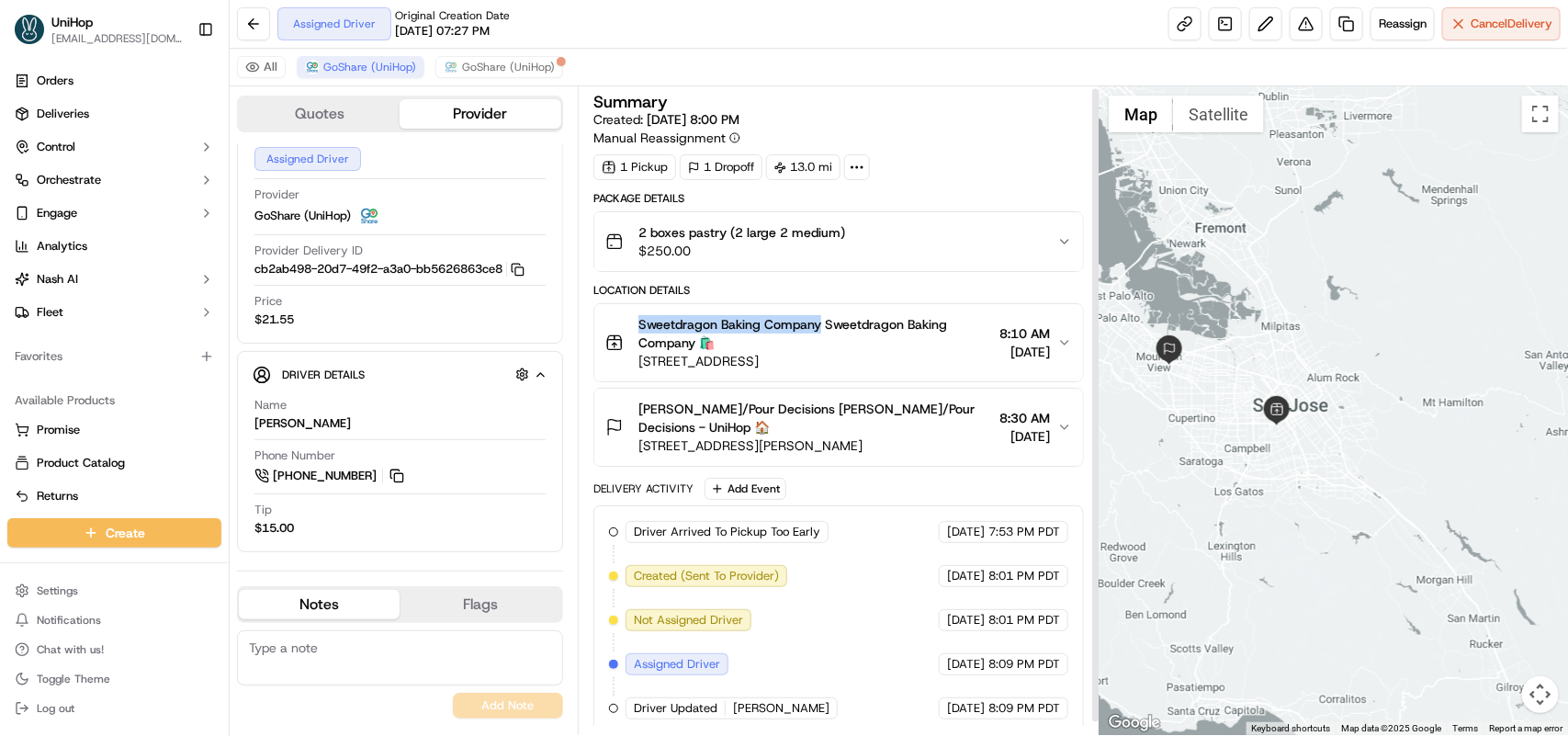
scroll to position [0, 0]
click at [503, 200] on div "Provider GoShare (UniHop)" at bounding box center [400, 207] width 291 height 40
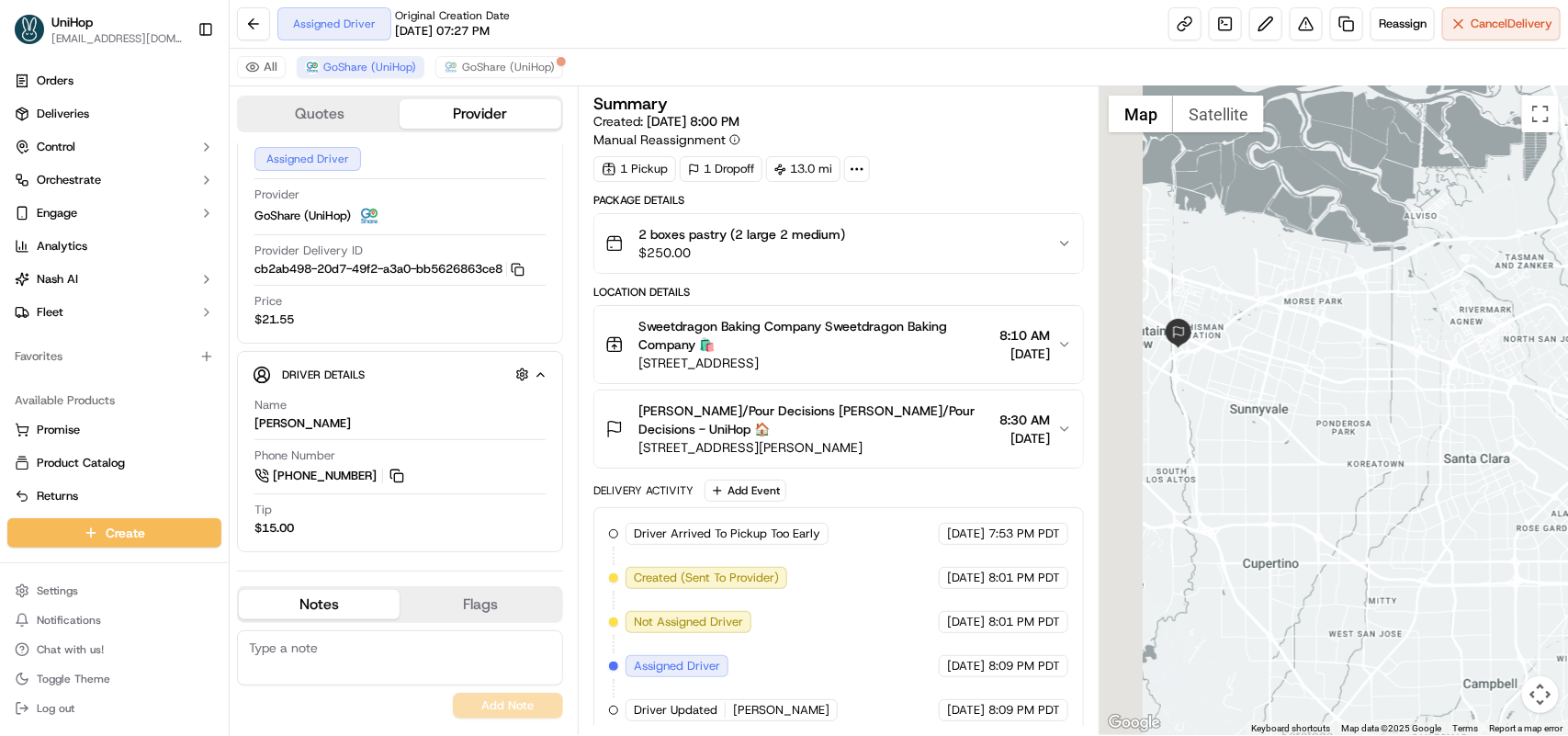
drag, startPoint x: 1208, startPoint y: 369, endPoint x: 1324, endPoint y: 363, distance: 116.2
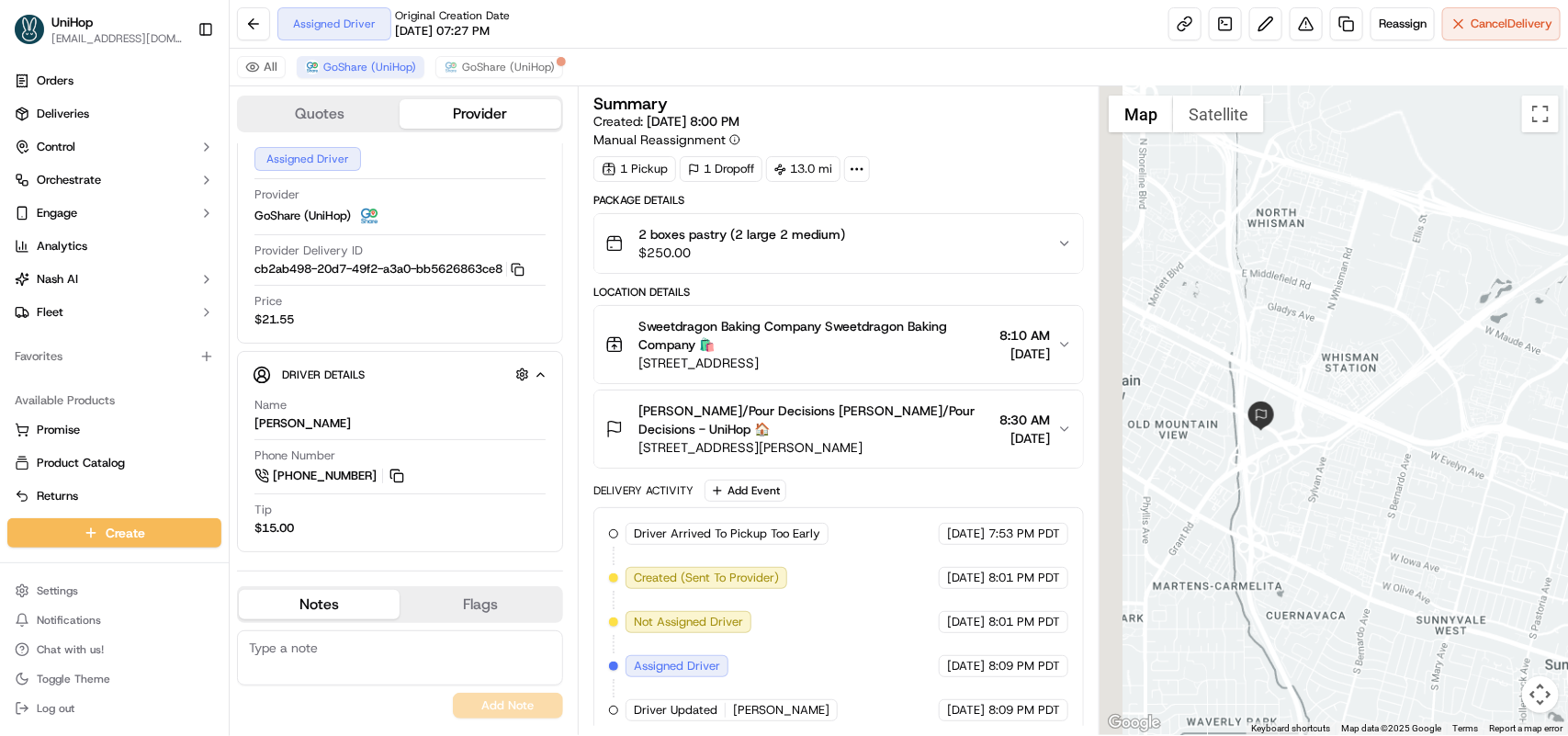
drag, startPoint x: 1203, startPoint y: 315, endPoint x: 1364, endPoint y: 343, distance: 163.4
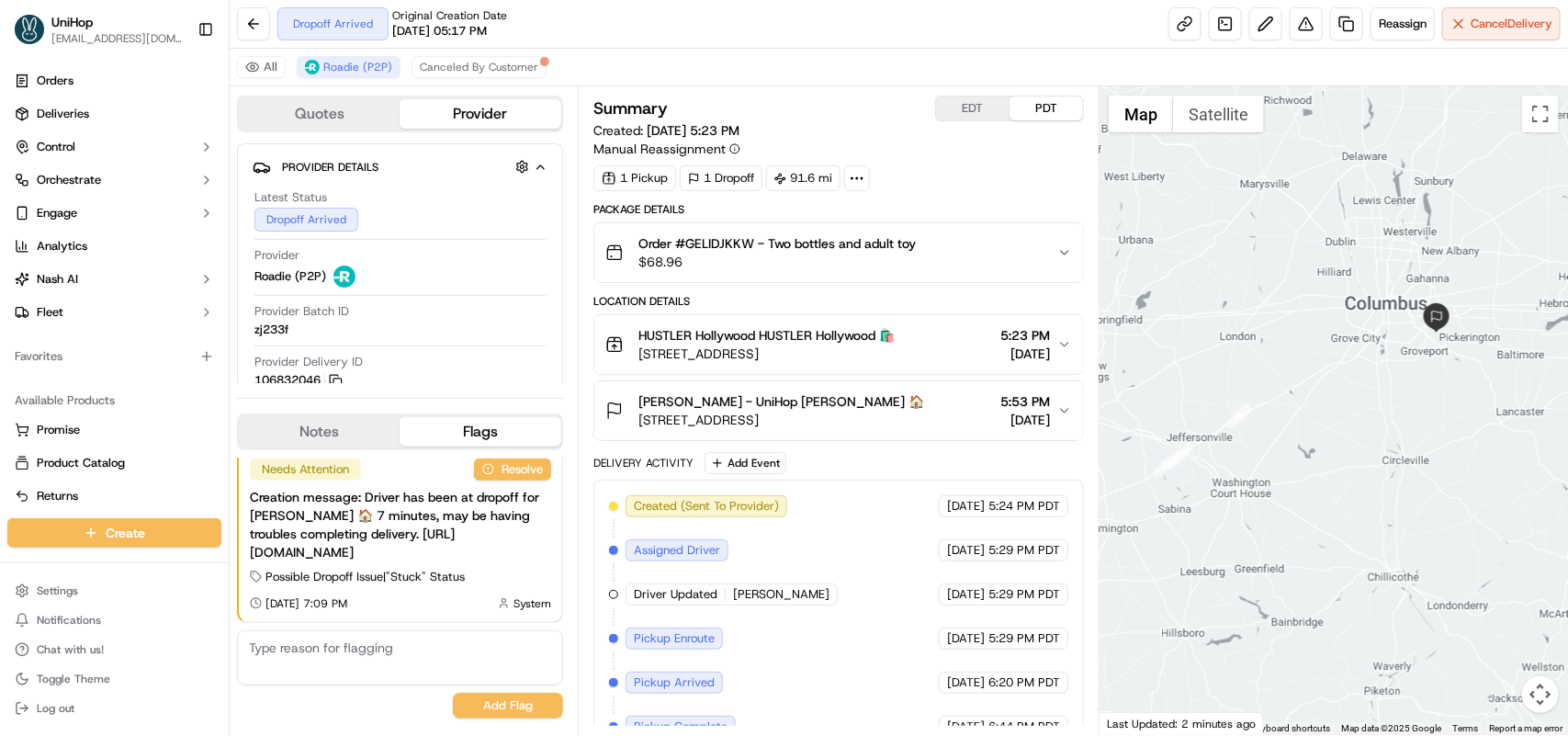
click at [956, 115] on button "EDT" at bounding box center [972, 108] width 73 height 23
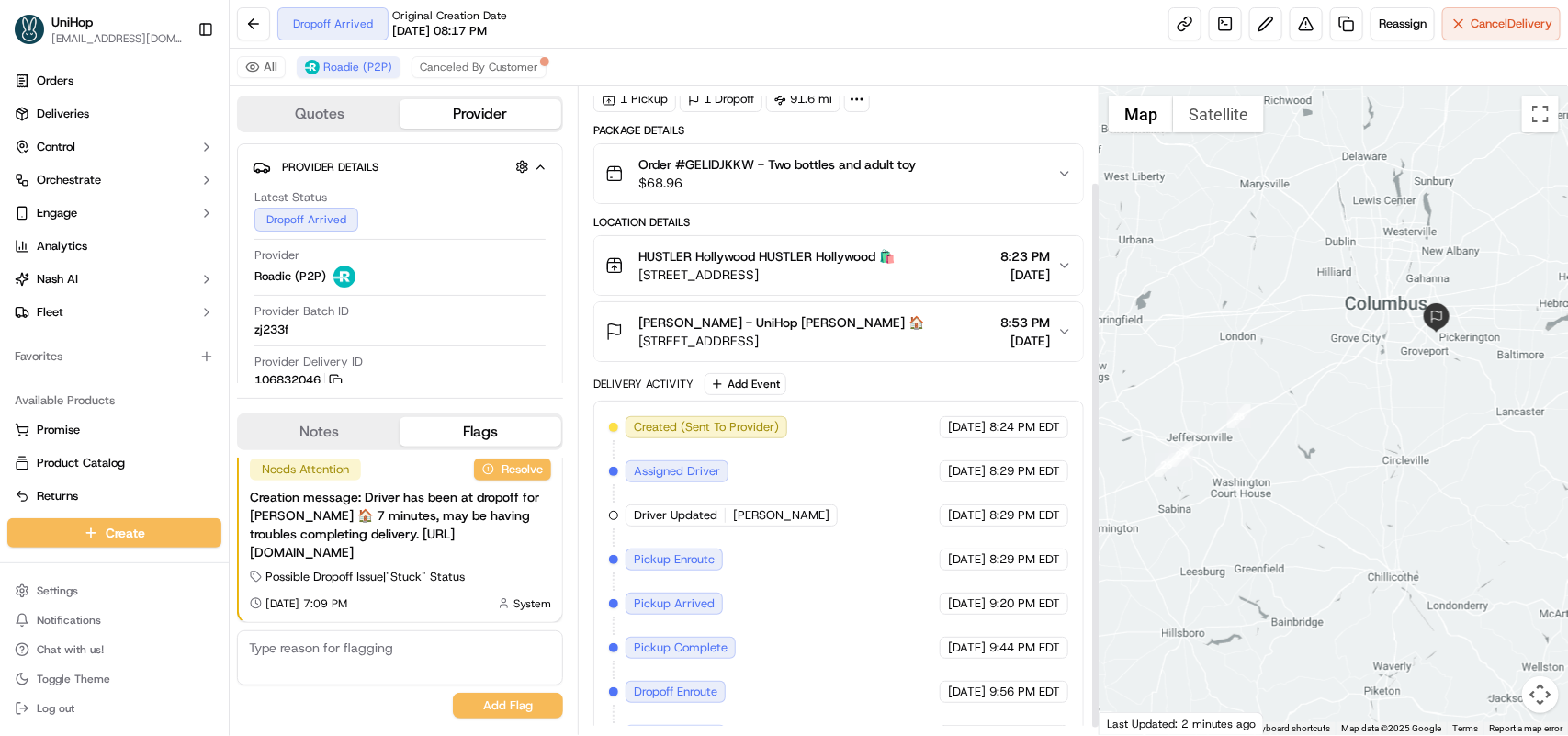
scroll to position [120, 0]
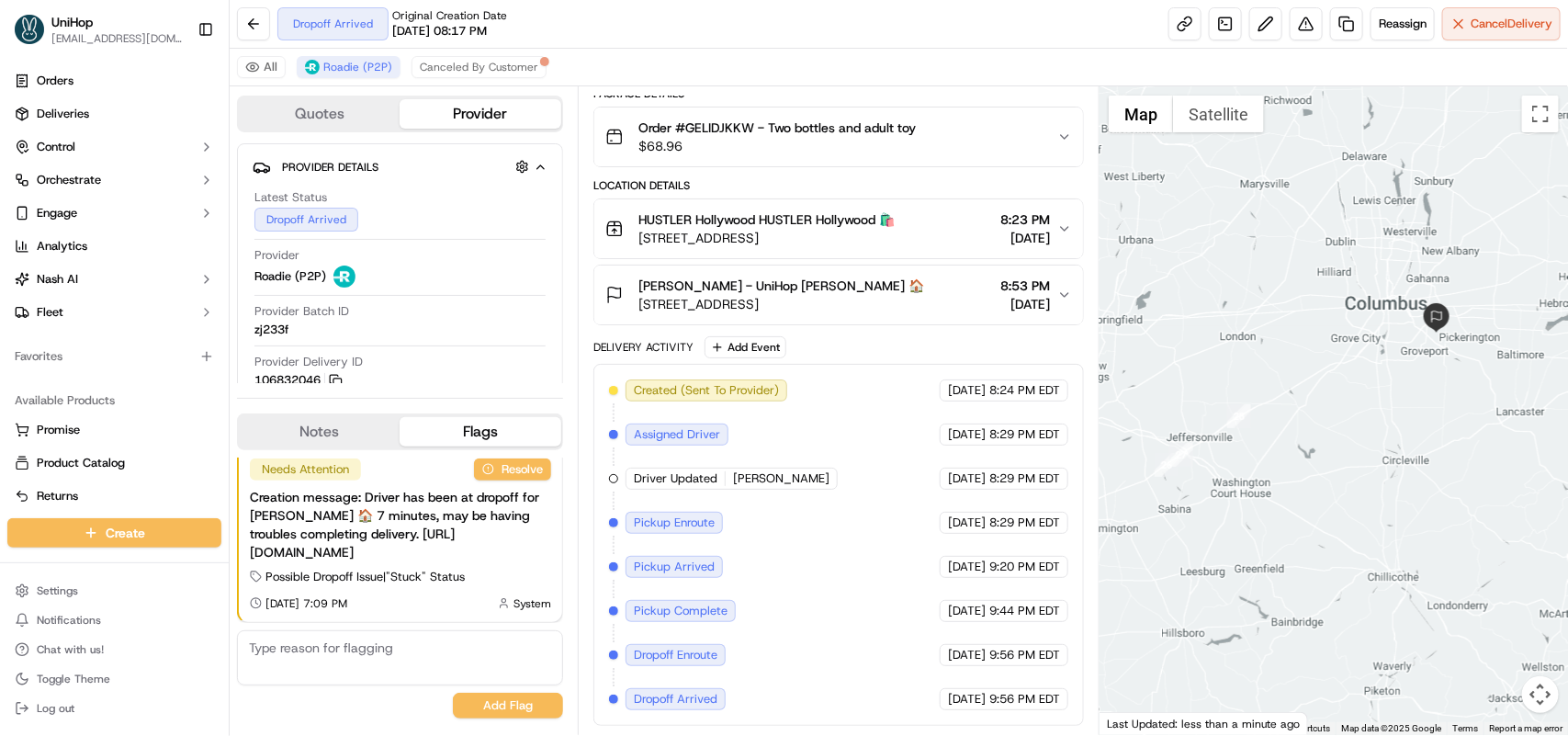
drag, startPoint x: 636, startPoint y: 237, endPoint x: 817, endPoint y: 243, distance: 181.1
click at [817, 243] on div "HUSTLER Hollywood HUSTLER Hollywood 🛍️ [STREET_ADDRESS]" at bounding box center [750, 228] width 289 height 37
copy span "[STREET_ADDRESS]"
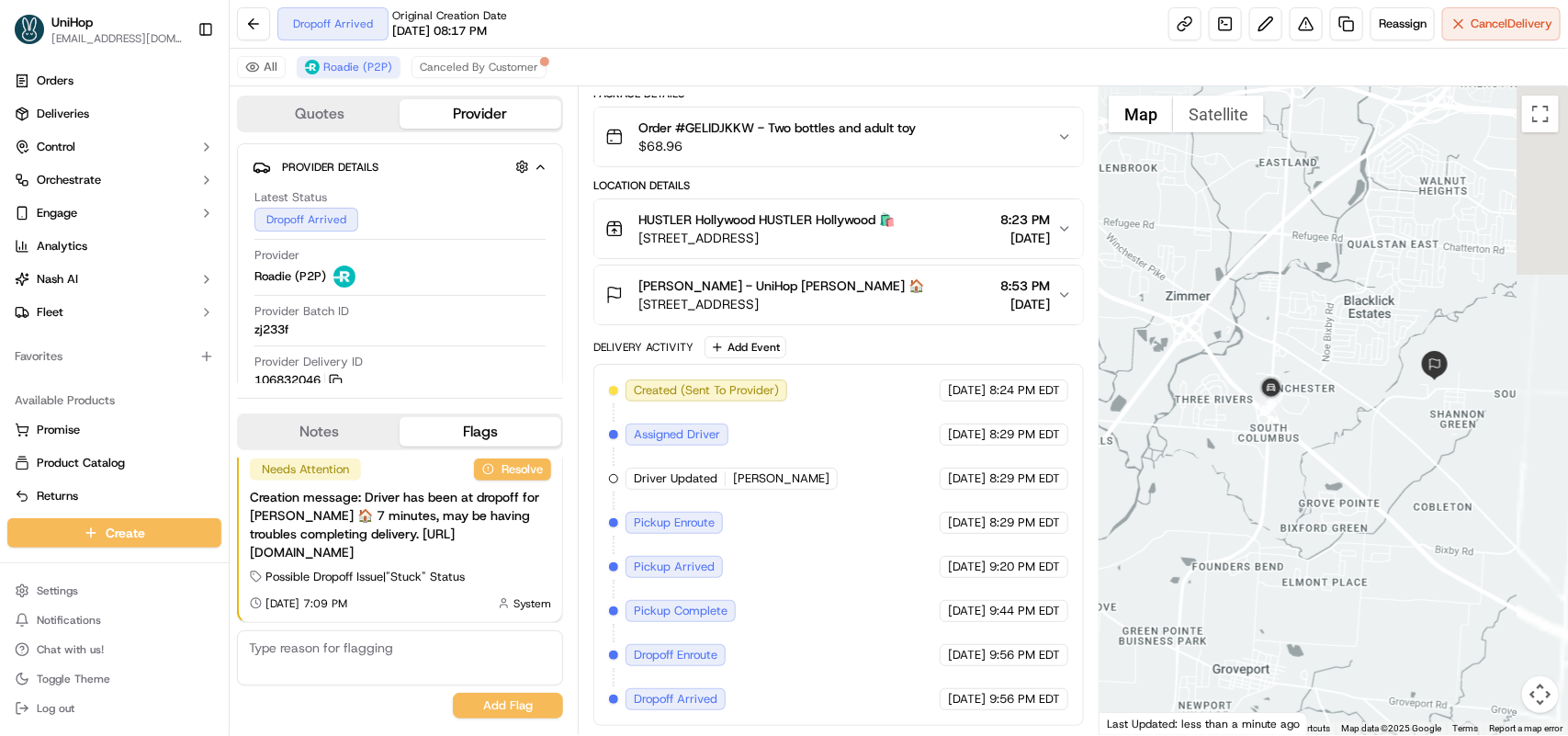
drag, startPoint x: 1428, startPoint y: 360, endPoint x: 1326, endPoint y: 366, distance: 102.2
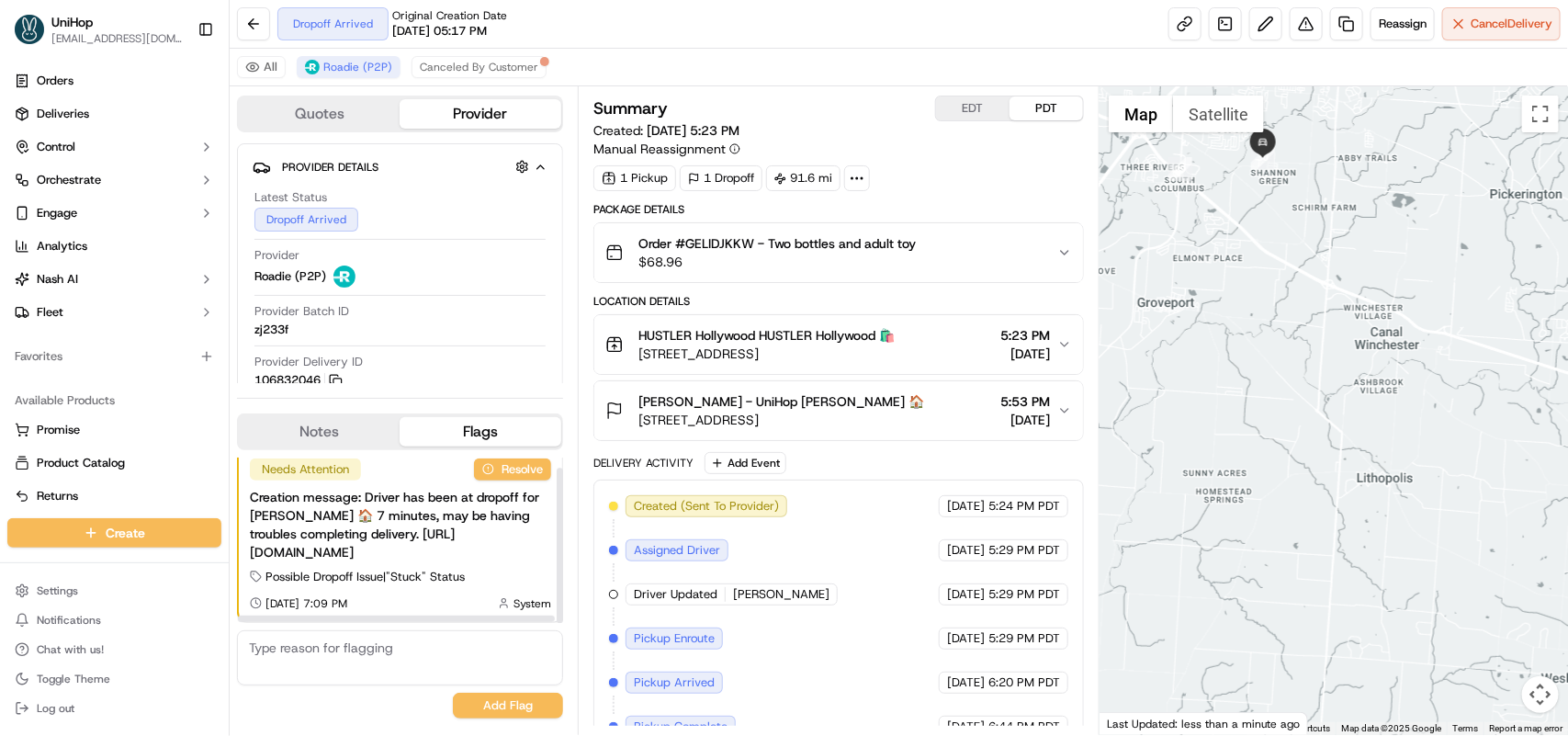
drag, startPoint x: 330, startPoint y: 438, endPoint x: 412, endPoint y: 398, distance: 91.2
click at [330, 438] on button "Notes" at bounding box center [319, 431] width 160 height 29
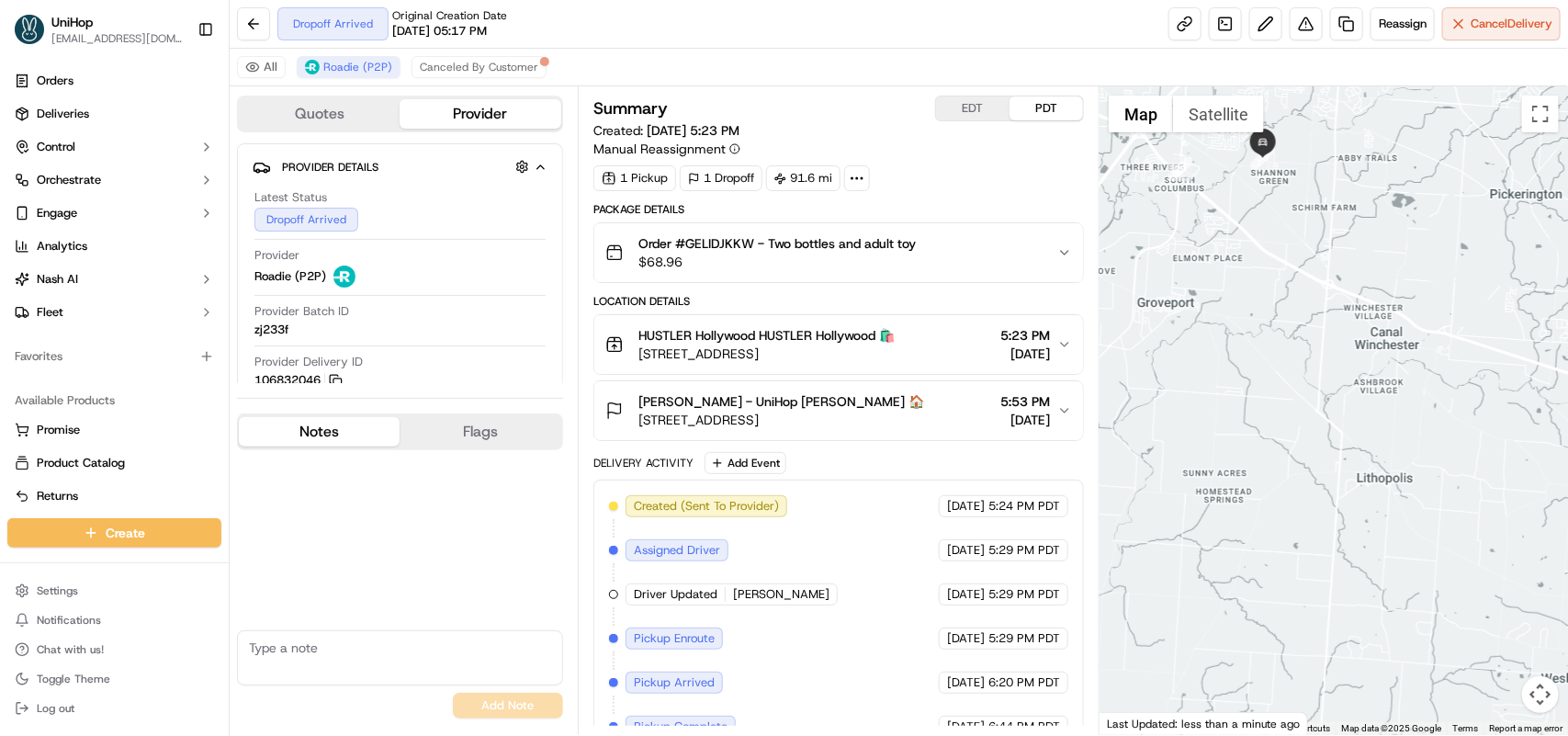
click at [315, 658] on textarea at bounding box center [401, 658] width 327 height 55
type textarea "Order delivered. POD sent thru MMS"
click at [473, 703] on button "Add Note" at bounding box center [508, 705] width 110 height 25
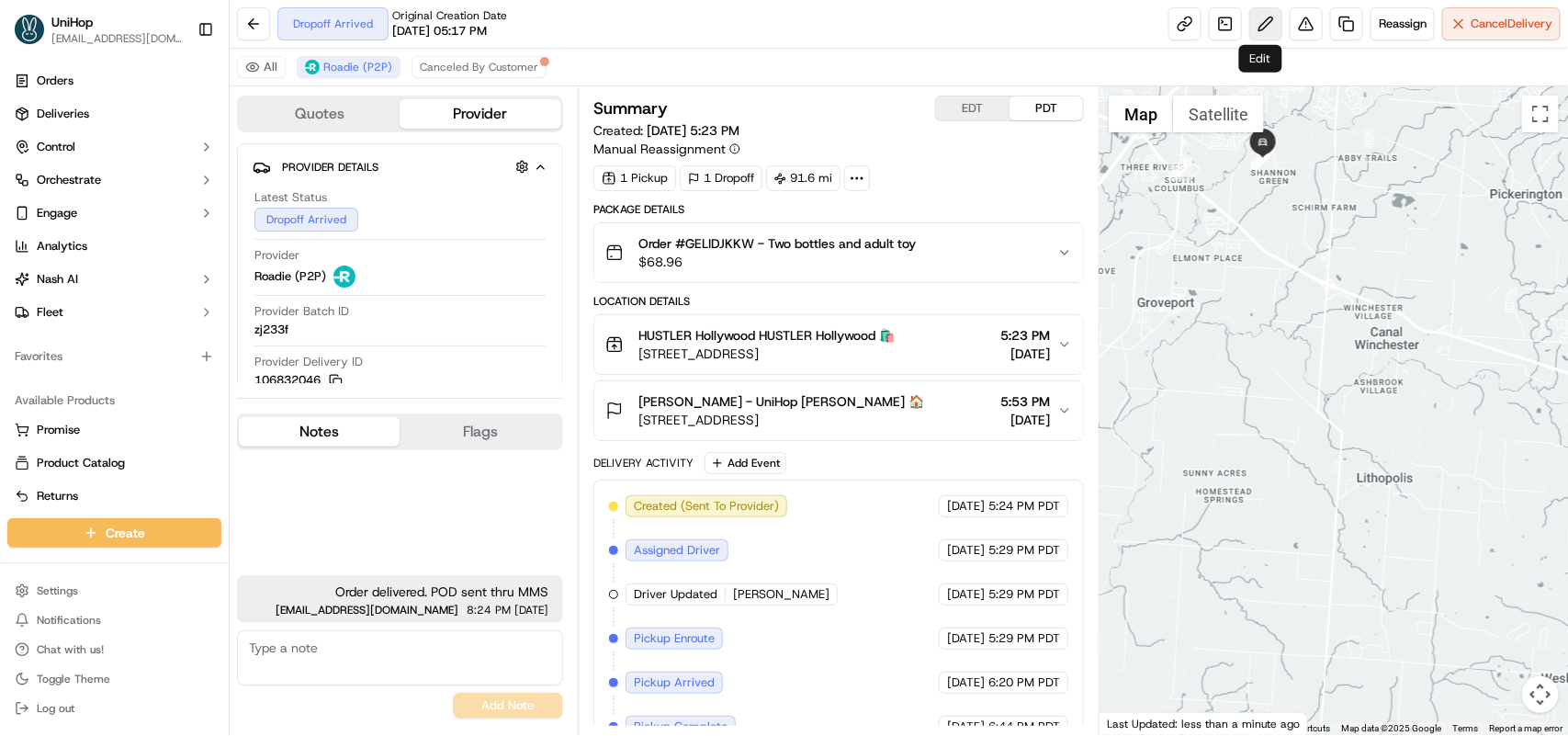
click at [1255, 28] on button at bounding box center [1265, 23] width 33 height 33
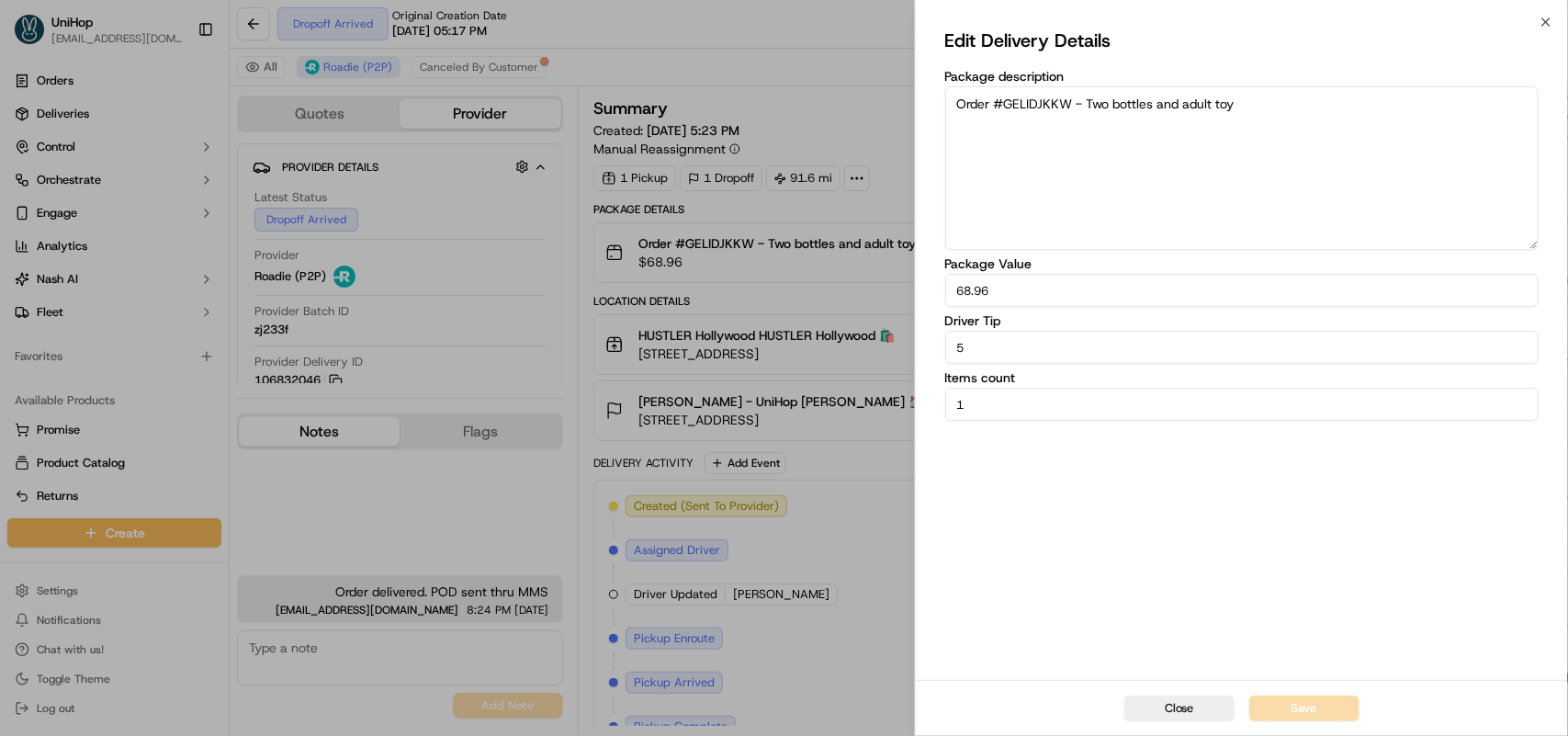
click at [1542, 16] on icon "button" at bounding box center [1546, 23] width 15 height 15
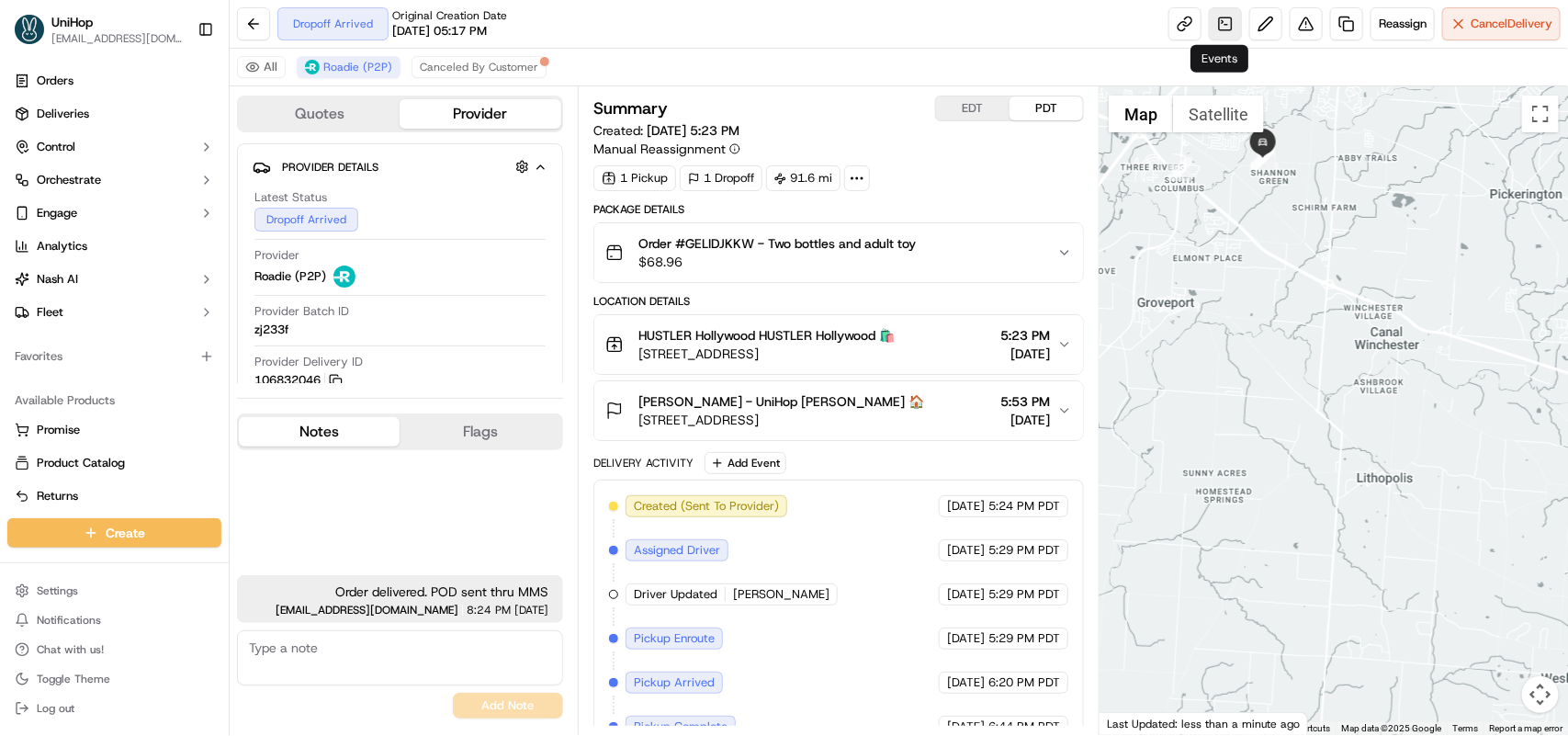
click at [1228, 32] on link at bounding box center [1225, 23] width 33 height 33
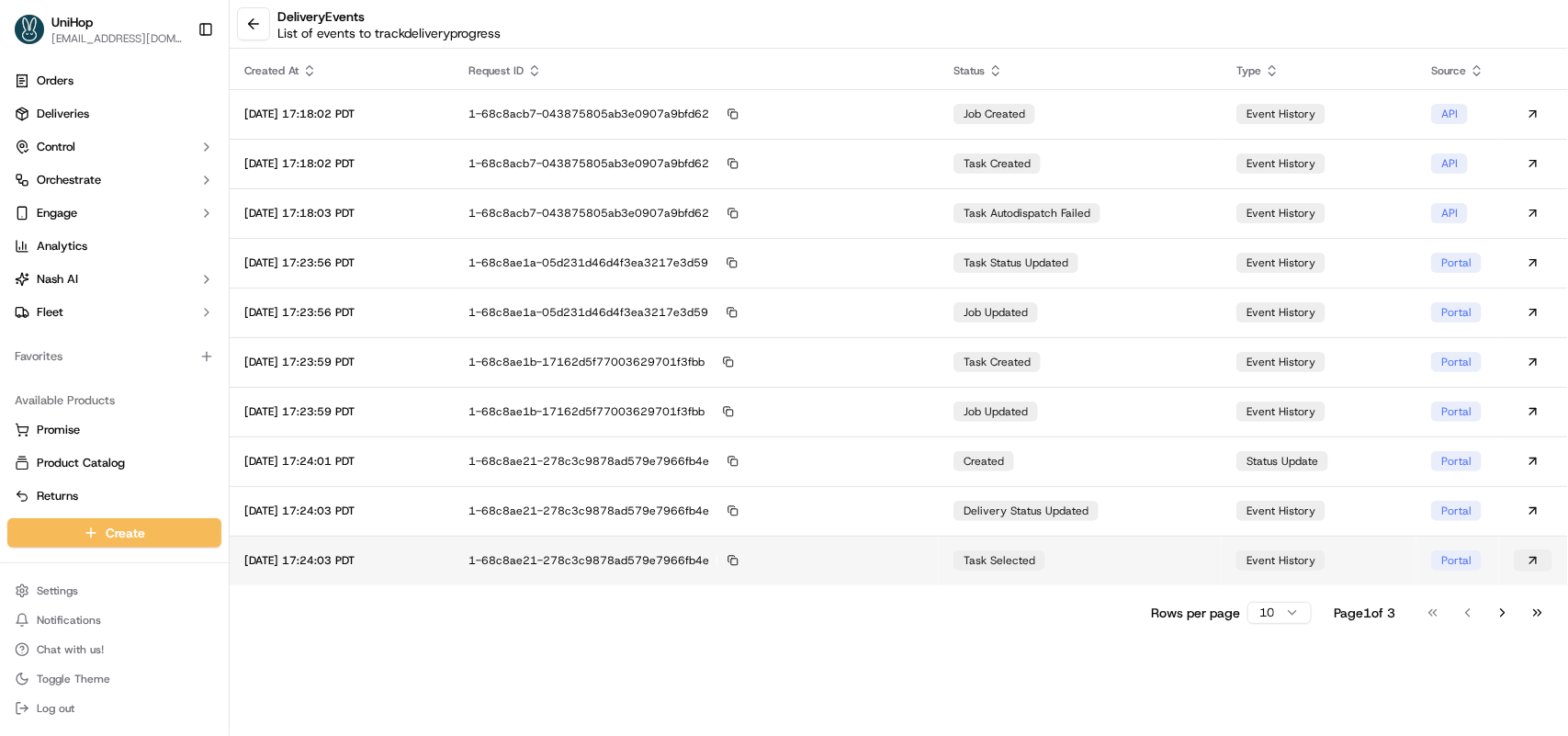
click at [1531, 567] on button at bounding box center [1532, 560] width 38 height 22
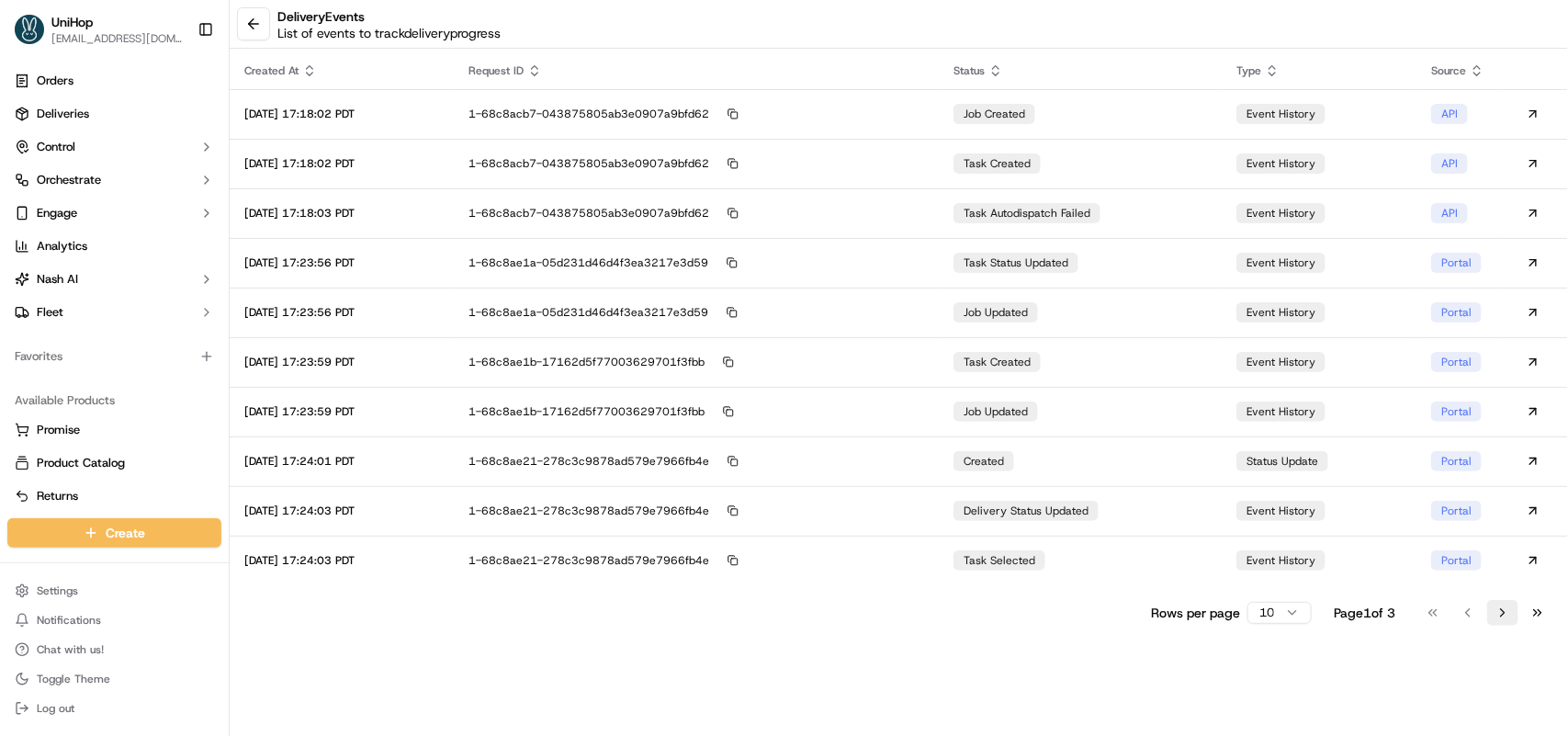
click at [1511, 606] on button "Go to next page" at bounding box center [1502, 612] width 31 height 25
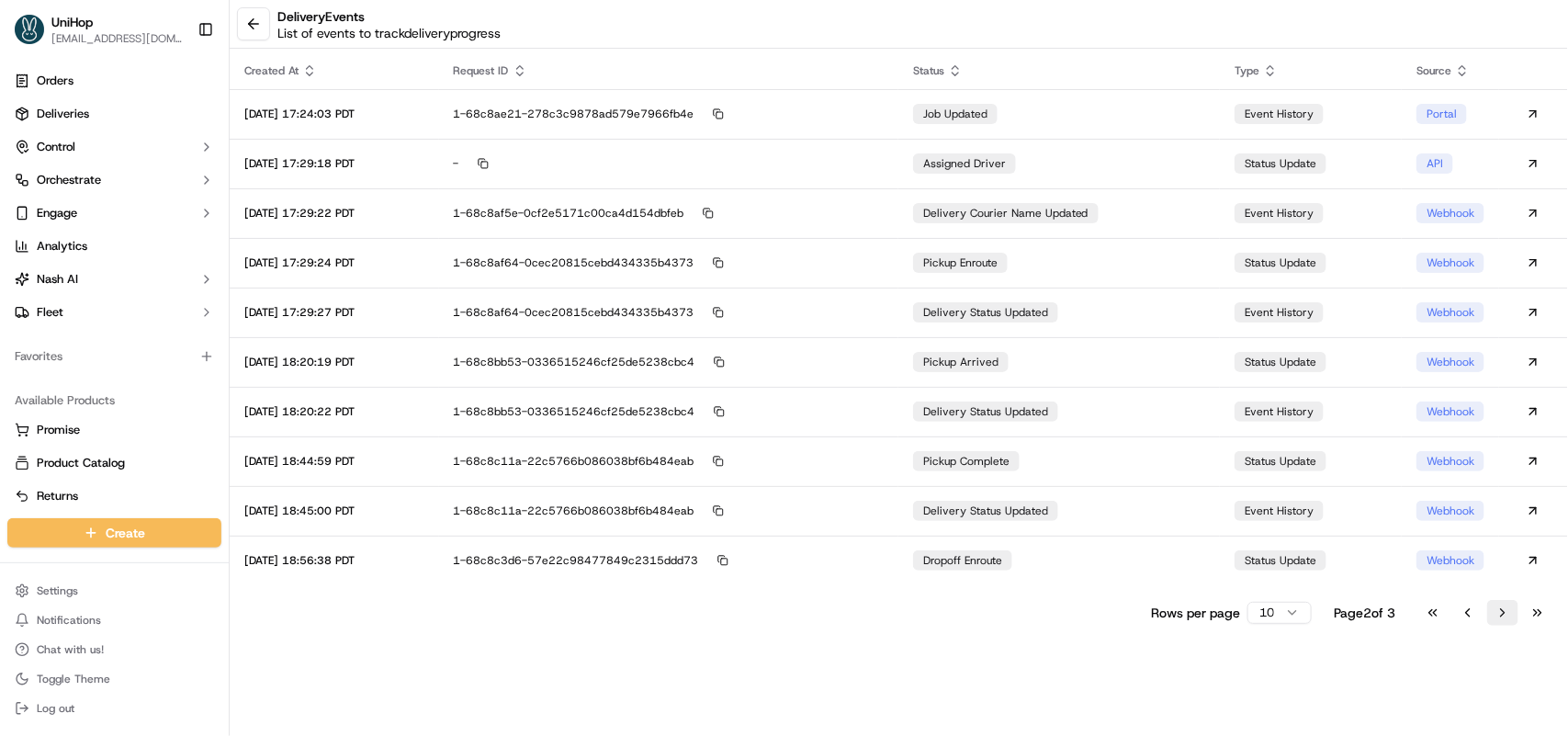
click at [1511, 606] on button "Go to next page" at bounding box center [1502, 612] width 31 height 25
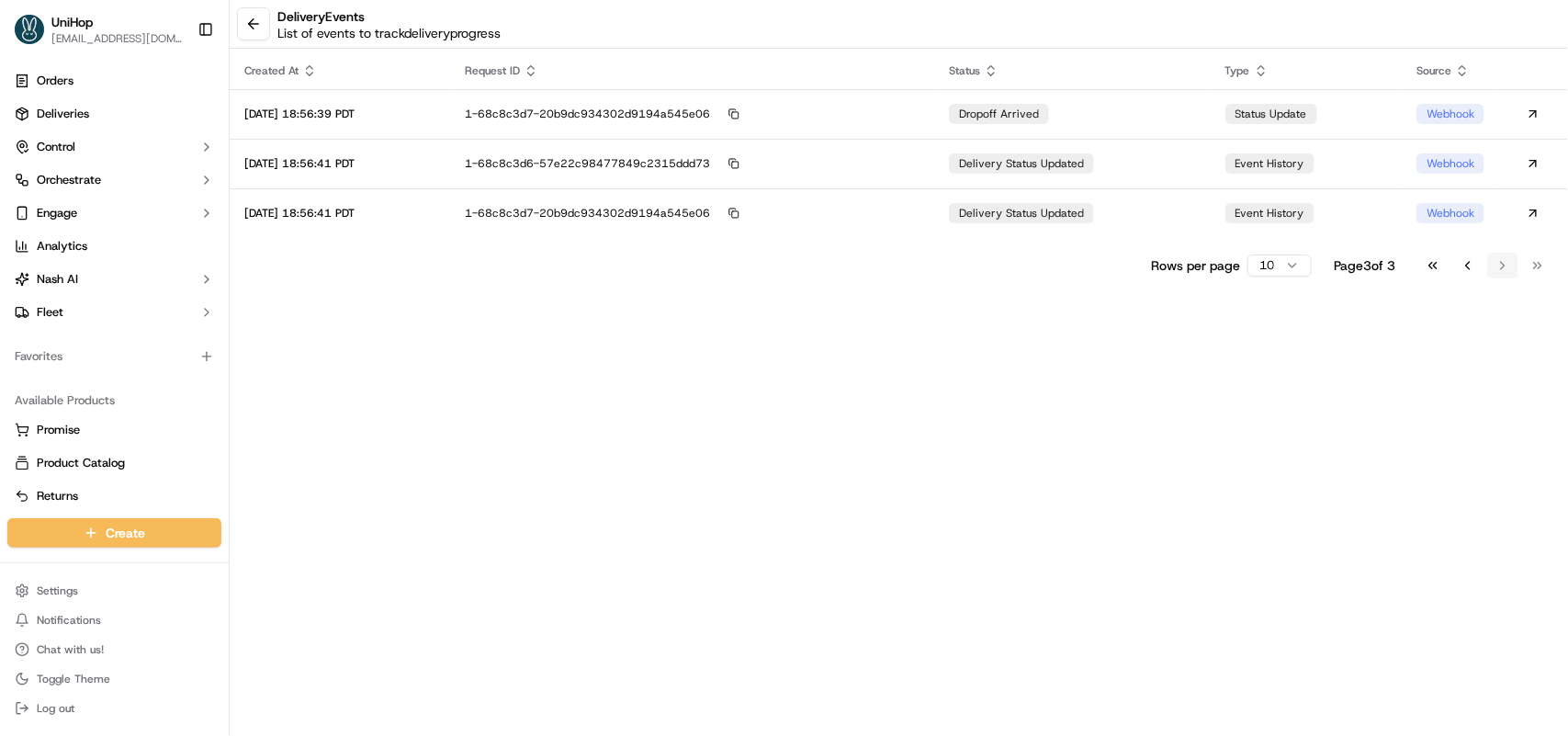
click at [1511, 606] on div "delivery Events List of events to track delivery progress Created At Request ID…" at bounding box center [899, 368] width 1338 height 736
click at [1457, 269] on button "Go to previous page" at bounding box center [1468, 265] width 31 height 25
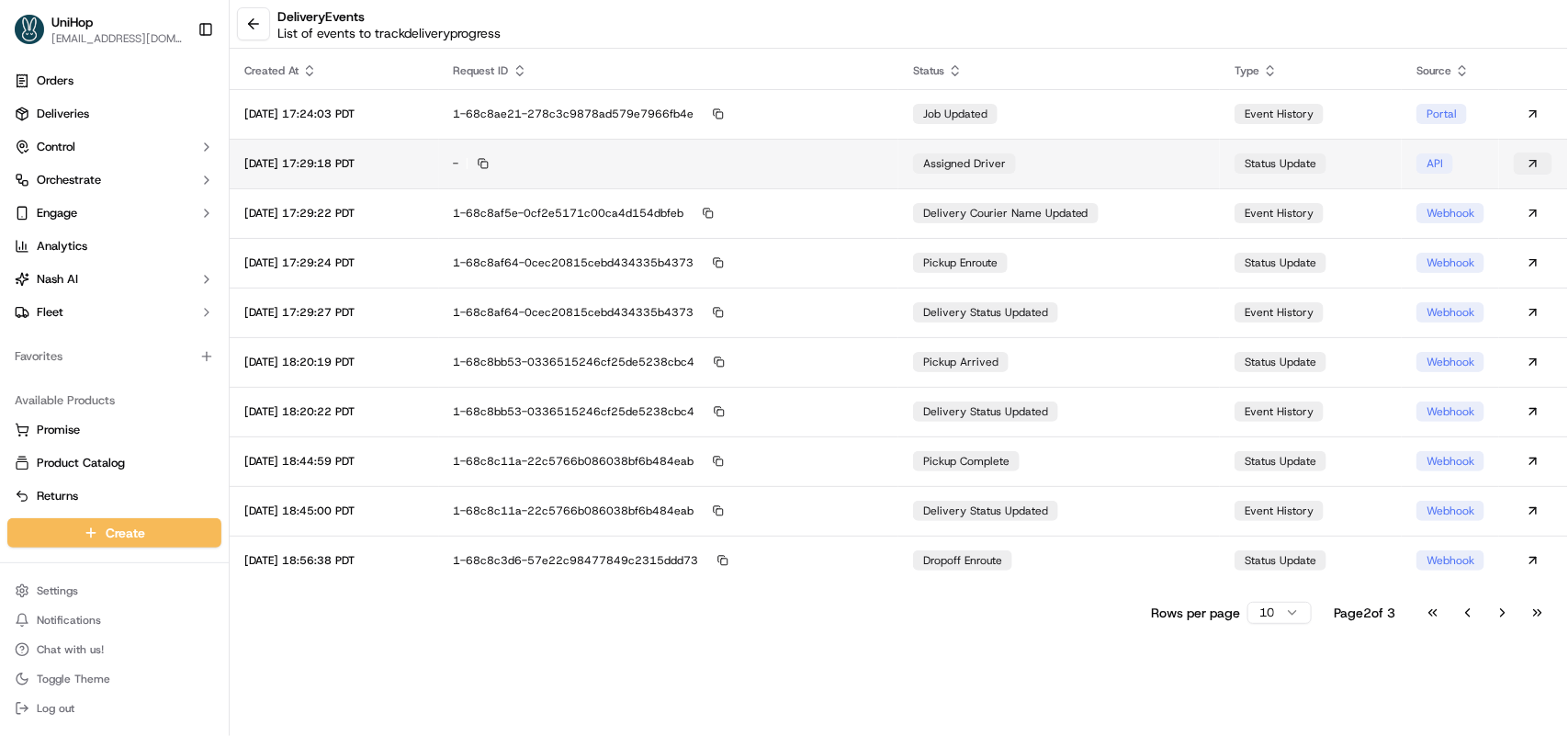
click at [1530, 161] on button at bounding box center [1532, 162] width 38 height 22
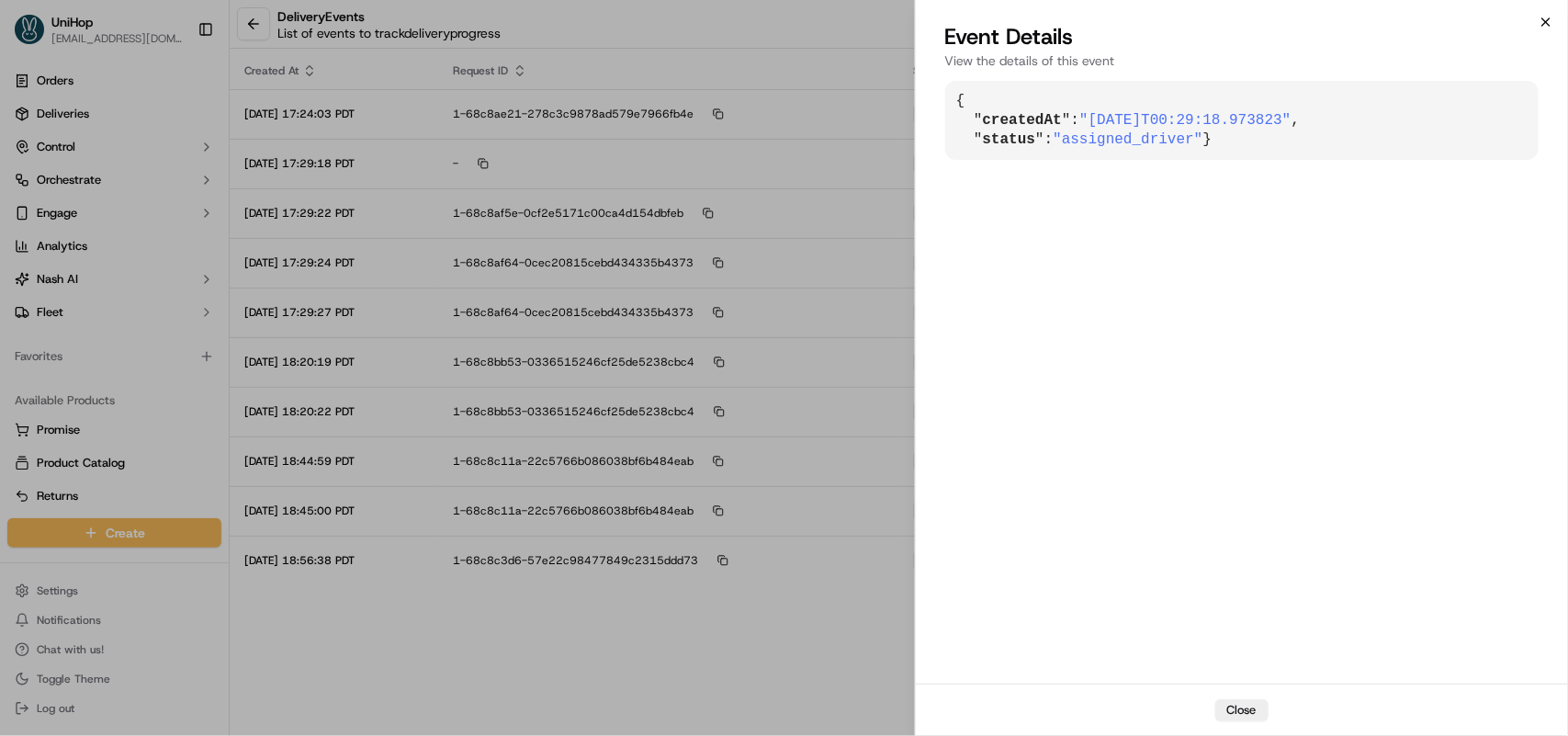
click at [1544, 25] on icon "button" at bounding box center [1546, 23] width 15 height 15
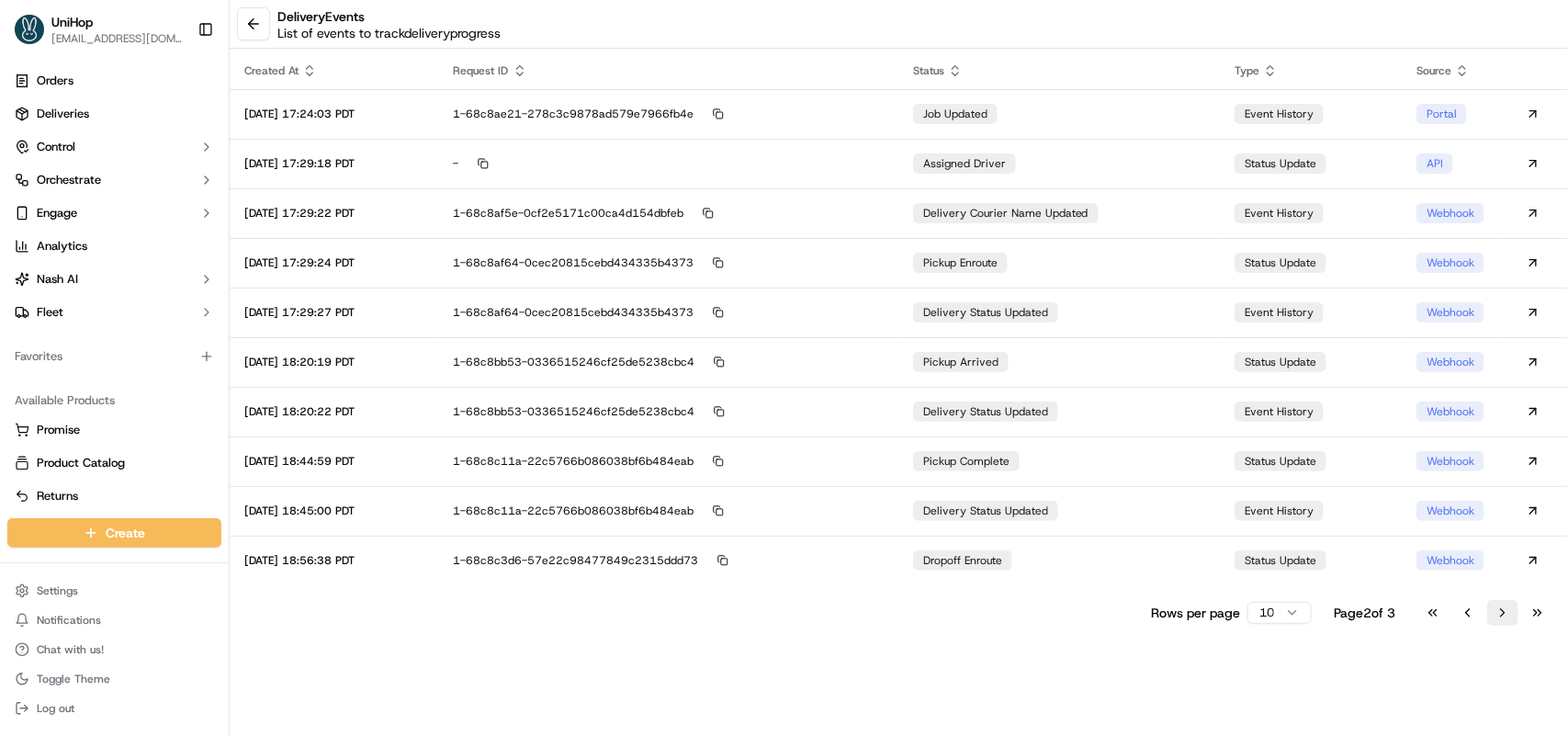
click at [1504, 616] on button "Go to next page" at bounding box center [1502, 612] width 31 height 25
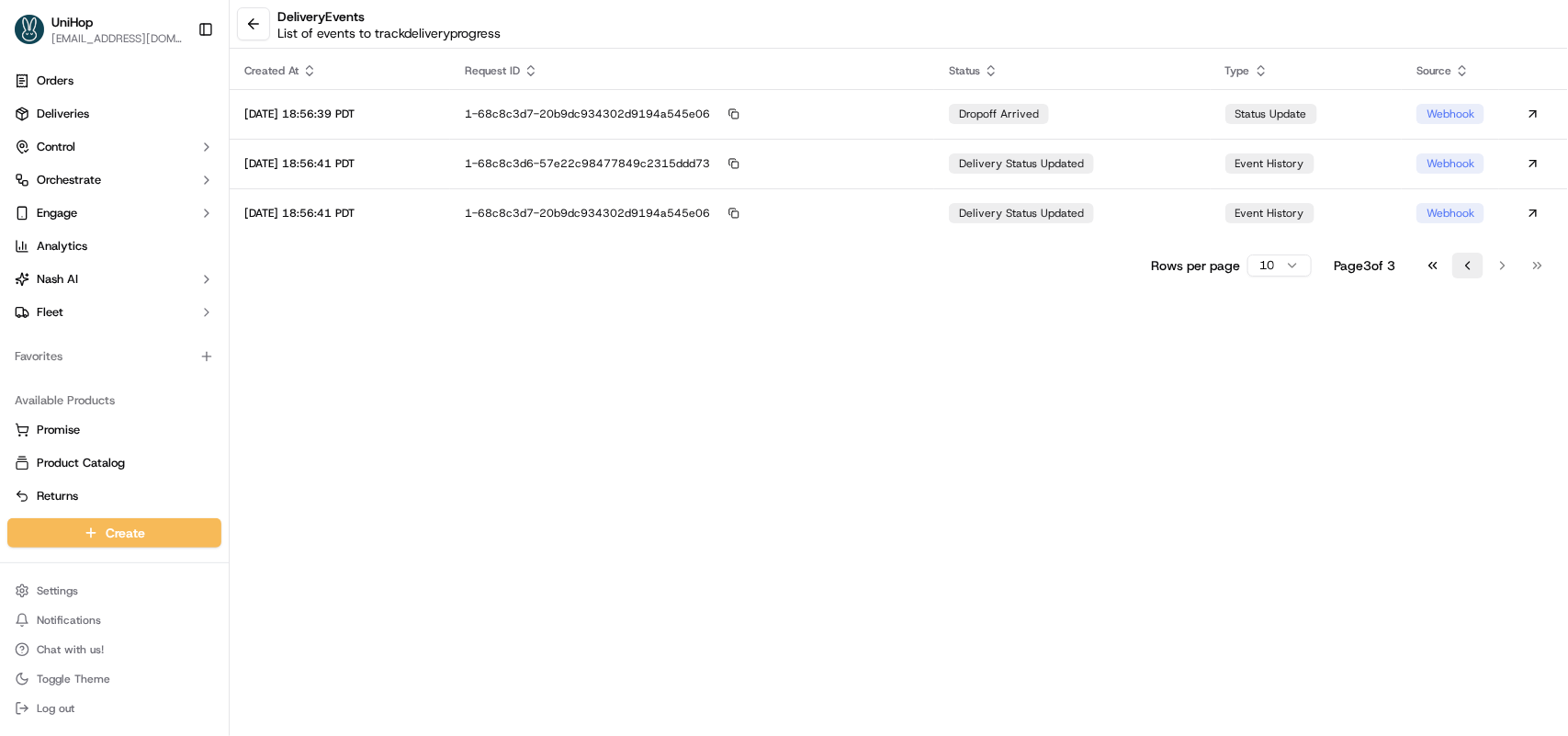
click at [1471, 259] on button "Go to previous page" at bounding box center [1468, 265] width 31 height 25
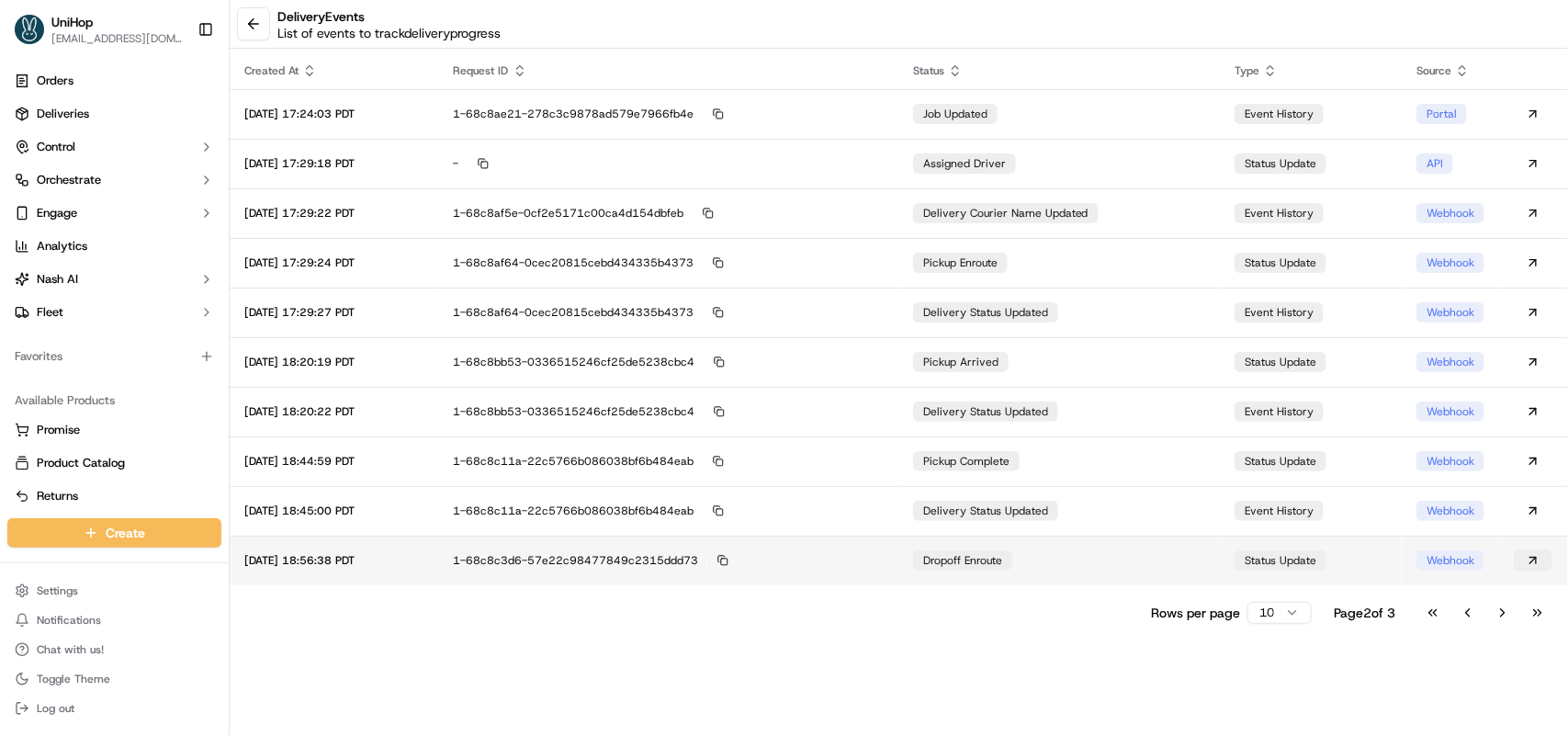
click at [1536, 551] on button at bounding box center [1532, 560] width 38 height 22
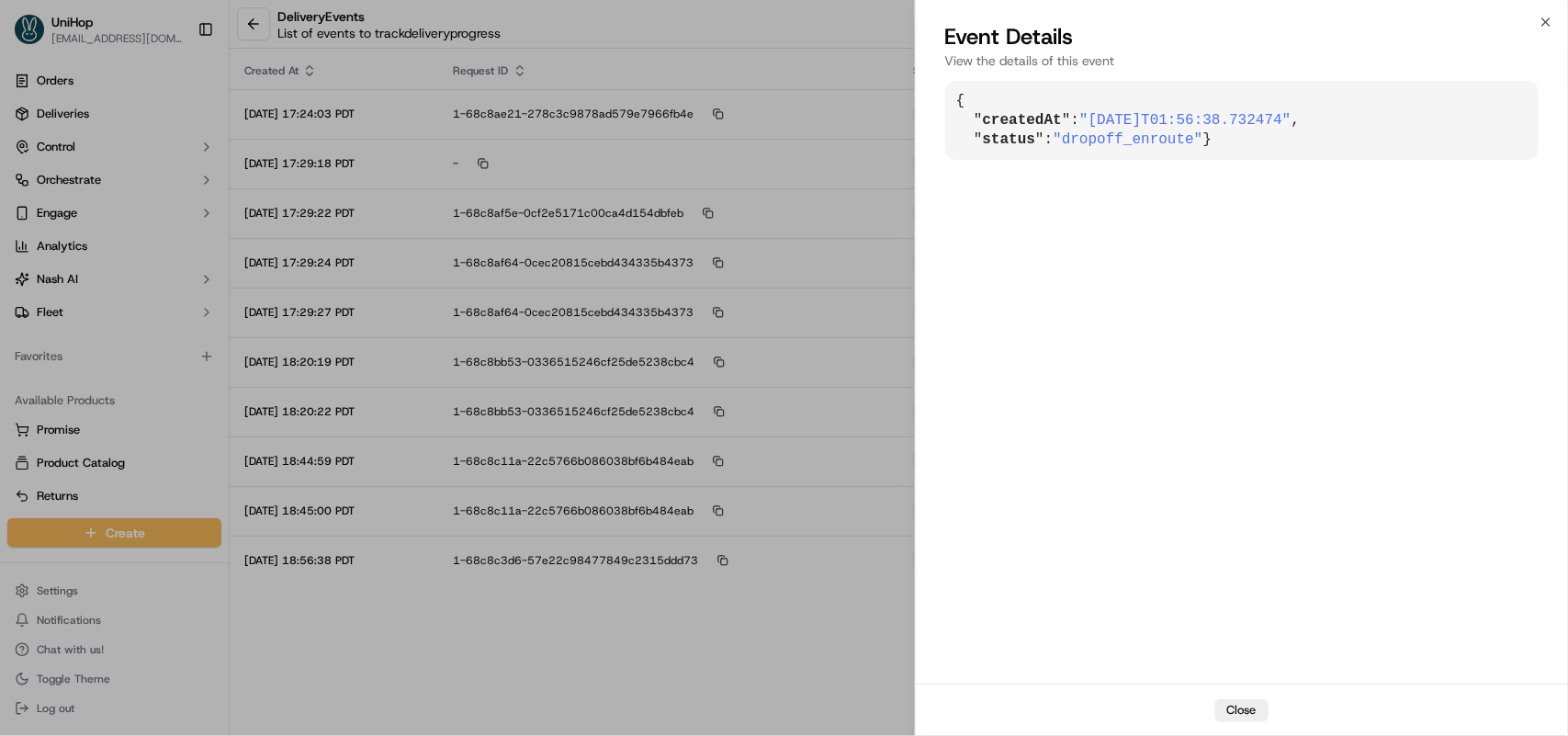
click at [1545, 33] on div "Event Details View the details of this event" at bounding box center [1241, 49] width 652 height 55
click at [1541, 24] on icon "button" at bounding box center [1546, 23] width 15 height 15
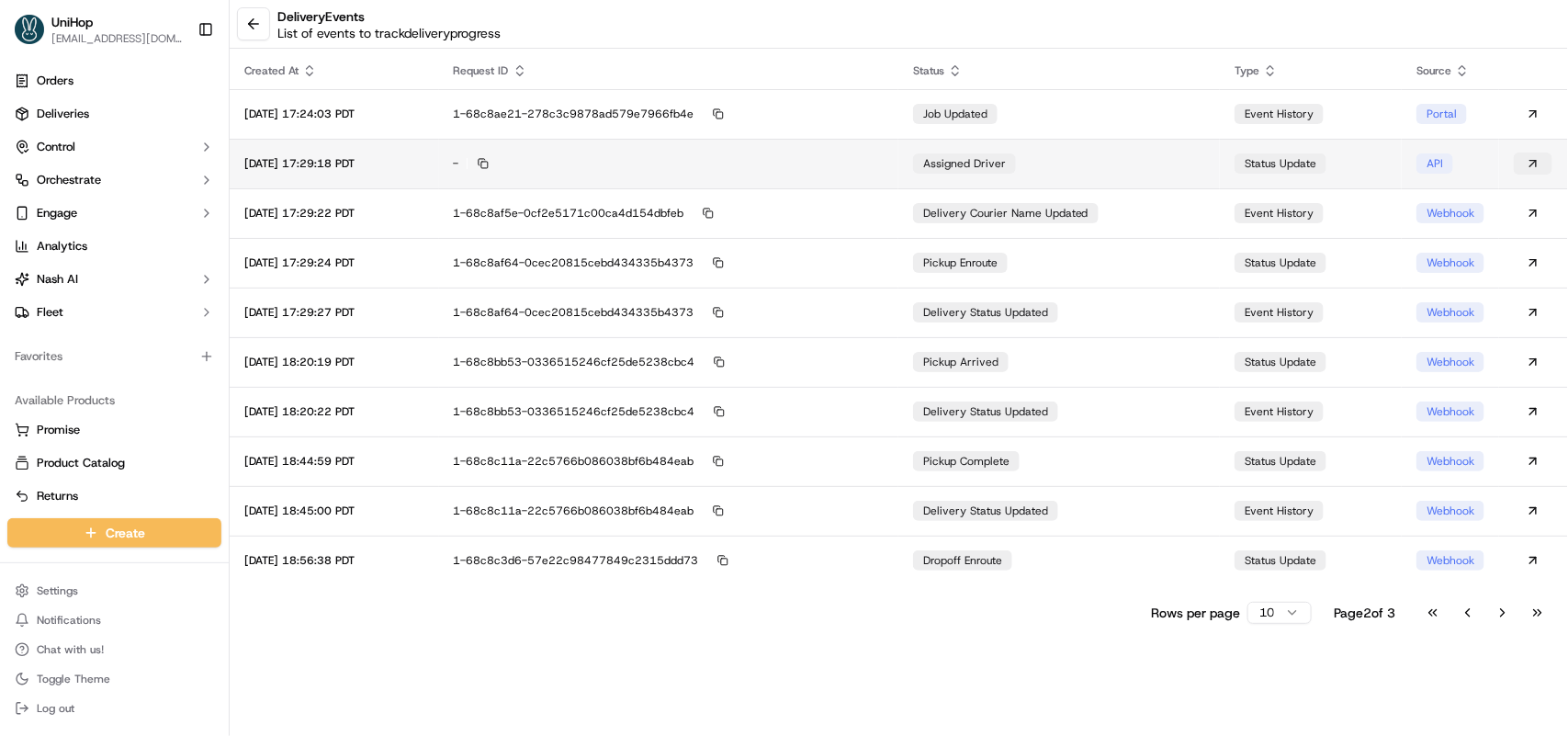
click at [1534, 168] on button at bounding box center [1532, 162] width 38 height 22
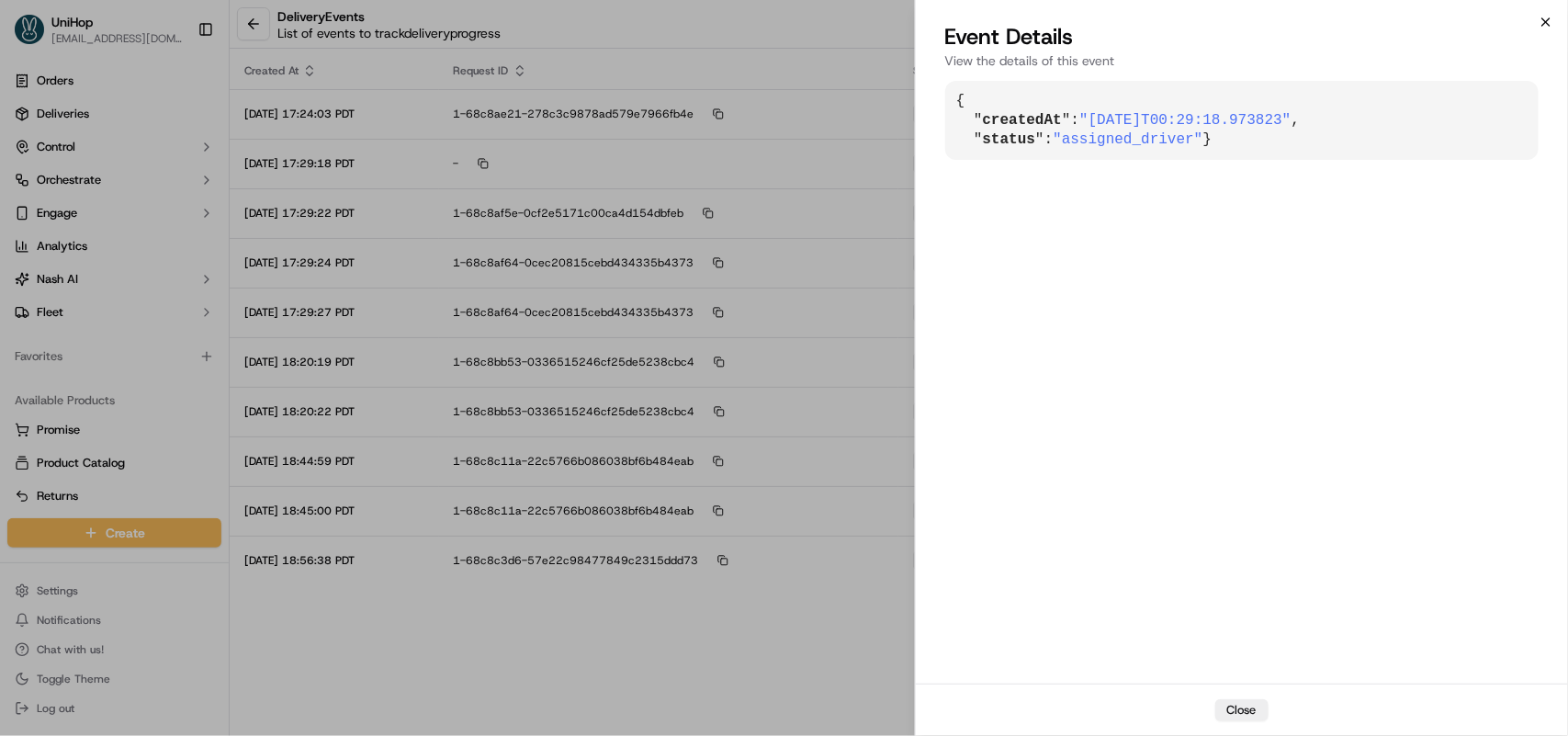
click at [1545, 21] on icon "button" at bounding box center [1546, 23] width 15 height 15
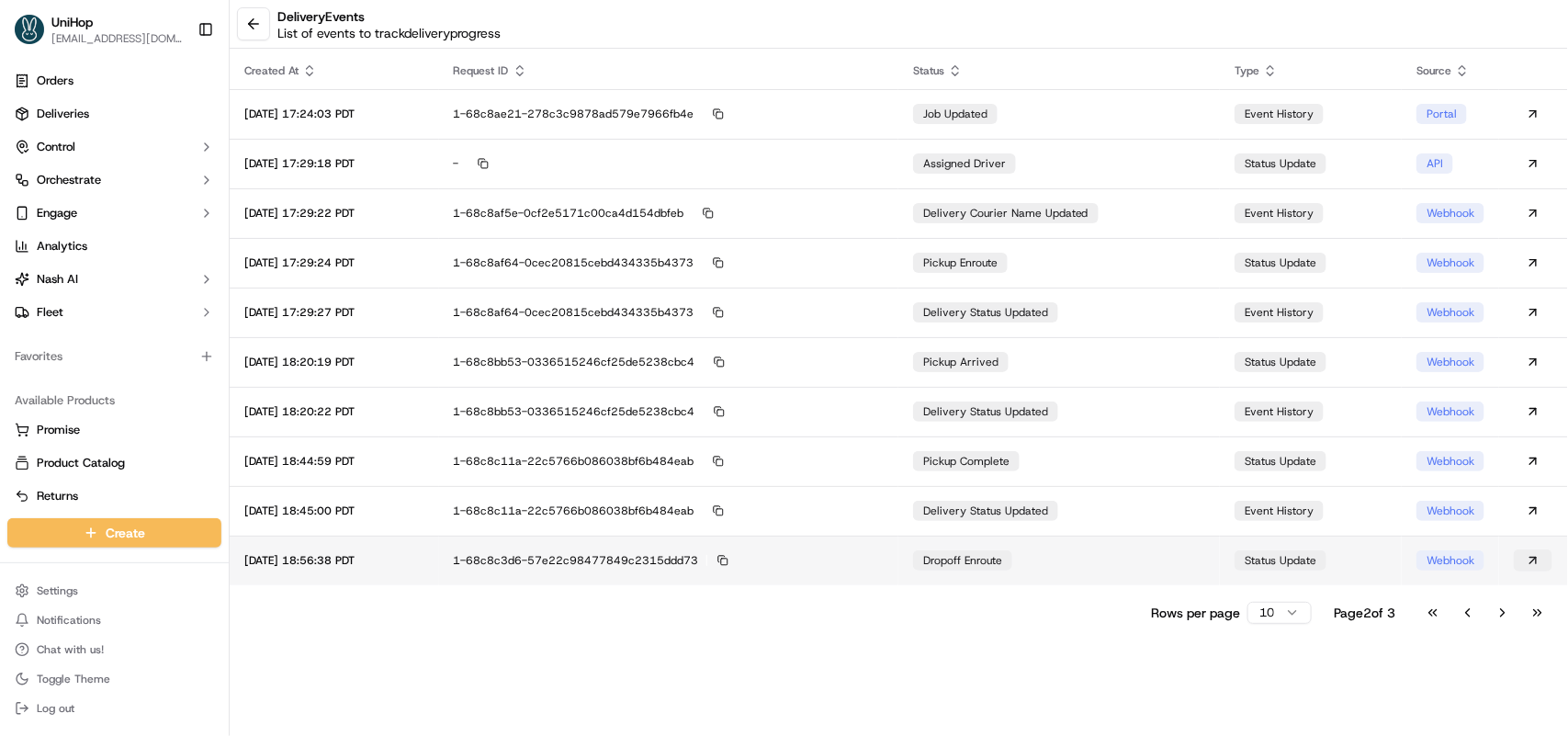
click at [1527, 554] on button at bounding box center [1532, 560] width 38 height 22
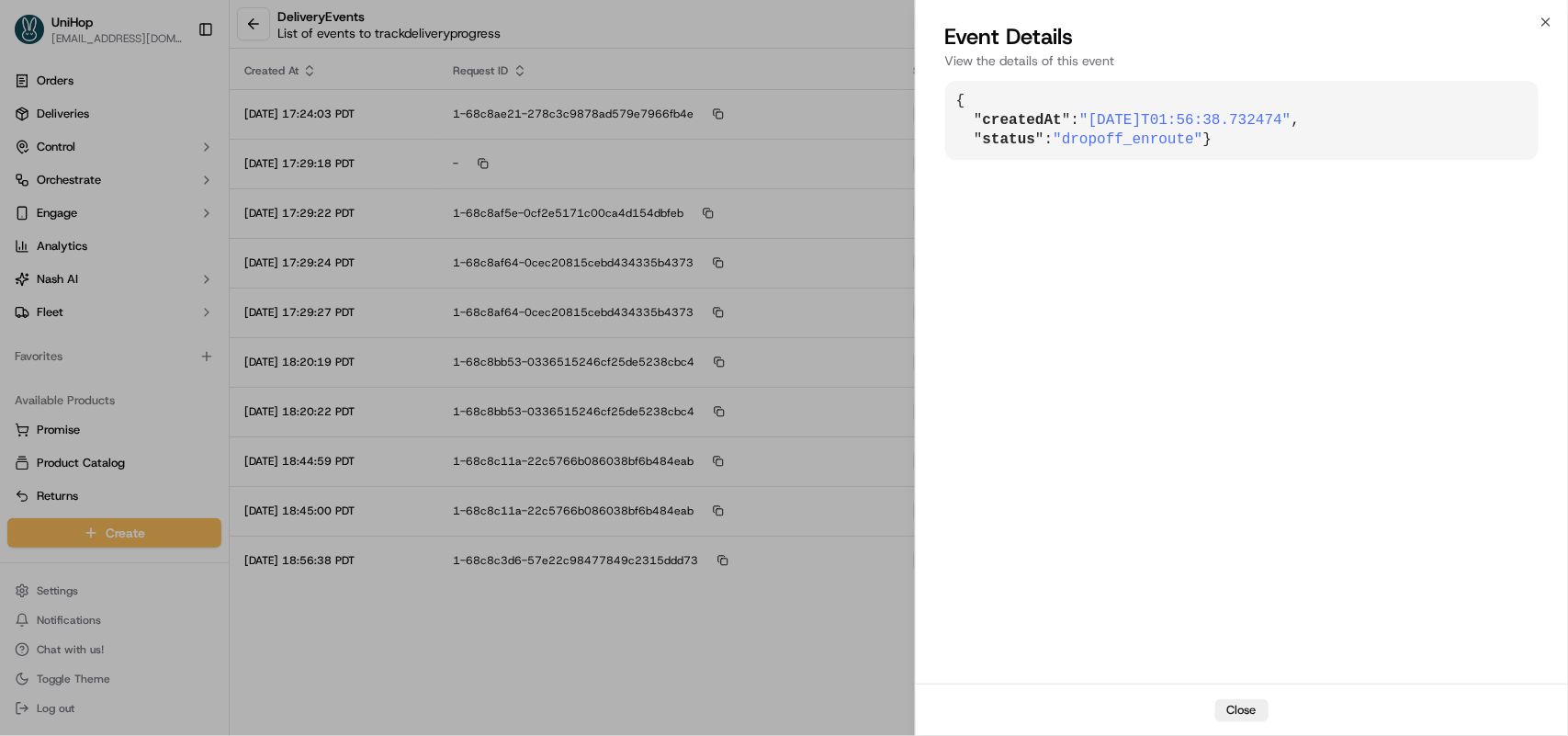
click at [1534, 21] on div "Close Event Details View the details of this event { " createdAt ": "[DATE]T01:…" at bounding box center [1241, 368] width 653 height 736
click at [1550, 16] on icon "button" at bounding box center [1546, 23] width 15 height 15
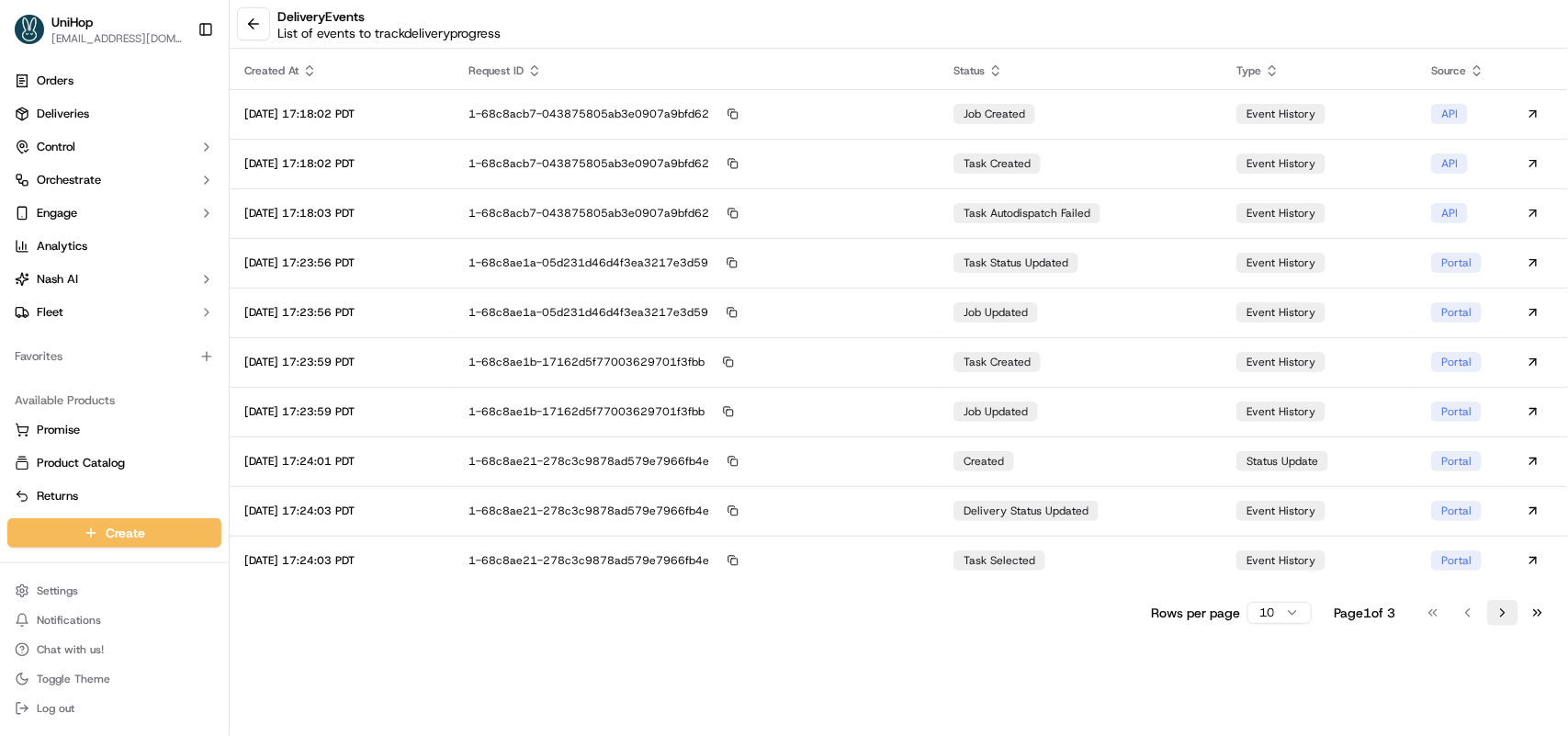
click at [1511, 614] on button "Go to next page" at bounding box center [1502, 612] width 31 height 25
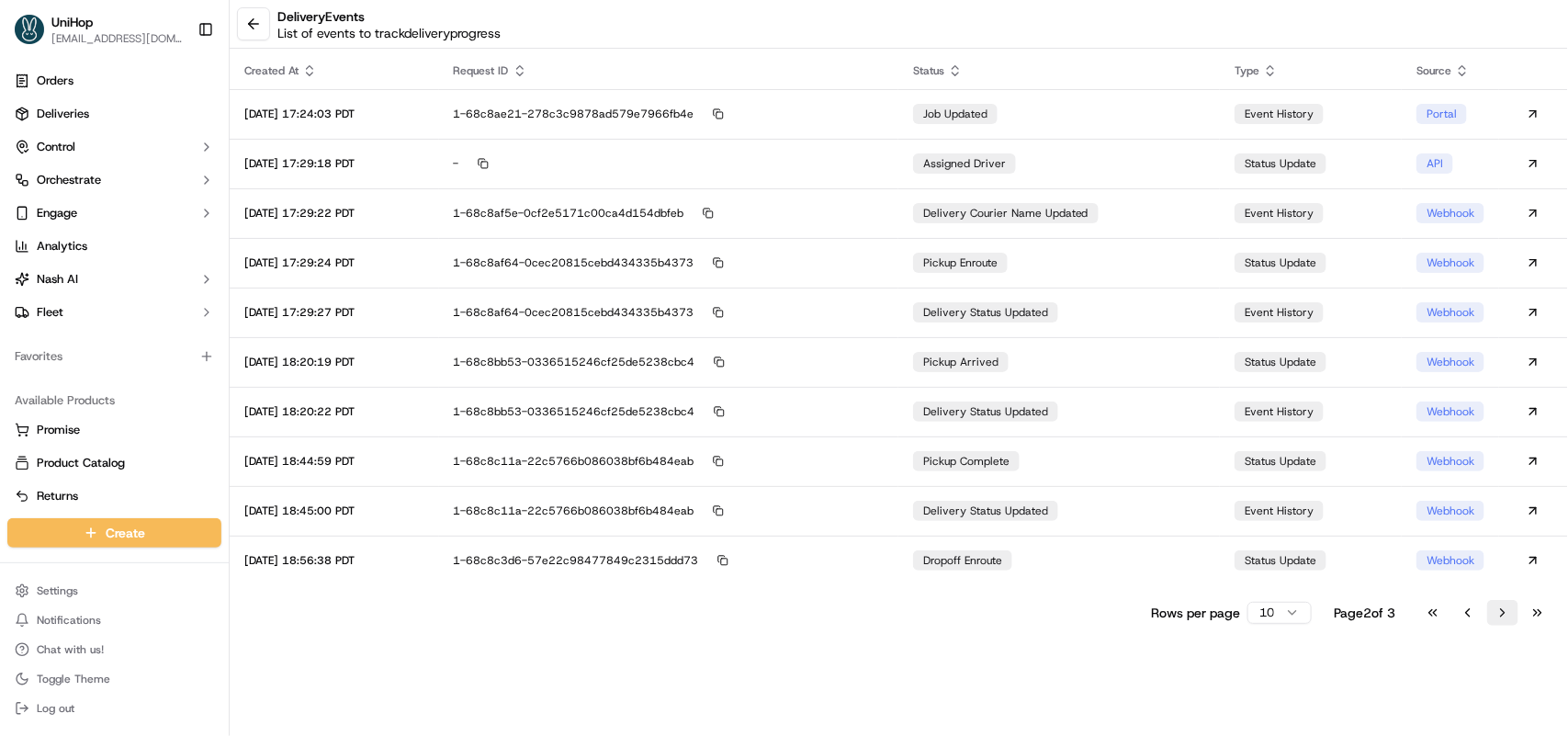
click at [1511, 614] on button "Go to next page" at bounding box center [1502, 612] width 31 height 25
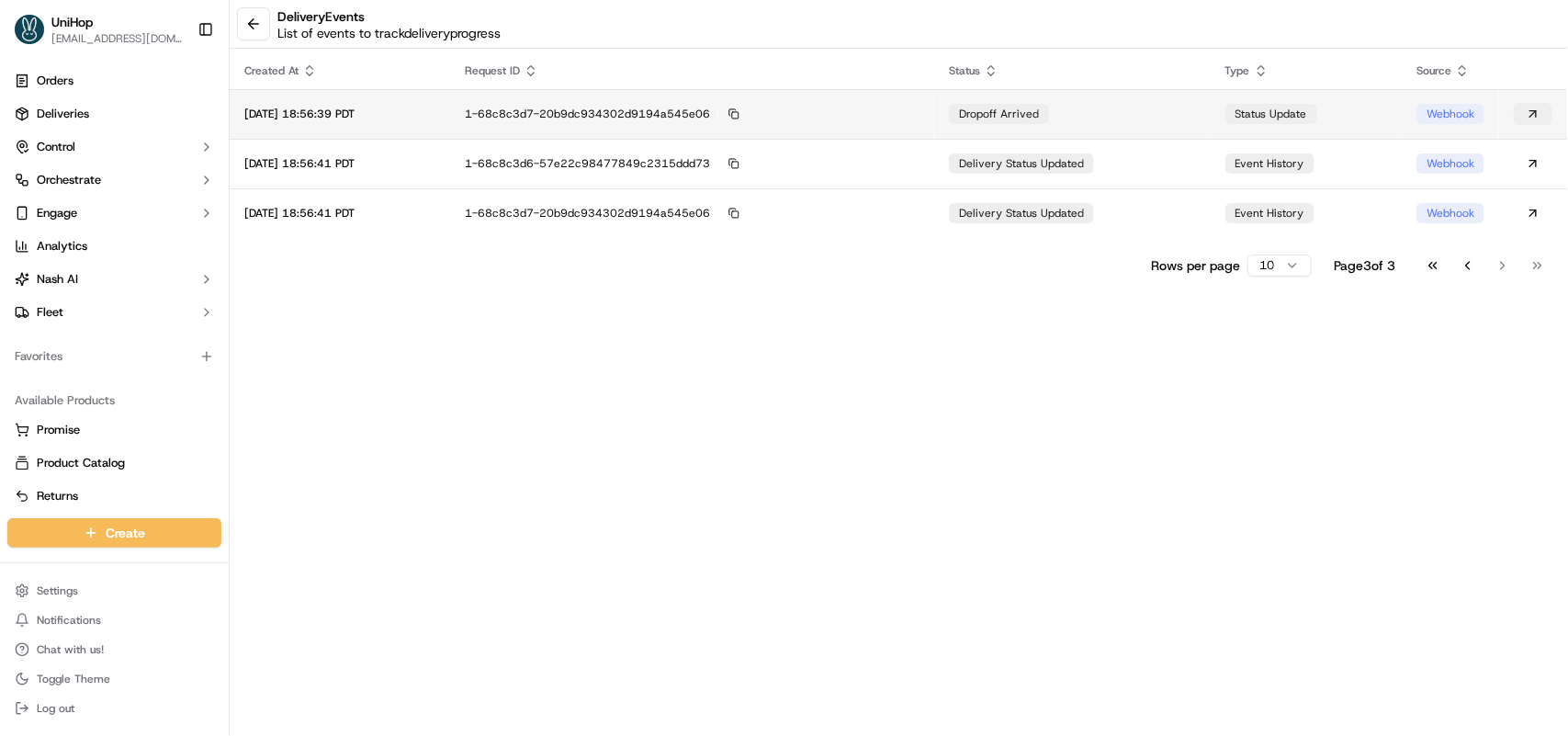
click at [1518, 122] on button at bounding box center [1532, 114] width 38 height 22
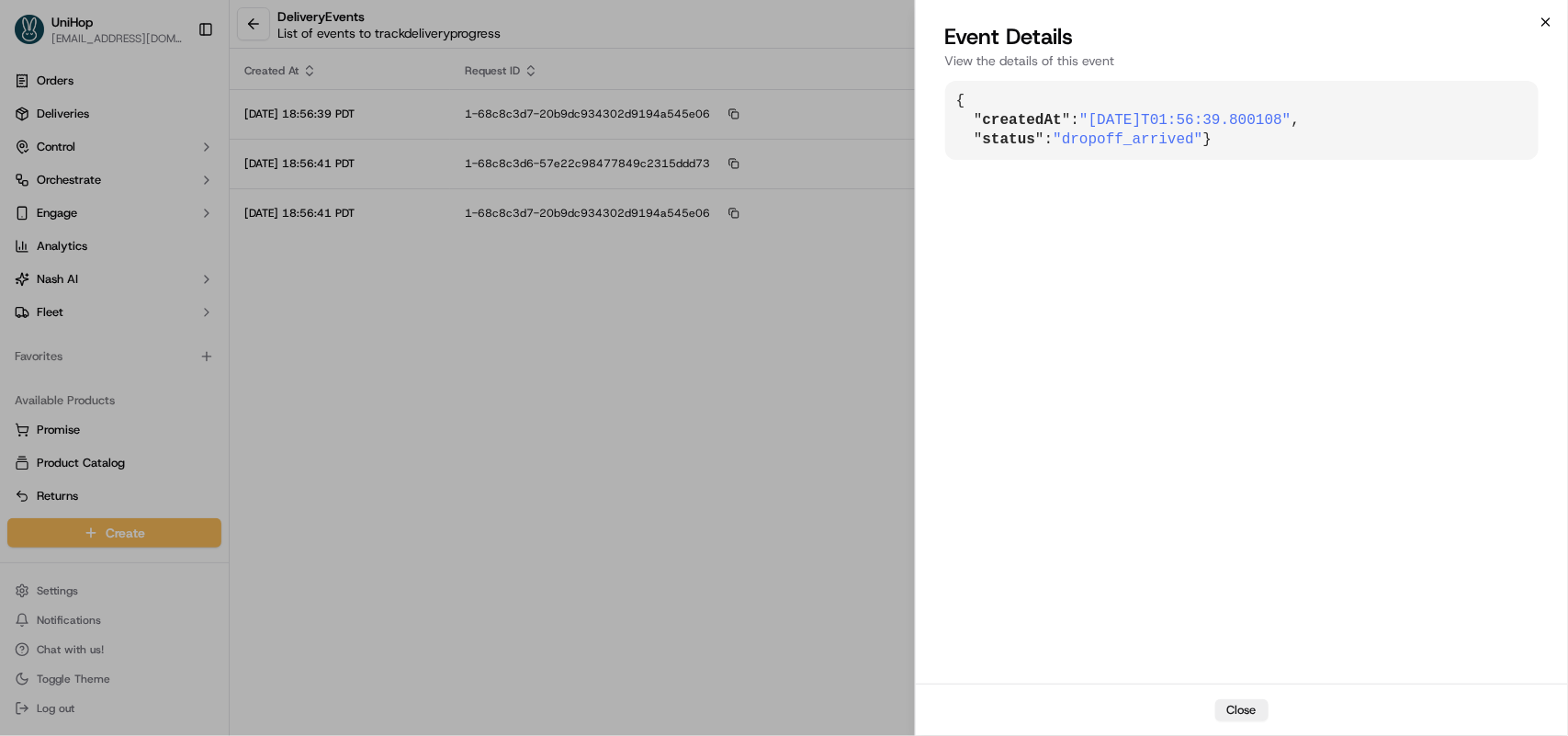
click at [1545, 23] on icon "button" at bounding box center [1546, 23] width 15 height 15
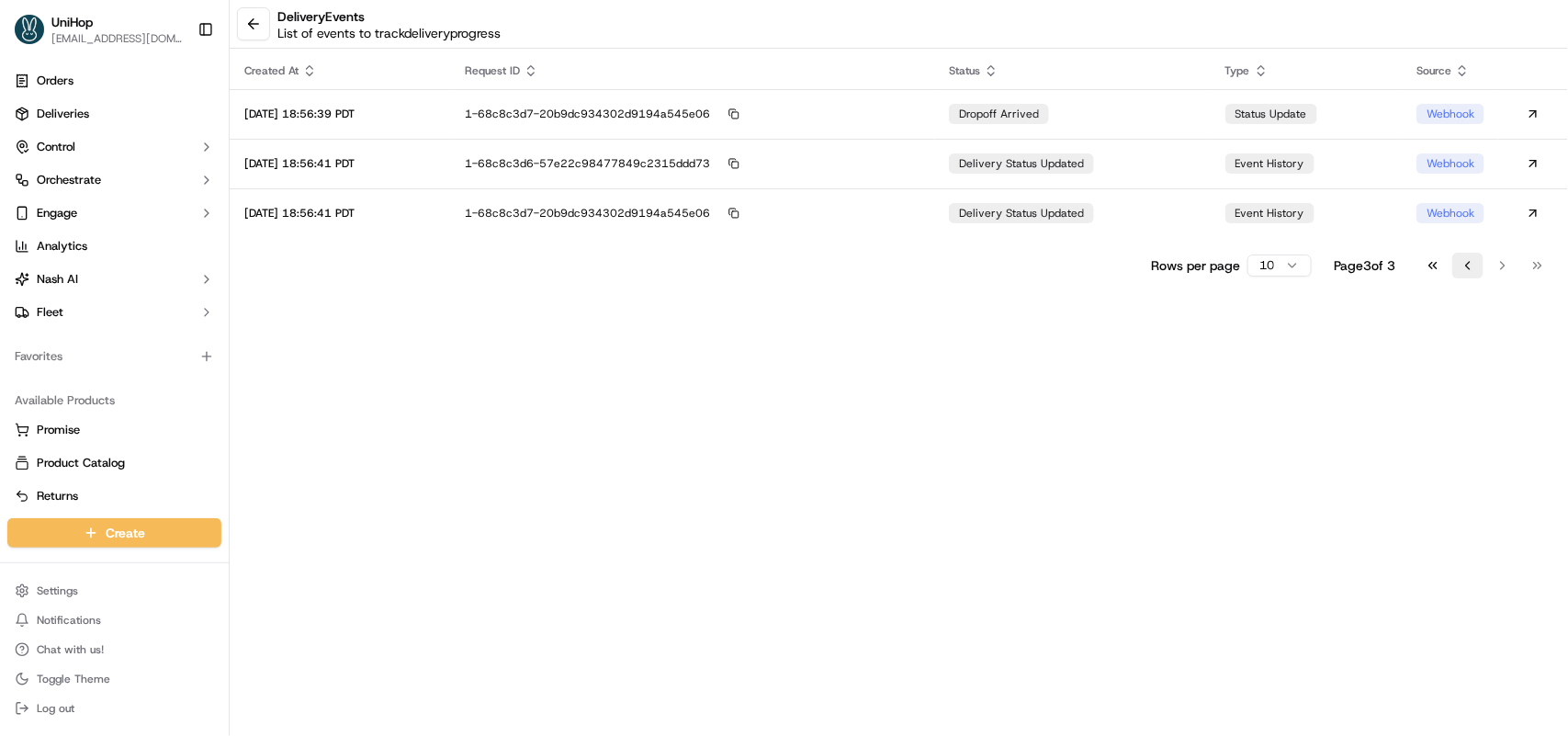
click at [1463, 258] on button "Go to previous page" at bounding box center [1468, 265] width 31 height 25
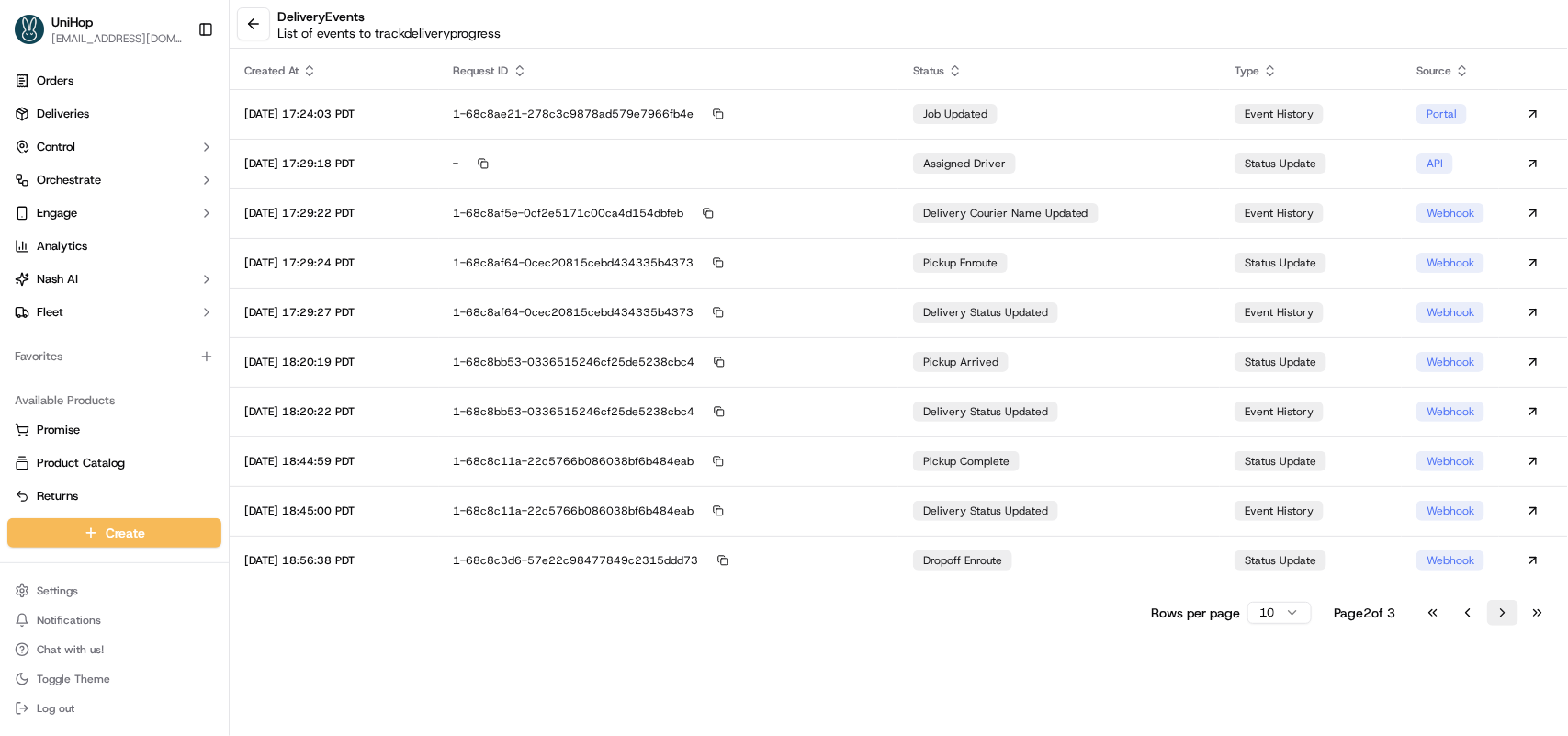
click at [1498, 609] on button "Go to next page" at bounding box center [1502, 612] width 31 height 25
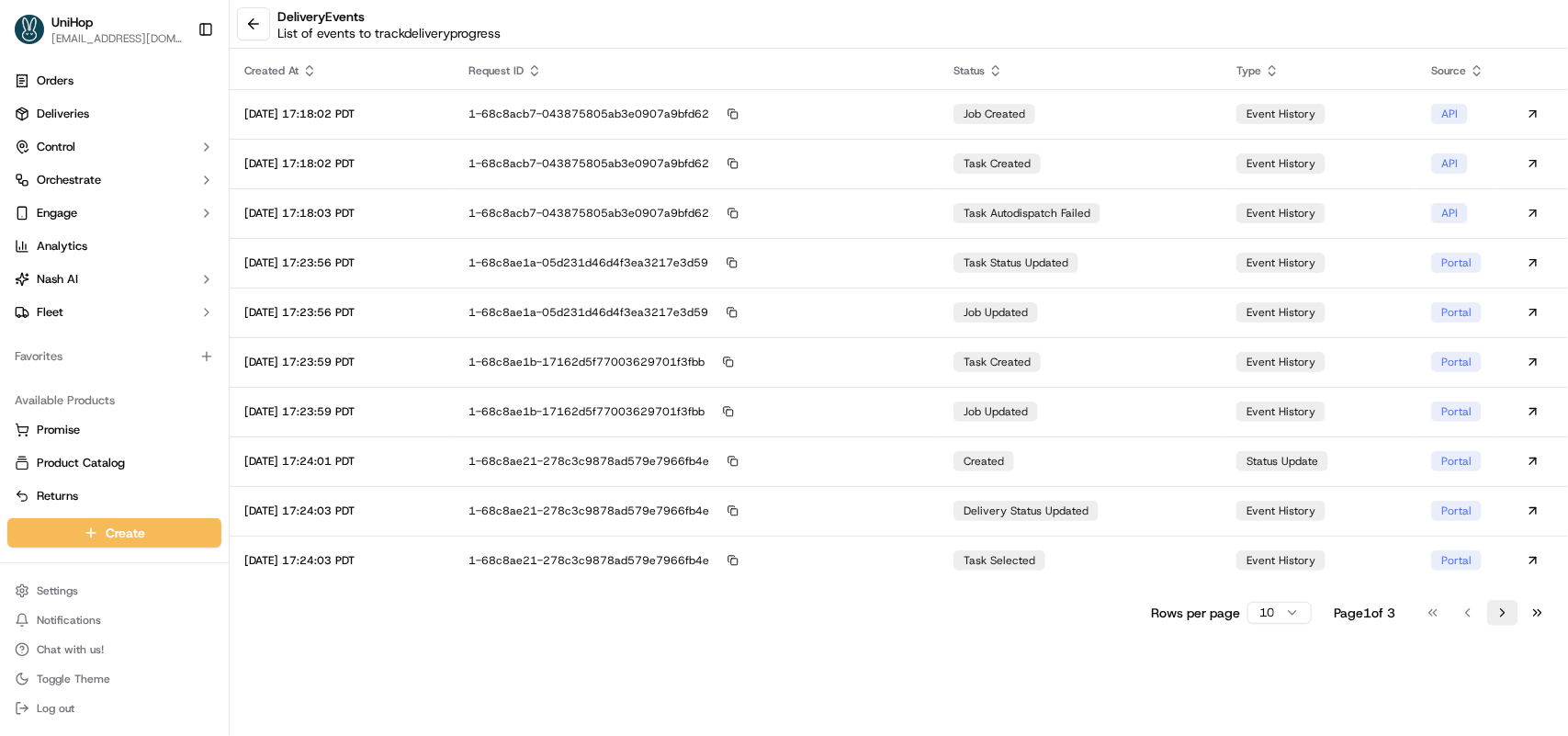
click at [1503, 613] on button "Go to next page" at bounding box center [1502, 612] width 31 height 25
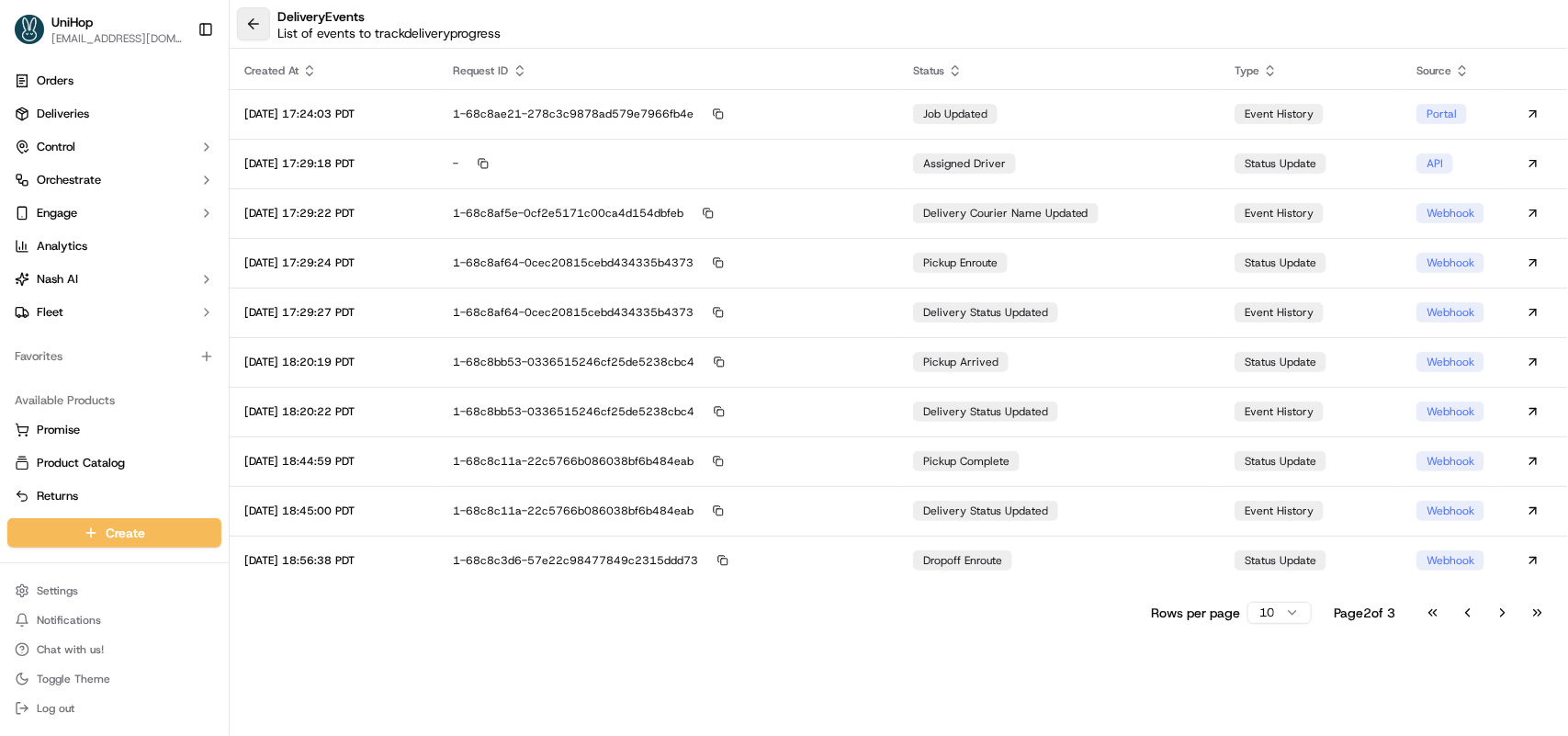
click at [260, 30] on button at bounding box center [253, 23] width 33 height 33
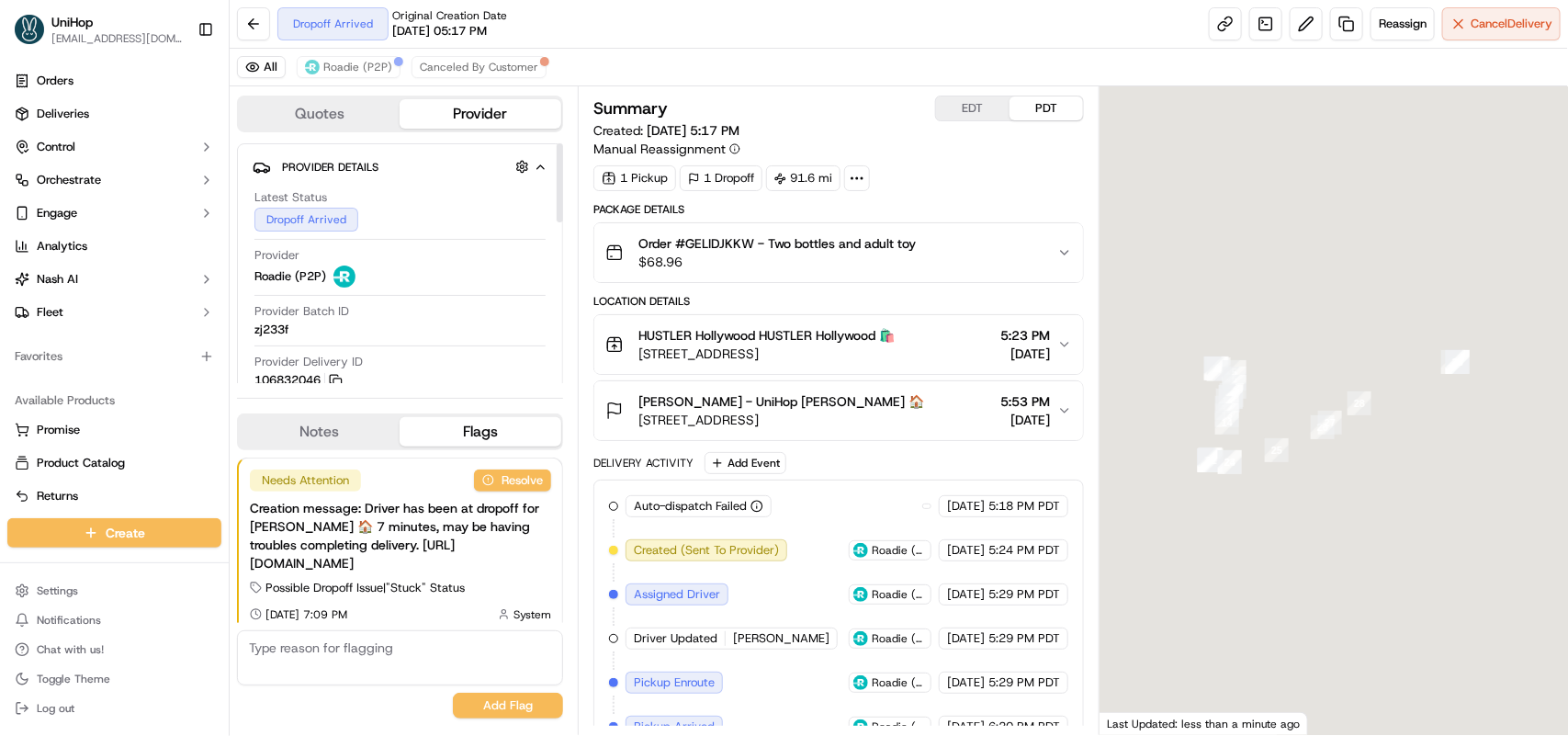
scroll to position [11, 0]
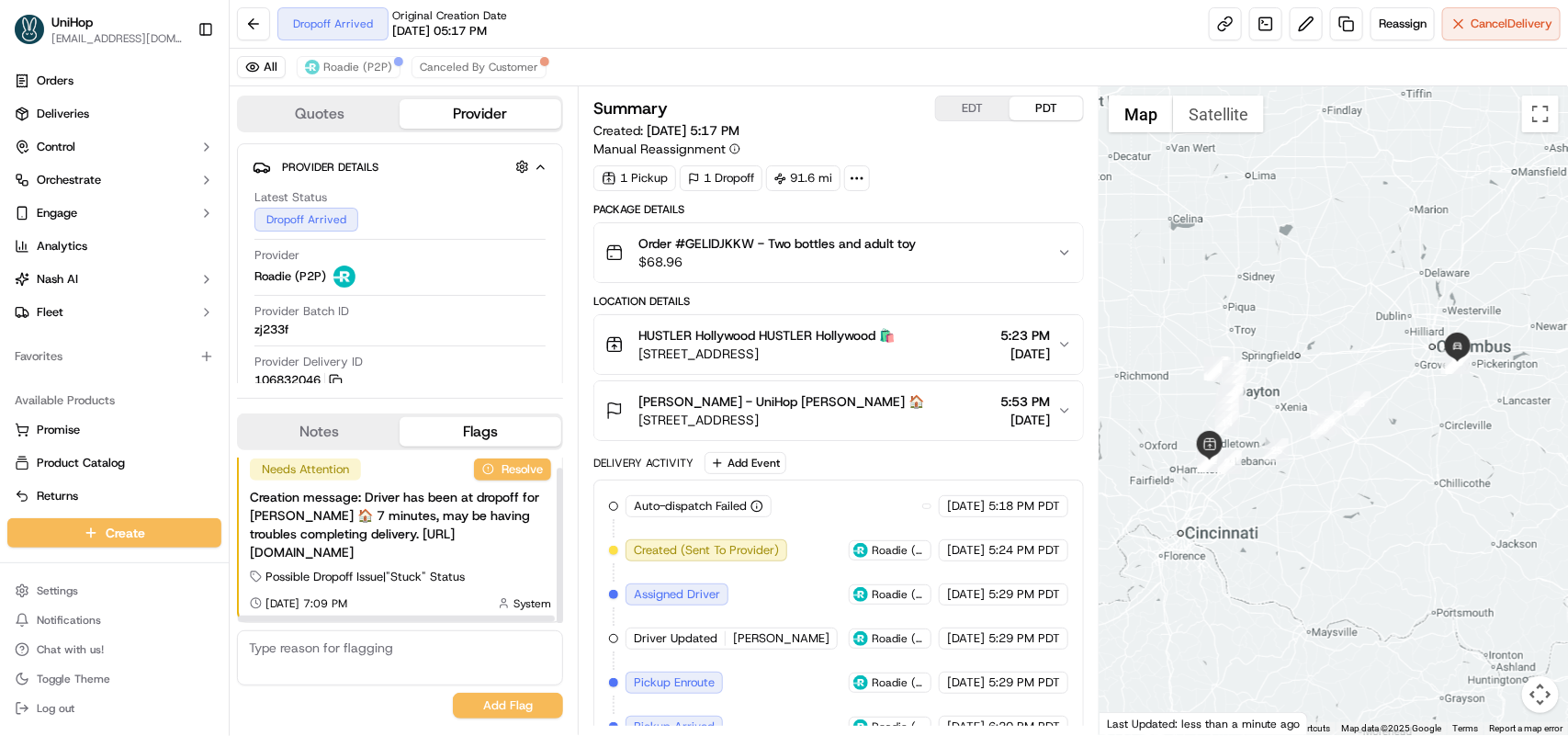
click at [325, 435] on button "Notes" at bounding box center [319, 431] width 160 height 29
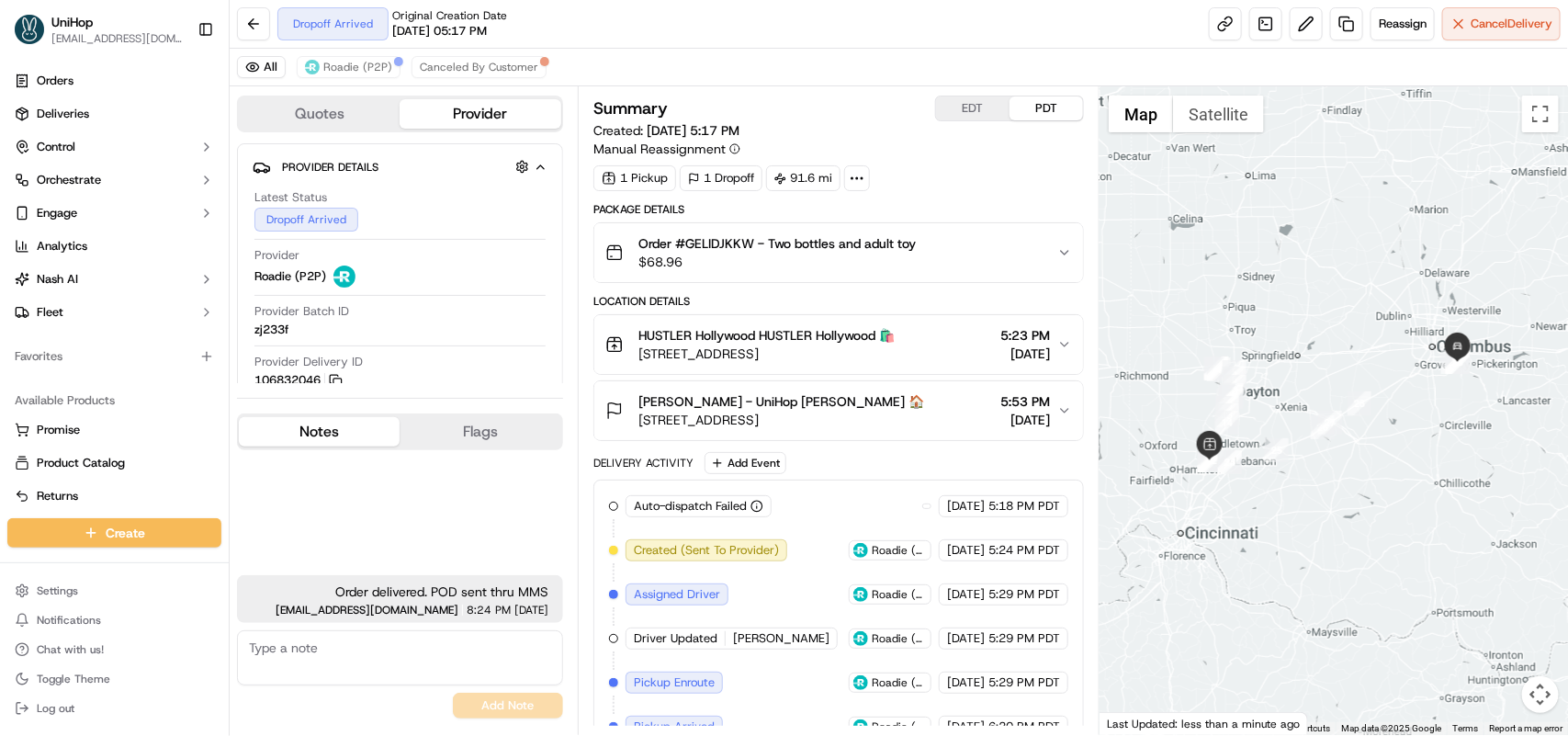
click at [357, 654] on textarea at bounding box center [401, 658] width 327 height 55
click at [1033, 55] on div "All Roadie (P2P) Canceled By Customer" at bounding box center [899, 68] width 1338 height 38
click at [387, 645] on textarea "Driver unable to upload due to a system" at bounding box center [401, 658] width 327 height 55
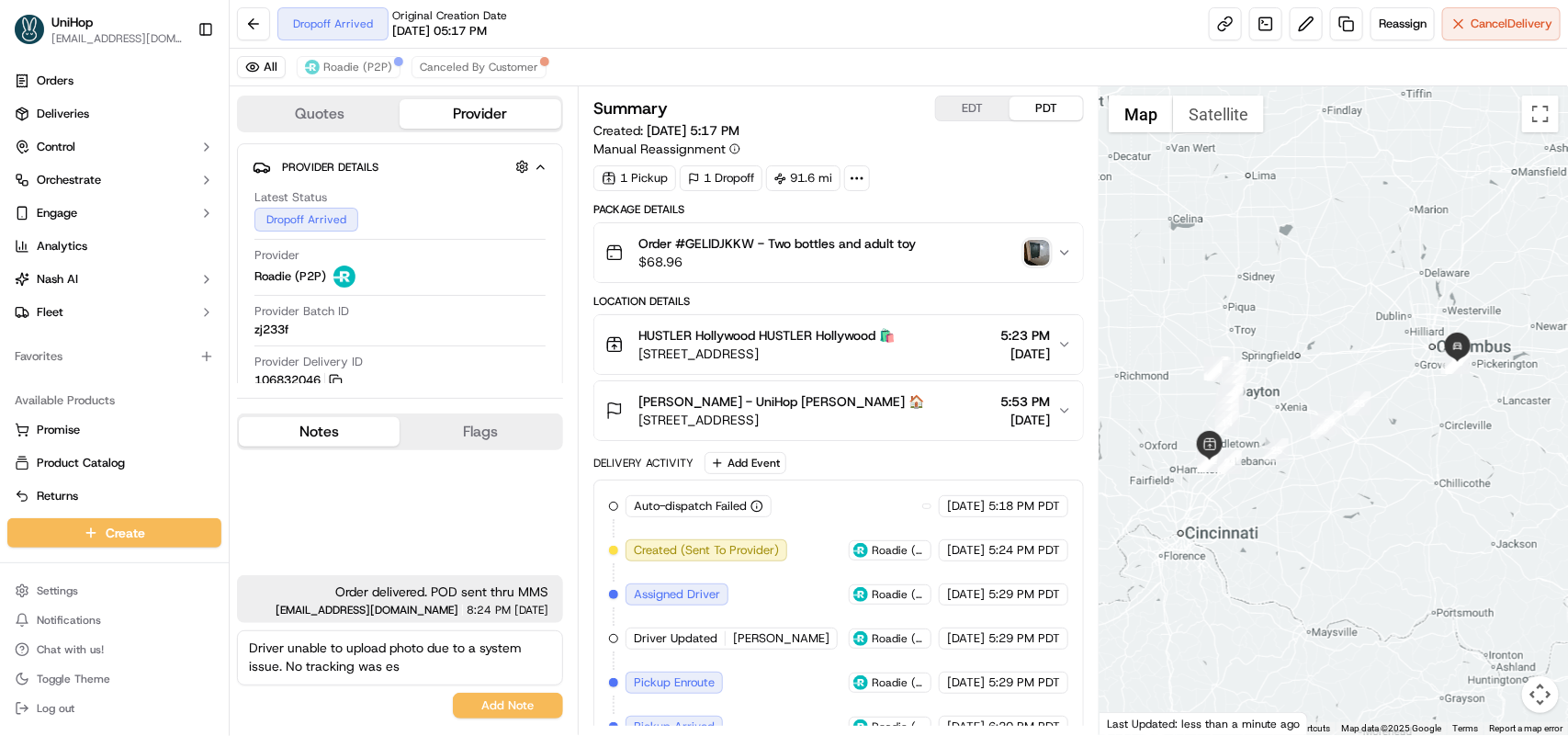
type textarea "Driver unable to upload photo due to a system issue. No tracking was es"
click at [1033, 253] on img "button" at bounding box center [1036, 252] width 25 height 25
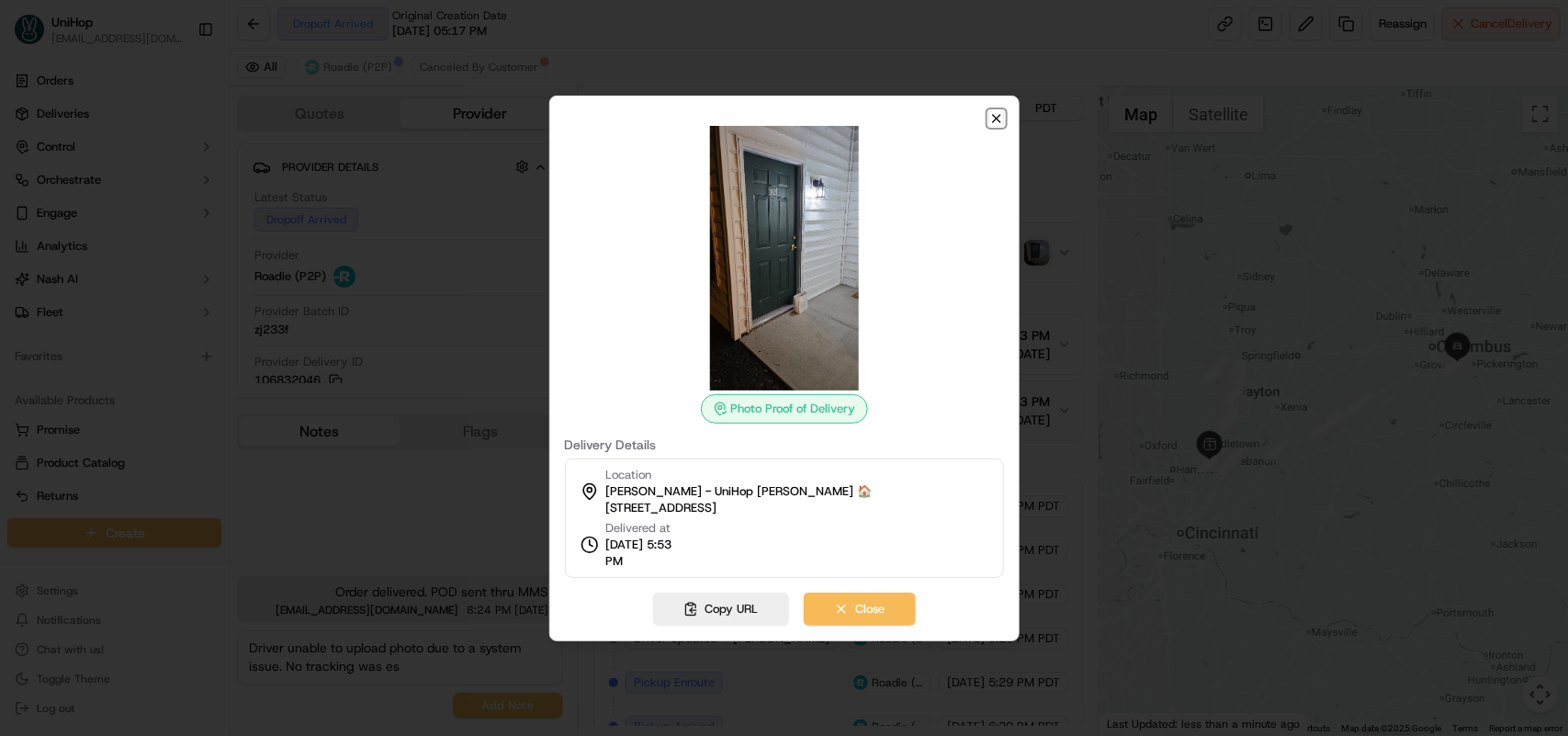
click at [995, 119] on icon "button" at bounding box center [997, 118] width 15 height 15
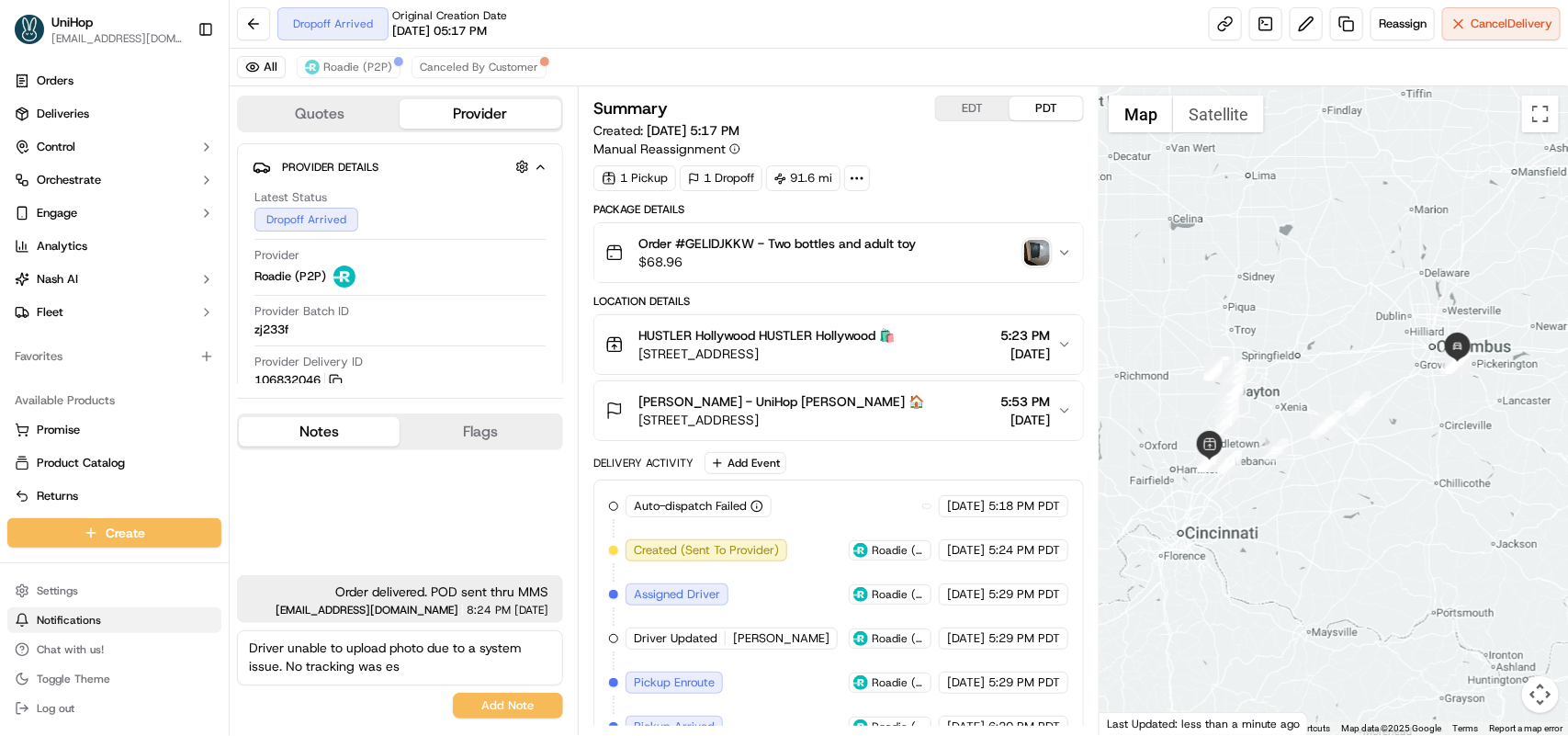
drag, startPoint x: 406, startPoint y: 668, endPoint x: 186, endPoint y: 632, distance: 222.9
click at [186, 632] on div "UniHop [EMAIL_ADDRESS][DOMAIN_NAME] Toggle Sidebar Orders Deliveries Control Or…" at bounding box center [784, 368] width 1568 height 736
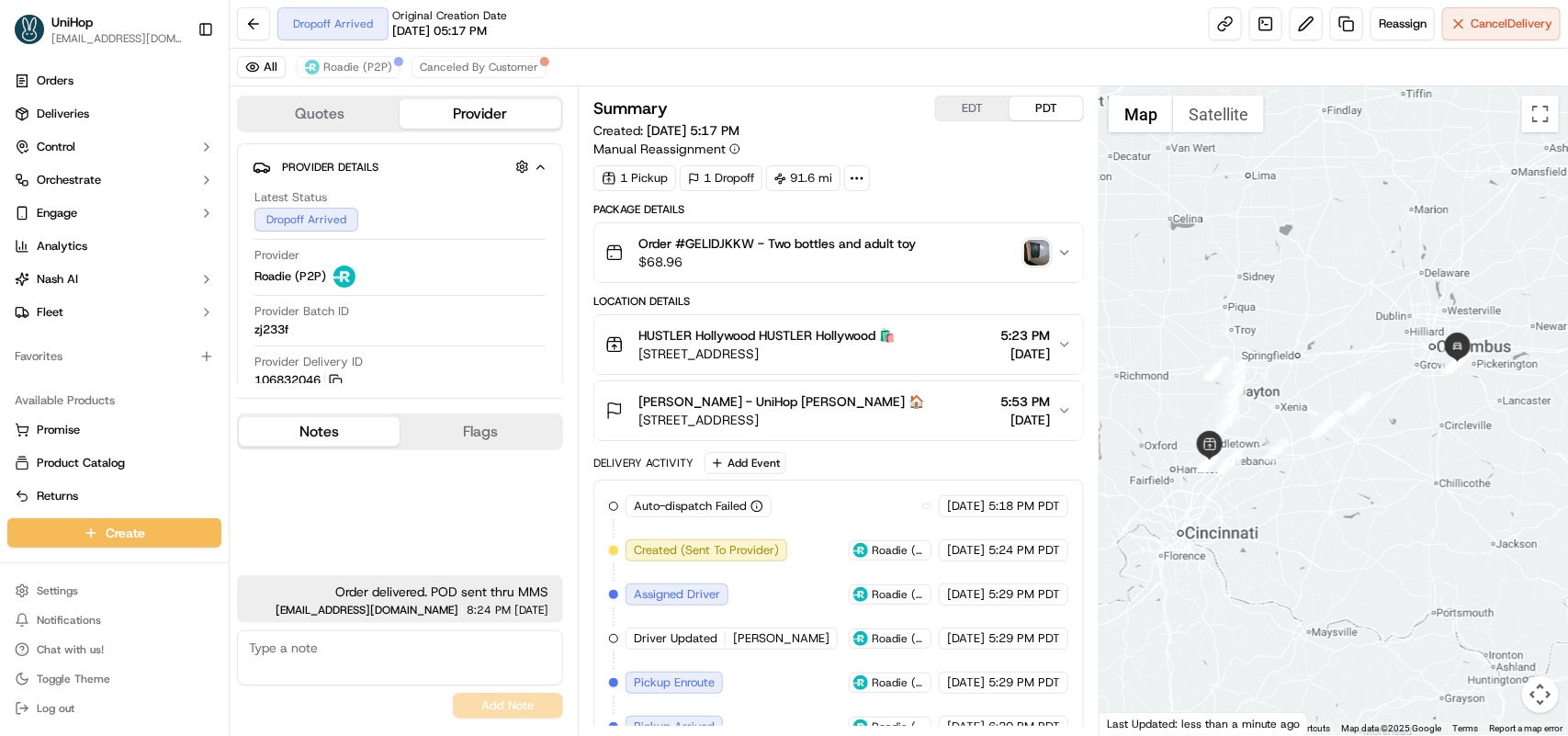
click at [1059, 255] on icon "button" at bounding box center [1065, 253] width 15 height 15
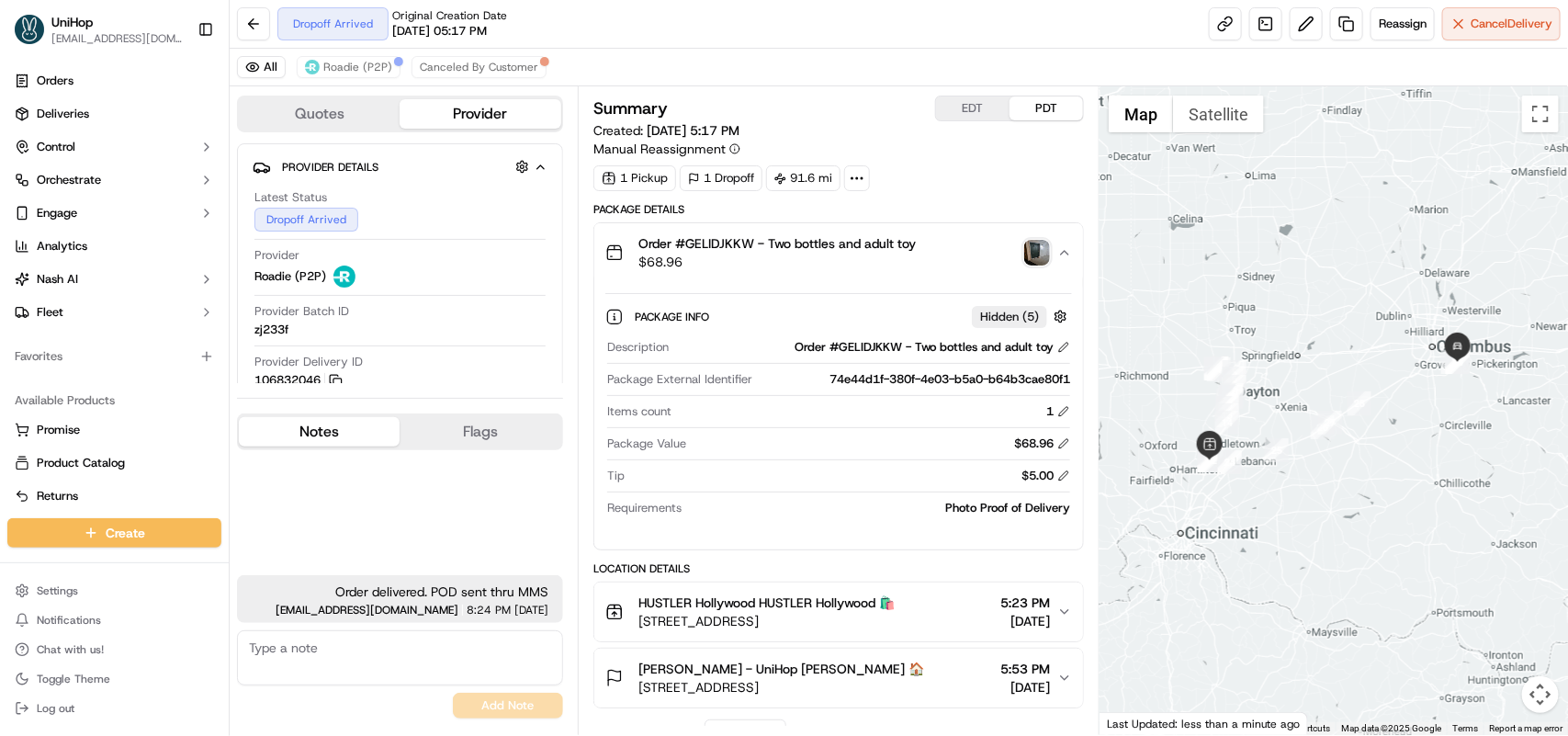
click at [1027, 249] on img "button" at bounding box center [1036, 252] width 25 height 25
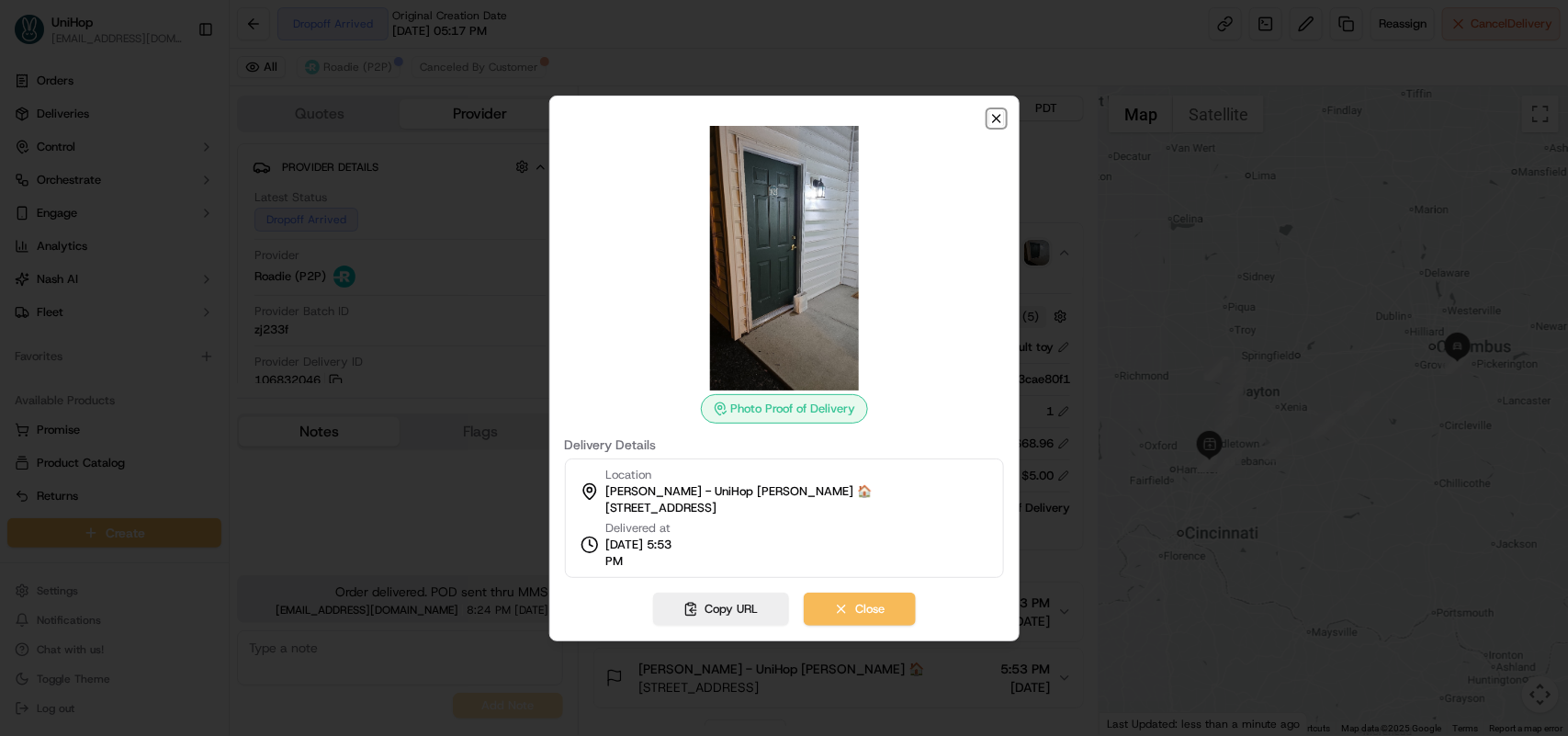
click at [998, 115] on icon "button" at bounding box center [997, 118] width 15 height 15
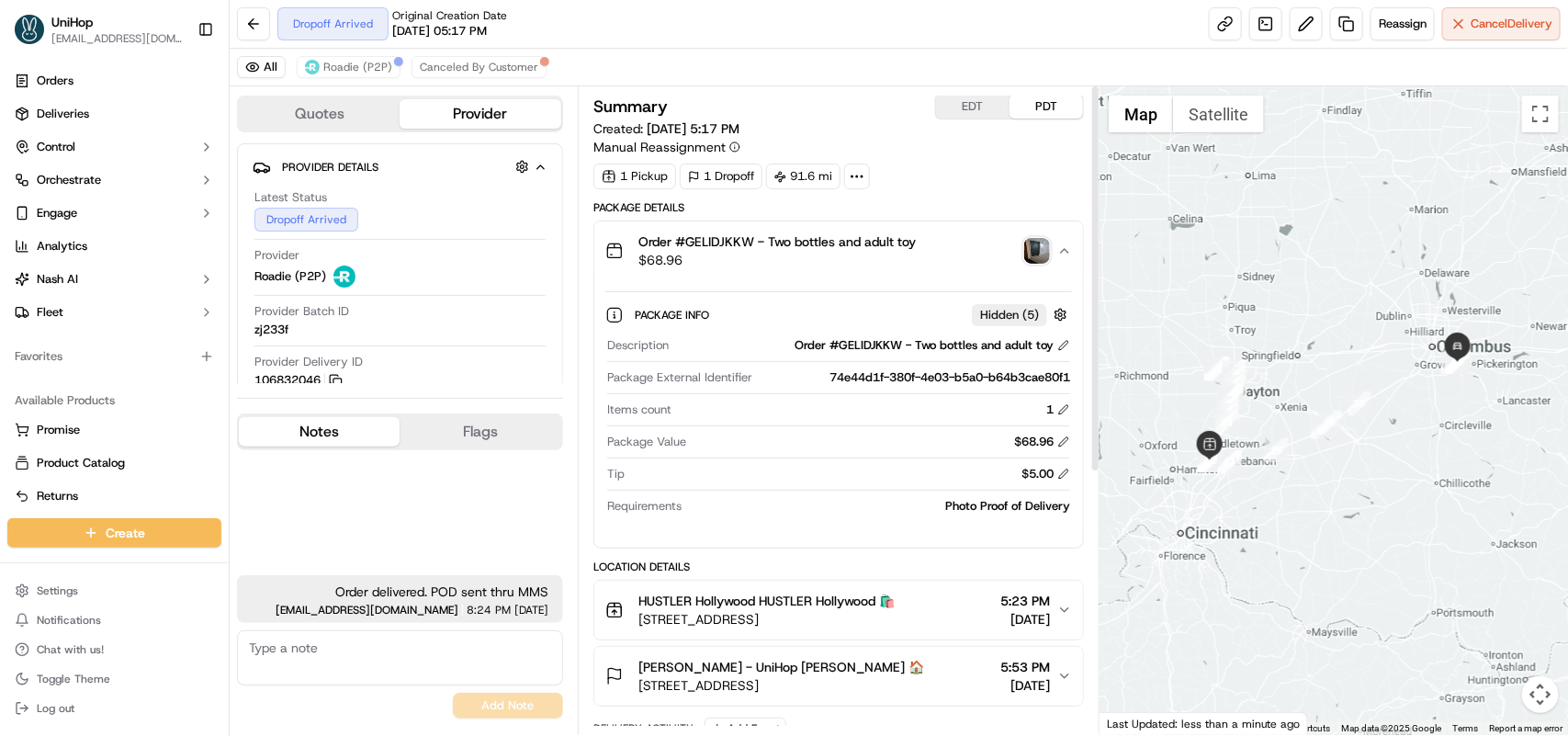
scroll to position [0, 0]
click at [1261, 28] on link at bounding box center [1265, 23] width 33 height 33
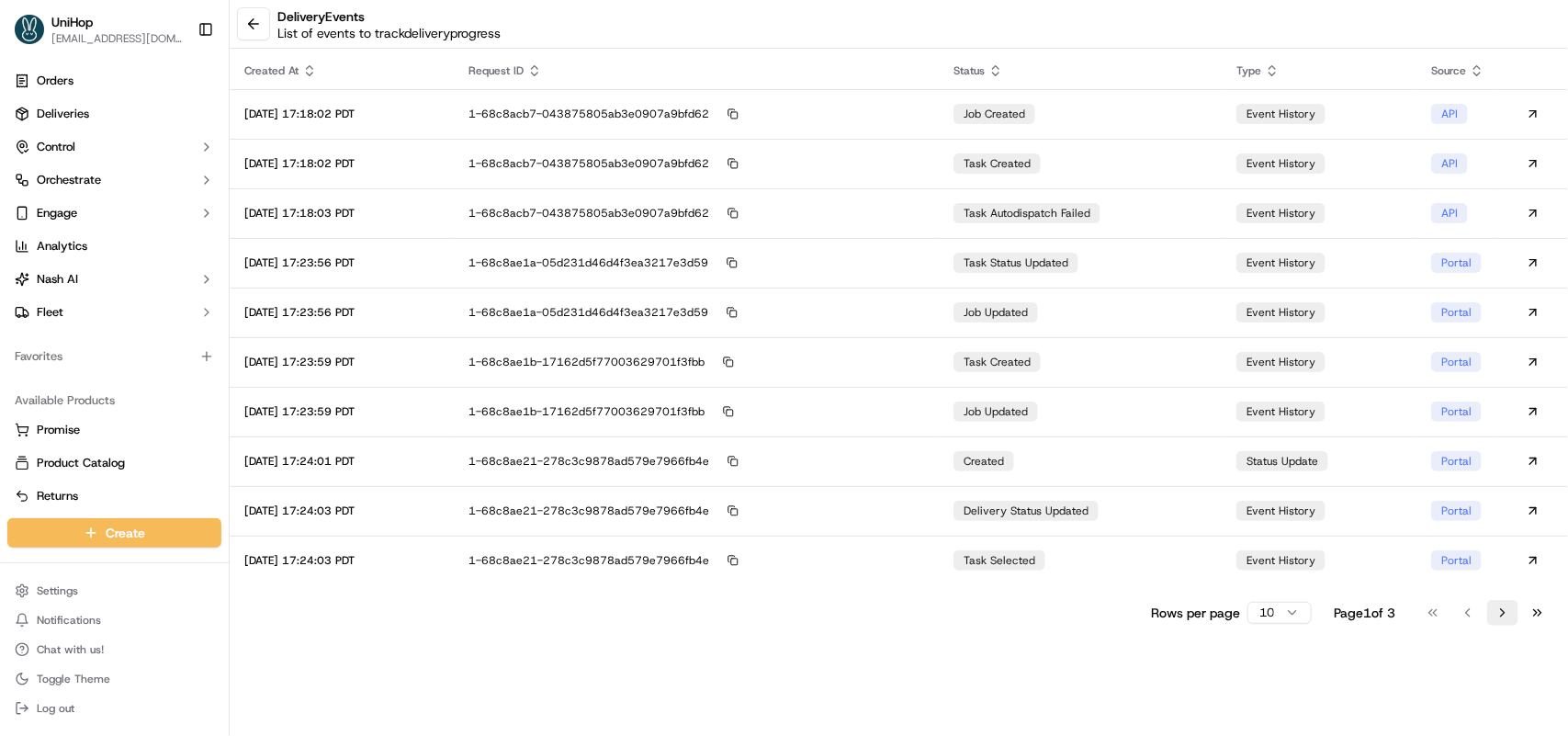
click at [1503, 609] on button "Go to next page" at bounding box center [1502, 612] width 31 height 25
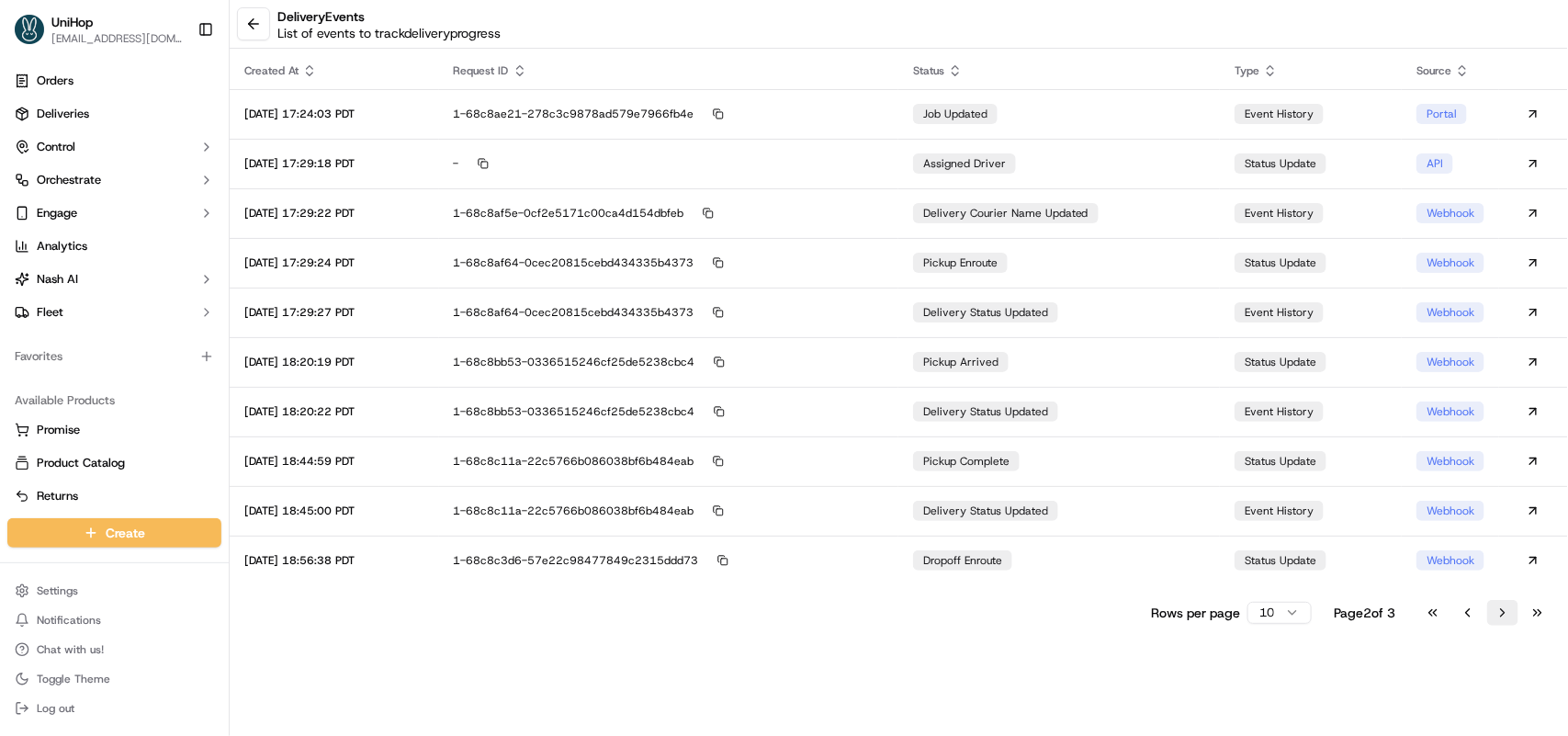
click at [1504, 609] on button "Go to next page" at bounding box center [1502, 612] width 31 height 25
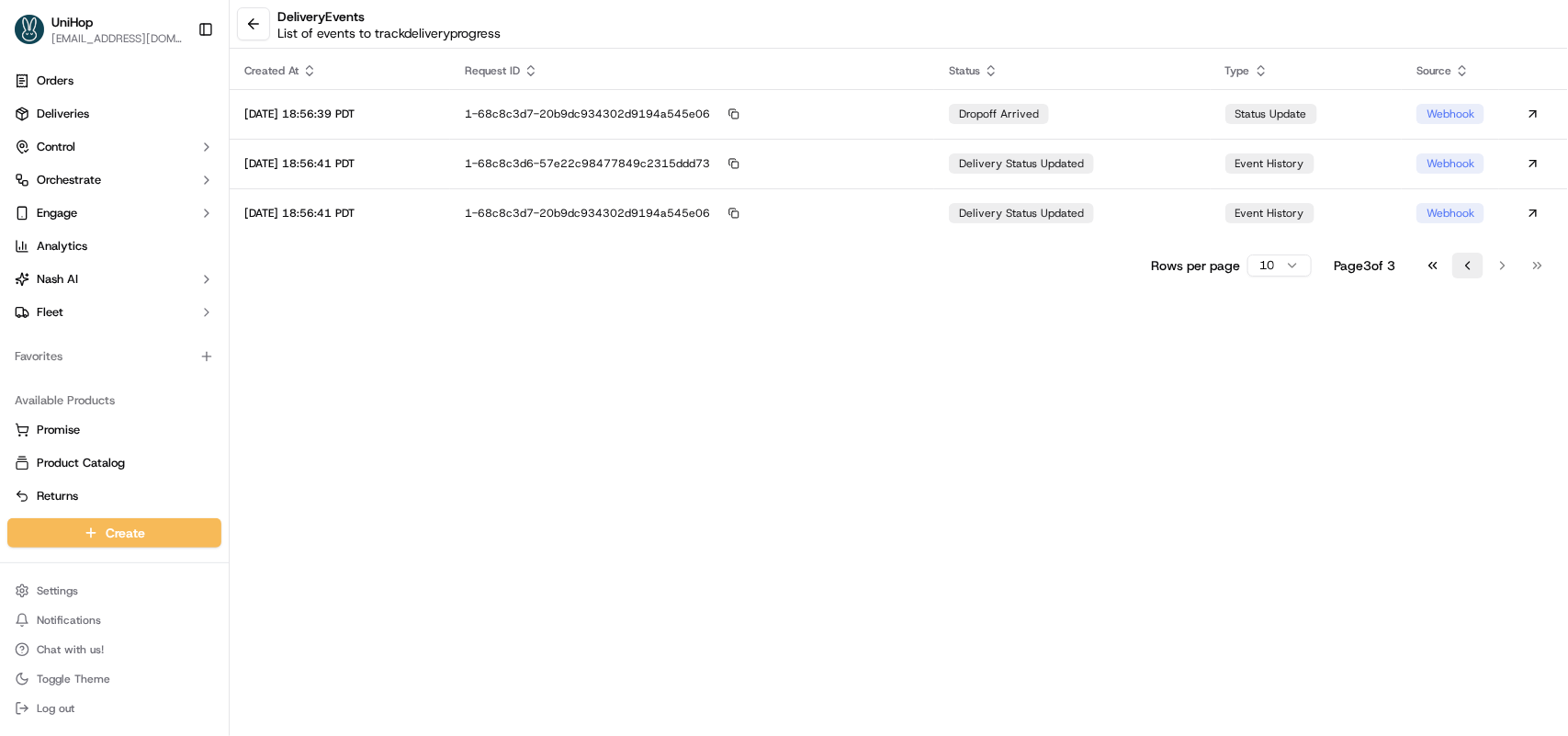
click at [1467, 263] on button "Go to previous page" at bounding box center [1468, 265] width 31 height 25
